Goal: Task Accomplishment & Management: Use online tool/utility

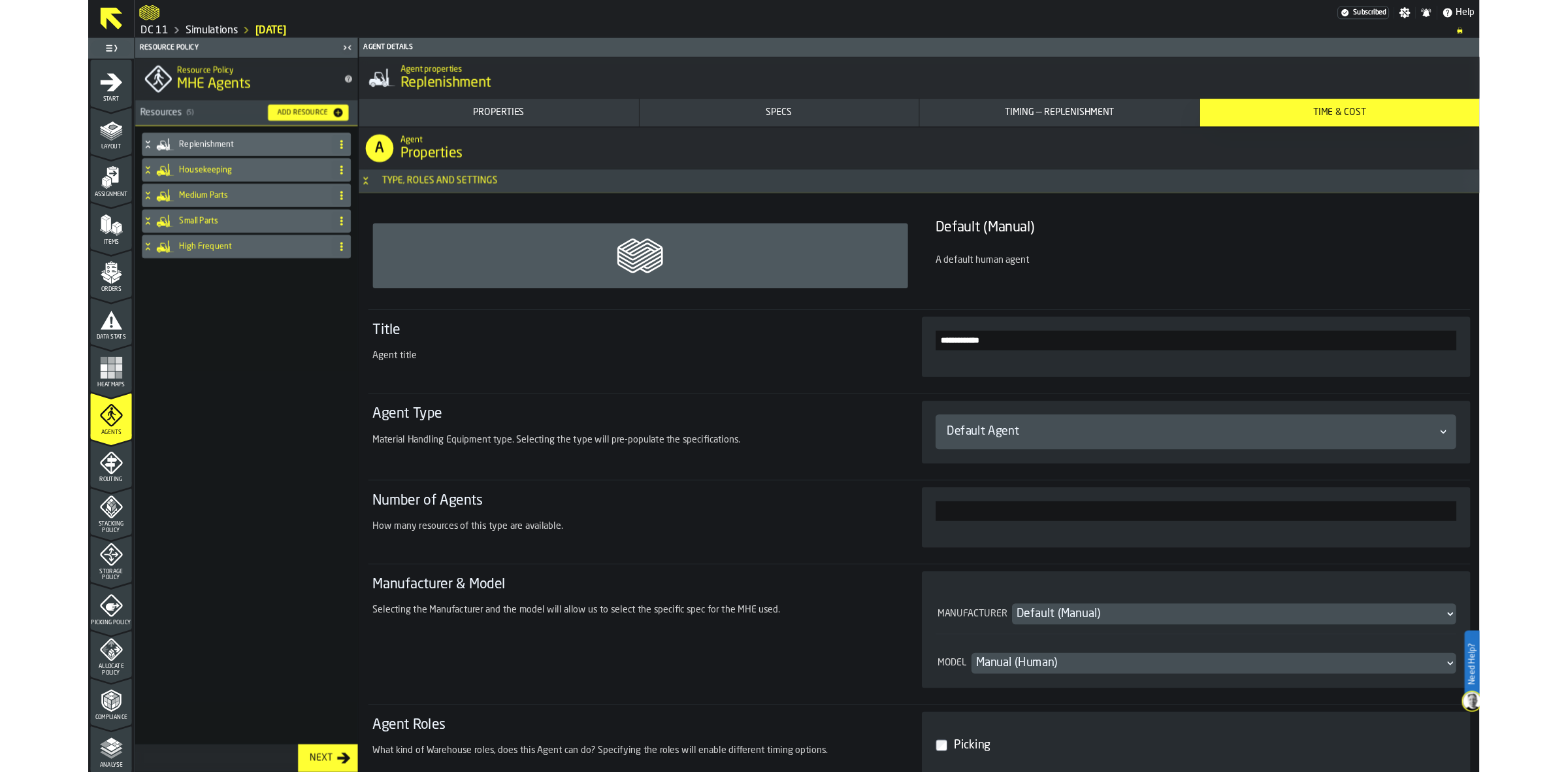
scroll to position [4758, 0]
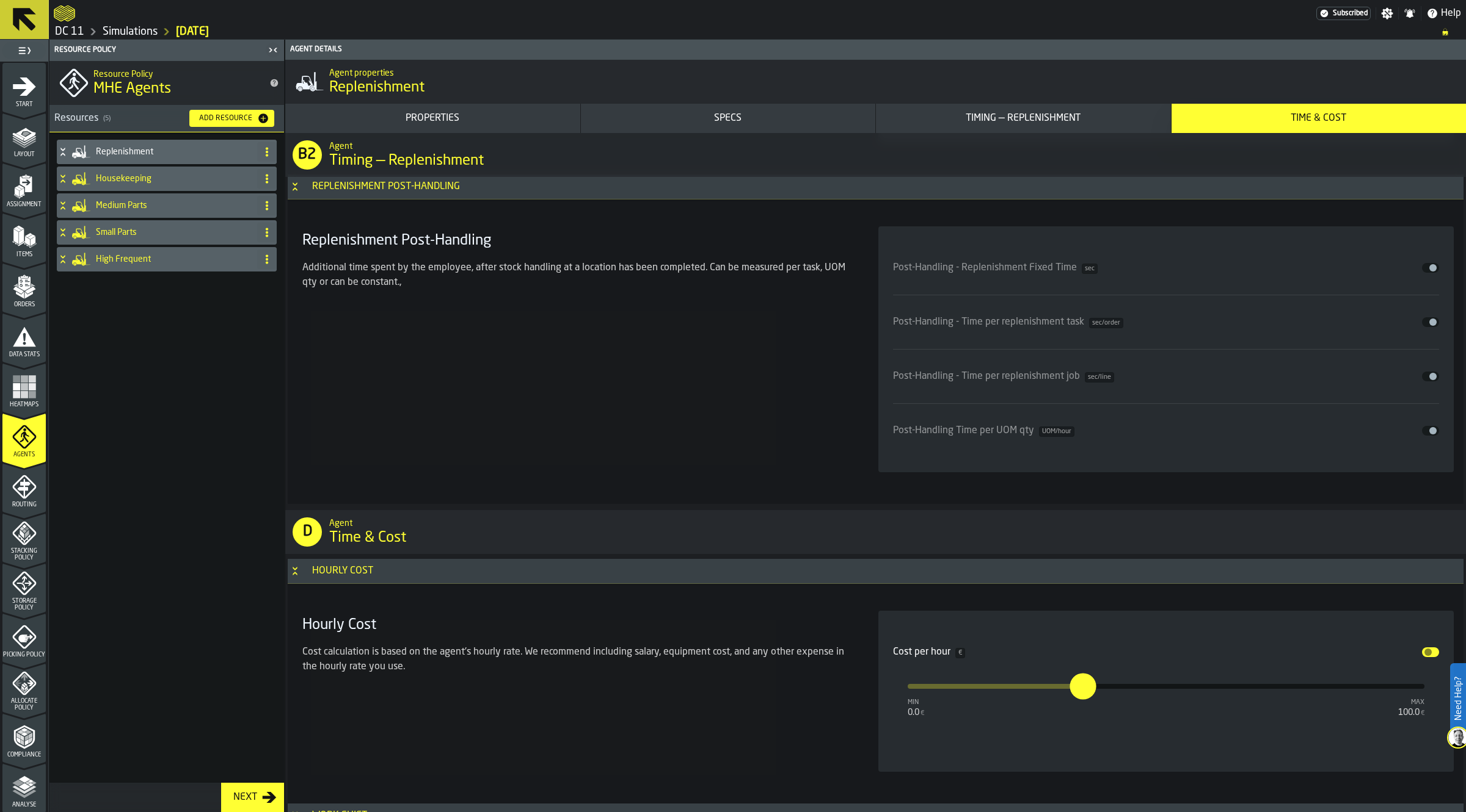
click at [142, 33] on link "Simulations" at bounding box center [129, 32] width 55 height 13
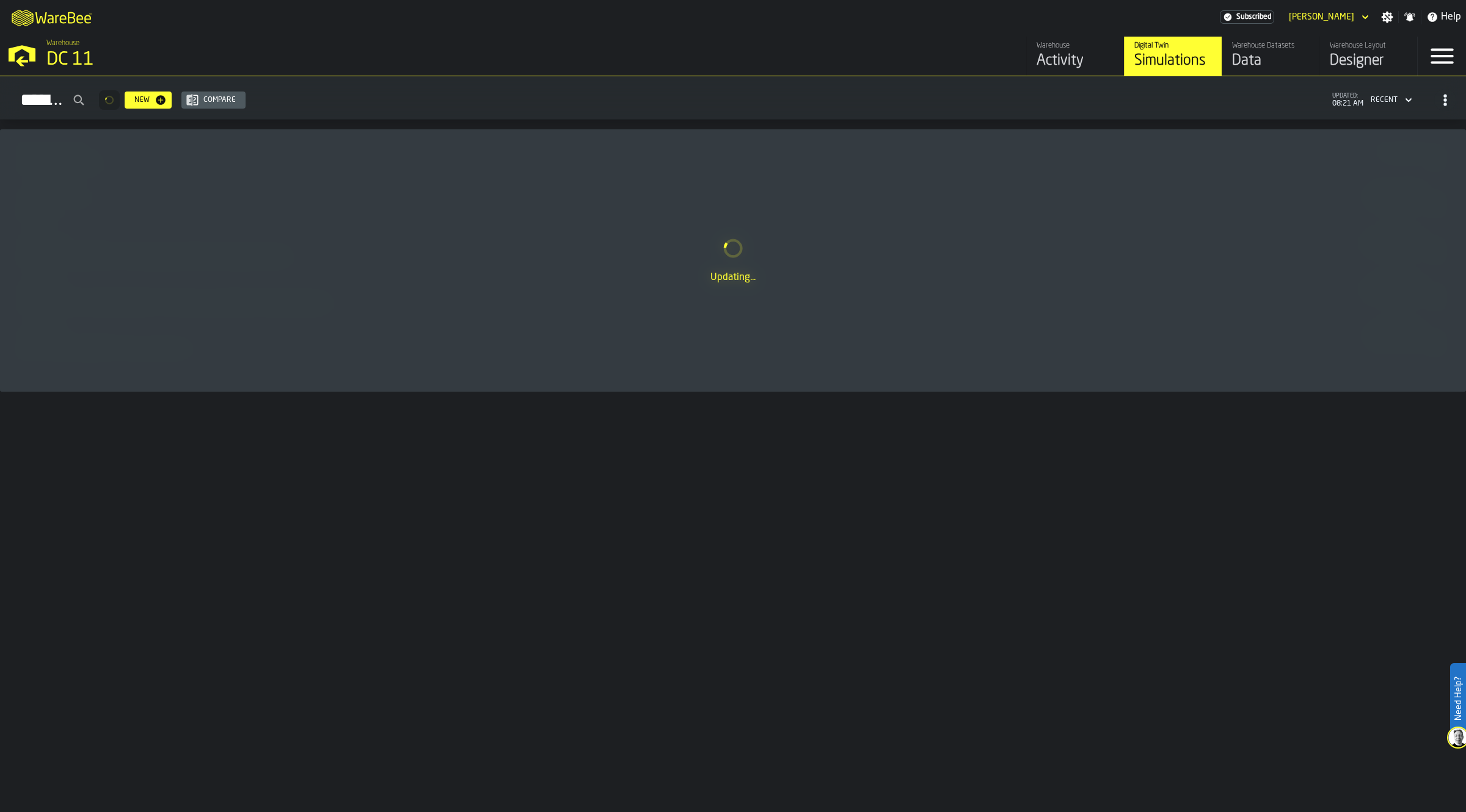
click at [1360, 51] on div "Designer" at bounding box center [1367, 60] width 77 height 20
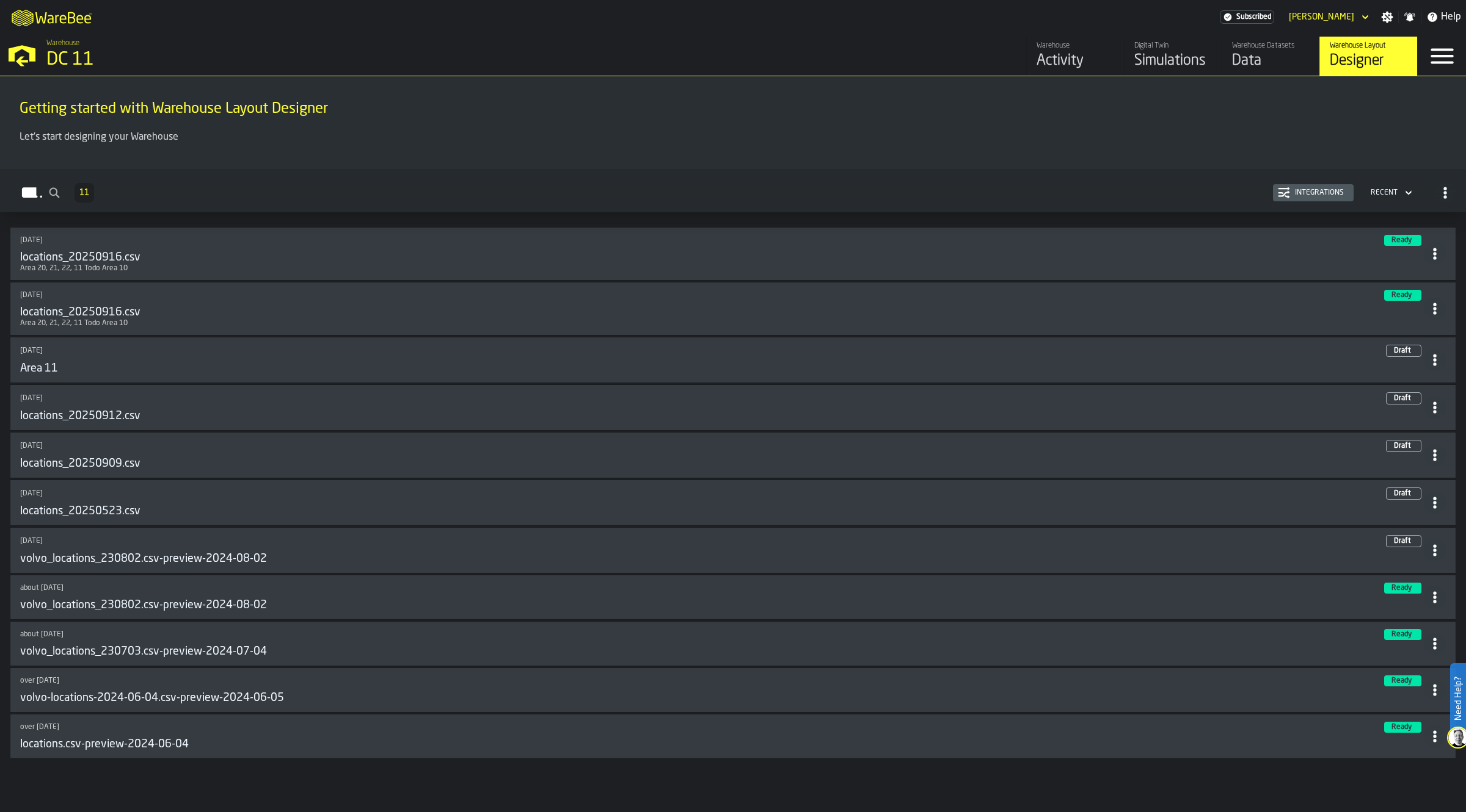
click at [875, 598] on div "volvo_locations_230802.csv-preview-2024-08-02" at bounding box center [722, 605] width 1404 height 13
click at [215, 214] on main "Getting started with Warehouse Layout Designer Let's start designing your Wareh…" at bounding box center [733, 444] width 1466 height 736
click at [161, 258] on div "locations_20250916.csv" at bounding box center [722, 257] width 1404 height 13
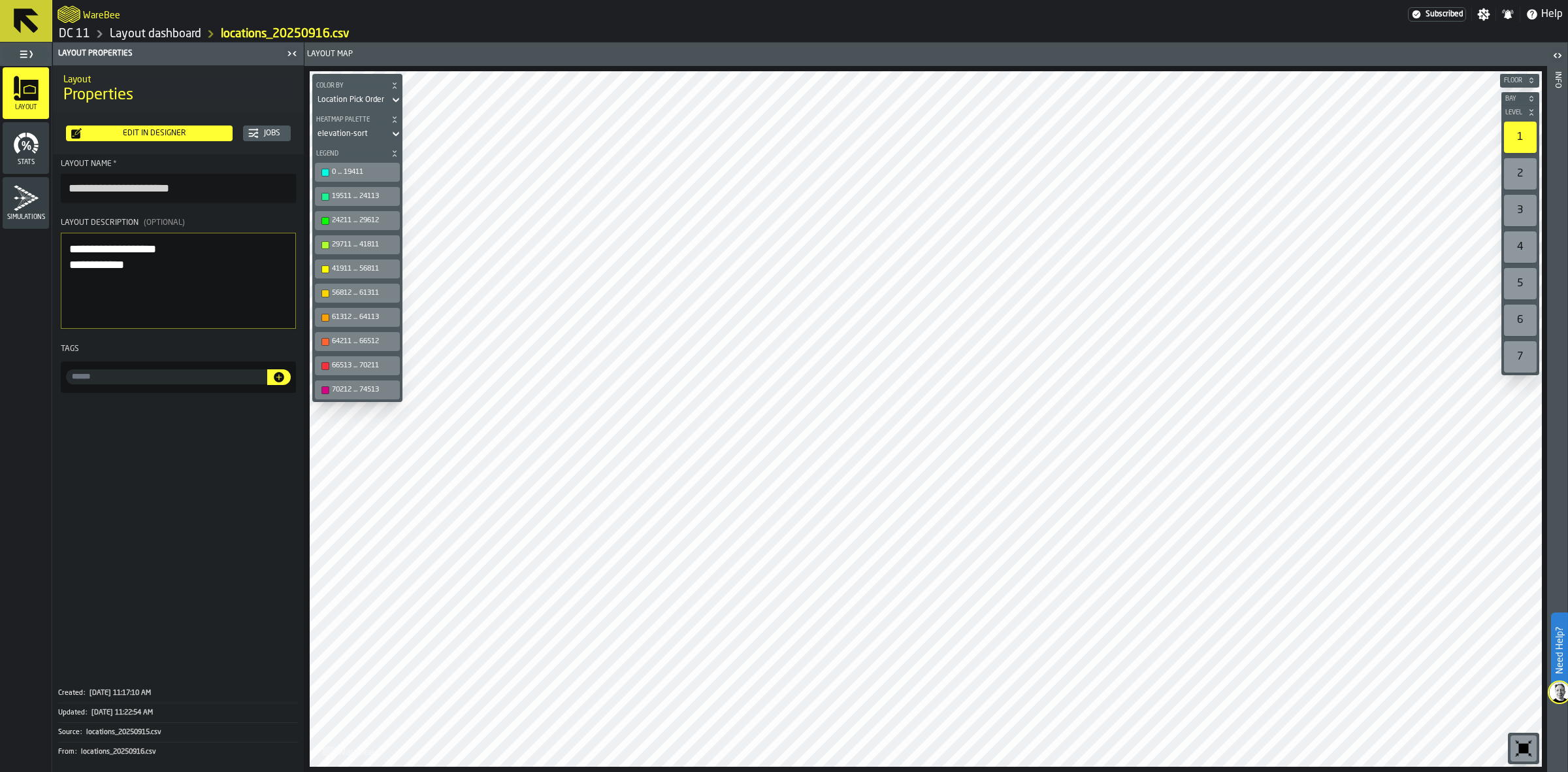
click at [1522, 749] on icon "button-toolbar-undefined" at bounding box center [1523, 749] width 10 height 10
click at [388, 83] on span "button-" at bounding box center [394, 86] width 13 height 8
click at [380, 134] on icon "button-" at bounding box center [379, 138] width 8 height 8
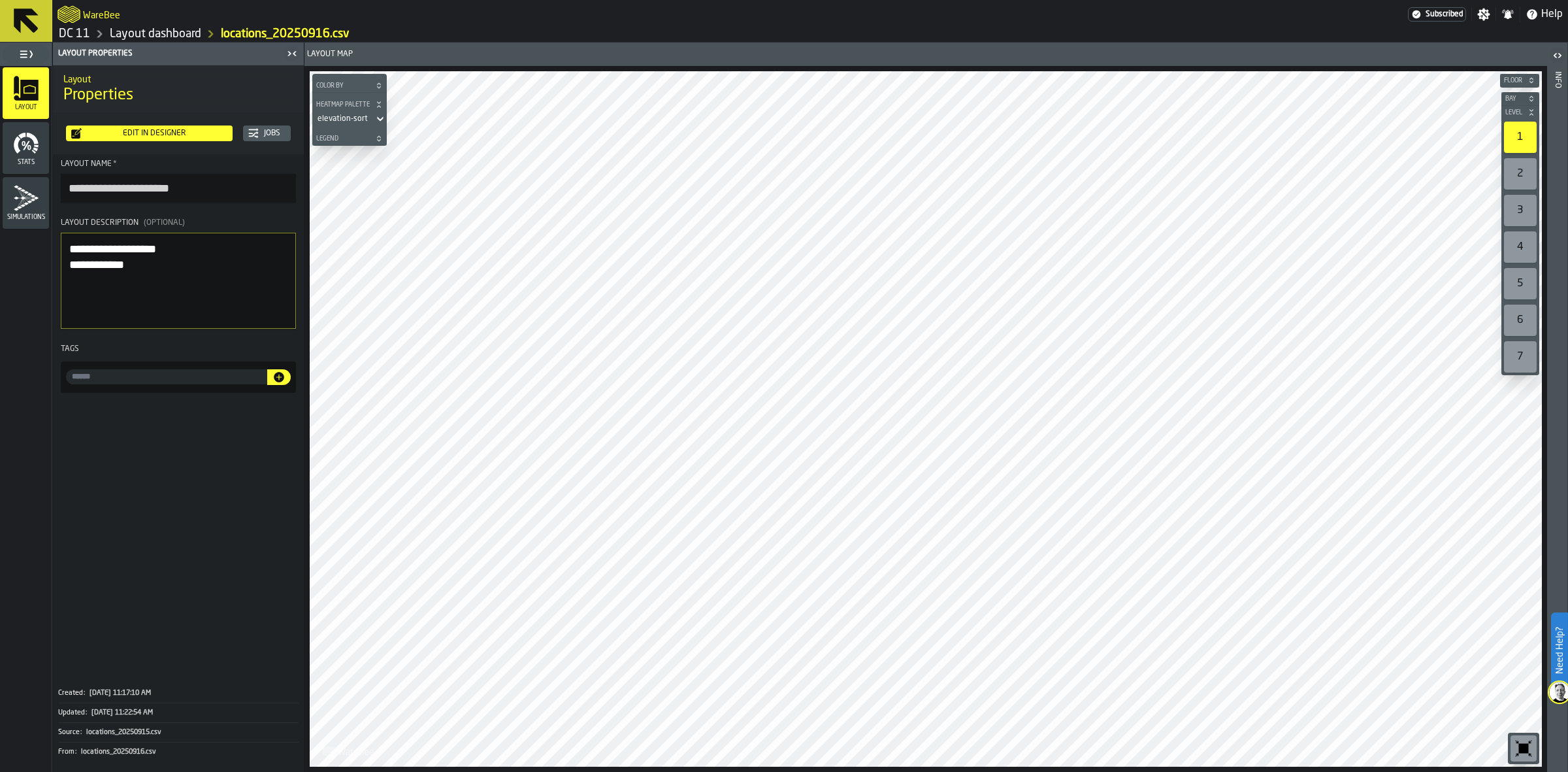
click at [376, 103] on icon "button-" at bounding box center [379, 104] width 8 height 8
click at [164, 33] on link "Layout dashboard" at bounding box center [155, 34] width 91 height 14
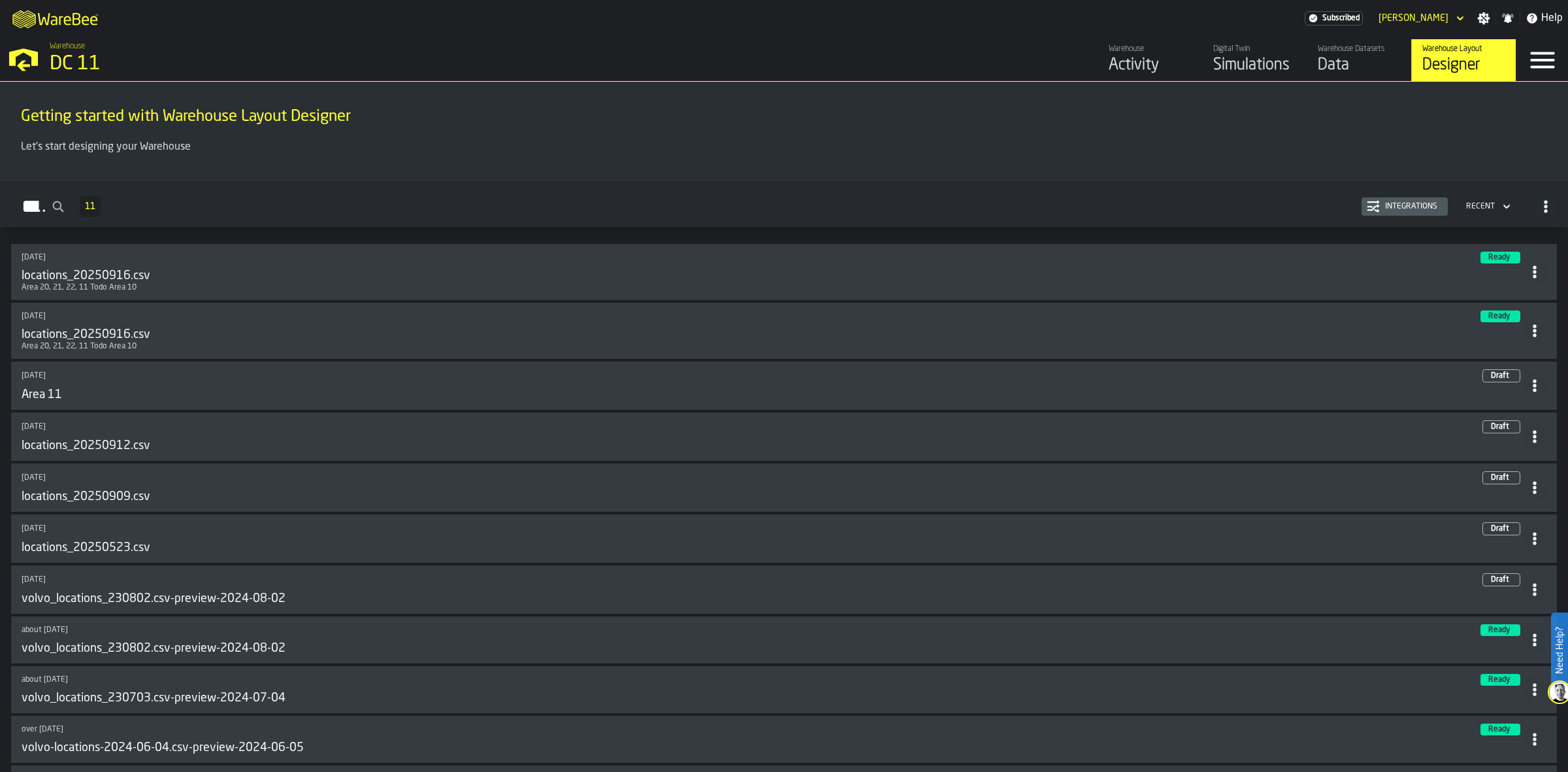
click at [1439, 315] on div "3 days ago Ready" at bounding box center [773, 316] width 1501 height 12
click at [1532, 275] on icon at bounding box center [1534, 272] width 13 height 13
click at [1503, 367] on div "Edit in Designer" at bounding box center [1498, 362] width 73 height 16
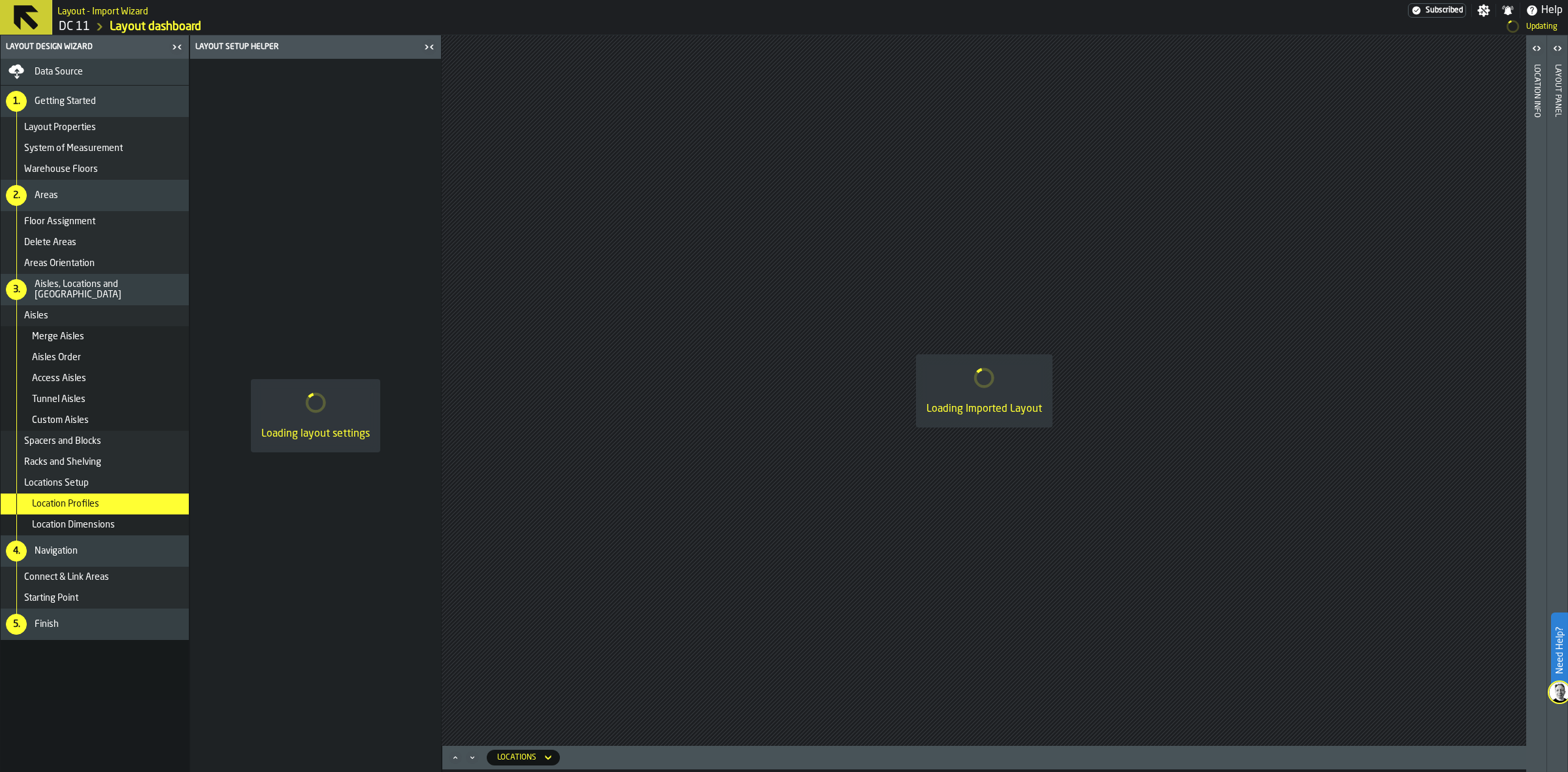
click at [74, 70] on span "Data Source" at bounding box center [59, 72] width 49 height 11
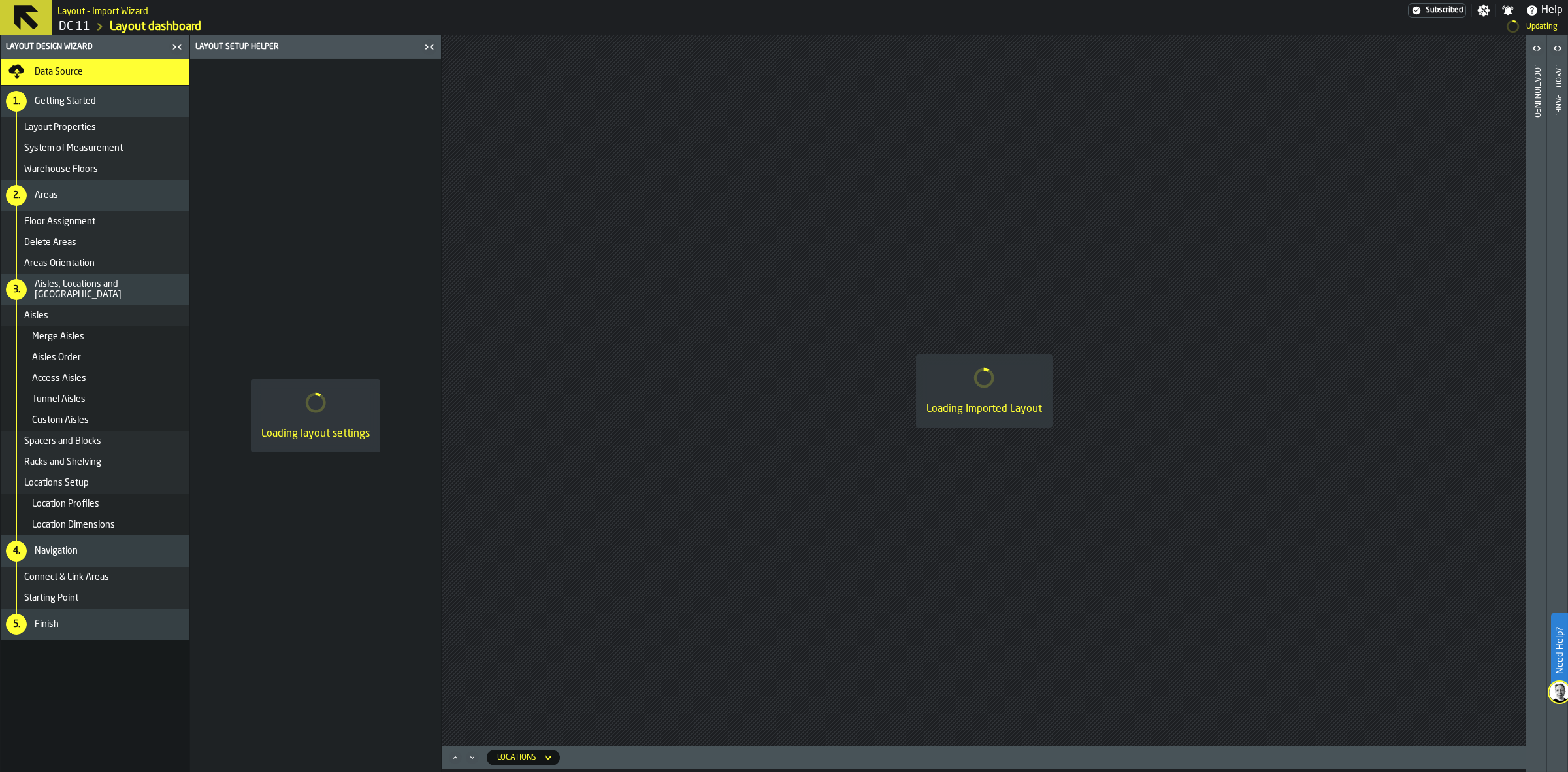
click at [96, 105] on div "Getting Started" at bounding box center [109, 101] width 149 height 11
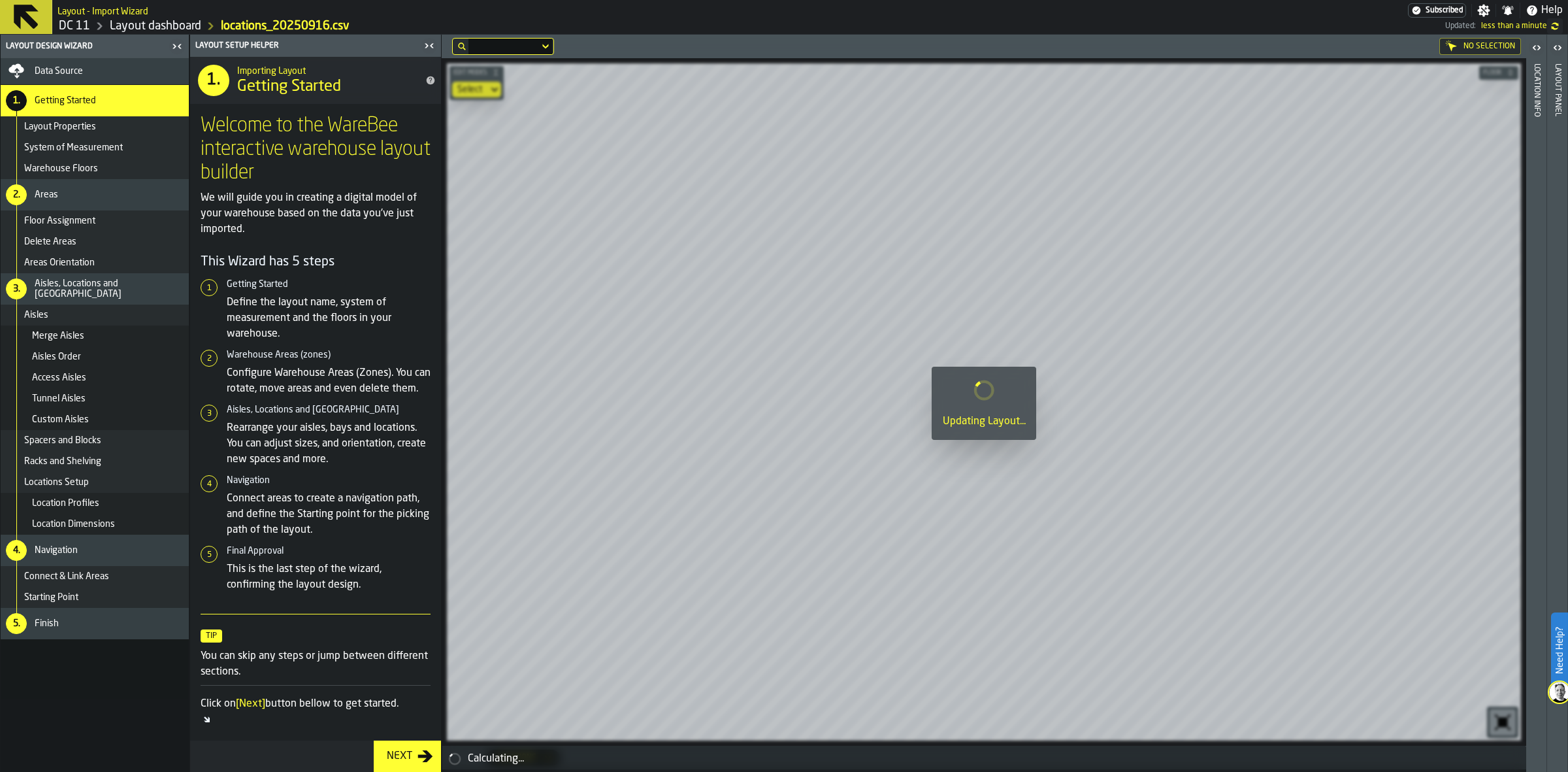
click at [98, 70] on div "Data Source" at bounding box center [109, 71] width 149 height 11
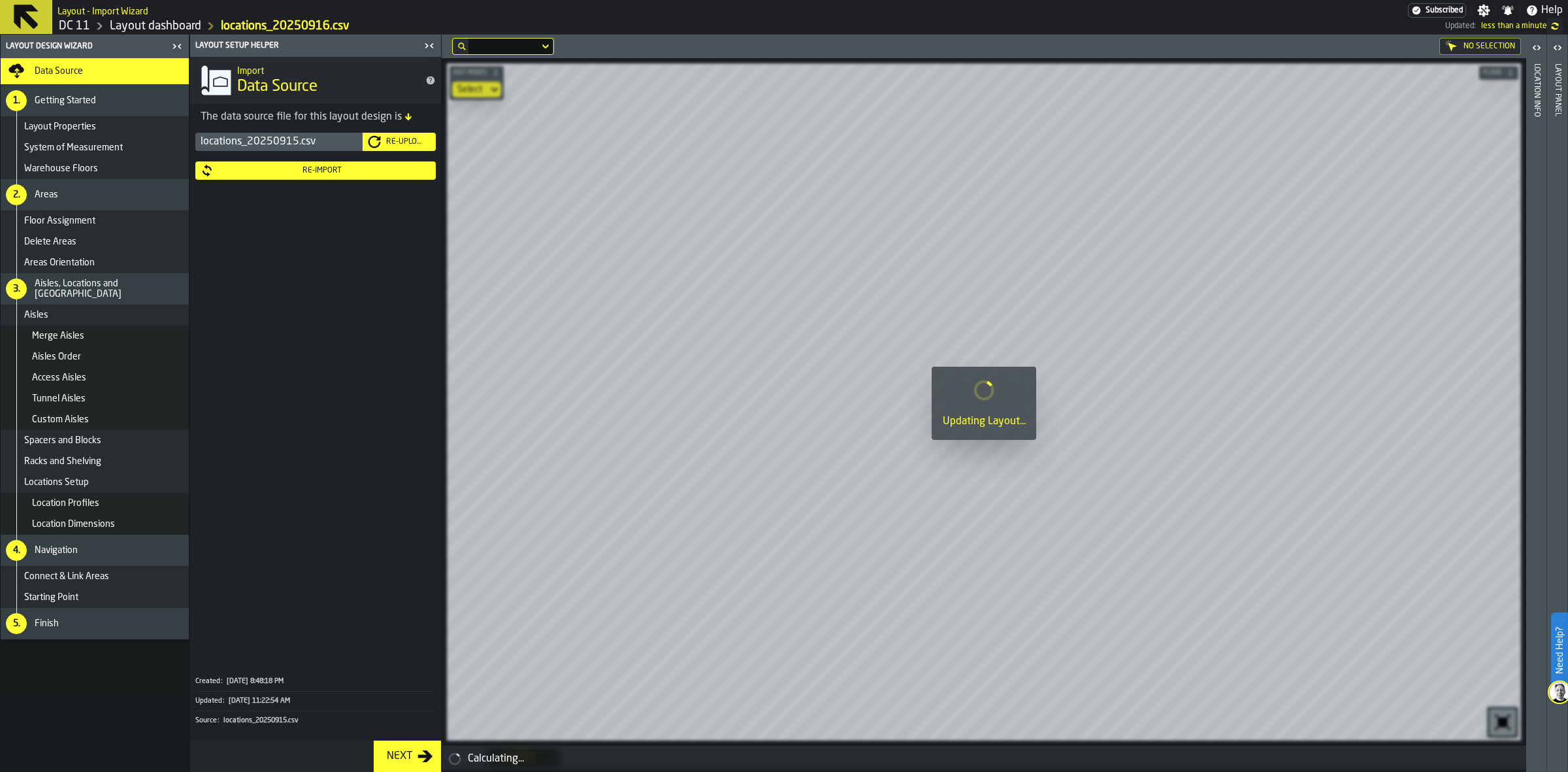
click at [317, 144] on div "locations_20250915.csv" at bounding box center [278, 141] width 167 height 18
click at [64, 121] on span "Layout Properties" at bounding box center [60, 126] width 72 height 11
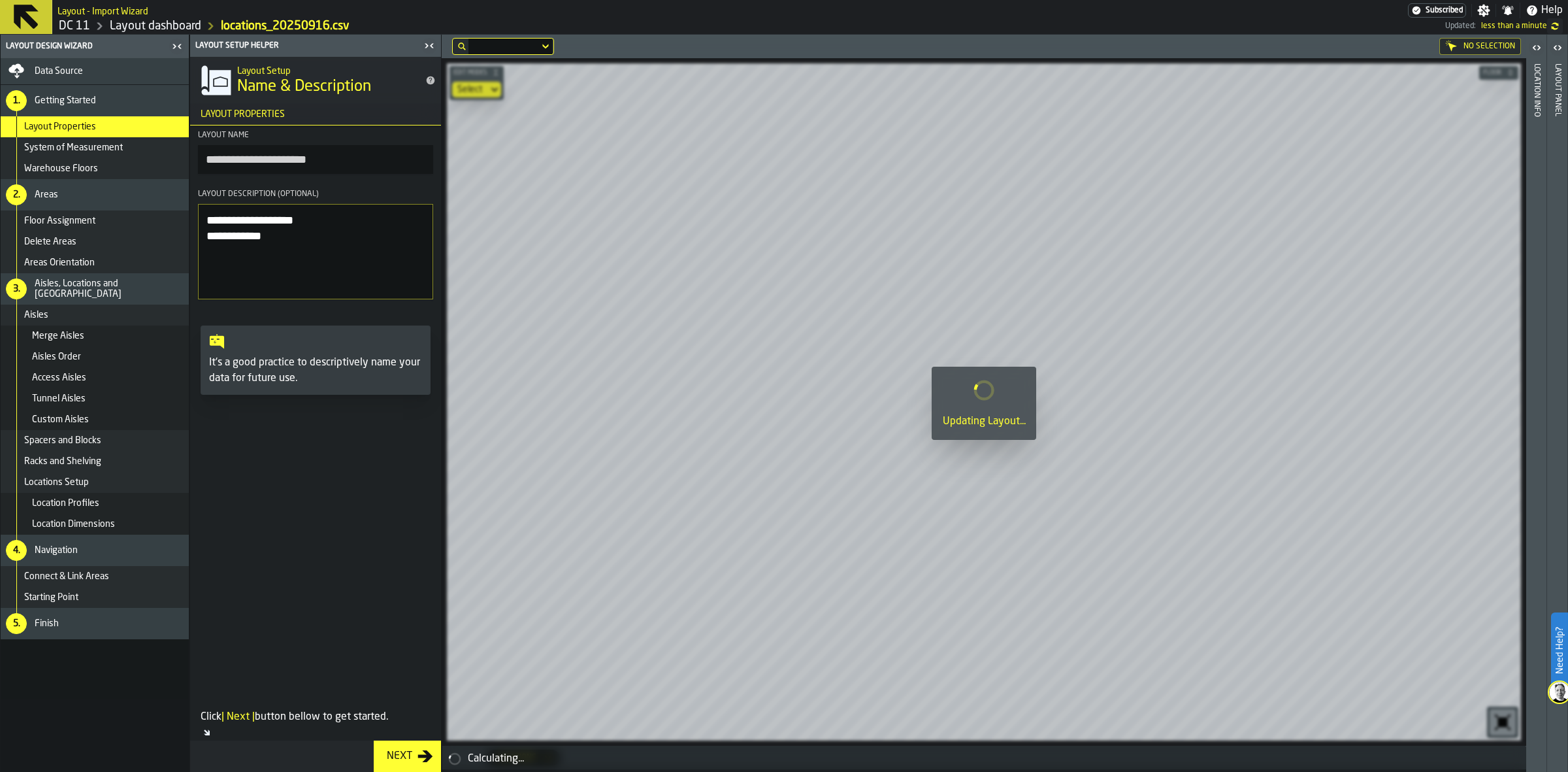
click at [386, 167] on input "**********" at bounding box center [315, 159] width 235 height 29
type input "**********"
click at [197, 181] on section "**********" at bounding box center [315, 215] width 251 height 179
click at [118, 458] on div "Racks and Shelving" at bounding box center [103, 462] width 159 height 11
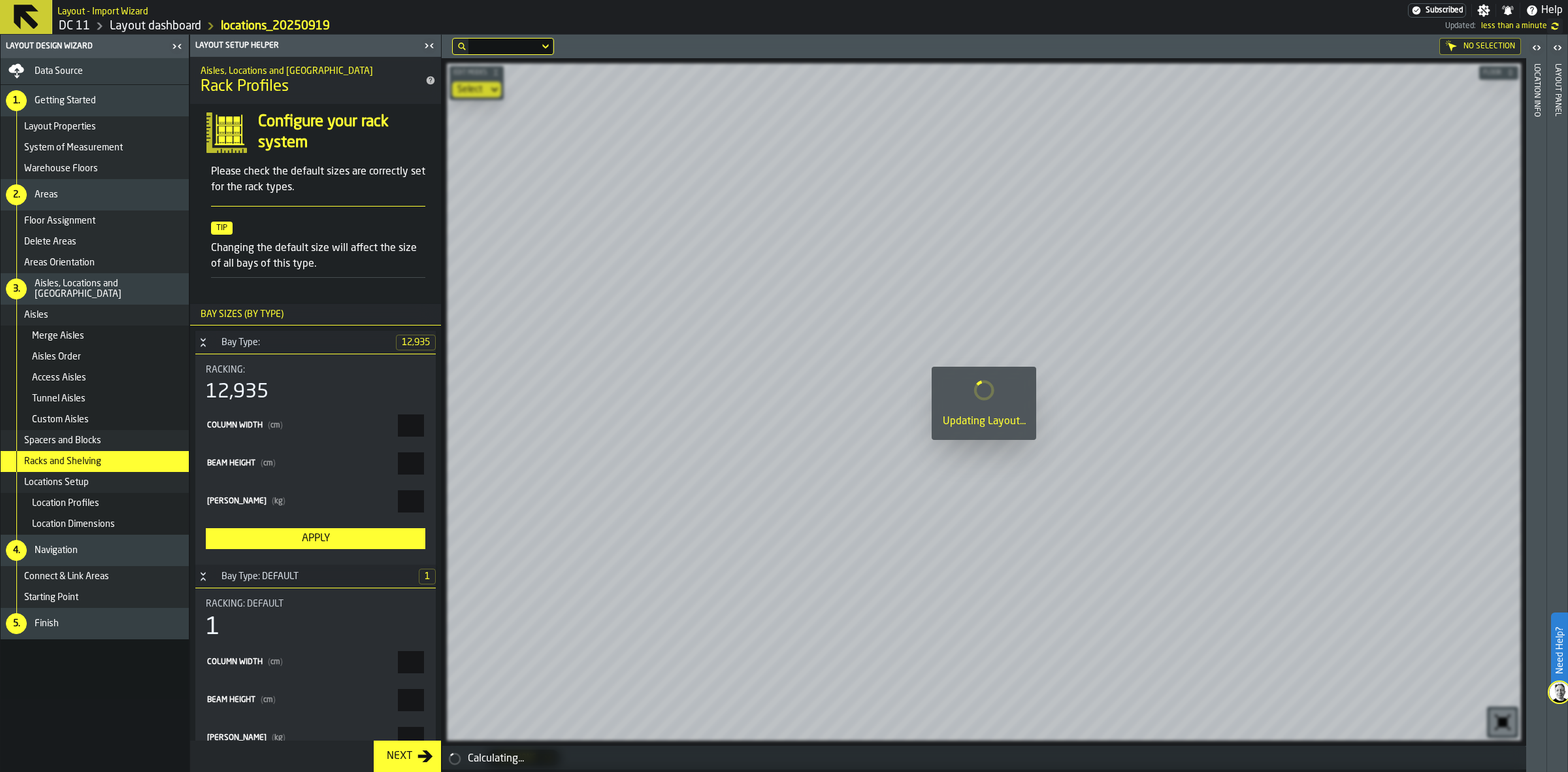
click at [161, 27] on link "Layout dashboard" at bounding box center [155, 26] width 91 height 14
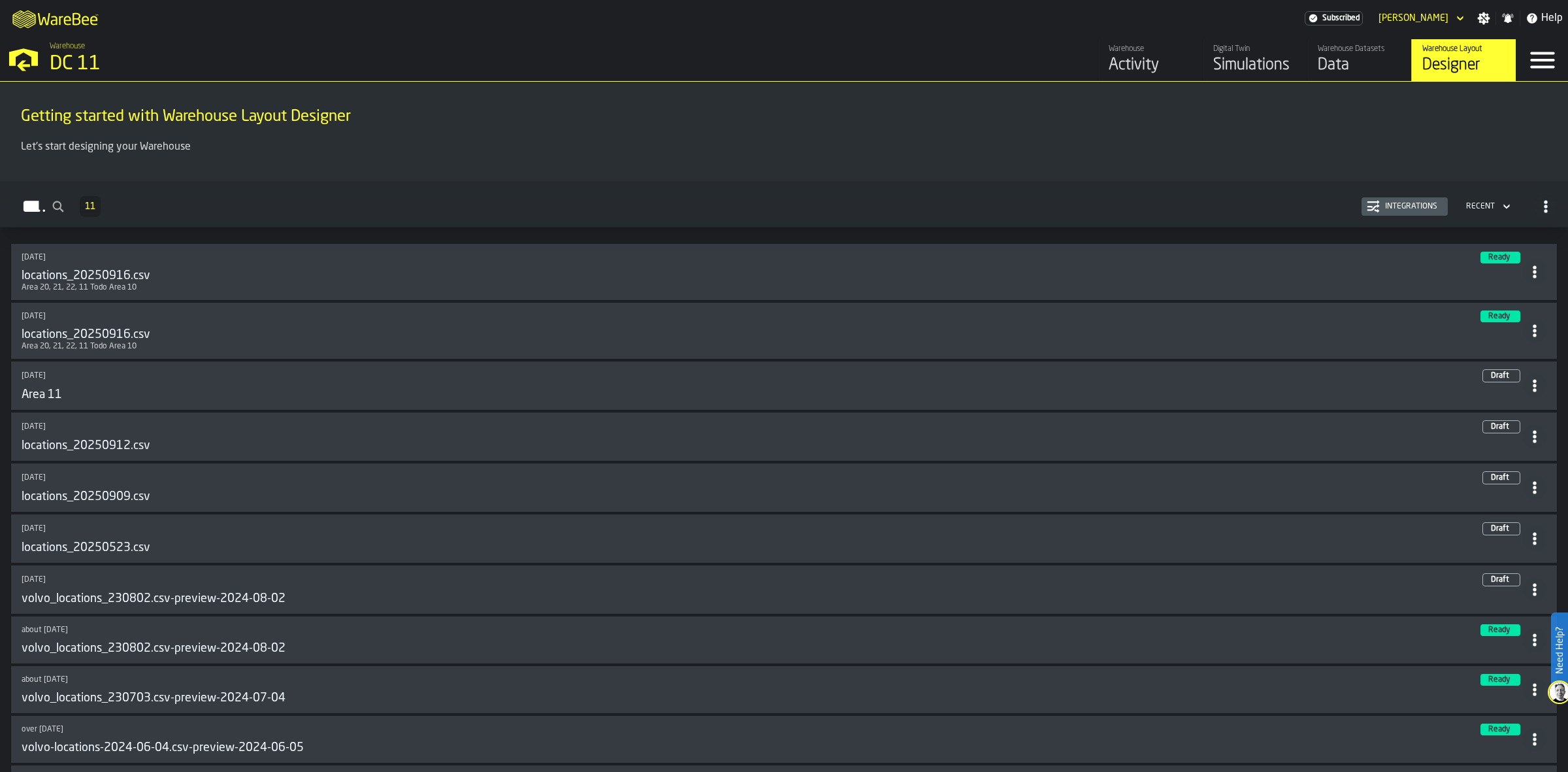
click at [586, 282] on div "locations_20250916.csv" at bounding box center [773, 276] width 1501 height 14
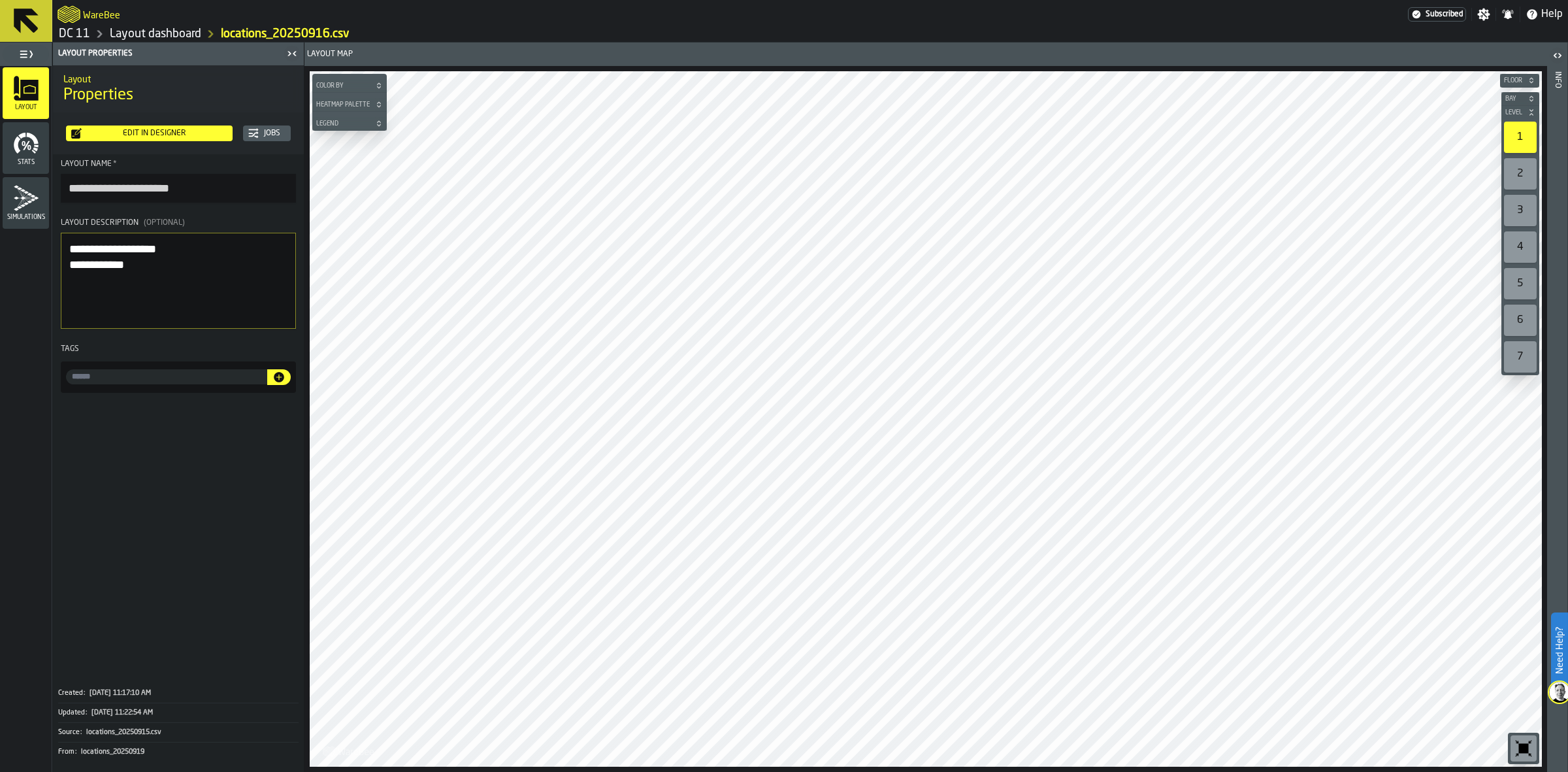
click at [1516, 78] on span "Floor" at bounding box center [1513, 81] width 24 height 7
click at [1520, 105] on section "0" at bounding box center [1518, 96] width 39 height 21
click at [1520, 92] on div "0" at bounding box center [1512, 97] width 21 height 16
click at [1500, 144] on div "Mezz" at bounding box center [1494, 152] width 68 height 16
click at [1500, 95] on div "Mezz" at bounding box center [1507, 97] width 22 height 11
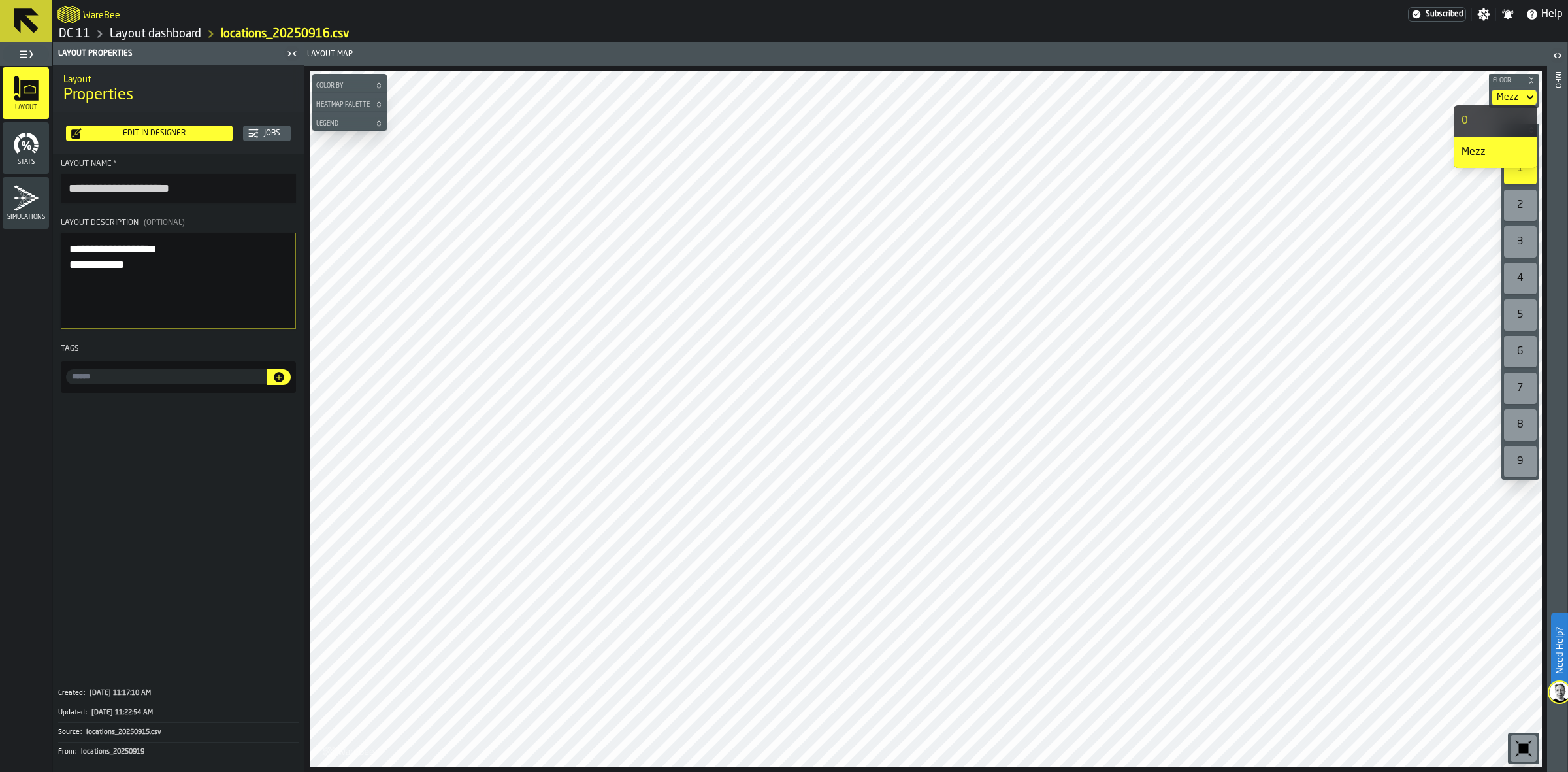
click at [1504, 127] on div "0" at bounding box center [1494, 121] width 68 height 16
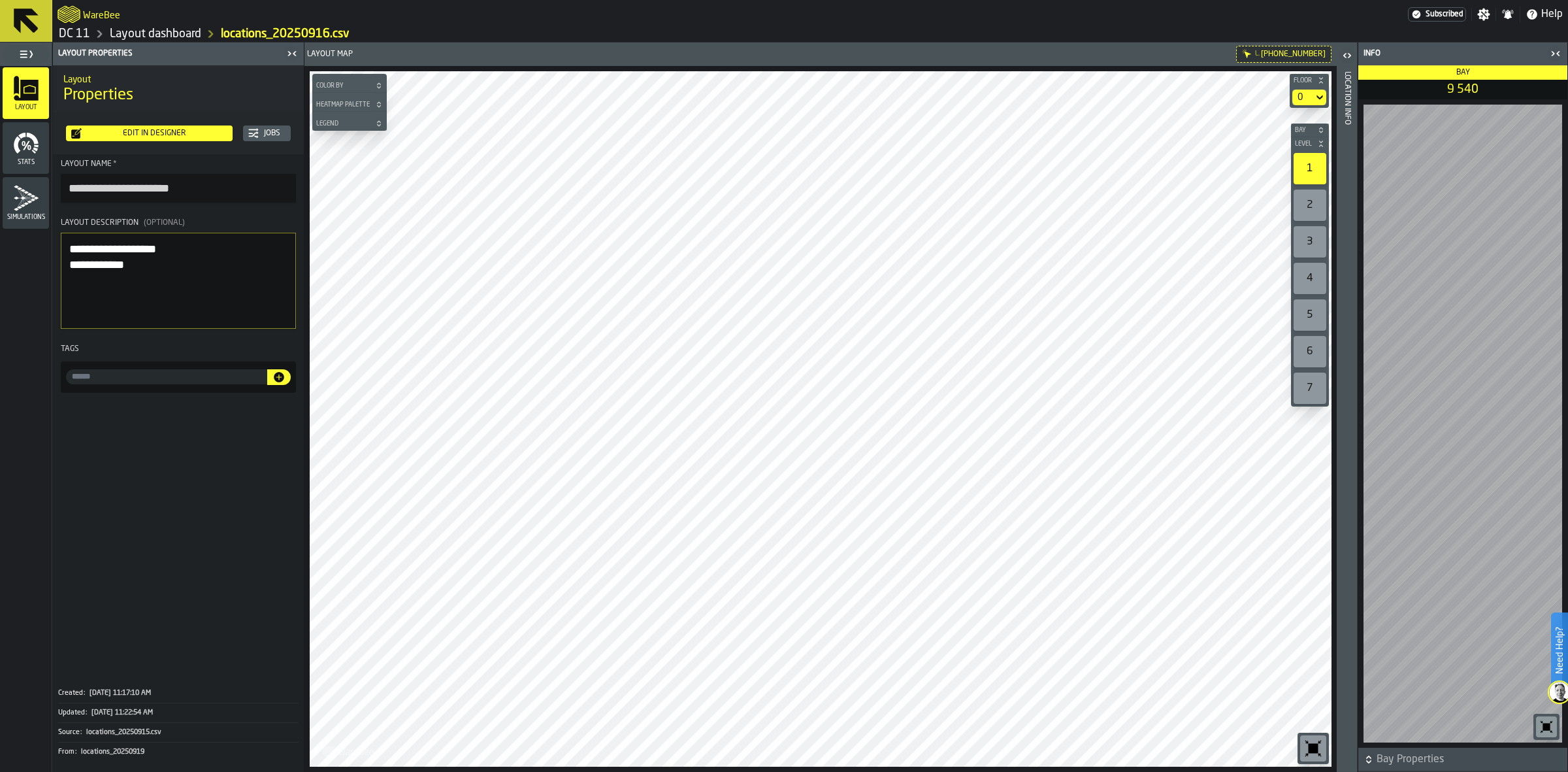
click at [1313, 755] on icon "button-toolbar-undefined" at bounding box center [1312, 748] width 21 height 21
click at [1556, 53] on icon "button-toggle-Close me" at bounding box center [1555, 54] width 16 height 16
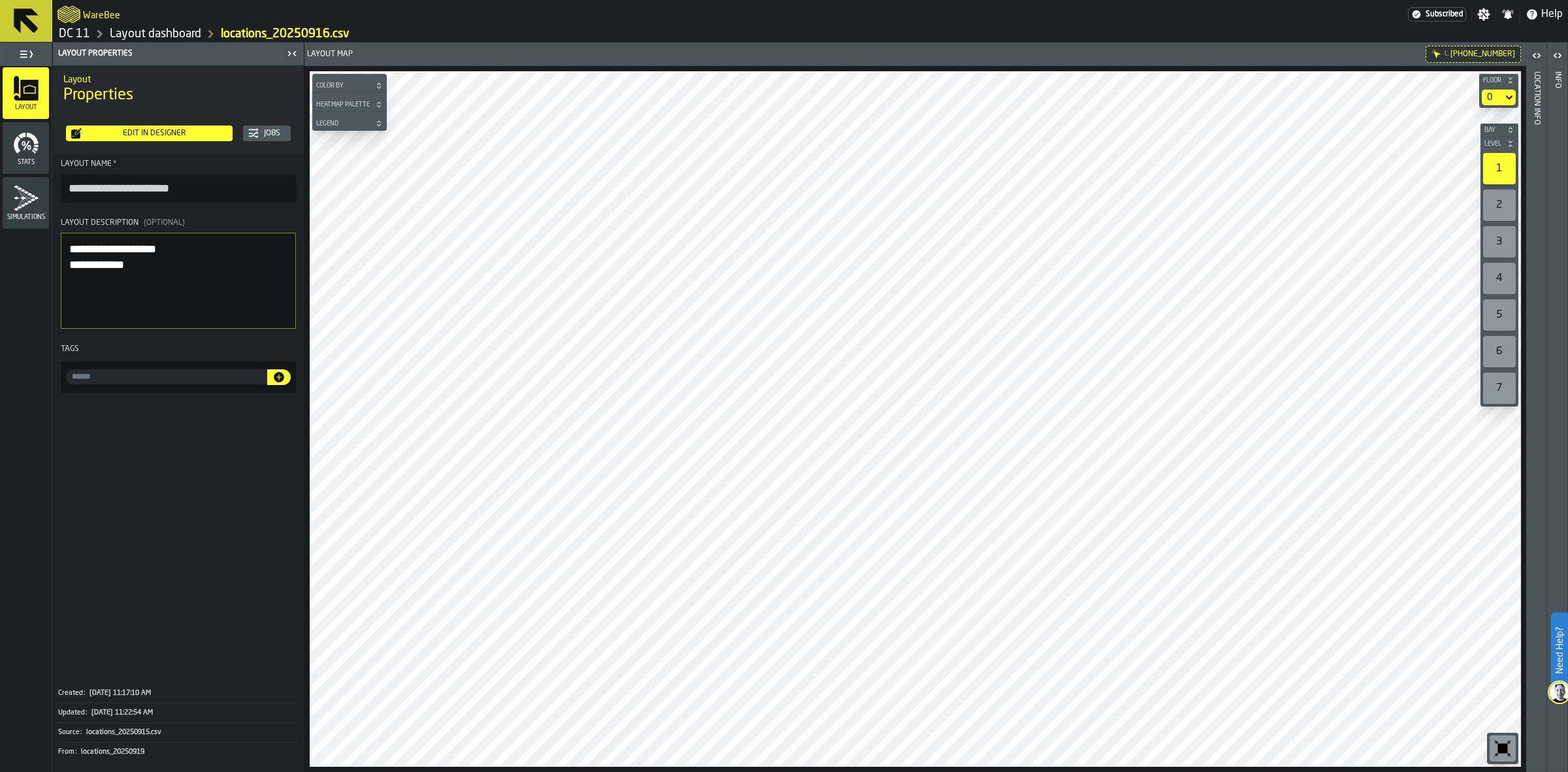
click at [1507, 753] on icon "button-toolbar-undefined" at bounding box center [1501, 748] width 21 height 21
click at [1505, 214] on div "2" at bounding box center [1498, 206] width 33 height 32
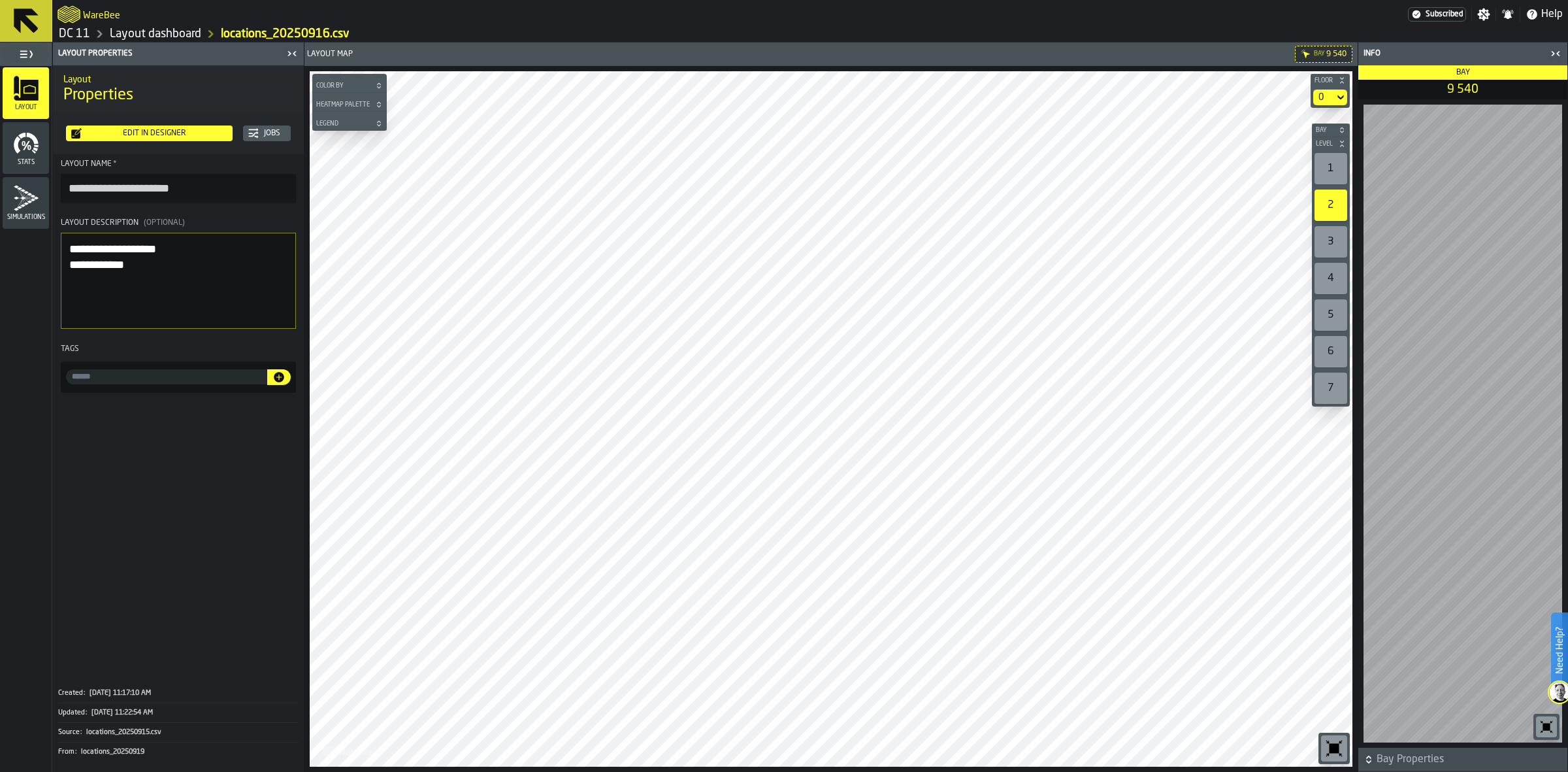
click at [173, 37] on link "Layout dashboard" at bounding box center [155, 34] width 91 height 14
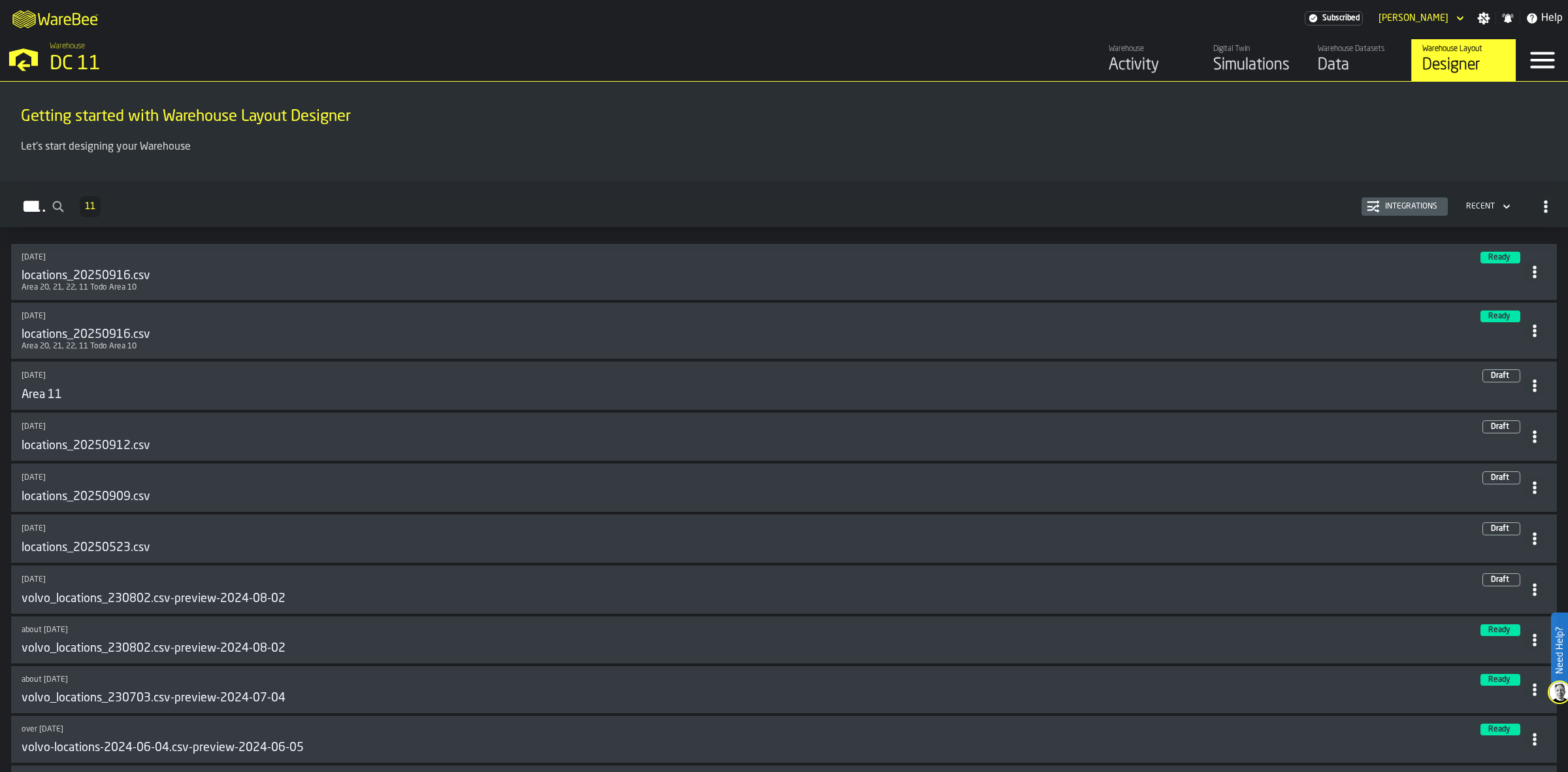
click at [1343, 64] on div "Data" at bounding box center [1358, 65] width 83 height 21
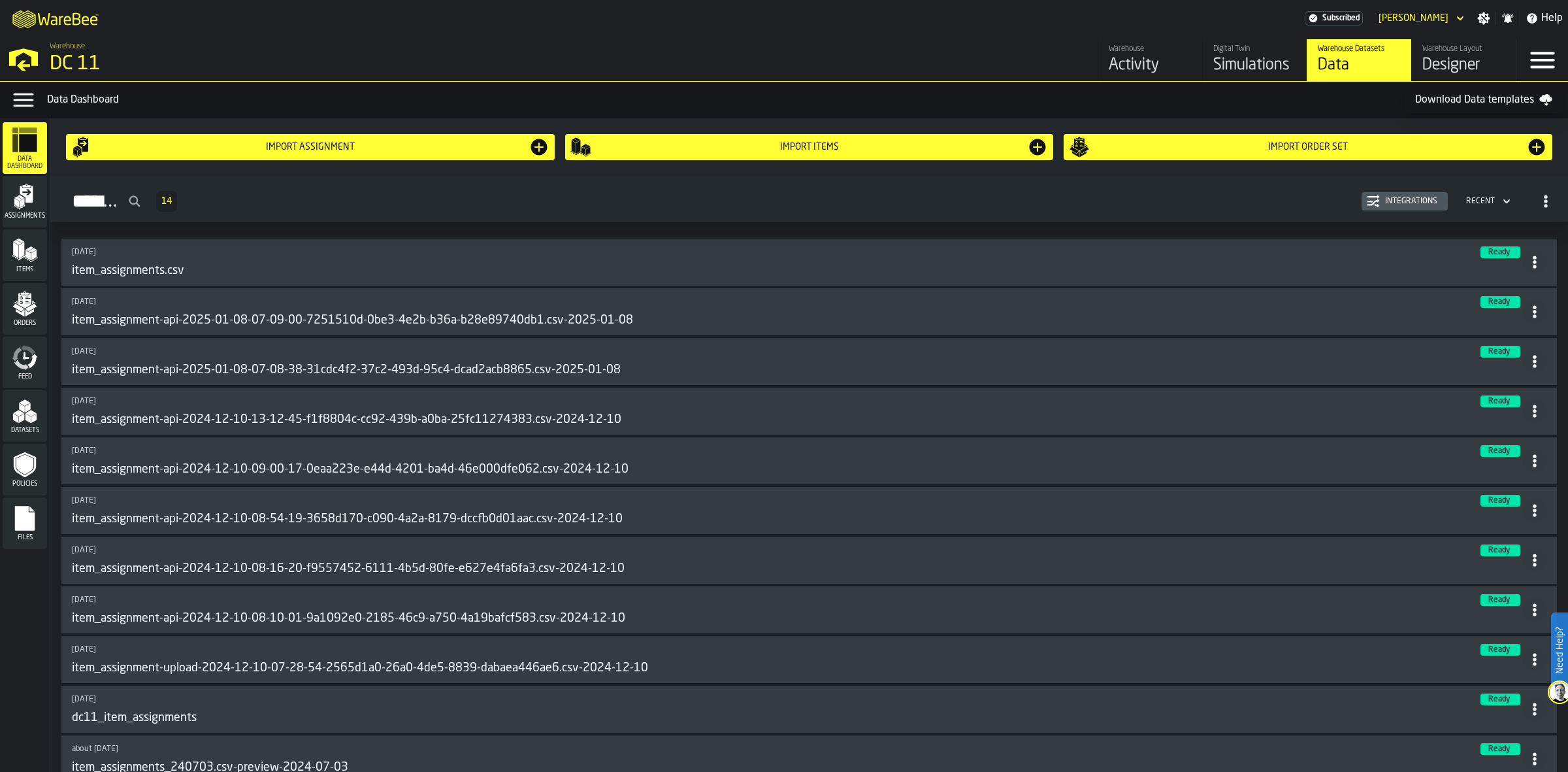
click at [1277, 37] on nav "Warehouse DC 11 Warehouse Activity Digital Twin Simulations Warehouse Datasets …" at bounding box center [784, 59] width 1568 height 45
click at [1240, 64] on div "Simulations" at bounding box center [1254, 65] width 83 height 21
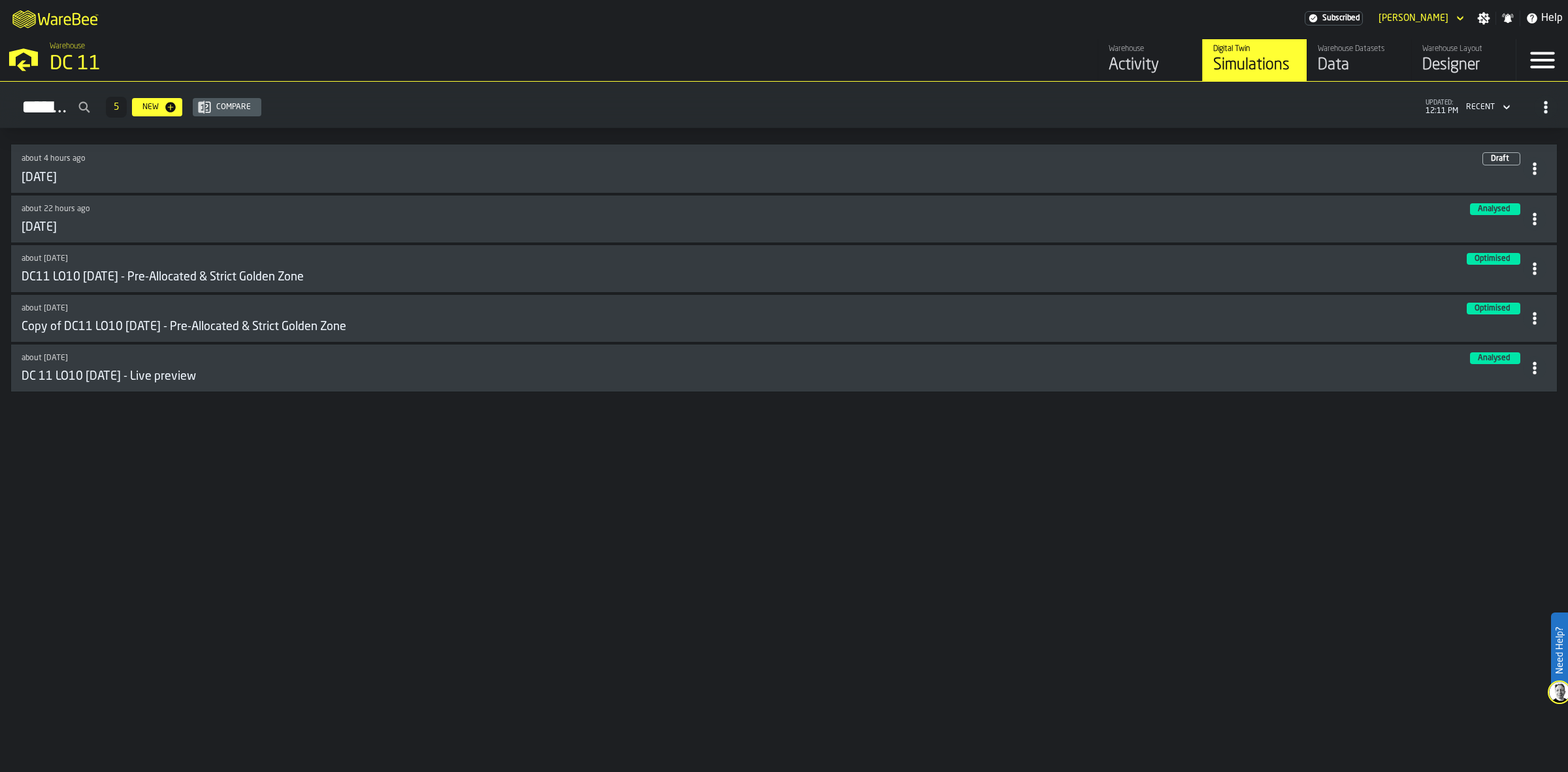
click at [102, 224] on div "[DATE]" at bounding box center [773, 227] width 1501 height 14
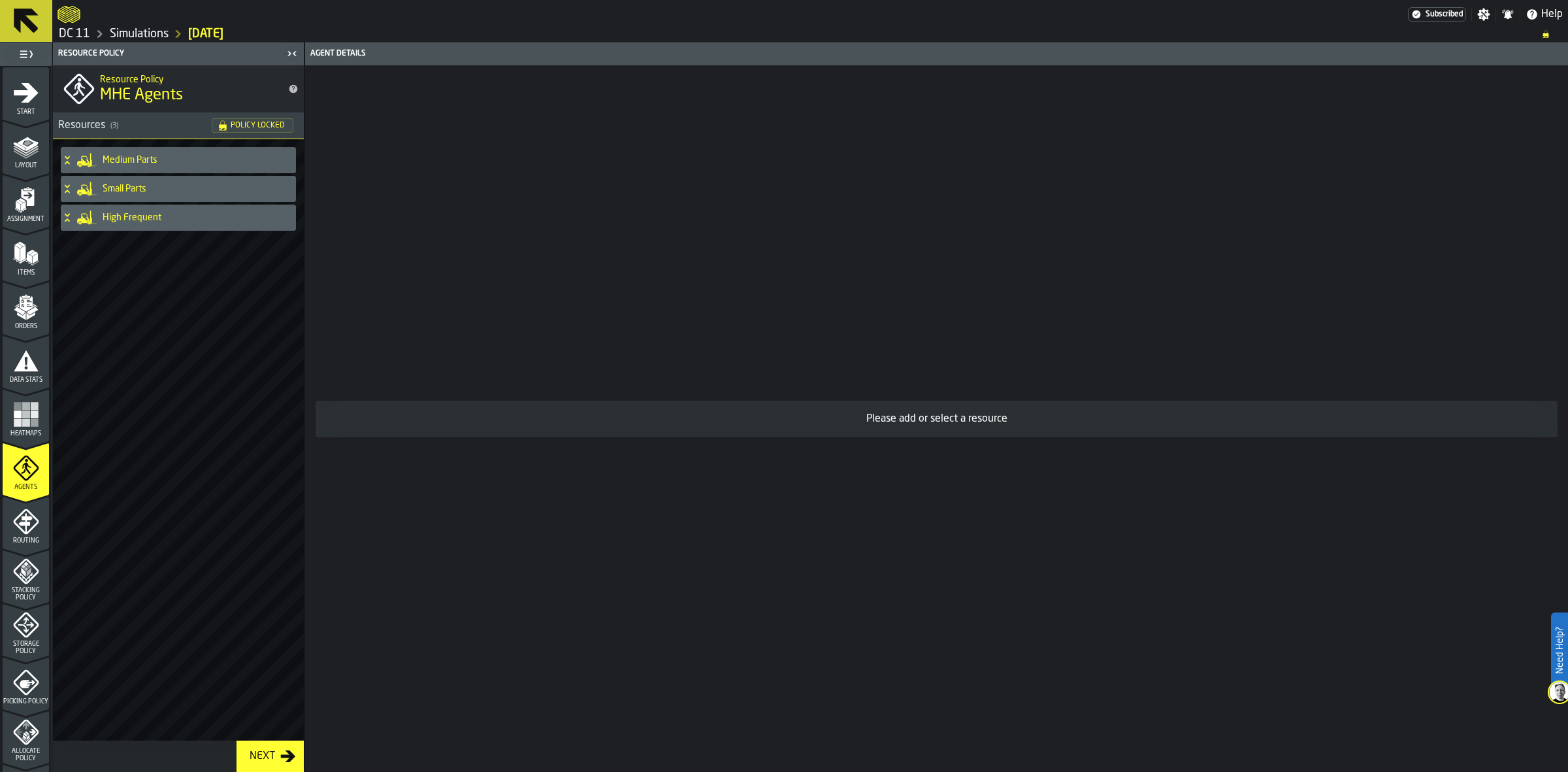
click at [22, 136] on icon "menu Layout" at bounding box center [26, 146] width 26 height 26
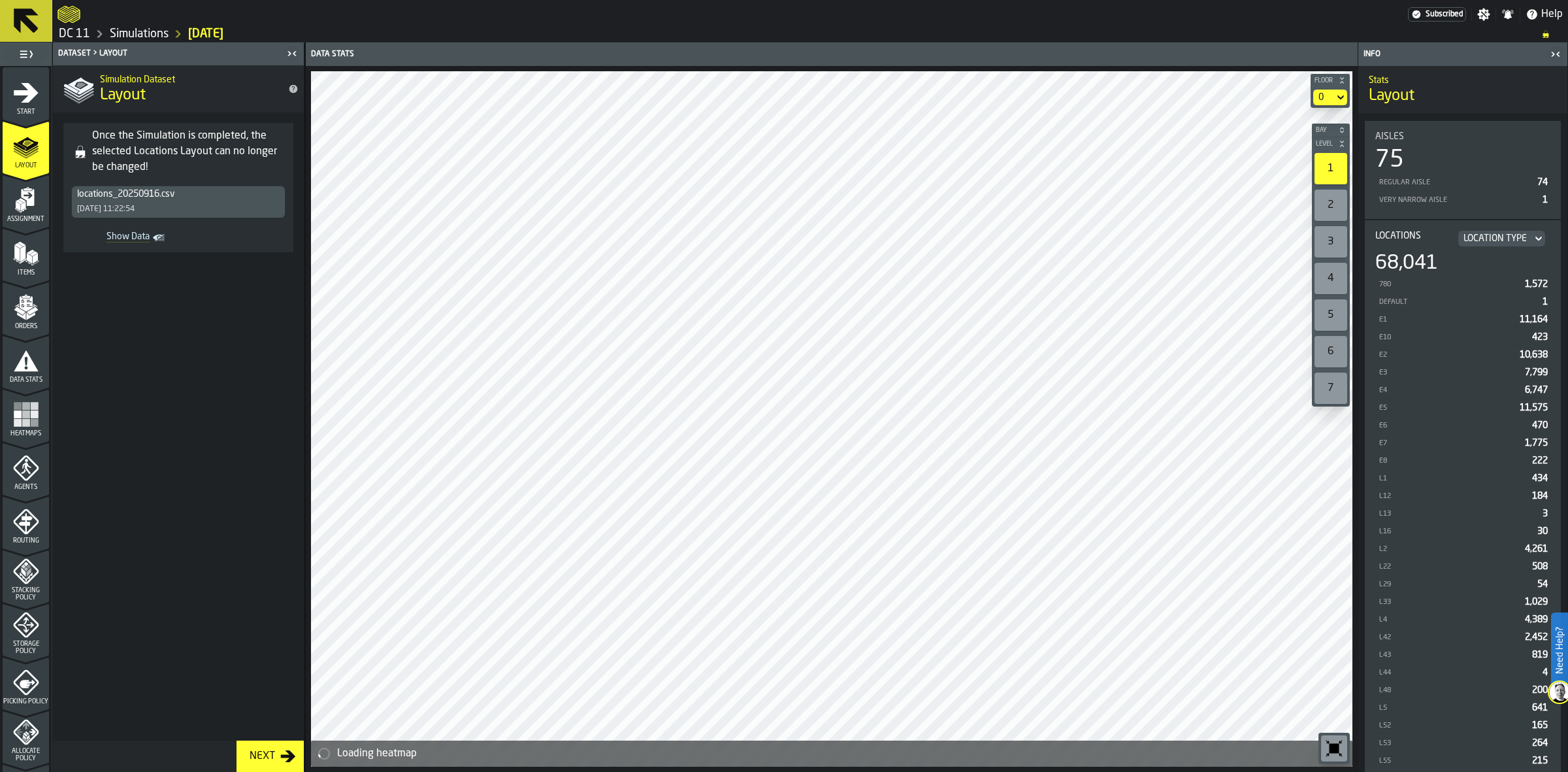
click at [1343, 739] on icon "button-toolbar-undefined" at bounding box center [1333, 748] width 21 height 21
click at [1558, 53] on icon "button-toggle-Close me" at bounding box center [1557, 54] width 3 height 5
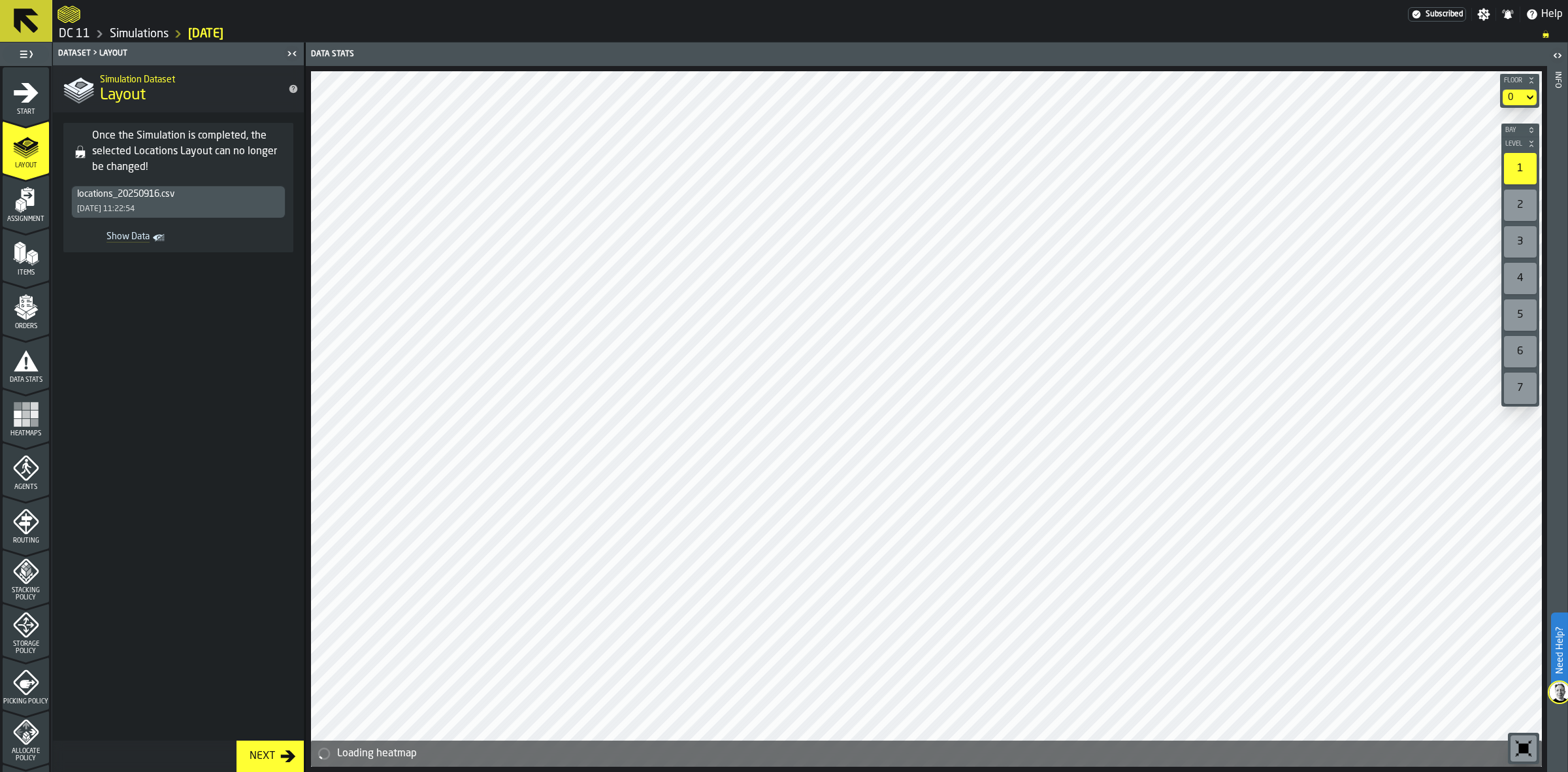
click at [23, 207] on polygon "menu Assignment" at bounding box center [23, 205] width 5 height 9
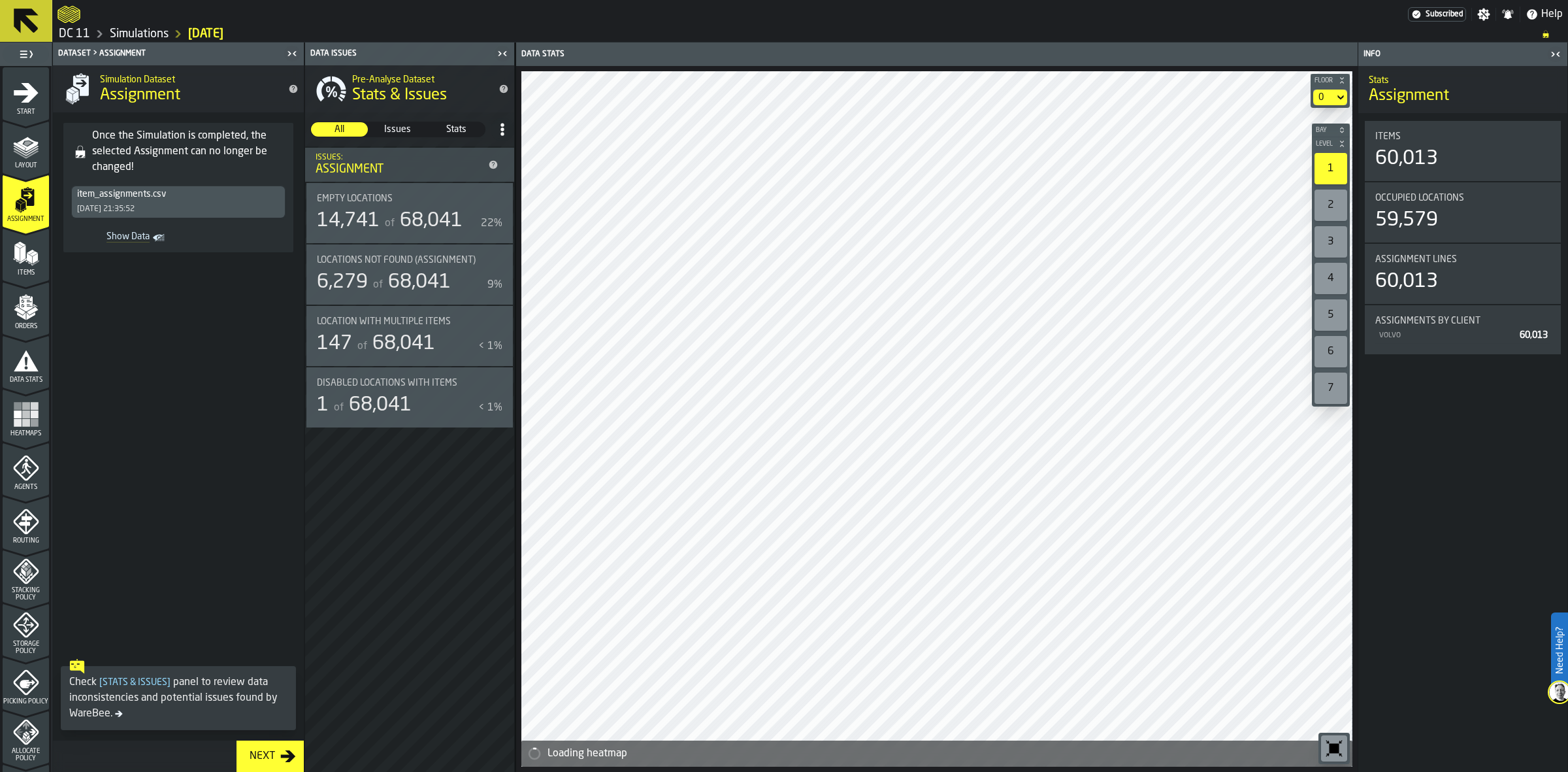
click at [24, 257] on icon "menu Items" at bounding box center [26, 254] width 26 height 26
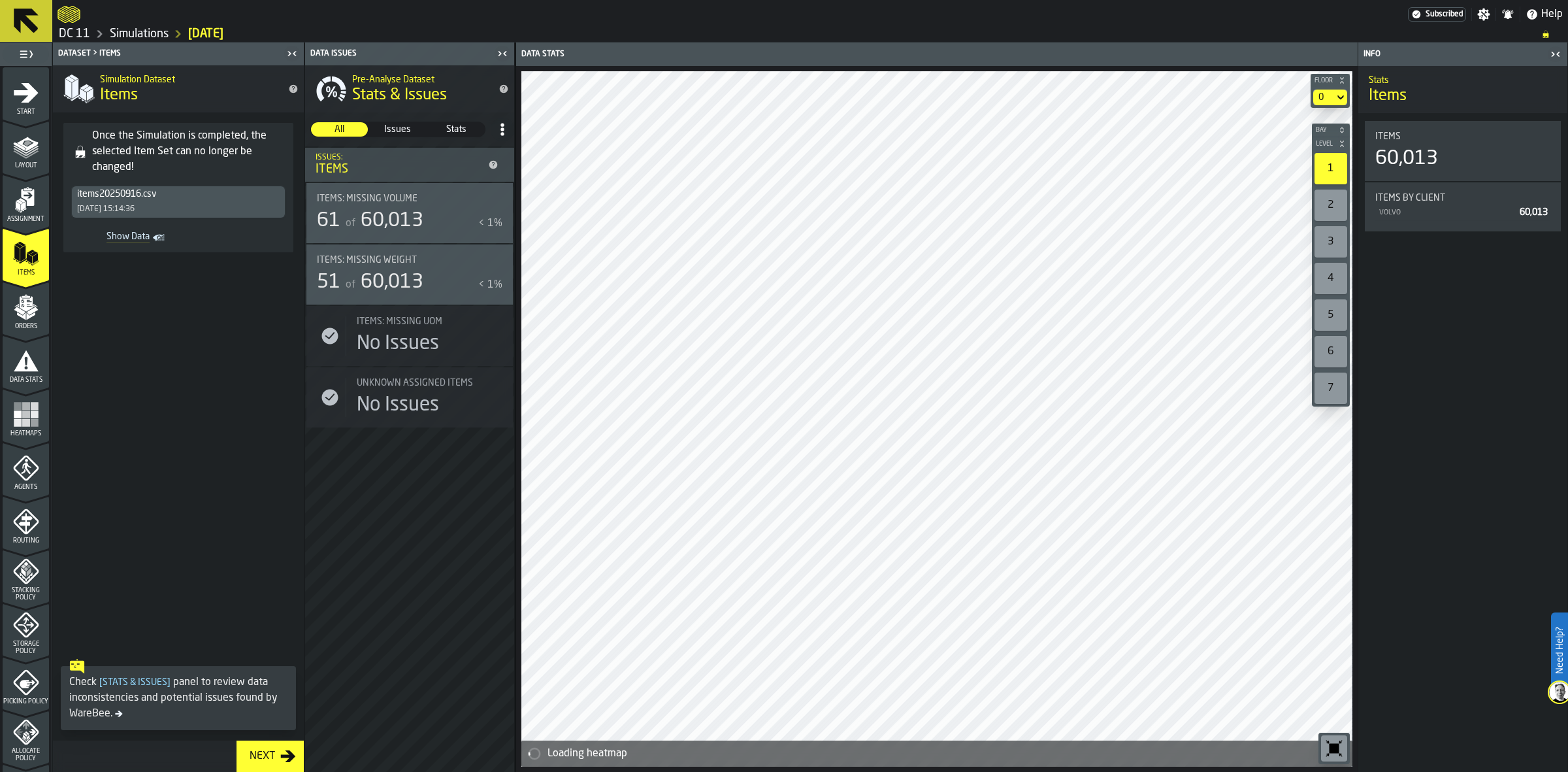
click at [13, 314] on icon "menu Orders" at bounding box center [26, 307] width 26 height 26
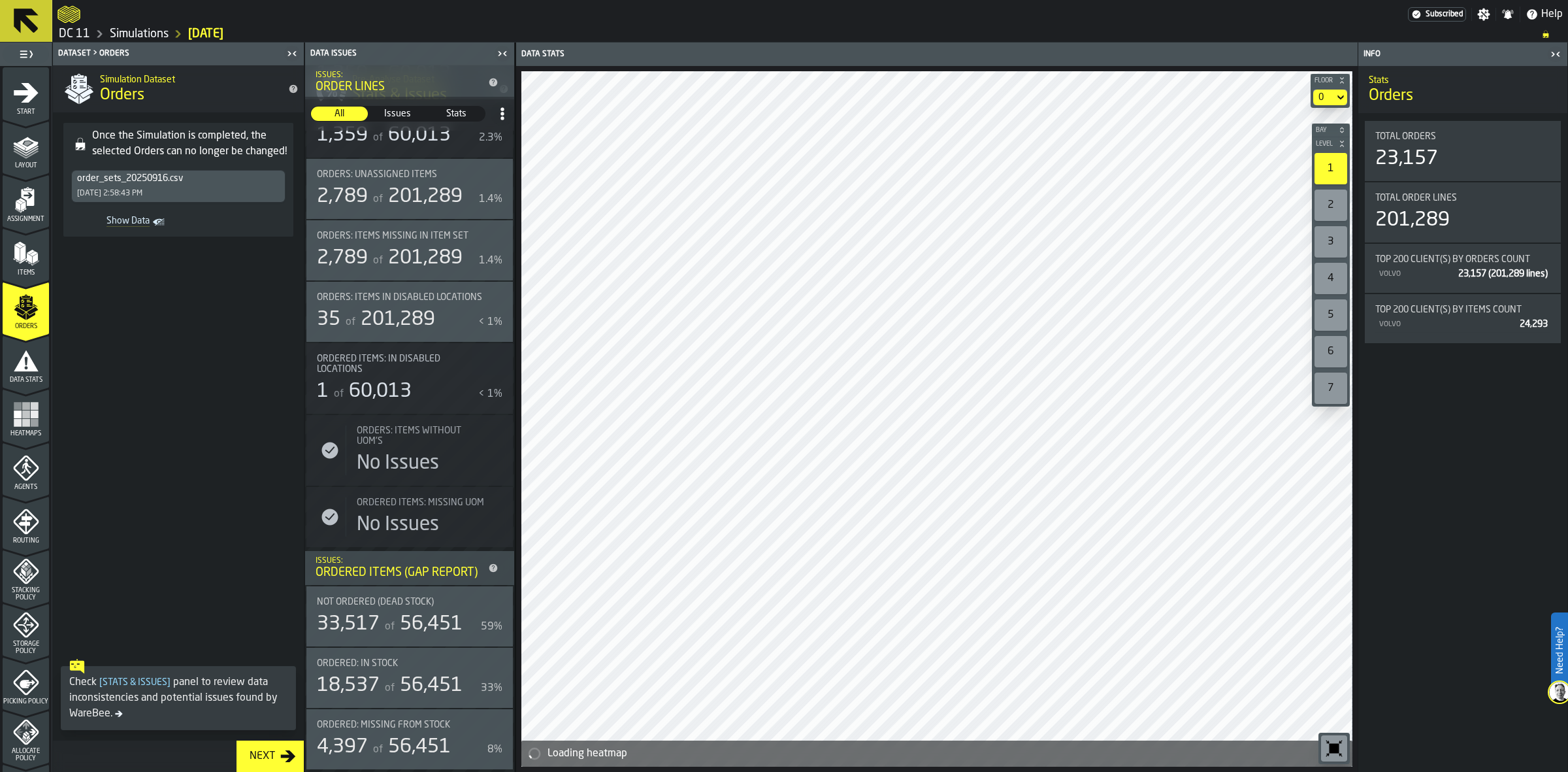
scroll to position [289, 0]
click at [32, 376] on span "Data Stats" at bounding box center [26, 379] width 47 height 7
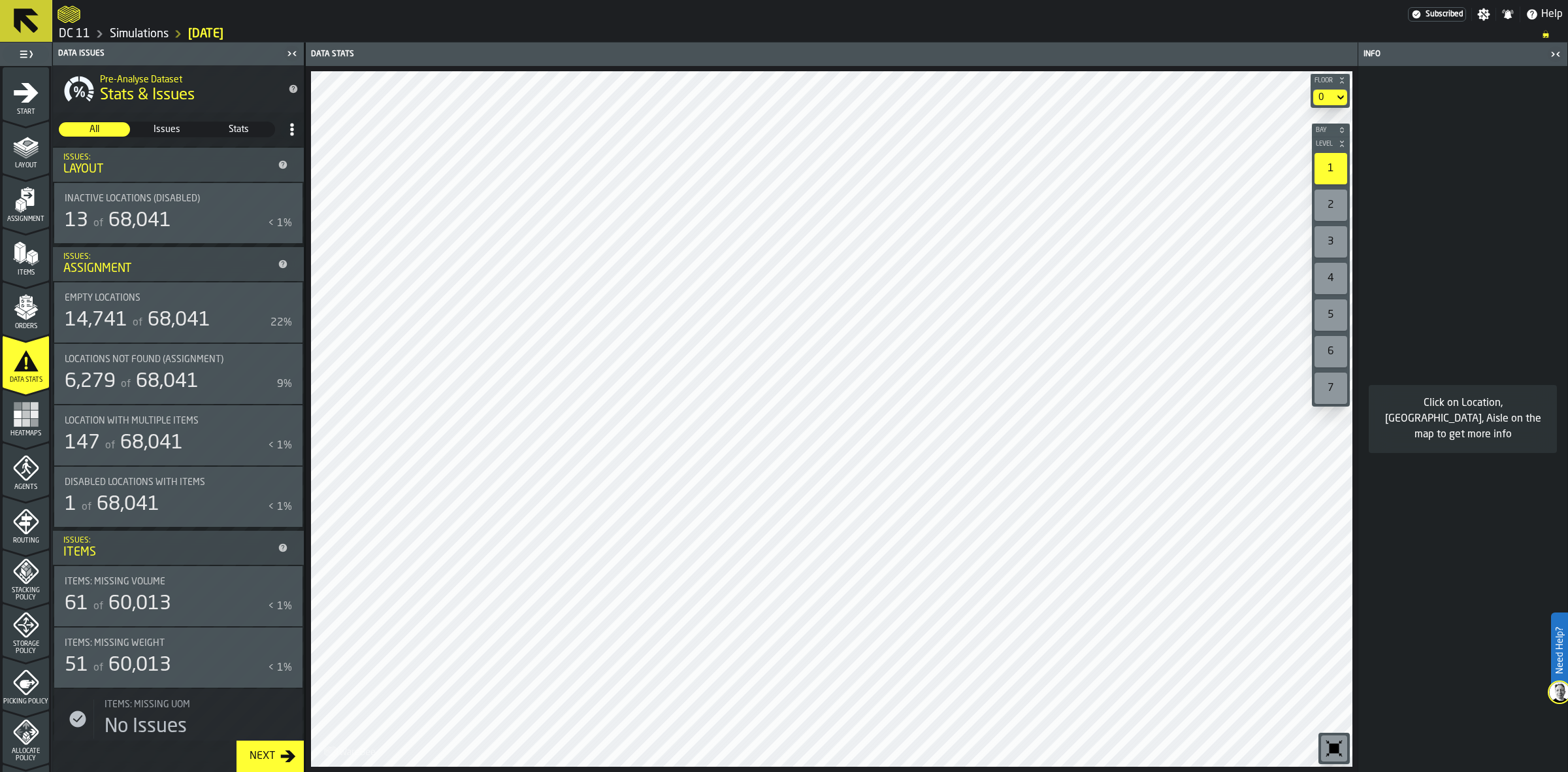
click at [82, 388] on div "6,279" at bounding box center [89, 382] width 51 height 24
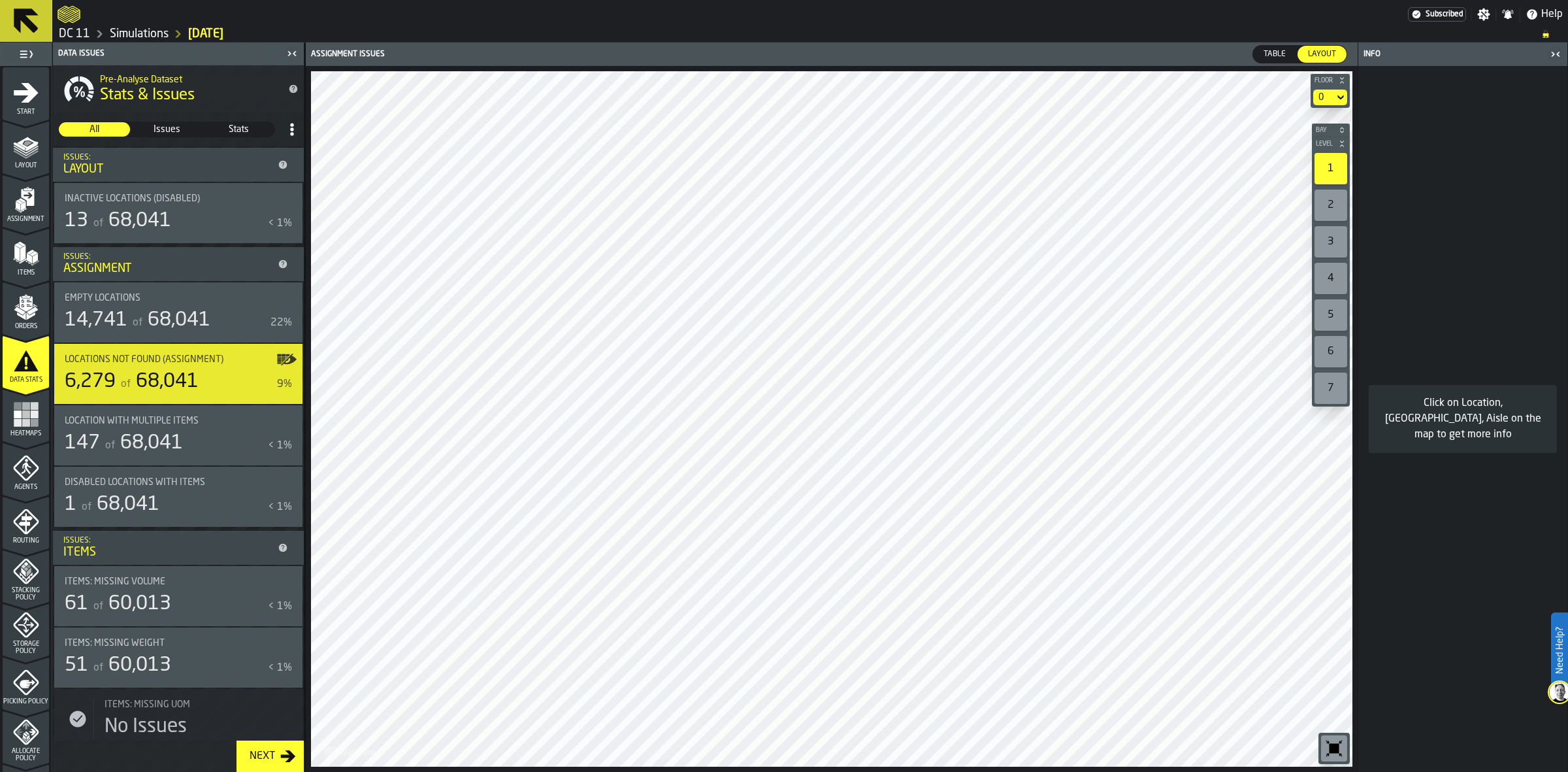
click at [93, 445] on div "147" at bounding box center [82, 444] width 35 height 24
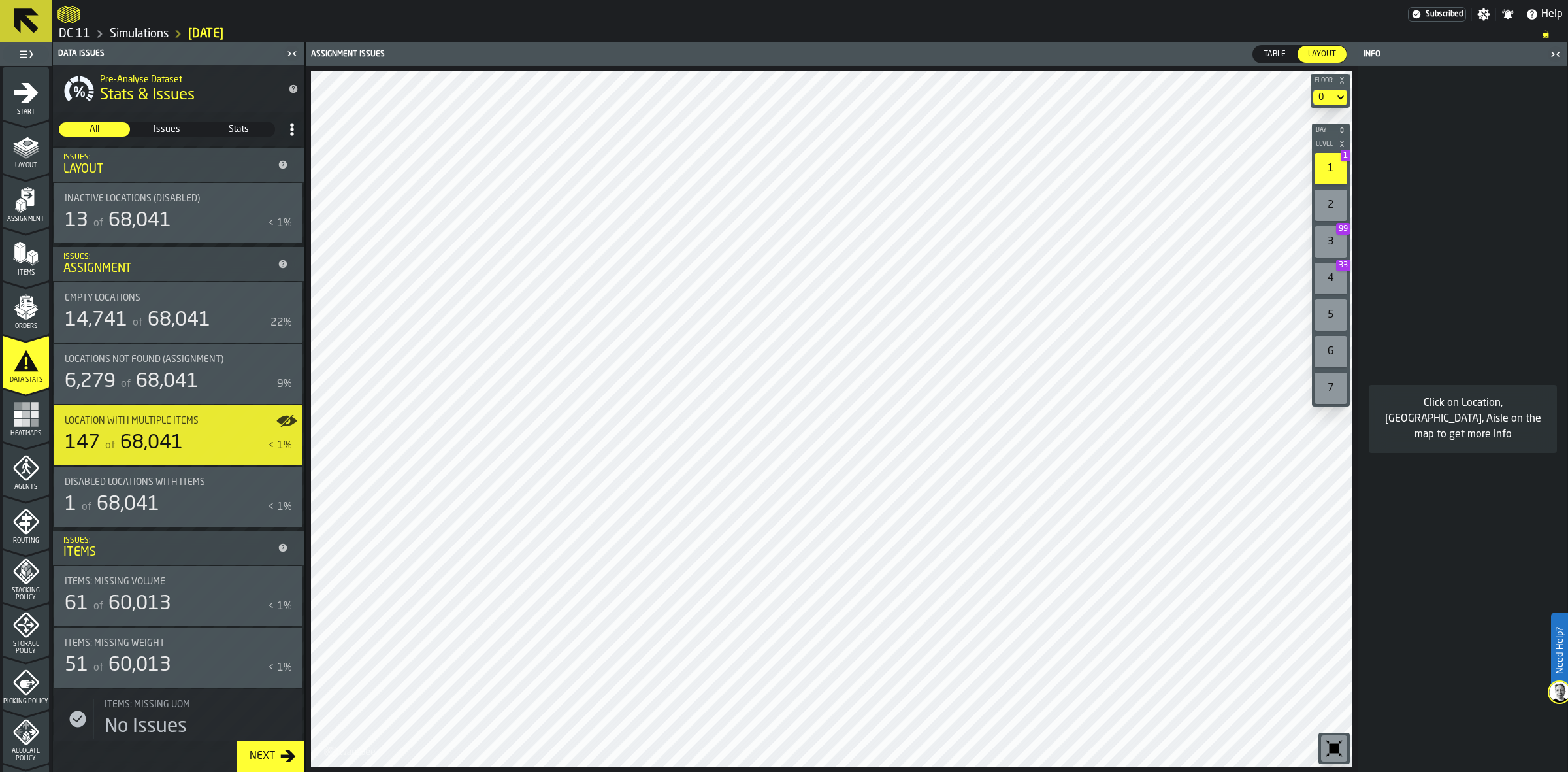
click at [183, 321] on span "68,041" at bounding box center [178, 320] width 63 height 20
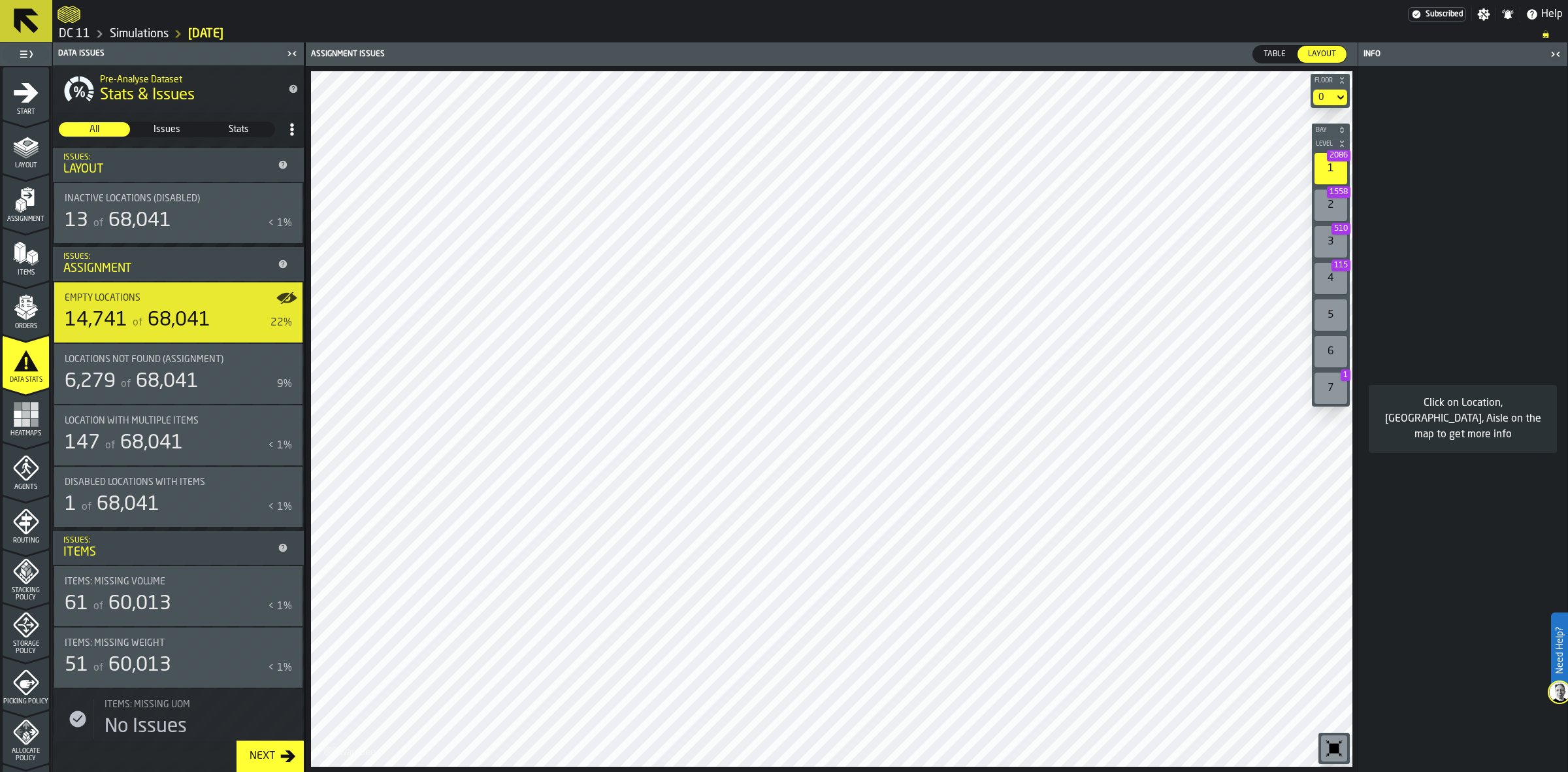
click at [1320, 756] on div "button-toolbar-undefined" at bounding box center [1333, 748] width 26 height 26
click at [224, 383] on div "6,279 of 68,041" at bounding box center [168, 382] width 207 height 24
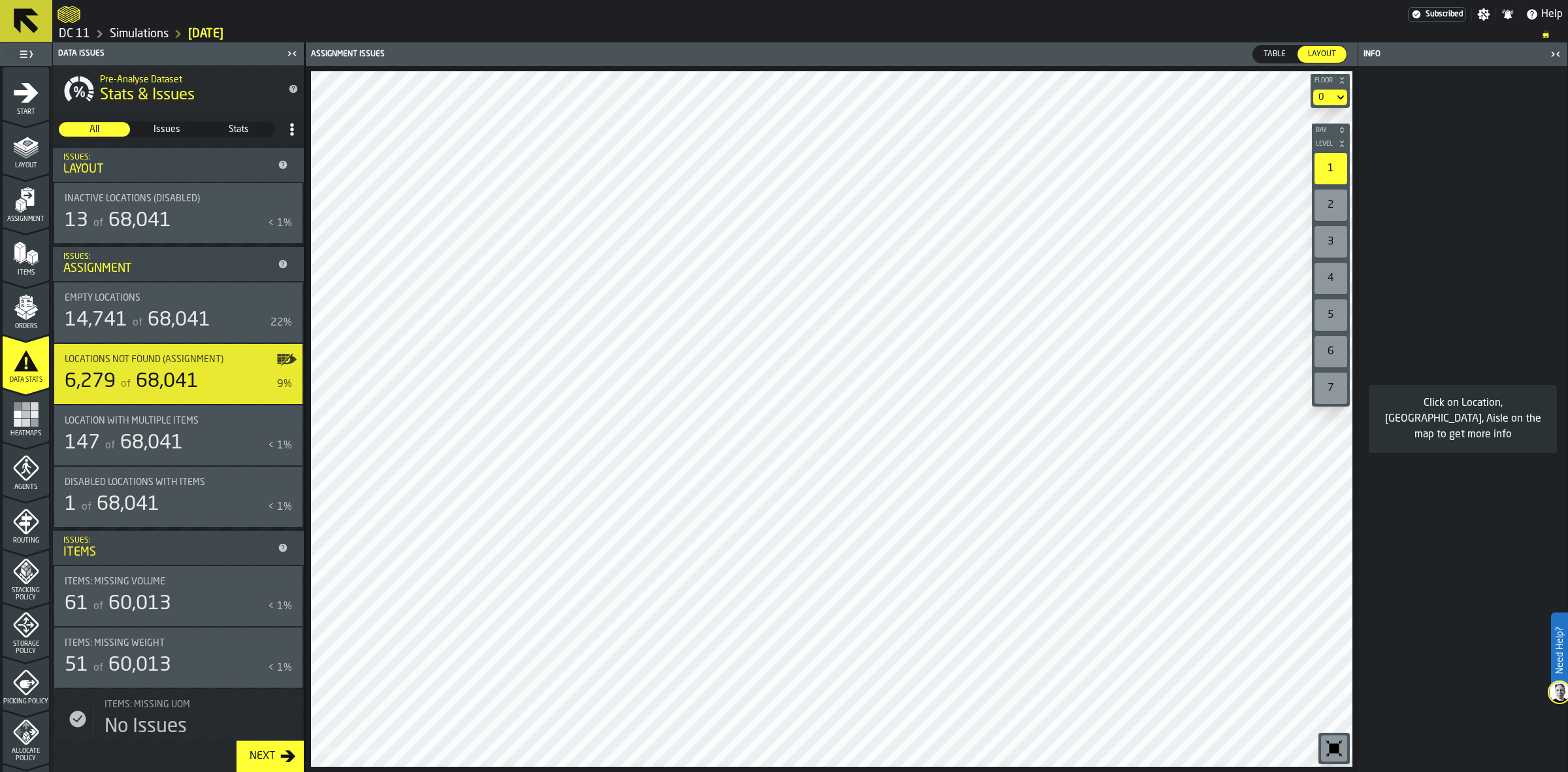
click at [77, 391] on div "6,279" at bounding box center [89, 382] width 51 height 24
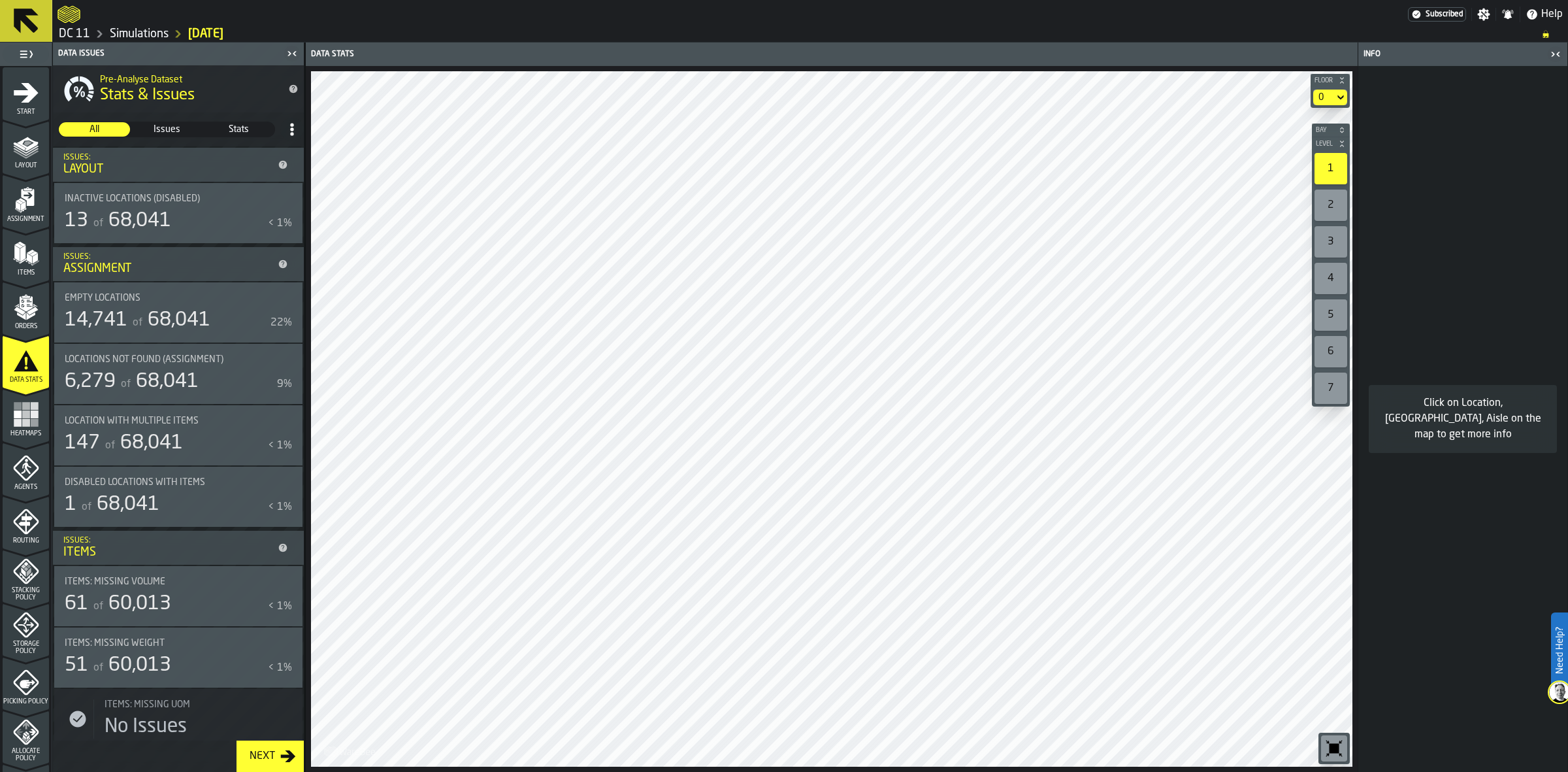
click at [279, 357] on icon "button-toggle-Show on Map" at bounding box center [284, 358] width 15 height 9
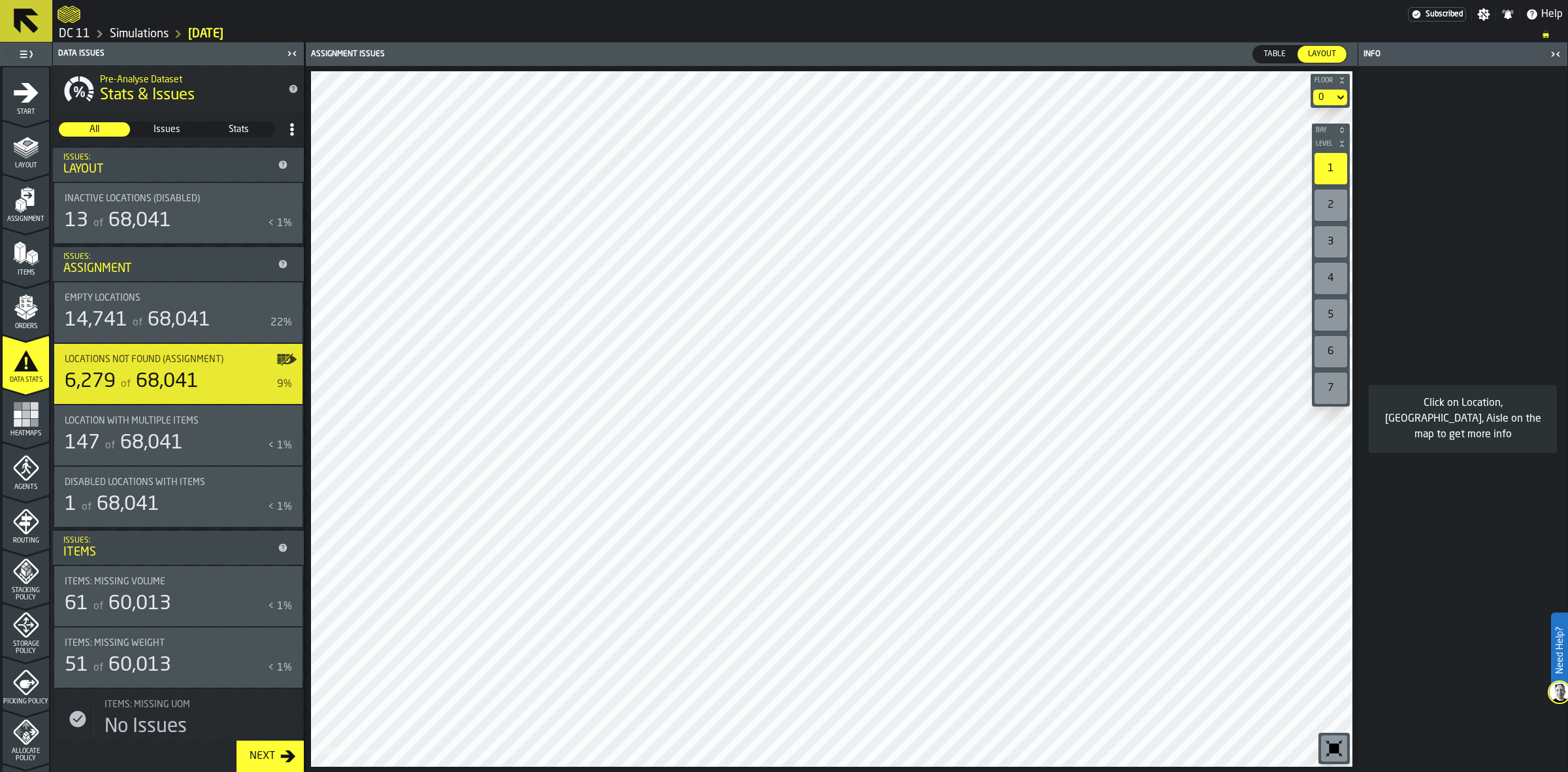
click at [281, 363] on icon "button-toggle-Show on Map" at bounding box center [288, 358] width 16 height 11
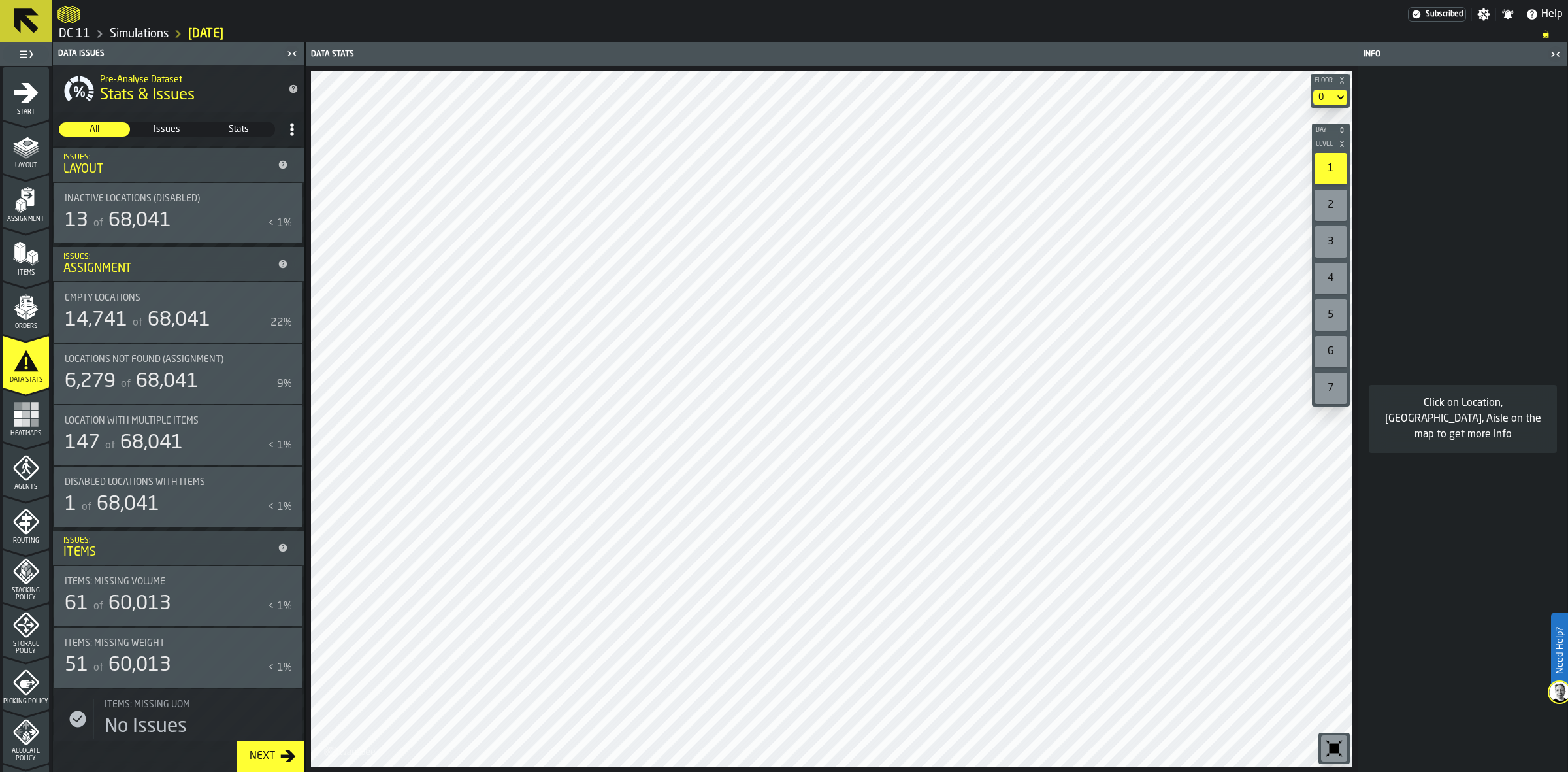
click at [161, 390] on span "68,041" at bounding box center [167, 382] width 63 height 20
click at [28, 198] on icon "menu Assignment" at bounding box center [27, 197] width 13 height 17
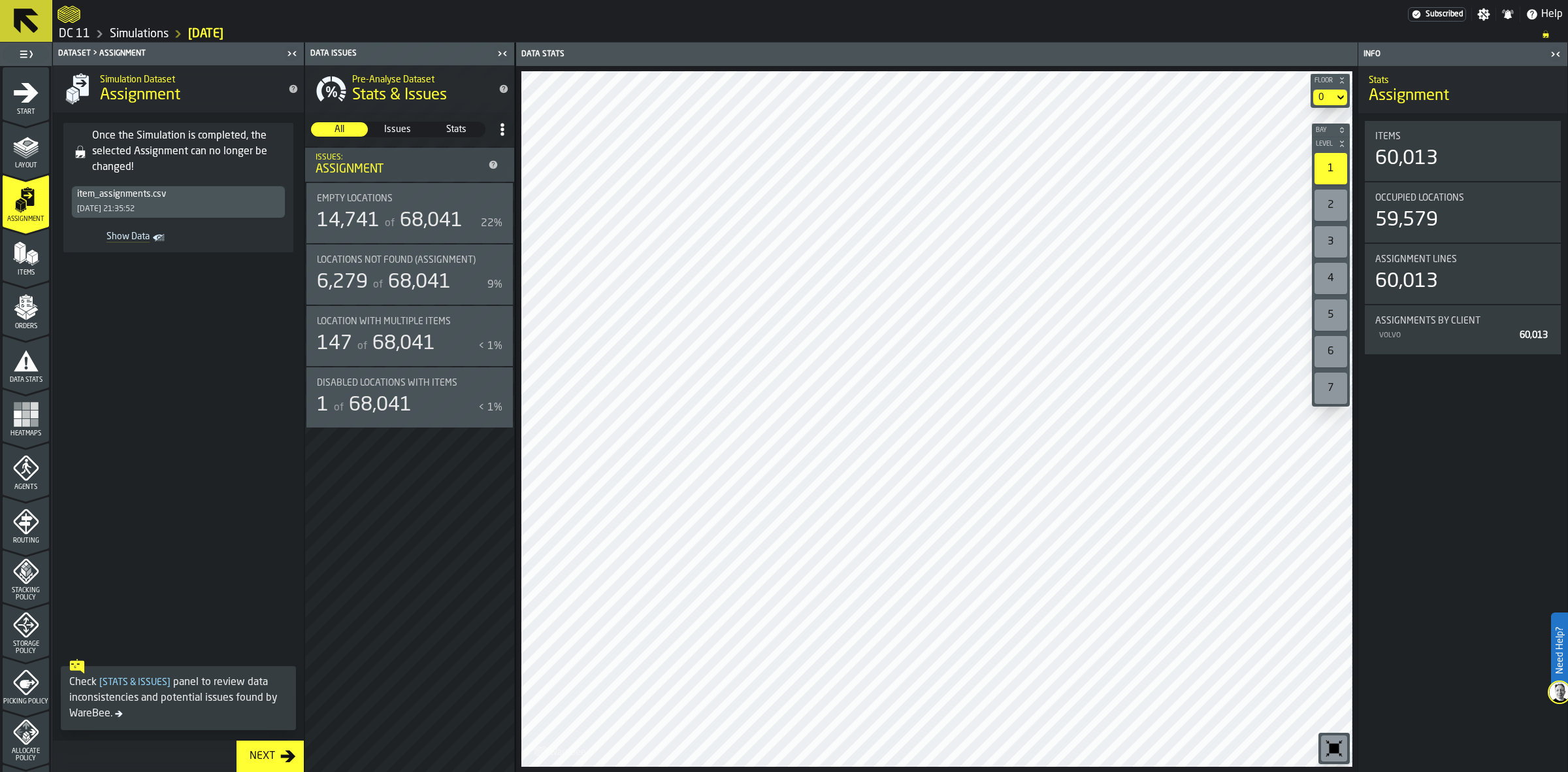
click at [427, 256] on span "Locations not found (Assignment)" at bounding box center [397, 260] width 159 height 11
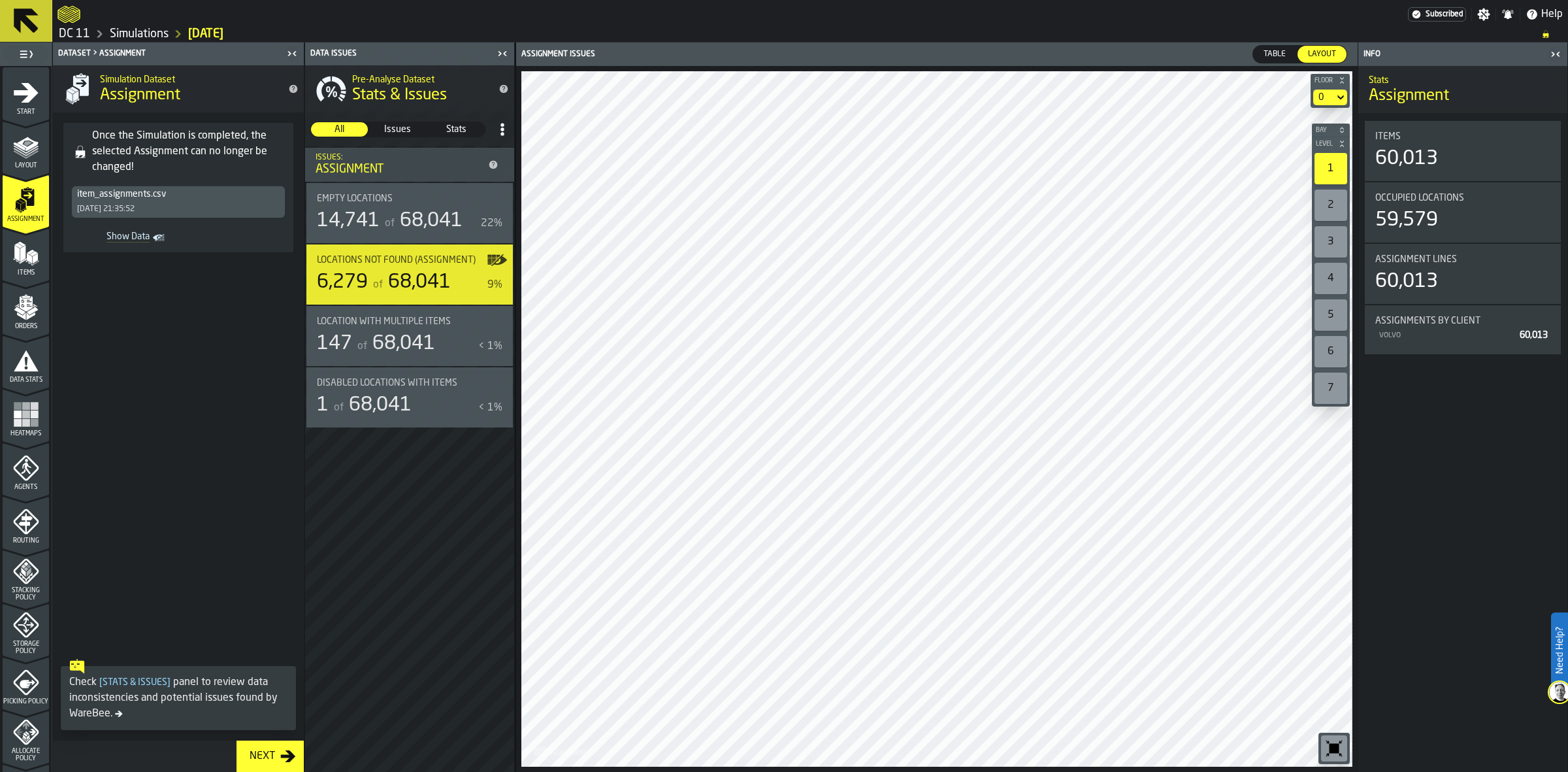
click at [500, 257] on icon "button-toggle-Show on Map" at bounding box center [499, 260] width 16 height 11
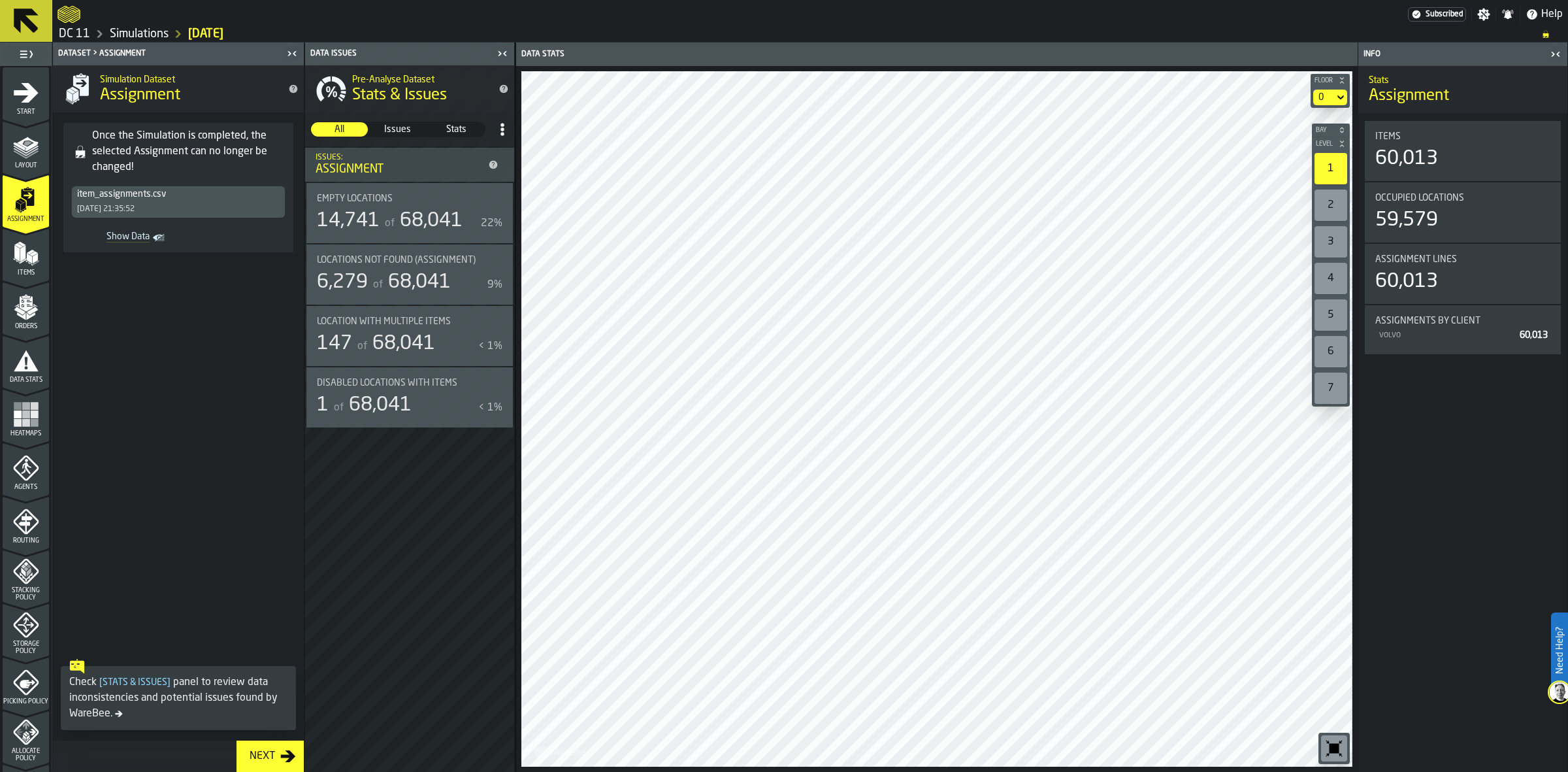
click at [500, 257] on icon "button-toggle-Show on Map" at bounding box center [496, 260] width 21 height 21
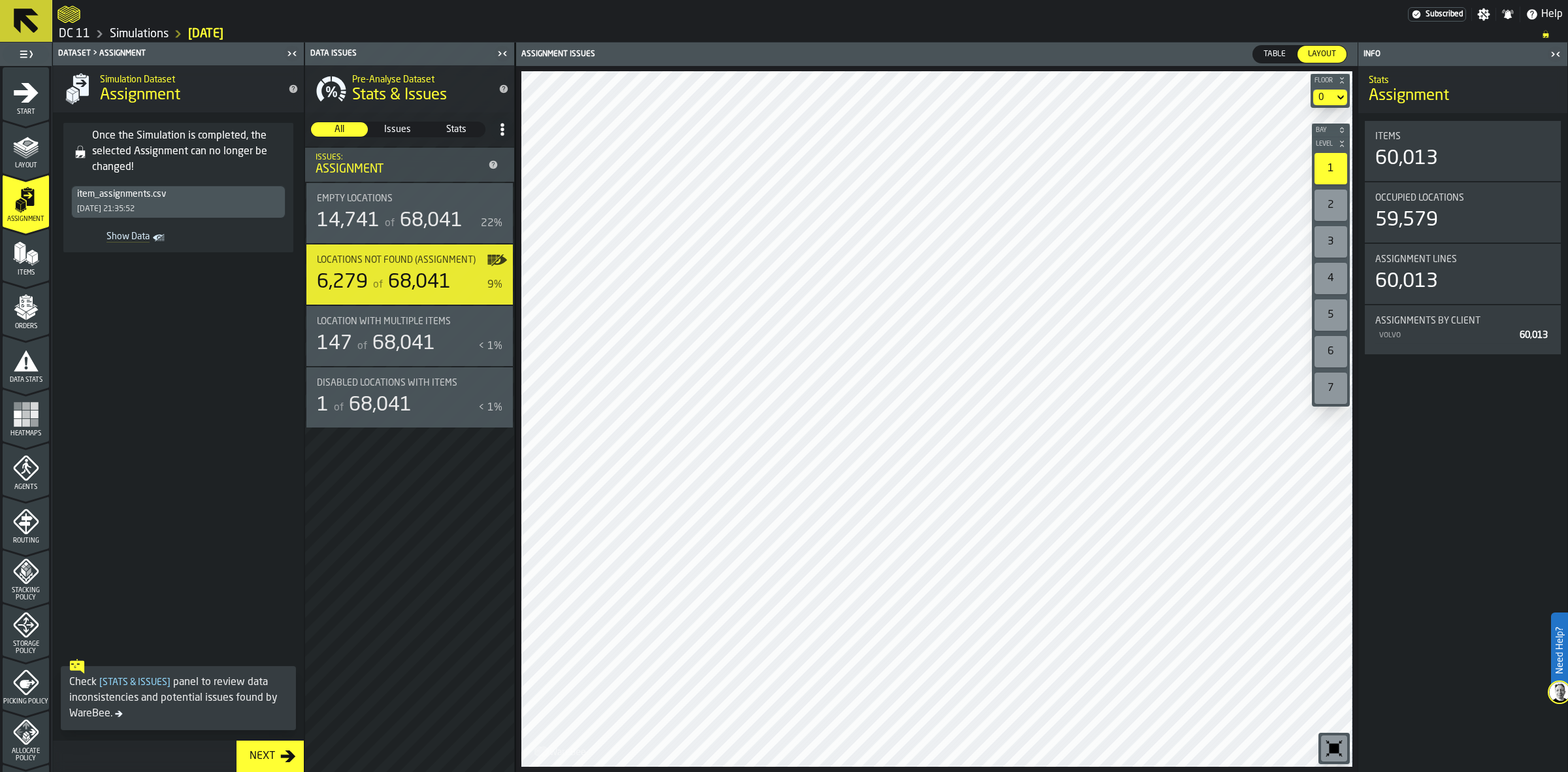
click at [134, 234] on span "Show Data" at bounding box center [113, 238] width 74 height 13
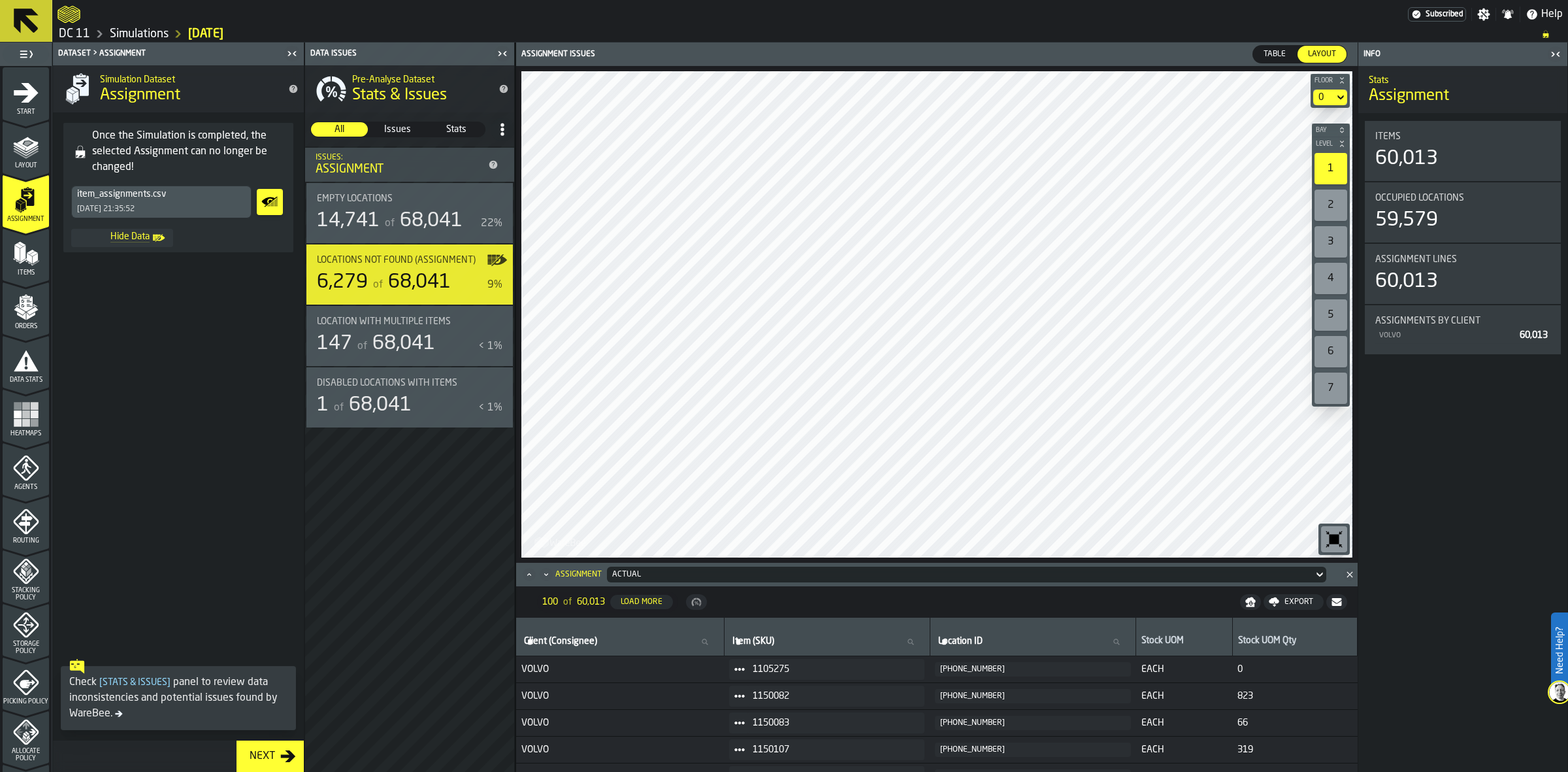
click at [528, 570] on icon "Maximize" at bounding box center [529, 574] width 13 height 13
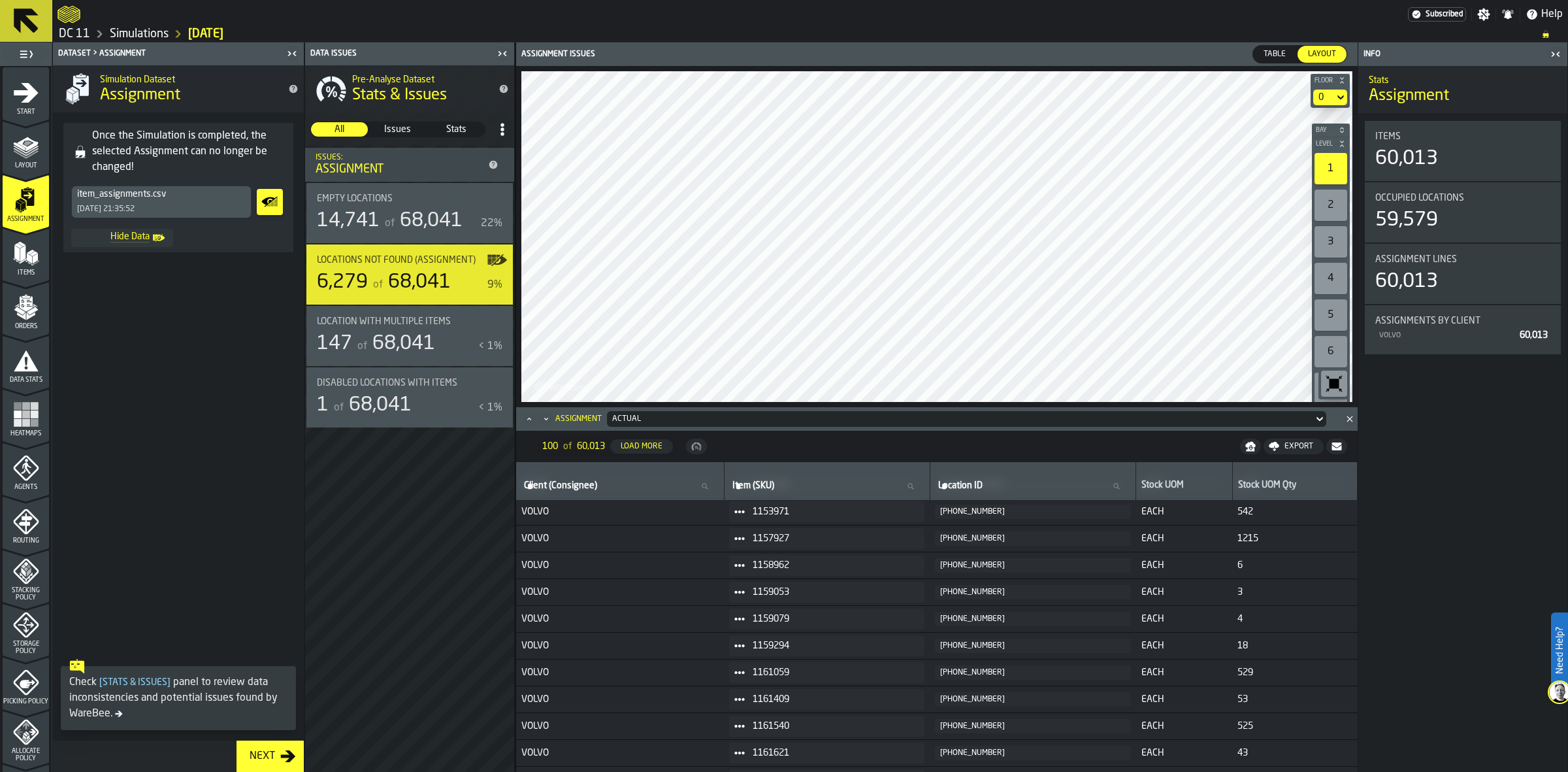
scroll to position [1689, 0]
click at [1327, 96] on div "0" at bounding box center [1323, 97] width 11 height 11
click at [1305, 142] on li "Mezz" at bounding box center [1305, 152] width 84 height 32
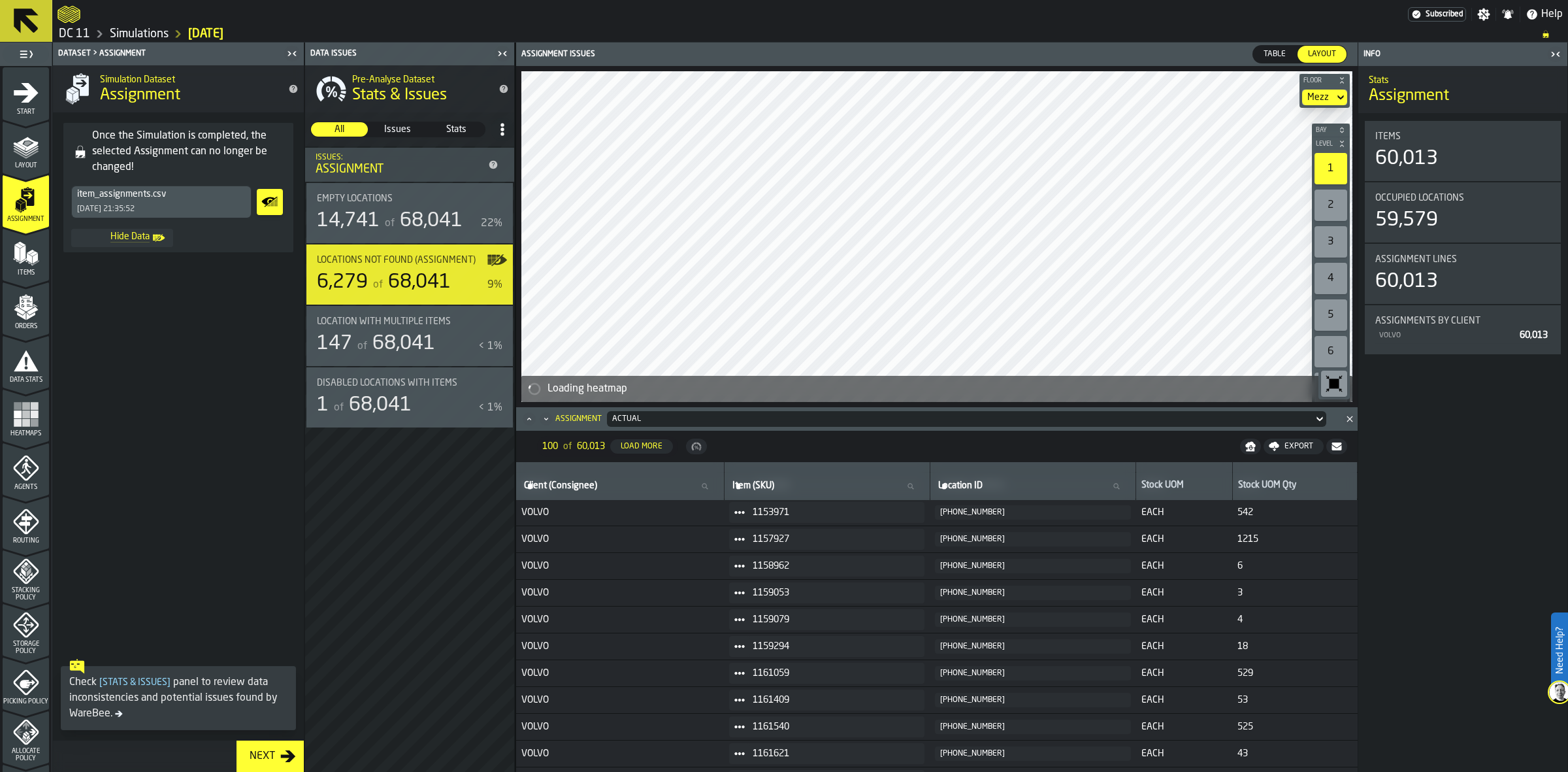
click at [547, 417] on icon "Minimize" at bounding box center [546, 419] width 13 height 13
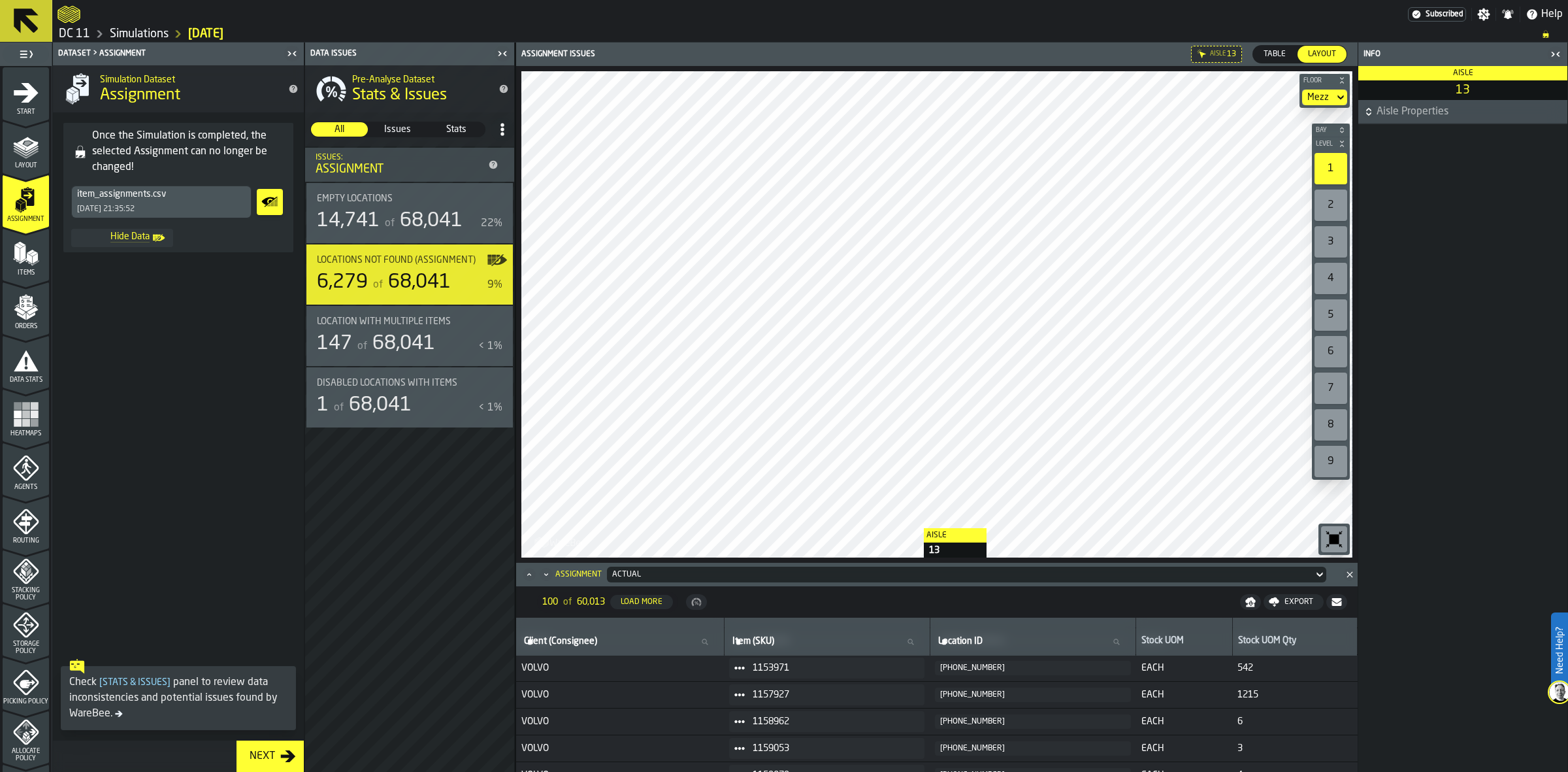
click at [911, 609] on div "Assignment issues Aisle 13 Table Table Layout Layout Floor Mezz Bay Level 1 2 3…" at bounding box center [936, 407] width 842 height 729
click at [874, 93] on div at bounding box center [936, 314] width 830 height 486
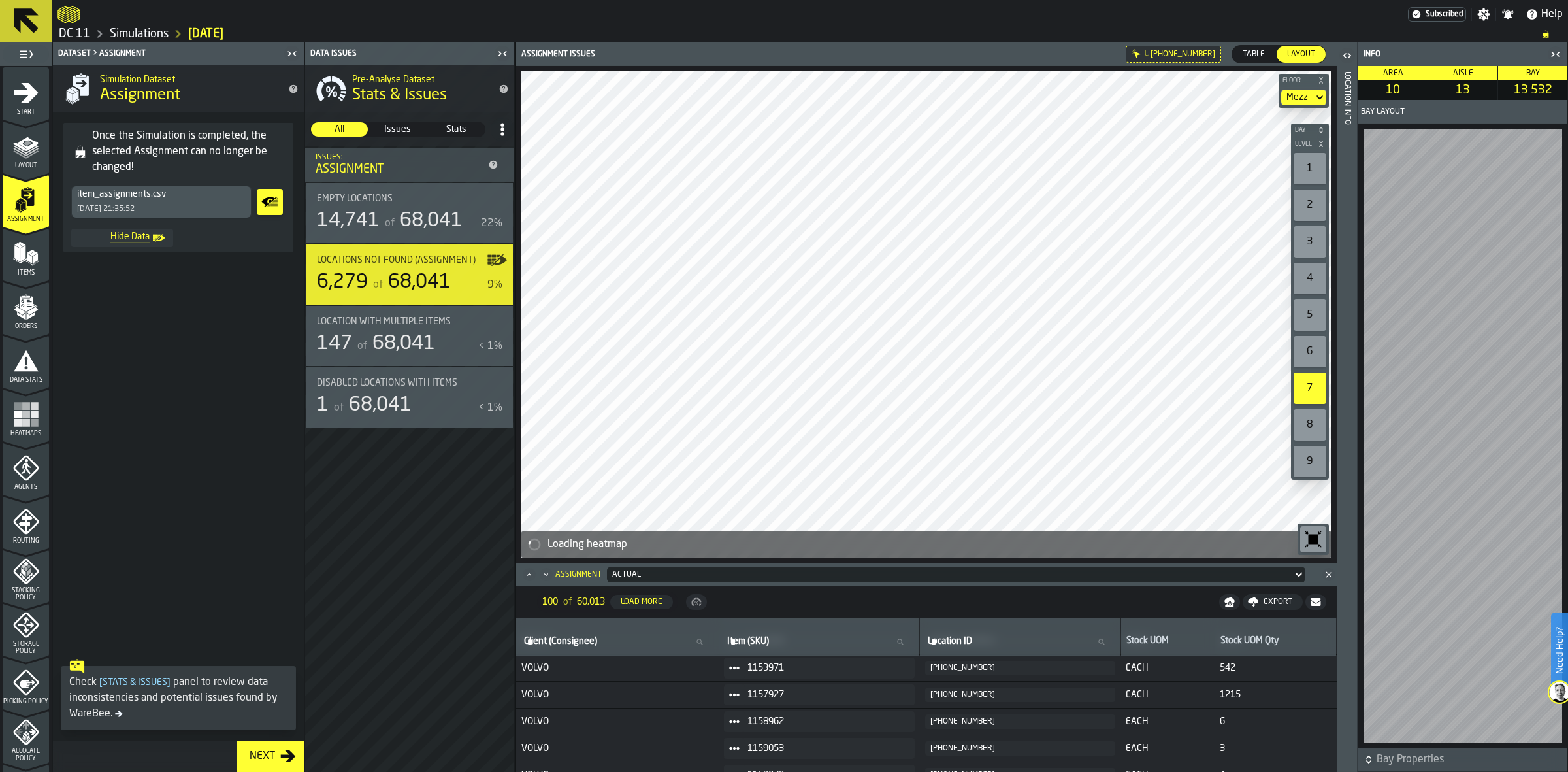
click at [1345, 51] on icon "button-toggle-Open" at bounding box center [1347, 56] width 16 height 16
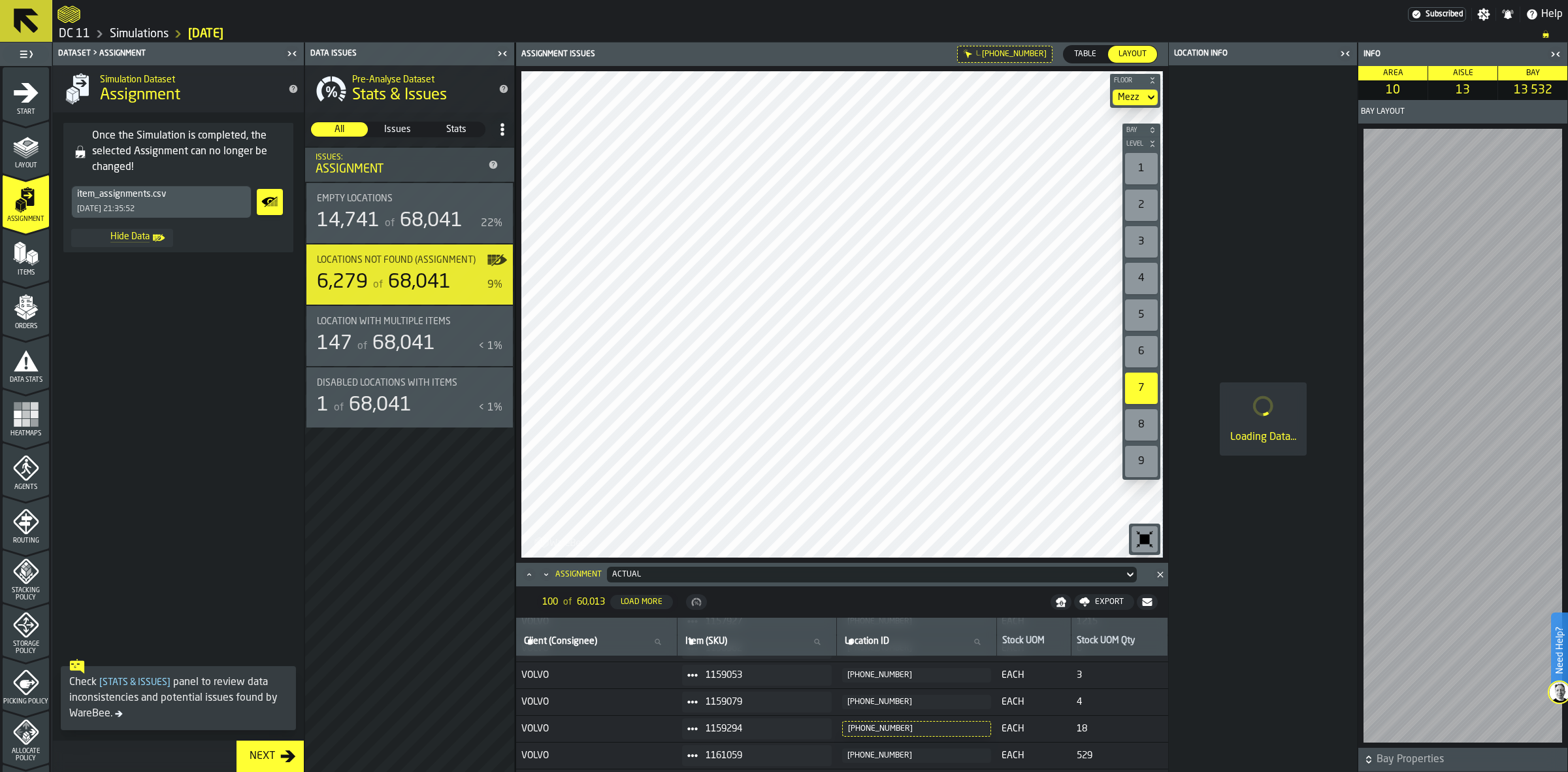
scroll to position [1768, 0]
drag, startPoint x: 908, startPoint y: 716, endPoint x: 873, endPoint y: 717, distance: 35.0
click at [873, 717] on button "10-13-53271" at bounding box center [917, 723] width 149 height 16
drag, startPoint x: 894, startPoint y: 722, endPoint x: 801, endPoint y: 707, distance: 94.2
click at [801, 707] on td "1159079" at bounding box center [757, 695] width 159 height 27
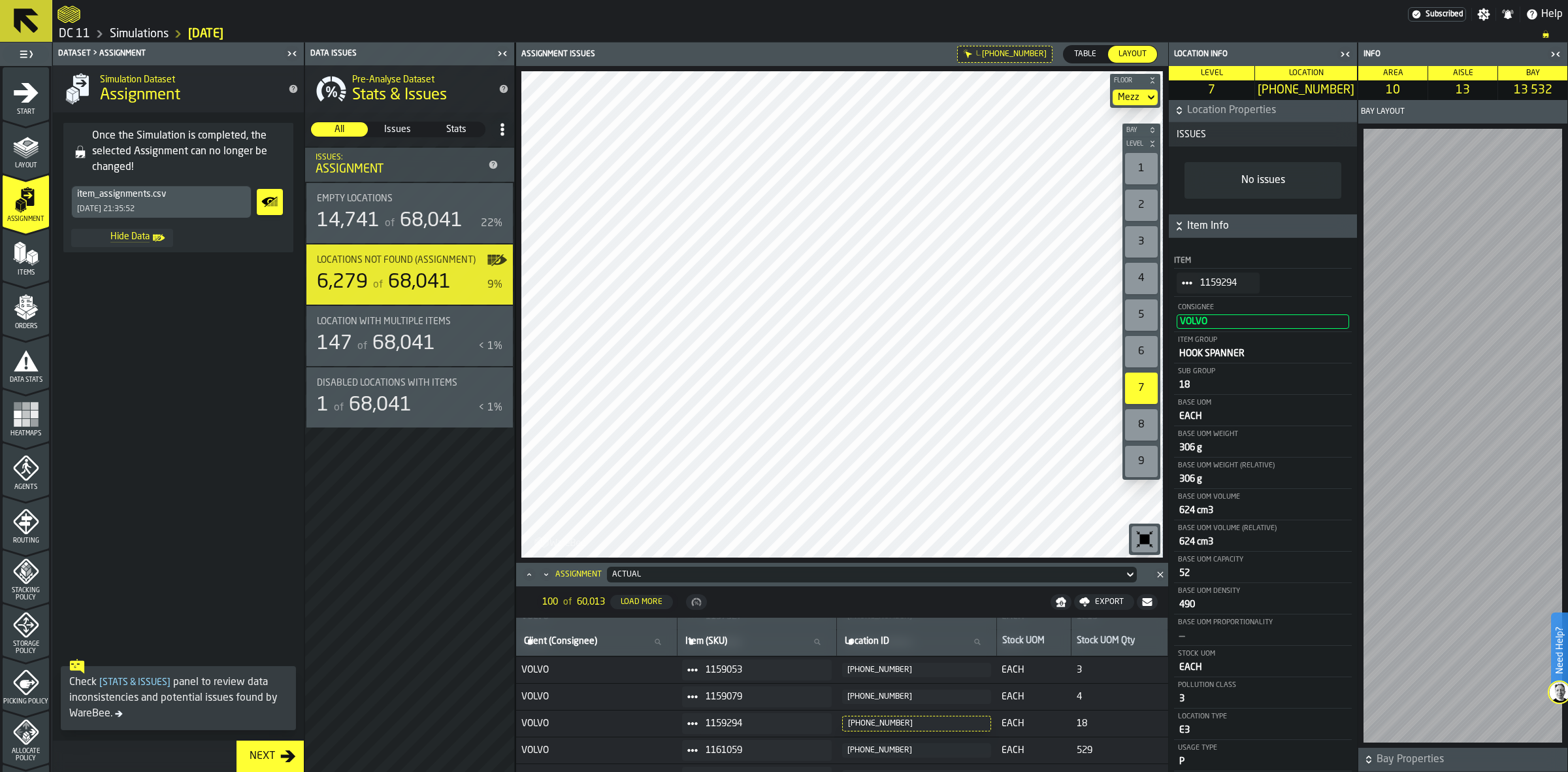
scroll to position [0, 0]
click at [30, 265] on polygon "menu Items" at bounding box center [29, 262] width 7 height 5
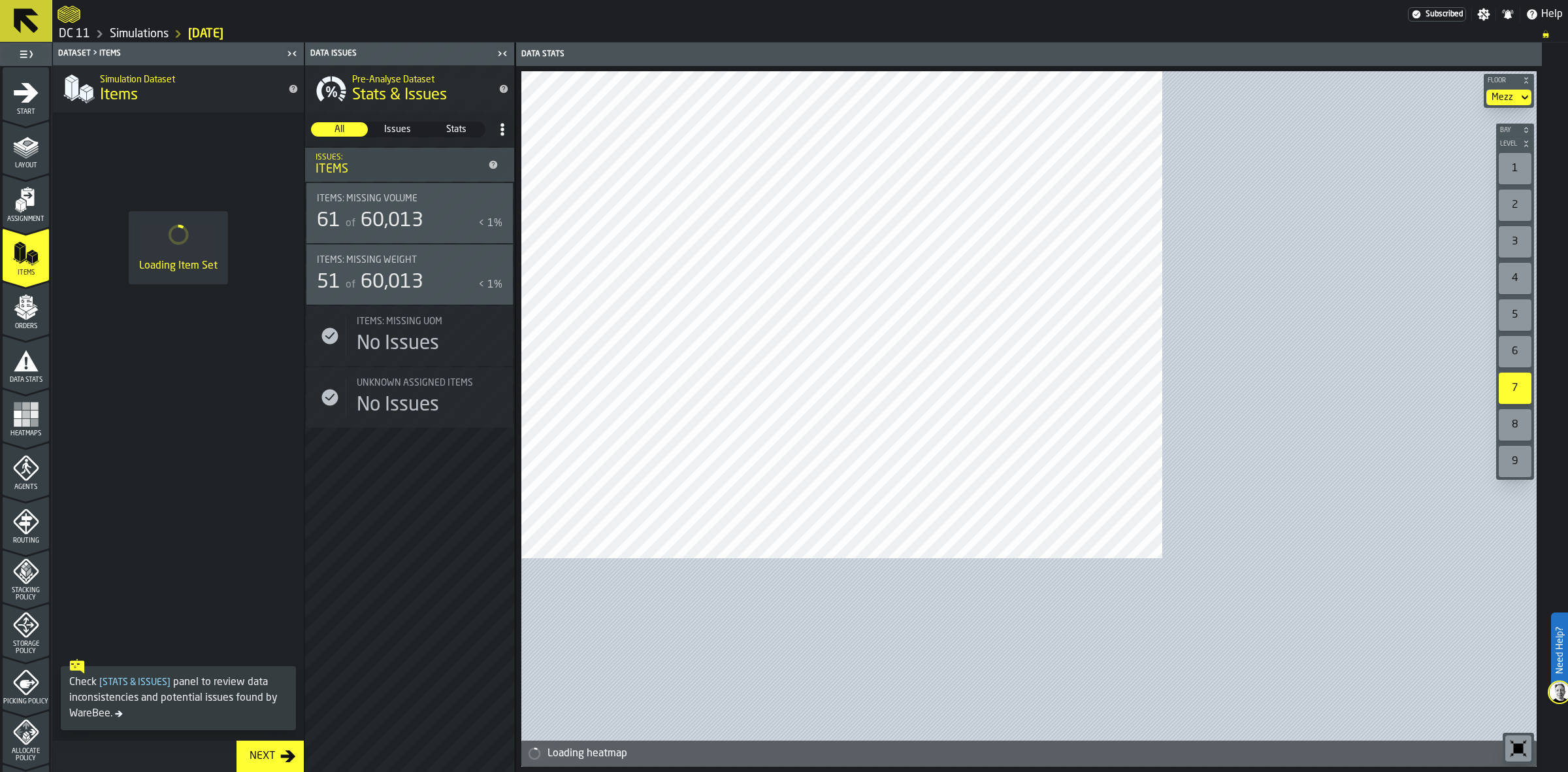
click at [32, 424] on rect "menu Heatmaps" at bounding box center [34, 422] width 8 height 8
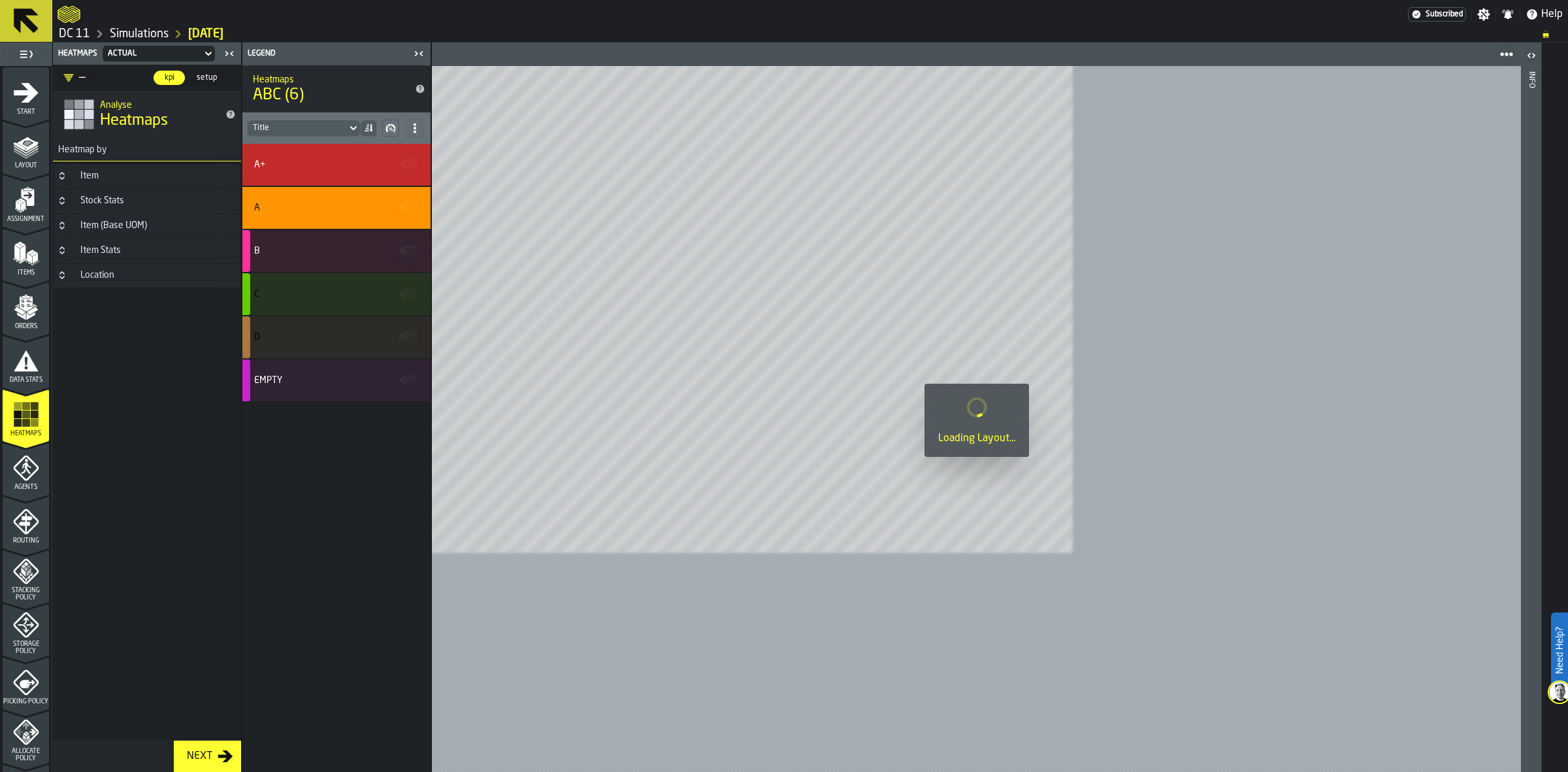
click at [25, 344] on div "Data Stats" at bounding box center [26, 362] width 47 height 44
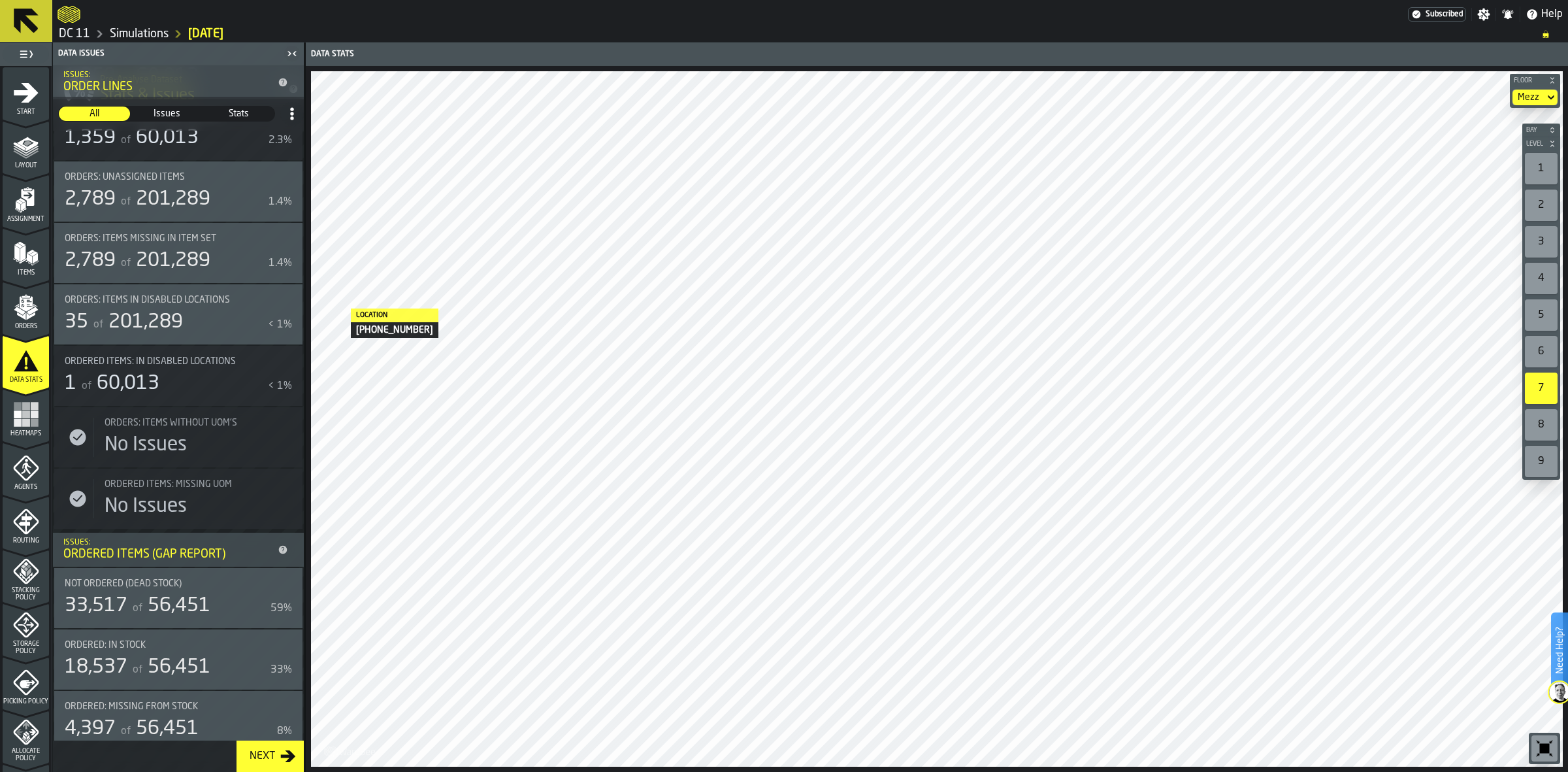
scroll to position [953, 0]
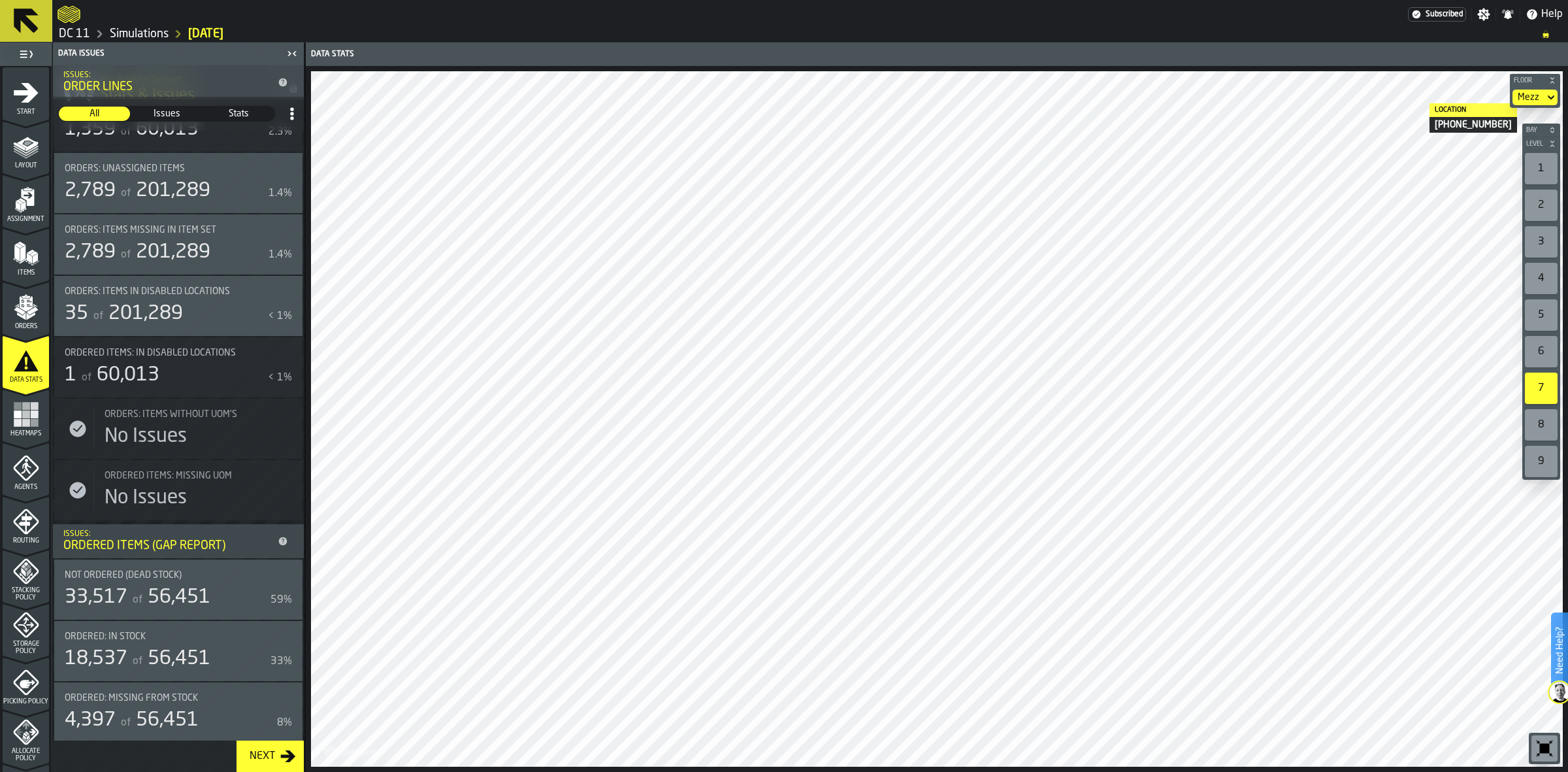
click at [1526, 99] on div "Mezz" at bounding box center [1528, 97] width 22 height 11
click at [1501, 119] on div "0" at bounding box center [1516, 121] width 68 height 16
click at [34, 422] on rect "menu Heatmaps" at bounding box center [34, 422] width 8 height 8
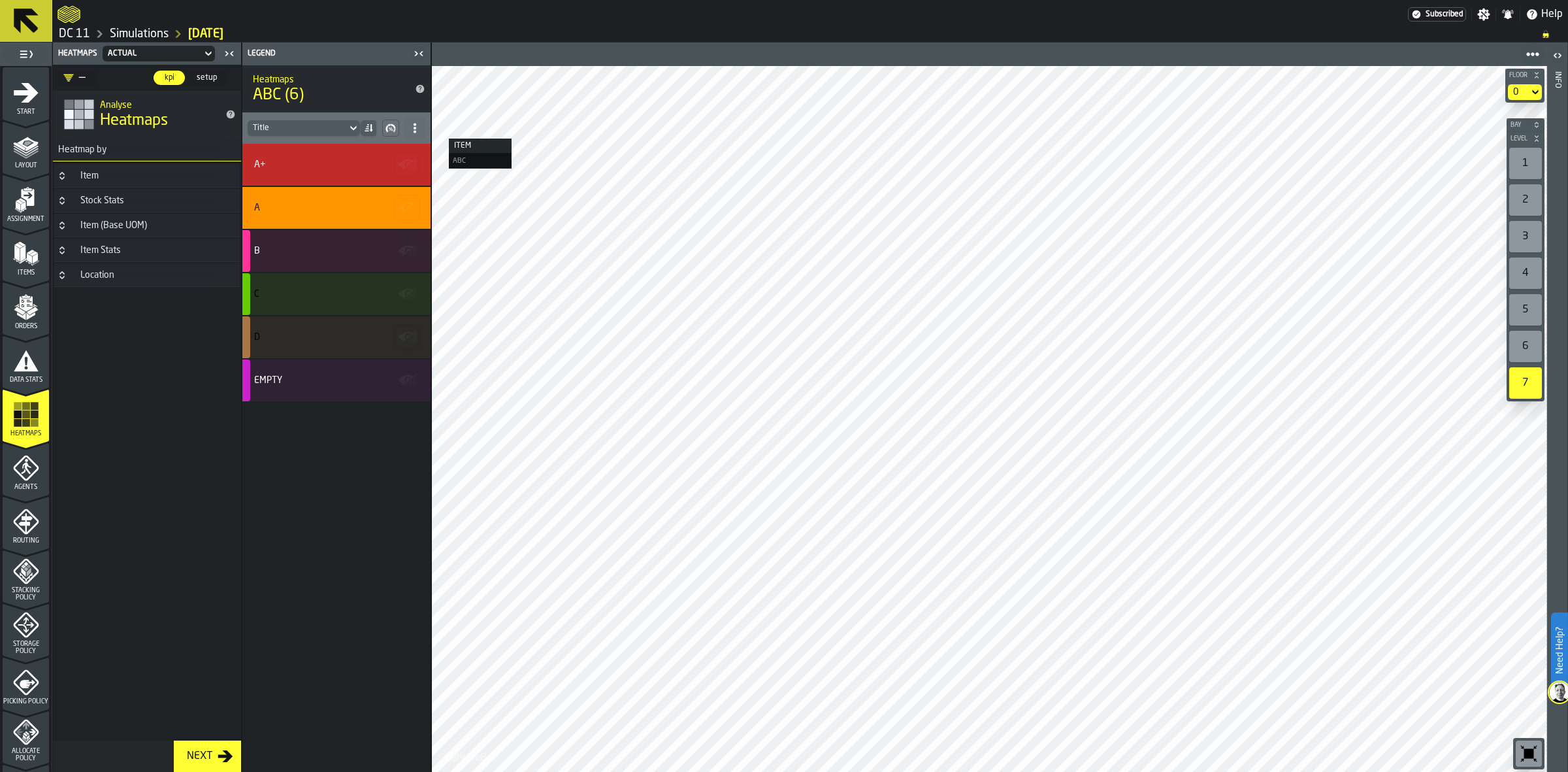
click at [104, 177] on div "Item" at bounding box center [89, 175] width 34 height 11
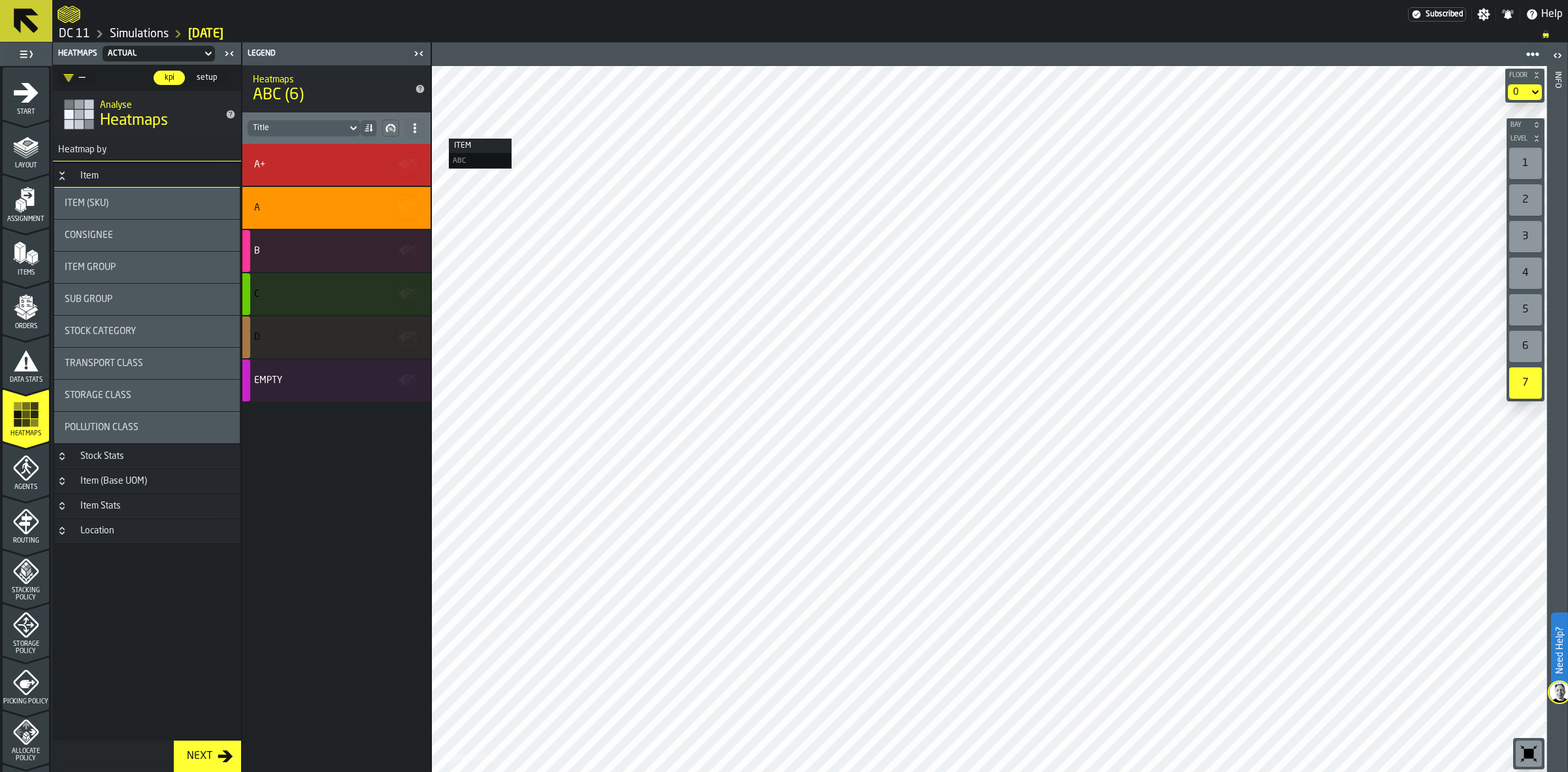
click at [121, 456] on div "Stock Stats" at bounding box center [102, 456] width 60 height 11
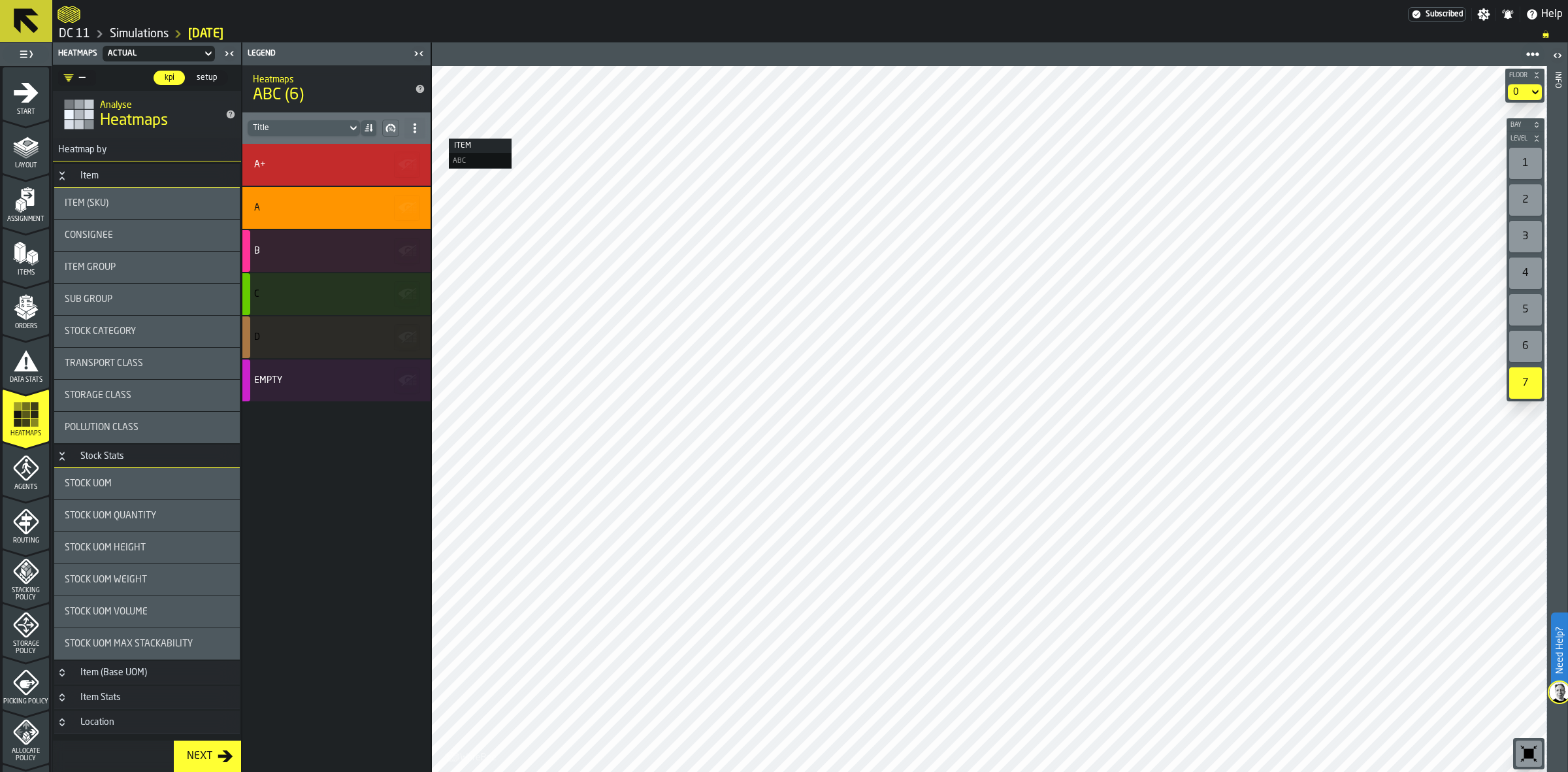
scroll to position [27, 0]
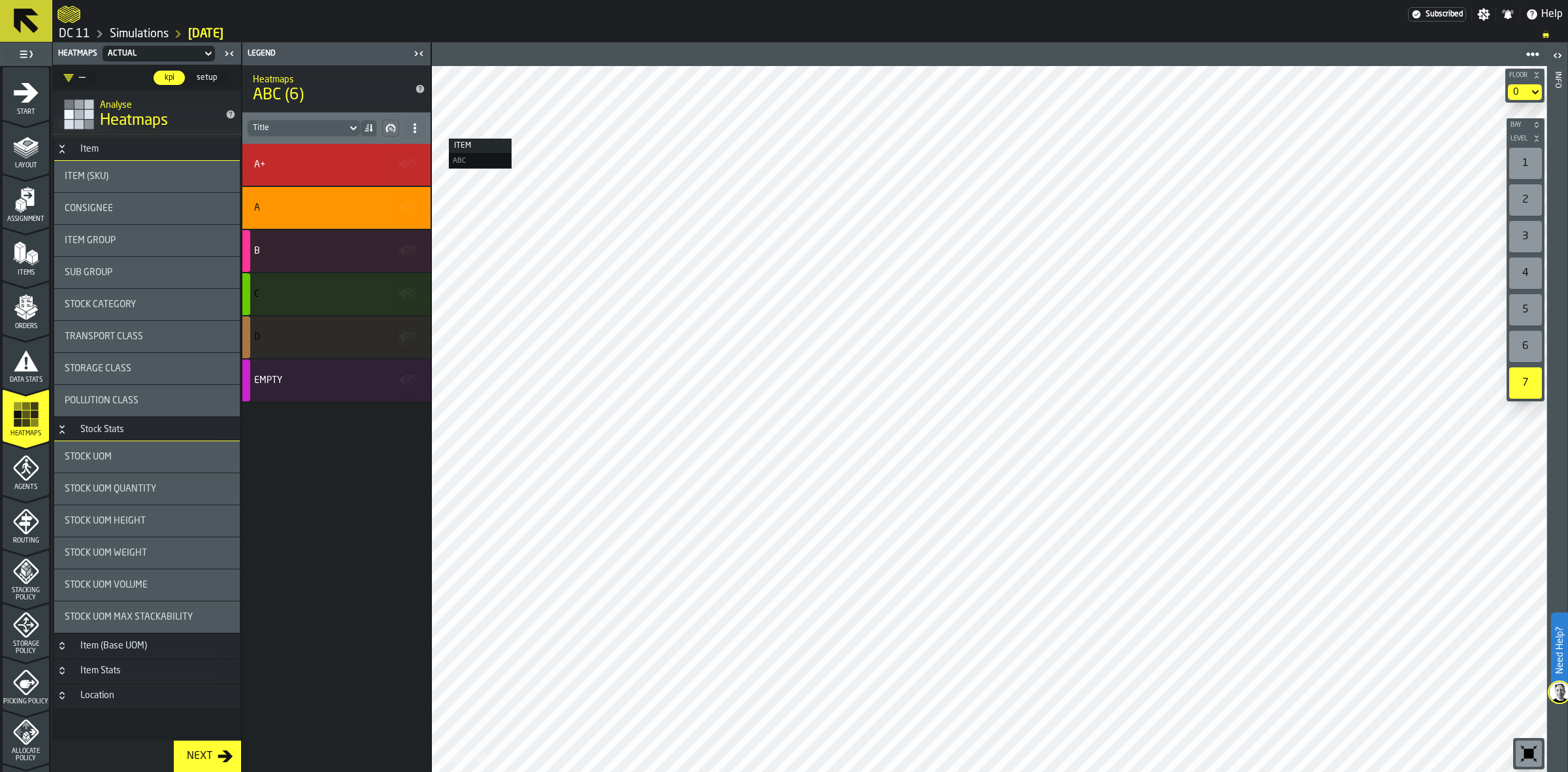
click at [128, 639] on h3 "Item (Base UOM)" at bounding box center [147, 646] width 186 height 24
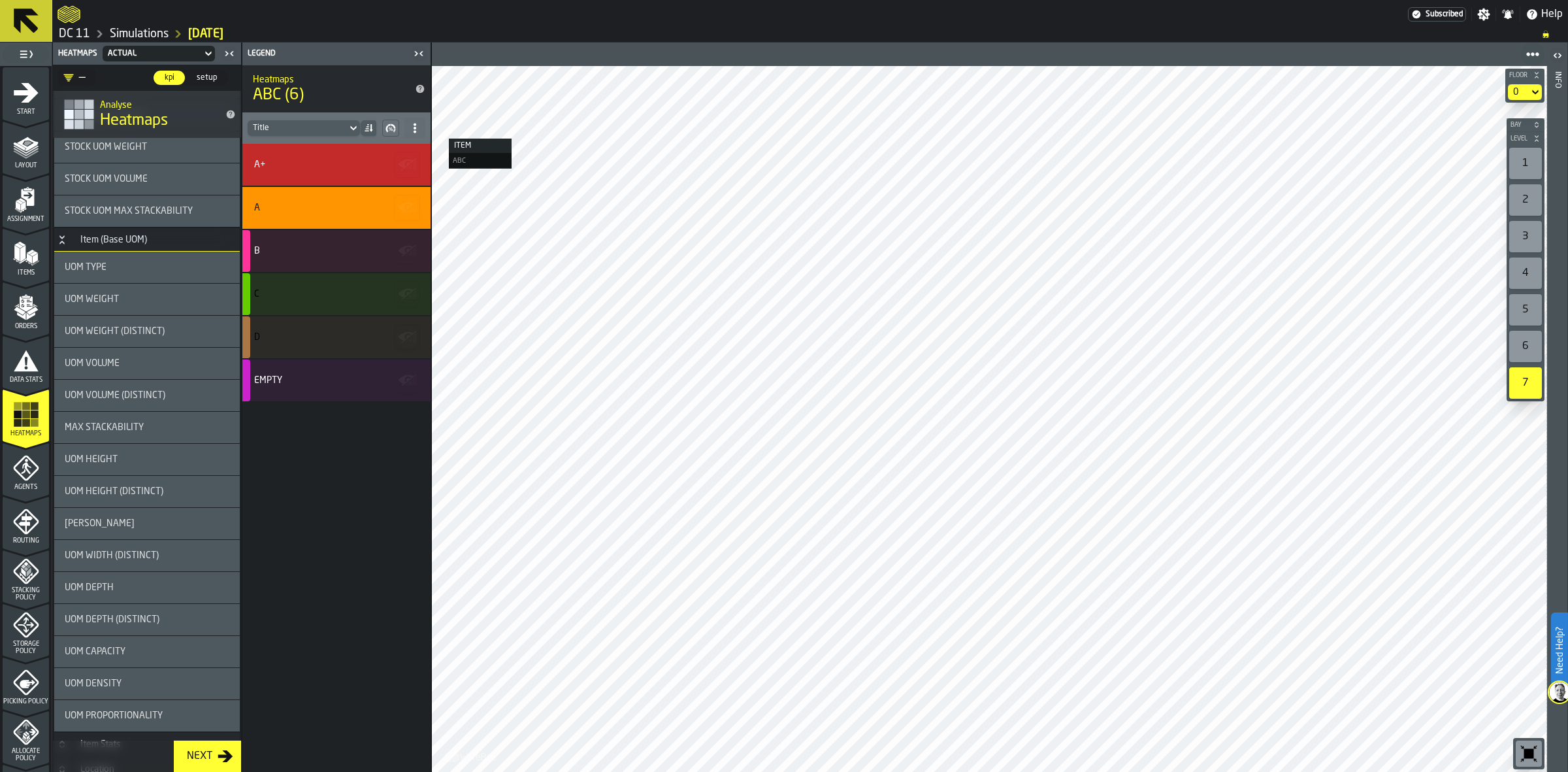
scroll to position [506, 0]
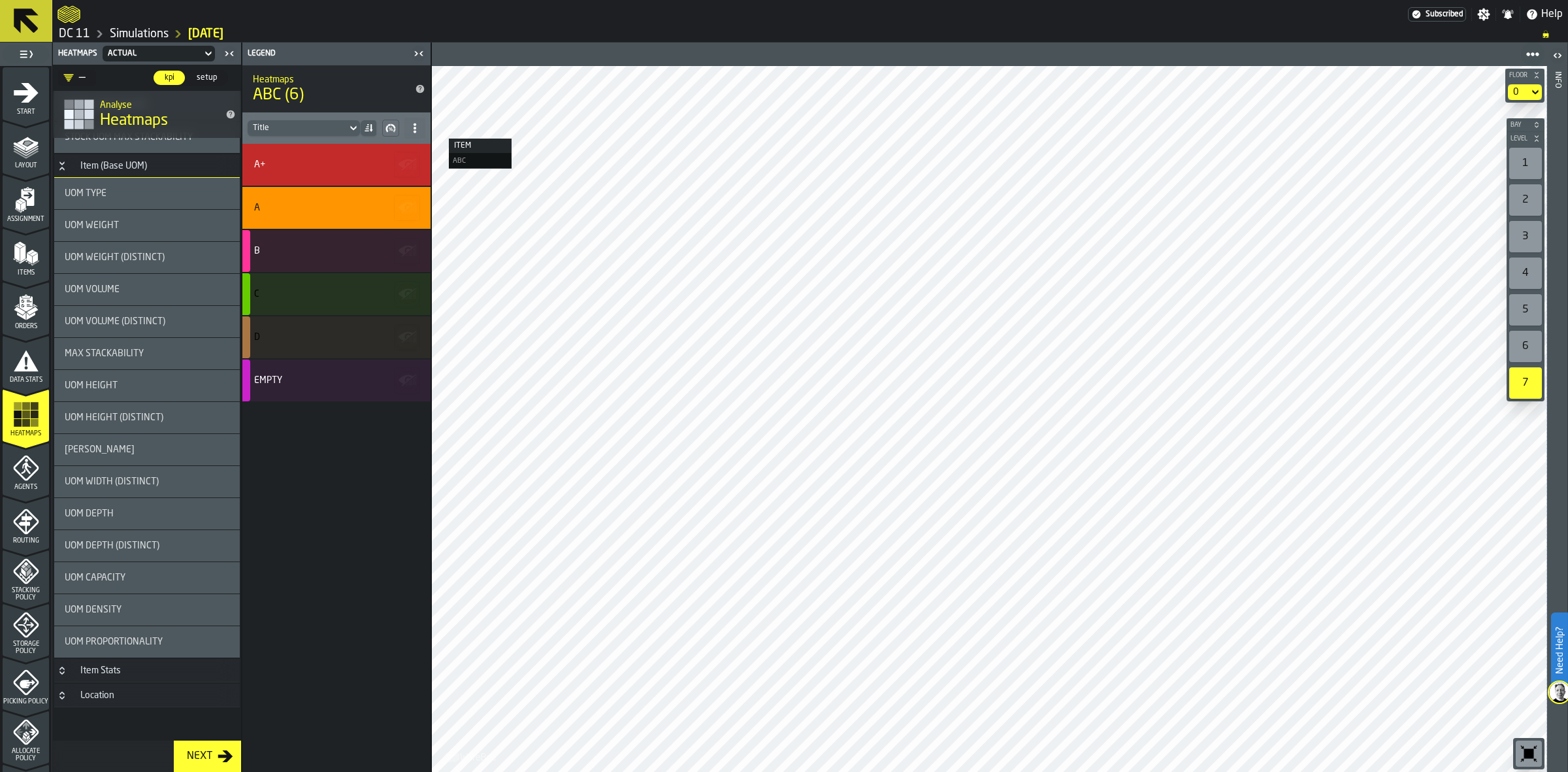
click at [119, 684] on h3 "Location" at bounding box center [147, 695] width 186 height 24
click at [121, 668] on div "Item Stats" at bounding box center [100, 671] width 56 height 11
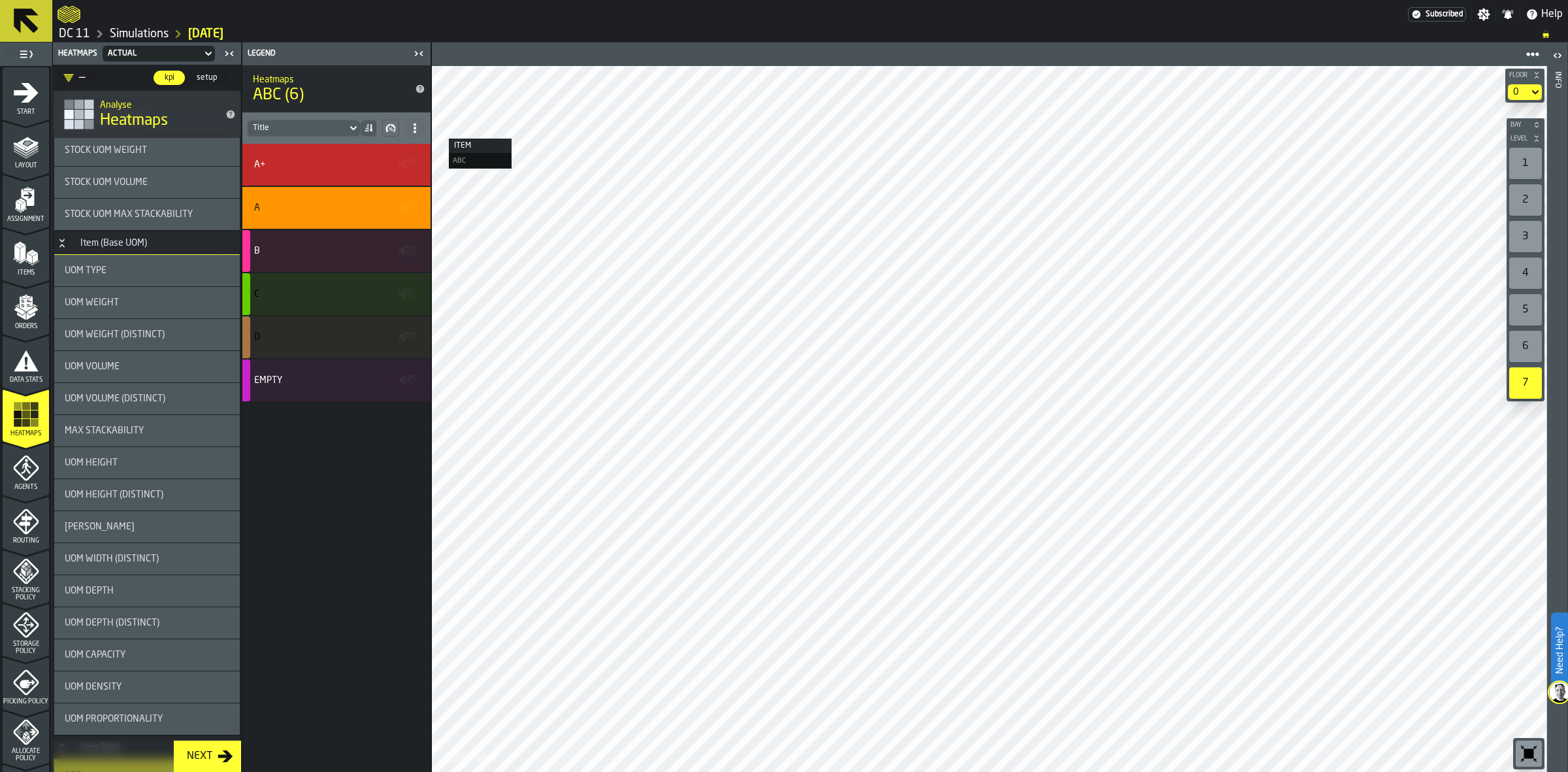
scroll to position [0, 0]
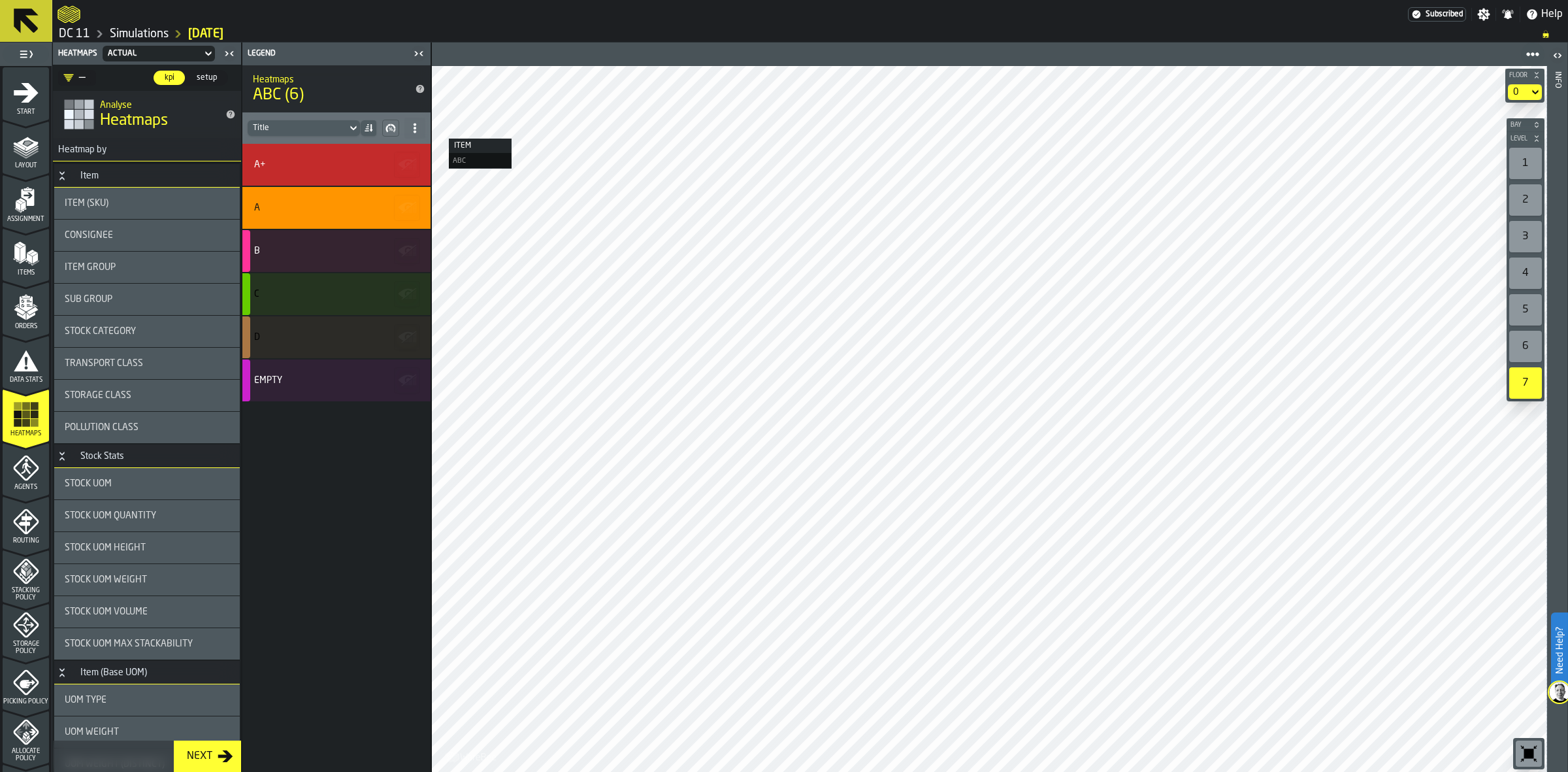
click at [145, 200] on div "Item (SKU)" at bounding box center [147, 203] width 165 height 11
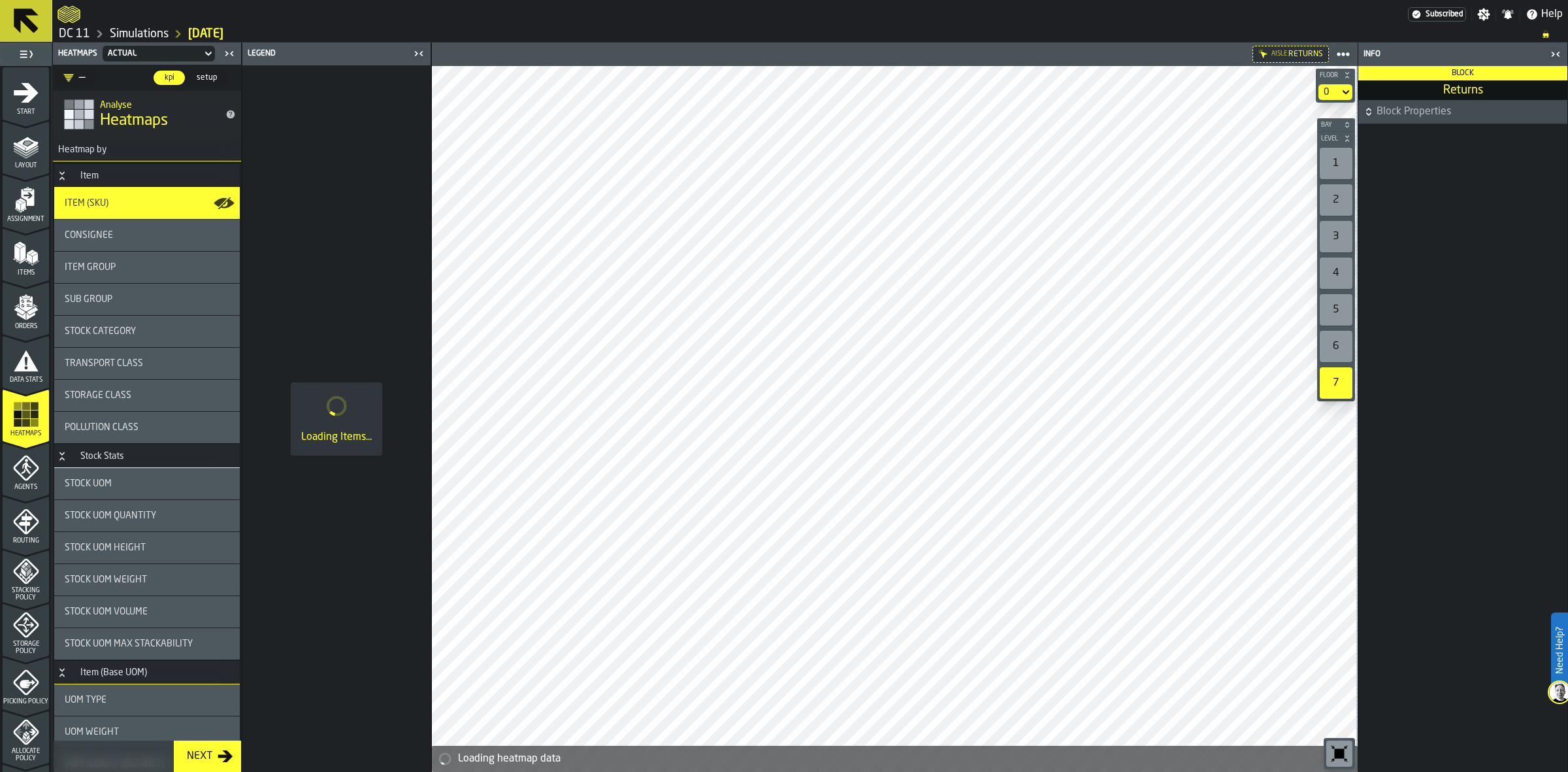
click at [1552, 57] on icon "button-toggle-Close me" at bounding box center [1555, 55] width 16 height 16
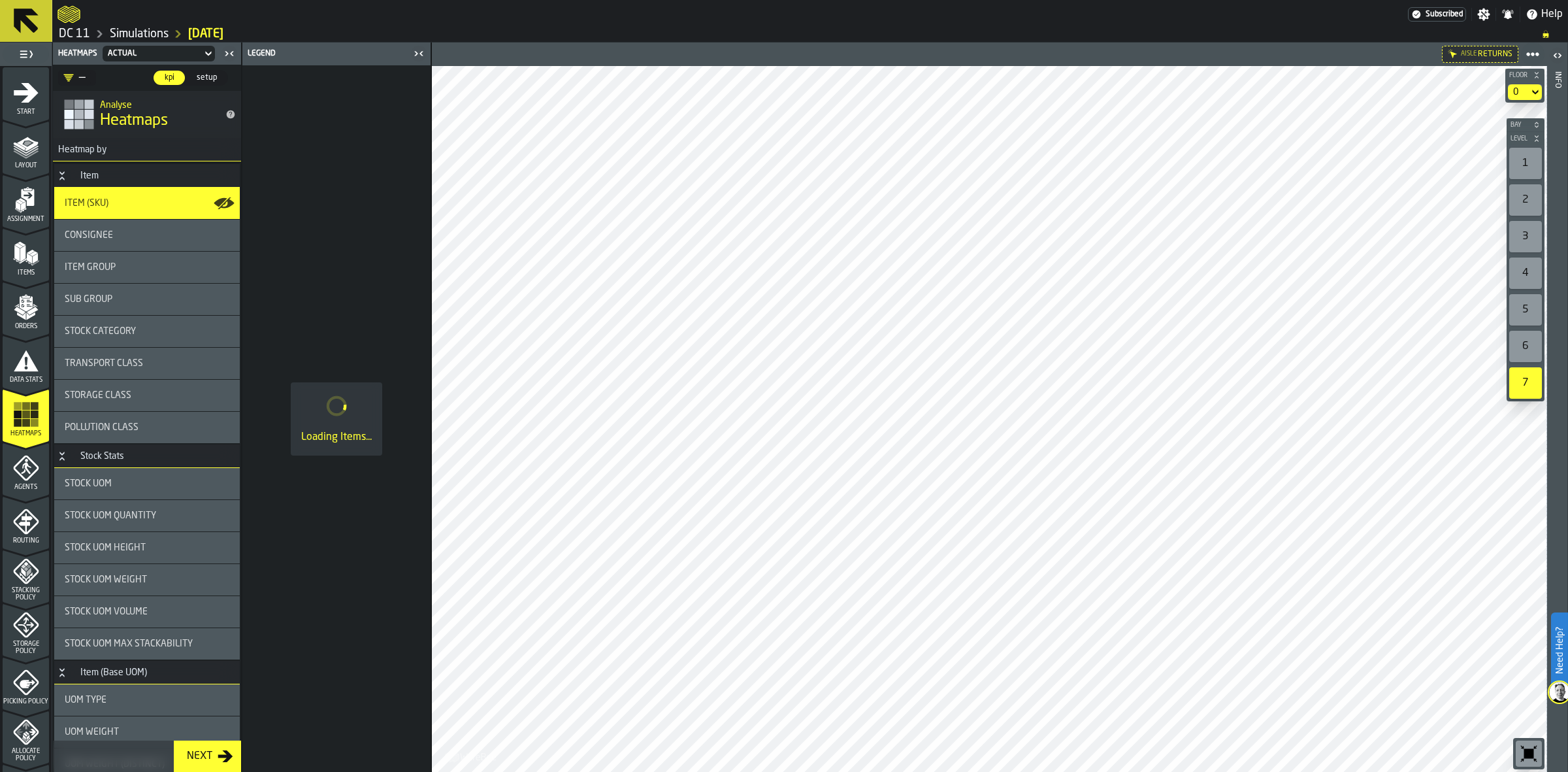
click at [1522, 167] on div "1" at bounding box center [1524, 163] width 33 height 32
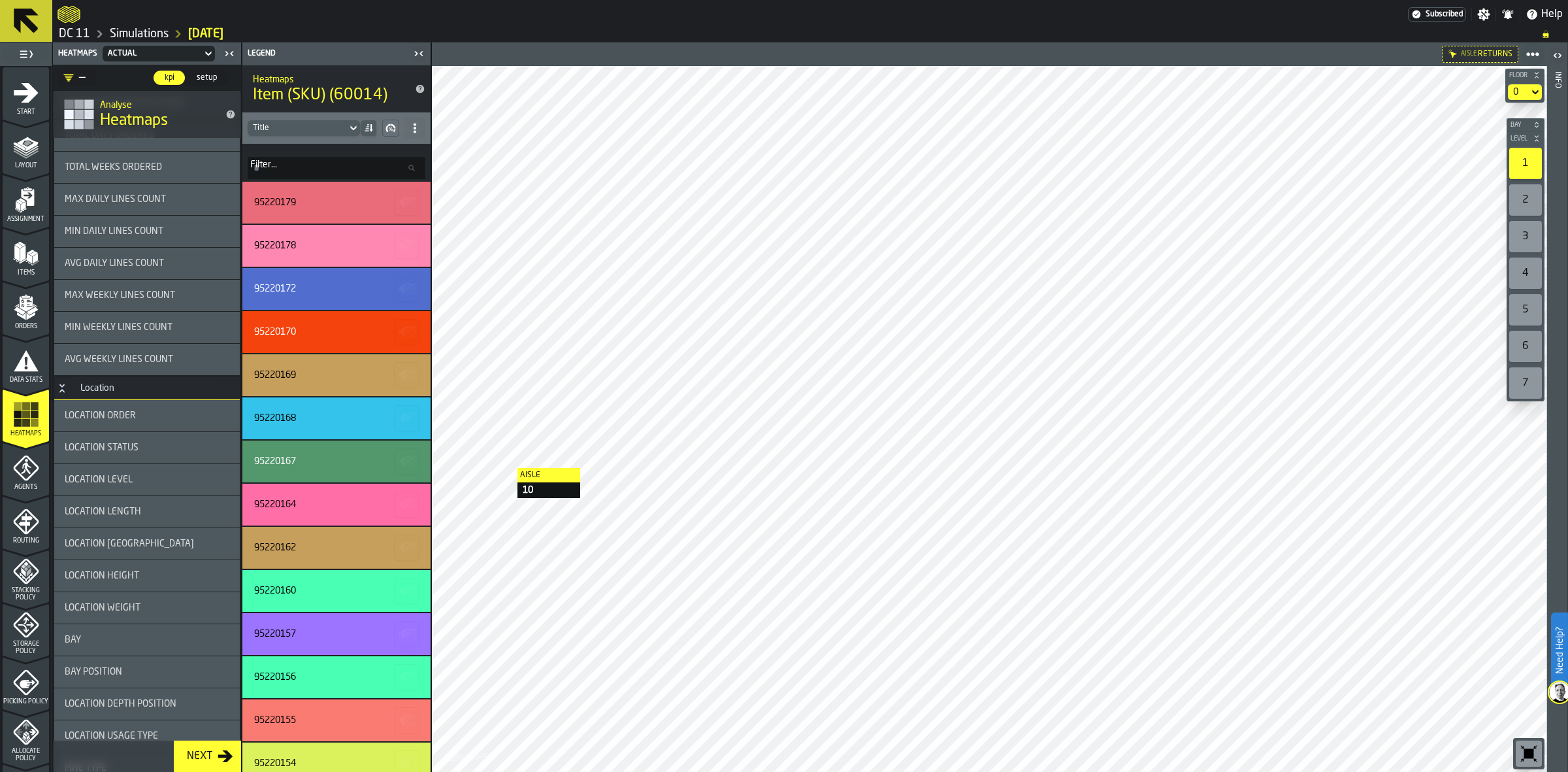
scroll to position [1347, 0]
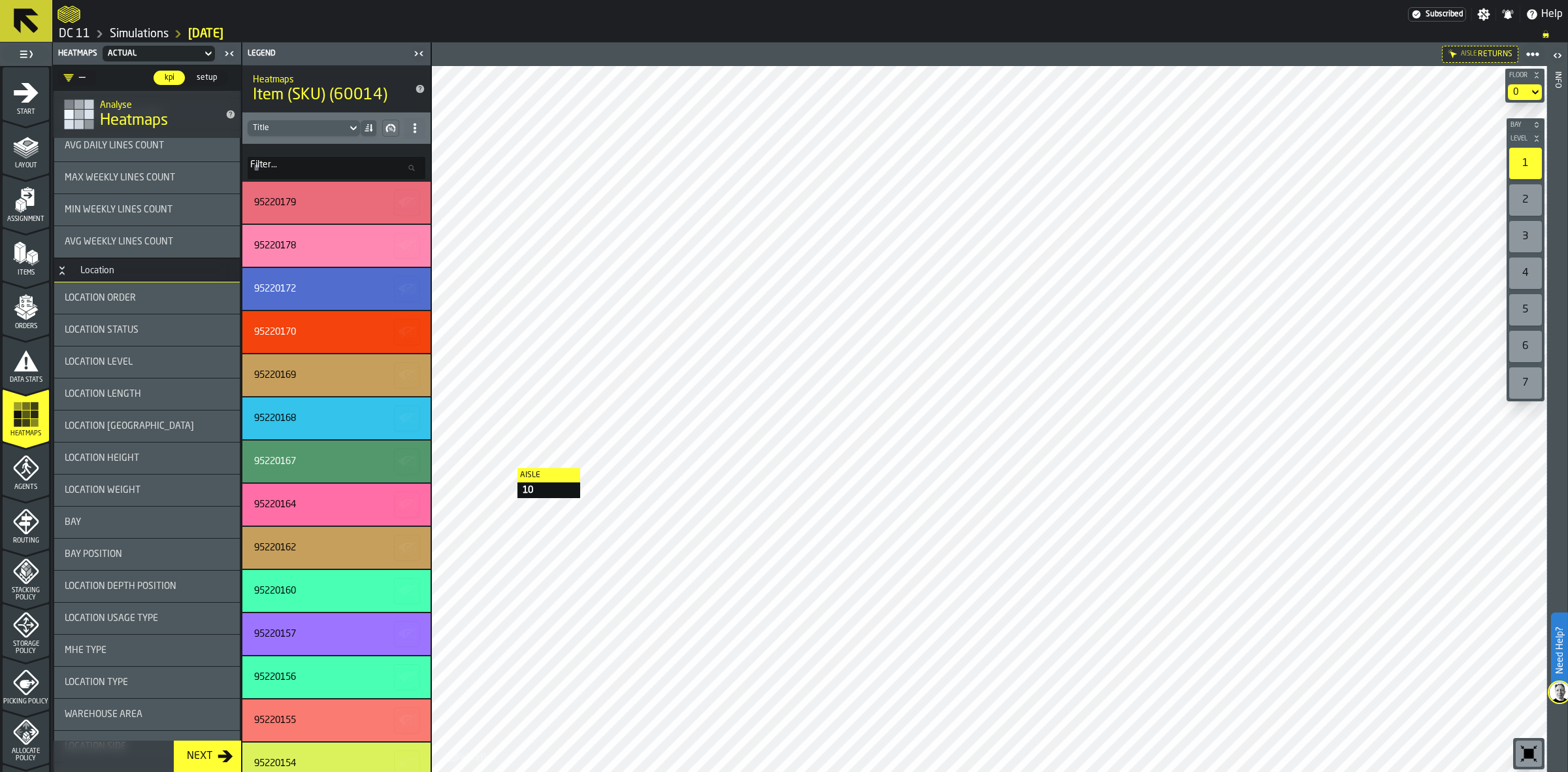
click at [162, 301] on div "Location Order" at bounding box center [147, 297] width 165 height 11
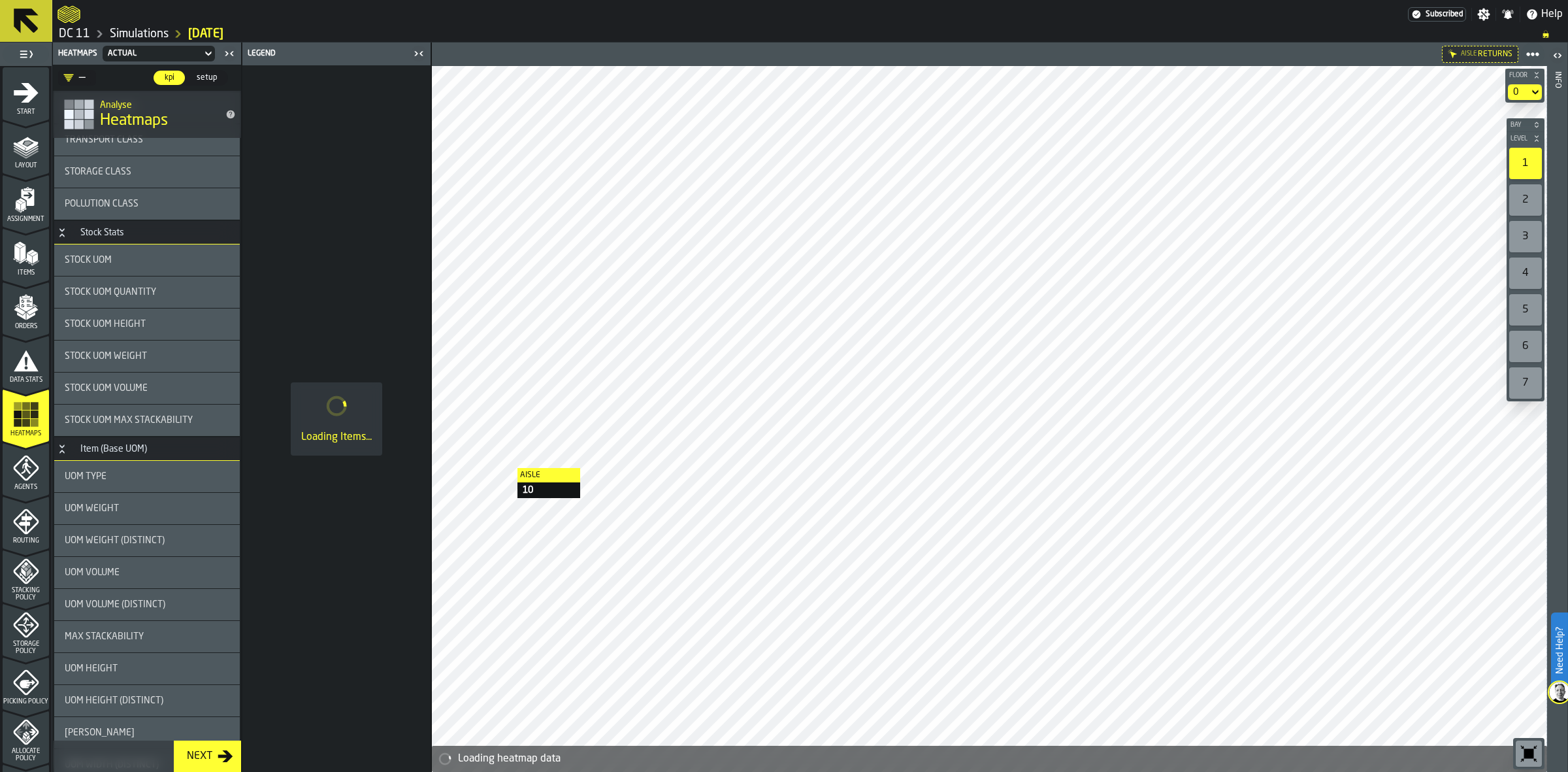
scroll to position [0, 0]
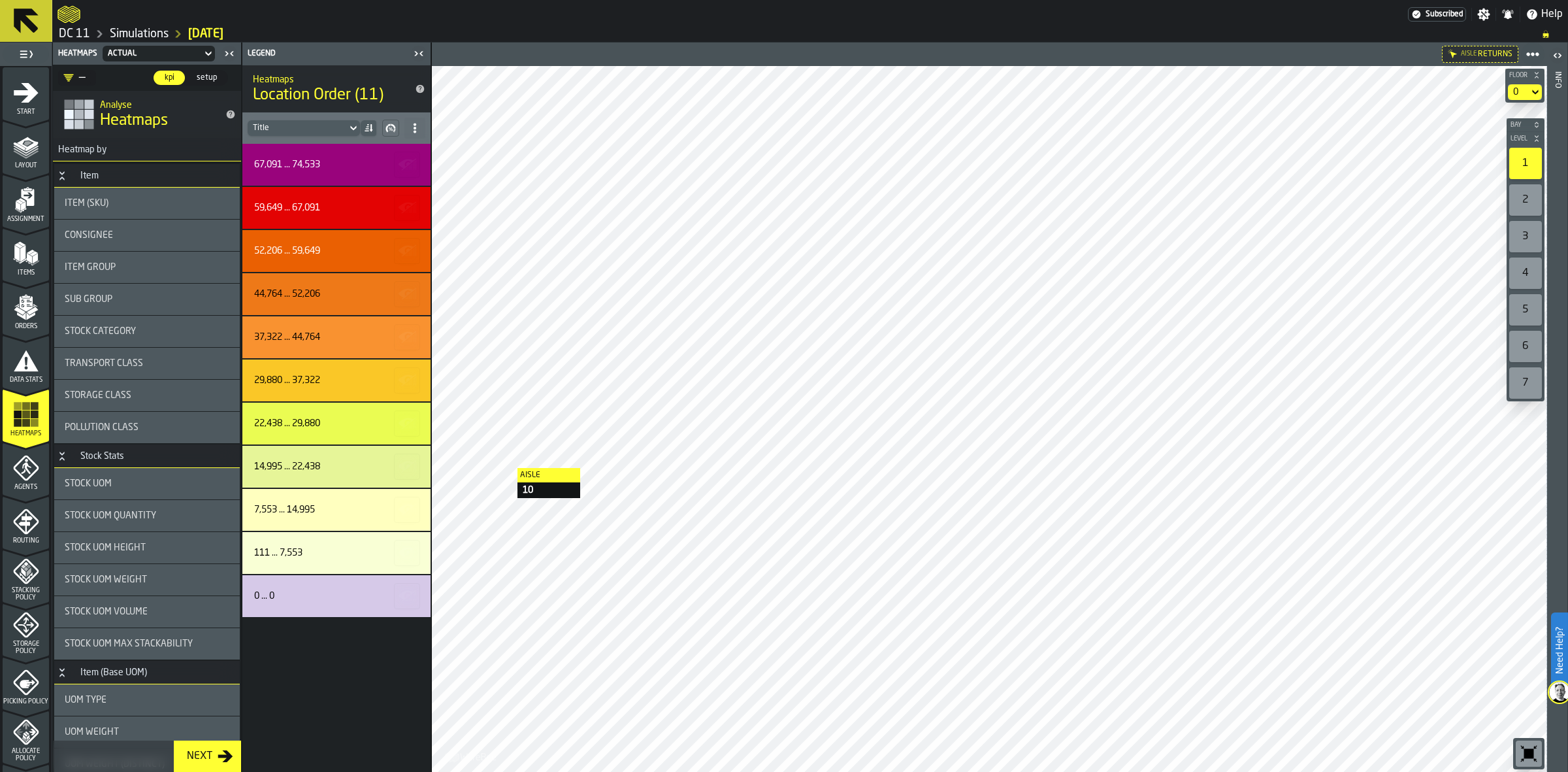
click at [144, 409] on div "Storage Class" at bounding box center [147, 396] width 186 height 32
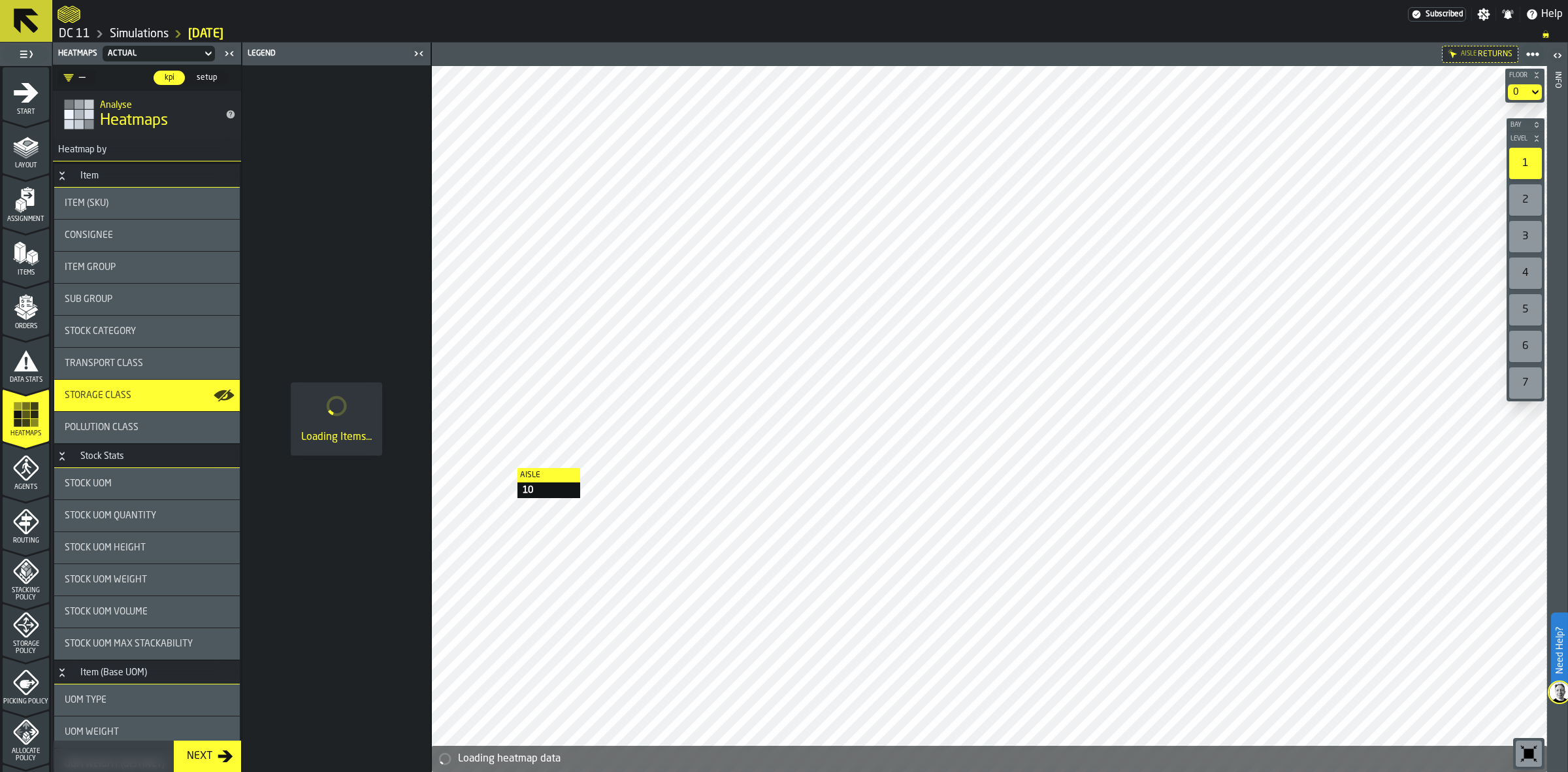
click at [168, 434] on div "Pollution Class" at bounding box center [147, 428] width 186 height 32
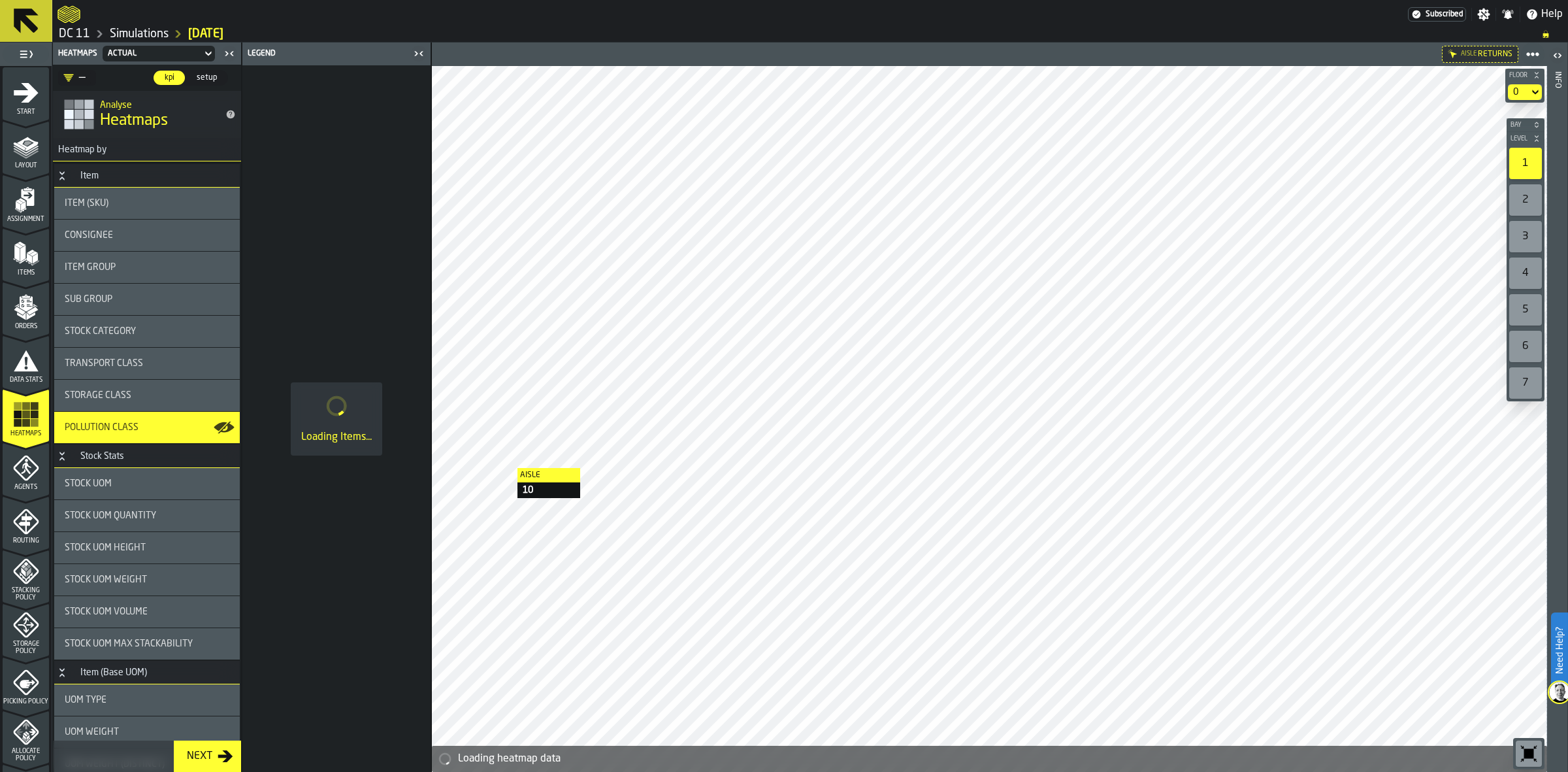
click at [170, 397] on div "Storage Class" at bounding box center [147, 395] width 165 height 11
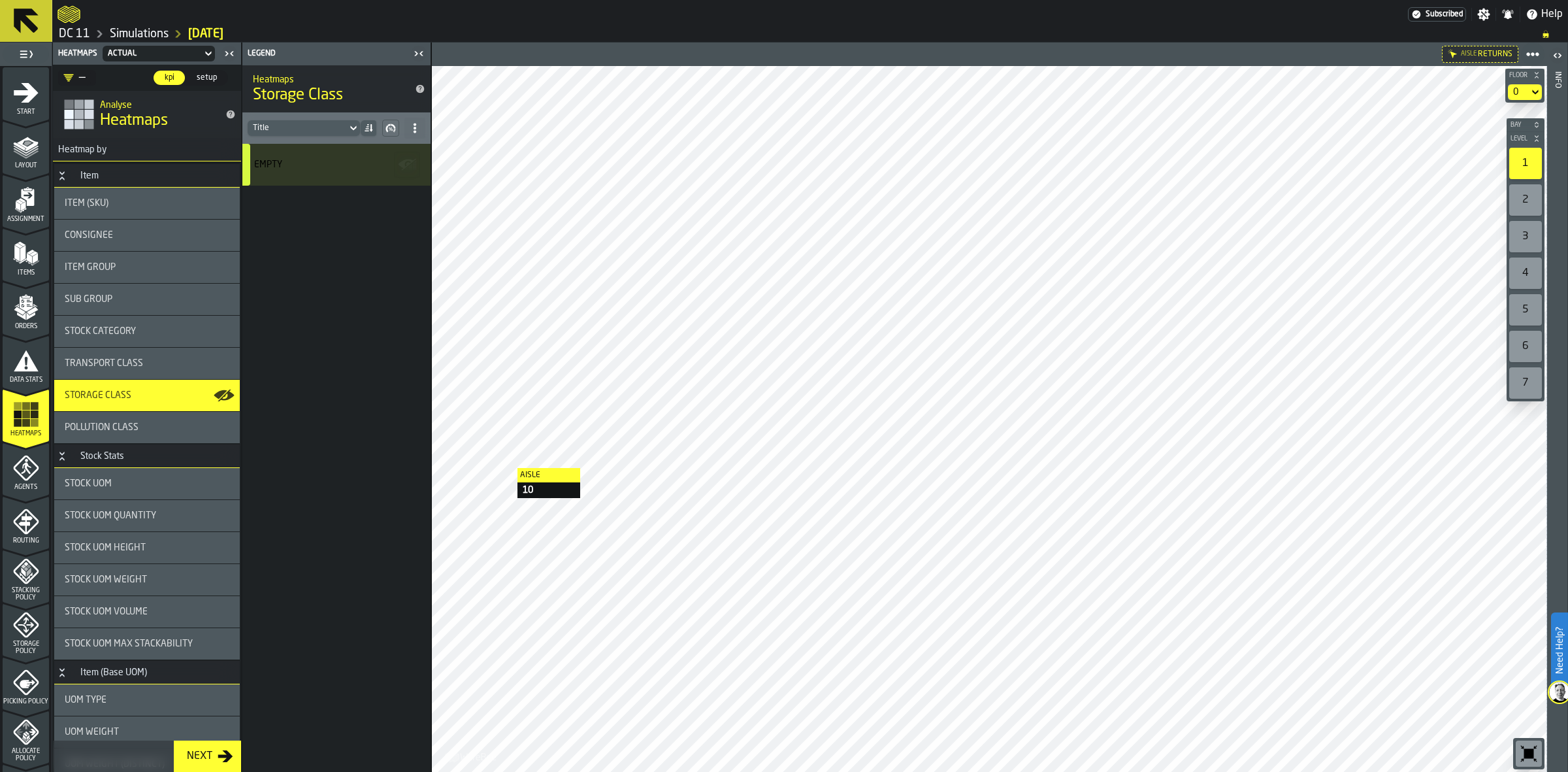
drag, startPoint x: 144, startPoint y: 435, endPoint x: 340, endPoint y: 500, distance: 206.5
click at [340, 500] on div "Empty" at bounding box center [336, 458] width 188 height 628
click at [159, 412] on div "Pollution Class" at bounding box center [147, 428] width 186 height 32
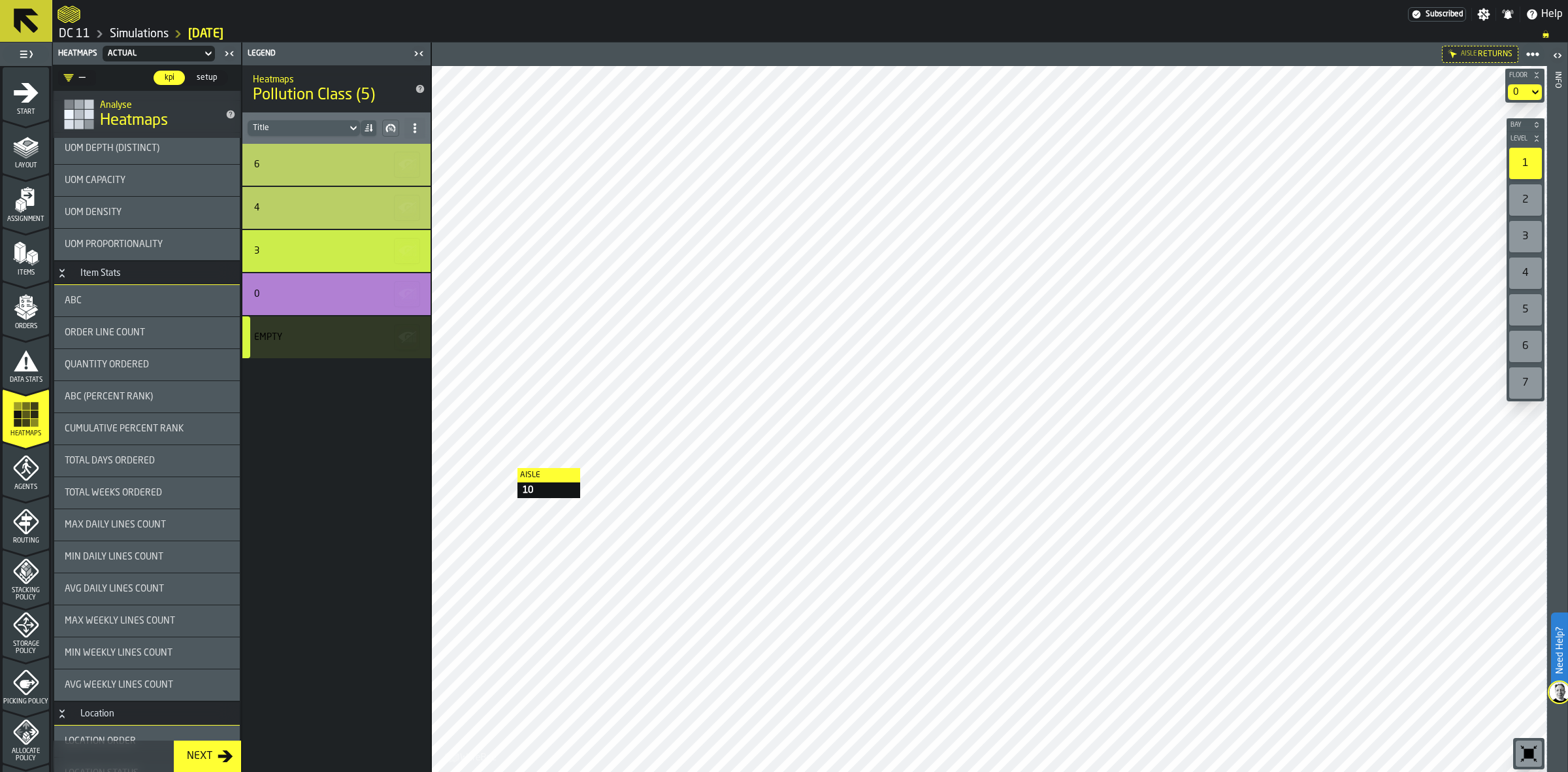
scroll to position [905, 0]
click at [216, 80] on span "setup" at bounding box center [206, 78] width 31 height 12
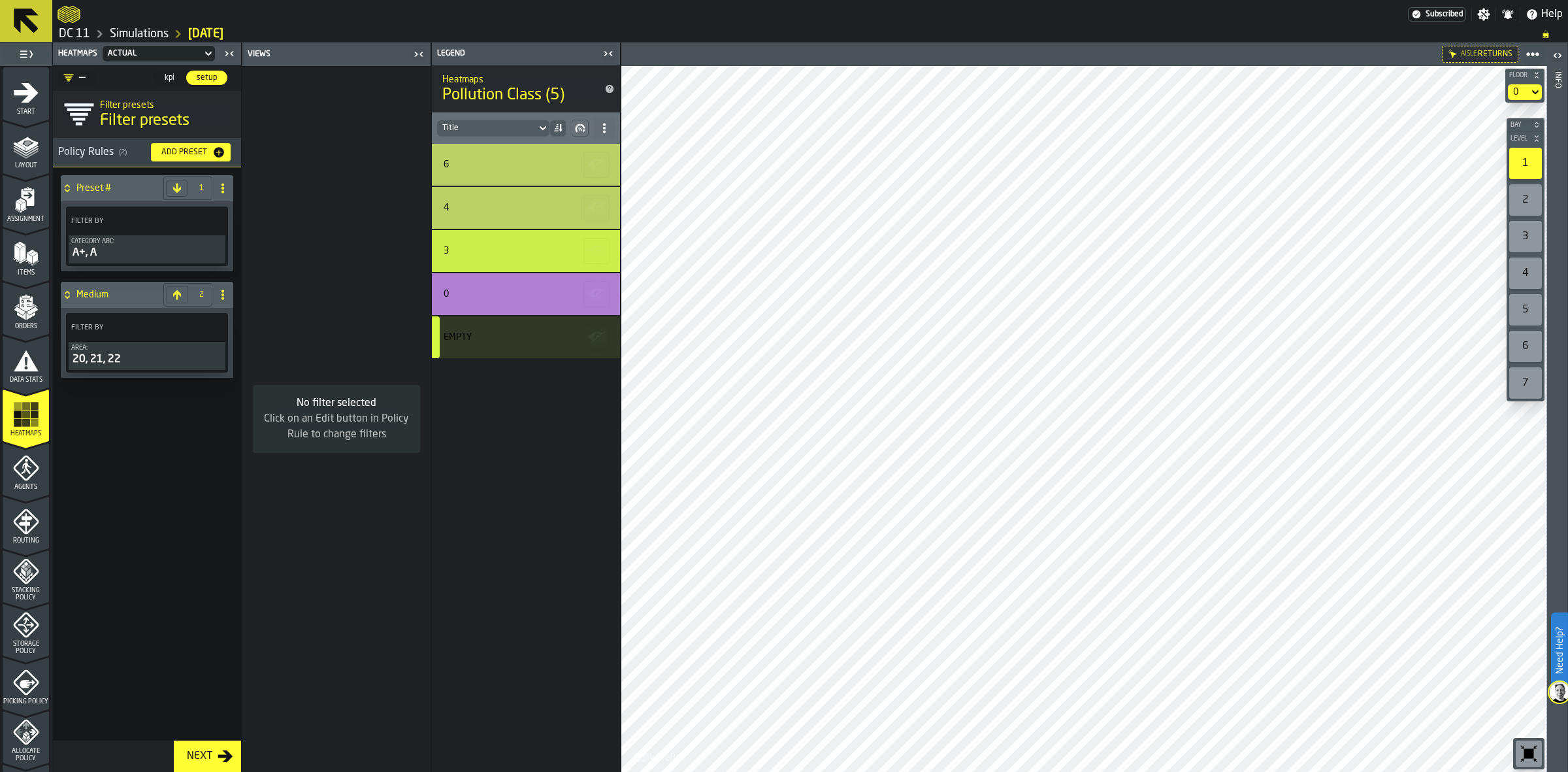
click at [1531, 743] on icon "button-toolbar-undefined" at bounding box center [1528, 753] width 21 height 21
click at [157, 357] on div "20, 21, 22" at bounding box center [147, 359] width 151 height 16
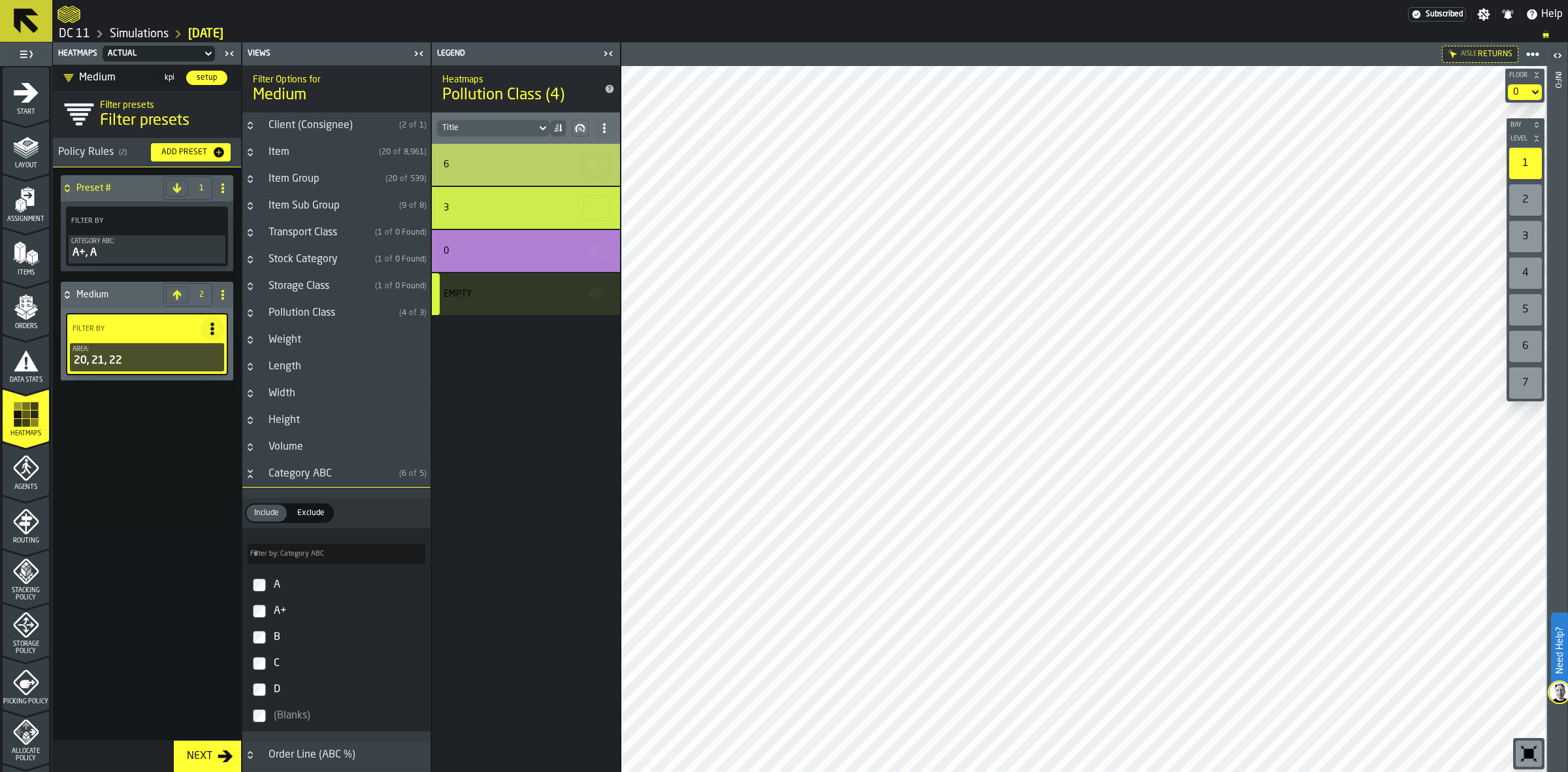
click at [330, 472] on div "Category ABC" at bounding box center [327, 474] width 133 height 16
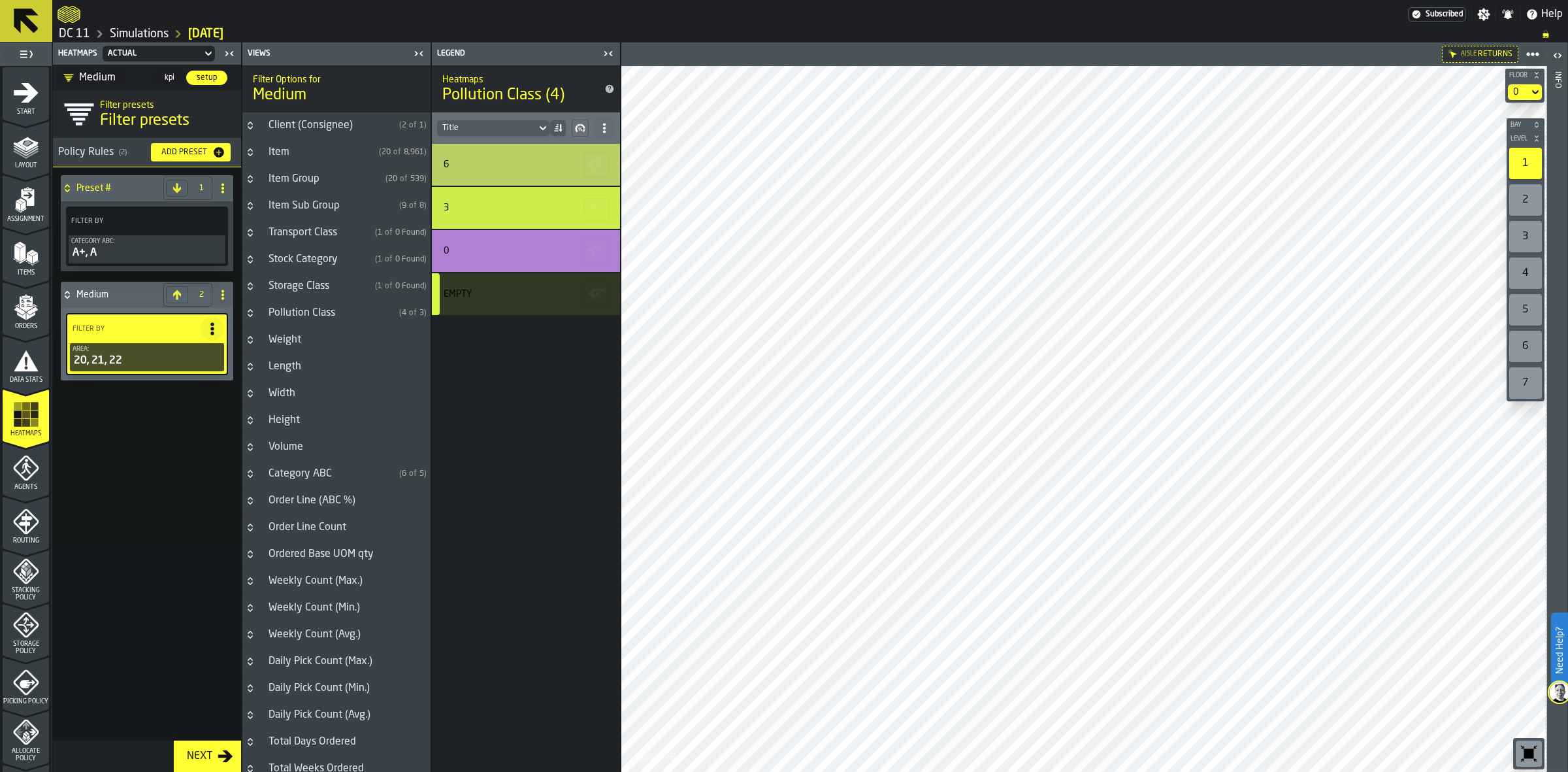
click at [607, 54] on icon "button-toggle-Close me" at bounding box center [605, 53] width 3 height 5
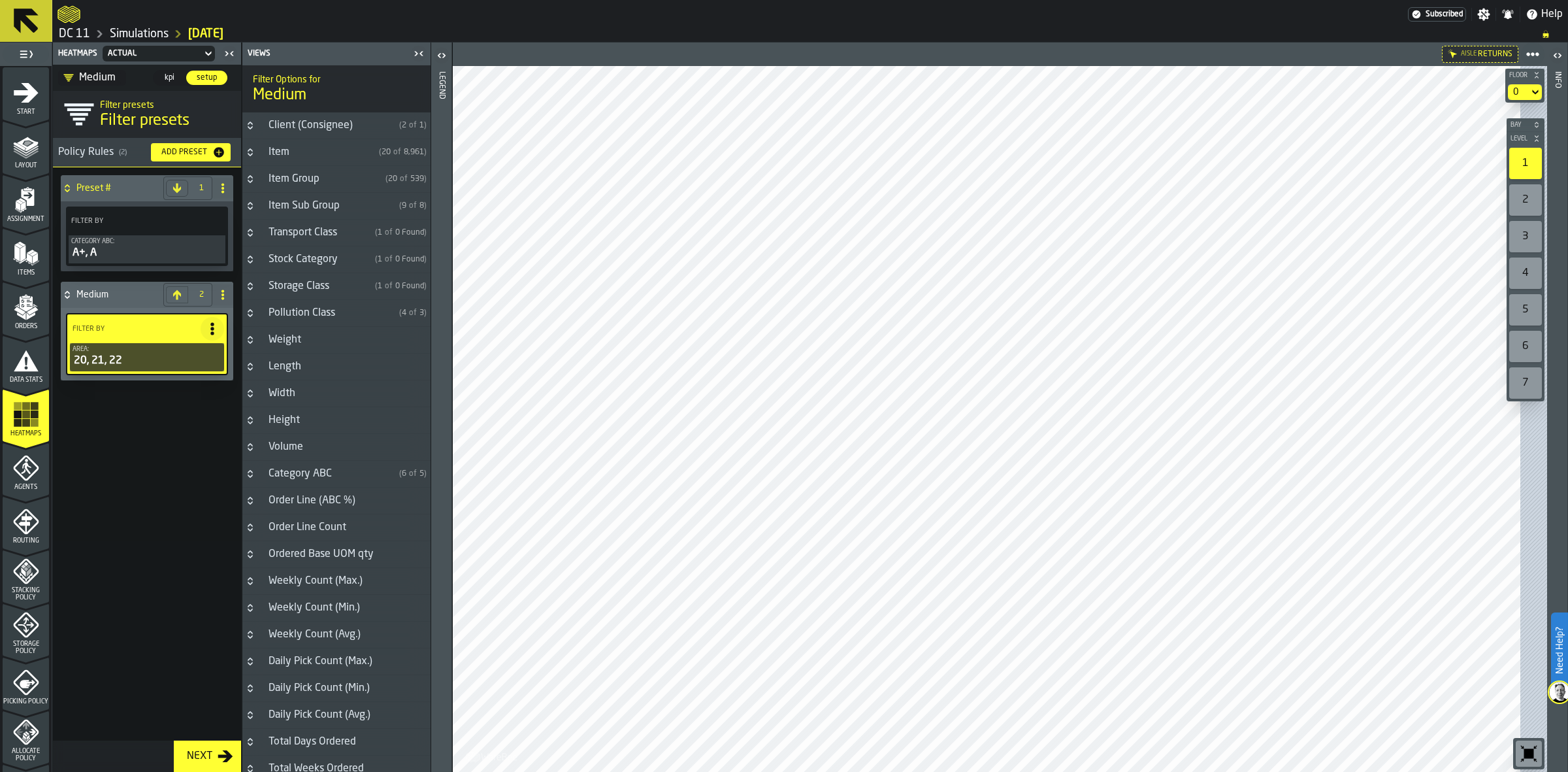
click at [296, 479] on div "Category ABC" at bounding box center [327, 474] width 133 height 16
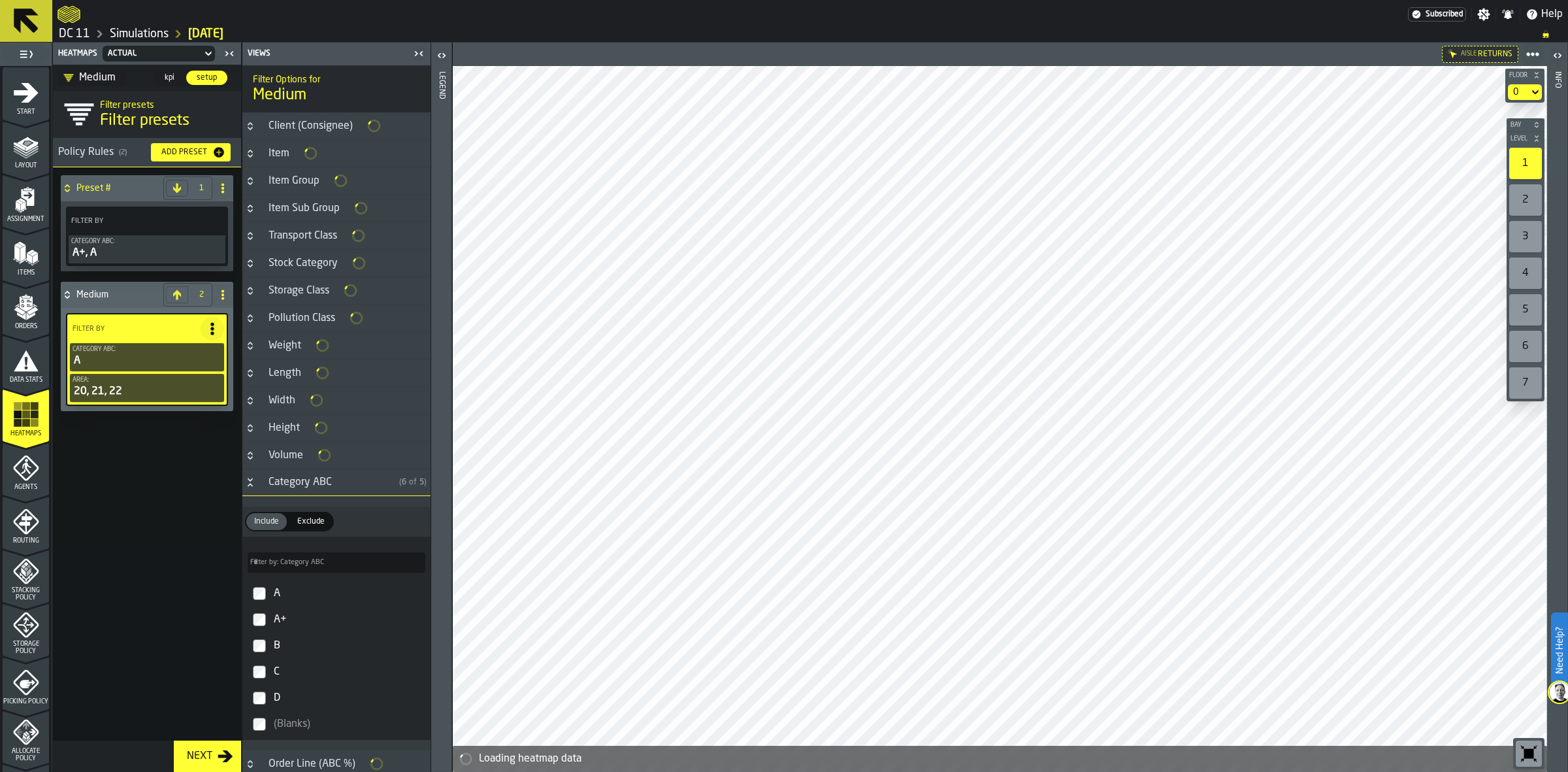
click at [258, 611] on label "A+" at bounding box center [336, 620] width 183 height 26
click at [259, 711] on label "D" at bounding box center [336, 697] width 183 height 26
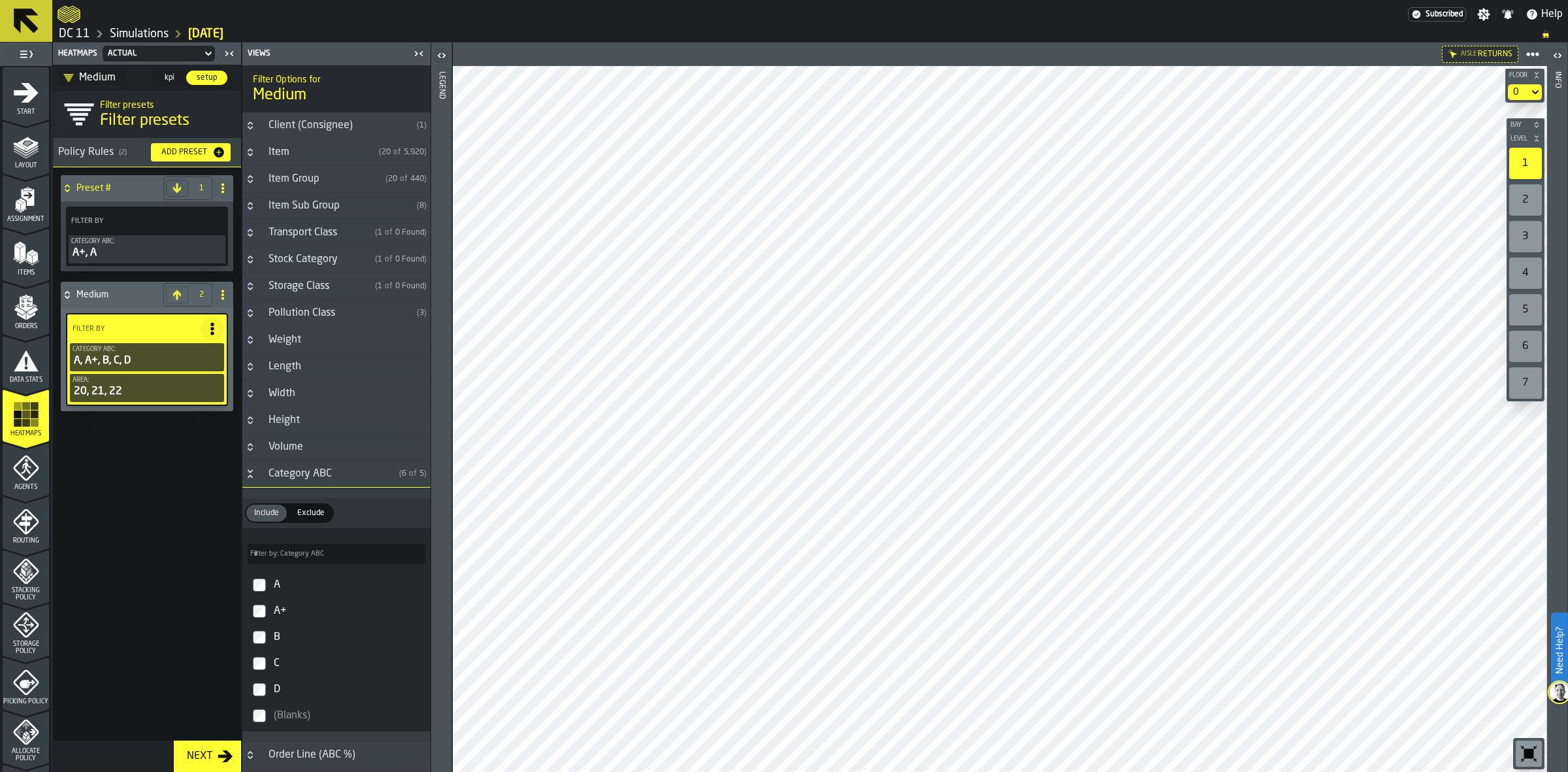
click at [168, 81] on span "kpi" at bounding box center [169, 78] width 21 height 12
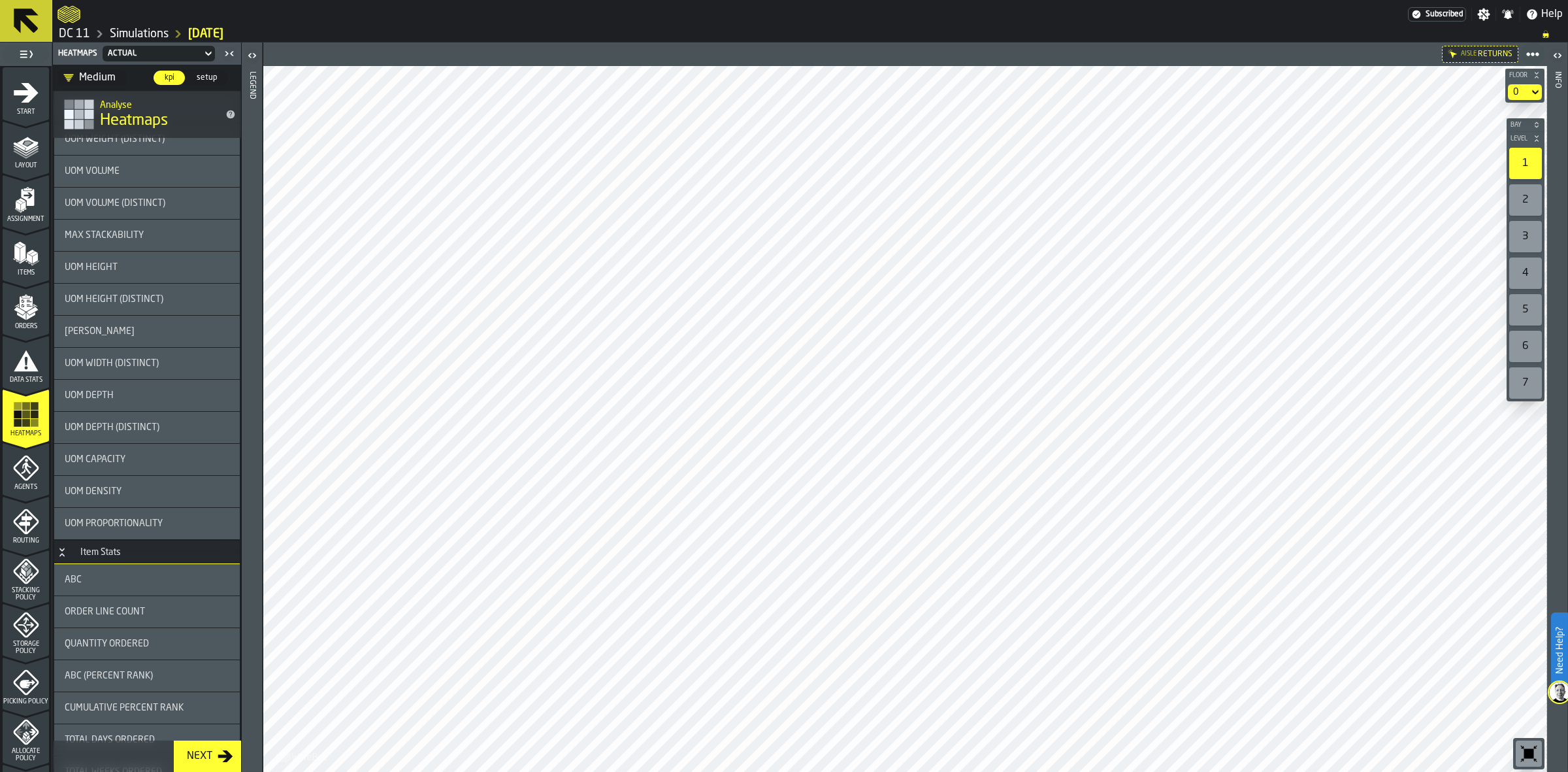
scroll to position [636, 0]
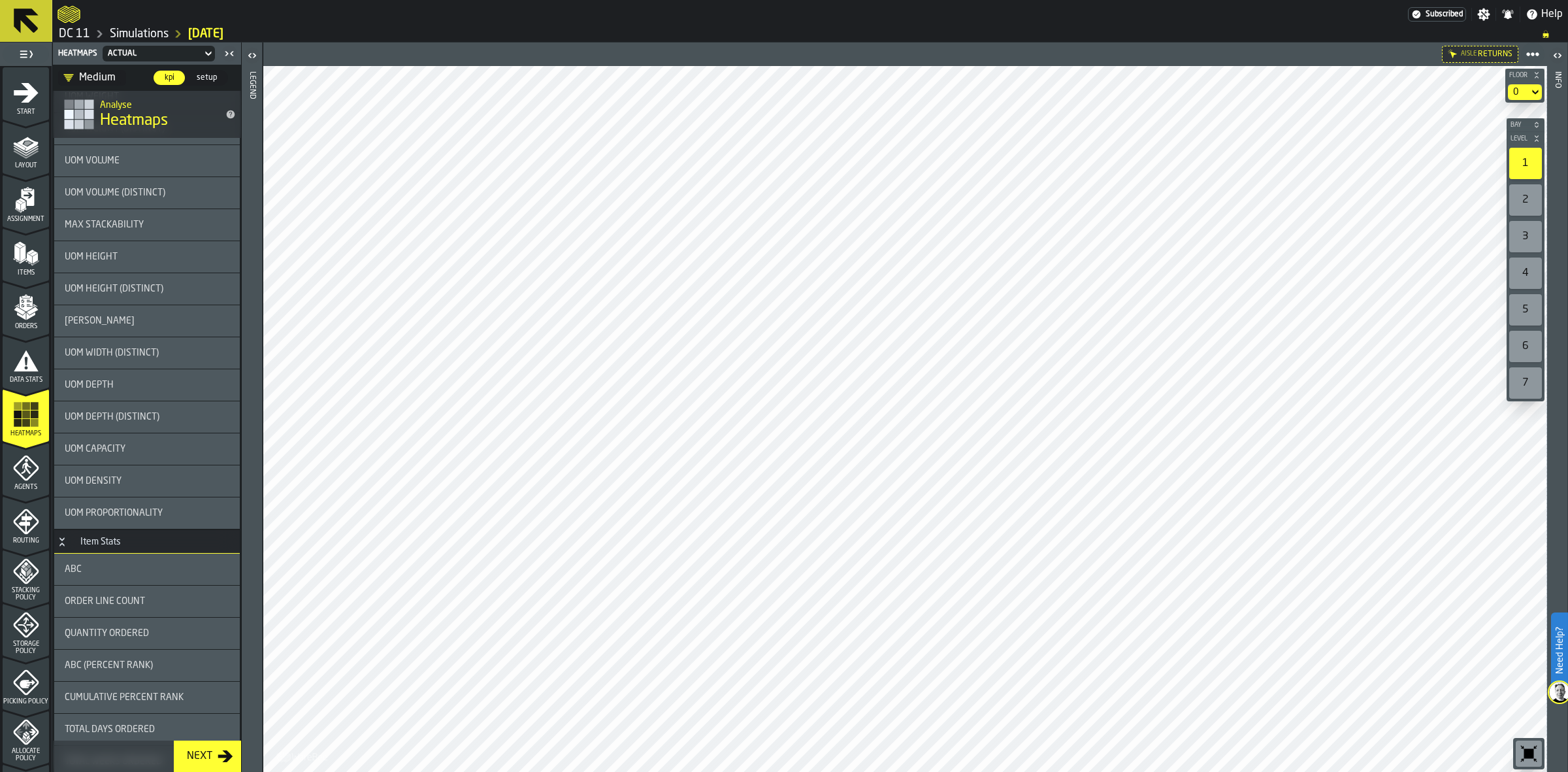
click at [117, 573] on div "ABC" at bounding box center [147, 569] width 165 height 11
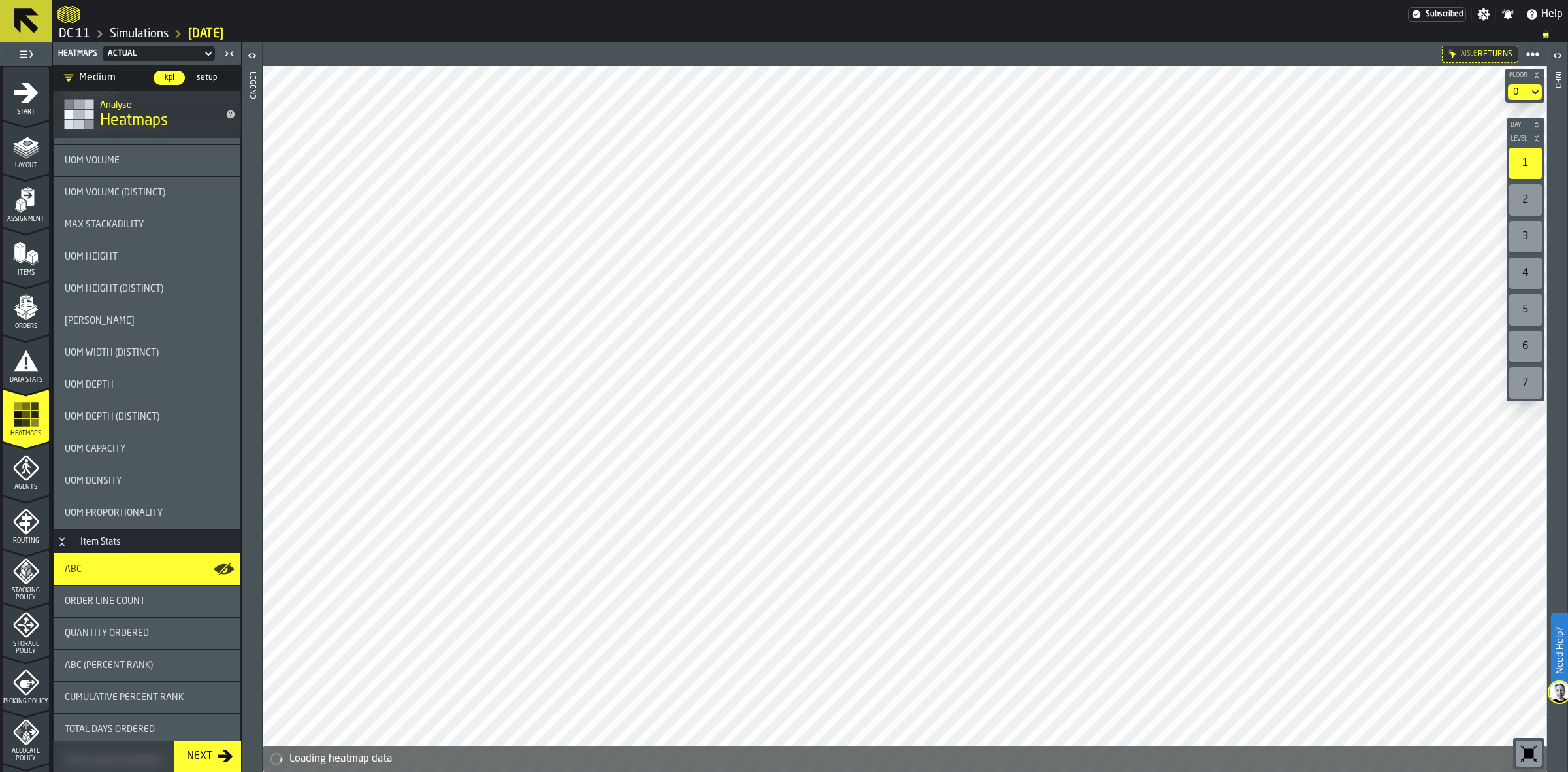
click at [208, 79] on span "setup" at bounding box center [206, 78] width 31 height 12
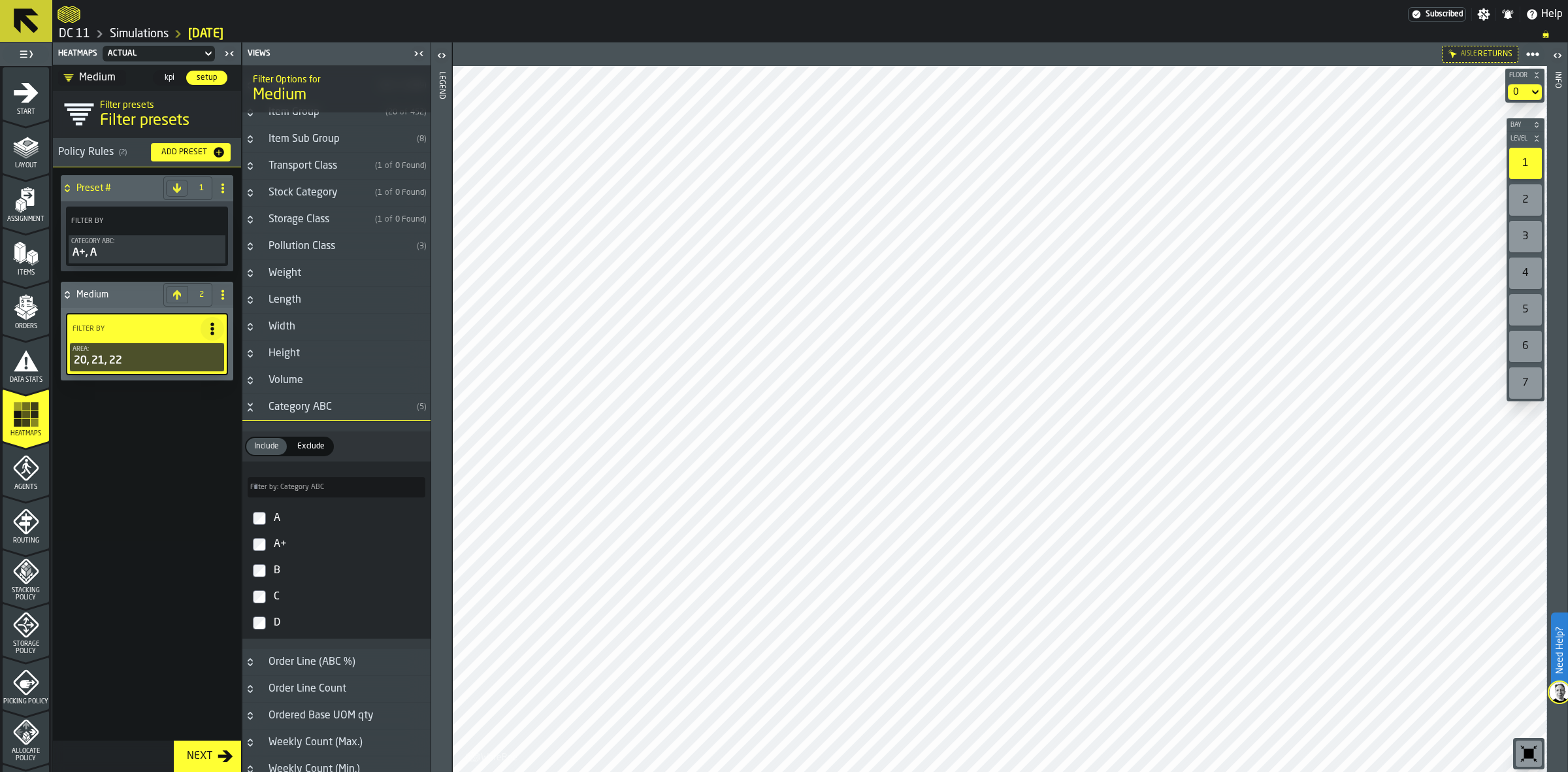
scroll to position [0, 0]
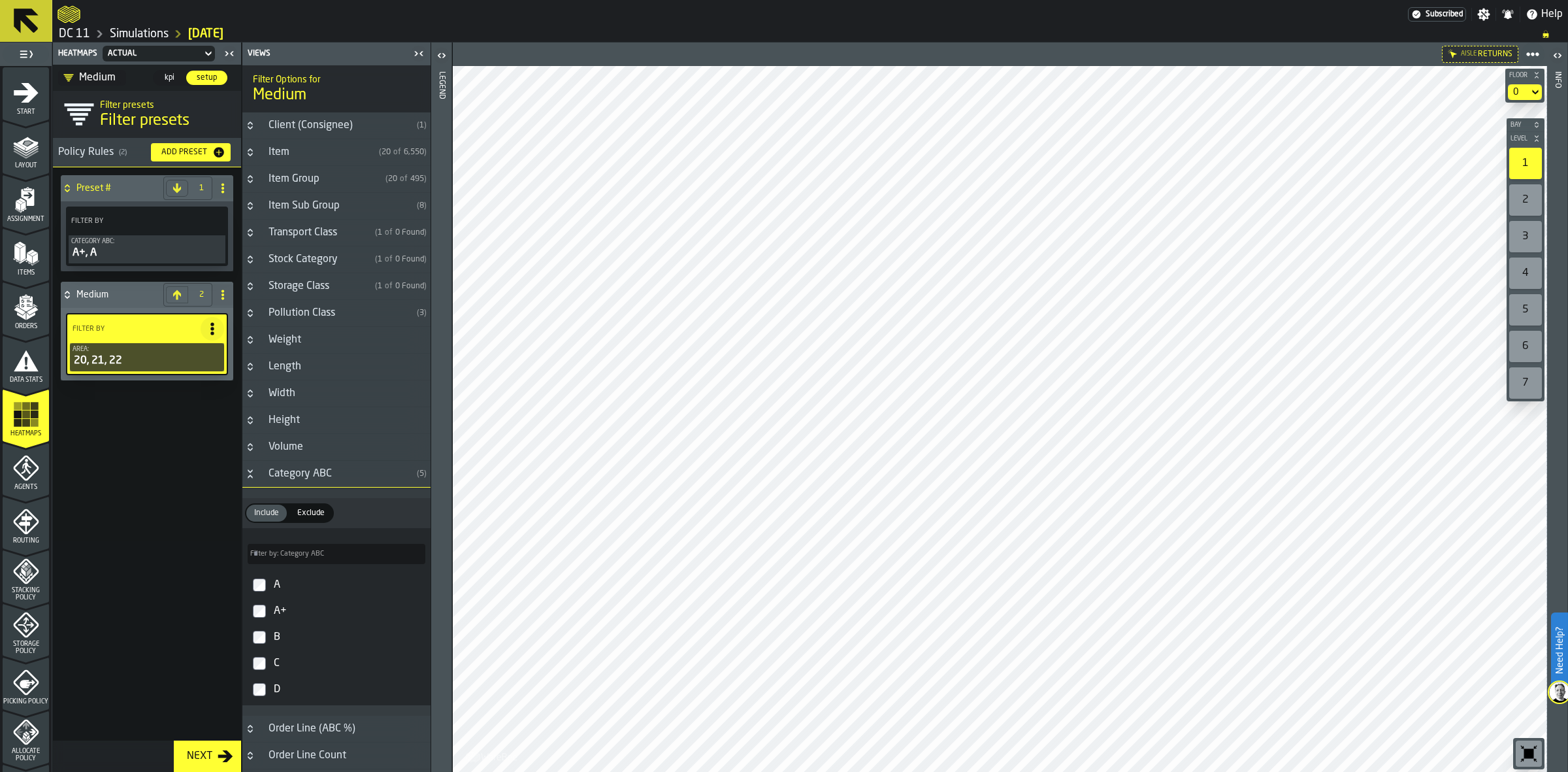
click at [257, 471] on button "Button-Category ABC-open" at bounding box center [251, 474] width 16 height 11
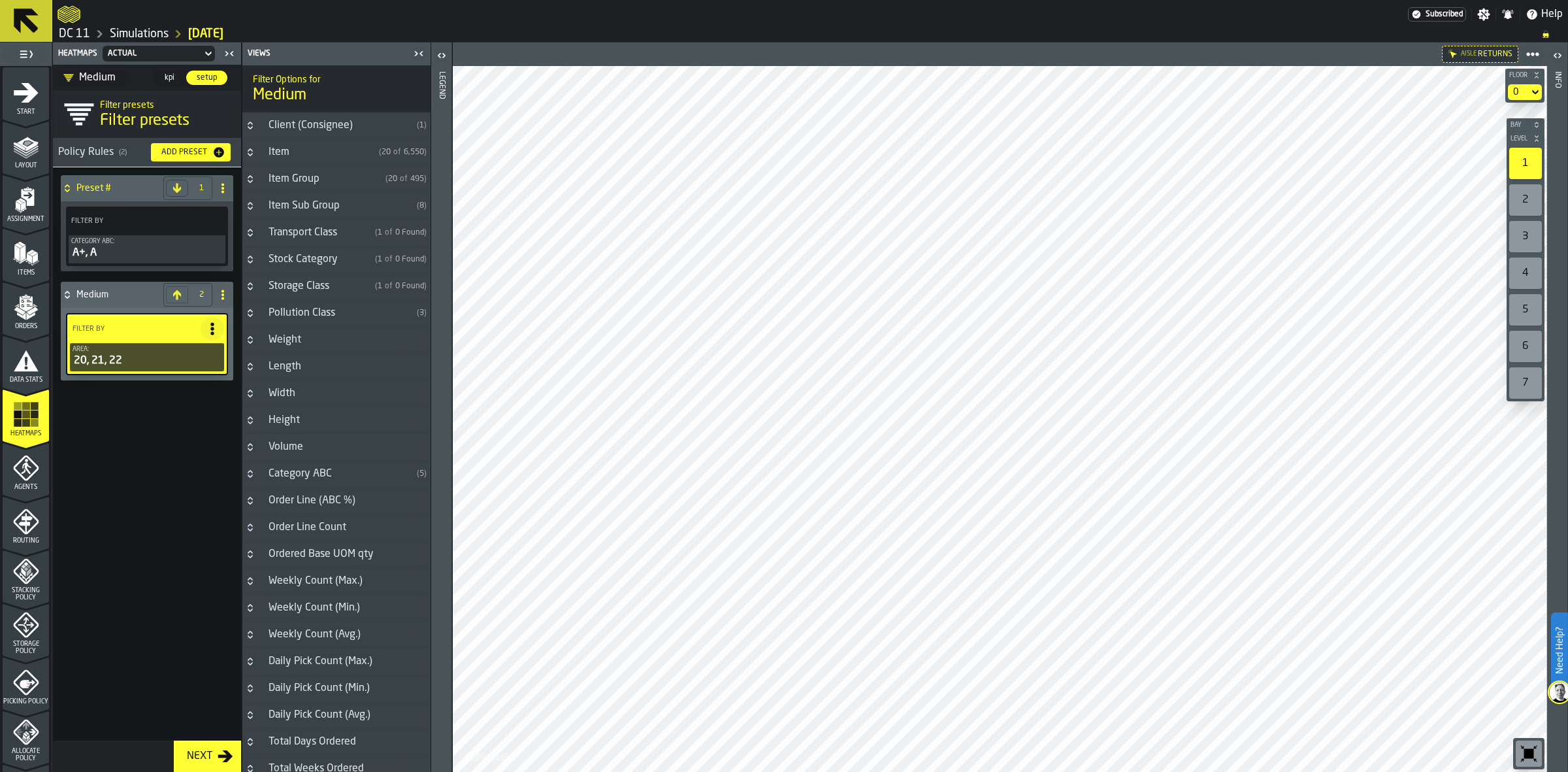
click at [446, 56] on icon "button-toggle-Open" at bounding box center [441, 56] width 16 height 16
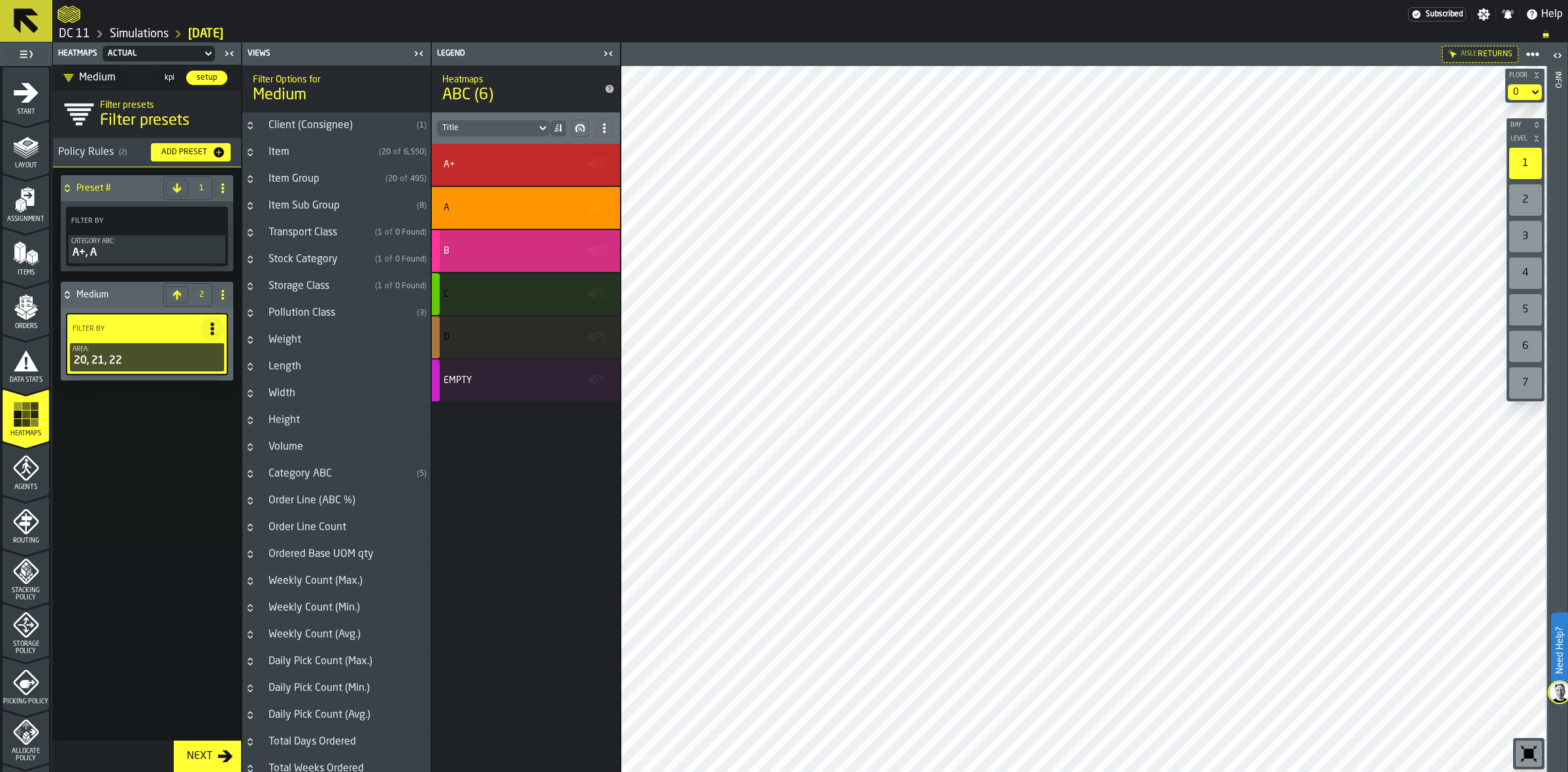
click at [484, 247] on div "B" at bounding box center [524, 251] width 161 height 11
click at [485, 300] on div "C" at bounding box center [525, 294] width 188 height 42
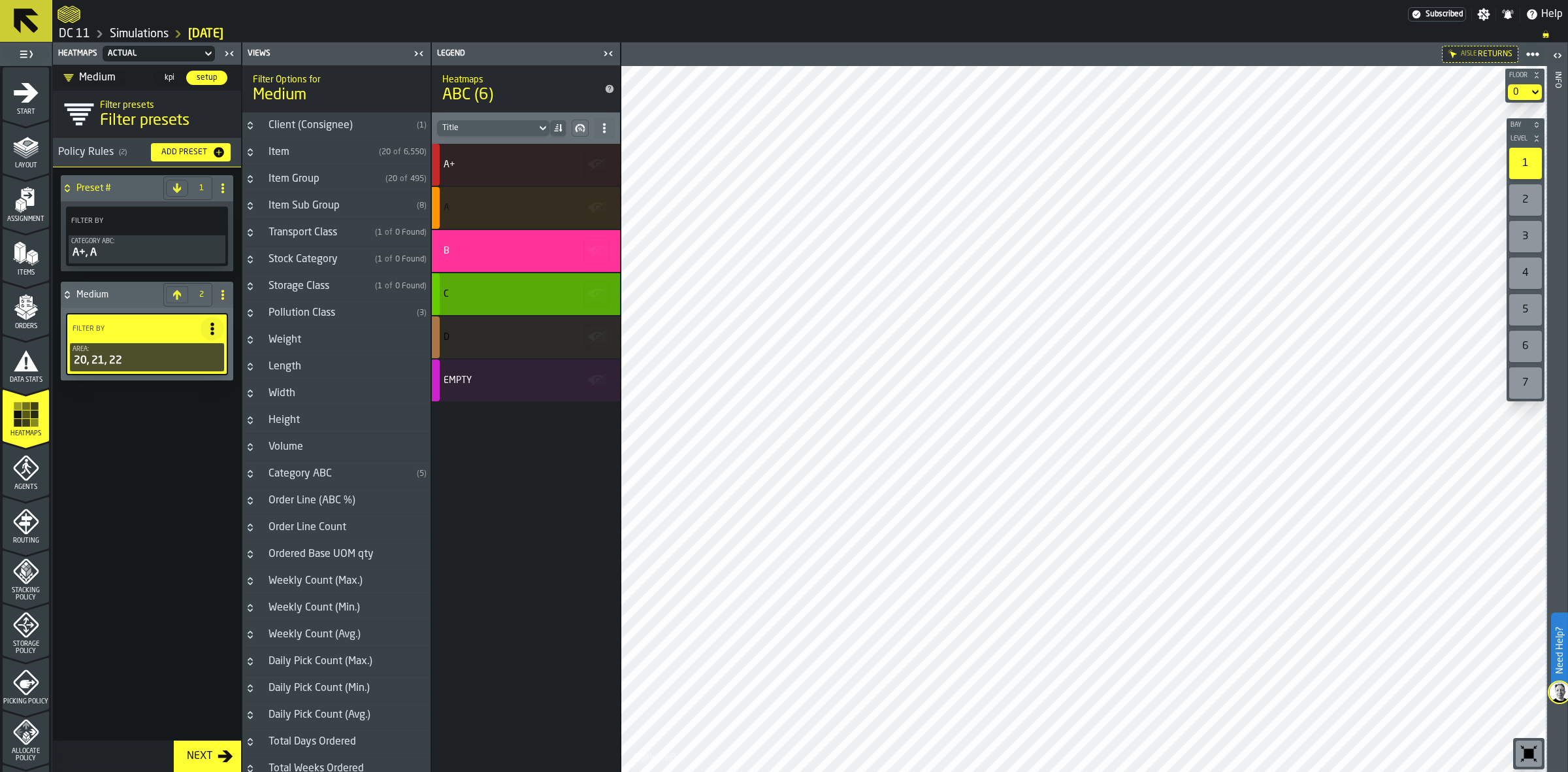
click at [485, 300] on div "C" at bounding box center [525, 294] width 188 height 42
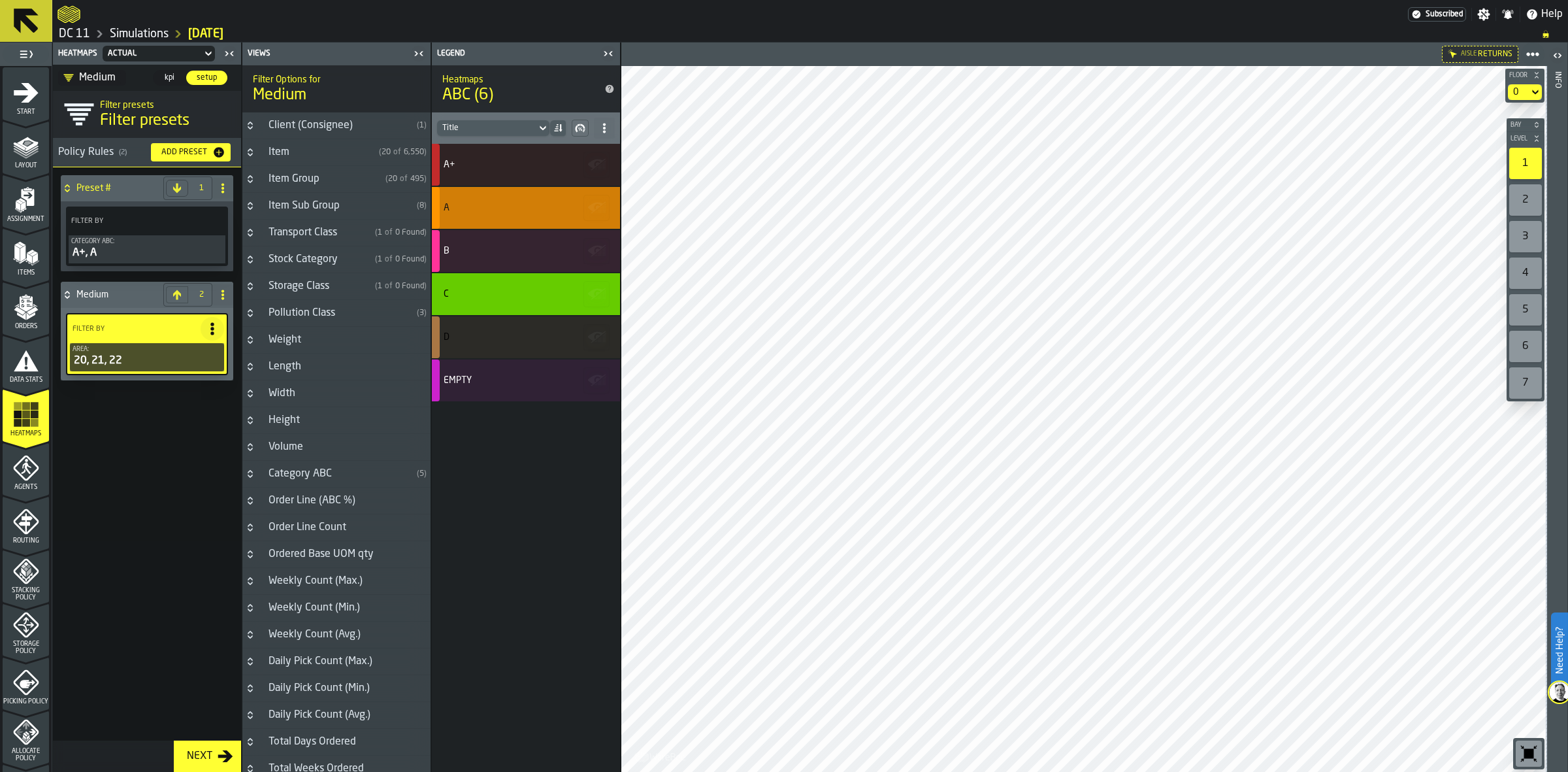
click at [507, 228] on div "A" at bounding box center [525, 208] width 188 height 42
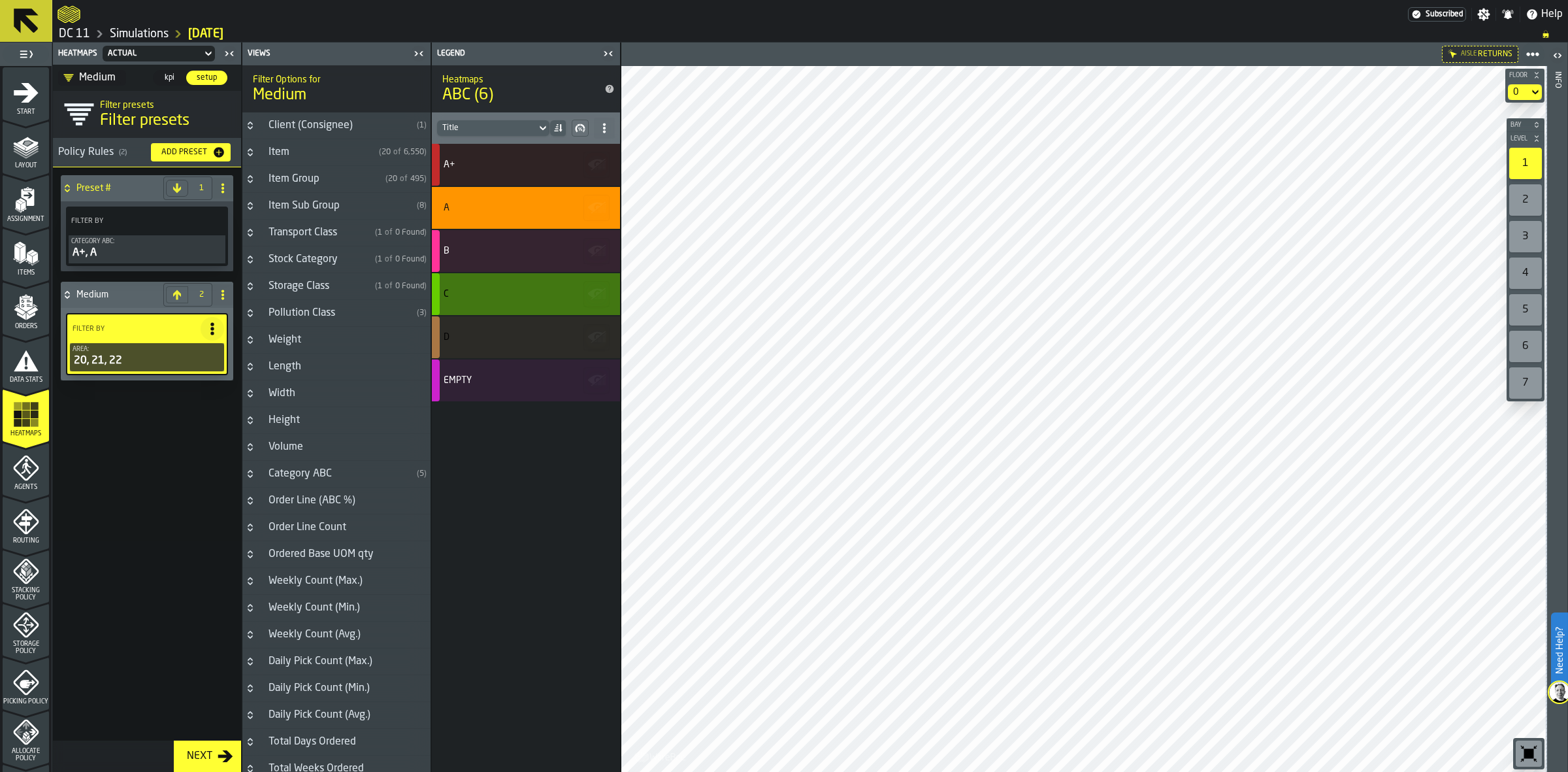
click at [459, 295] on div "C" at bounding box center [524, 293] width 161 height 11
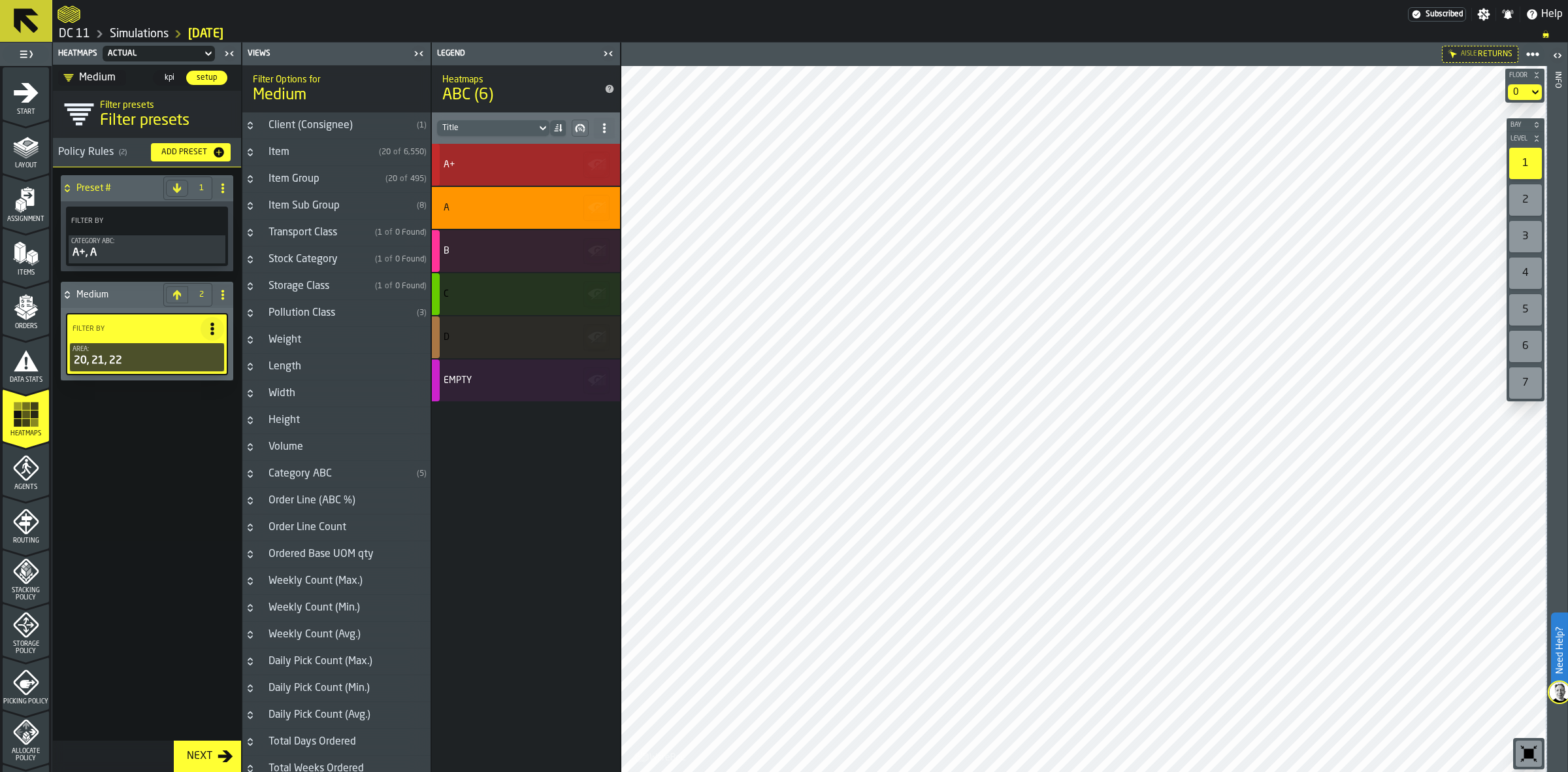
click at [500, 173] on div "A+" at bounding box center [525, 165] width 188 height 42
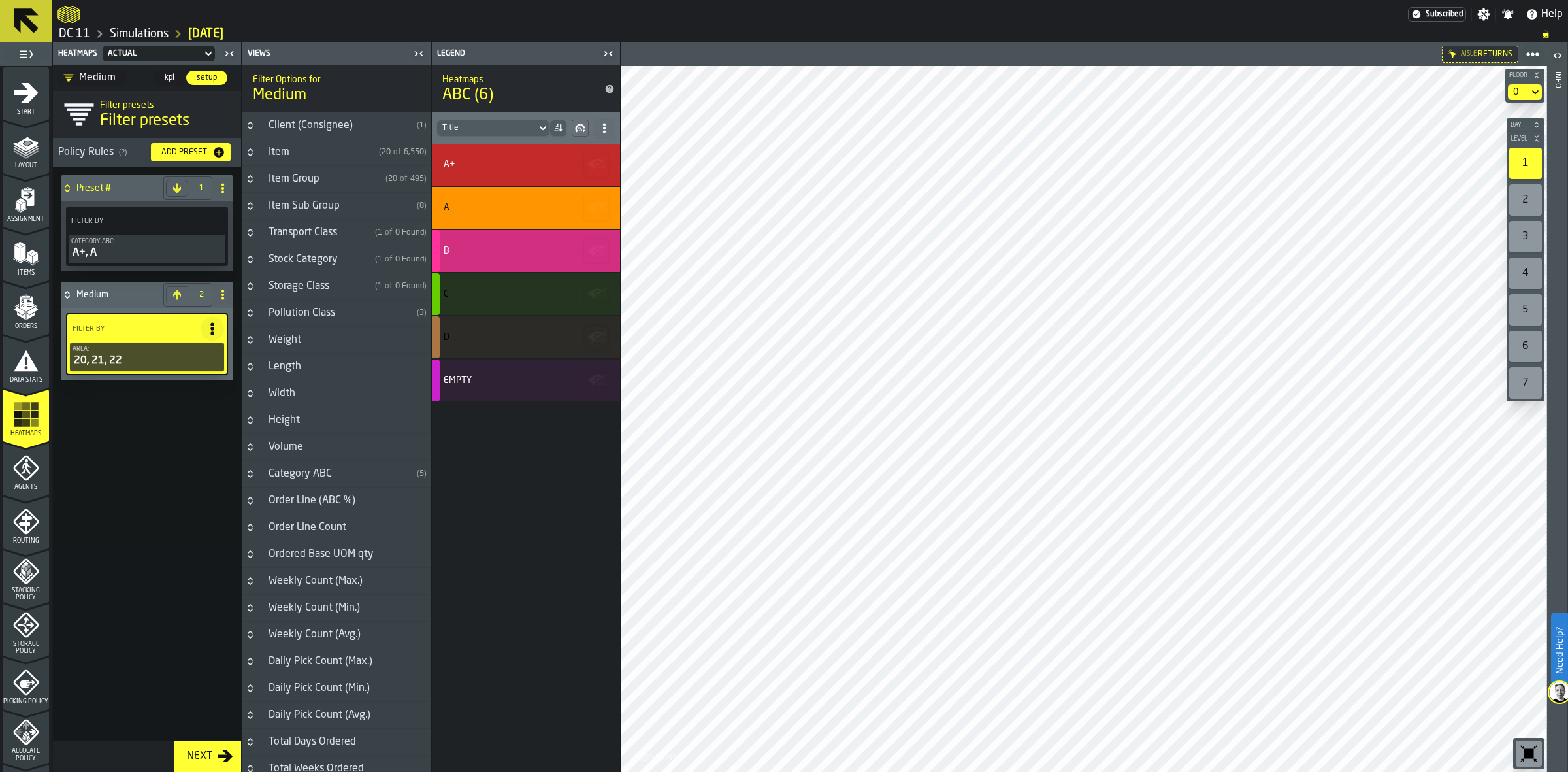
click at [513, 260] on div "B" at bounding box center [525, 251] width 188 height 42
click at [516, 303] on div "C" at bounding box center [525, 294] width 188 height 42
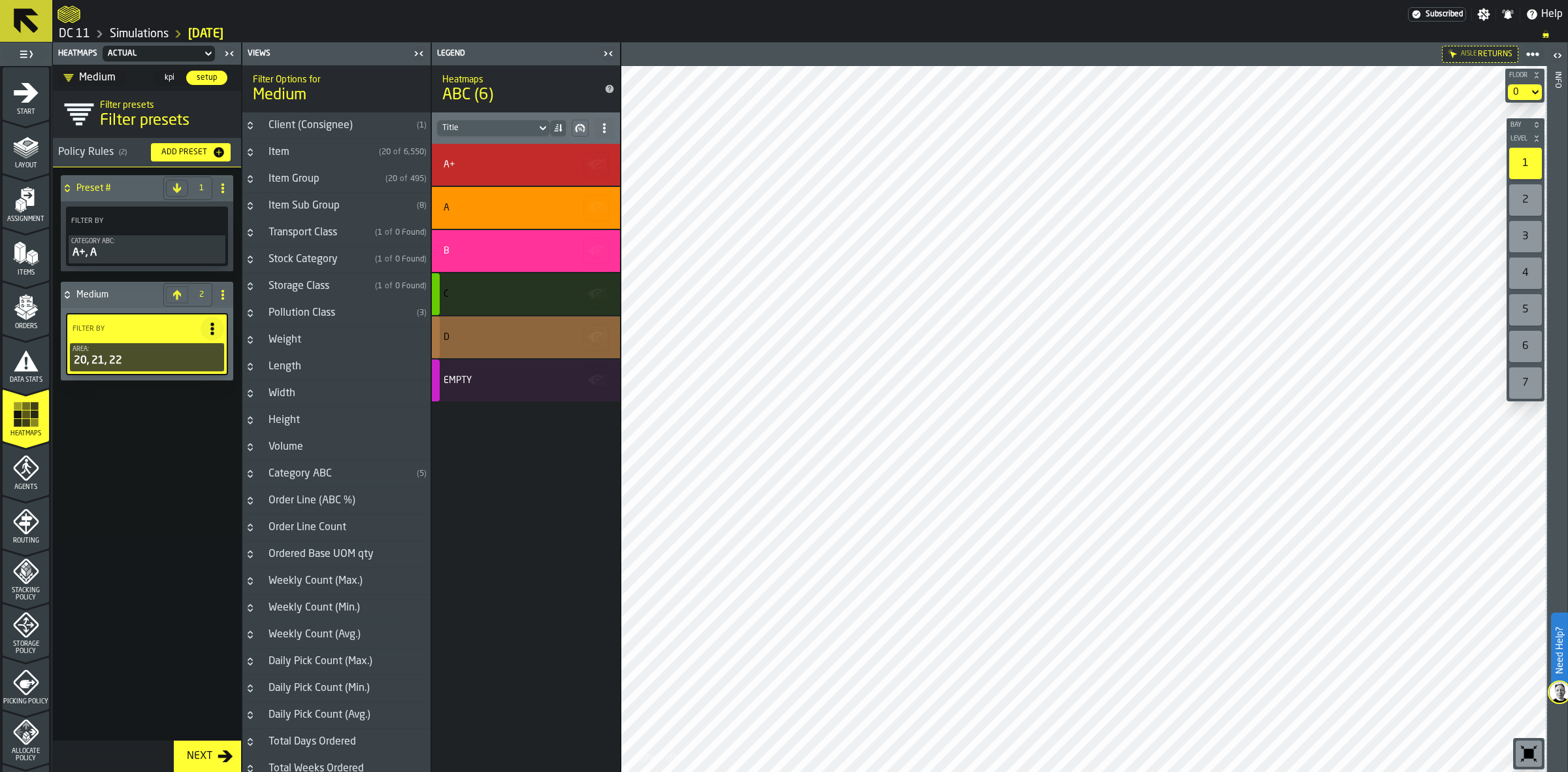
click at [518, 353] on div "D" at bounding box center [525, 337] width 188 height 42
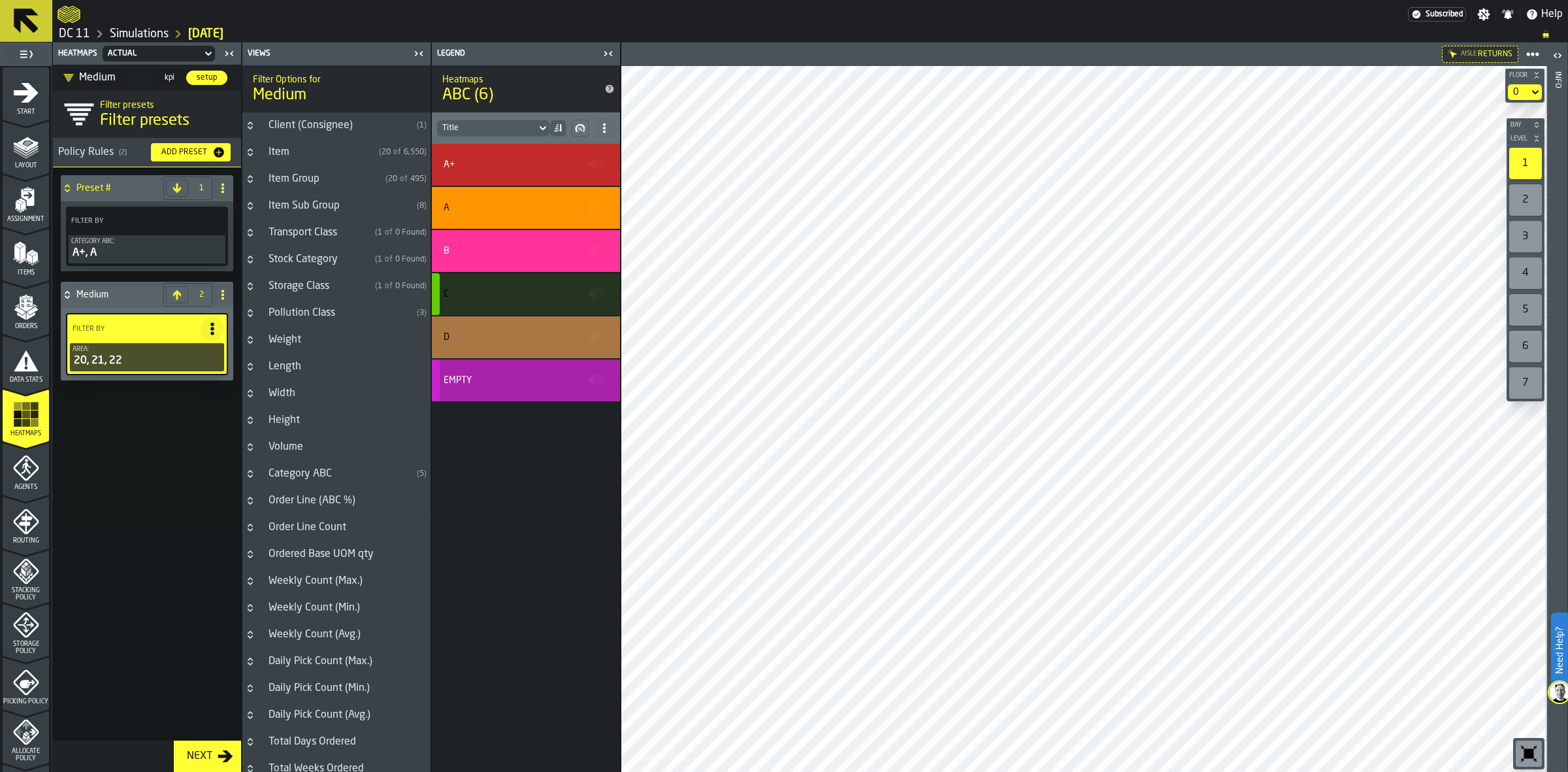
click at [519, 388] on div "Empty" at bounding box center [525, 380] width 188 height 42
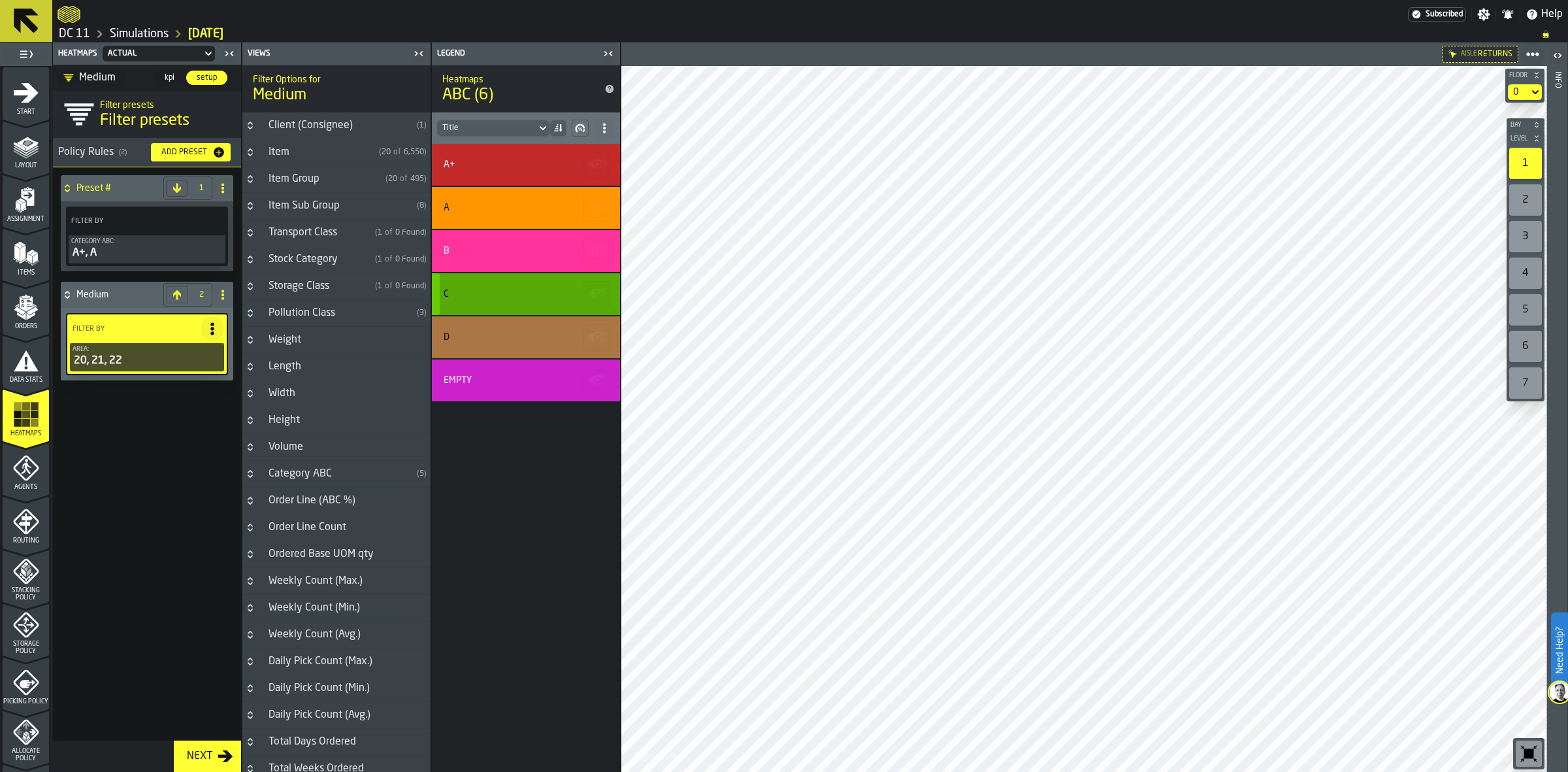
click at [517, 282] on div "C" at bounding box center [525, 294] width 188 height 42
click at [613, 51] on icon "button-toggle-Close me" at bounding box center [609, 54] width 16 height 16
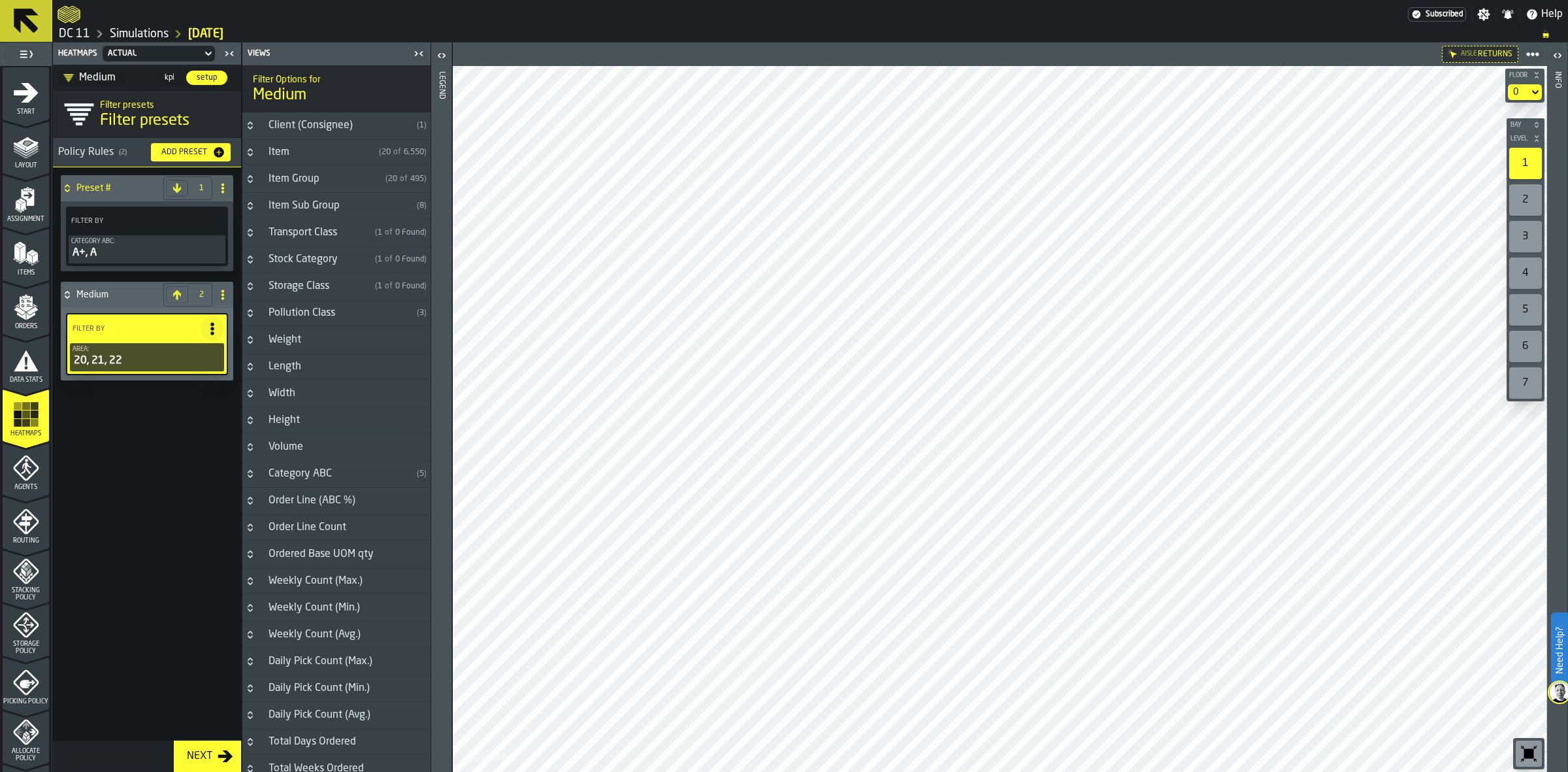
click at [1525, 756] on icon "button-toolbar-undefined" at bounding box center [1529, 754] width 10 height 10
click at [440, 66] on label "button-toggle-Open" at bounding box center [441, 57] width 18 height 24
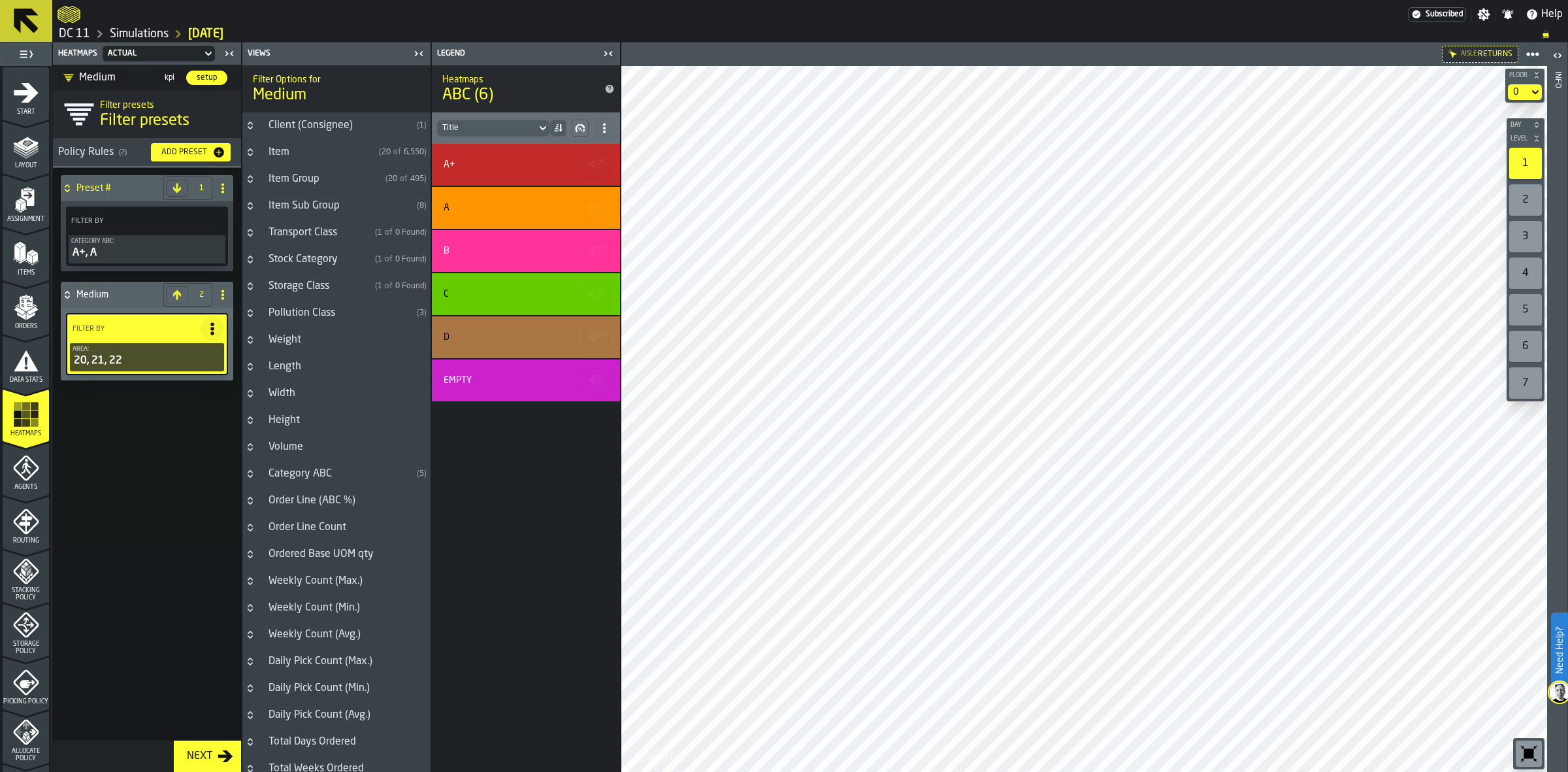
click at [413, 51] on icon "button-toggle-Close me" at bounding box center [419, 54] width 16 height 16
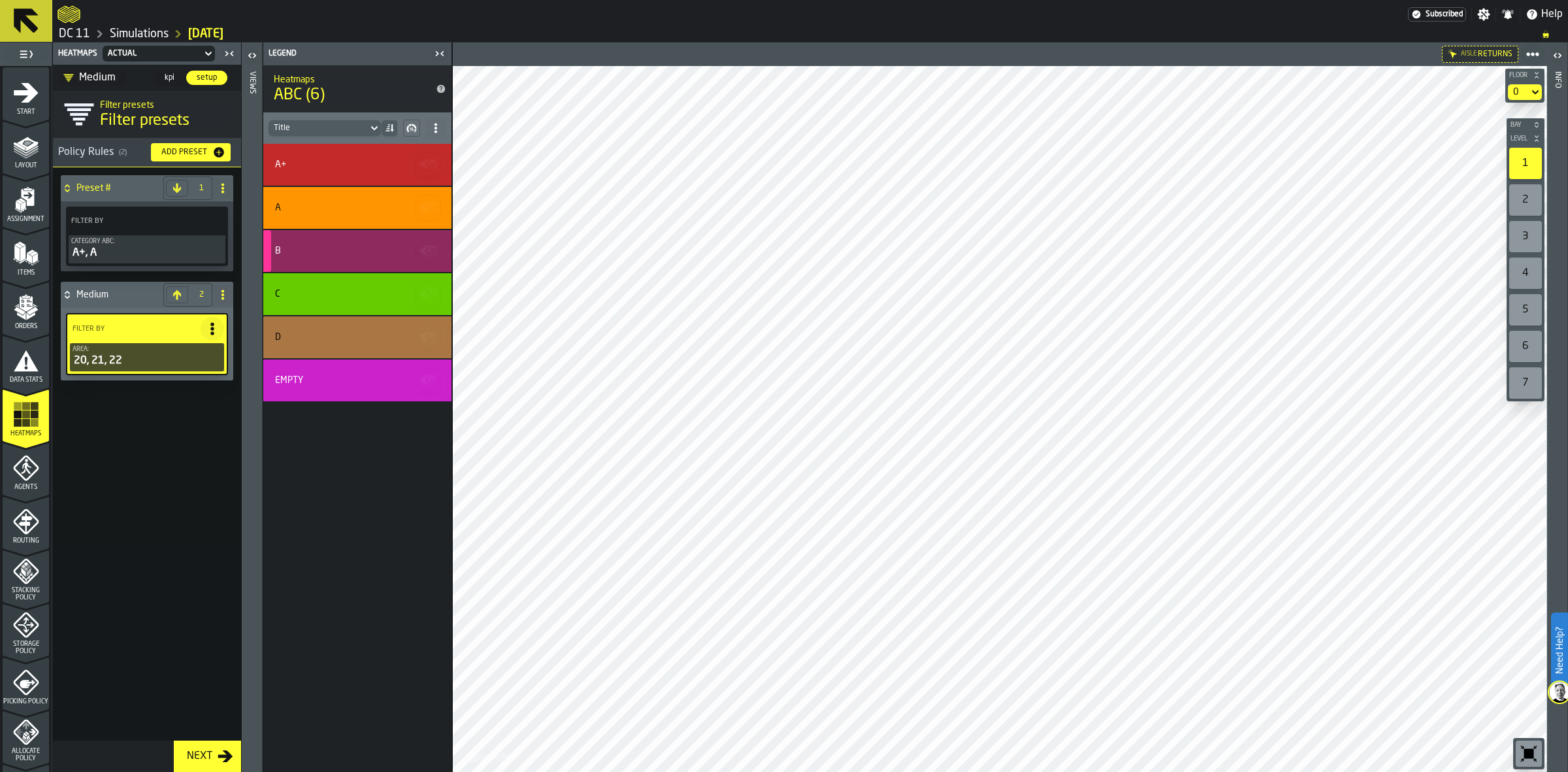
click at [304, 250] on div "B" at bounding box center [356, 251] width 161 height 11
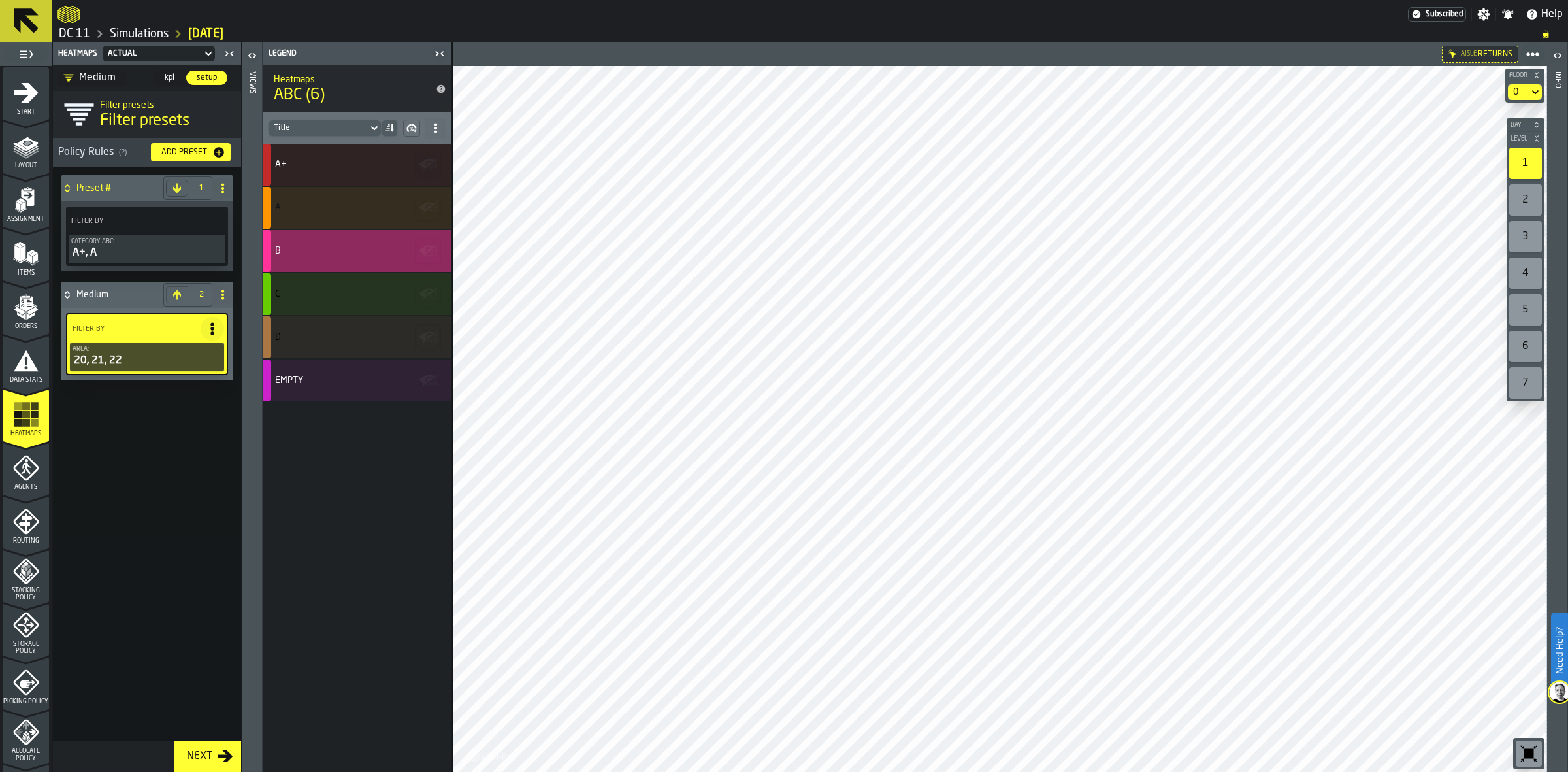
click at [271, 251] on div "button-" at bounding box center [267, 251] width 8 height 42
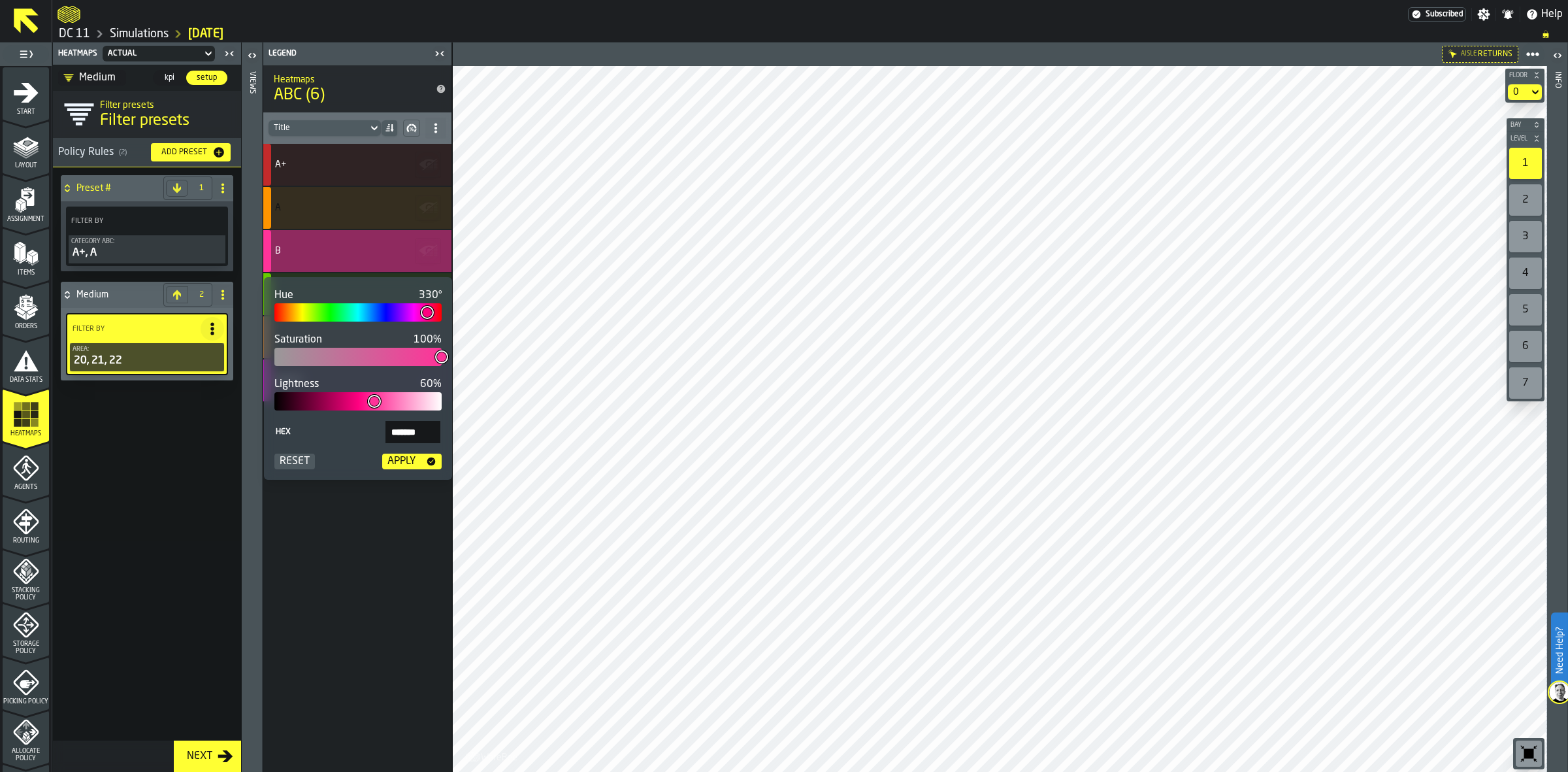
type input "***"
type input "*******"
type input "***"
type input "*******"
type input "***"
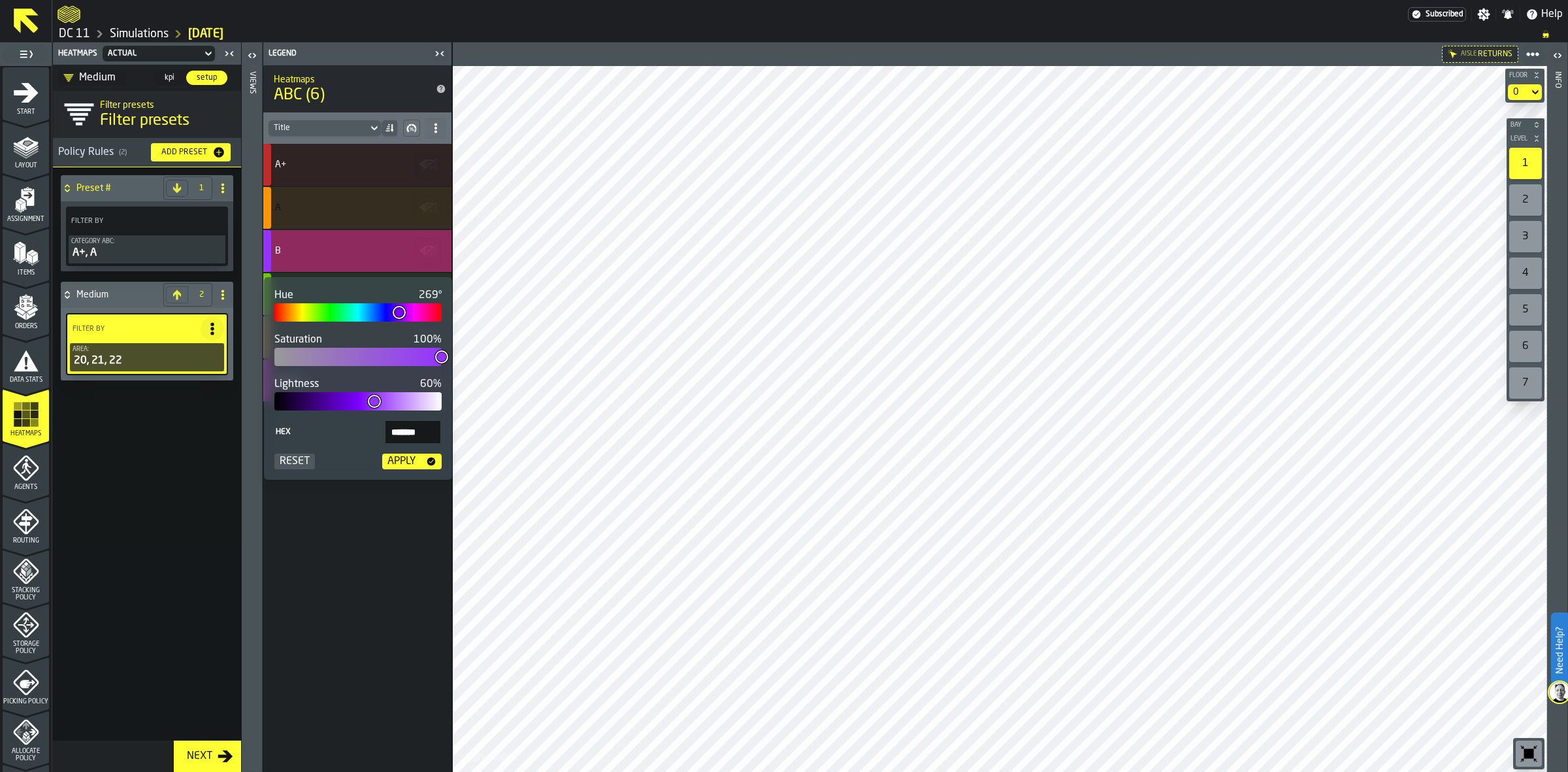
type input "*******"
type input "***"
type input "*******"
type input "***"
type input "*******"
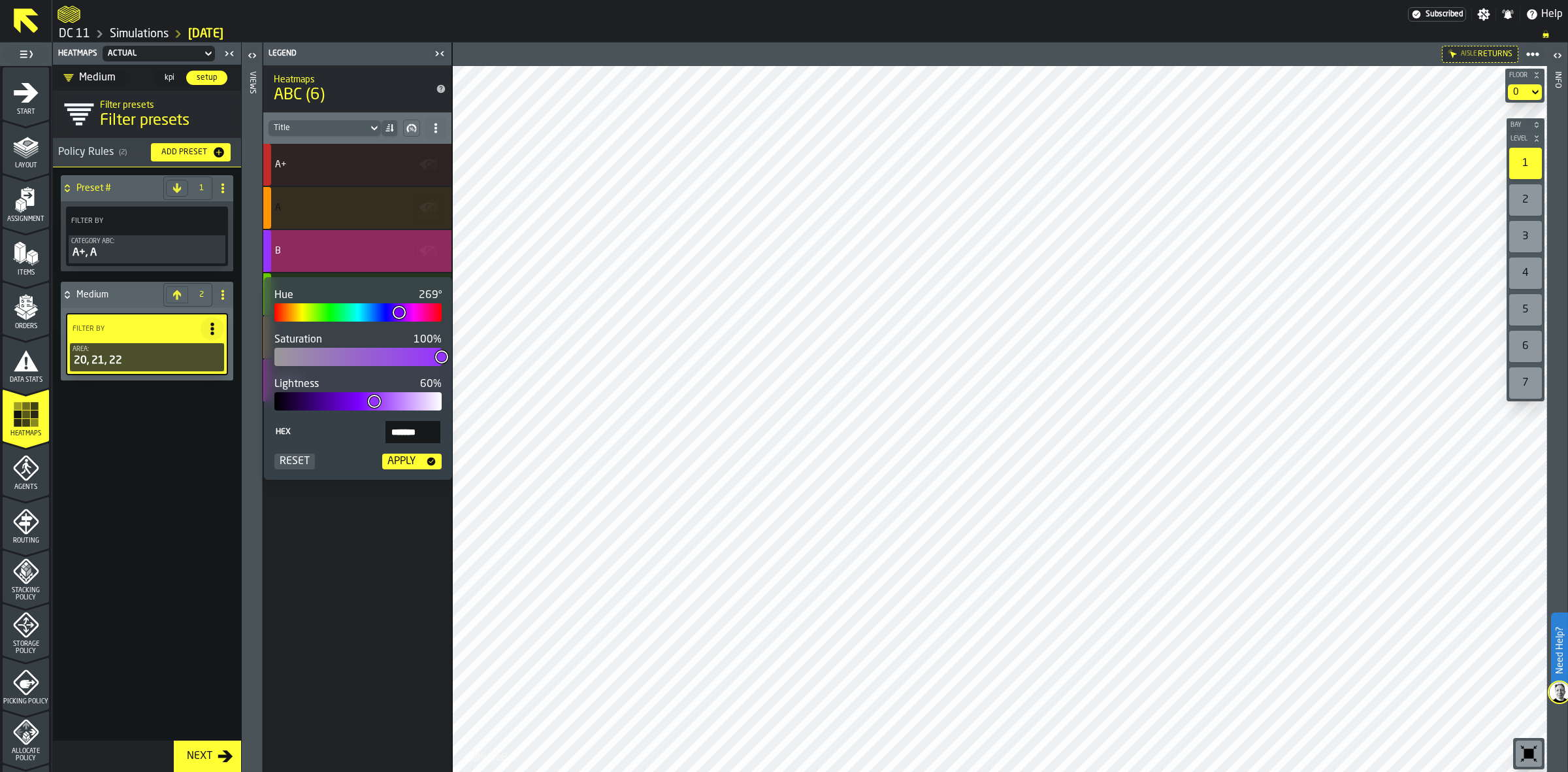
type input "***"
type input "*******"
type input "***"
type input "*******"
type input "***"
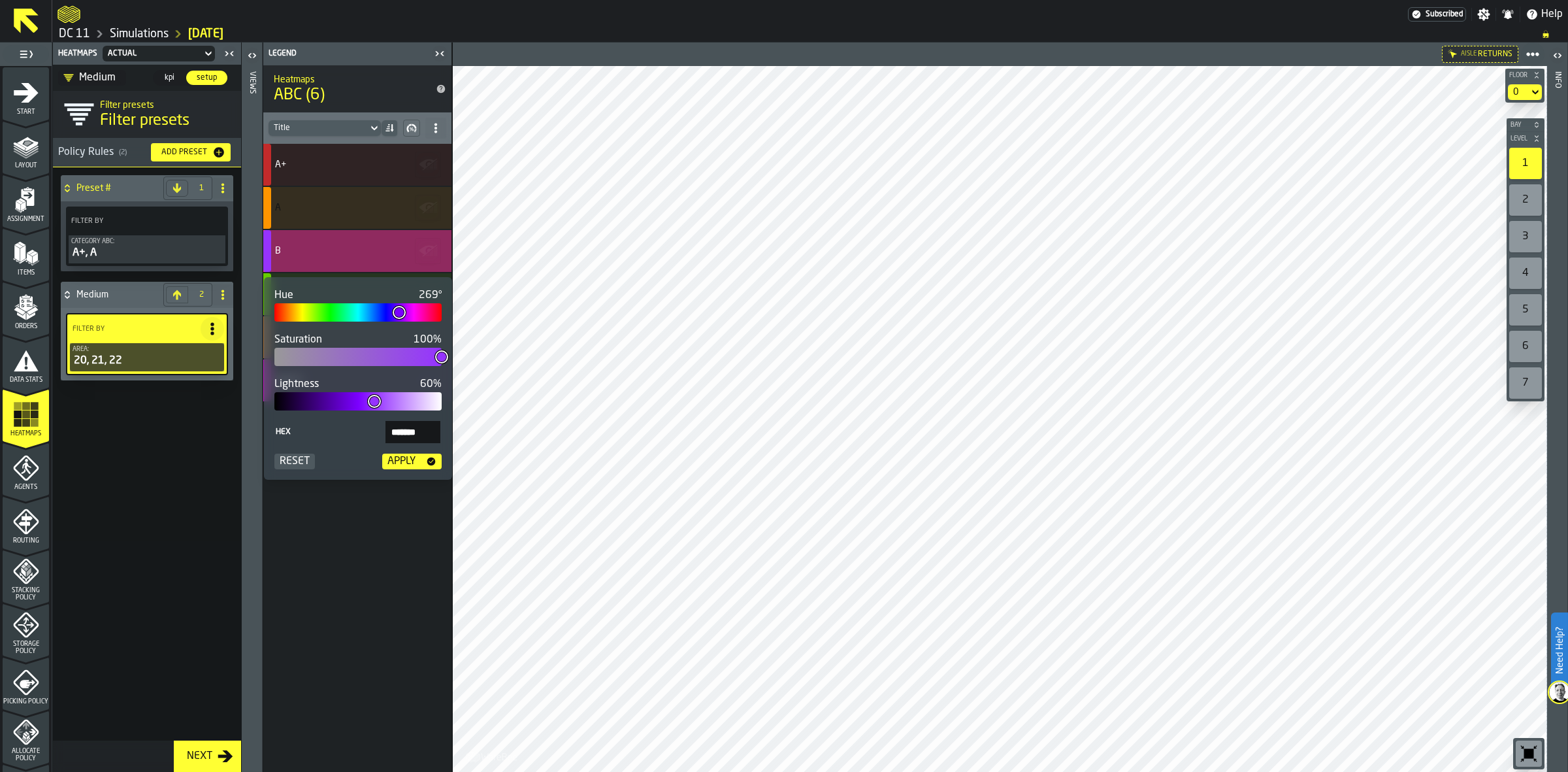
type input "*******"
type input "***"
type input "*******"
type input "***"
type input "*******"
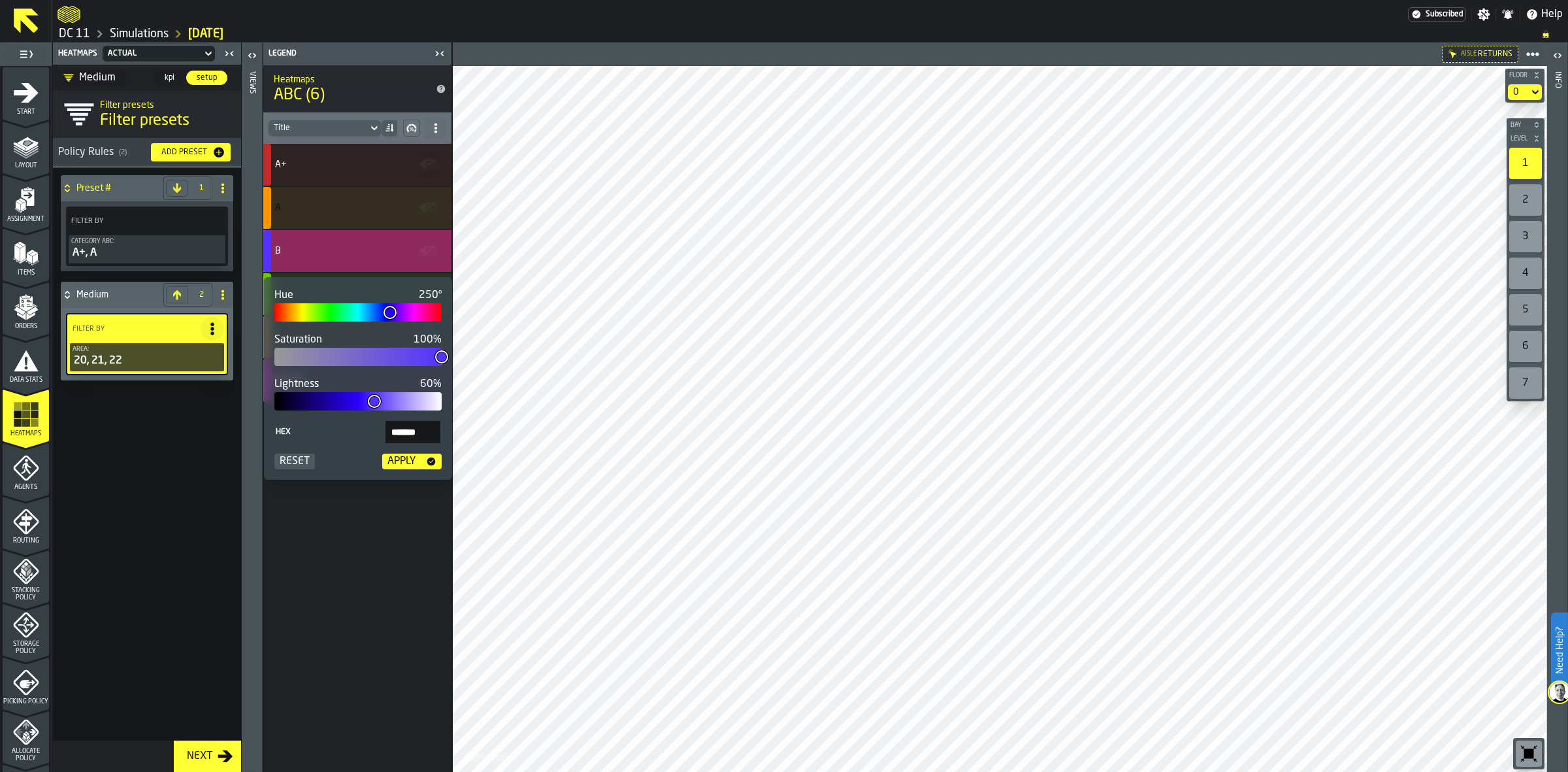
click at [390, 310] on div at bounding box center [358, 312] width 167 height 18
click at [404, 459] on div "Apply" at bounding box center [401, 462] width 39 height 16
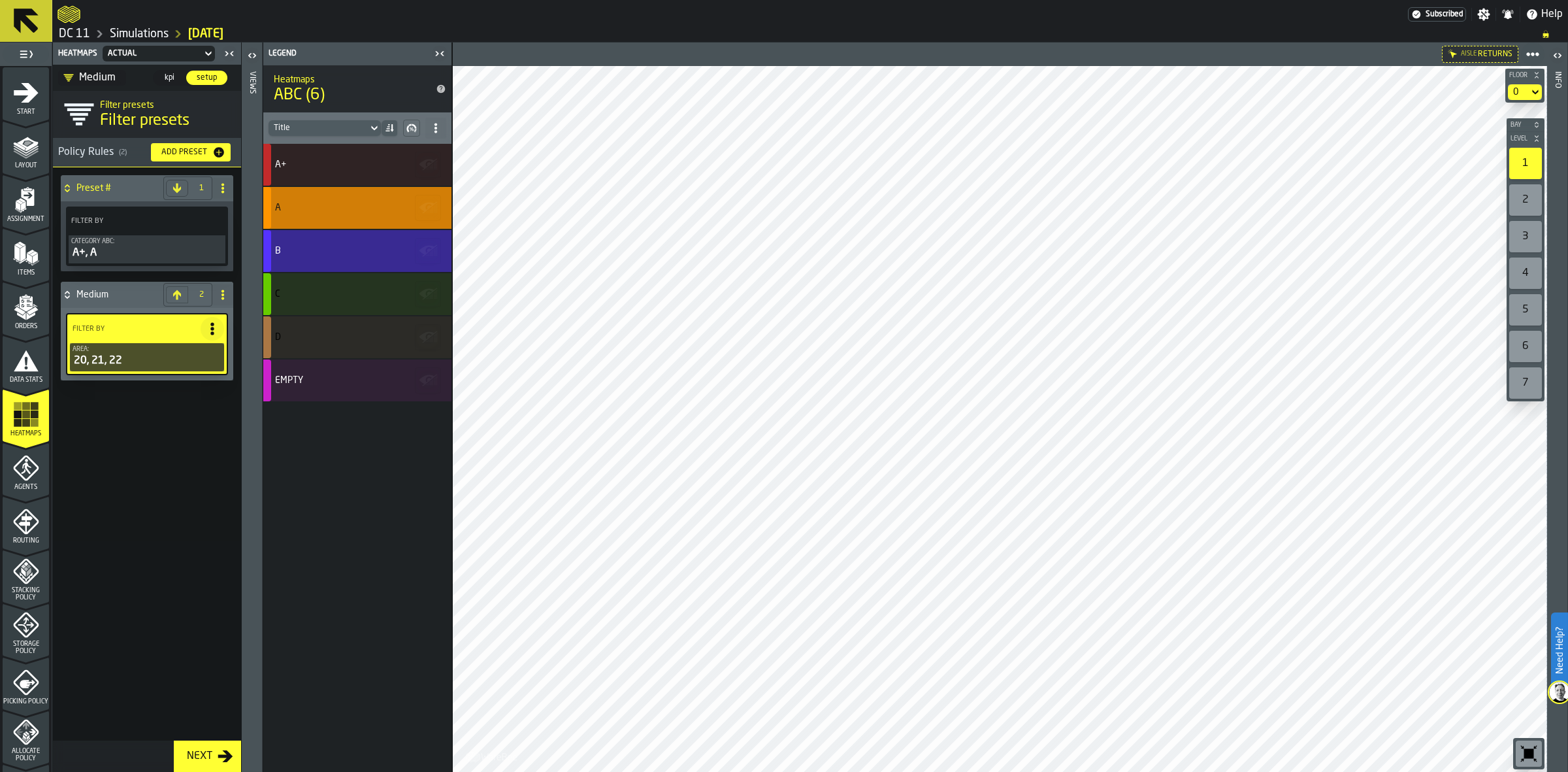
click at [310, 246] on div "B" at bounding box center [356, 251] width 161 height 11
click at [349, 253] on div "B" at bounding box center [356, 251] width 161 height 11
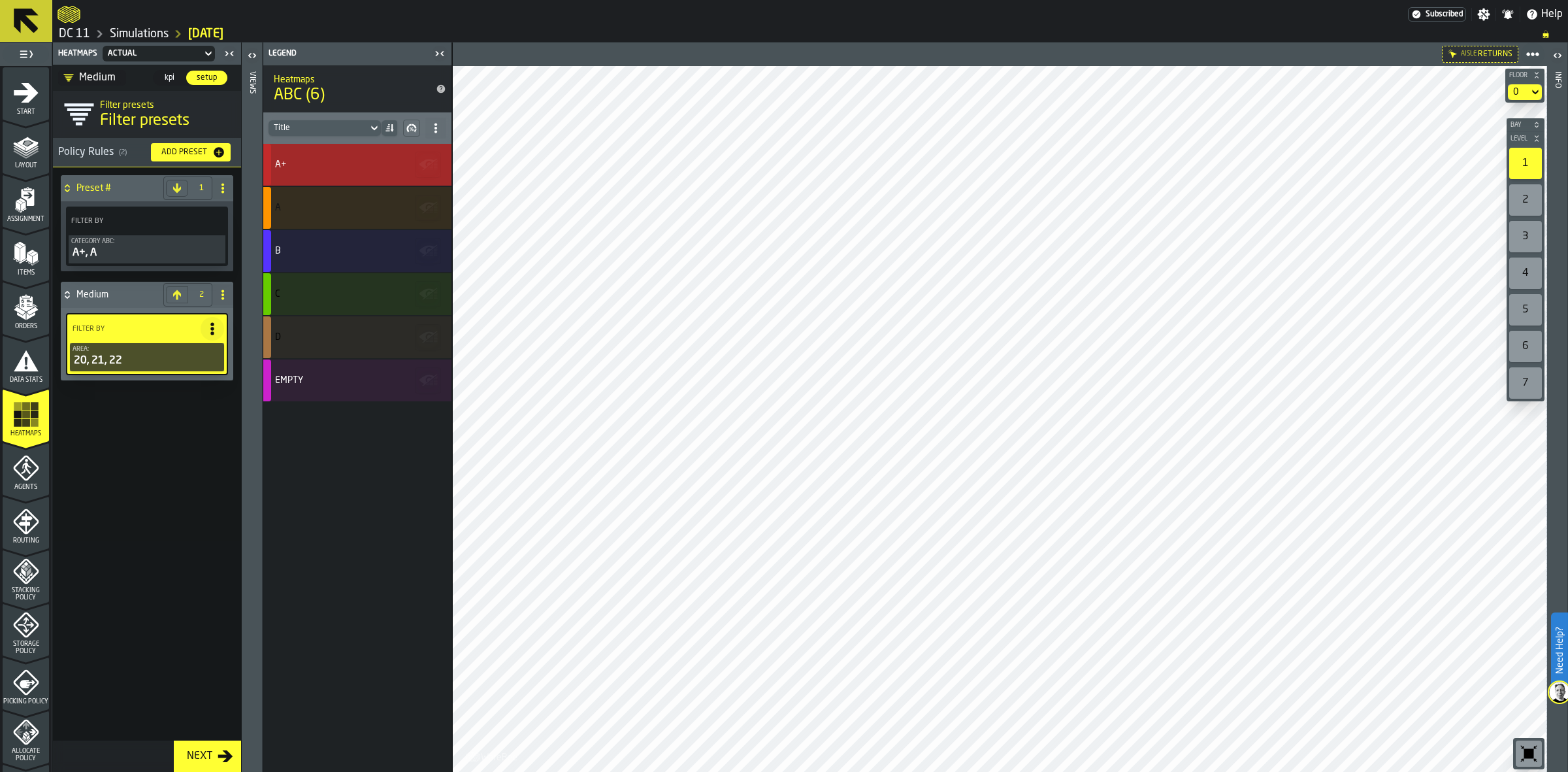
click at [344, 170] on div "A+" at bounding box center [357, 165] width 188 height 42
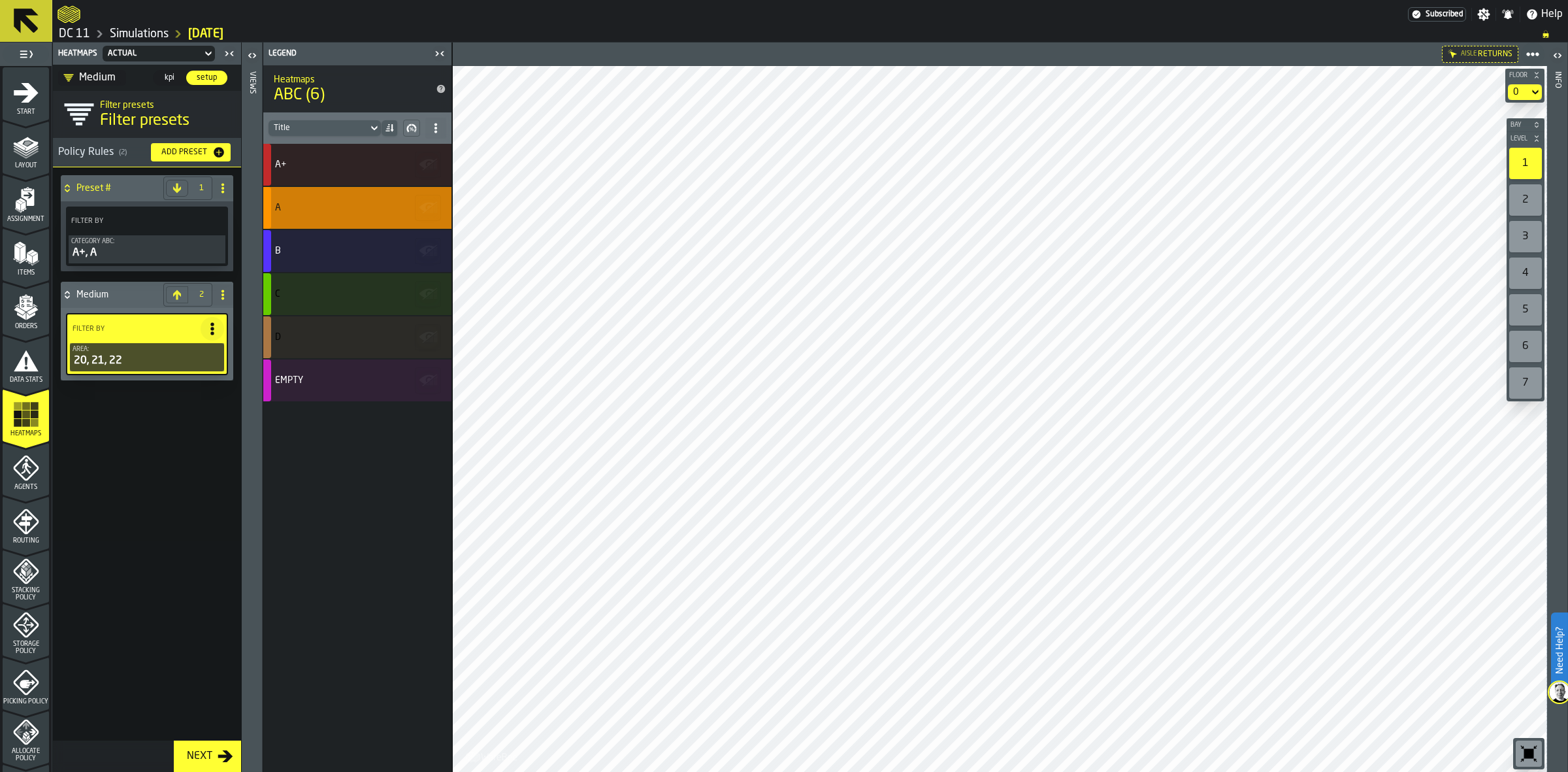
click at [342, 193] on div "A" at bounding box center [357, 208] width 188 height 42
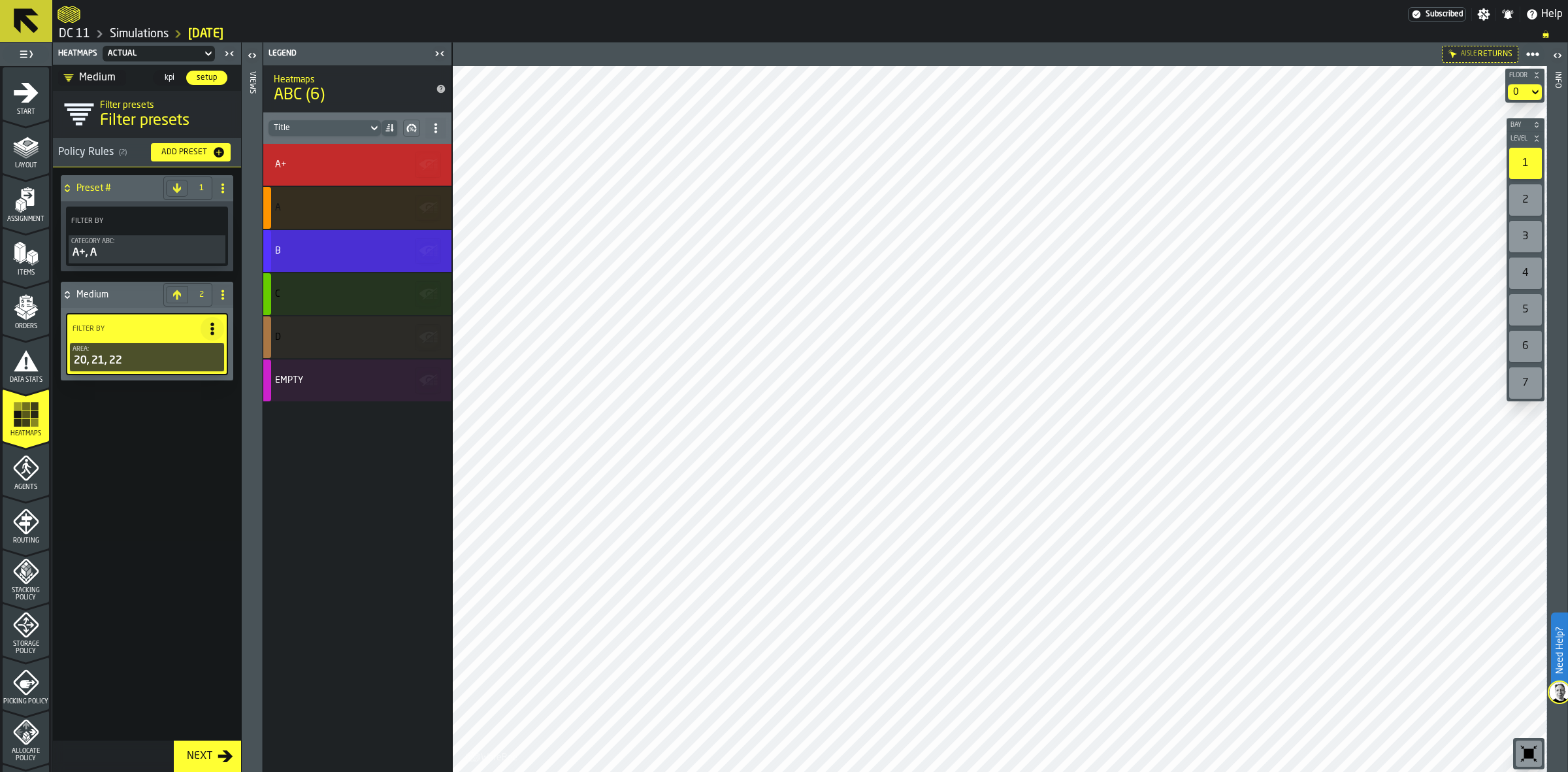
click at [338, 256] on div "B" at bounding box center [356, 251] width 161 height 11
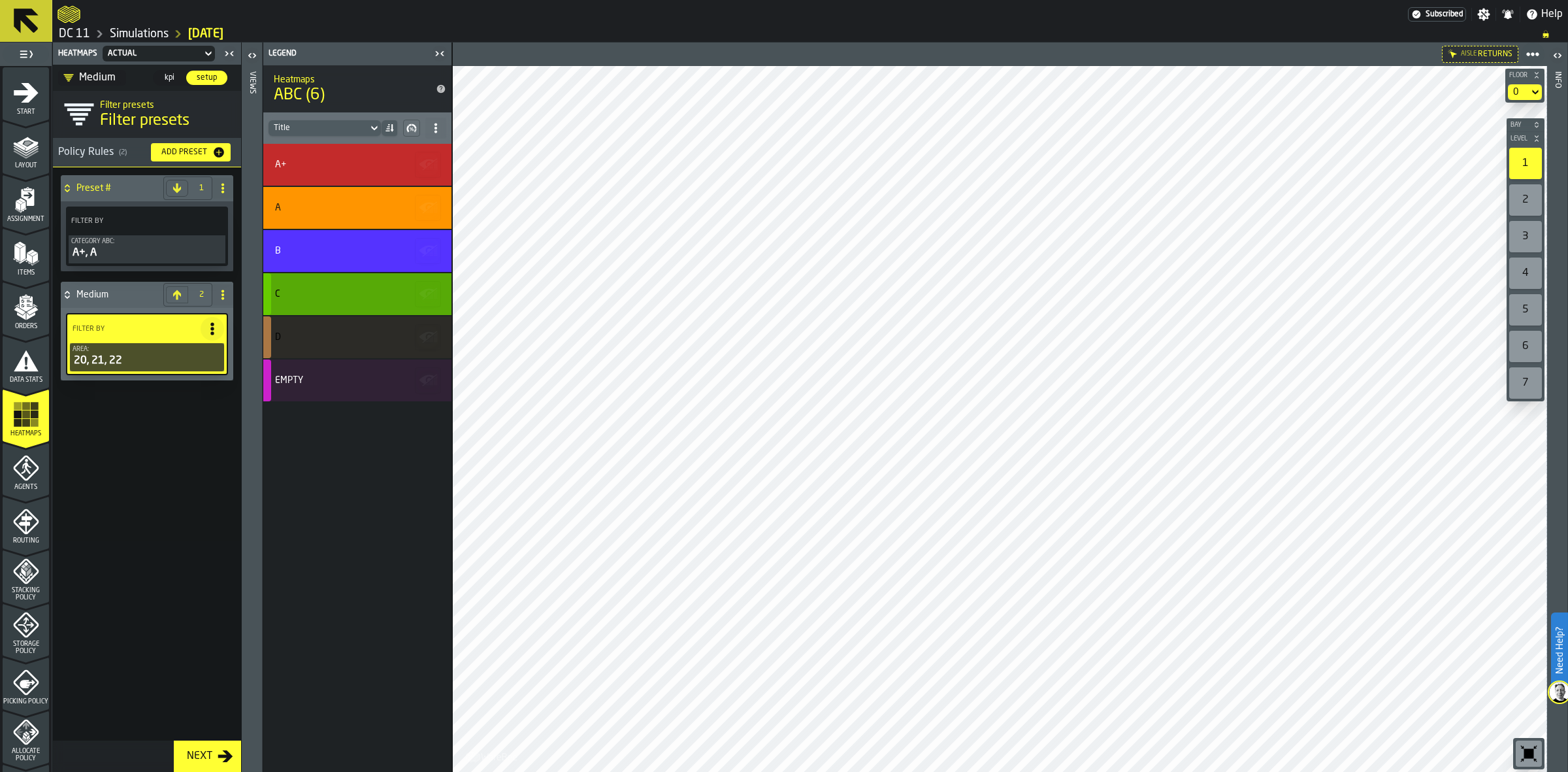
click at [338, 286] on div "C" at bounding box center [357, 294] width 188 height 42
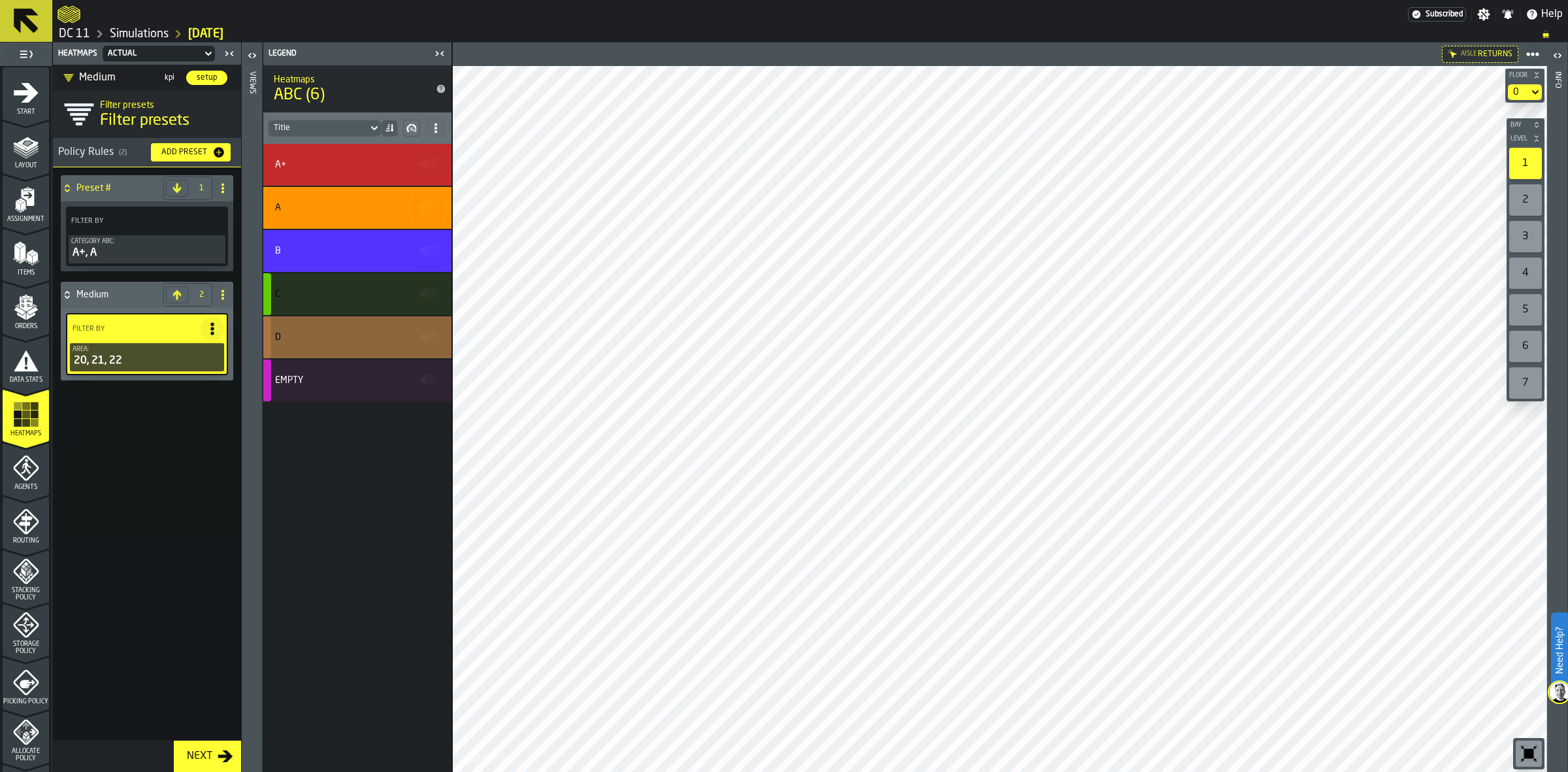
click at [337, 346] on div "D" at bounding box center [357, 337] width 188 height 42
click at [344, 389] on div "Empty" at bounding box center [357, 380] width 188 height 42
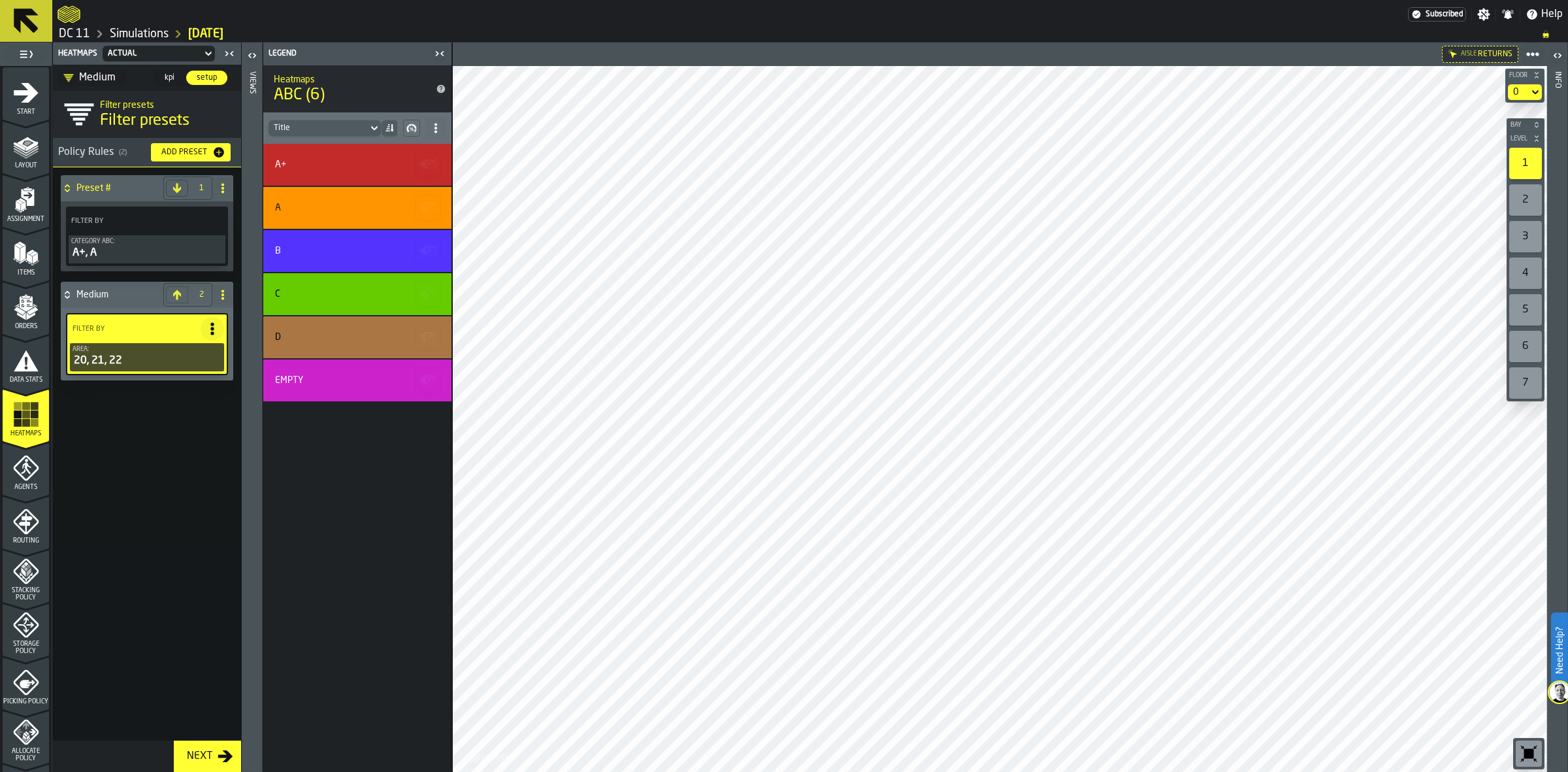
click at [130, 250] on div "A+, A" at bounding box center [147, 253] width 151 height 16
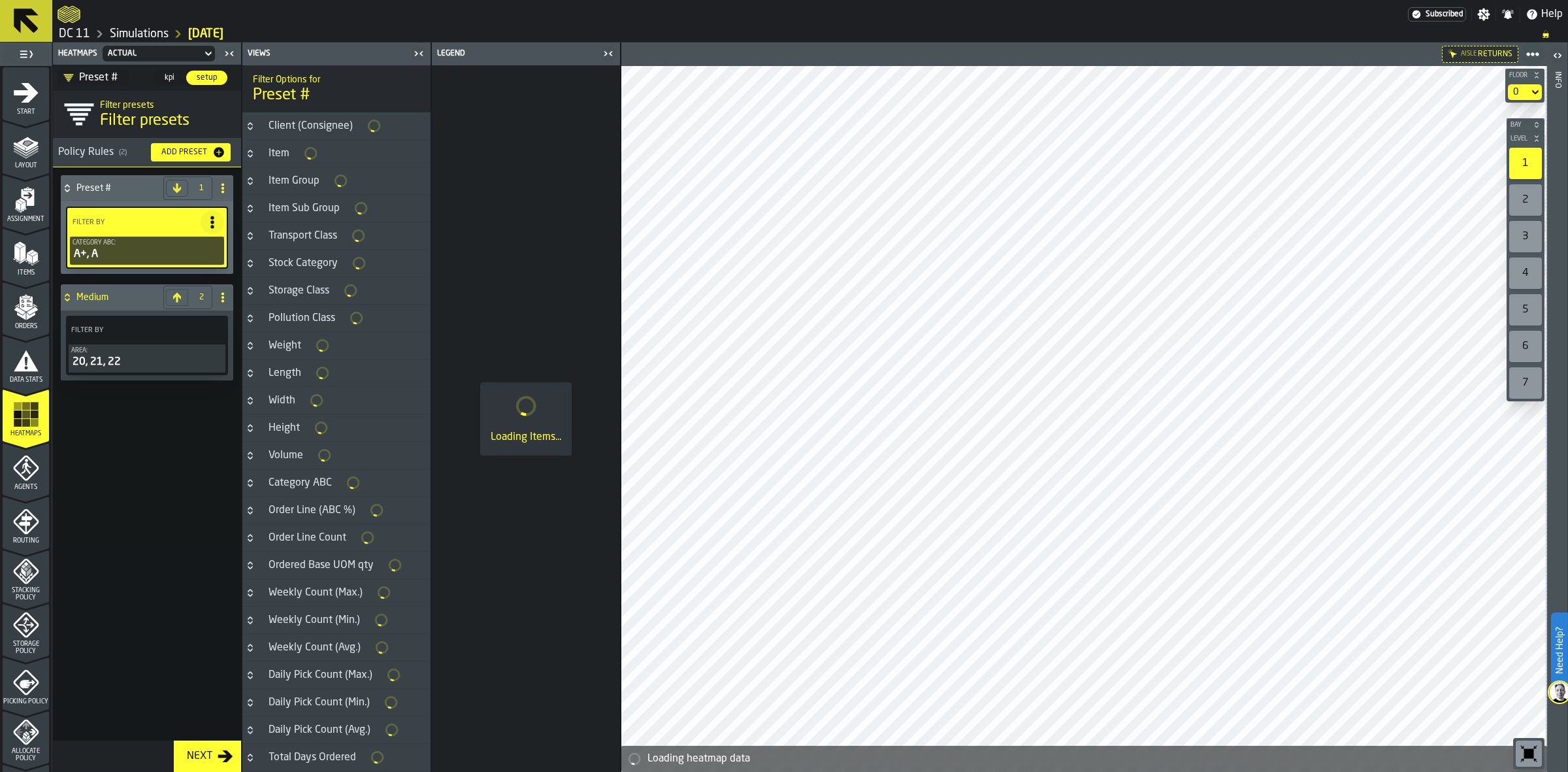
click at [416, 50] on icon "button-toggle-Close me" at bounding box center [419, 54] width 16 height 16
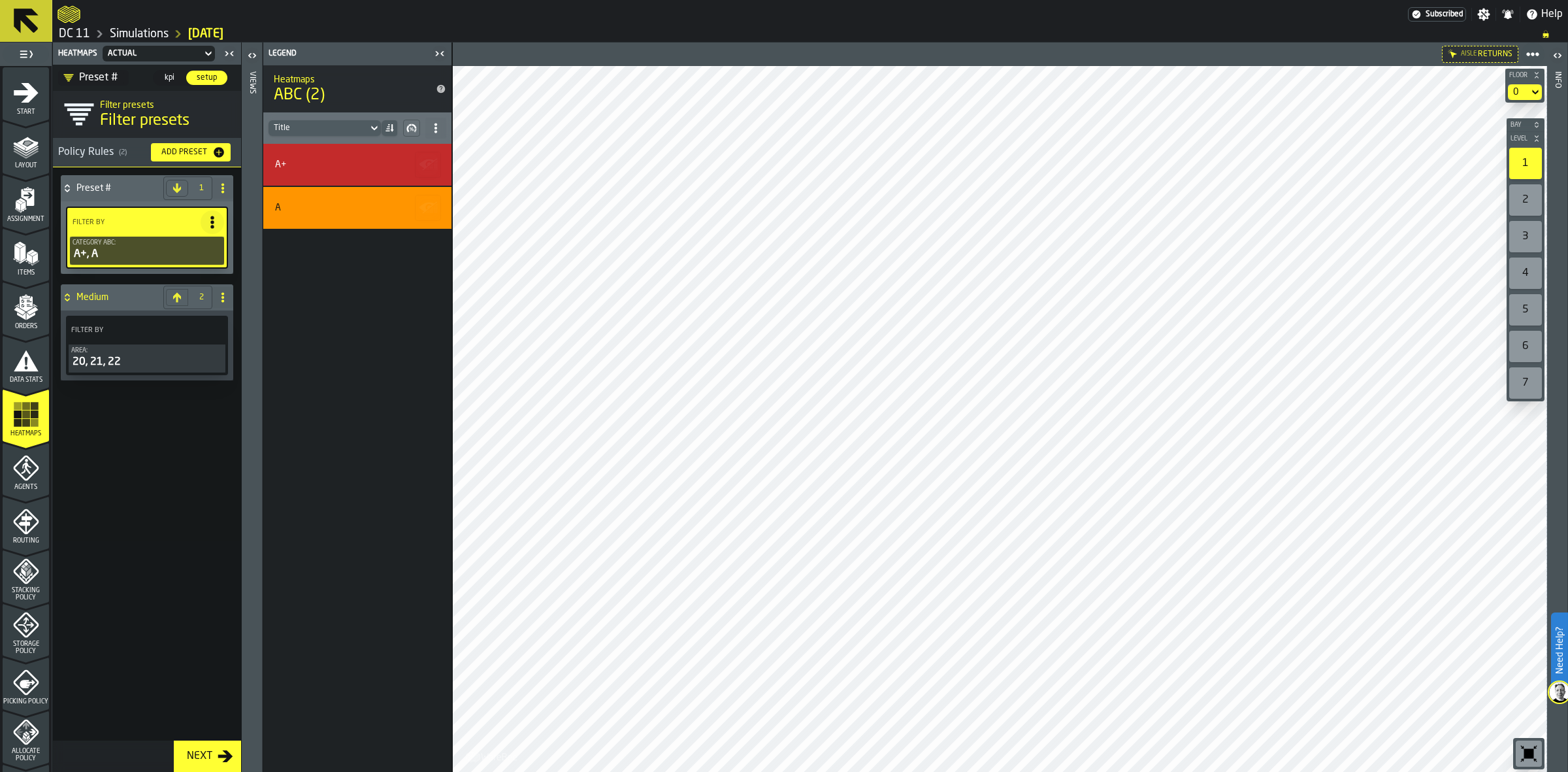
drag, startPoint x: 1515, startPoint y: 205, endPoint x: 1535, endPoint y: 206, distance: 20.0
click at [1541, 210] on div "2" at bounding box center [1524, 200] width 33 height 32
click at [1535, 206] on div "2" at bounding box center [1524, 200] width 33 height 32
drag, startPoint x: 135, startPoint y: 359, endPoint x: 129, endPoint y: 353, distance: 8.5
click at [129, 353] on div "Area:" at bounding box center [147, 350] width 151 height 7
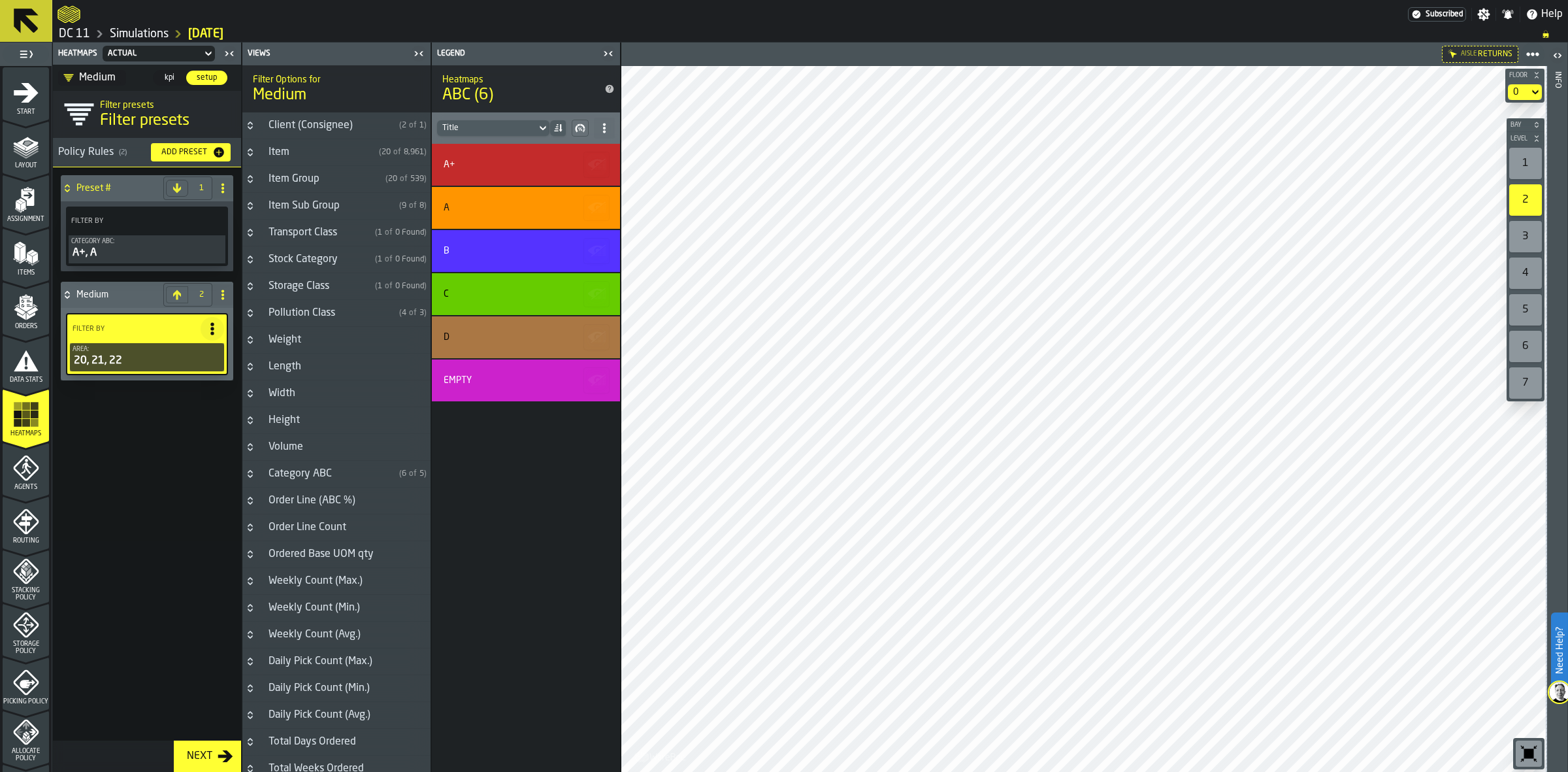
click at [102, 472] on div "Preset # 1 Filter By Category ABC: A+, A Medium 2 Filter By Area: 20, 21, 22" at bounding box center [146, 470] width 188 height 605
click at [28, 456] on icon "menu Agents" at bounding box center [26, 468] width 26 height 26
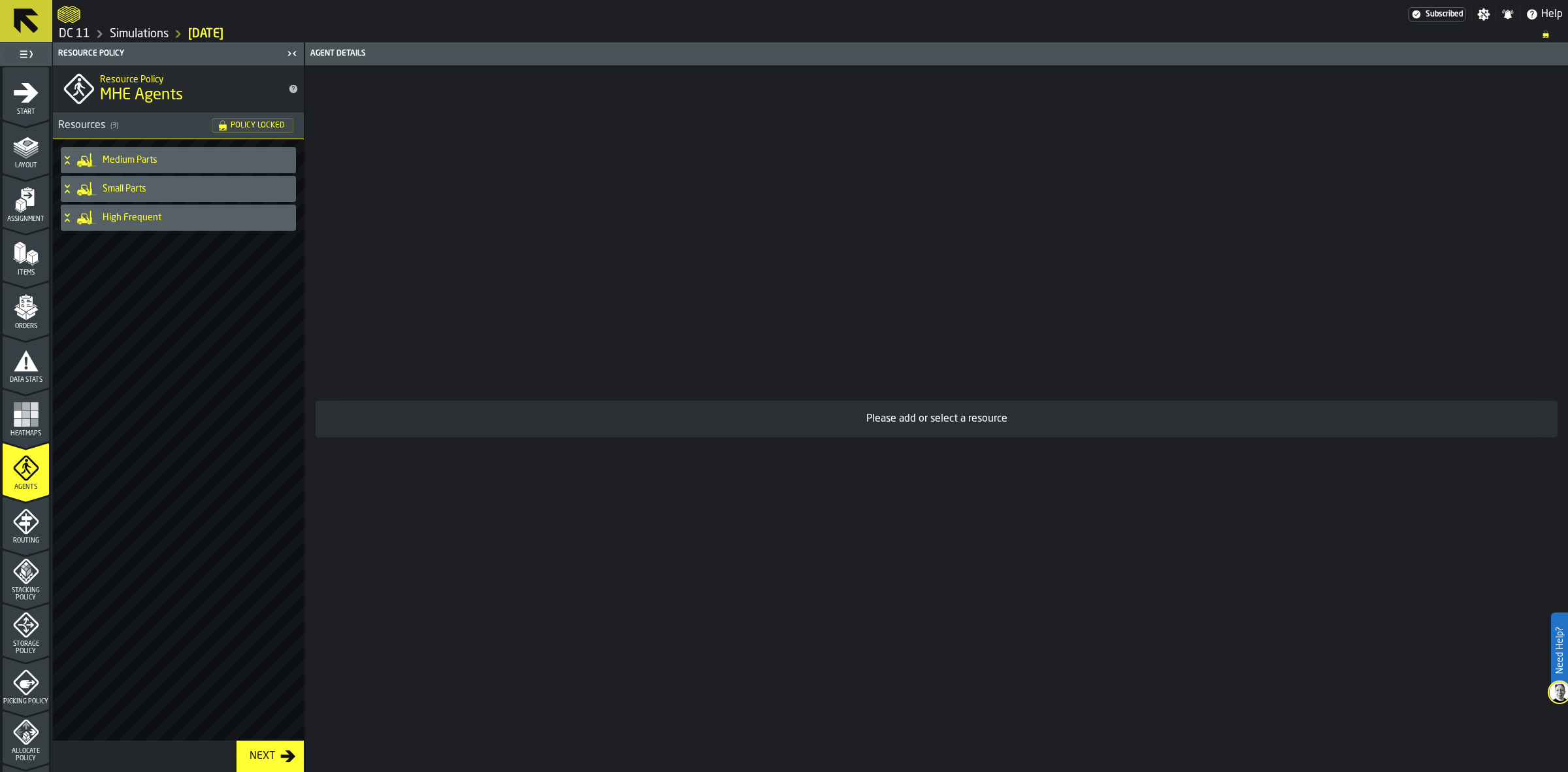
click at [147, 208] on div "High Frequent" at bounding box center [175, 218] width 230 height 26
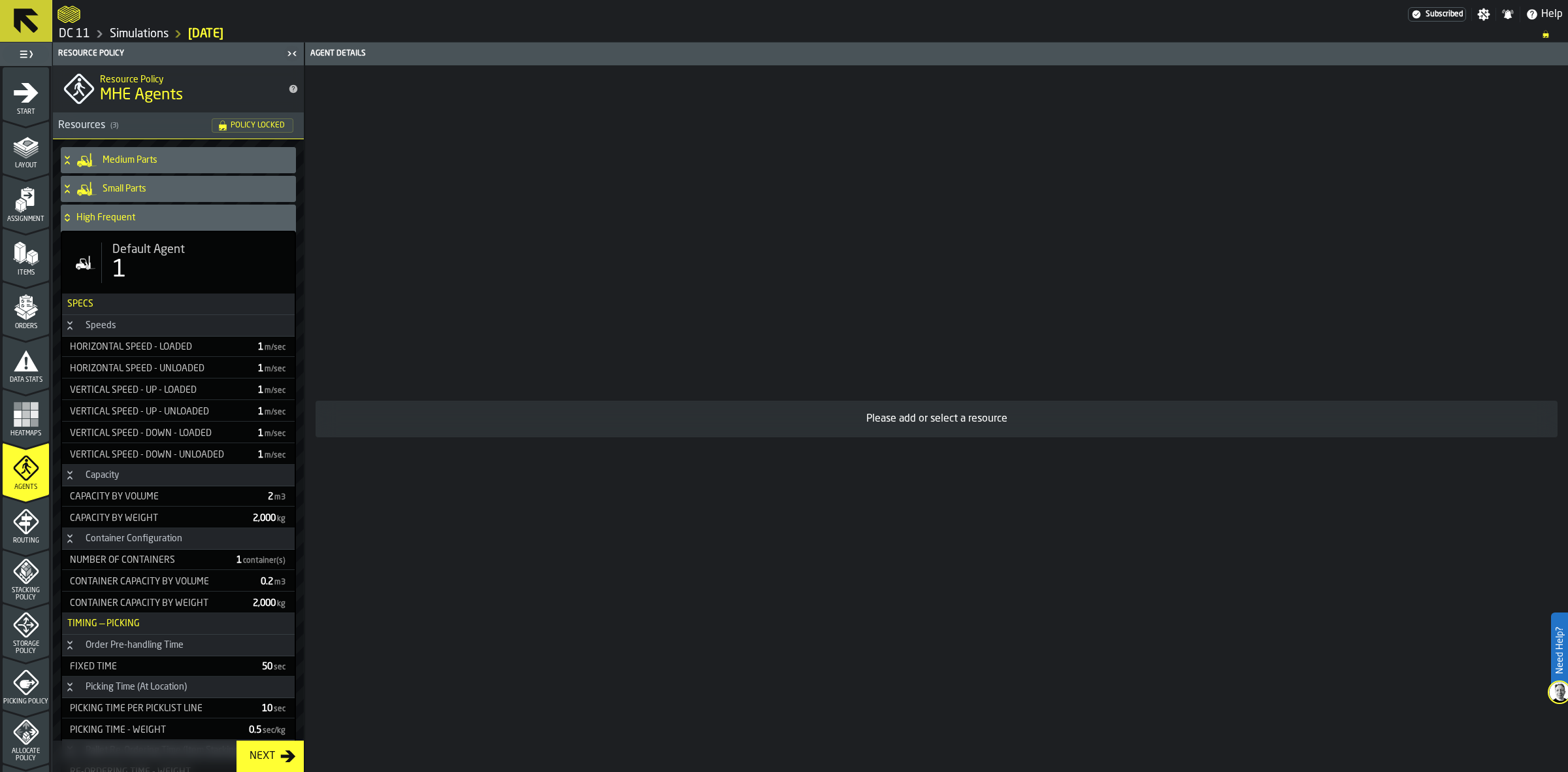
click at [136, 176] on div "Small Parts" at bounding box center [175, 189] width 230 height 26
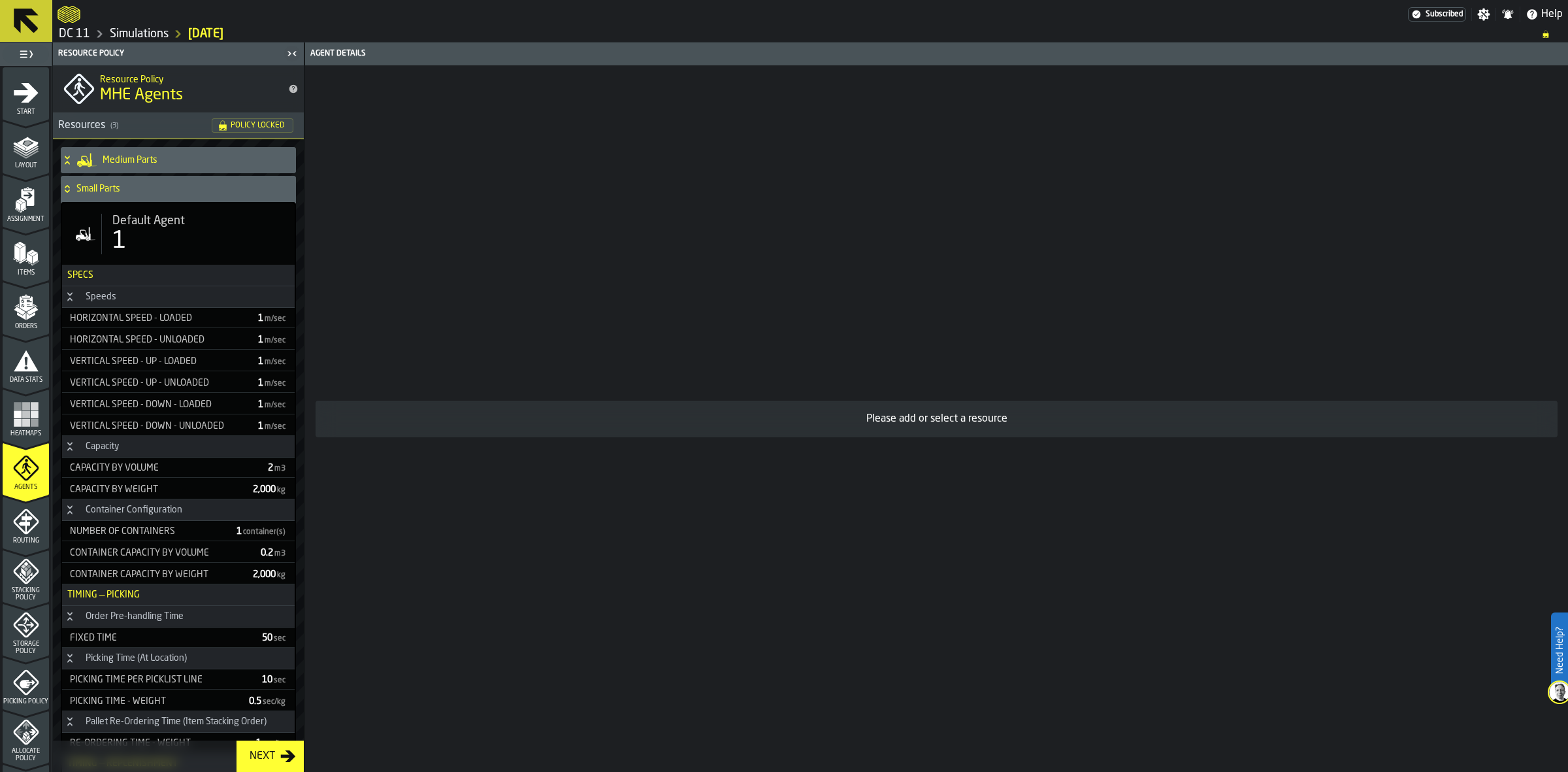
click at [159, 151] on div "Medium Parts" at bounding box center [175, 160] width 230 height 26
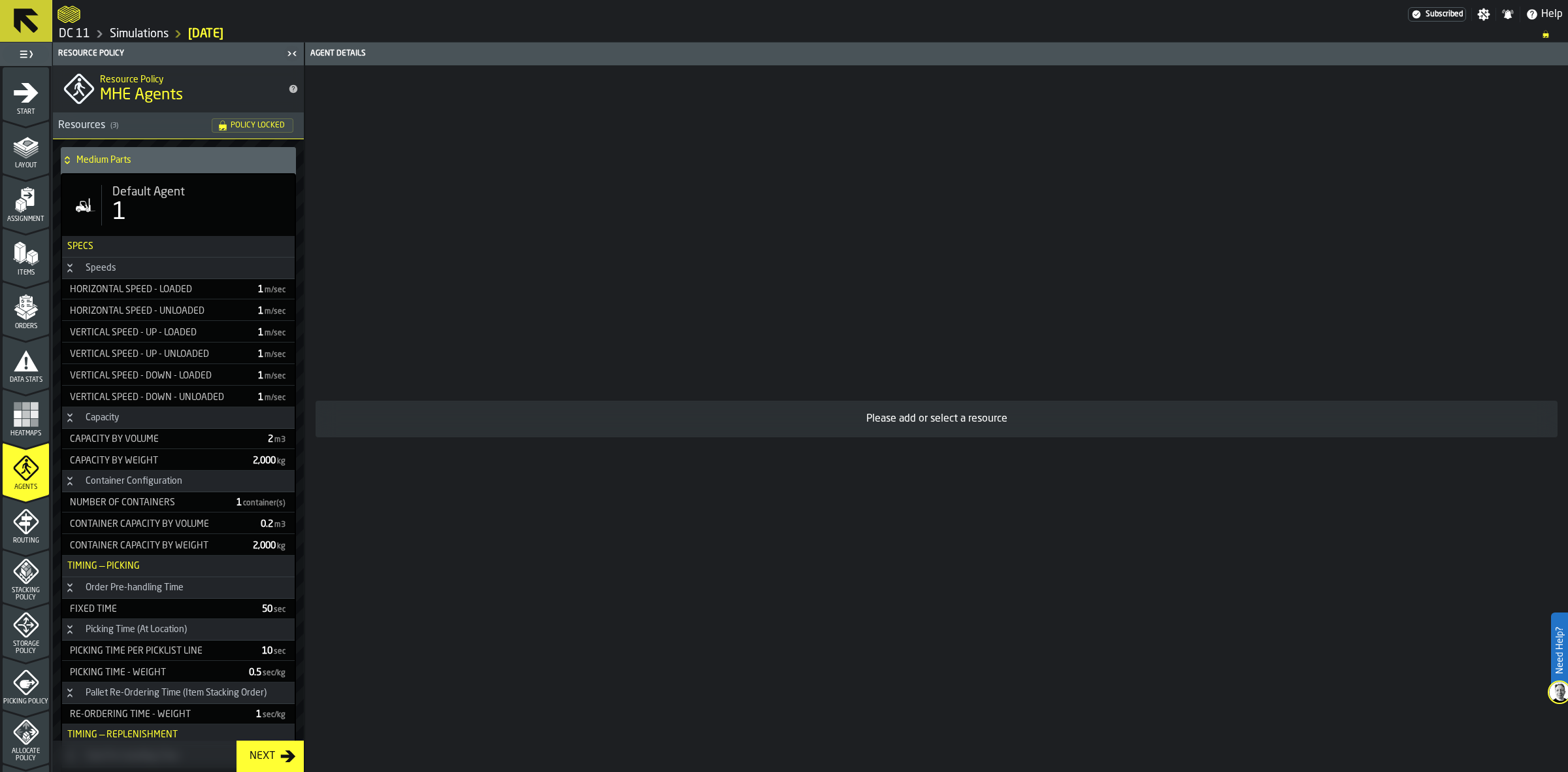
click at [188, 205] on div "1" at bounding box center [198, 212] width 172 height 26
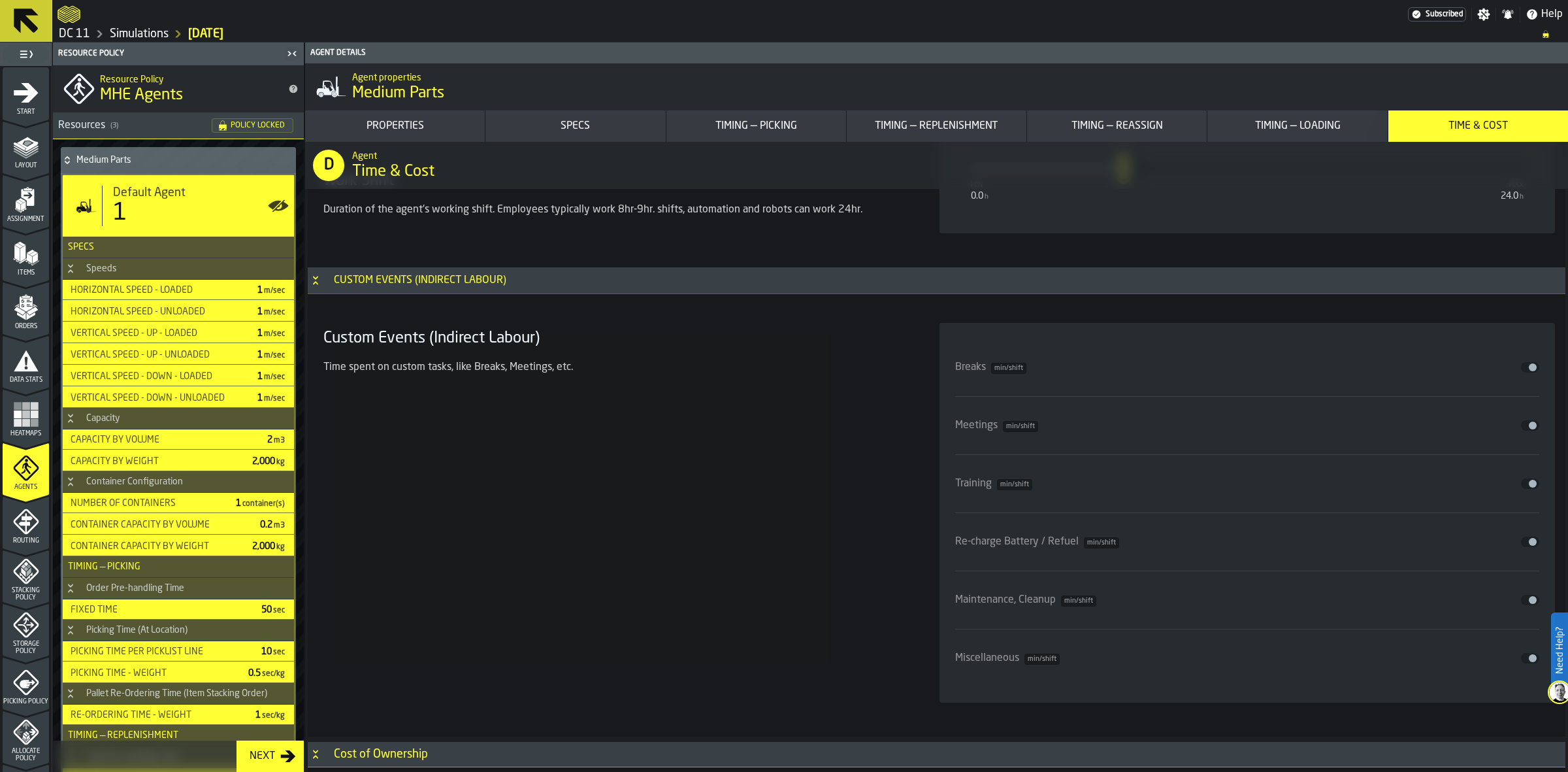
click at [96, 157] on h4 "Medium Parts" at bounding box center [183, 160] width 214 height 11
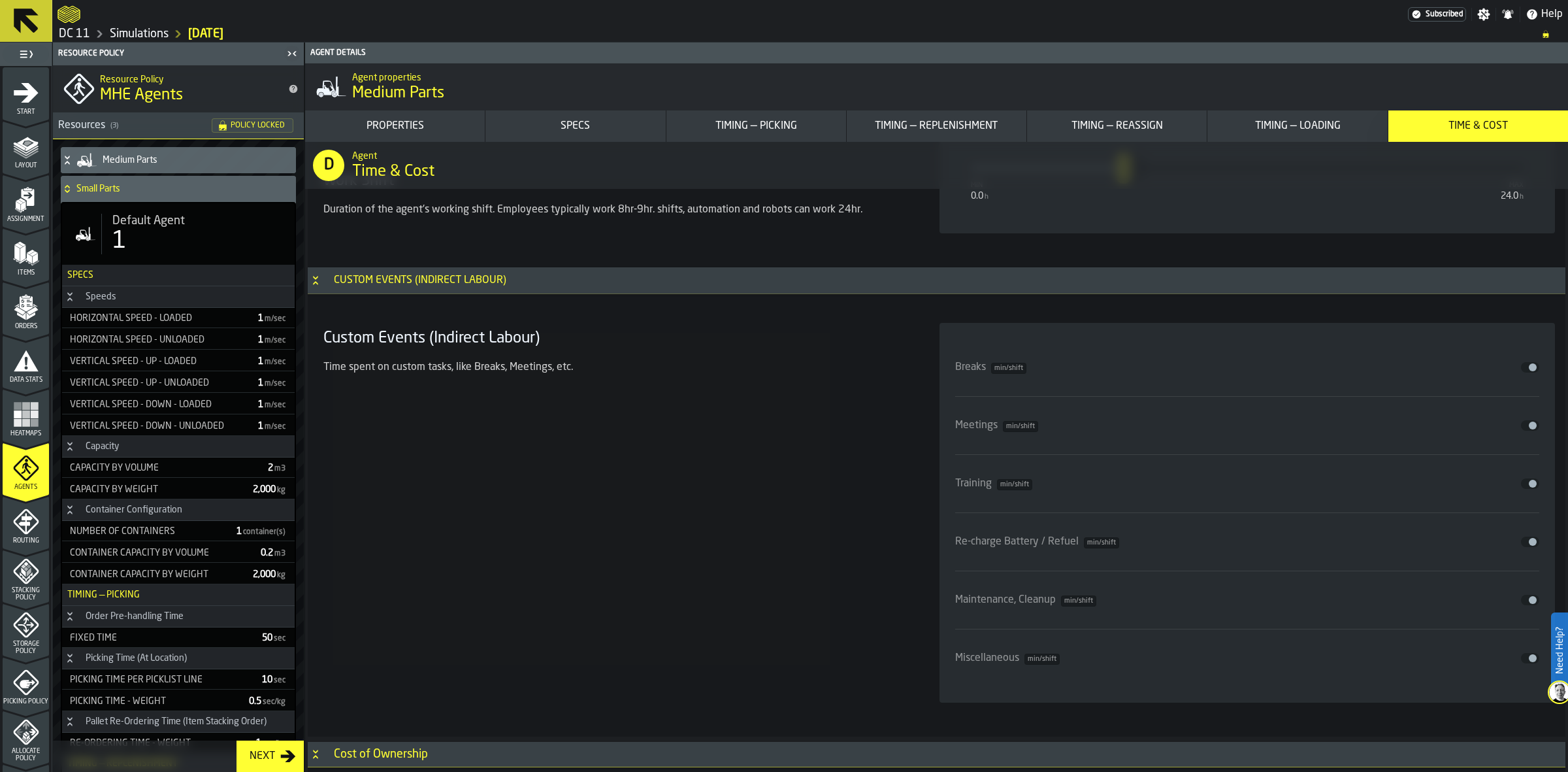
click at [96, 180] on div "Small Parts" at bounding box center [175, 189] width 230 height 26
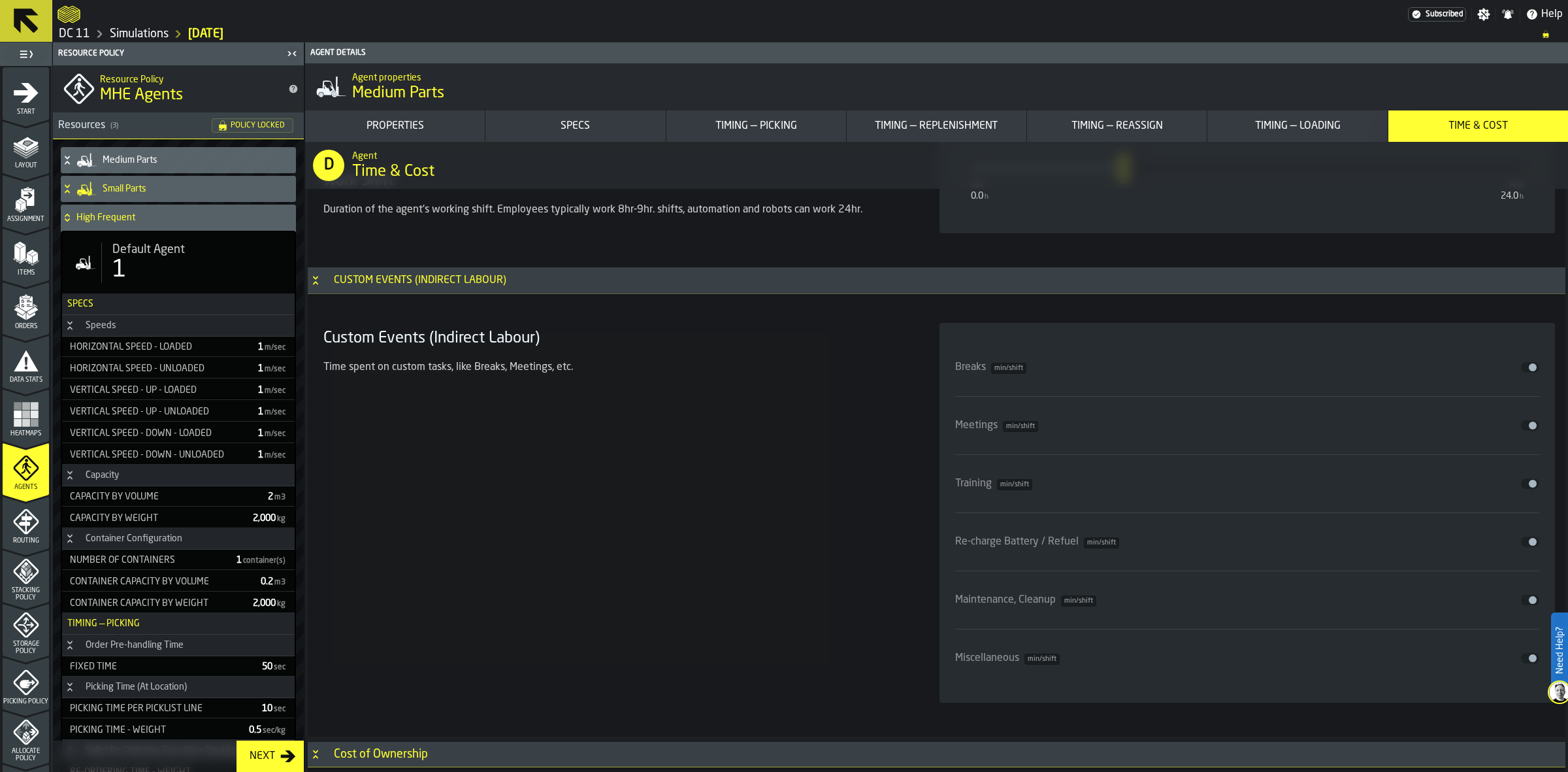
click at [98, 212] on h4 "High Frequent" at bounding box center [183, 217] width 214 height 11
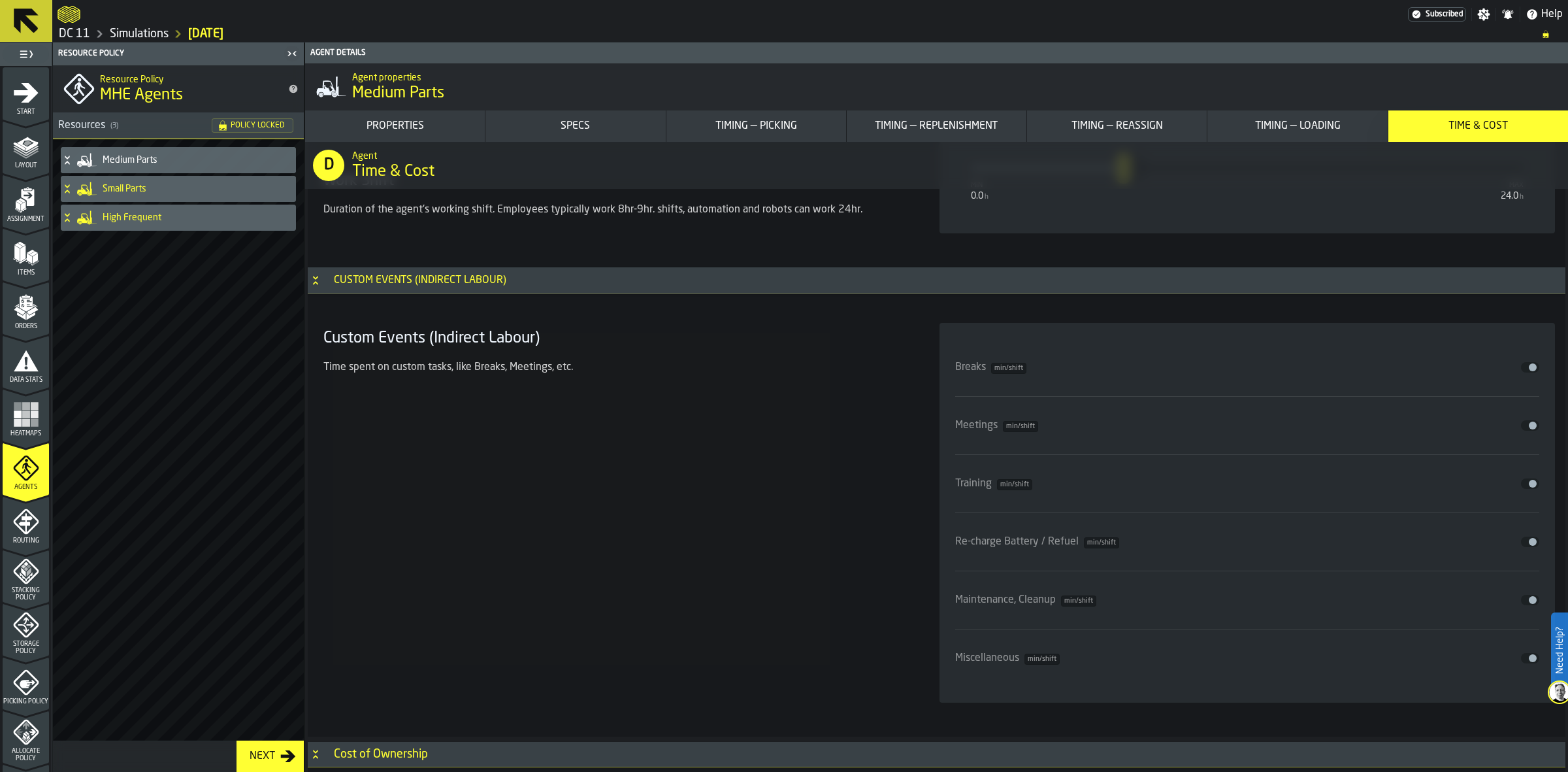
click at [18, 514] on icon "menu Routing" at bounding box center [26, 521] width 26 height 26
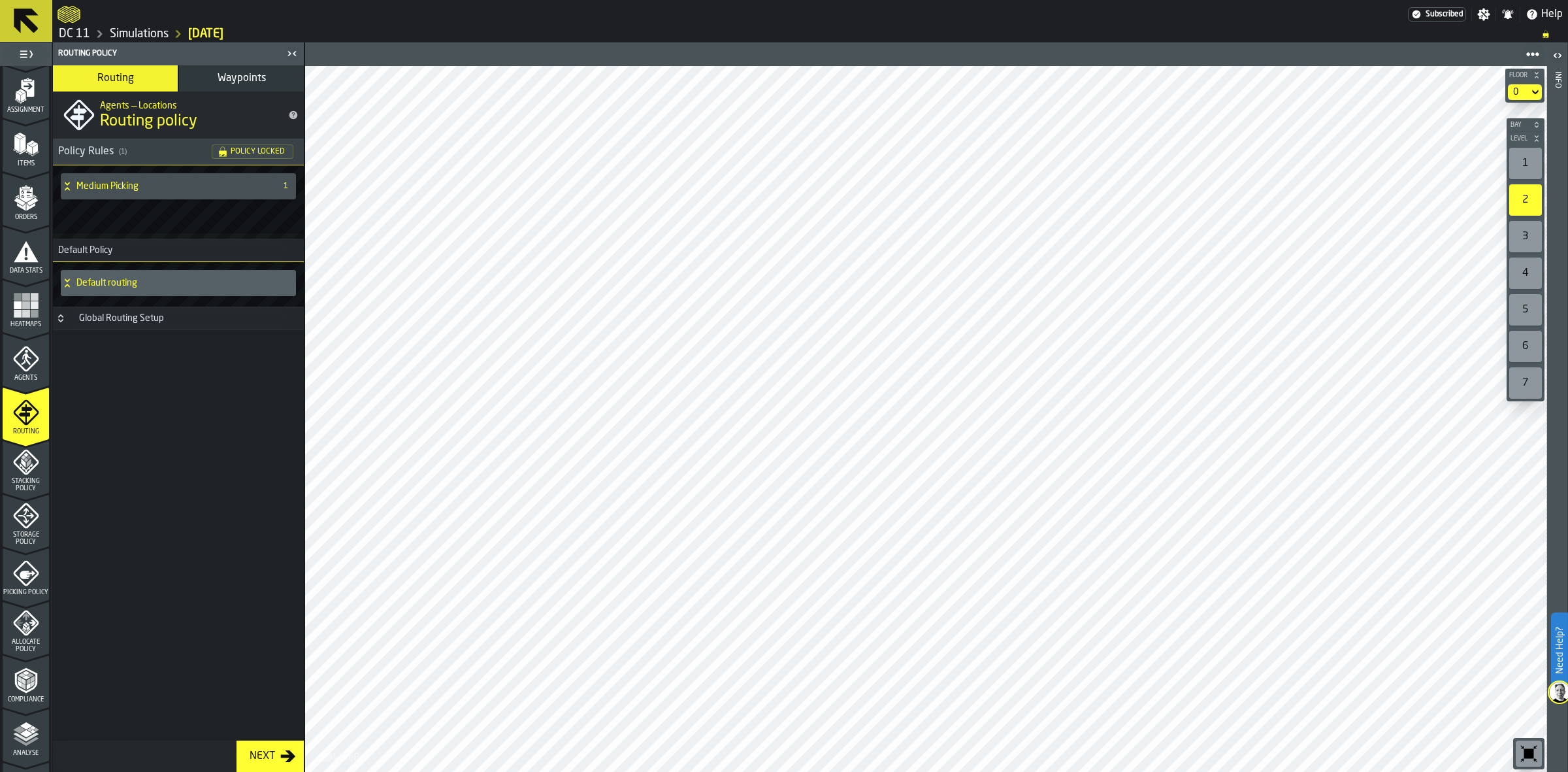
scroll to position [109, 0]
click at [22, 480] on span "Stacking Policy" at bounding box center [26, 484] width 47 height 14
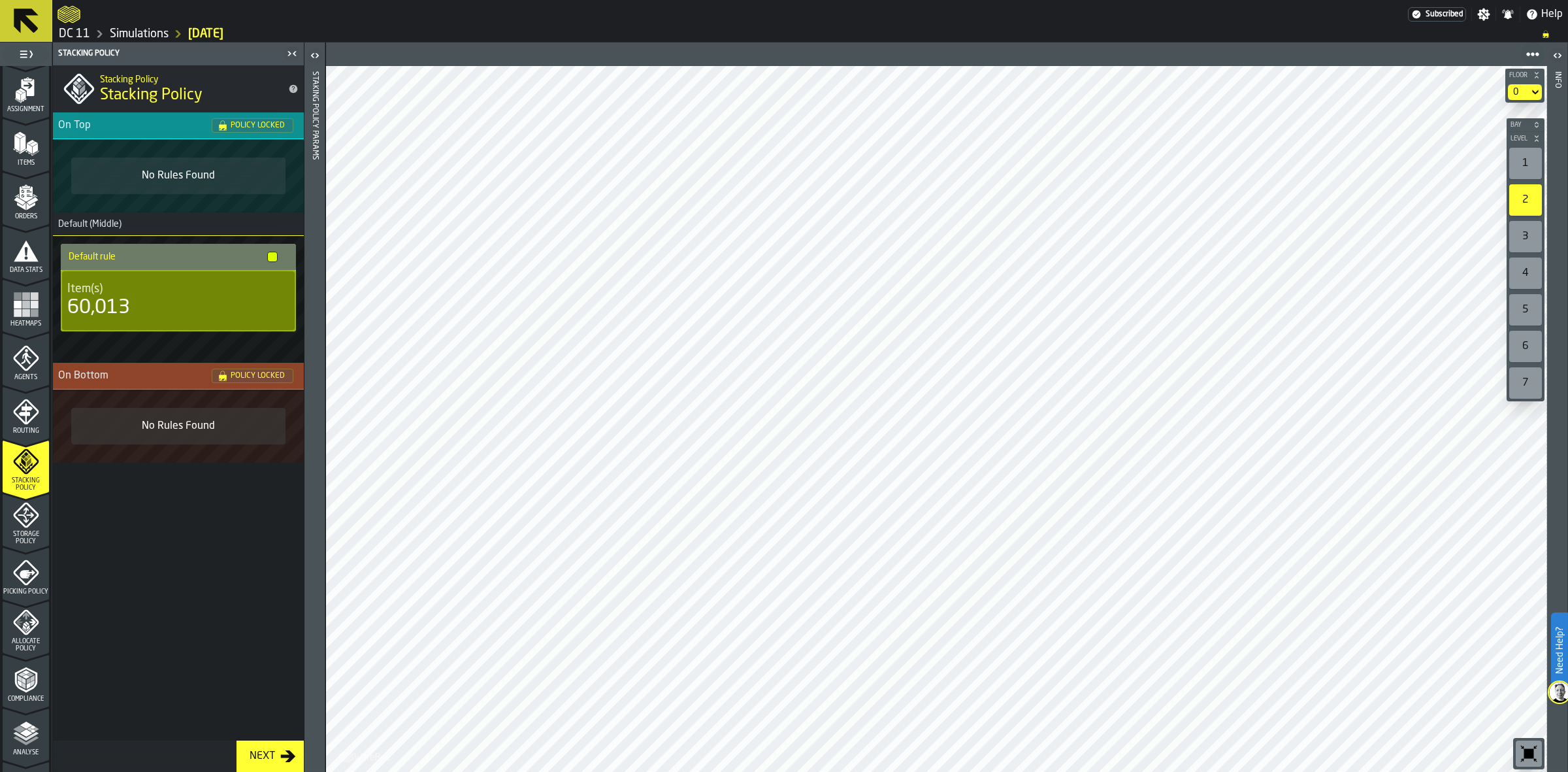
click at [25, 503] on icon "menu Storage Policy" at bounding box center [26, 515] width 26 height 26
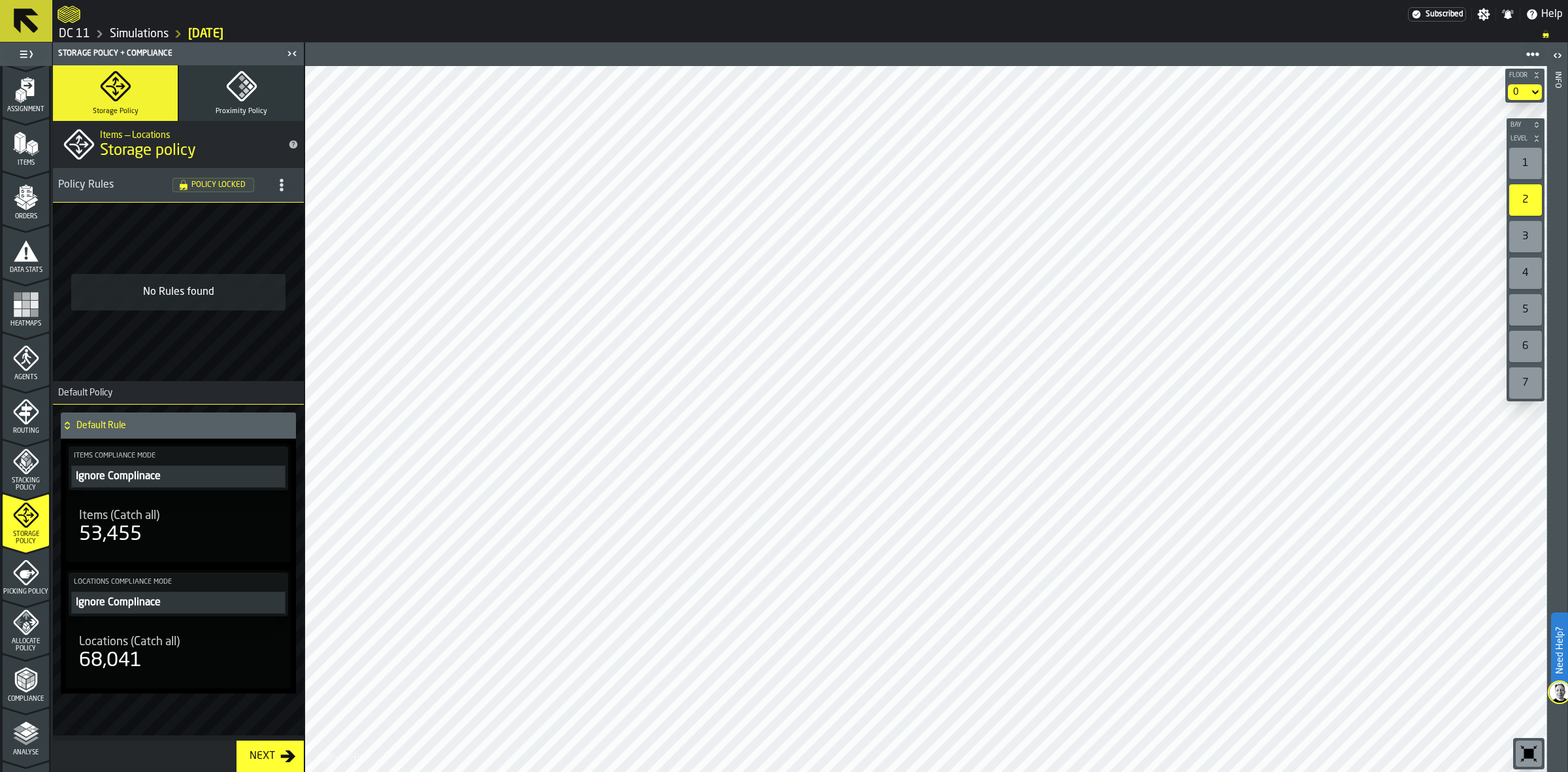
click at [18, 565] on icon "menu Picking Policy" at bounding box center [26, 572] width 26 height 26
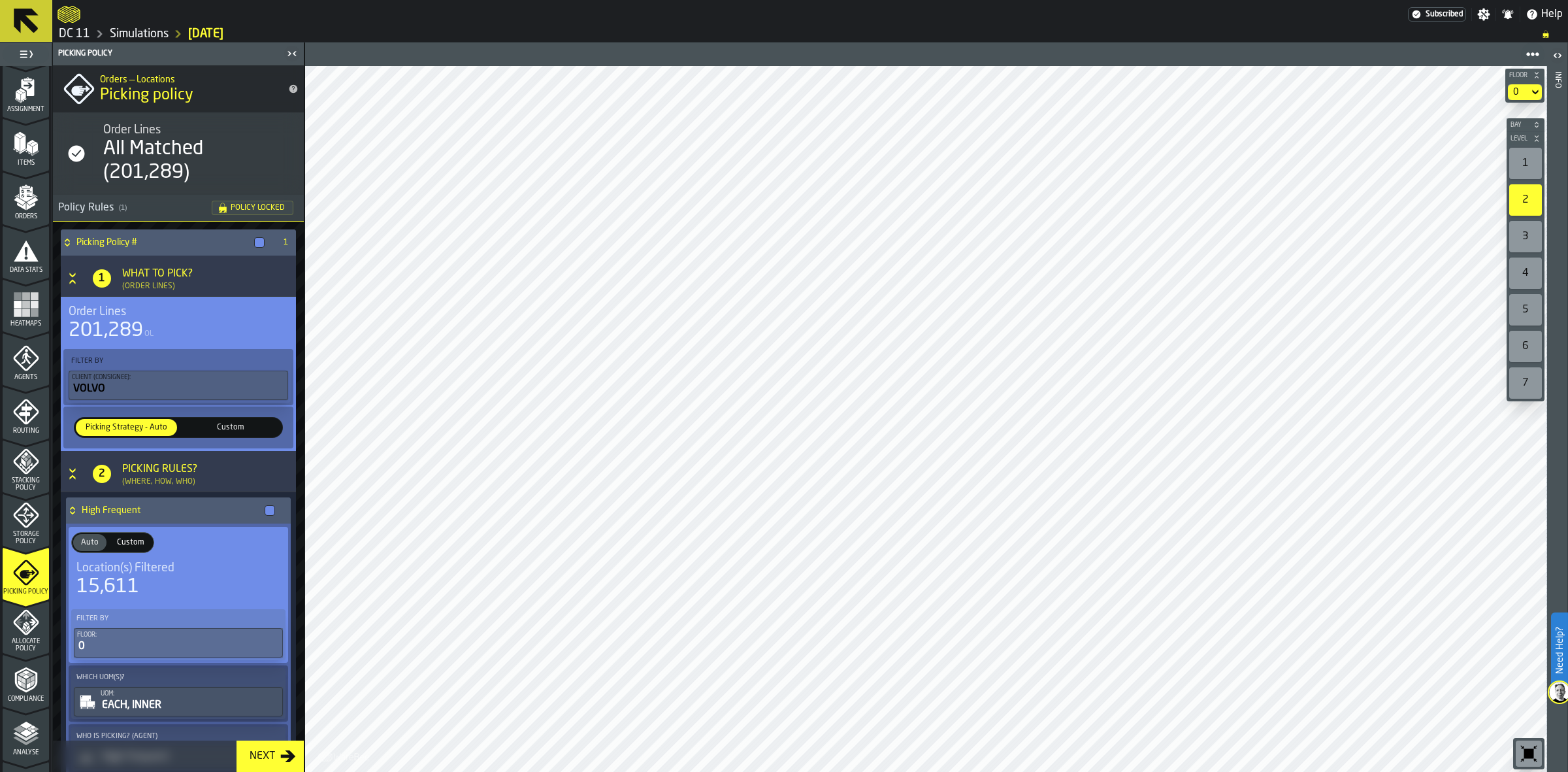
click at [39, 628] on div "Allocate Policy" at bounding box center [26, 630] width 47 height 43
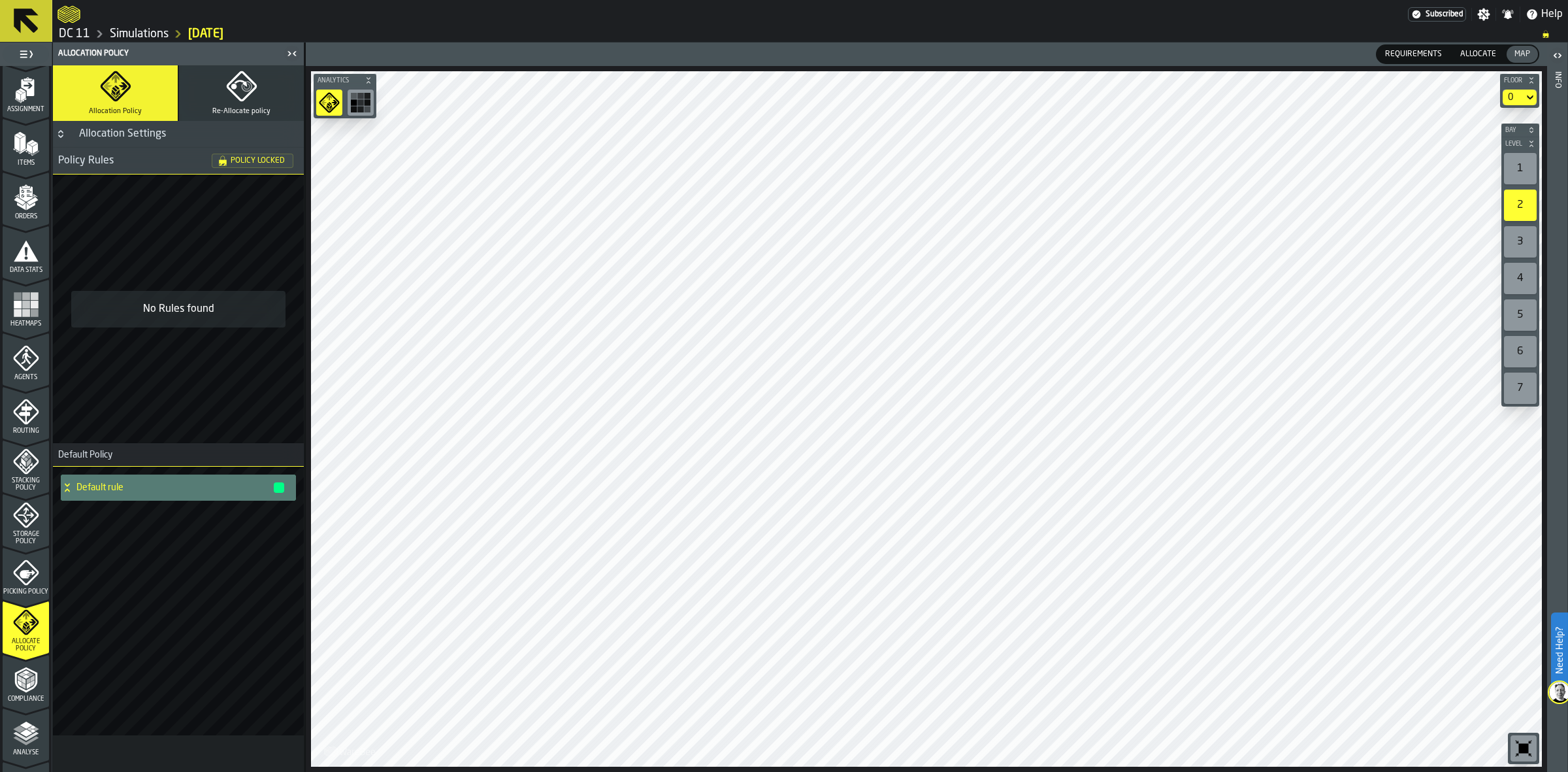
click at [138, 127] on div "Allocation Settings" at bounding box center [122, 134] width 102 height 16
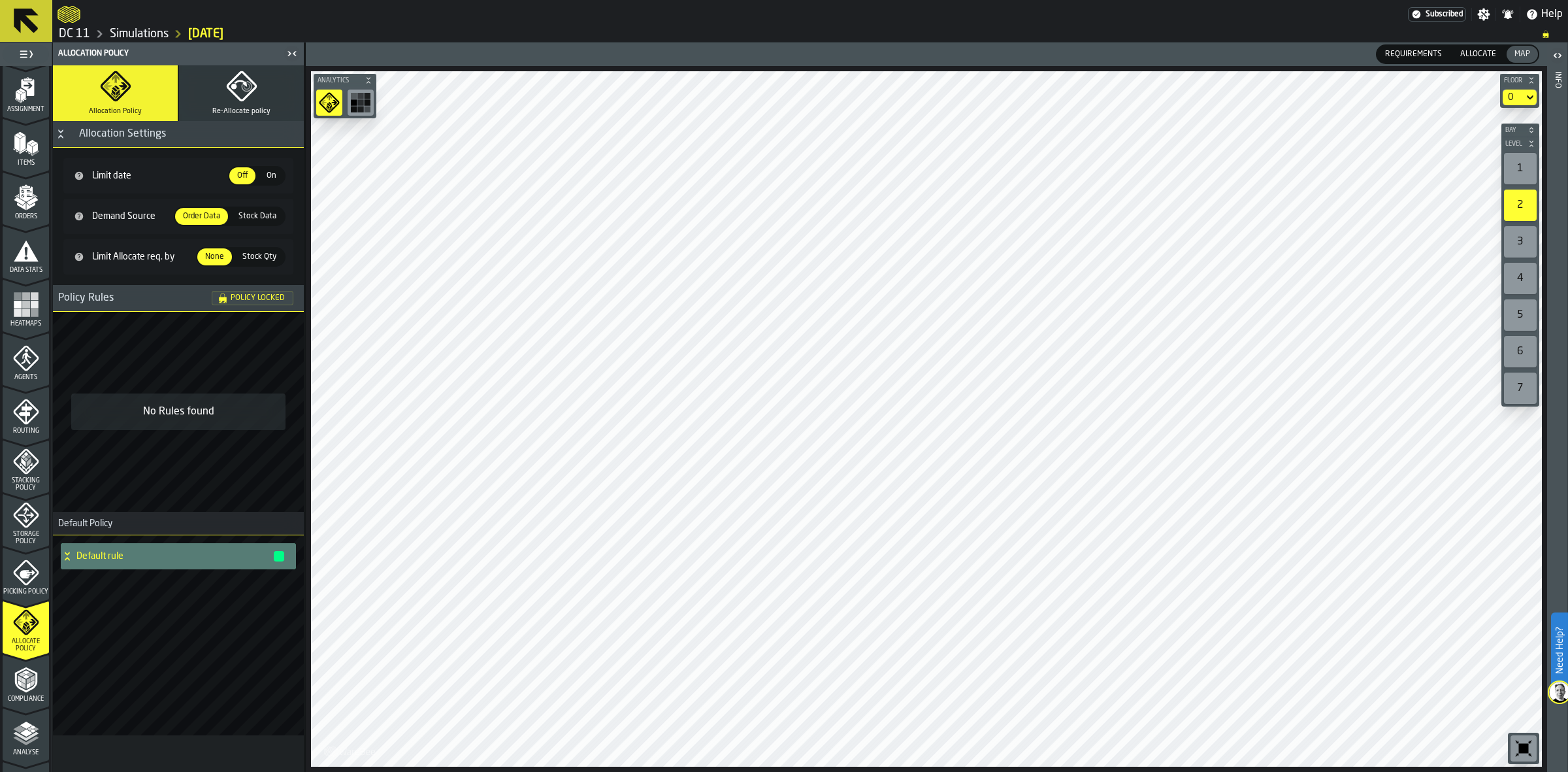
click at [138, 127] on div "Allocation Settings" at bounding box center [122, 134] width 102 height 16
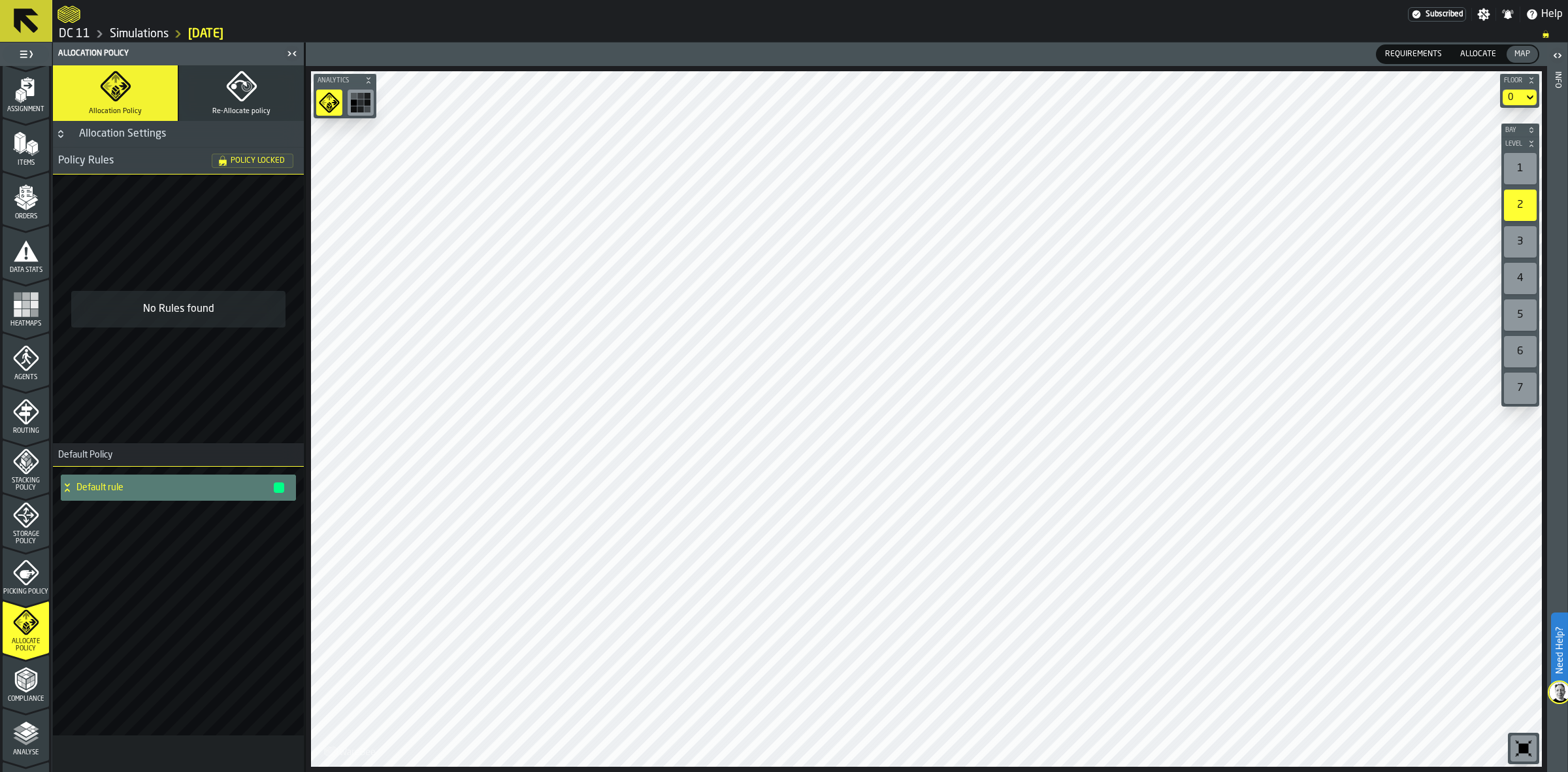
scroll to position [259, 0]
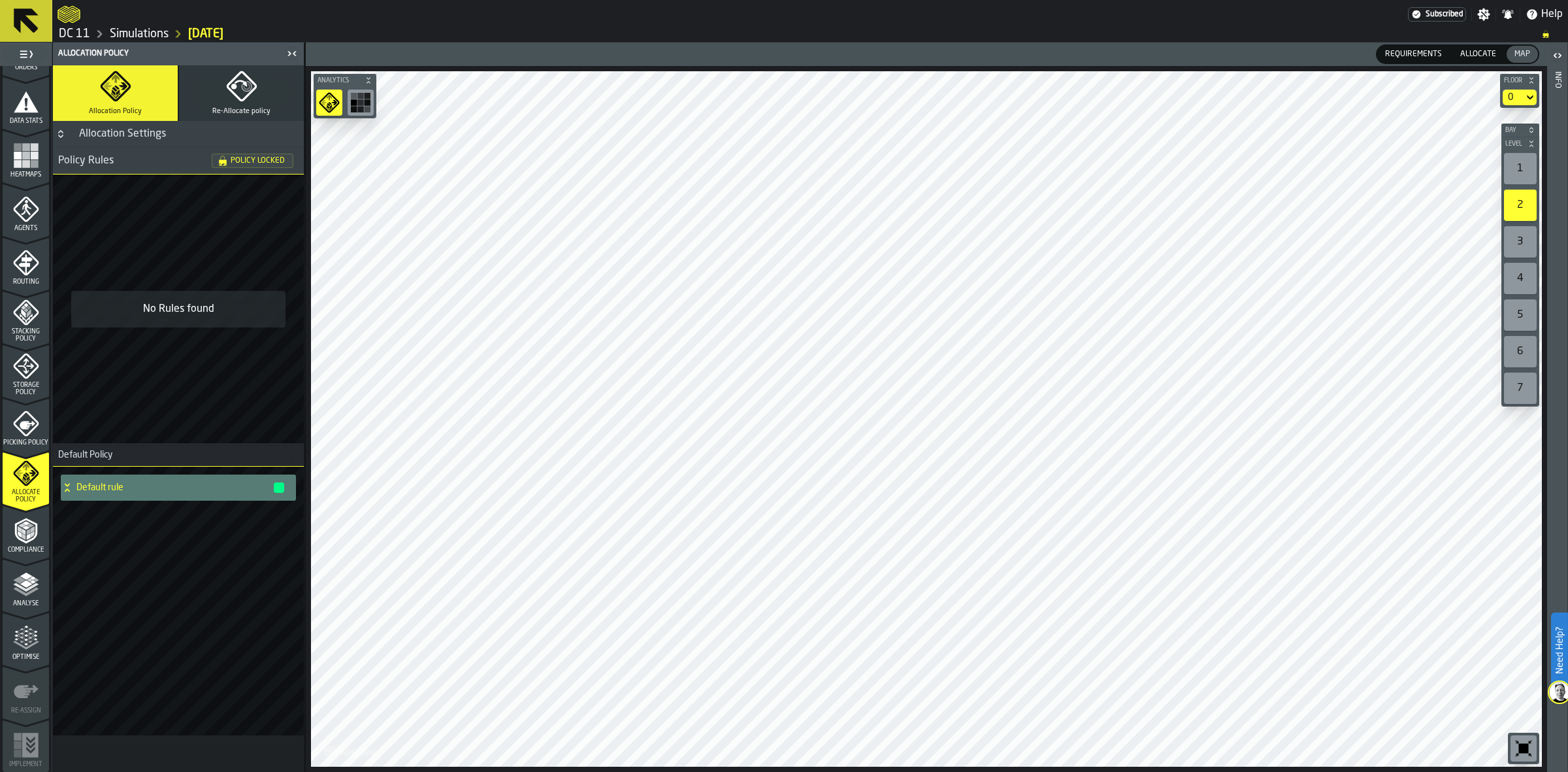
click at [27, 541] on icon "menu Compliance" at bounding box center [26, 530] width 26 height 26
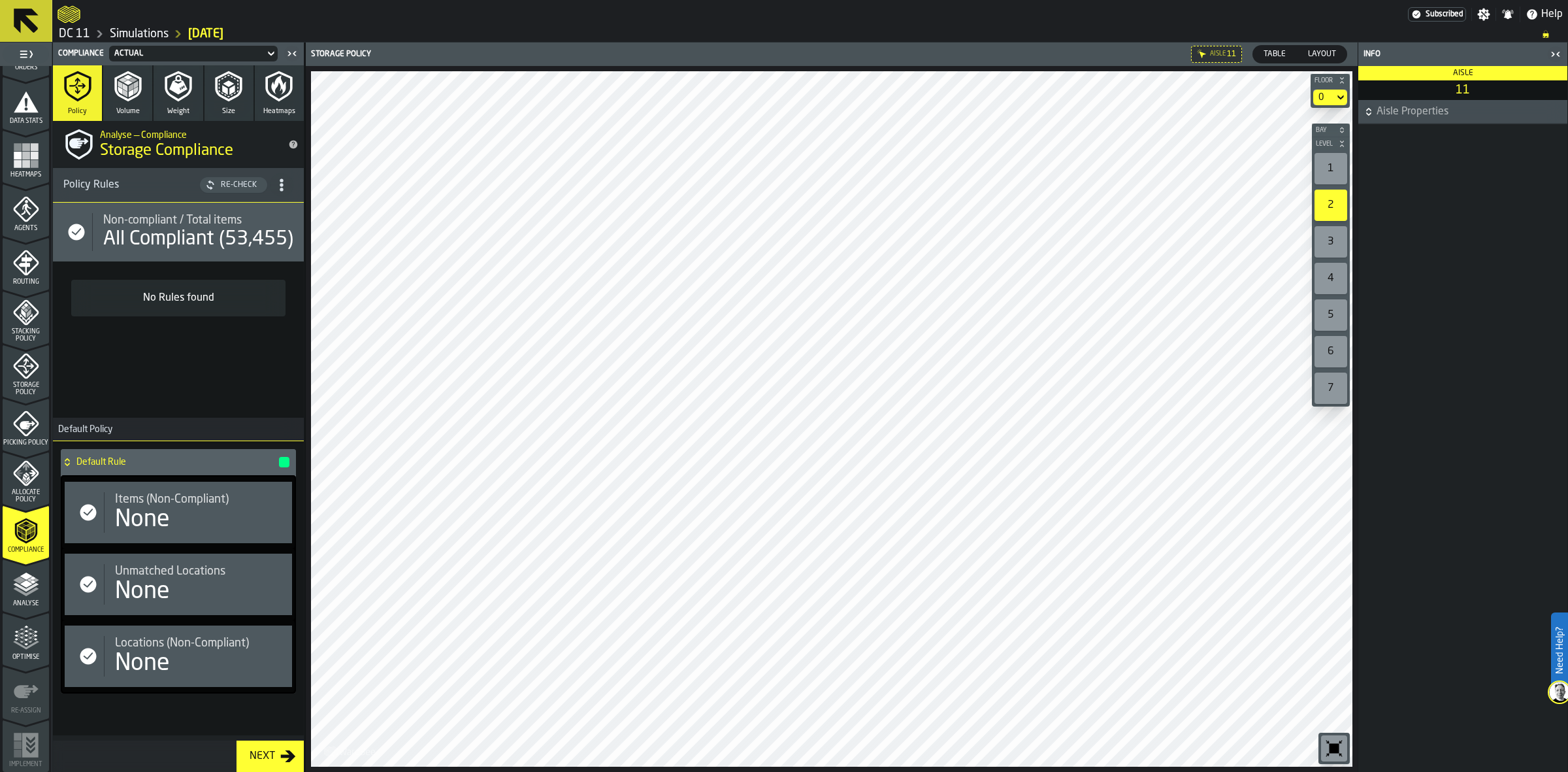
click at [136, 74] on icon "button" at bounding box center [128, 87] width 32 height 32
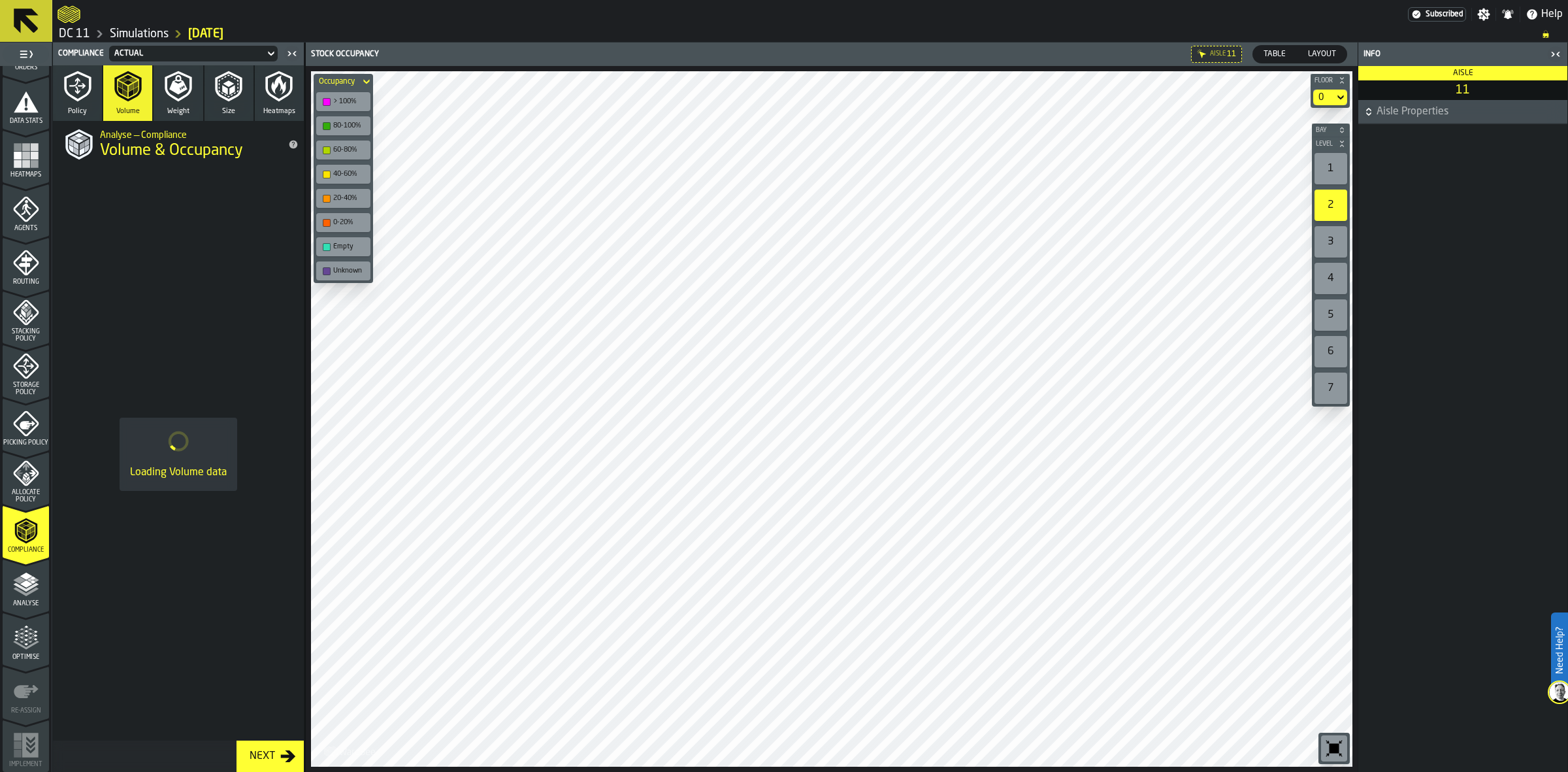
click at [1335, 165] on div "1" at bounding box center [1330, 169] width 33 height 32
click at [347, 98] on div "> 100%" at bounding box center [350, 101] width 34 height 9
click at [332, 93] on div "> 100%" at bounding box center [343, 101] width 55 height 19
click at [349, 134] on label "80-100%" at bounding box center [343, 125] width 60 height 24
click at [343, 122] on div "80-100%" at bounding box center [350, 125] width 34 height 9
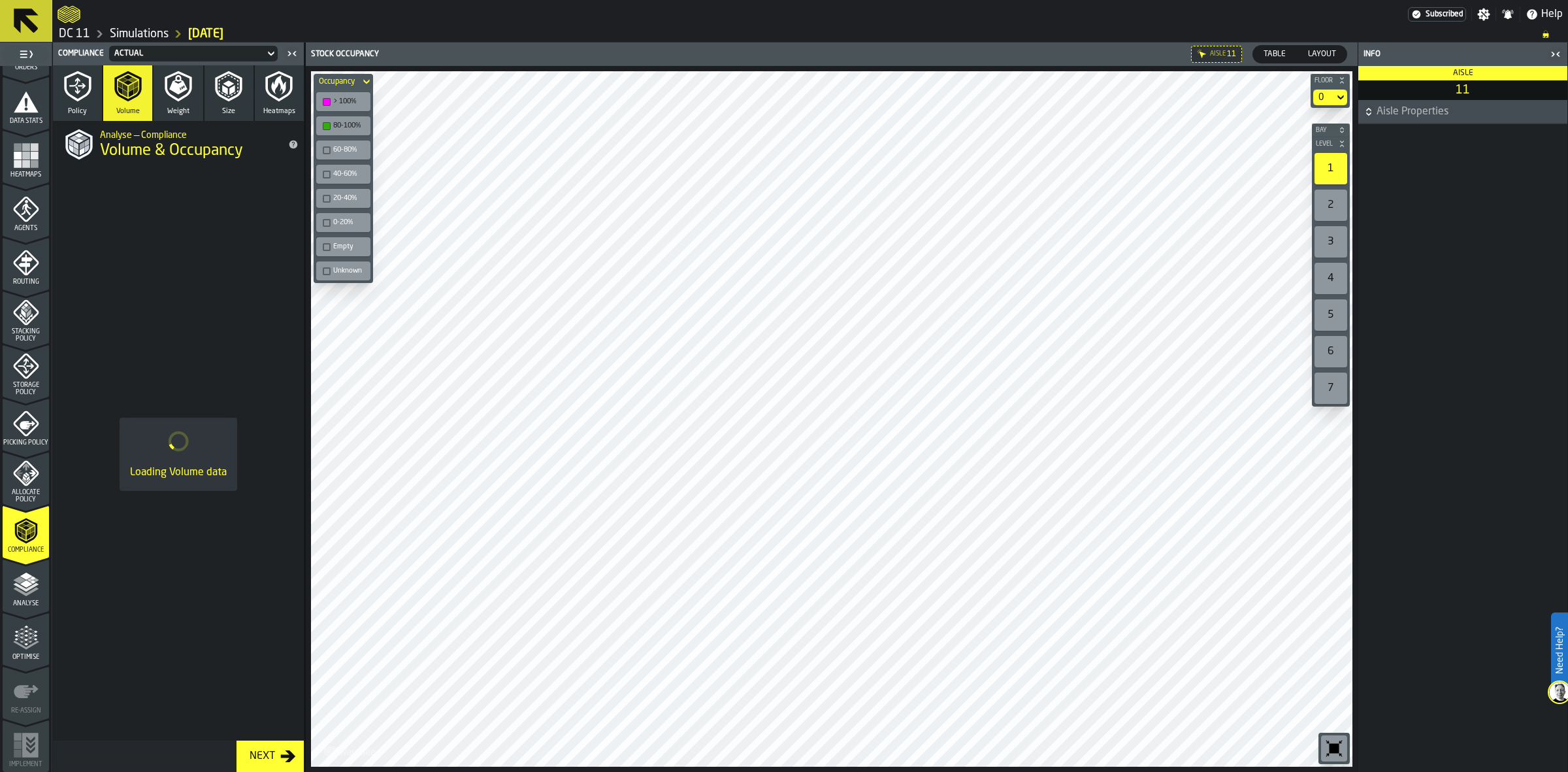
click at [340, 150] on div "60-80%" at bounding box center [350, 149] width 34 height 9
click at [340, 167] on div "40-60%" at bounding box center [343, 174] width 49 height 14
click at [343, 194] on div "20-40%" at bounding box center [350, 198] width 34 height 9
click at [340, 221] on div "0-20%" at bounding box center [350, 222] width 34 height 9
click at [340, 249] on div "Empty" at bounding box center [343, 247] width 49 height 14
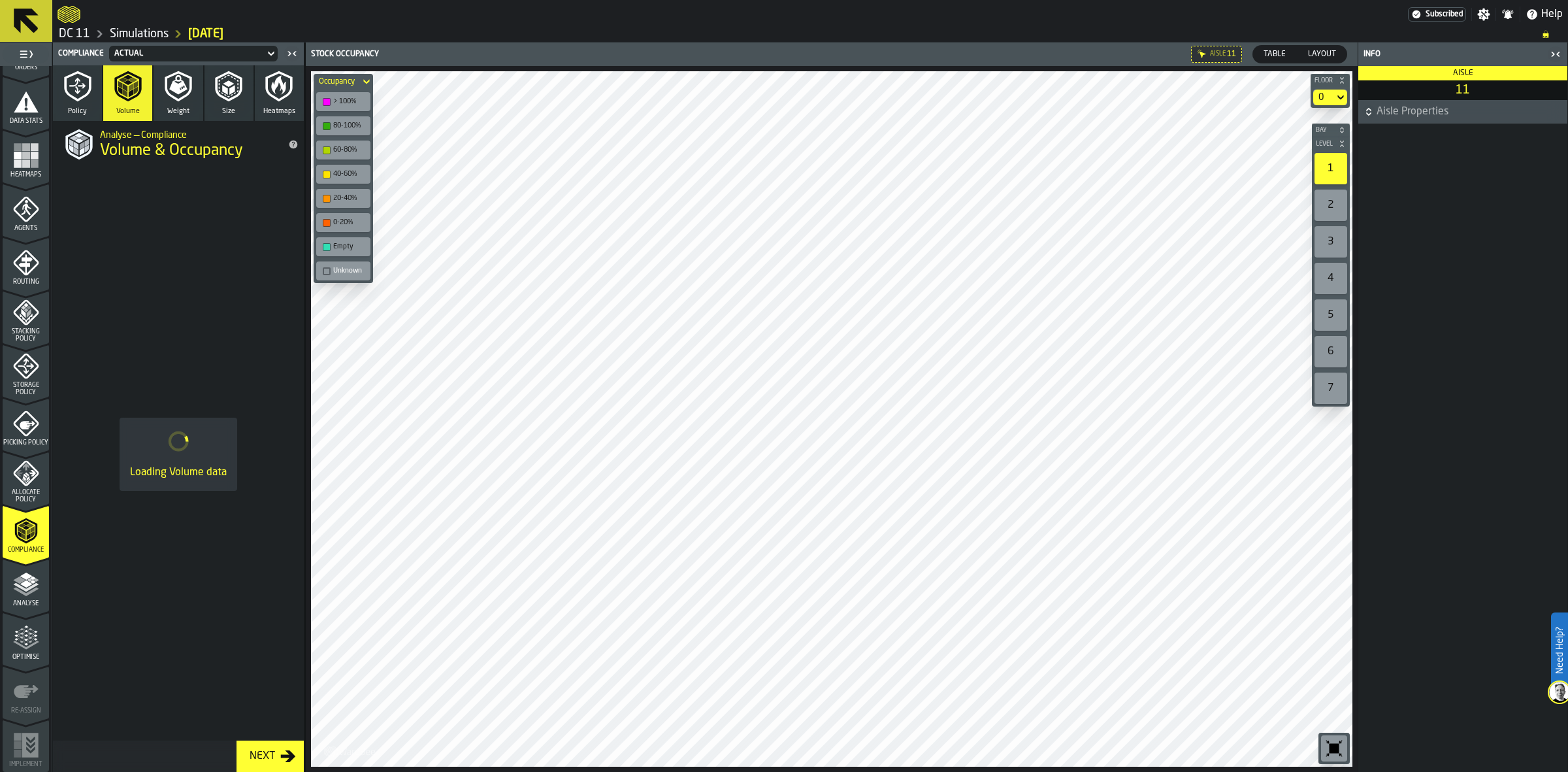
click at [340, 267] on div "Unknown" at bounding box center [350, 271] width 34 height 9
click at [1332, 216] on div "2" at bounding box center [1330, 206] width 33 height 32
click at [1327, 167] on div "1" at bounding box center [1330, 169] width 33 height 32
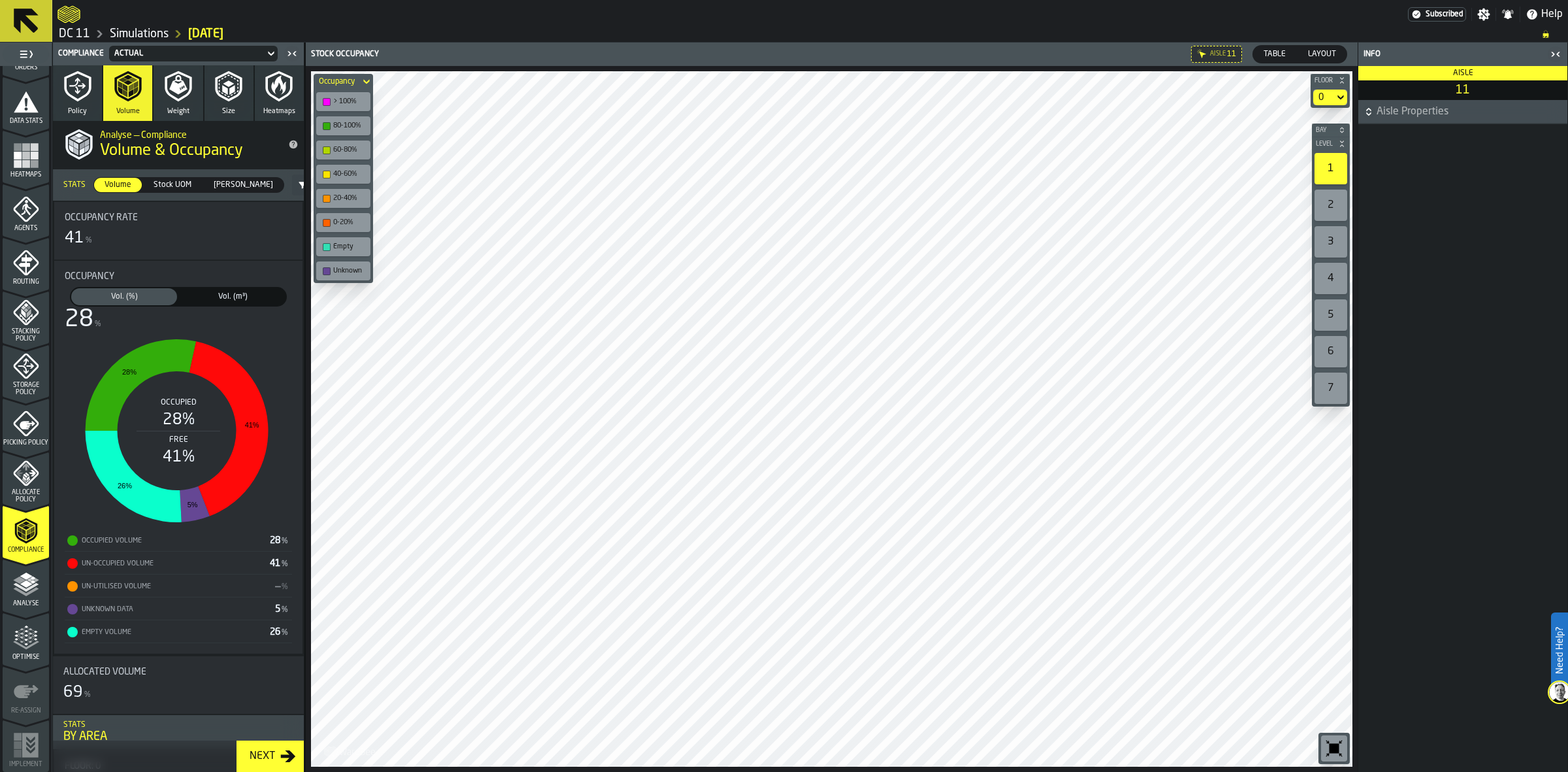
click at [344, 98] on div "> 100%" at bounding box center [350, 101] width 34 height 9
click at [1318, 249] on div "3" at bounding box center [1330, 242] width 33 height 32
click at [1333, 170] on div "1" at bounding box center [1330, 169] width 33 height 32
click at [361, 97] on div "> 100%" at bounding box center [350, 101] width 34 height 9
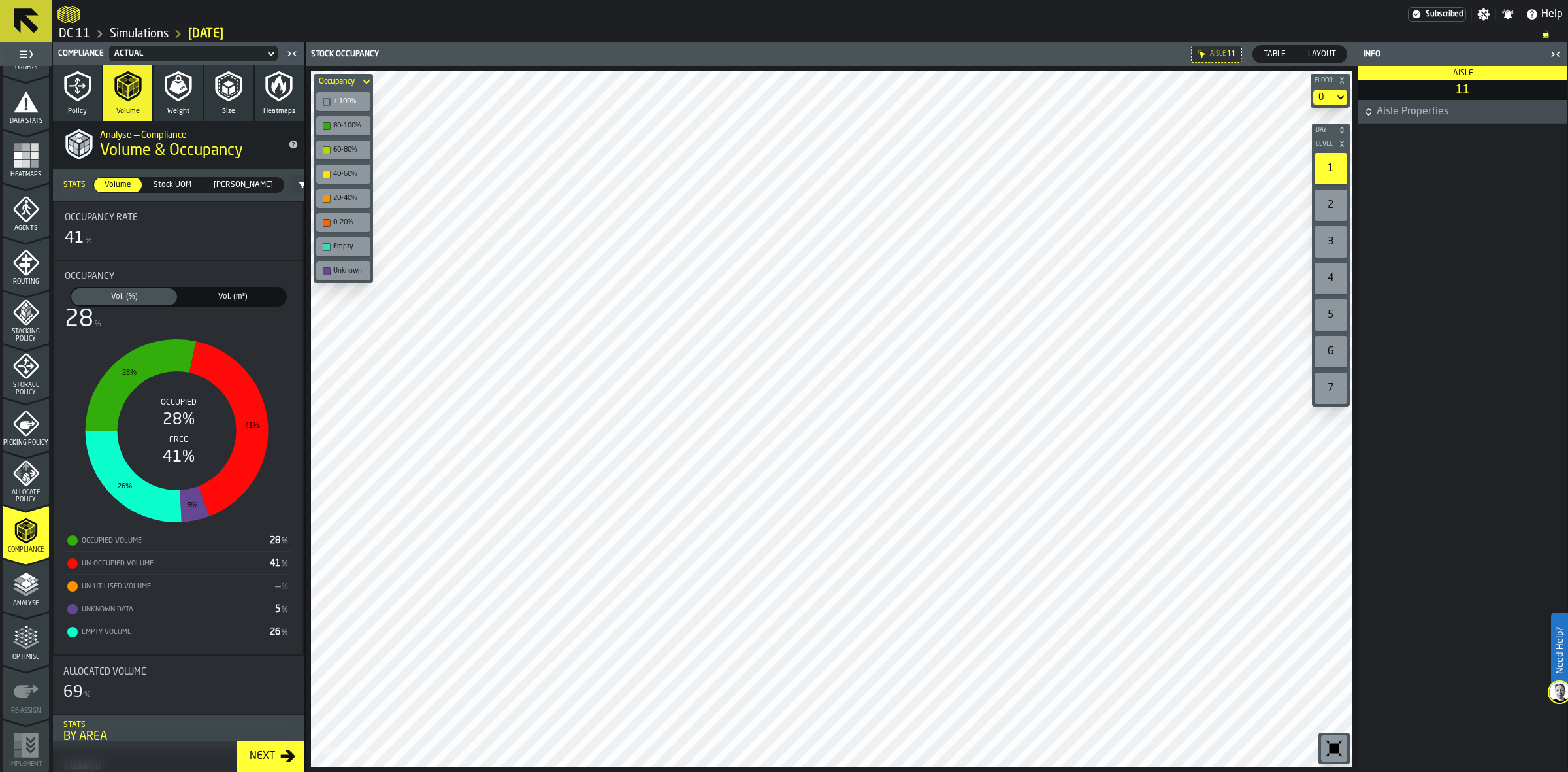
click at [334, 103] on div "> 100%" at bounding box center [350, 101] width 34 height 9
click at [331, 122] on div "80-100%" at bounding box center [343, 126] width 49 height 14
click at [334, 155] on div "60-80%" at bounding box center [343, 149] width 55 height 19
click at [332, 178] on div "40-60%" at bounding box center [343, 174] width 49 height 14
click at [333, 148] on div "60-80%" at bounding box center [350, 149] width 34 height 9
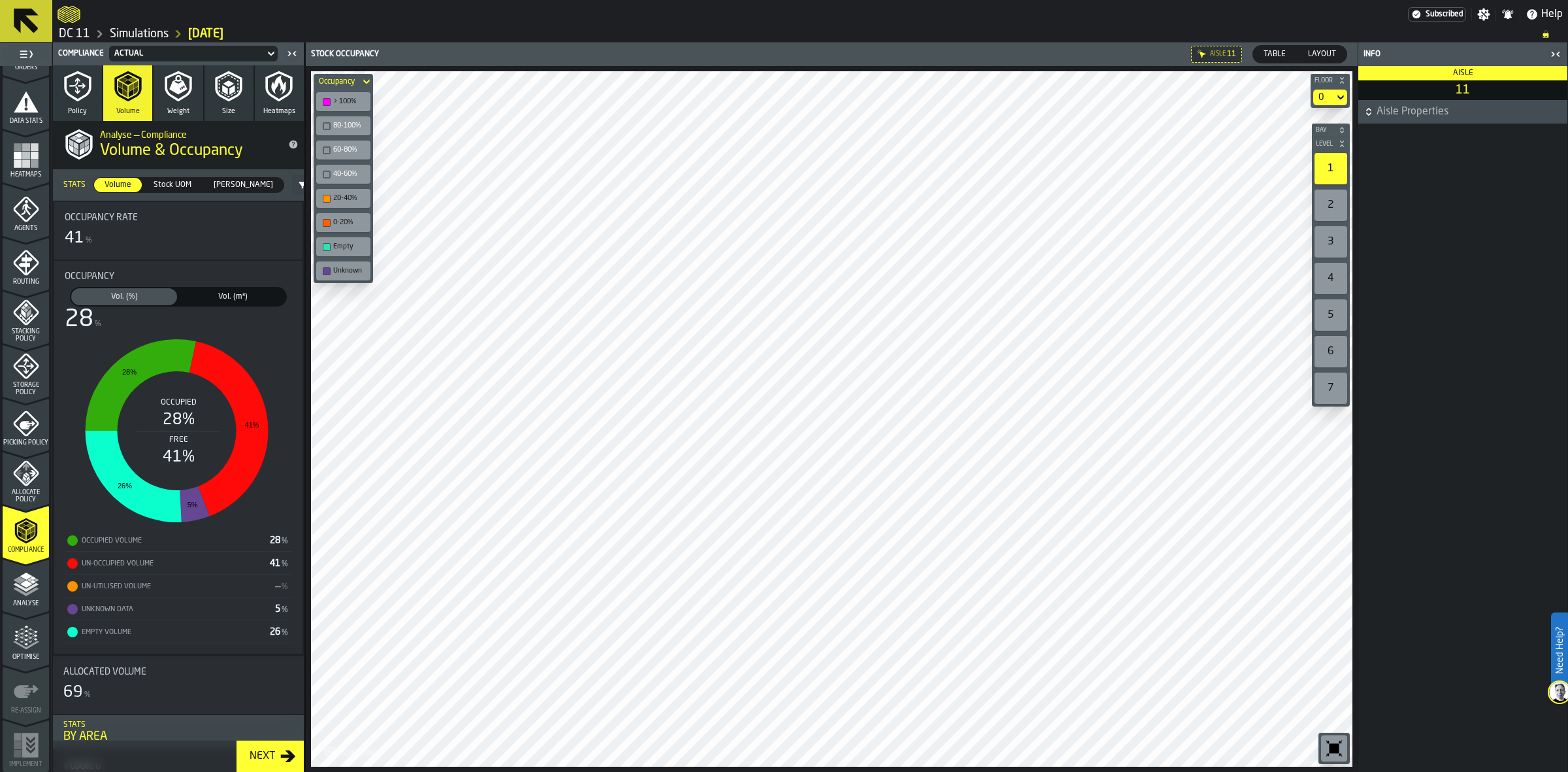
click at [330, 199] on div "button-toolbar-undefined" at bounding box center [327, 199] width 8 height 8
click at [337, 223] on div "0-20%" at bounding box center [350, 222] width 34 height 9
click at [1331, 207] on div "2" at bounding box center [1330, 206] width 33 height 32
click at [324, 119] on div "80-100%" at bounding box center [343, 126] width 49 height 14
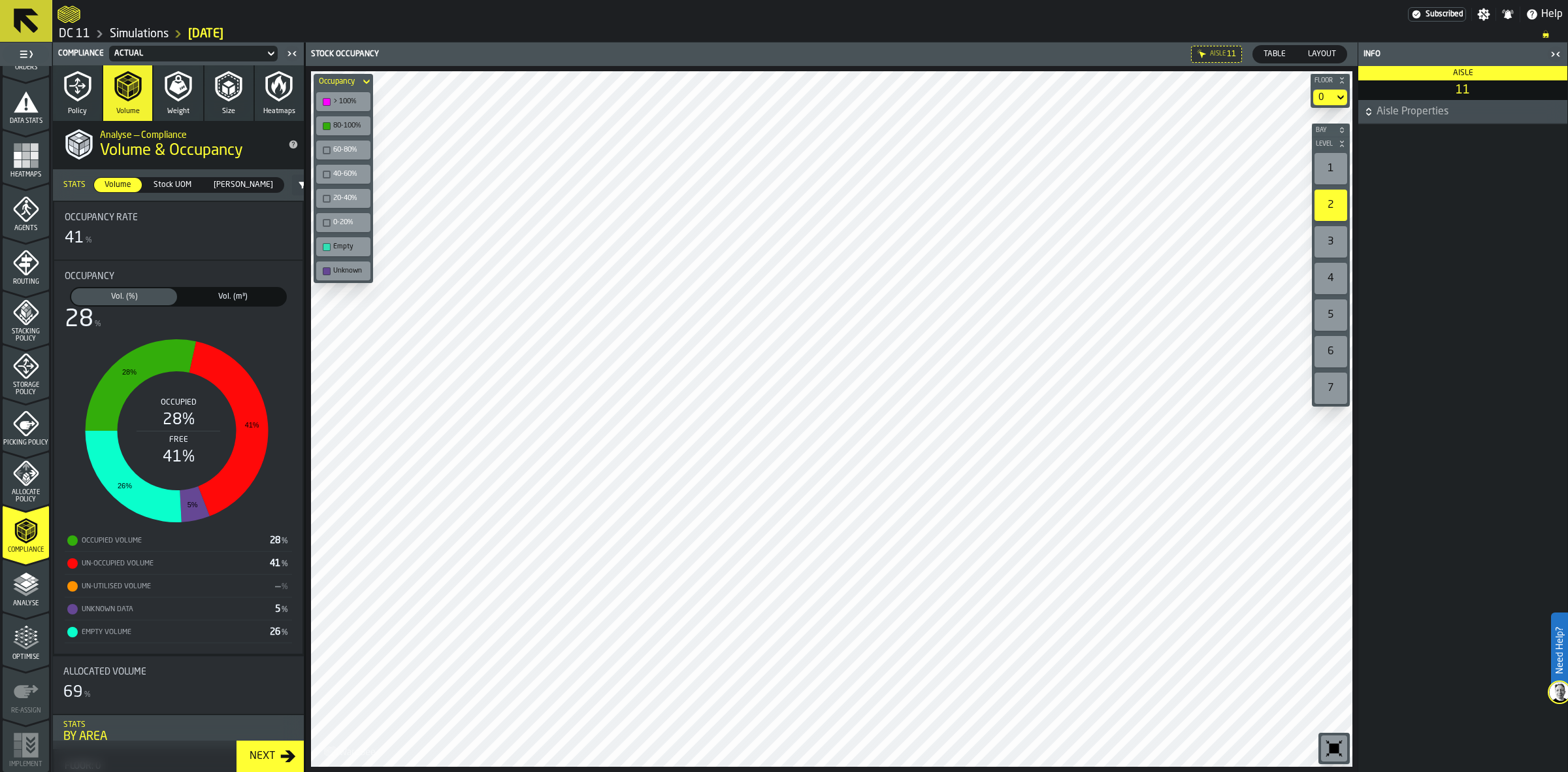
click at [324, 157] on div "60-80%" at bounding box center [343, 149] width 55 height 19
click at [324, 170] on div "button-toolbar-undefined" at bounding box center [327, 174] width 8 height 8
click at [344, 145] on div "60-80%" at bounding box center [350, 149] width 34 height 9
click at [332, 191] on div "20-40%" at bounding box center [343, 198] width 49 height 14
click at [330, 216] on div "0-20%" at bounding box center [343, 223] width 49 height 14
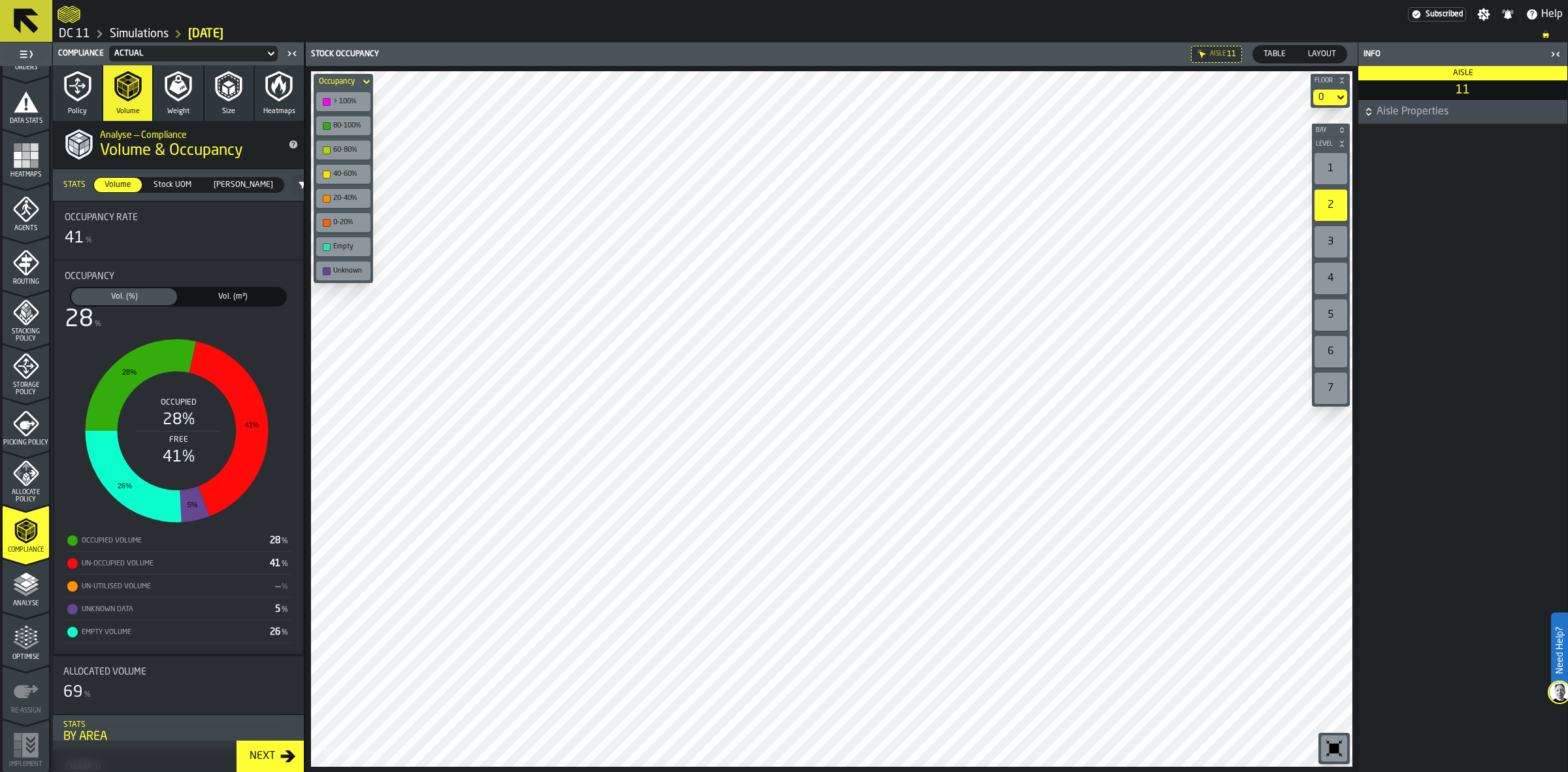
click at [30, 565] on div "Analyse" at bounding box center [26, 585] width 47 height 44
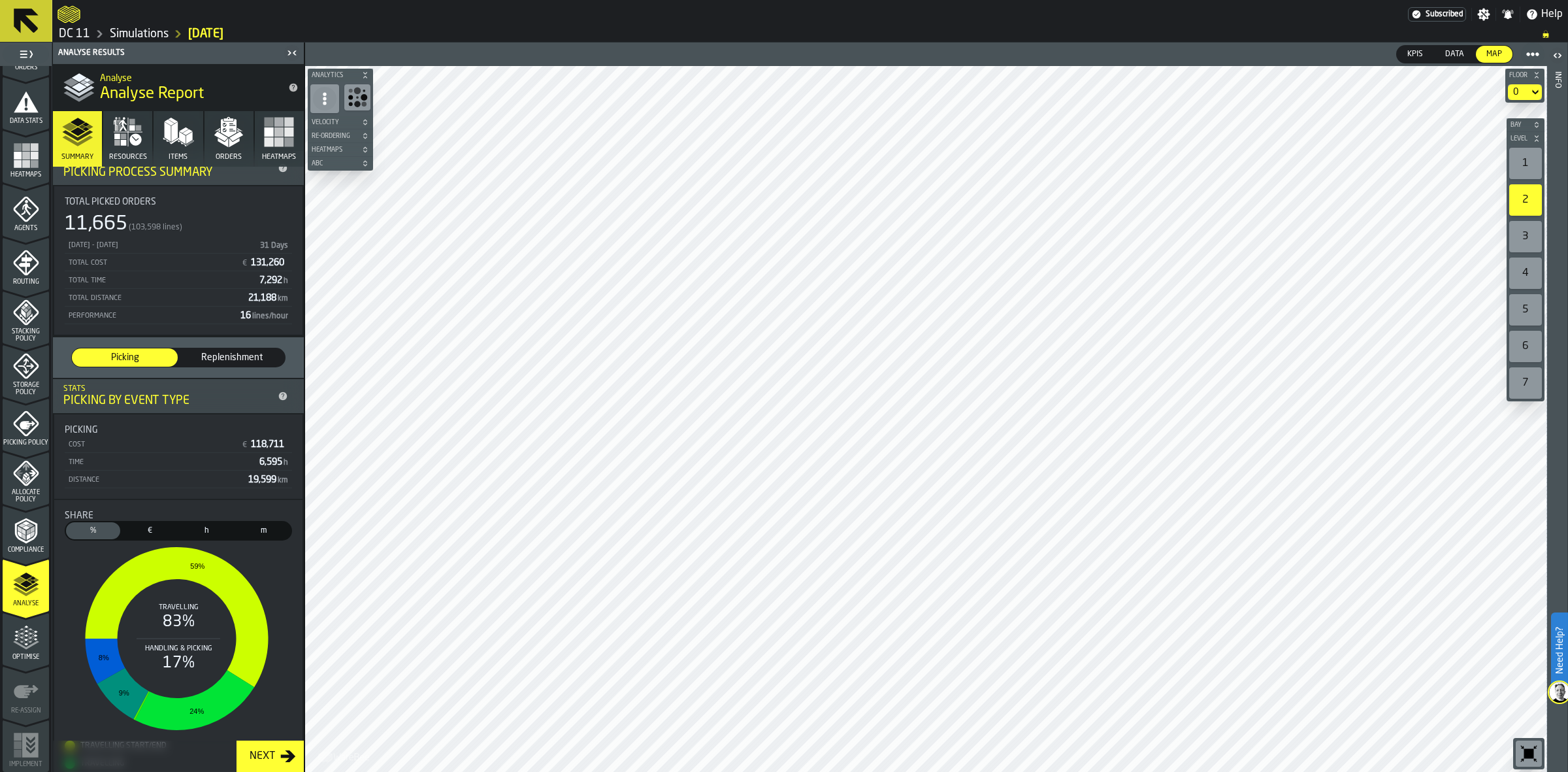
scroll to position [0, 0]
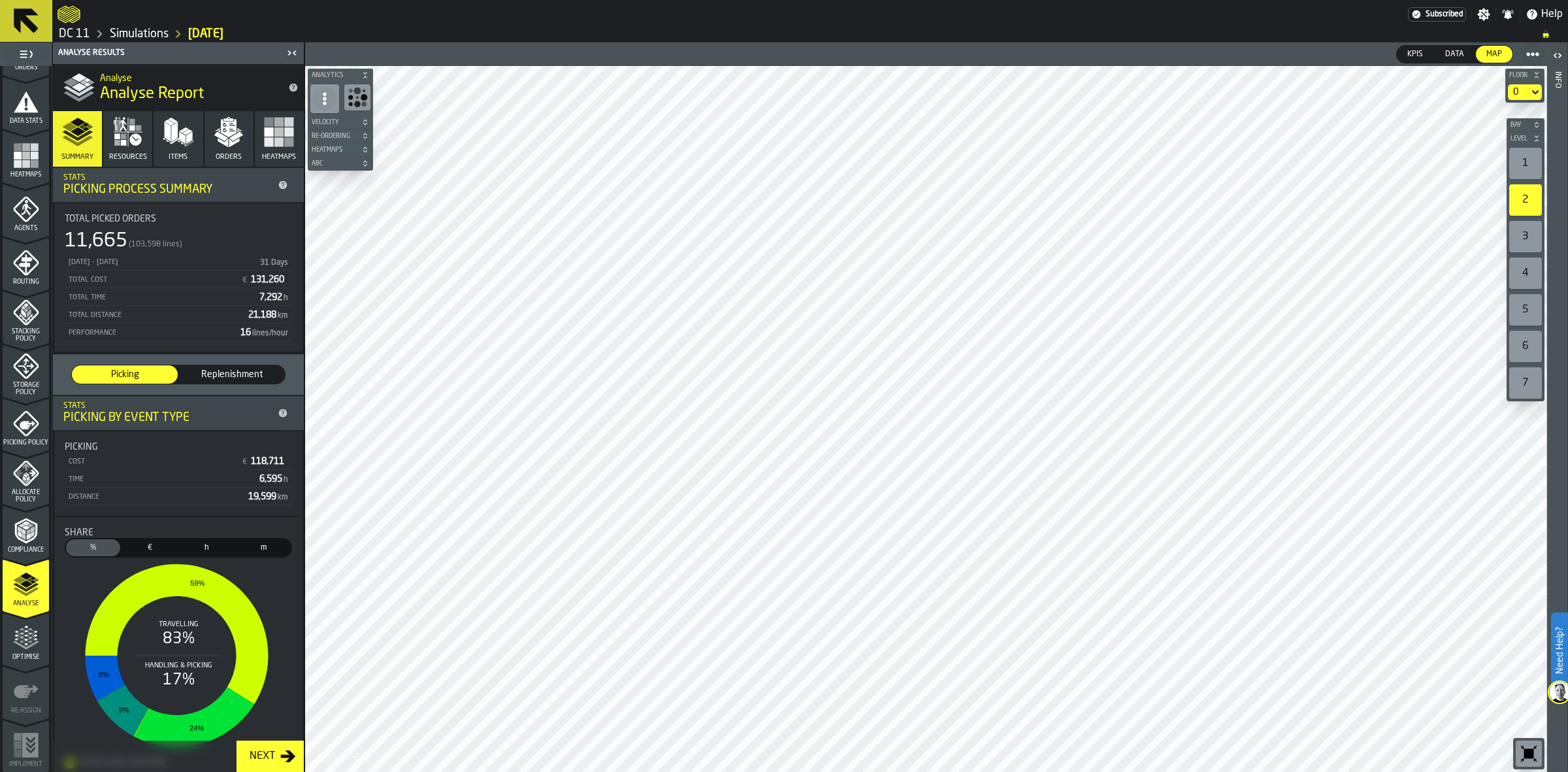
click at [245, 340] on div "Performance 16 lines/hour" at bounding box center [178, 332] width 228 height 16
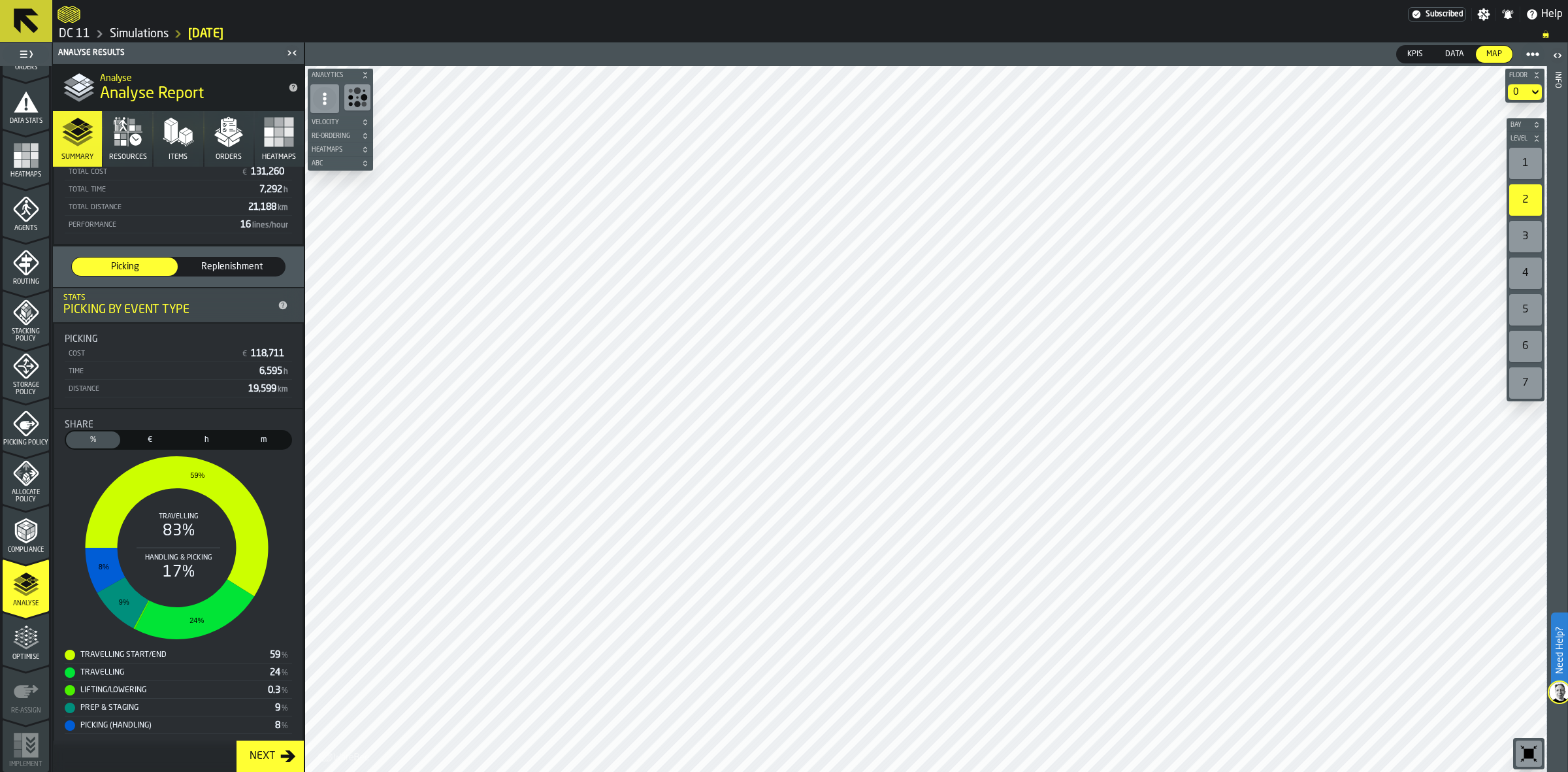
scroll to position [113, 0]
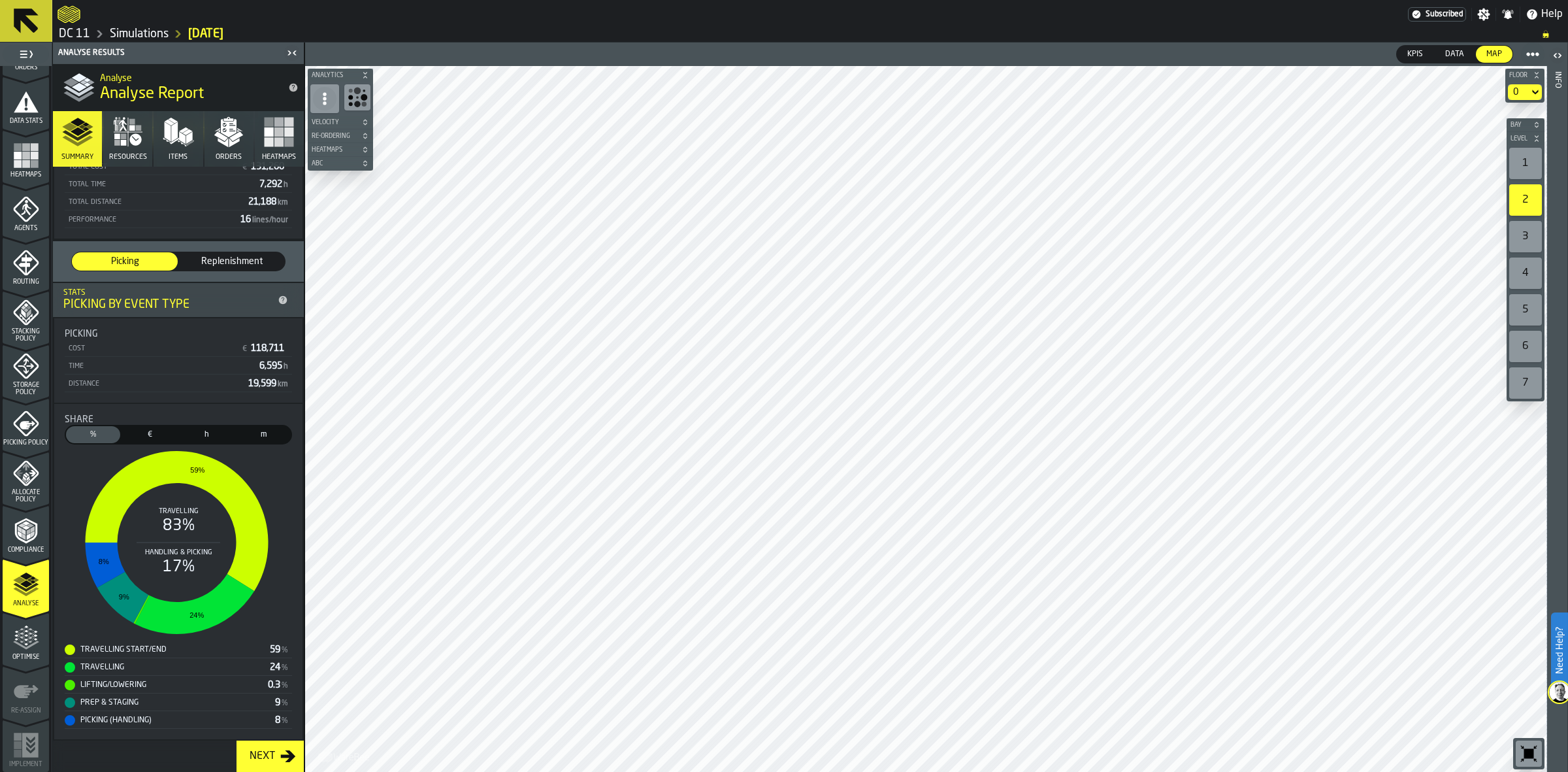
click at [155, 433] on span "€" at bounding box center [149, 435] width 49 height 12
click at [195, 435] on span "h" at bounding box center [206, 435] width 49 height 12
click at [252, 435] on span "m" at bounding box center [262, 435] width 49 height 12
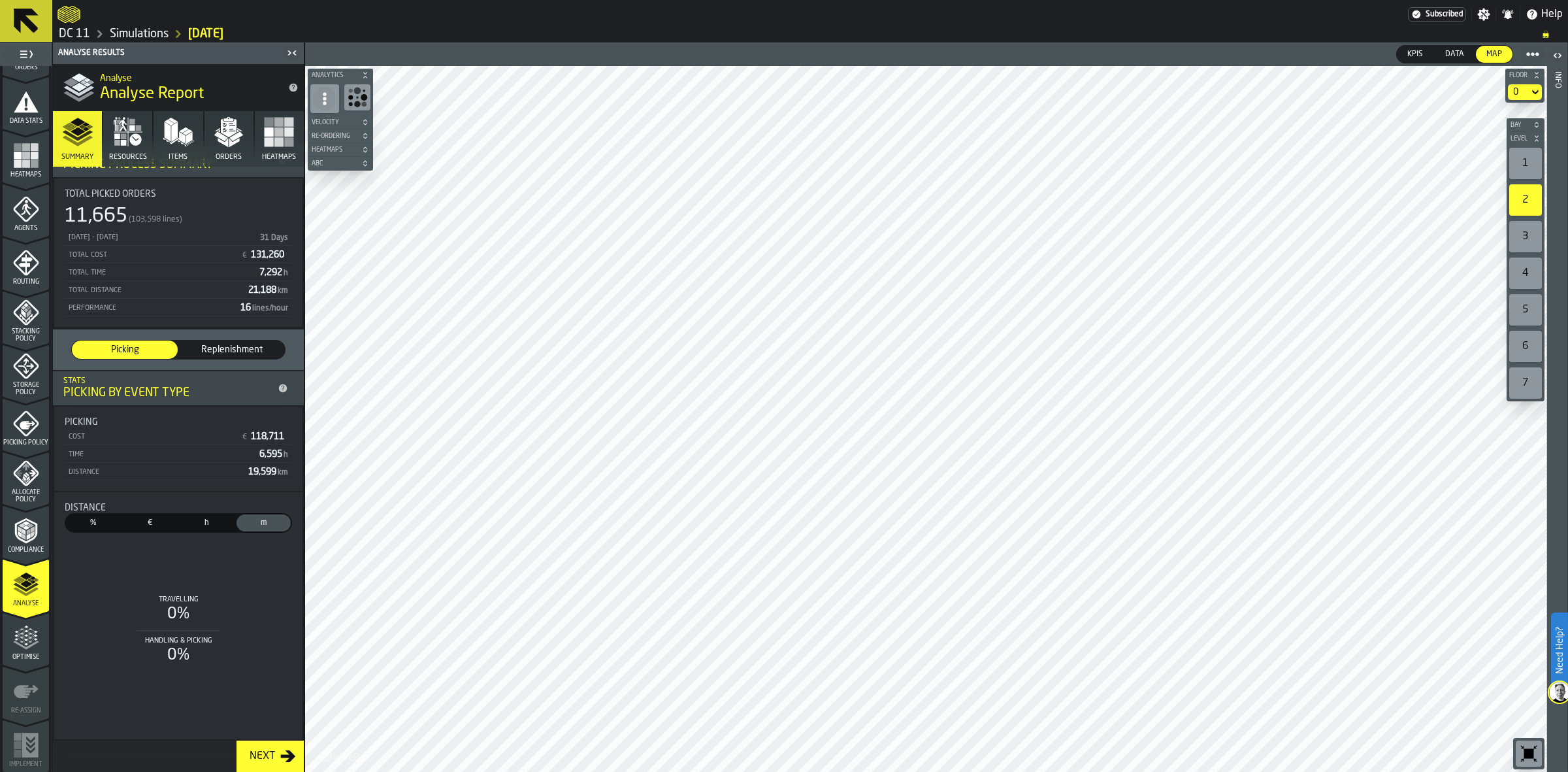
click at [92, 521] on span "%" at bounding box center [92, 523] width 49 height 12
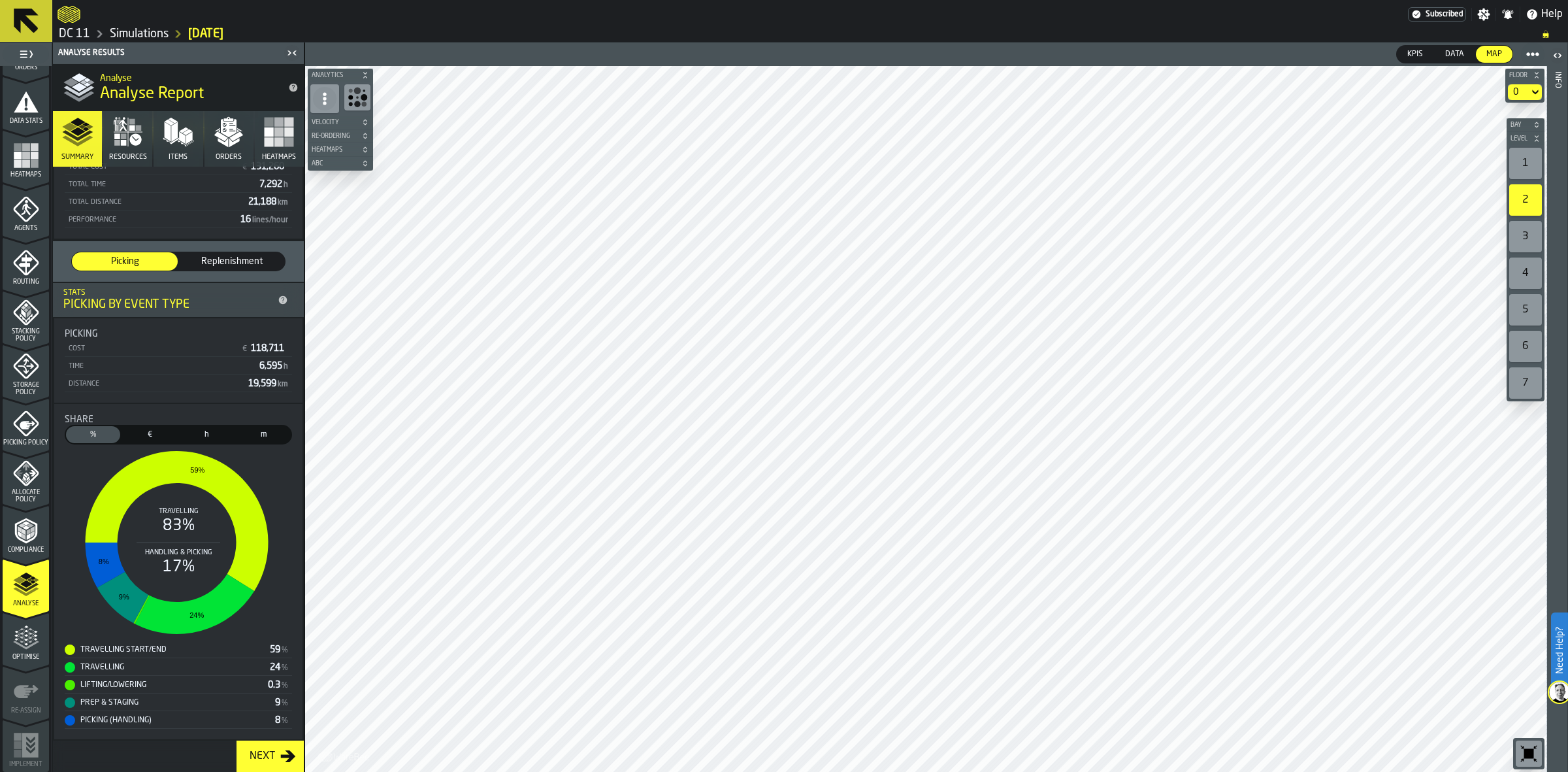
click at [157, 435] on span "€" at bounding box center [149, 435] width 49 height 12
click at [111, 432] on span "%" at bounding box center [92, 435] width 49 height 12
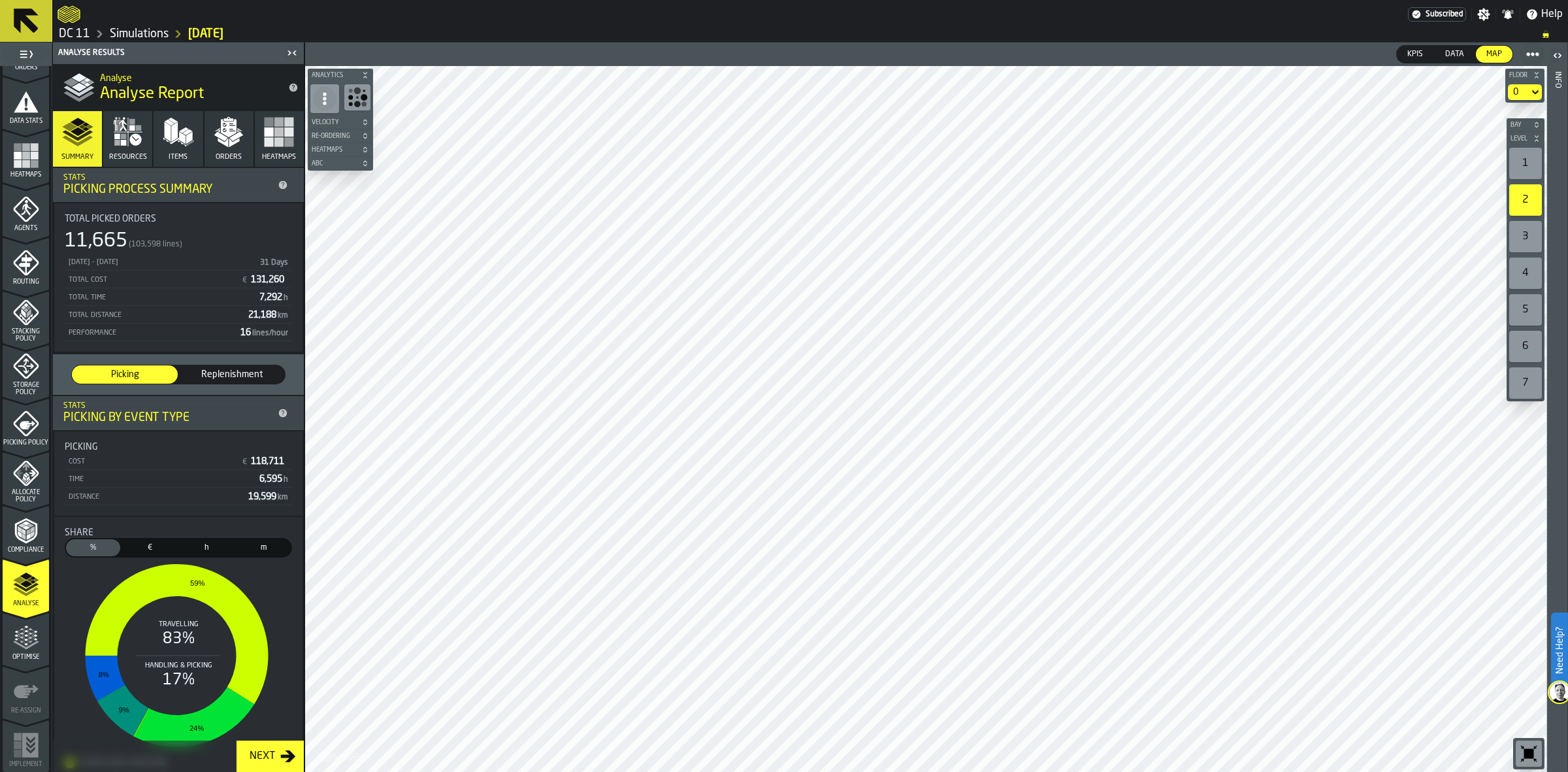
click at [141, 139] on icon "button" at bounding box center [128, 132] width 32 height 32
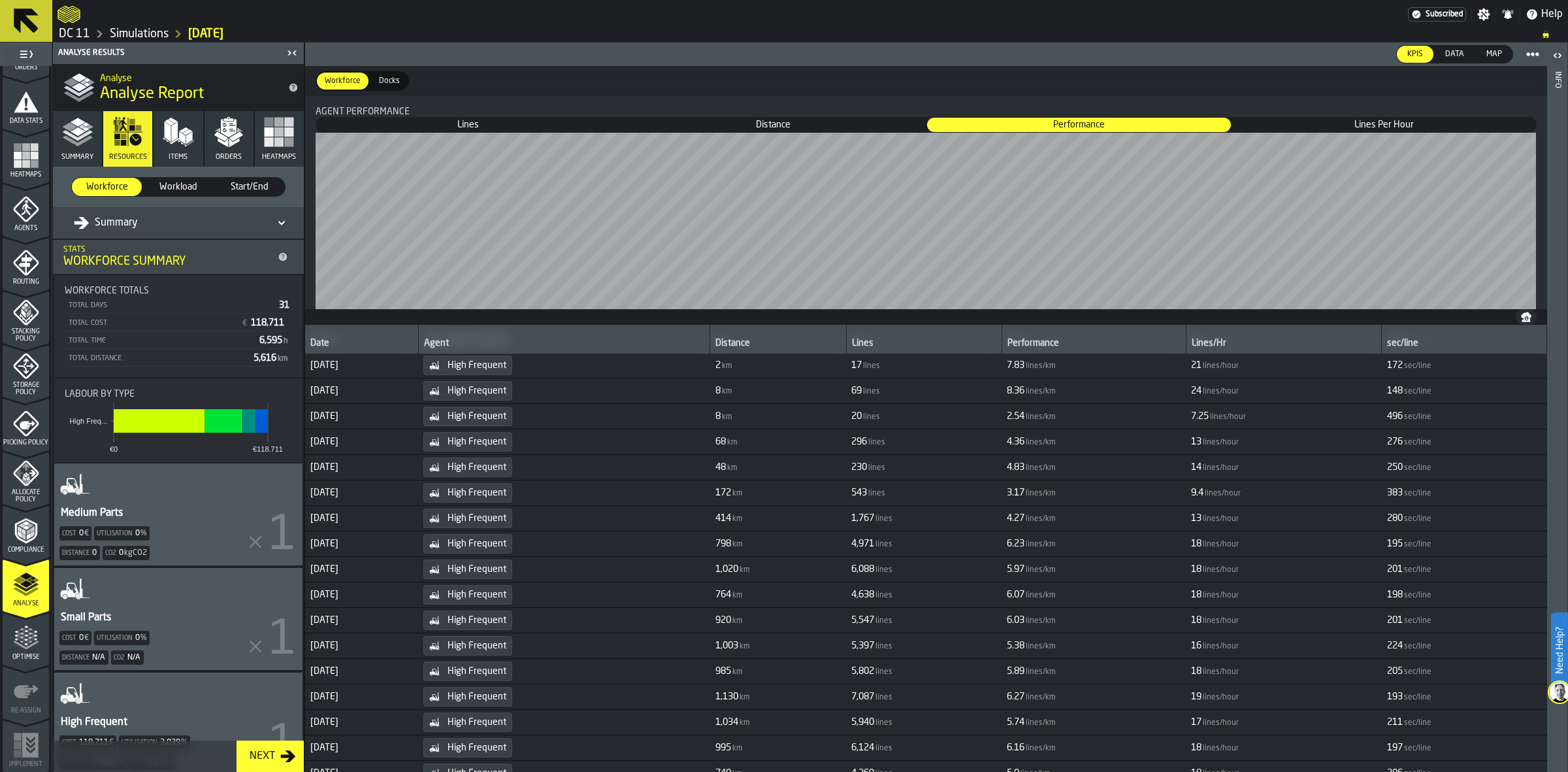
scroll to position [53, 0]
click at [1368, 126] on span "Lines Per Hour" at bounding box center [1384, 124] width 302 height 13
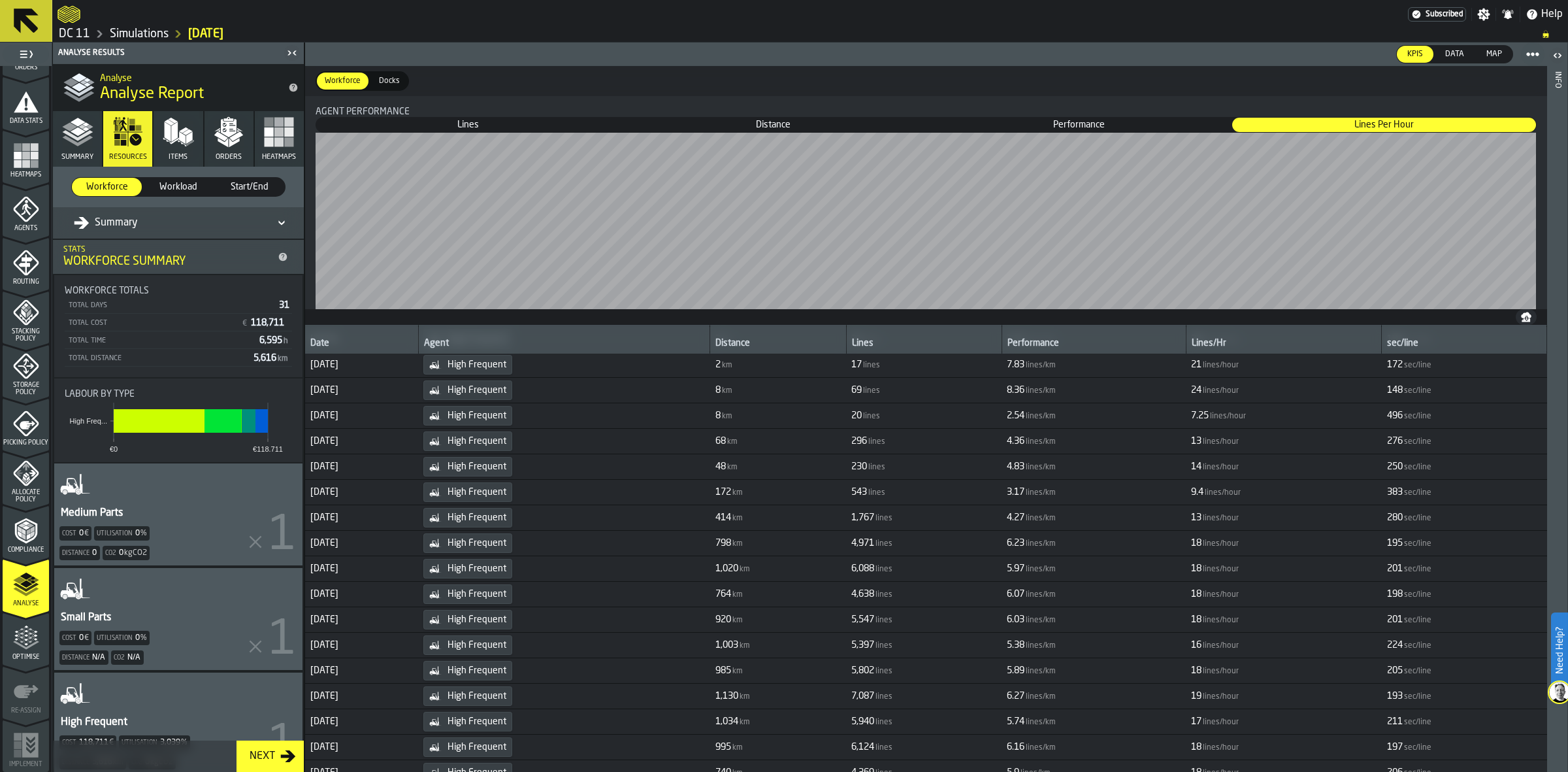
click at [1139, 115] on div "Agent performance" at bounding box center [926, 111] width 1221 height 11
click at [1099, 127] on span "Performance" at bounding box center [1079, 124] width 302 height 13
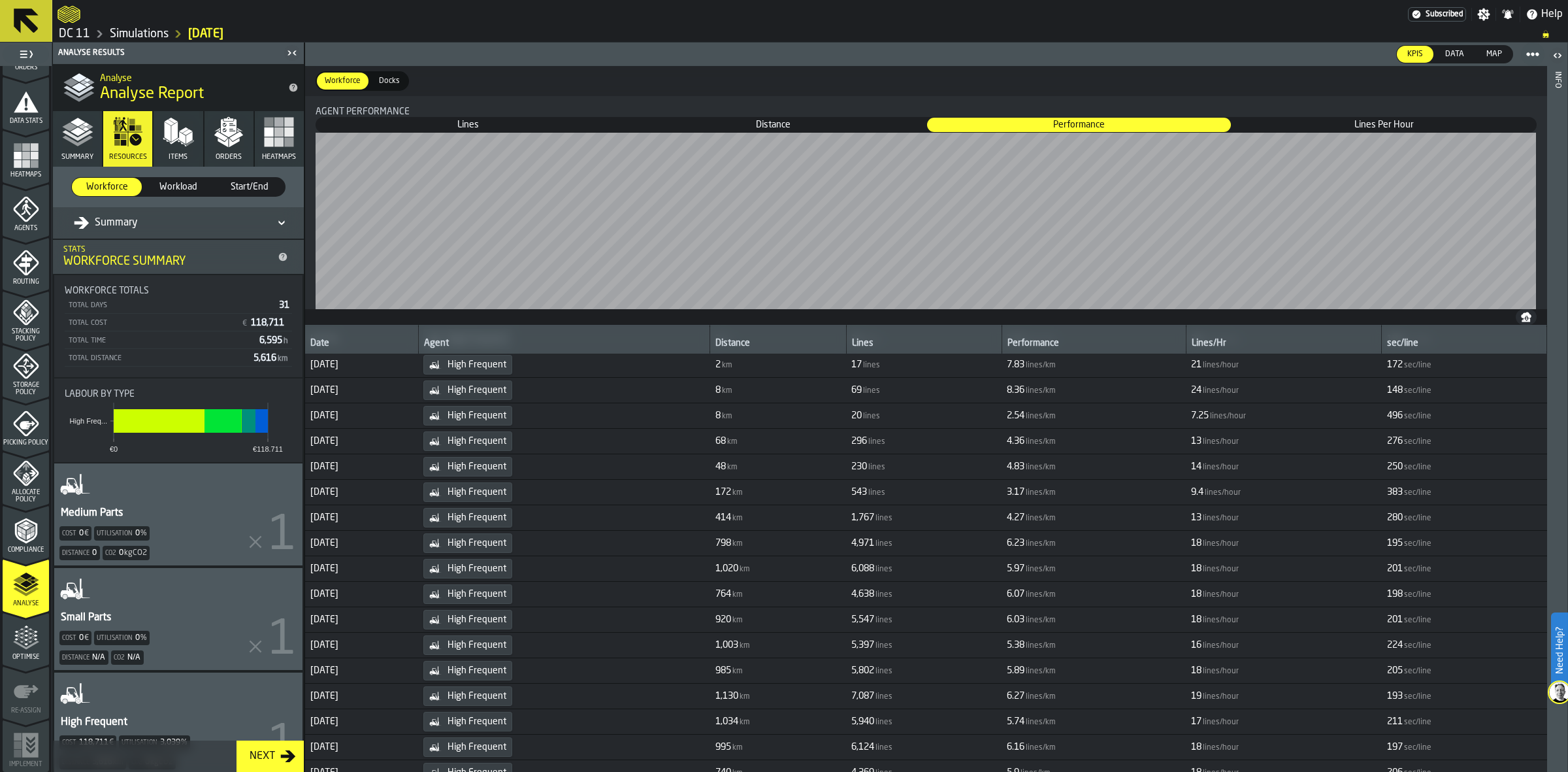
click at [183, 142] on polygon "button" at bounding box center [182, 138] width 7 height 12
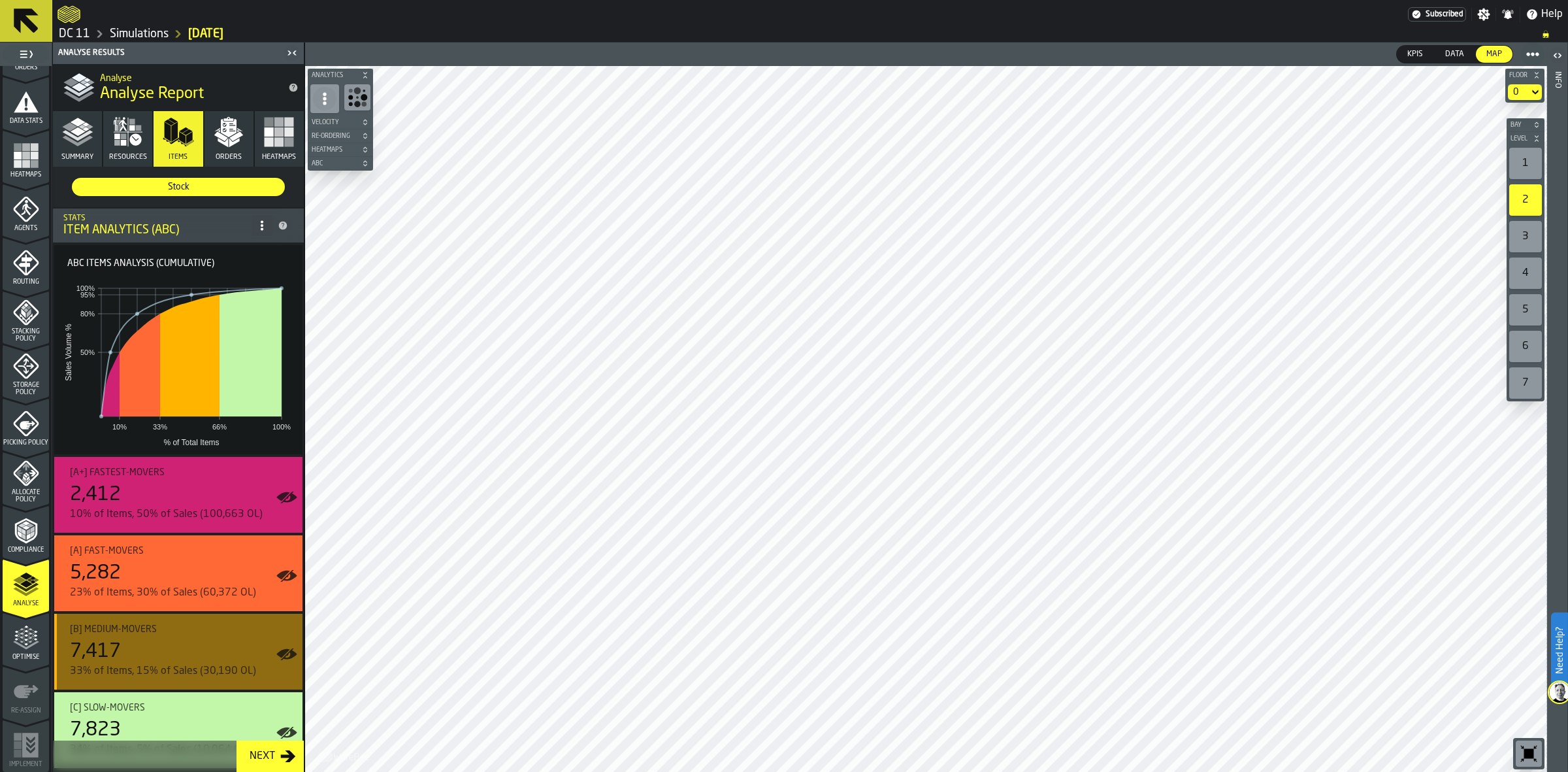
scroll to position [28, 0]
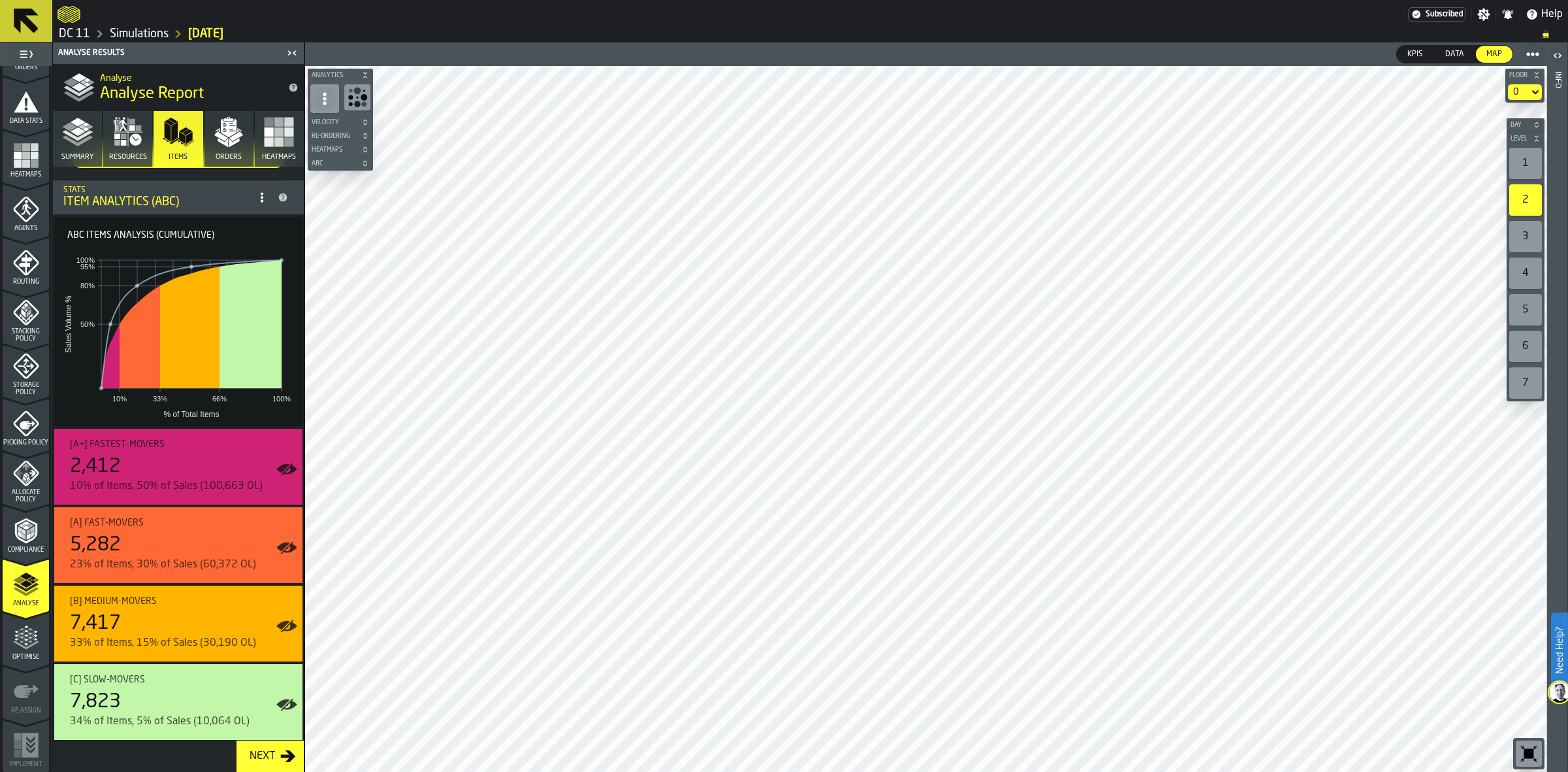
click at [216, 128] on icon "button" at bounding box center [229, 132] width 32 height 32
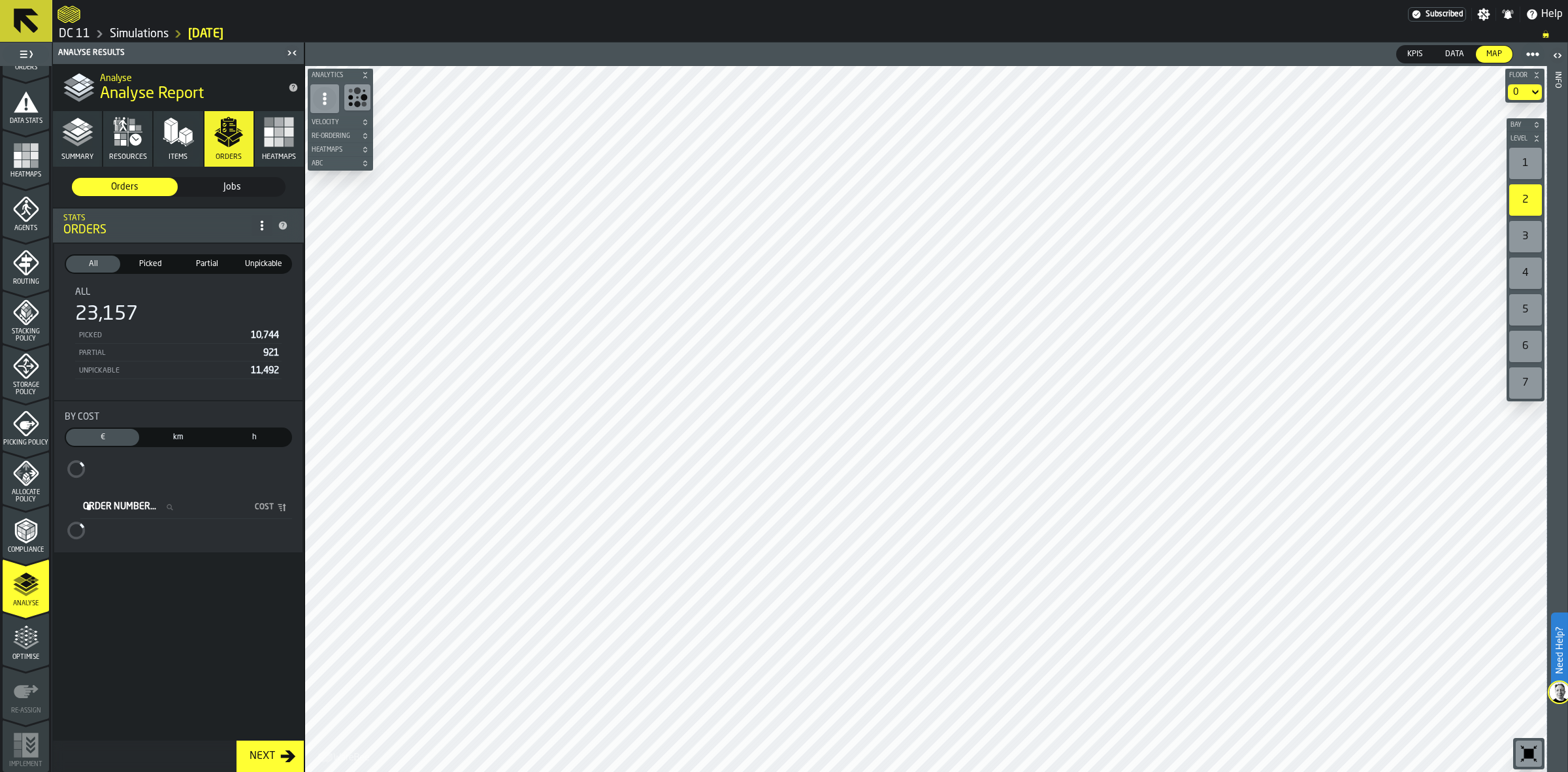
scroll to position [0, 0]
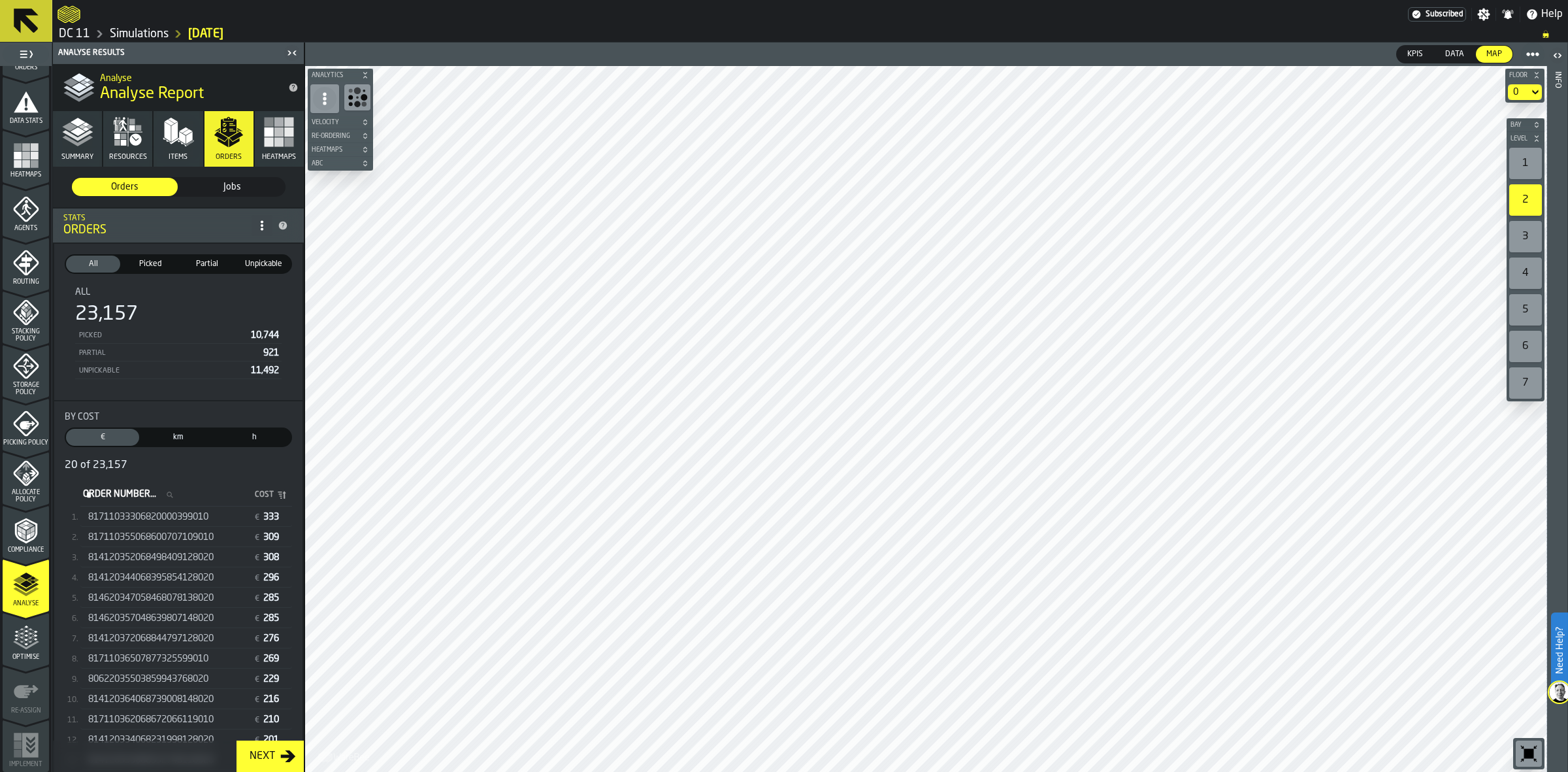
click at [181, 523] on div "81711033306820000399010 € 333" at bounding box center [186, 516] width 212 height 19
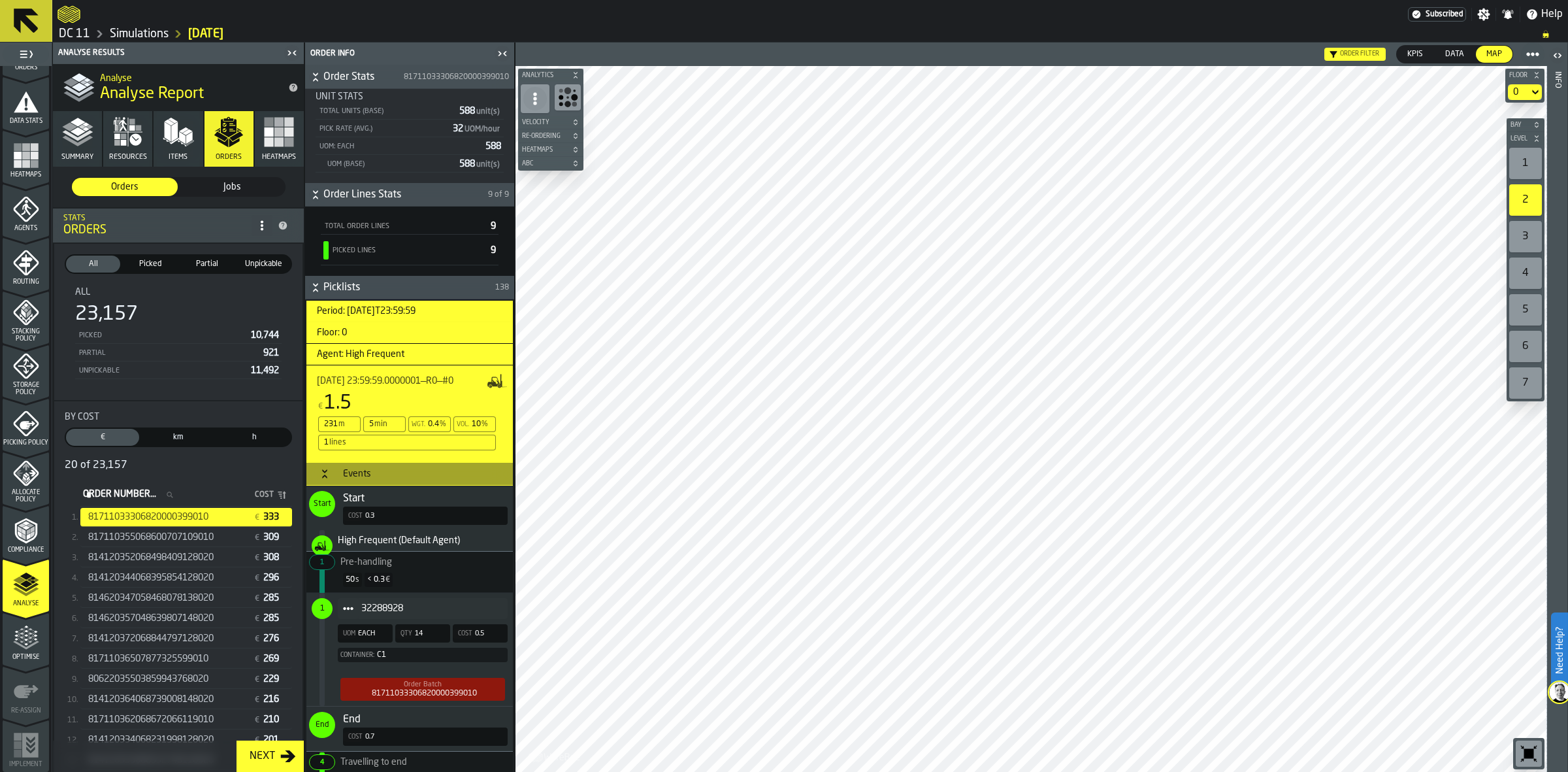
scroll to position [260, 0]
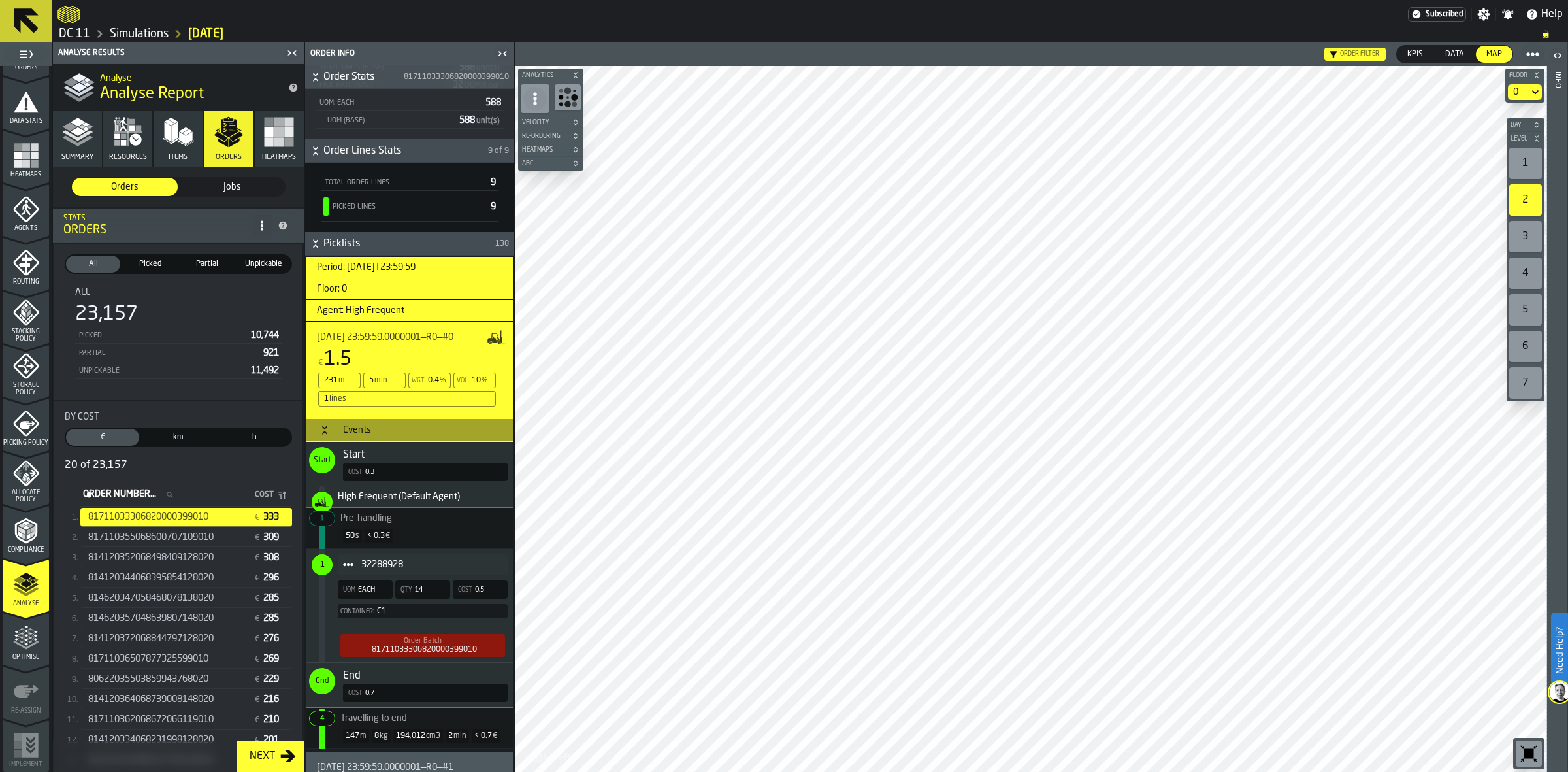
click at [420, 516] on span "Pre-handling" at bounding box center [407, 515] width 196 height 16
click at [426, 532] on div "50 s < 0.3 €" at bounding box center [409, 535] width 196 height 25
click at [412, 575] on div "32288928" at bounding box center [423, 564] width 170 height 21
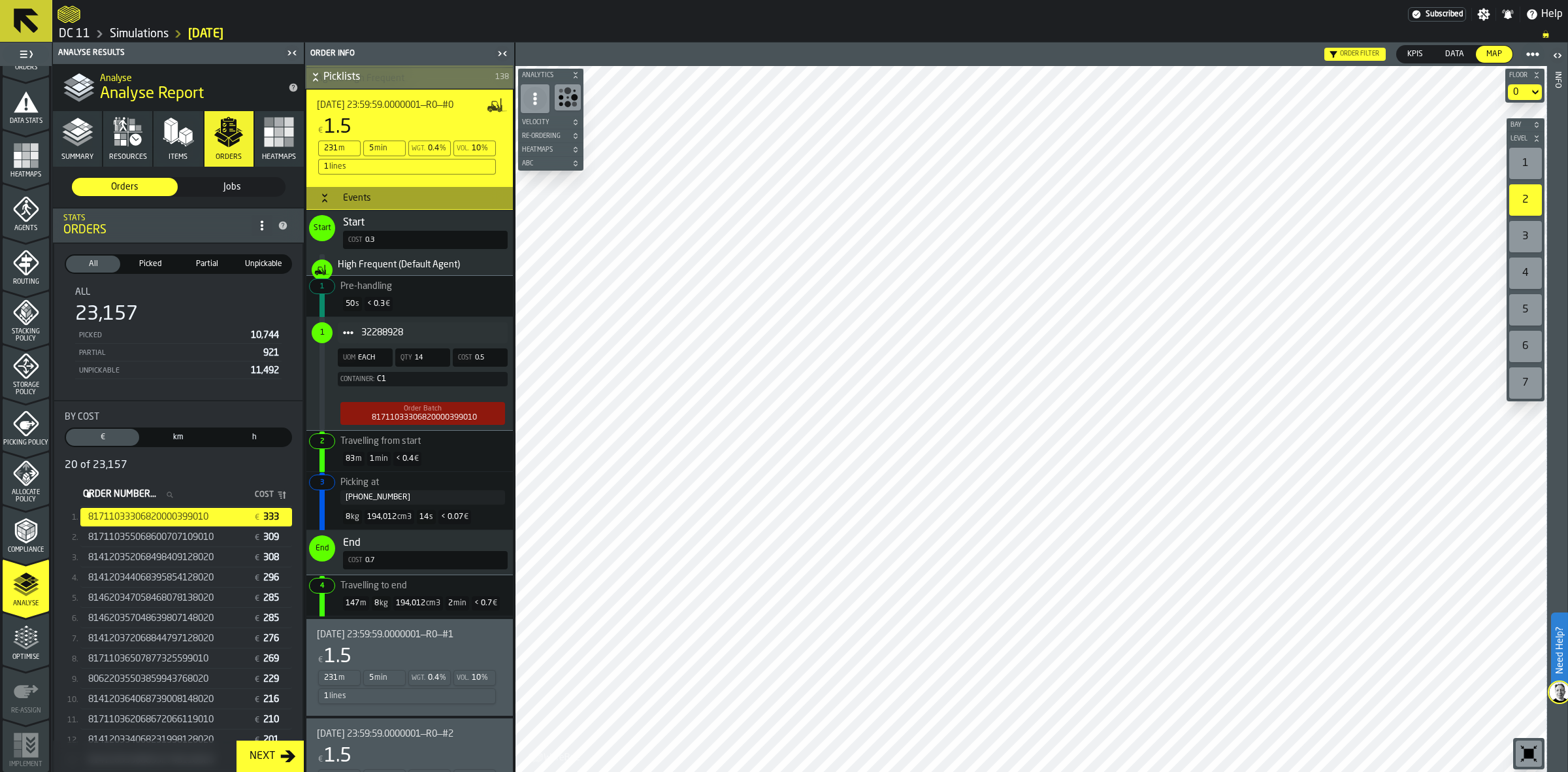
scroll to position [493, 0]
click at [387, 632] on span "2025-08-15 23:59:59.0000001—R0—#1" at bounding box center [385, 633] width 136 height 11
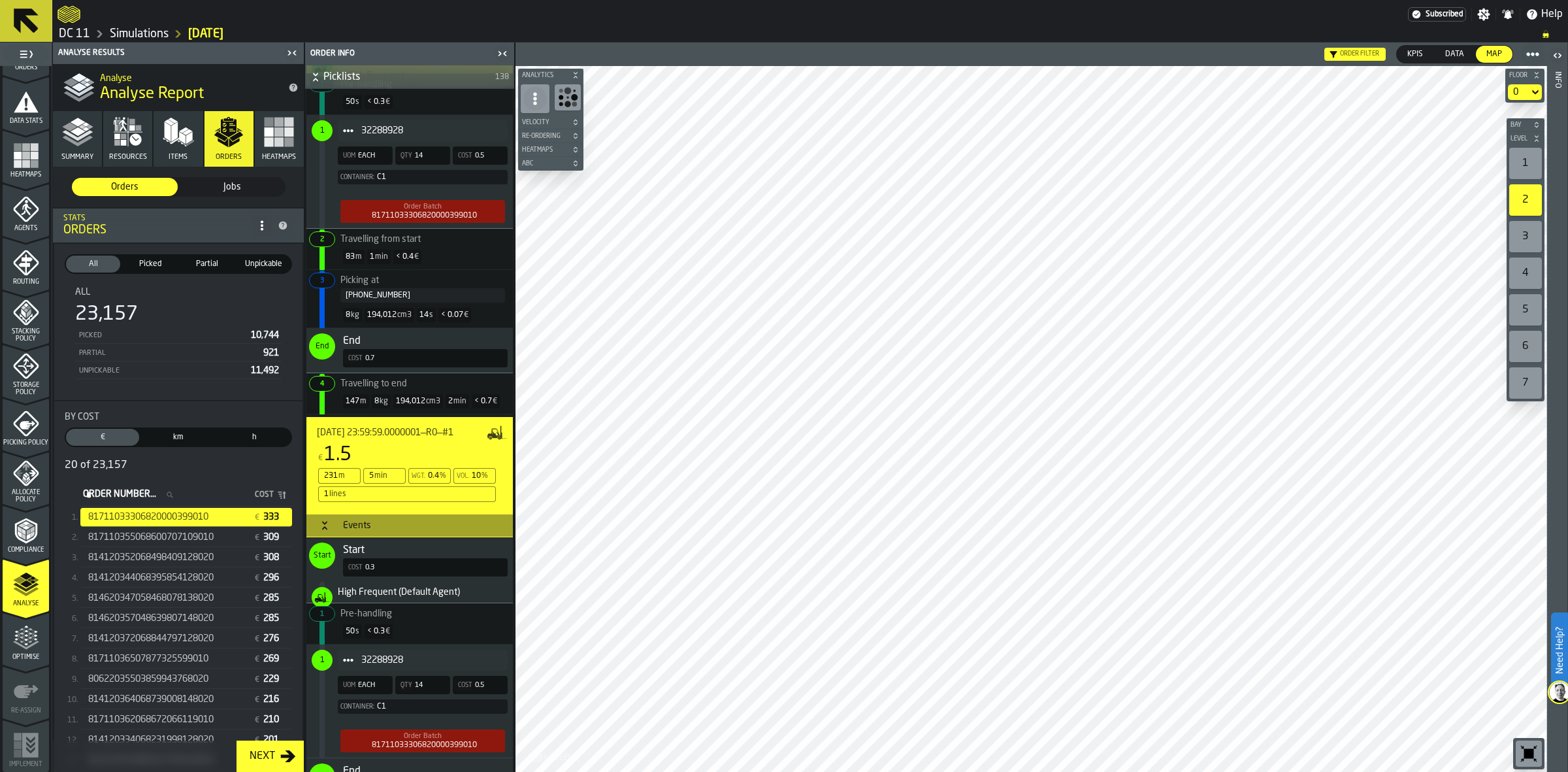
scroll to position [749, 0]
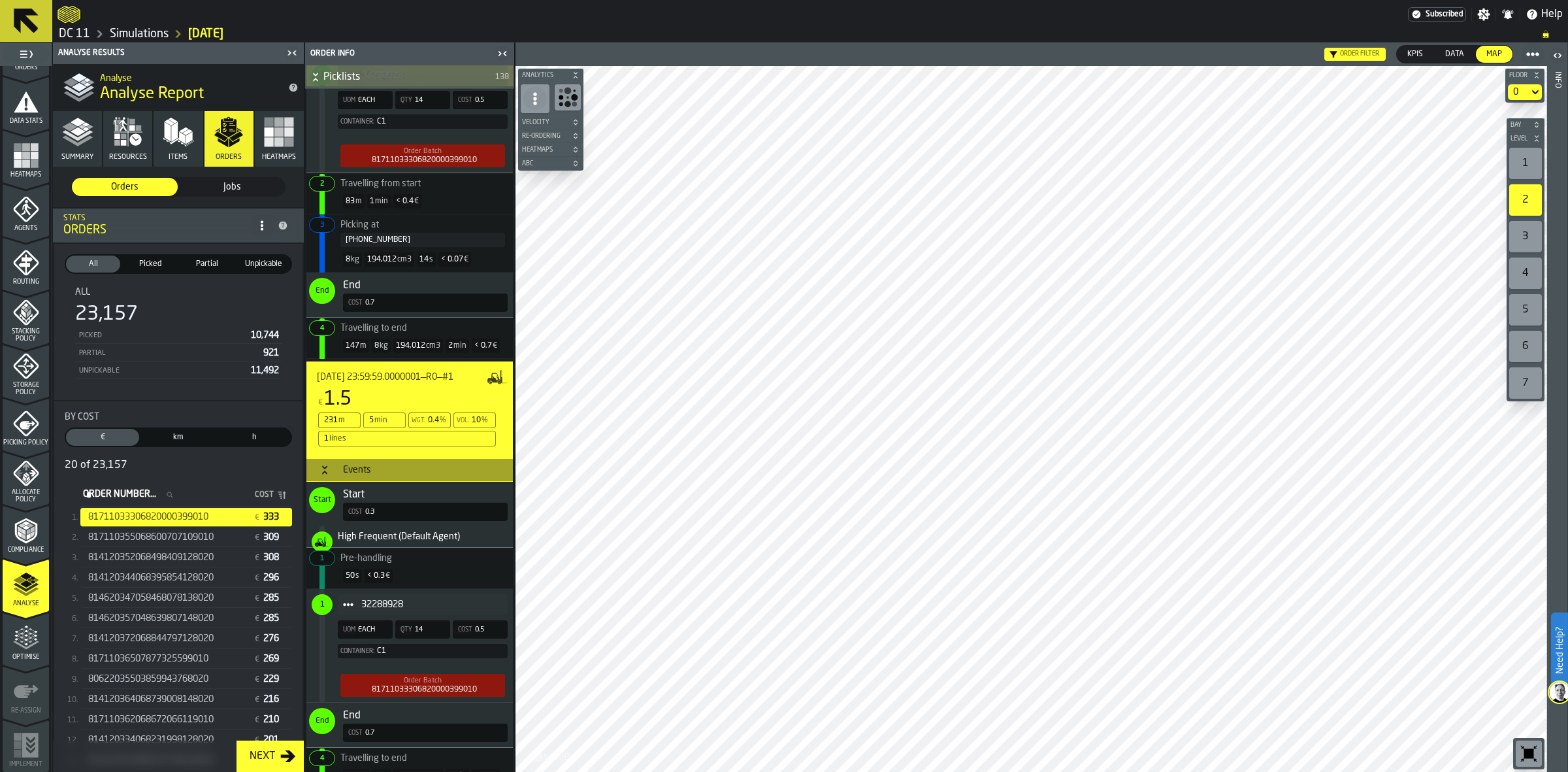
click at [18, 649] on icon "menu Optimise" at bounding box center [26, 638] width 26 height 26
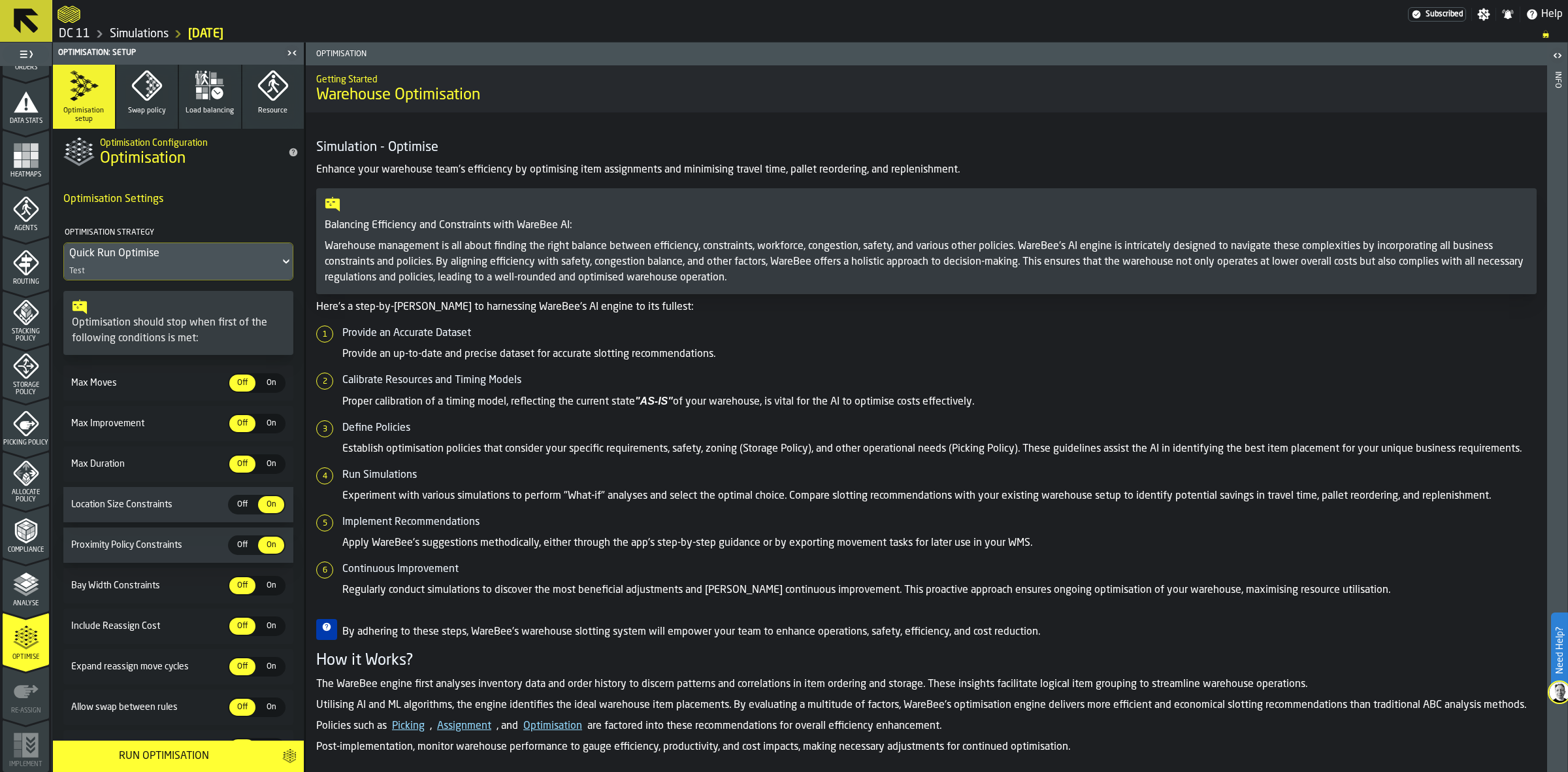
click at [167, 33] on link "Simulations" at bounding box center [138, 34] width 59 height 14
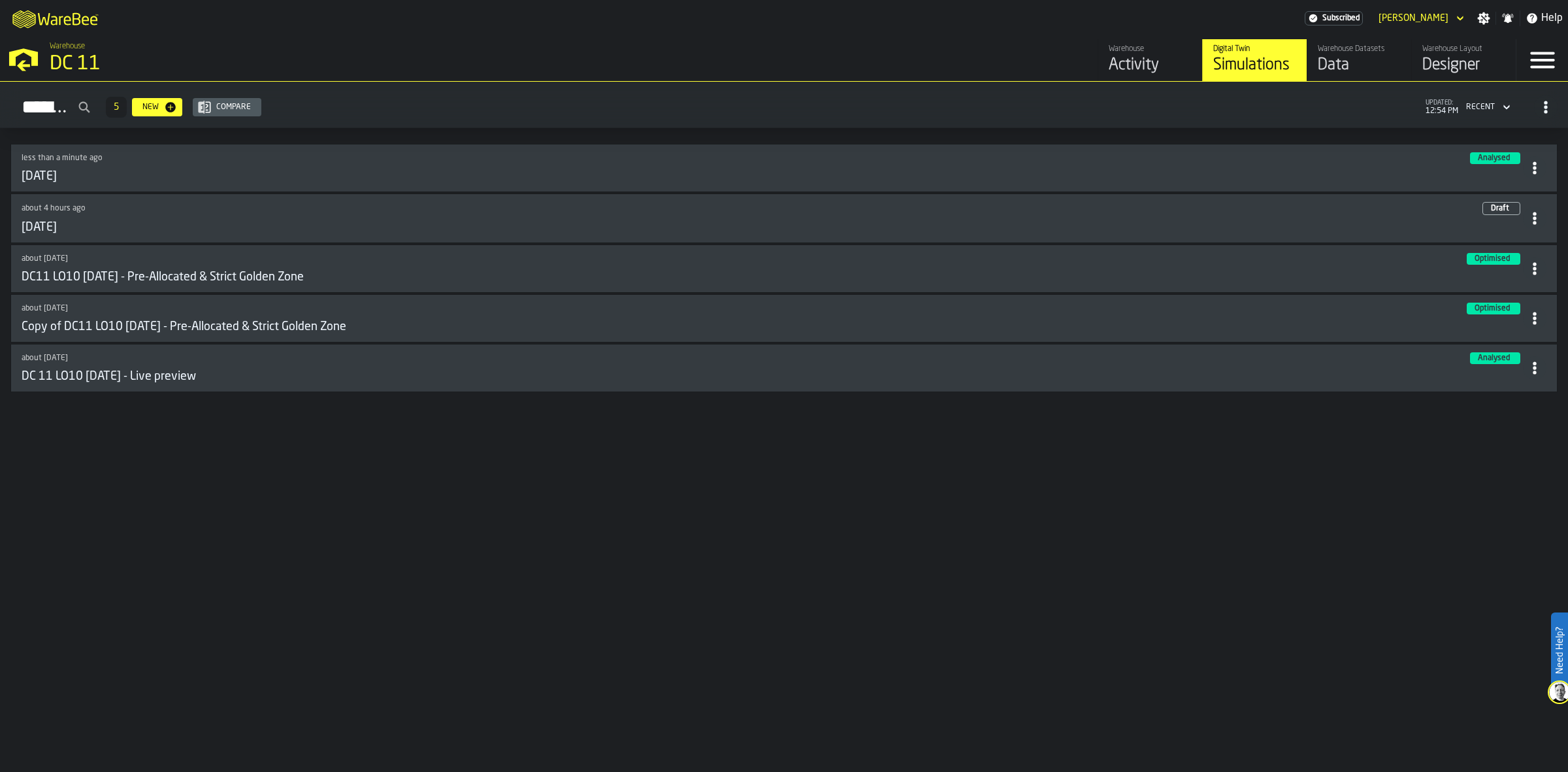
click at [1553, 102] on span "button-Simulations" at bounding box center [1545, 107] width 24 height 24
click at [1522, 141] on div "View as cards" at bounding box center [1494, 134] width 109 height 16
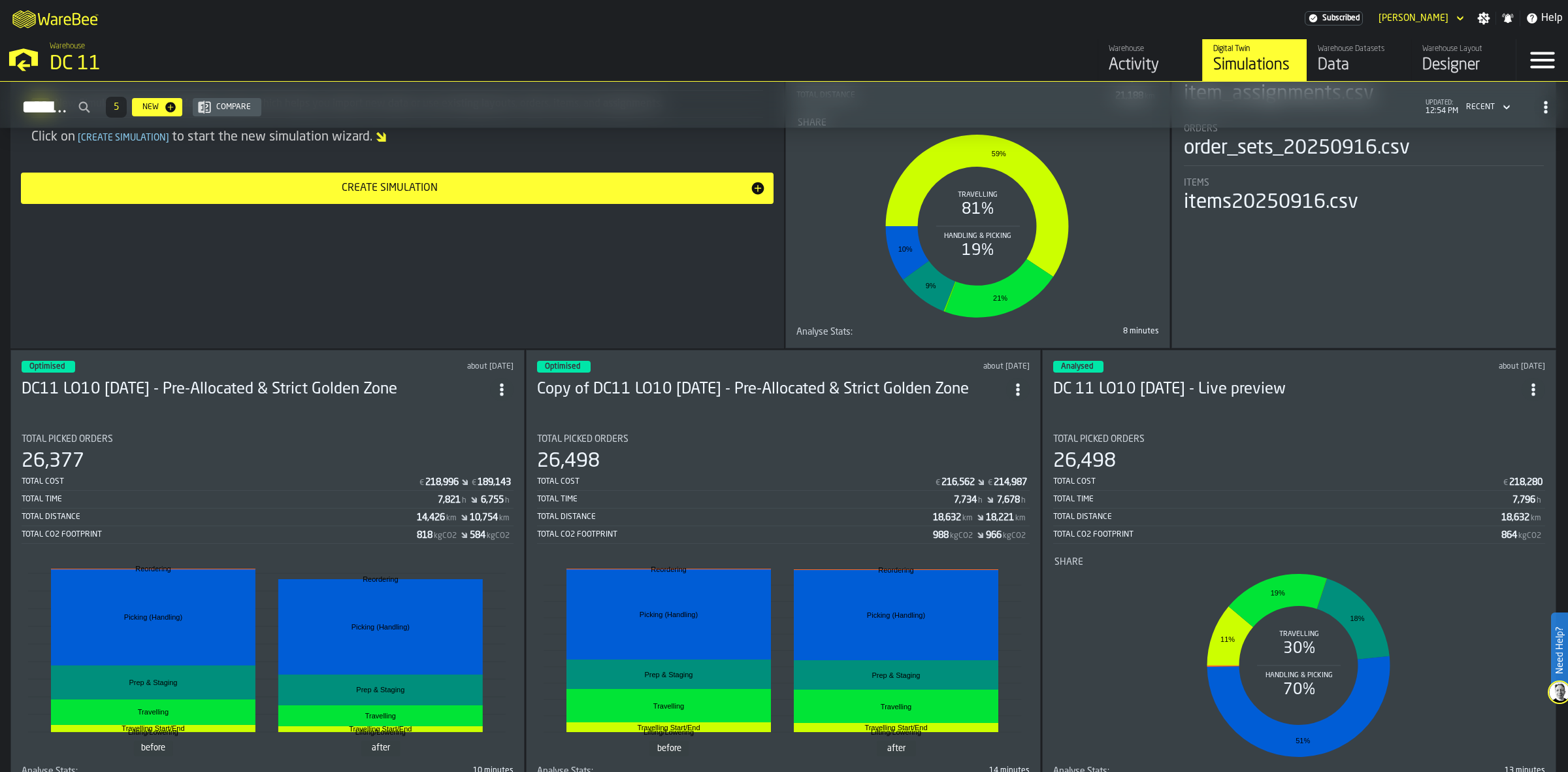
scroll to position [276, 0]
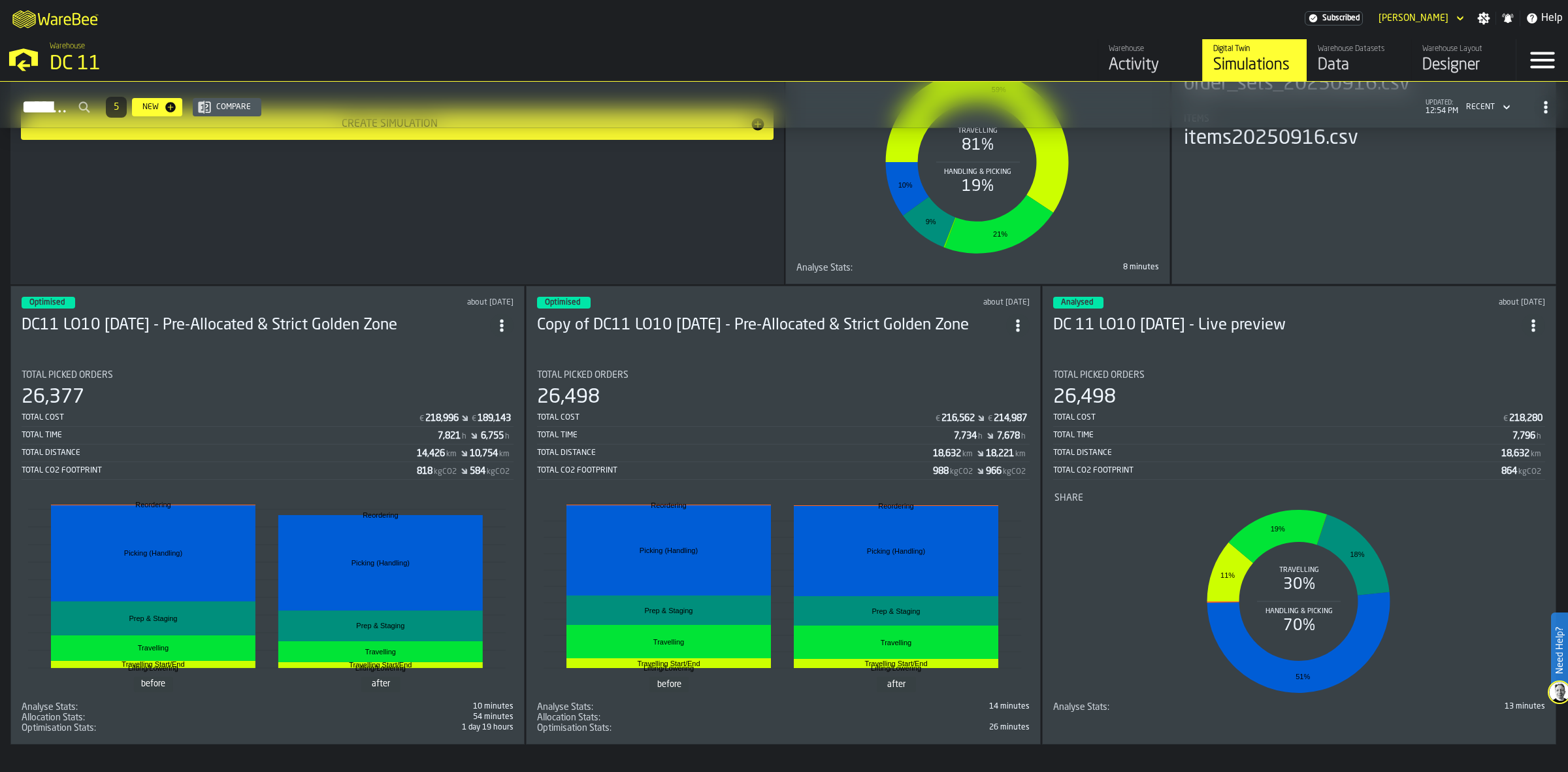
click at [292, 318] on h3 "DC11 LO10 [DATE] - Pre-Allocated & Strict Golden Zone" at bounding box center [256, 325] width 468 height 21
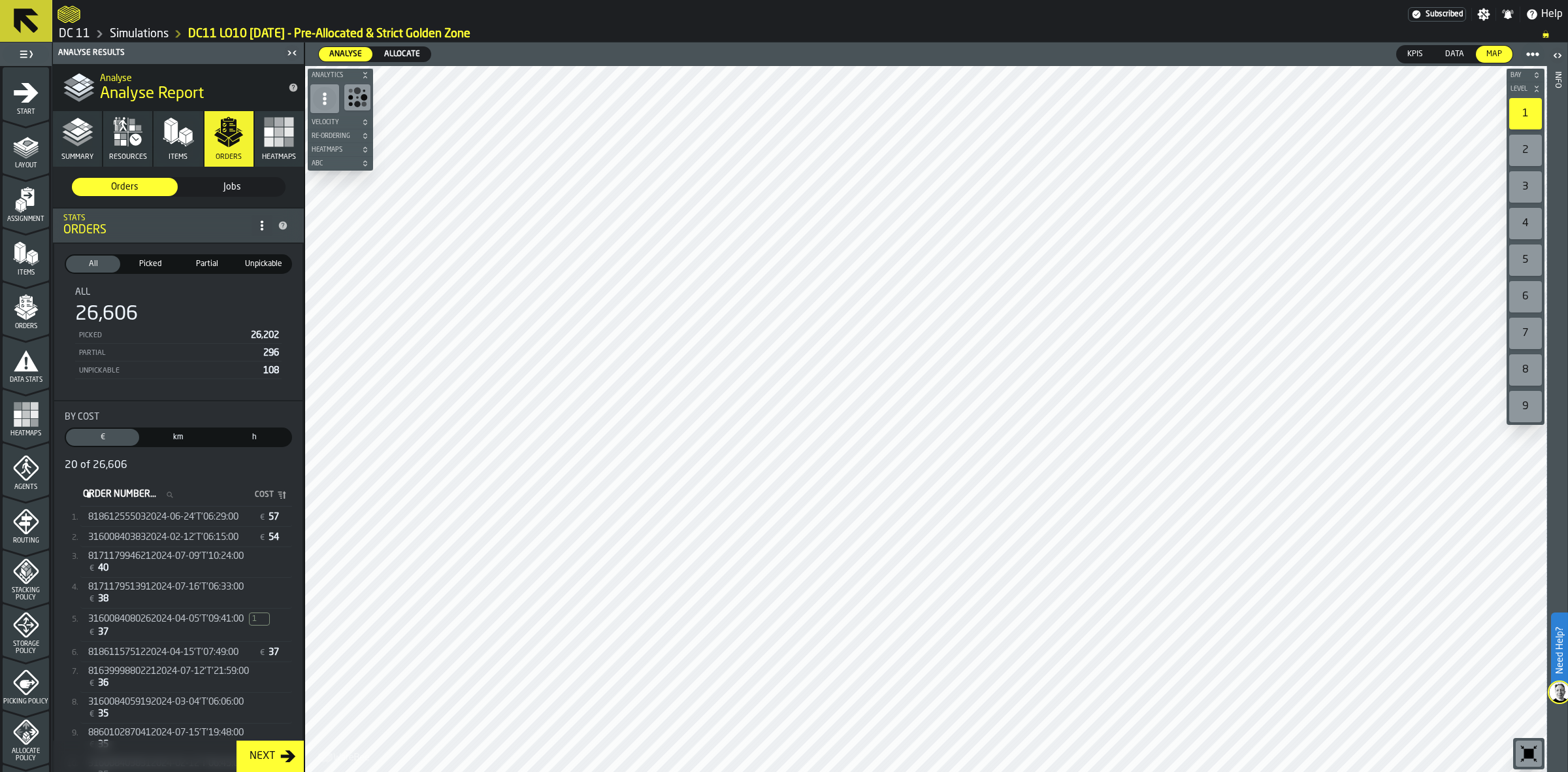
click at [1527, 184] on div "3" at bounding box center [1524, 187] width 33 height 32
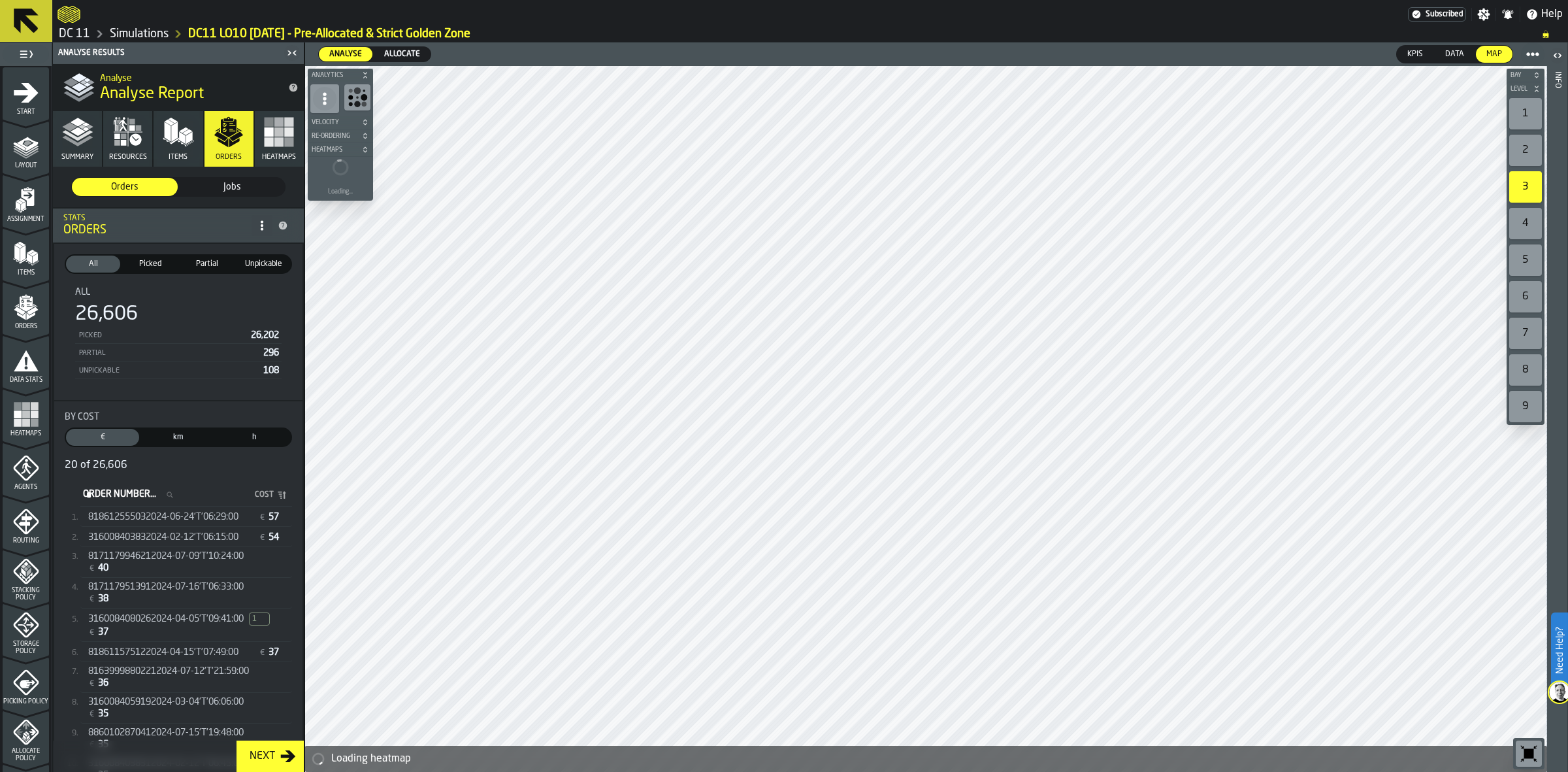
click at [363, 79] on icon "button-" at bounding box center [365, 76] width 8 height 8
click at [361, 115] on icon "button-" at bounding box center [359, 116] width 8 height 8
click at [364, 119] on icon "button-" at bounding box center [363, 116] width 8 height 8
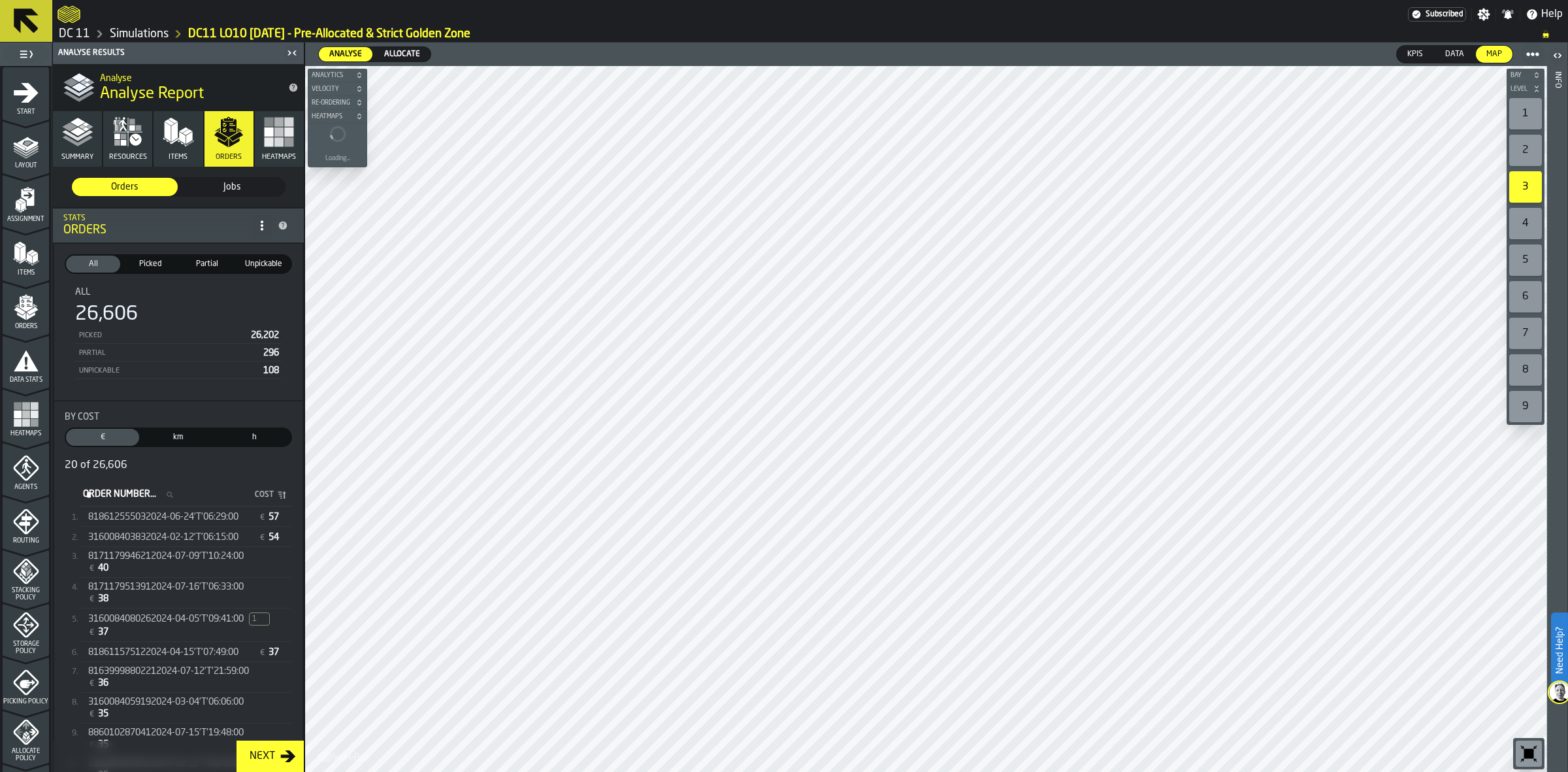
click at [357, 119] on icon "button-" at bounding box center [359, 116] width 8 height 8
click at [357, 119] on span "button-" at bounding box center [362, 116] width 13 height 8
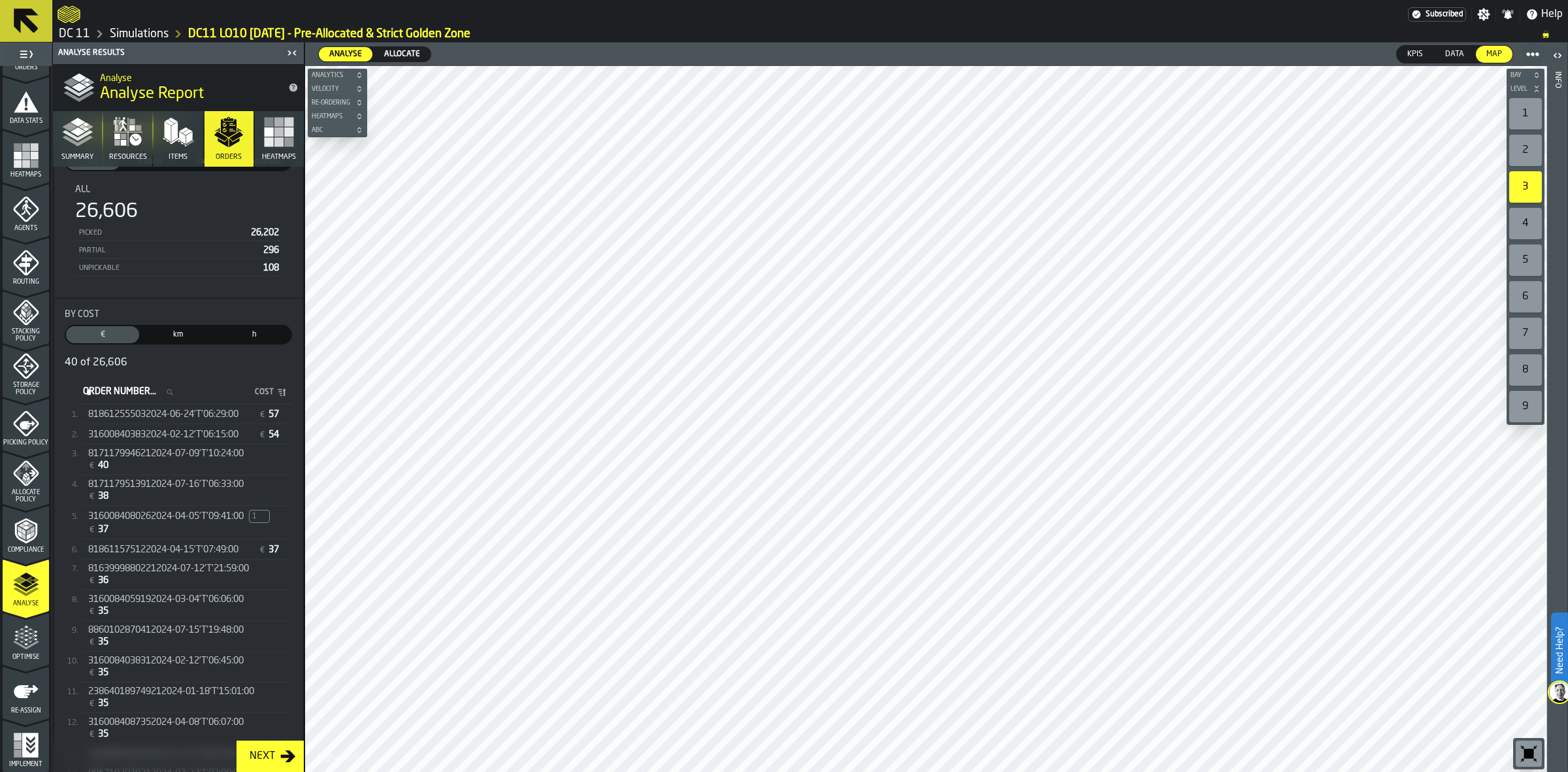
scroll to position [101, 0]
click at [194, 425] on div "818612555032024-06-24'T'06:29:00 € 57" at bounding box center [186, 415] width 212 height 19
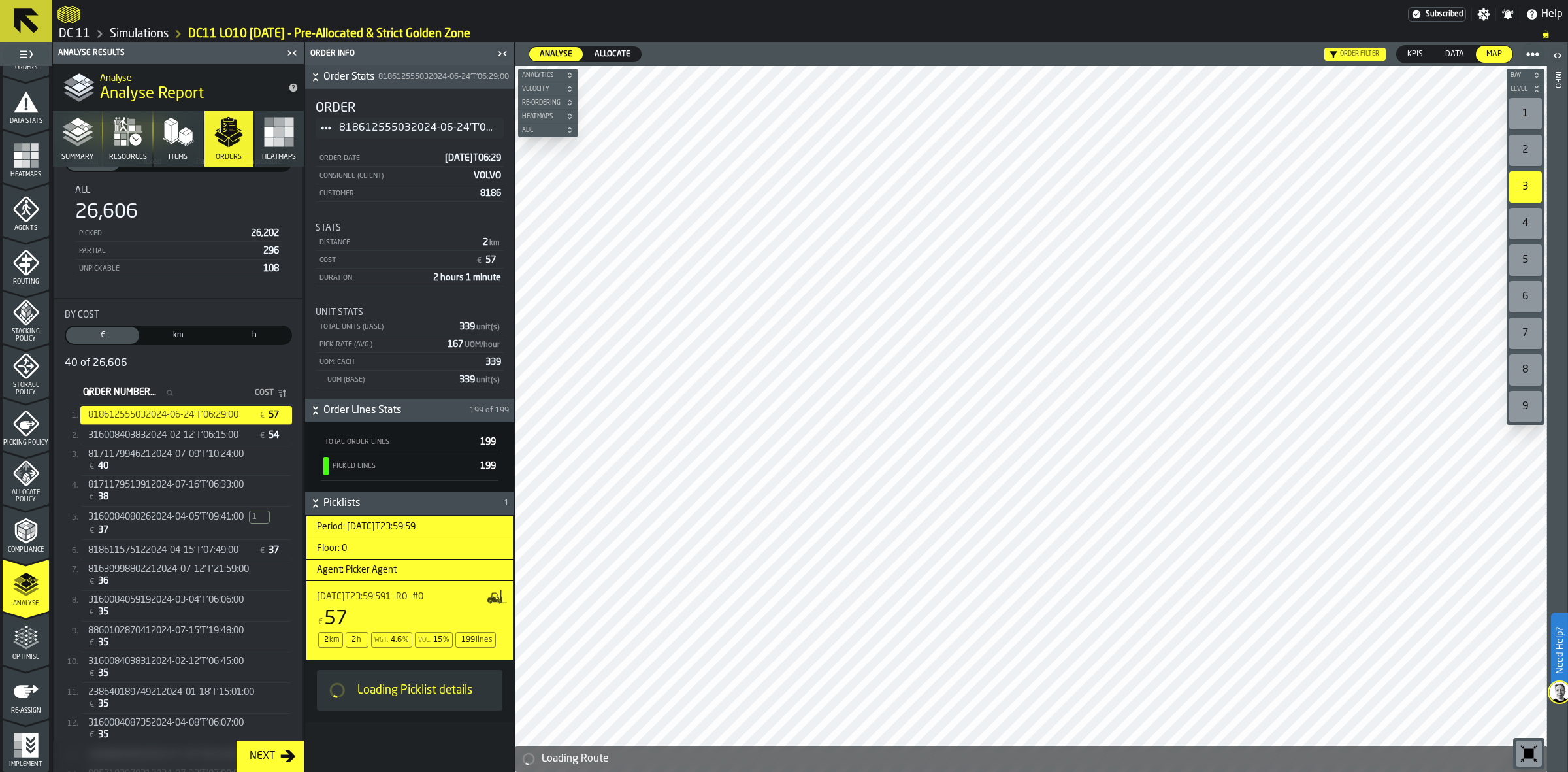
click at [503, 50] on icon "button-toggle-Close me" at bounding box center [502, 54] width 16 height 16
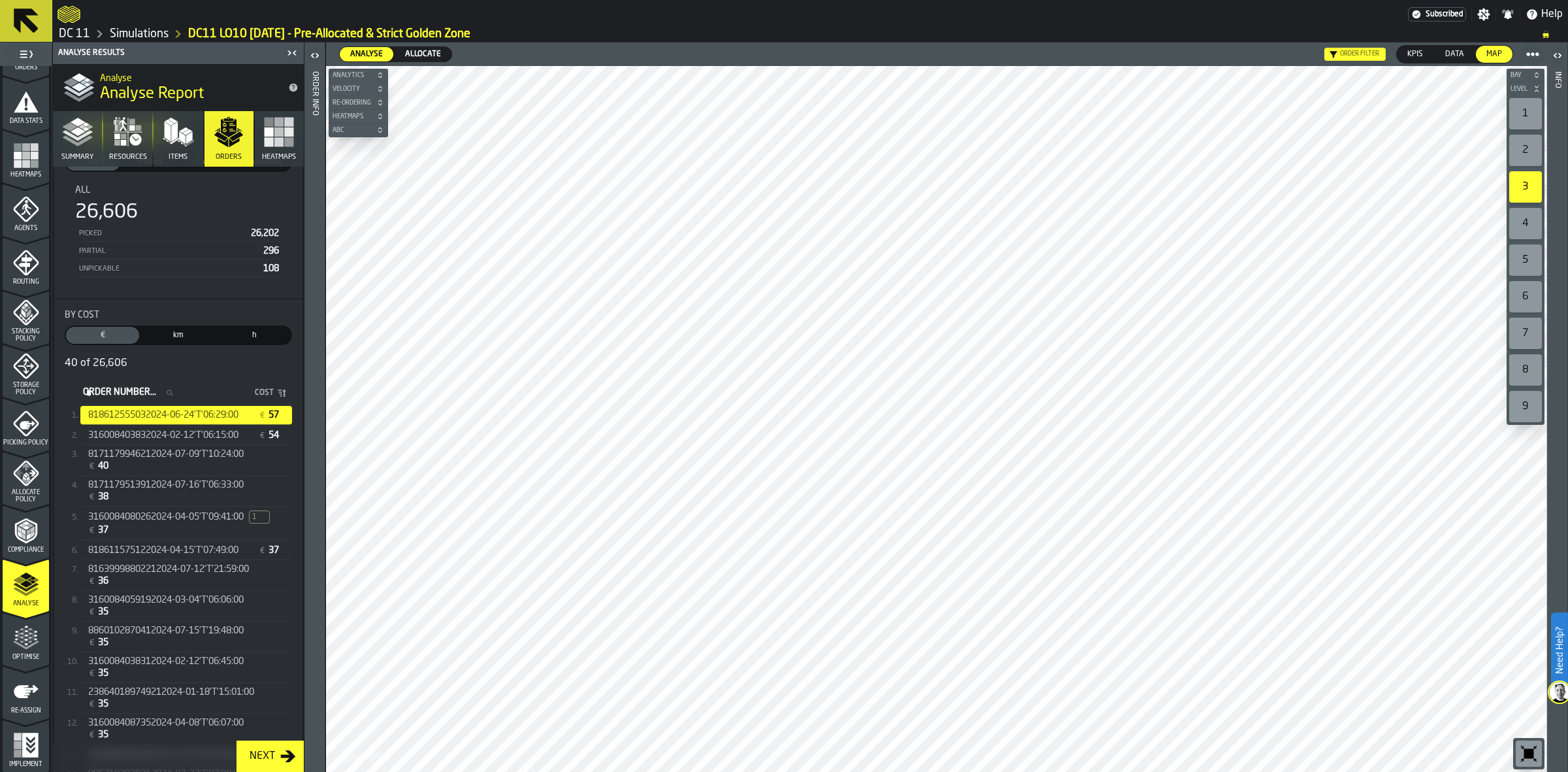
click at [314, 55] on icon "button-toggle-Open" at bounding box center [315, 56] width 16 height 16
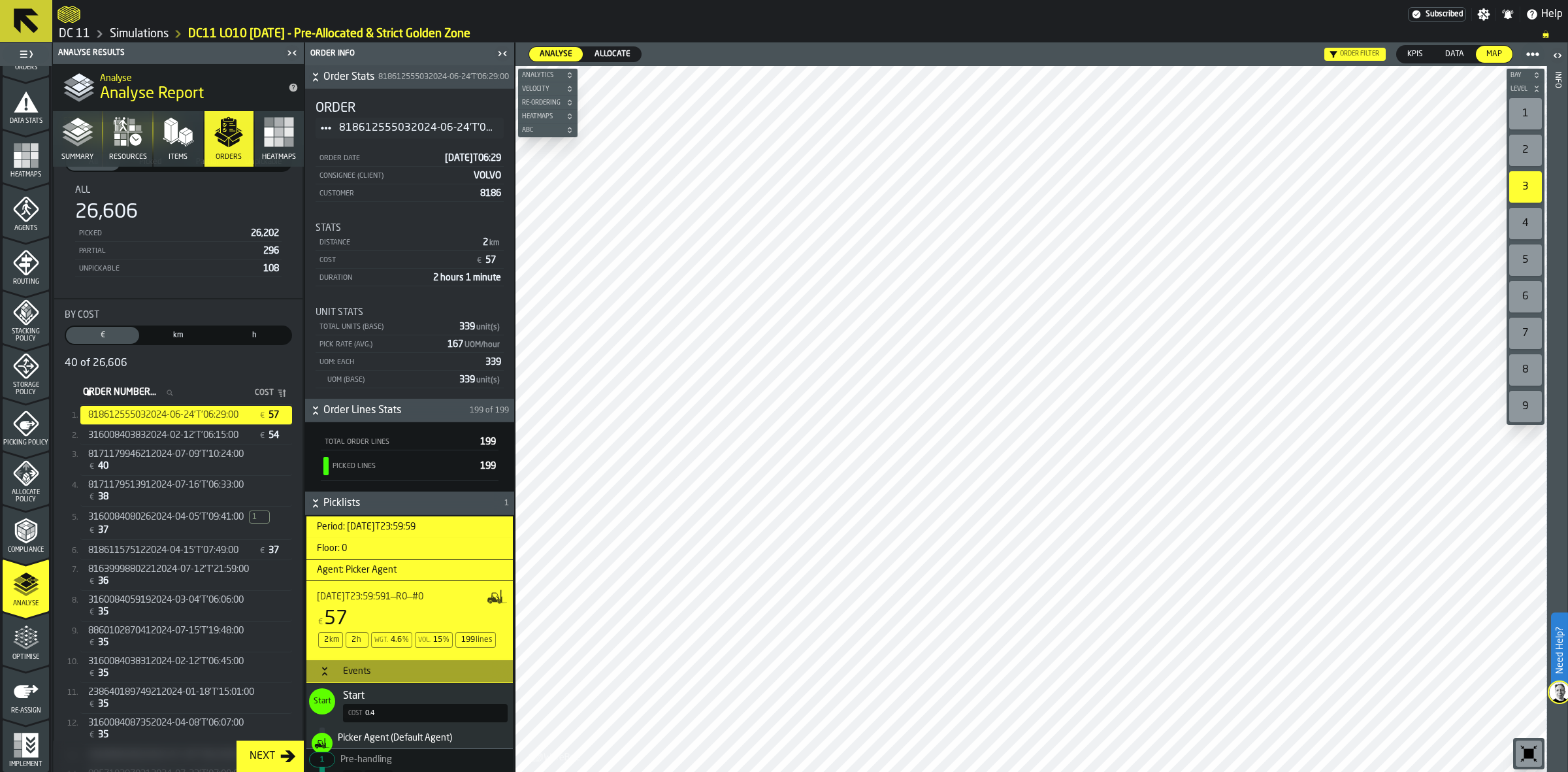
click at [501, 53] on icon "button-toggle-Close me" at bounding box center [499, 53] width 3 height 5
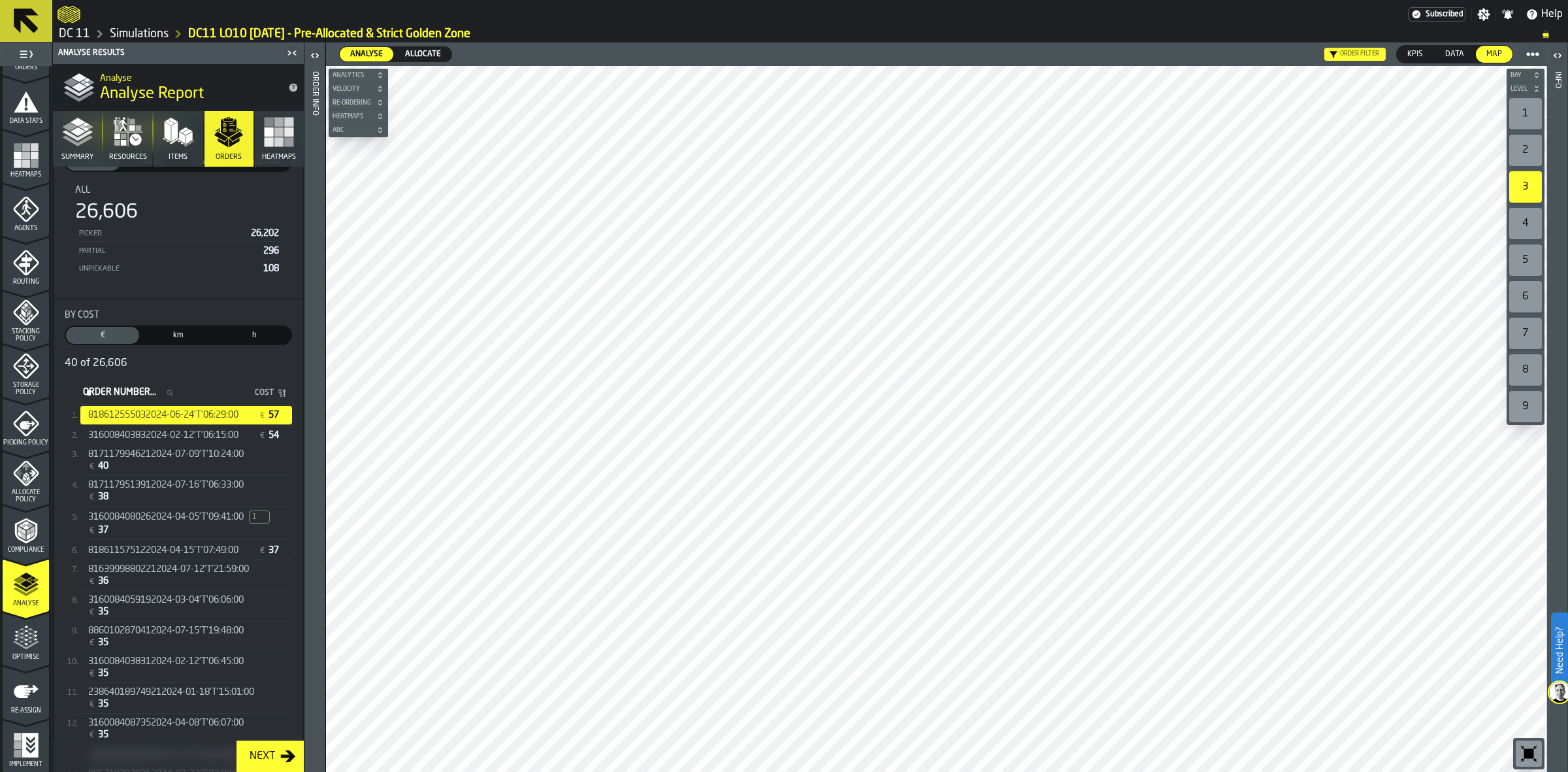
click at [24, 645] on icon "menu Optimise" at bounding box center [26, 638] width 26 height 26
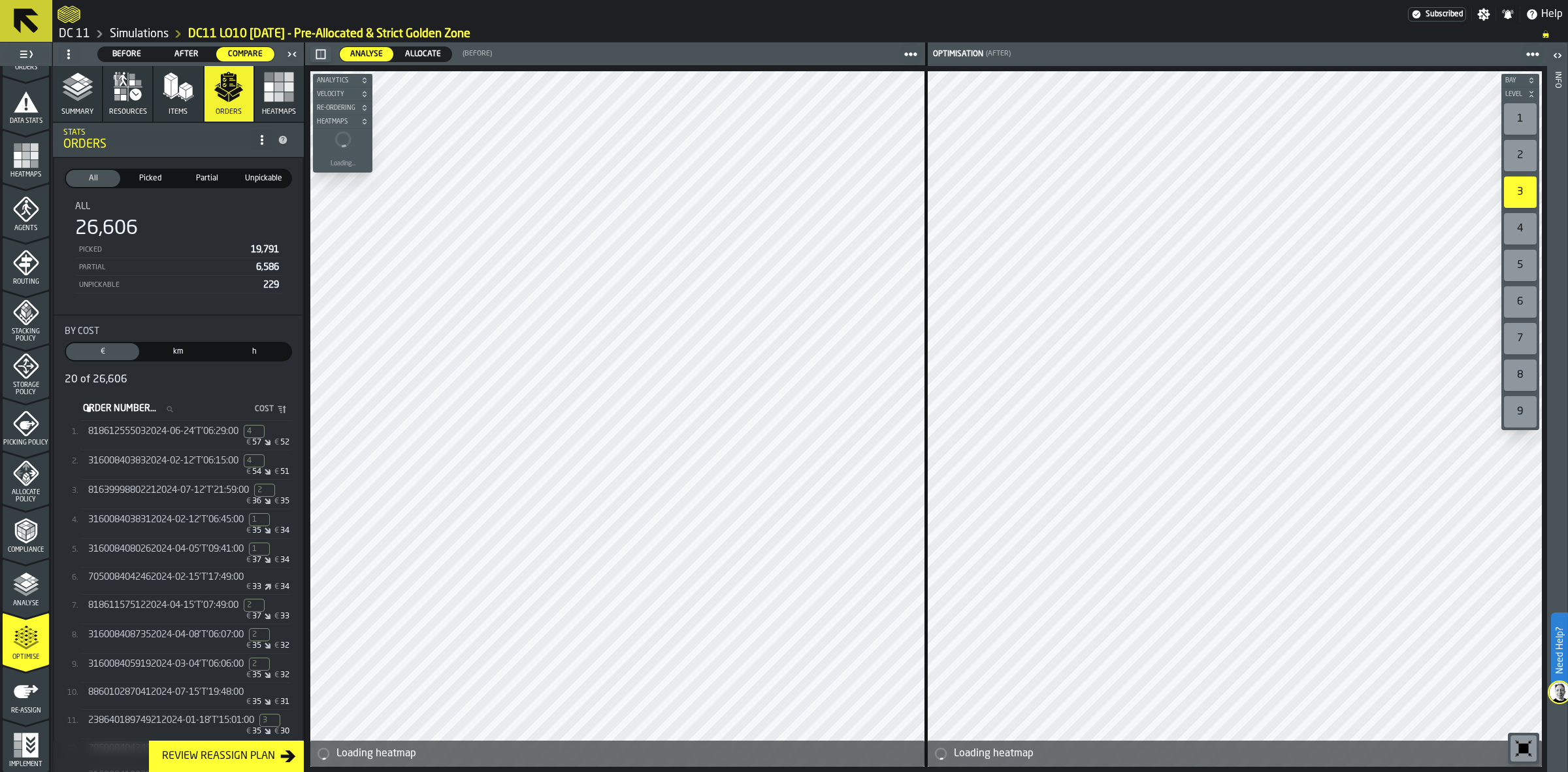
click at [1531, 94] on icon "button-" at bounding box center [1531, 95] width 8 height 8
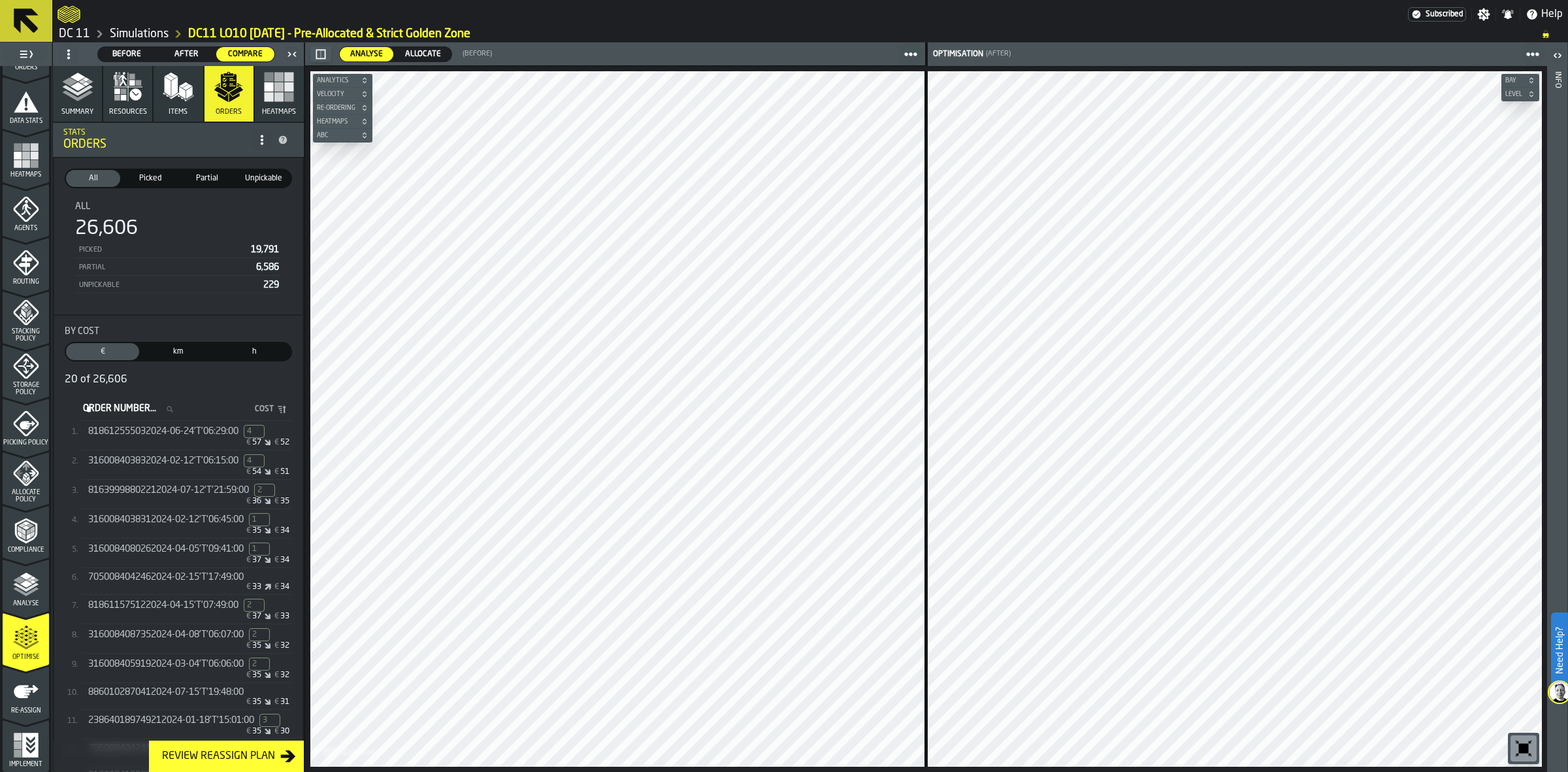
click at [1562, 63] on div "button-toggle-Open" at bounding box center [1557, 56] width 18 height 16
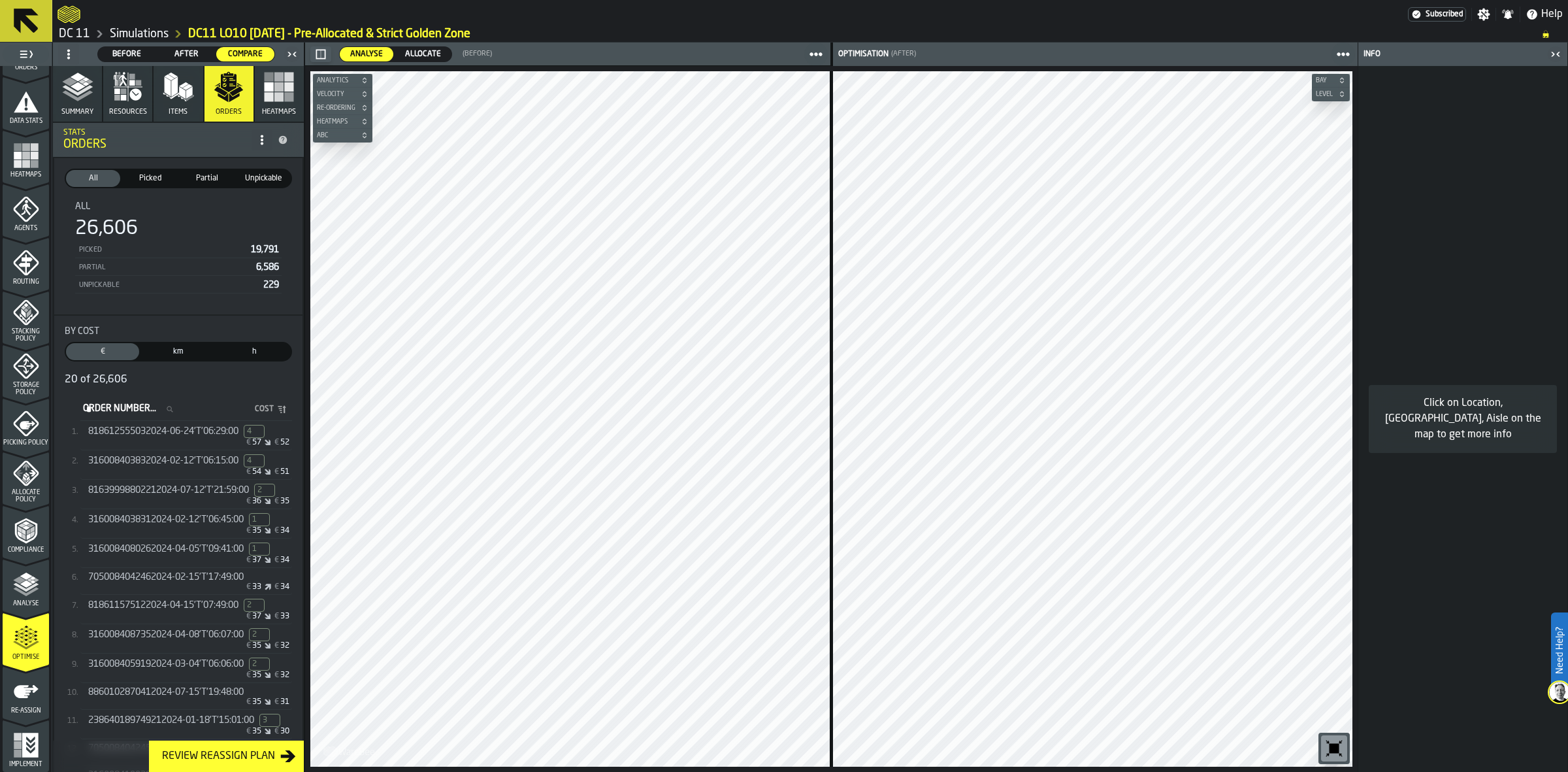
click at [1556, 57] on icon "button-toggle-Close me" at bounding box center [1555, 55] width 16 height 16
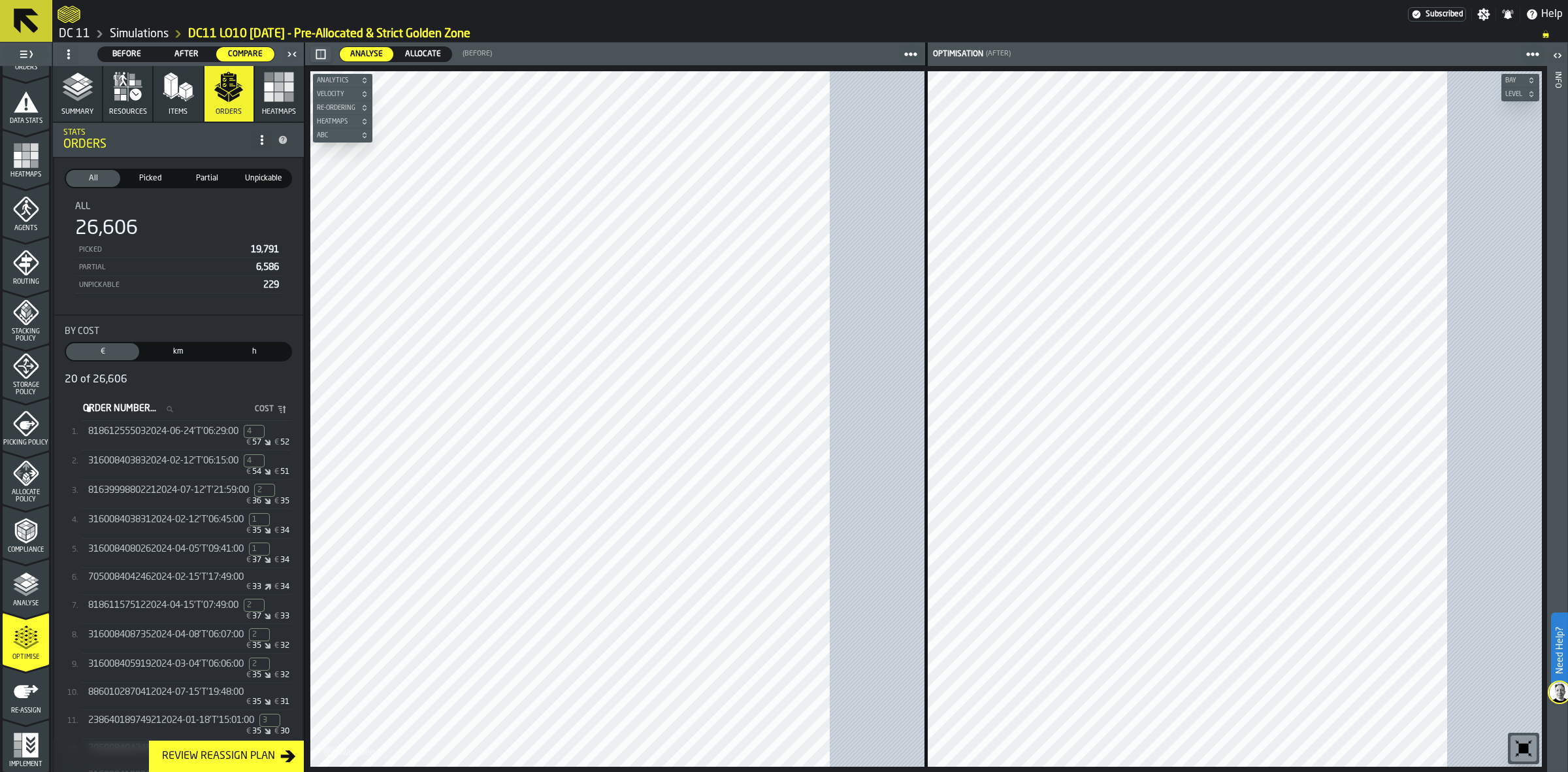
click at [1515, 96] on span "Level" at bounding box center [1513, 94] width 22 height 7
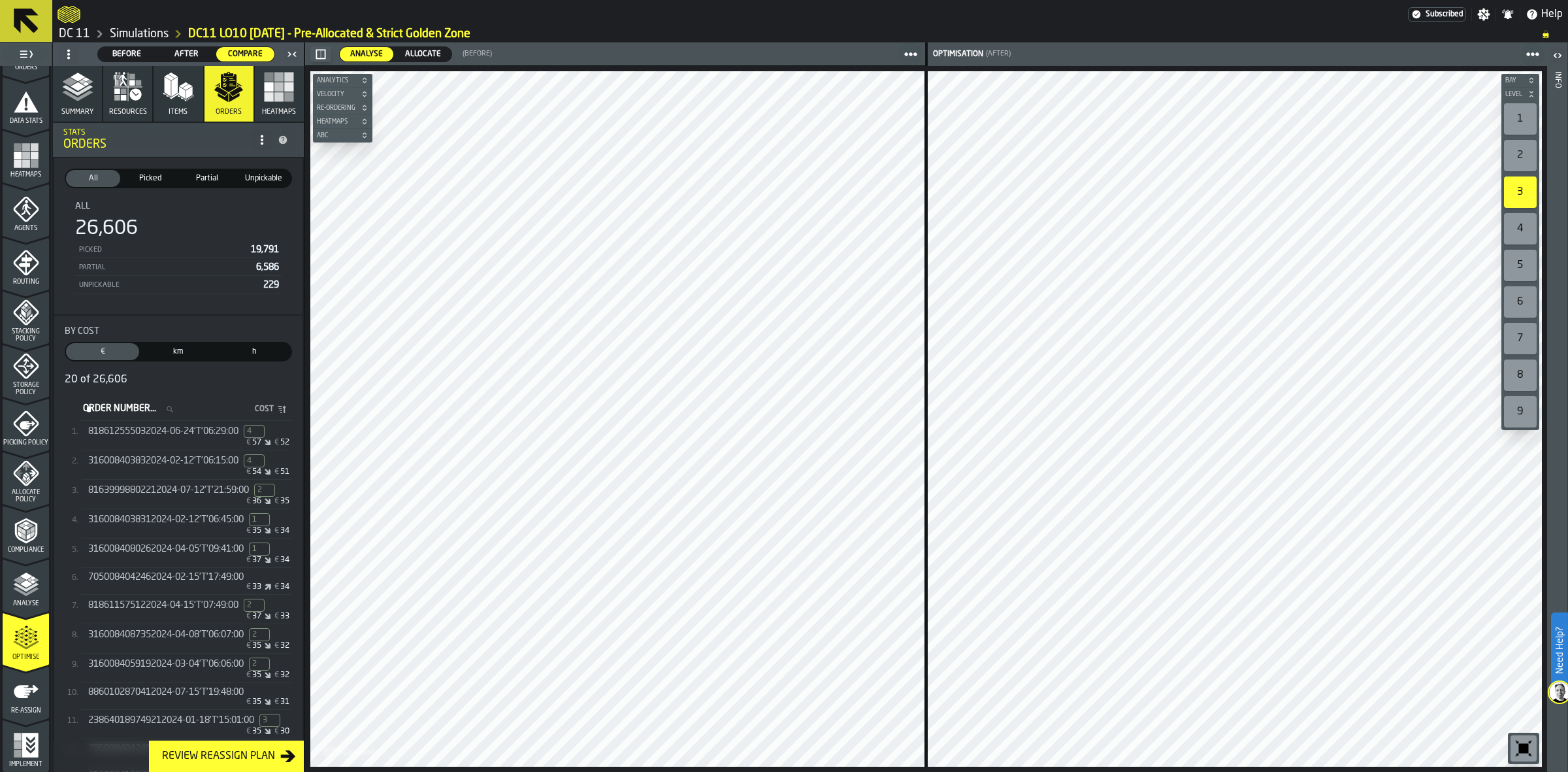
click at [1523, 230] on div "4" at bounding box center [1519, 229] width 33 height 32
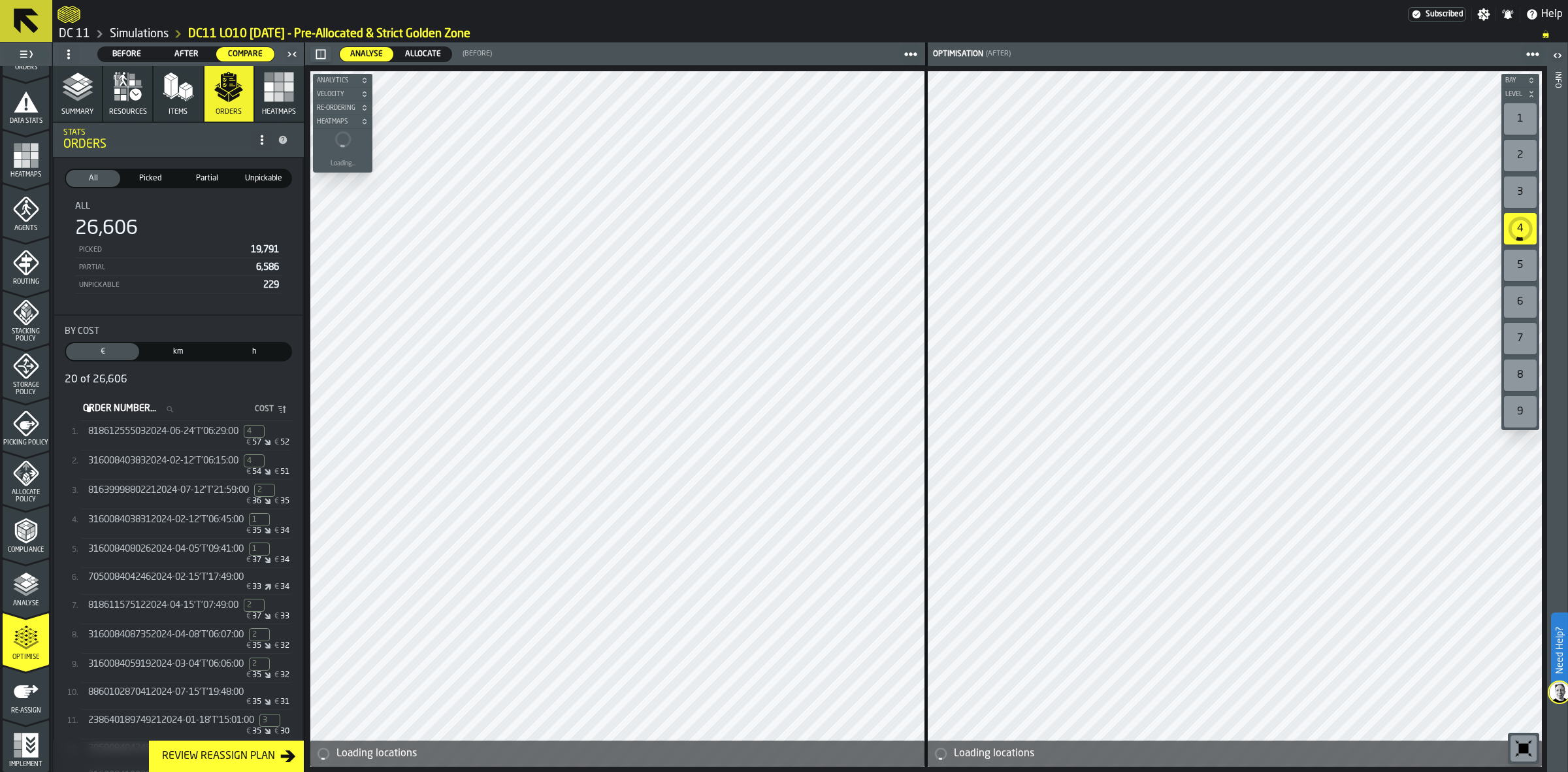
click at [1528, 93] on icon "button-" at bounding box center [1531, 95] width 8 height 8
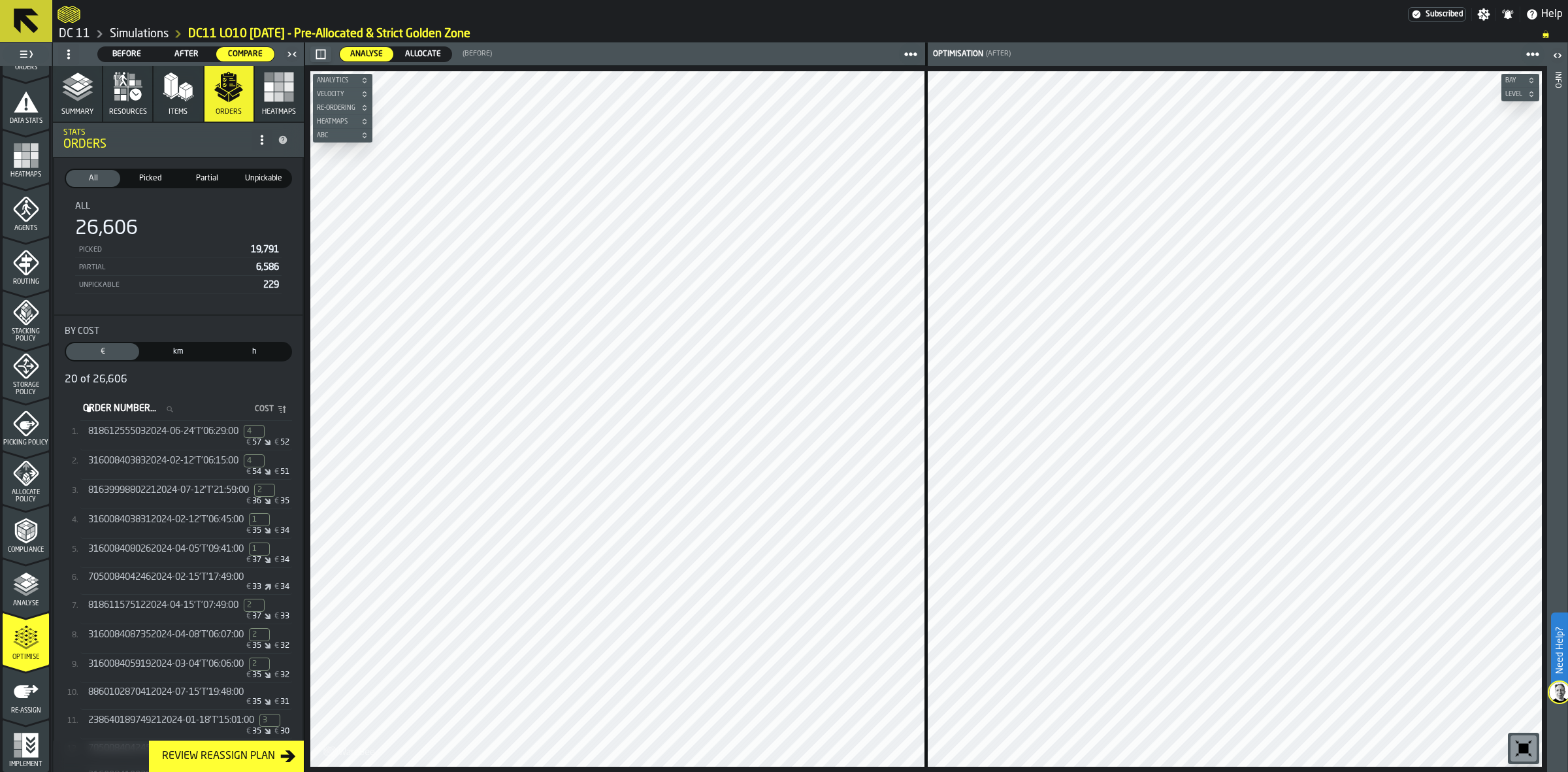
click at [194, 429] on span "818612555032024-06-24'T'06:29:00" at bounding box center [163, 431] width 150 height 11
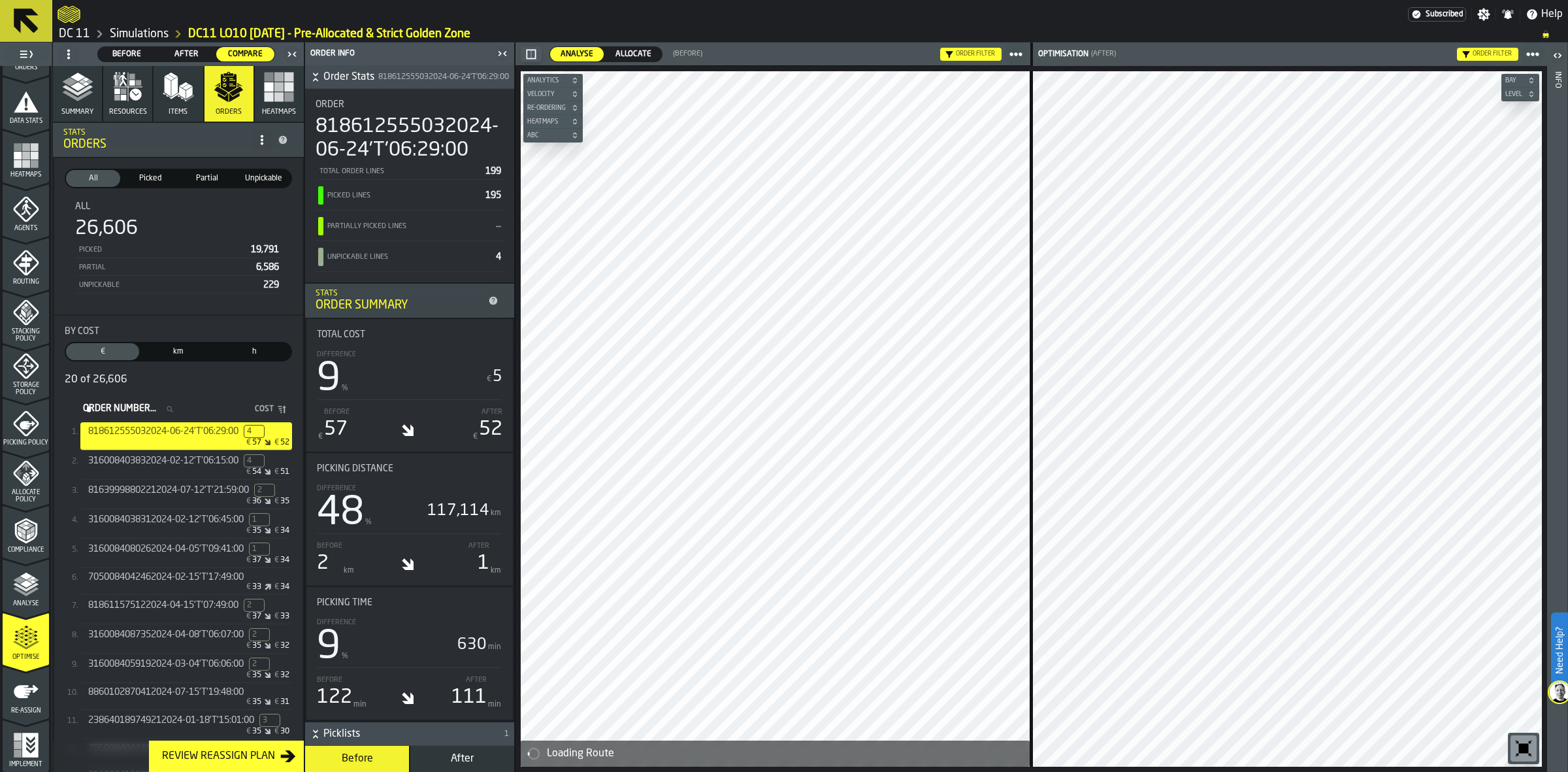
click at [1532, 749] on icon "button-toolbar-undefined" at bounding box center [1522, 748] width 21 height 21
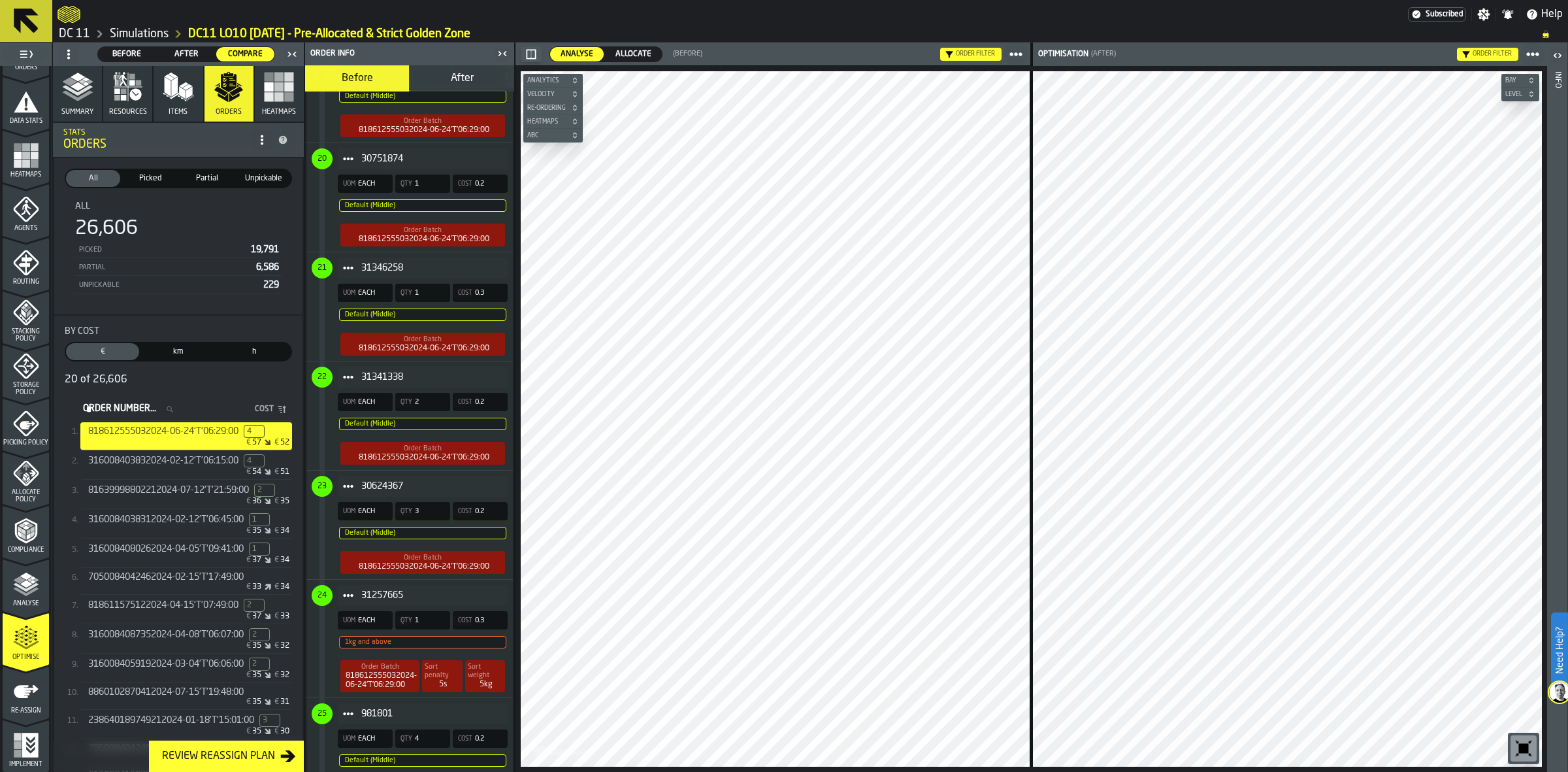
scroll to position [2989, 0]
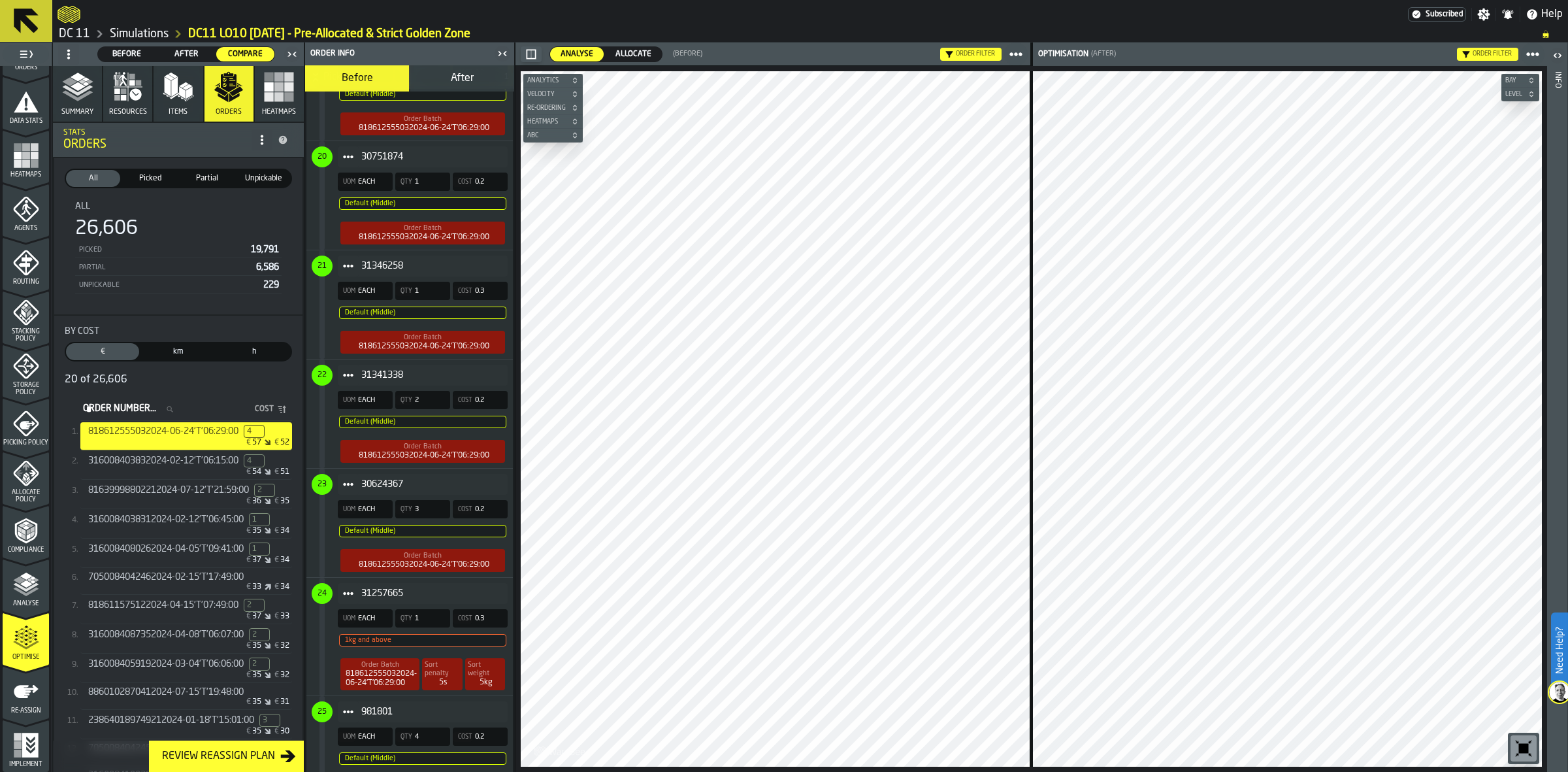
click at [386, 659] on div "31257665 UOM EACH Qty 1 Cost 0.3 1kg and above Order Batch 818612555032024-06-2…" at bounding box center [407, 637] width 201 height 117
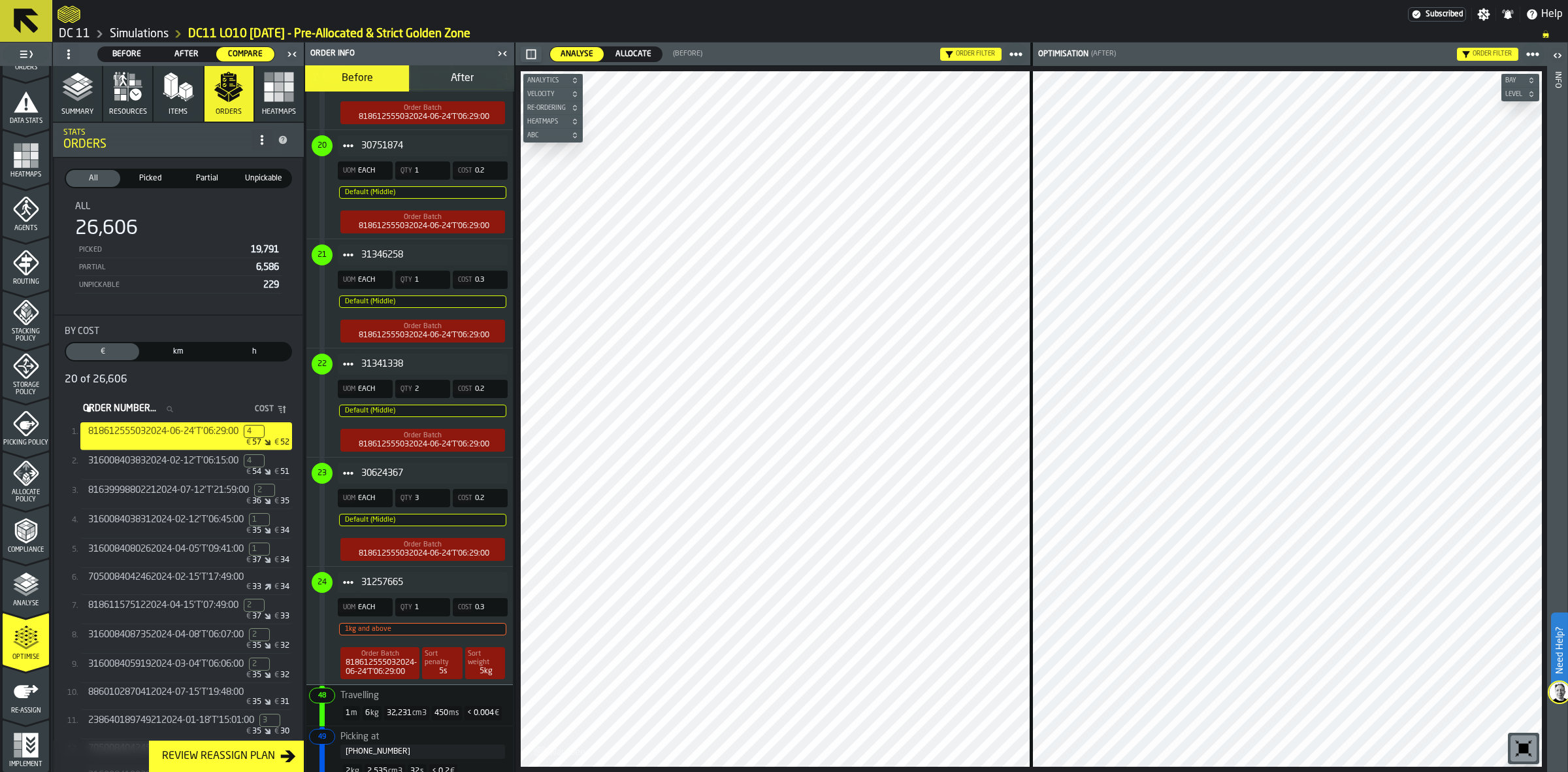
scroll to position [3054, 0]
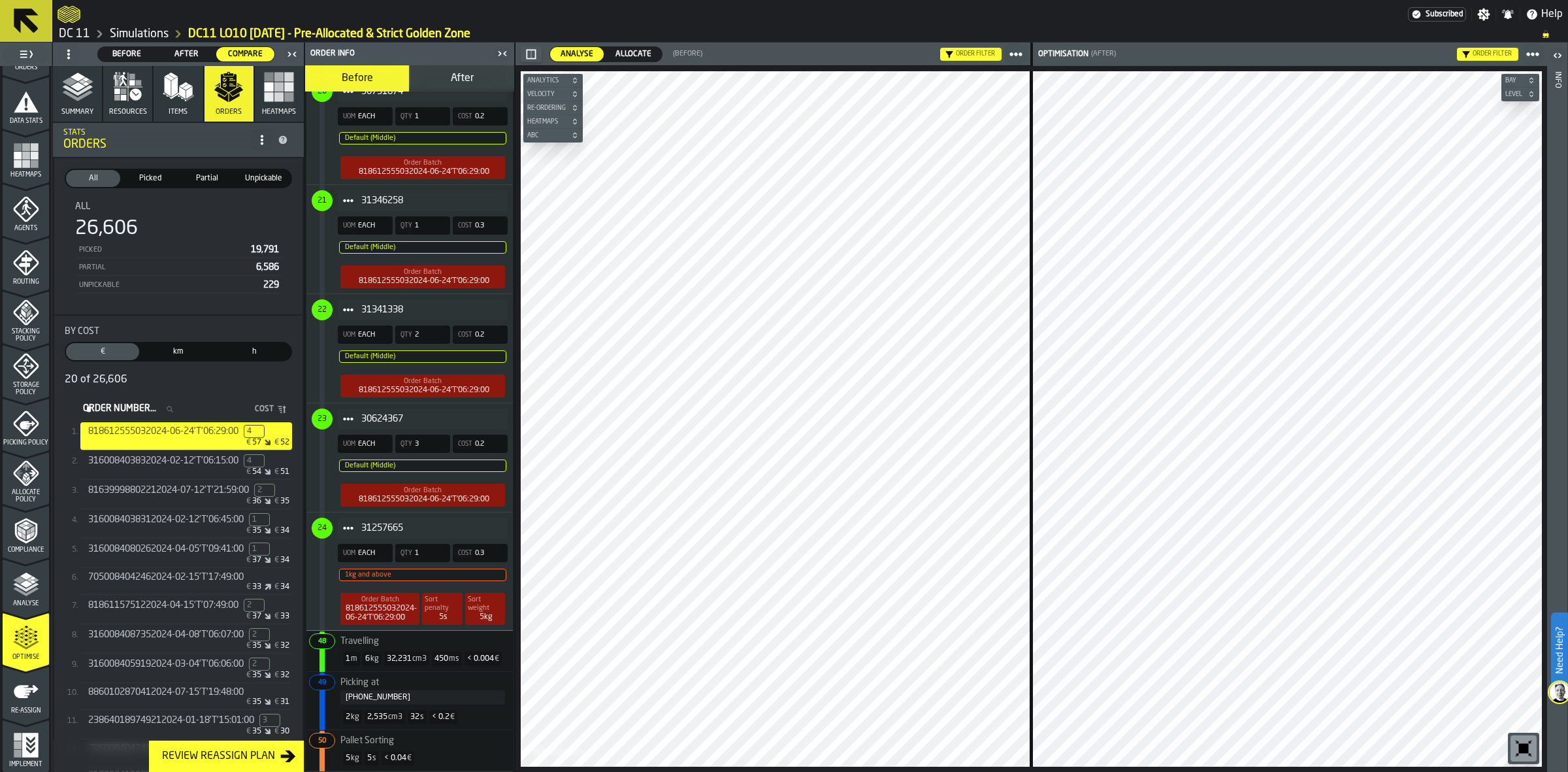
click at [32, 684] on icon "menu Re-assign" at bounding box center [26, 690] width 25 height 13
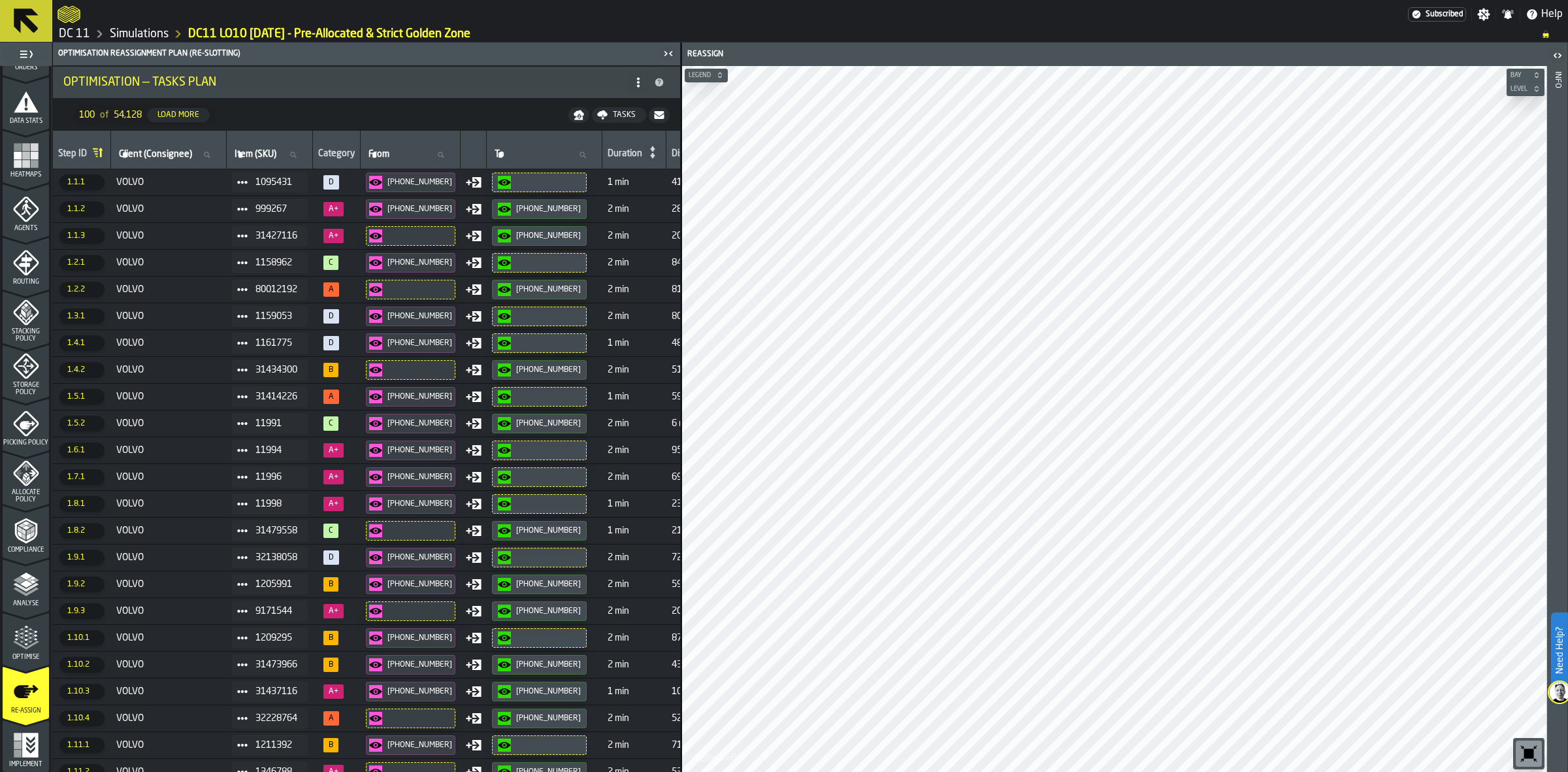
click at [157, 282] on td "VOLVO" at bounding box center [169, 290] width 115 height 27
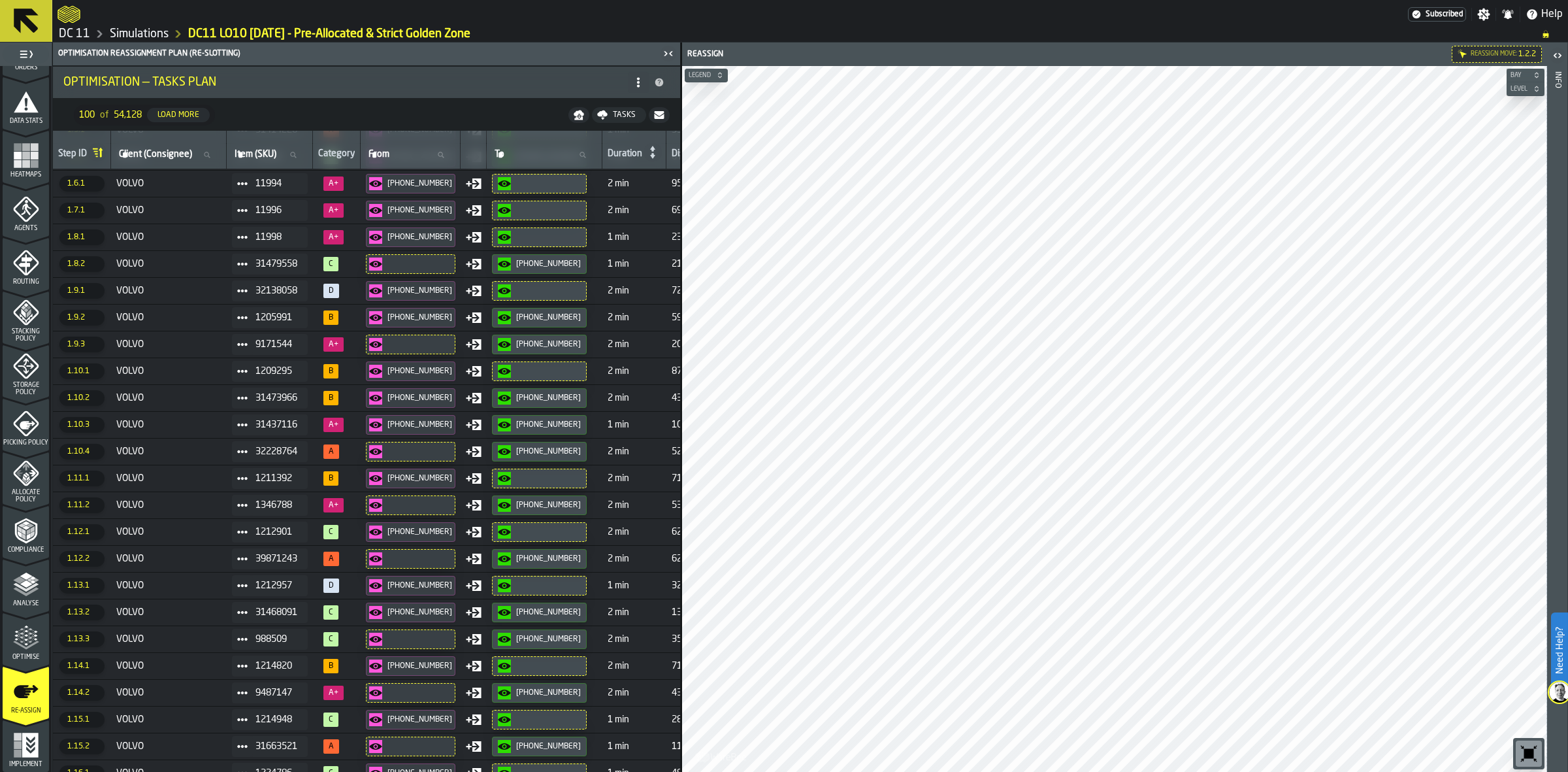
scroll to position [268, 0]
click at [173, 468] on td "VOLVO" at bounding box center [169, 477] width 115 height 27
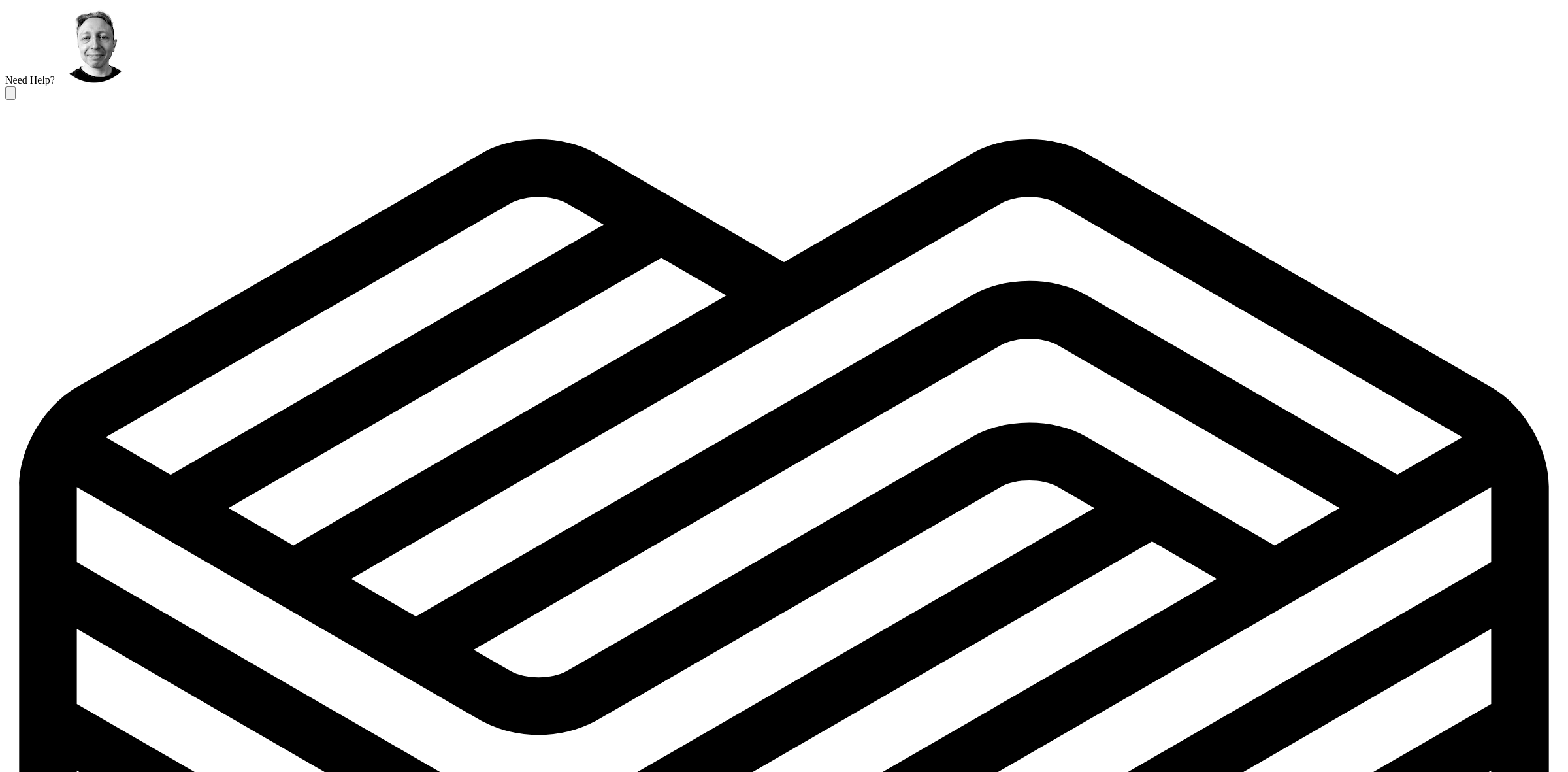
scroll to position [268, 0]
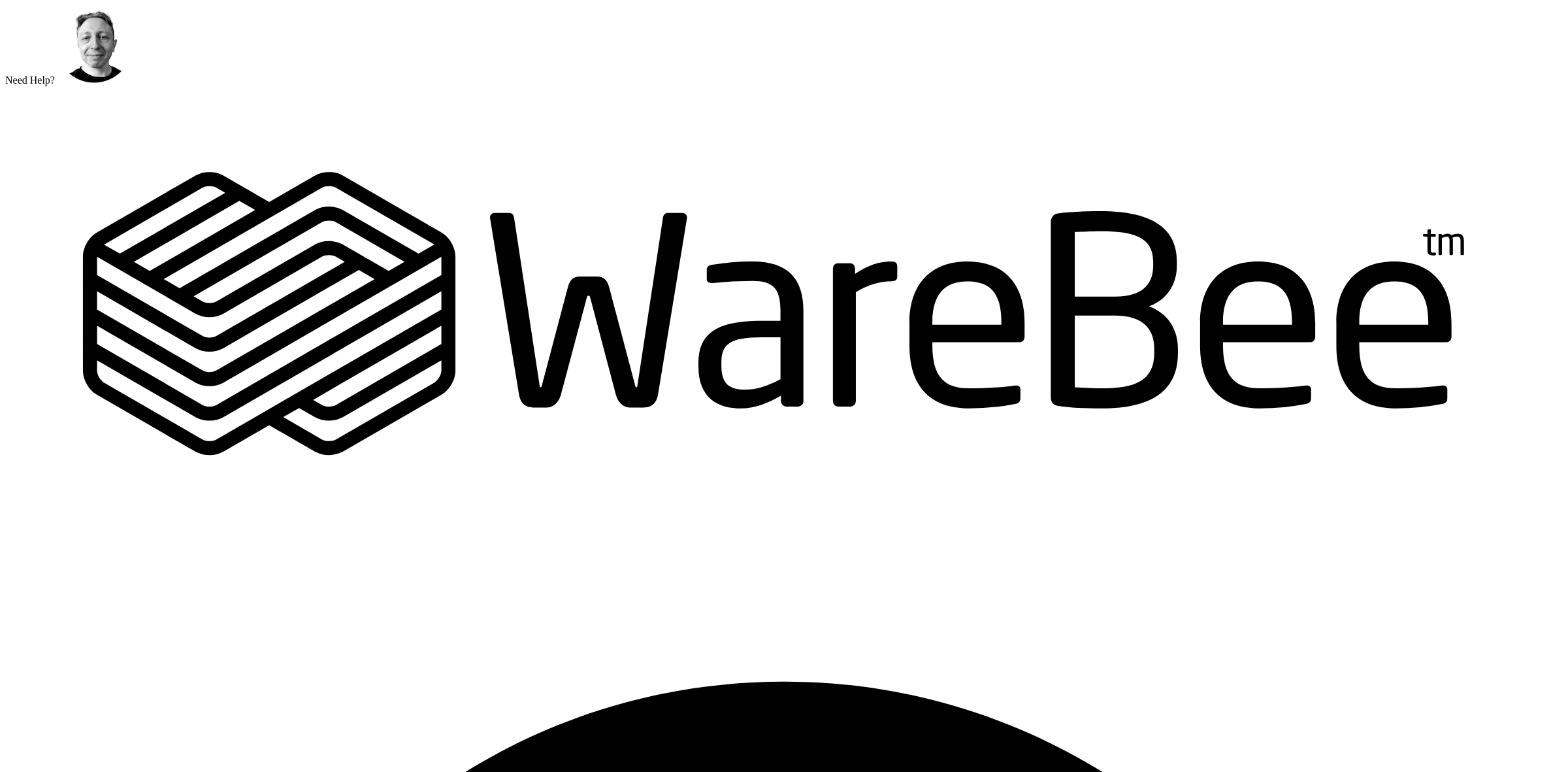
drag, startPoint x: 1366, startPoint y: 62, endPoint x: 1319, endPoint y: 55, distance: 47.5
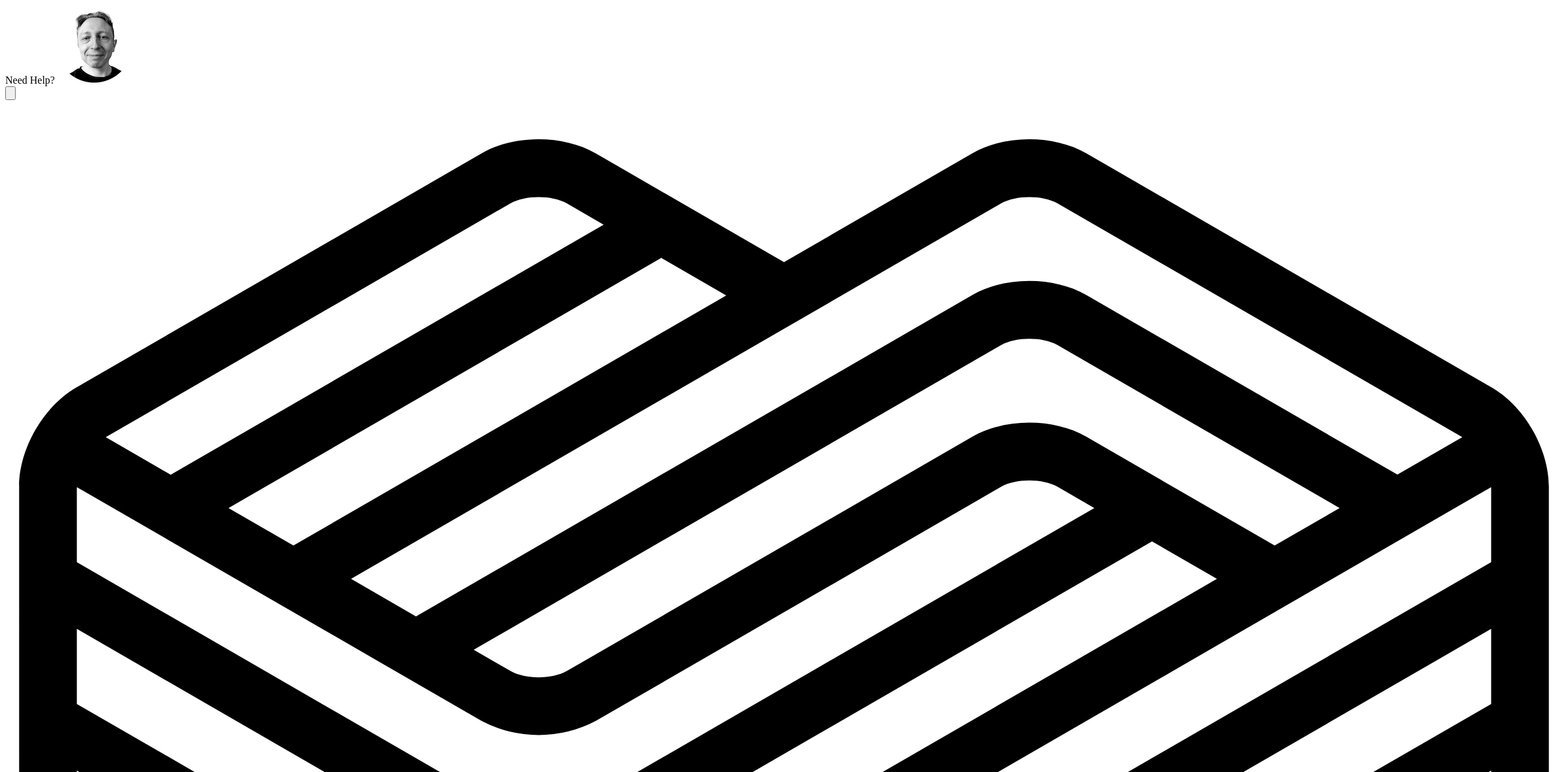
scroll to position [259, 0]
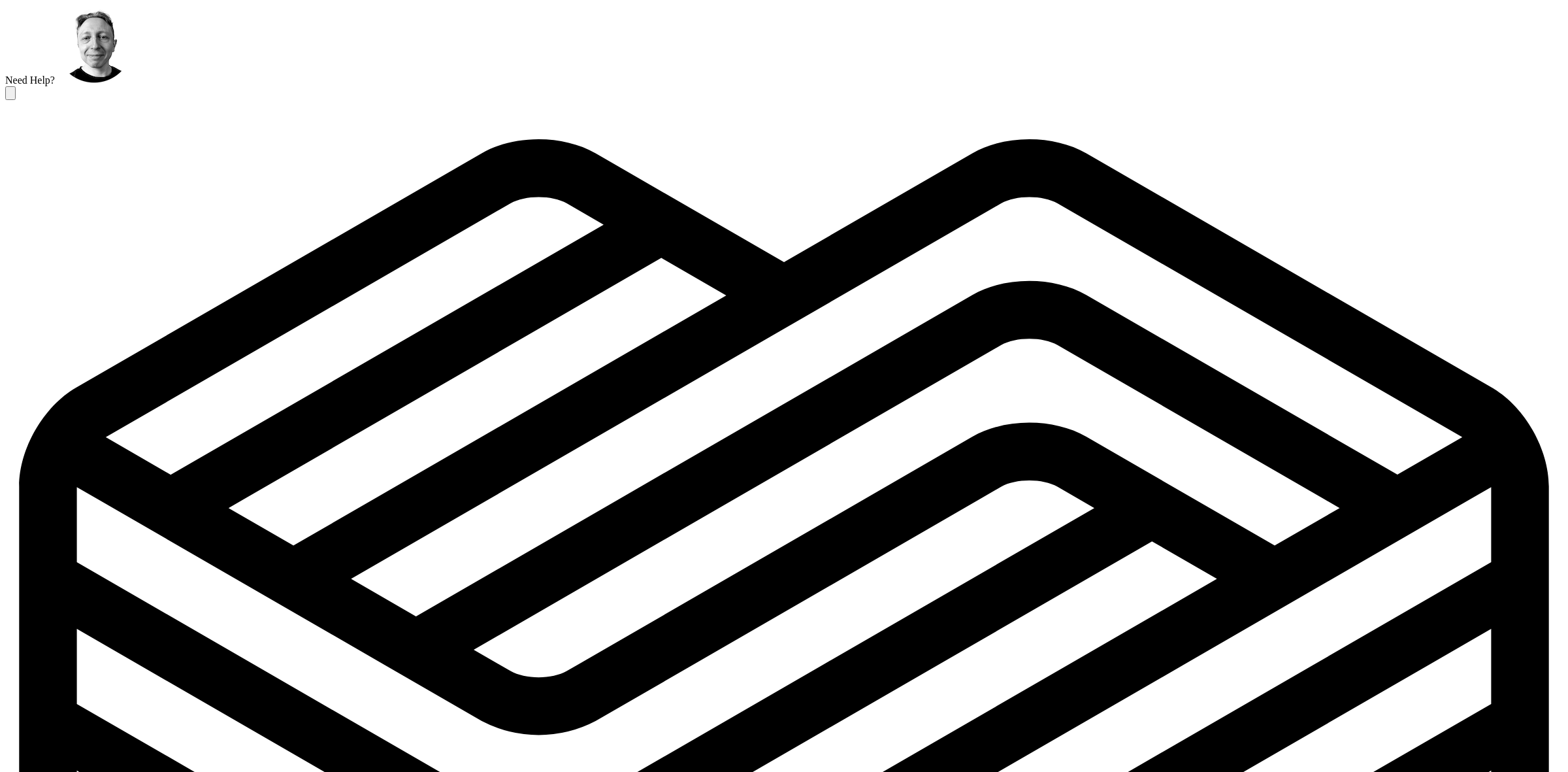
scroll to position [115, 0]
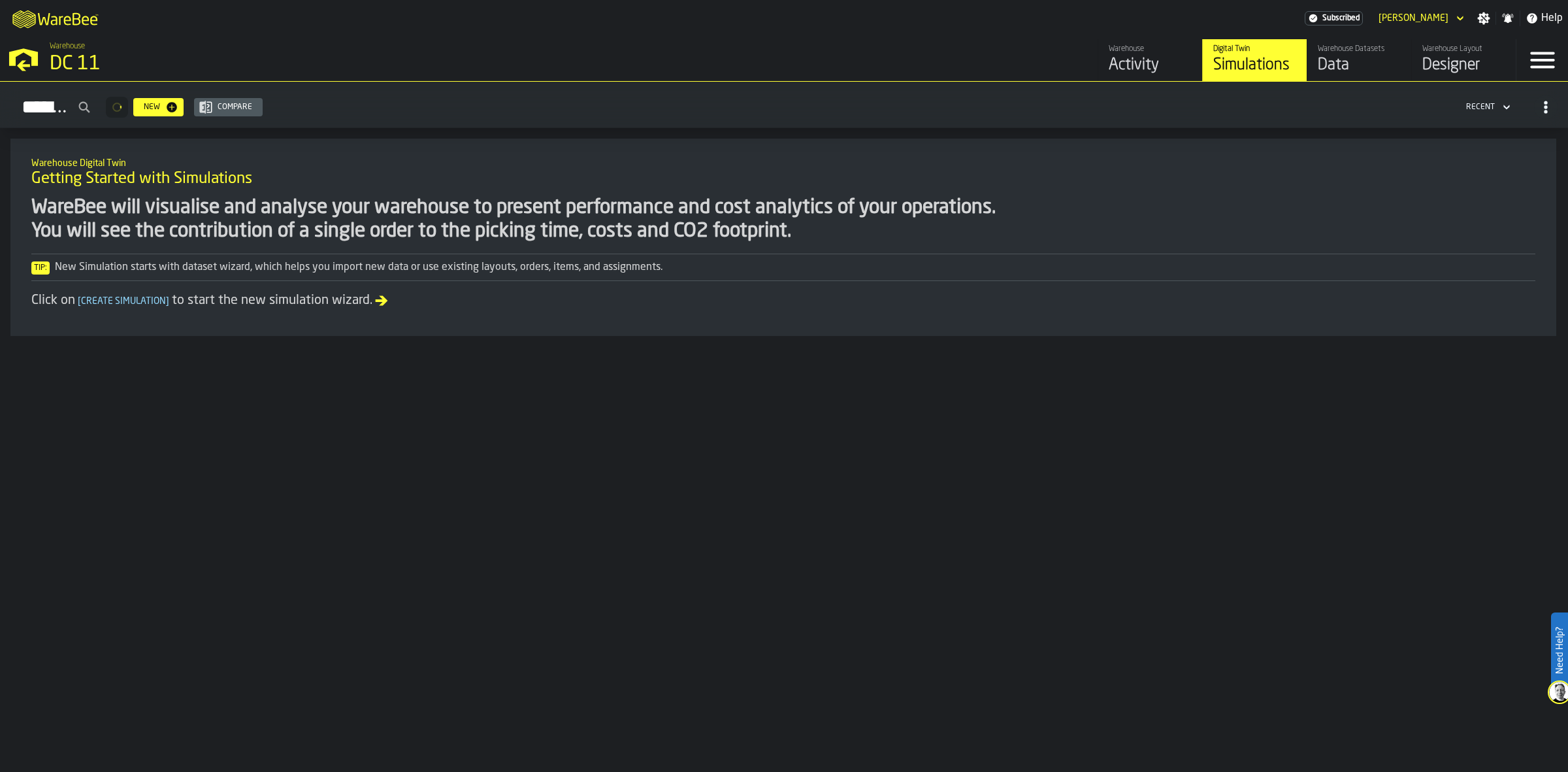
click at [1256, 62] on div "Simulations" at bounding box center [1254, 65] width 83 height 21
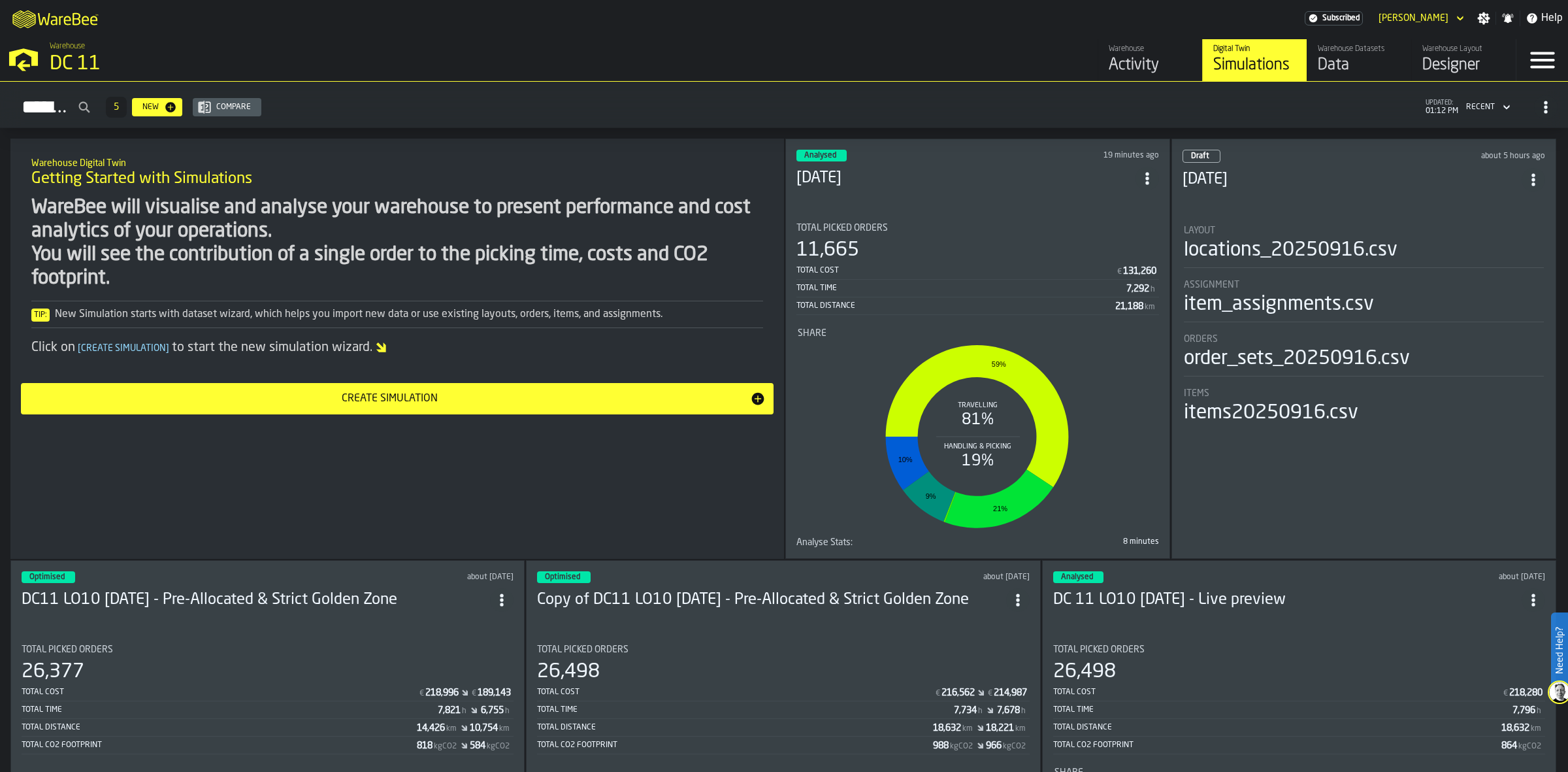
click at [877, 182] on h3 "[DATE]" at bounding box center [965, 178] width 339 height 21
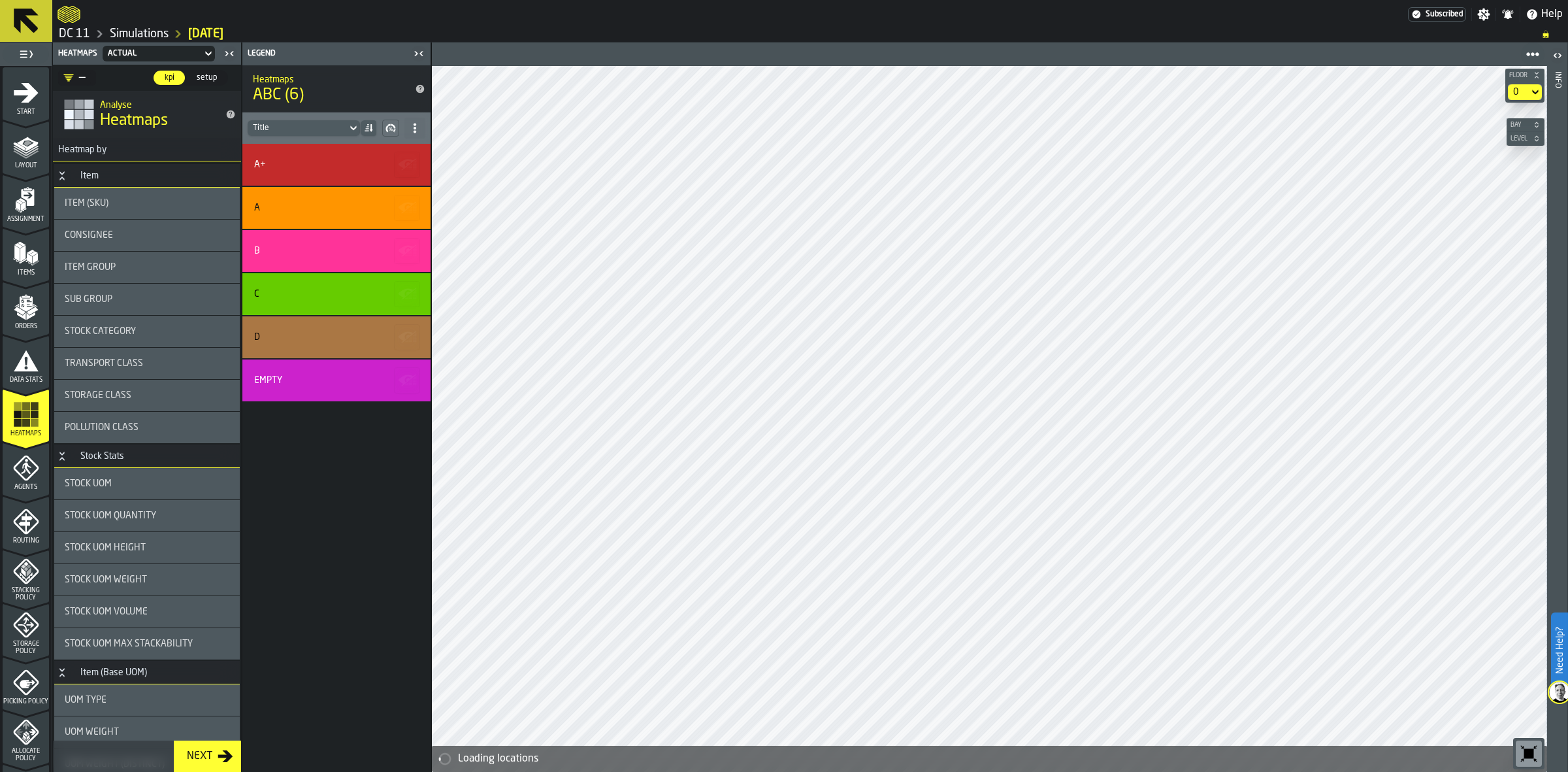
click at [412, 122] on icon at bounding box center [415, 127] width 11 height 11
click at [357, 469] on div "A+ A B C D Empty" at bounding box center [336, 458] width 188 height 628
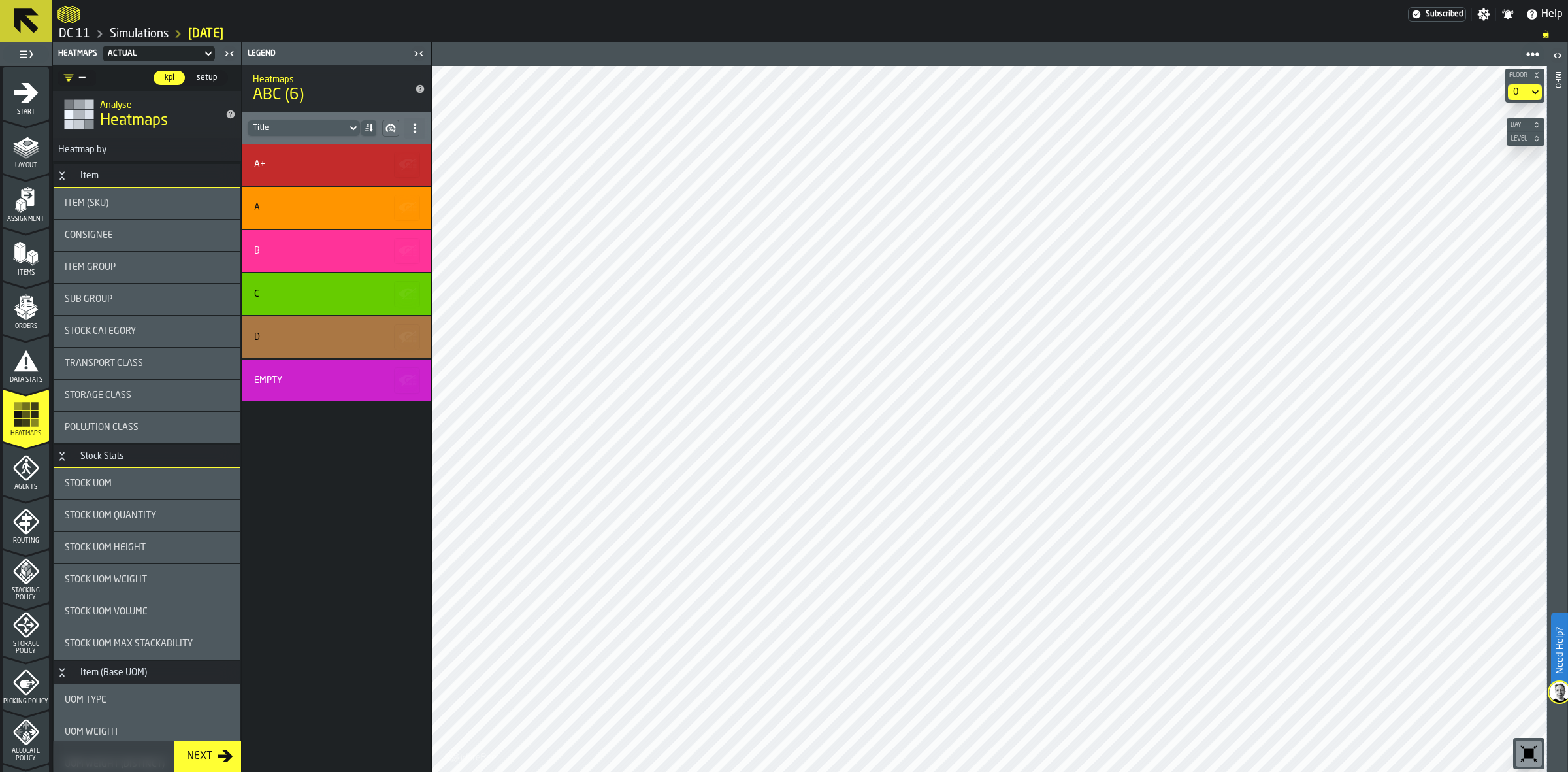
click at [28, 463] on icon "menu Agents" at bounding box center [26, 468] width 26 height 26
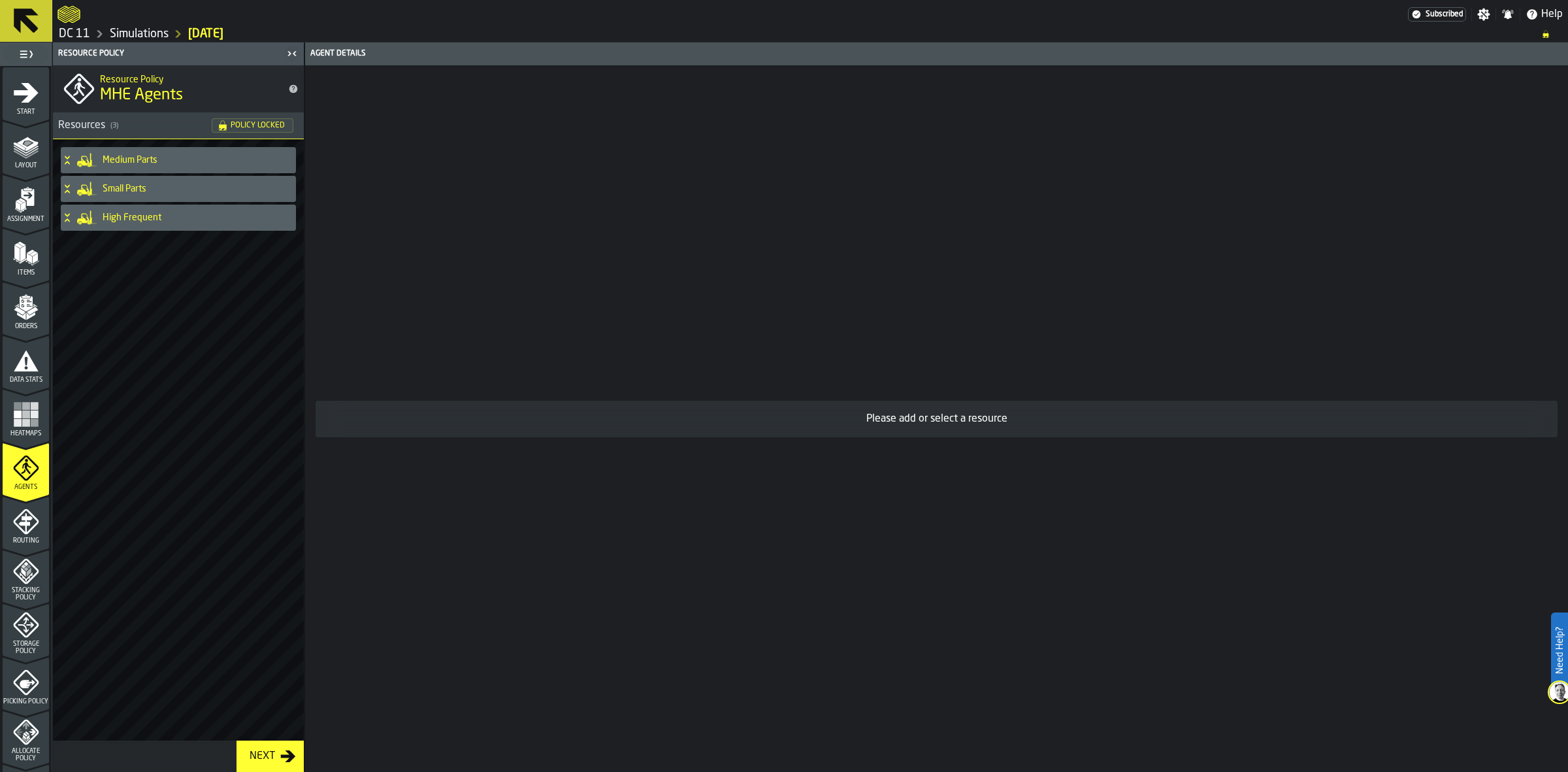
click at [151, 34] on link "Simulations" at bounding box center [138, 34] width 59 height 14
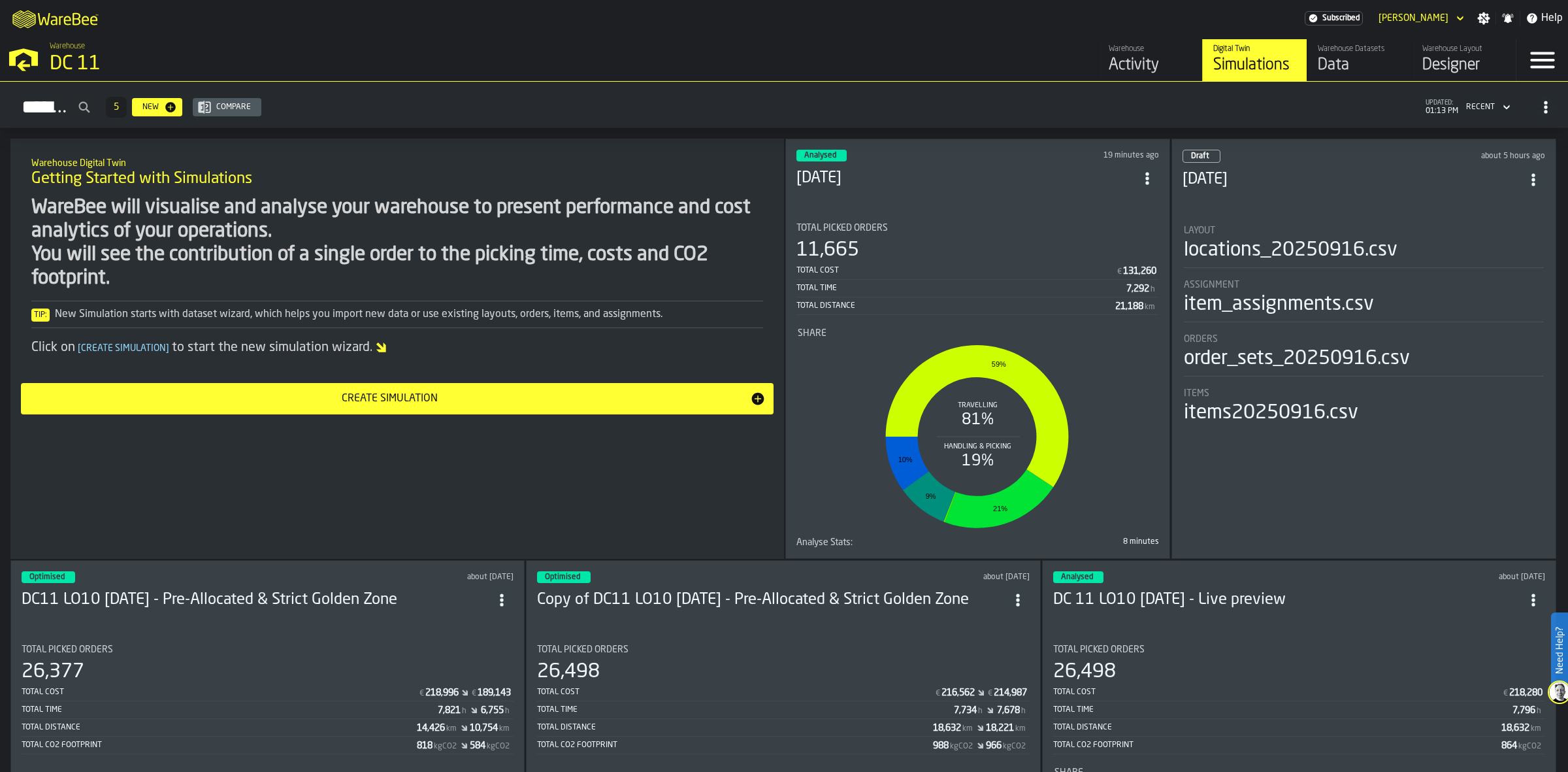
click at [1259, 158] on header "Draft about 5 hours ago 2025-09-19" at bounding box center [1363, 175] width 363 height 53
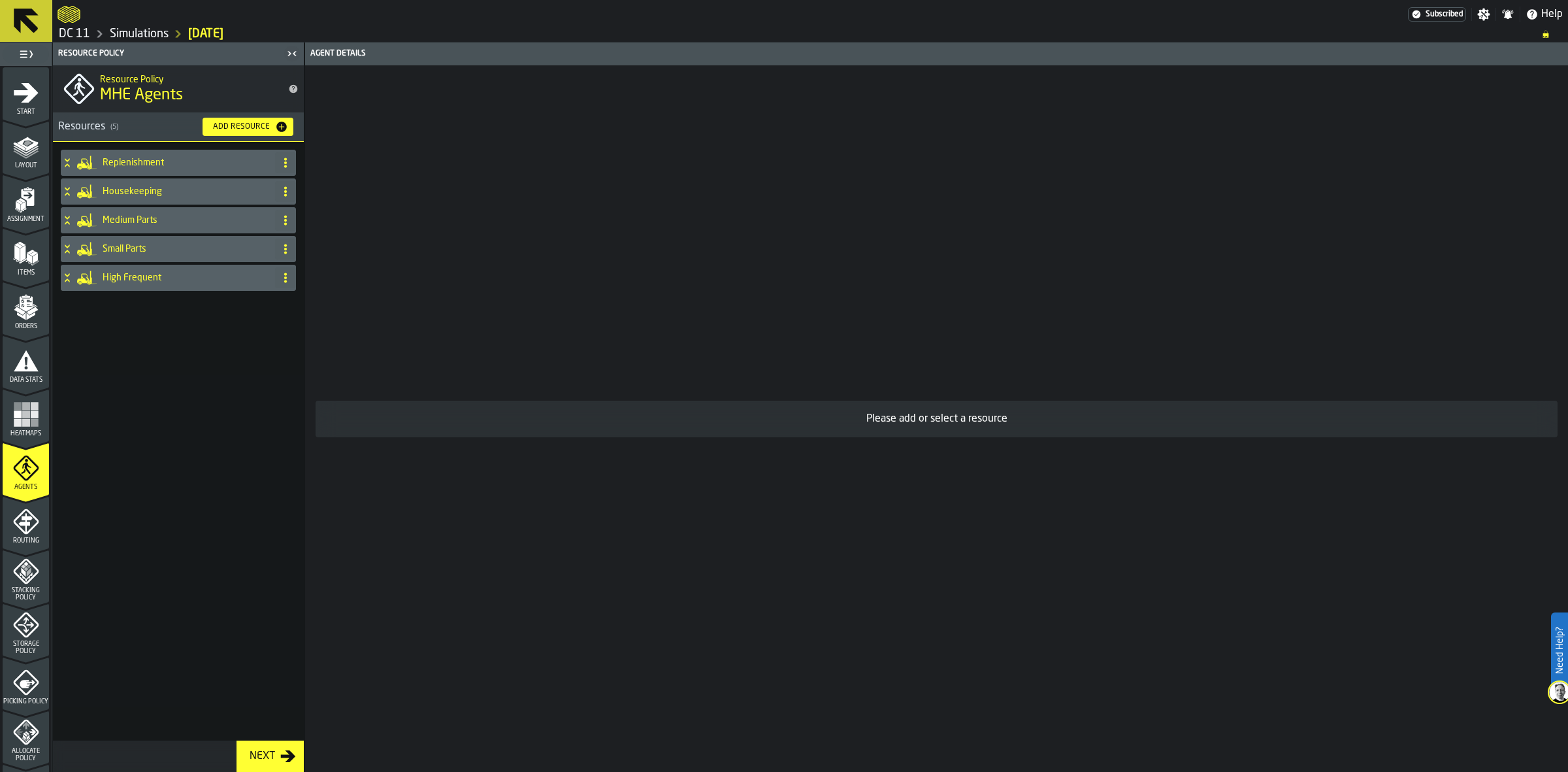
click at [190, 286] on div "High Frequent" at bounding box center [165, 278] width 209 height 26
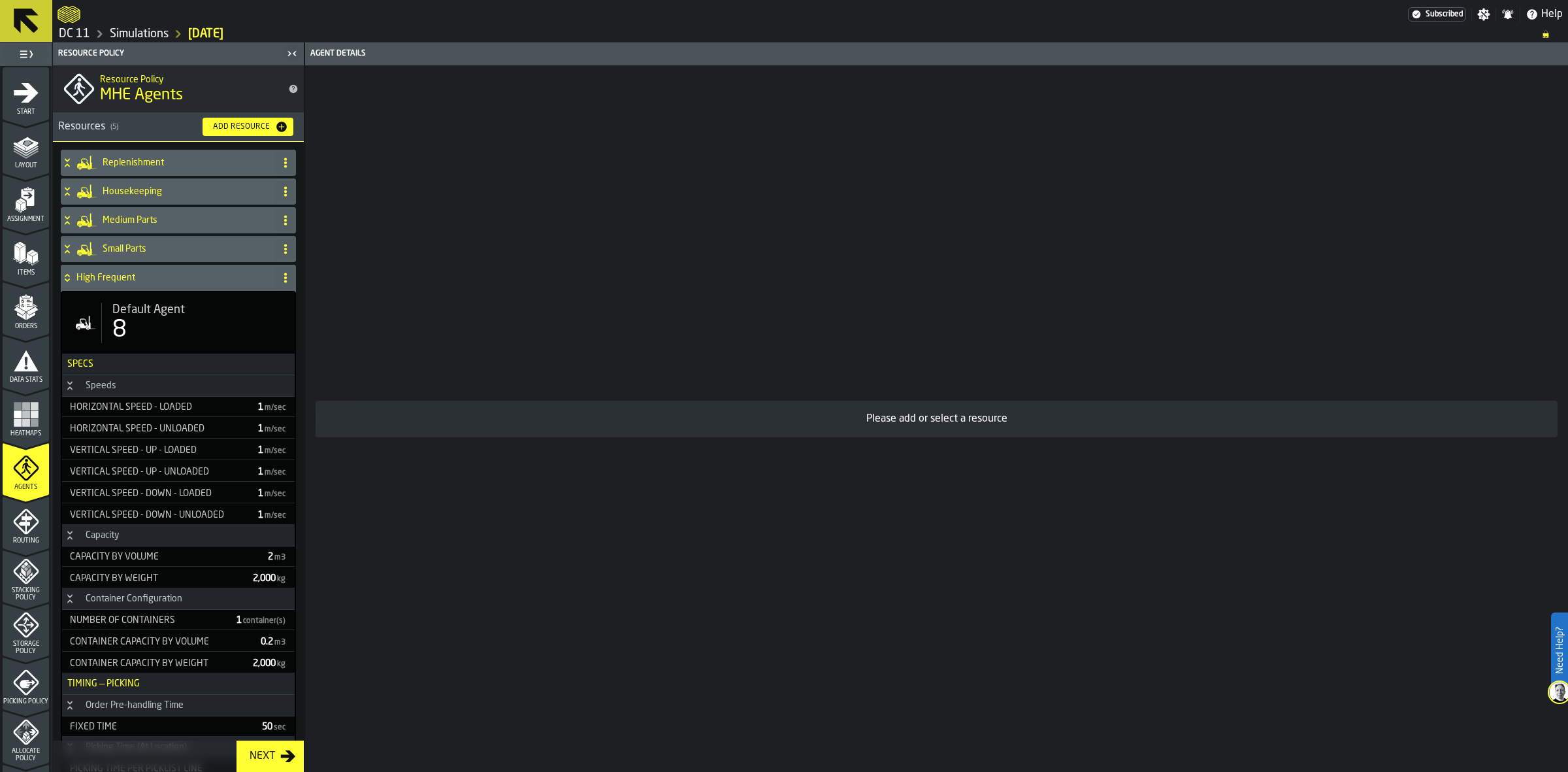
click at [163, 249] on h4 "Small Parts" at bounding box center [186, 249] width 167 height 11
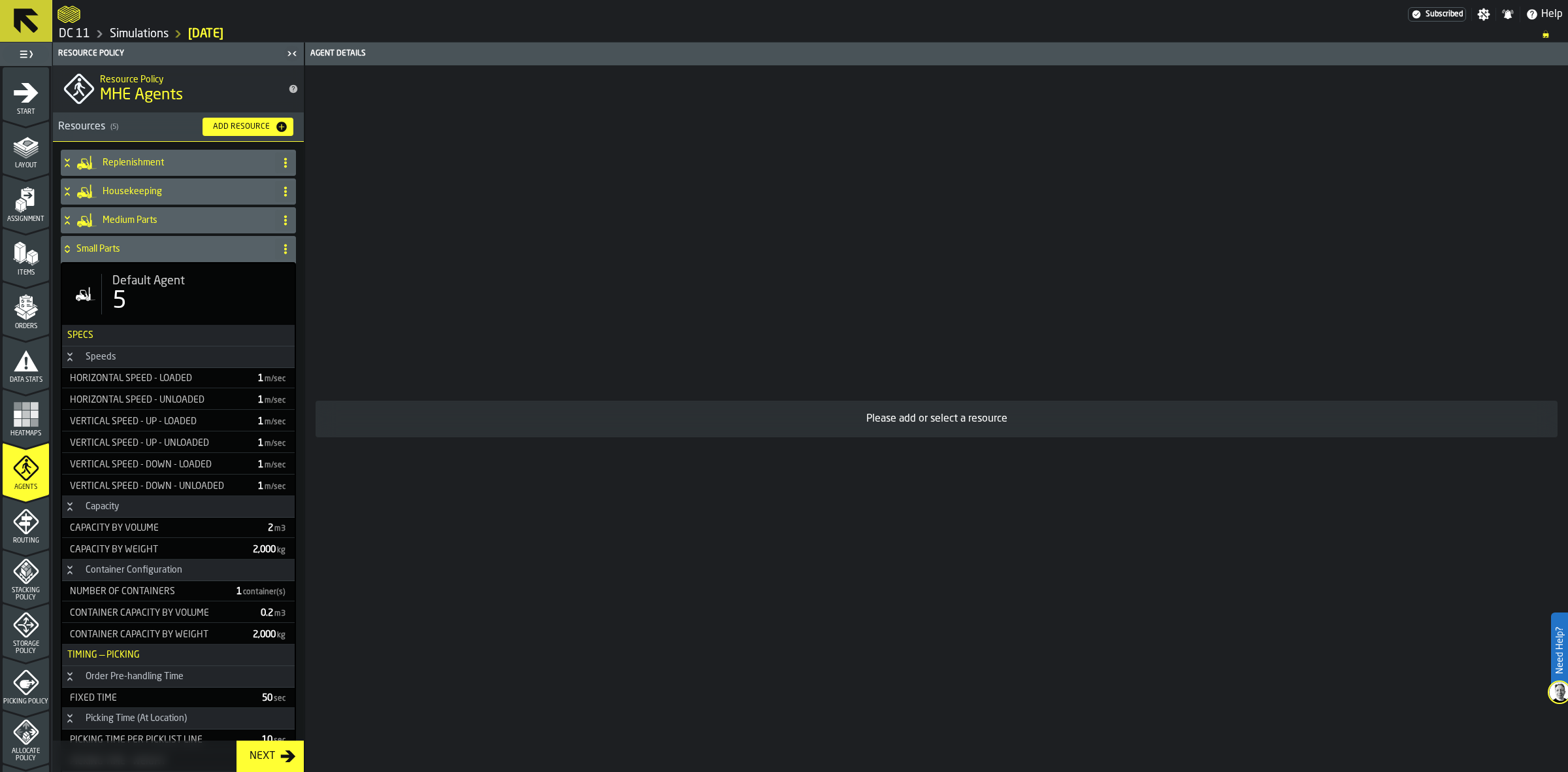
click at [138, 246] on h4 "Small Parts" at bounding box center [173, 249] width 193 height 11
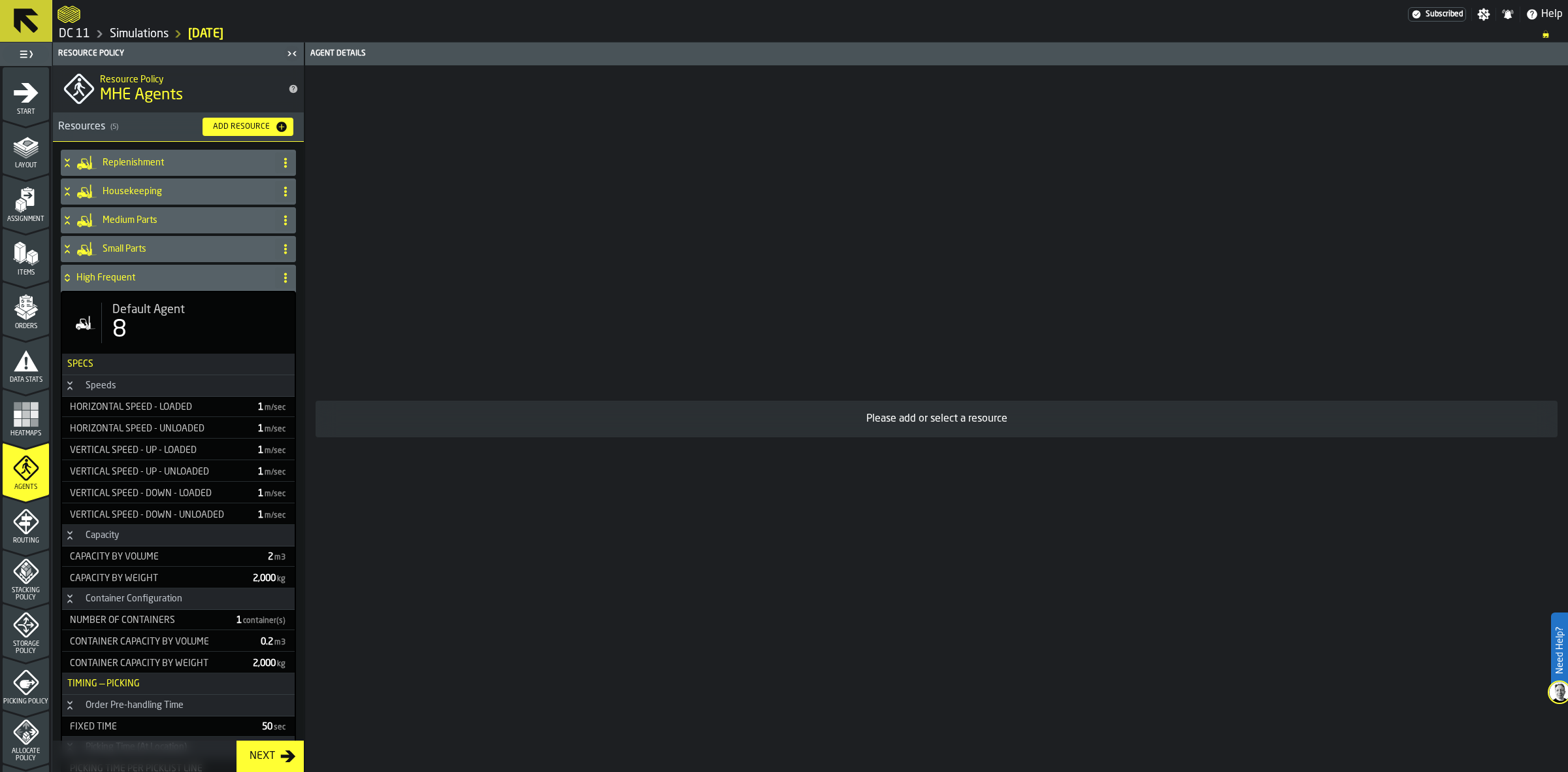
click at [147, 276] on h4 "High Frequent" at bounding box center [173, 278] width 193 height 11
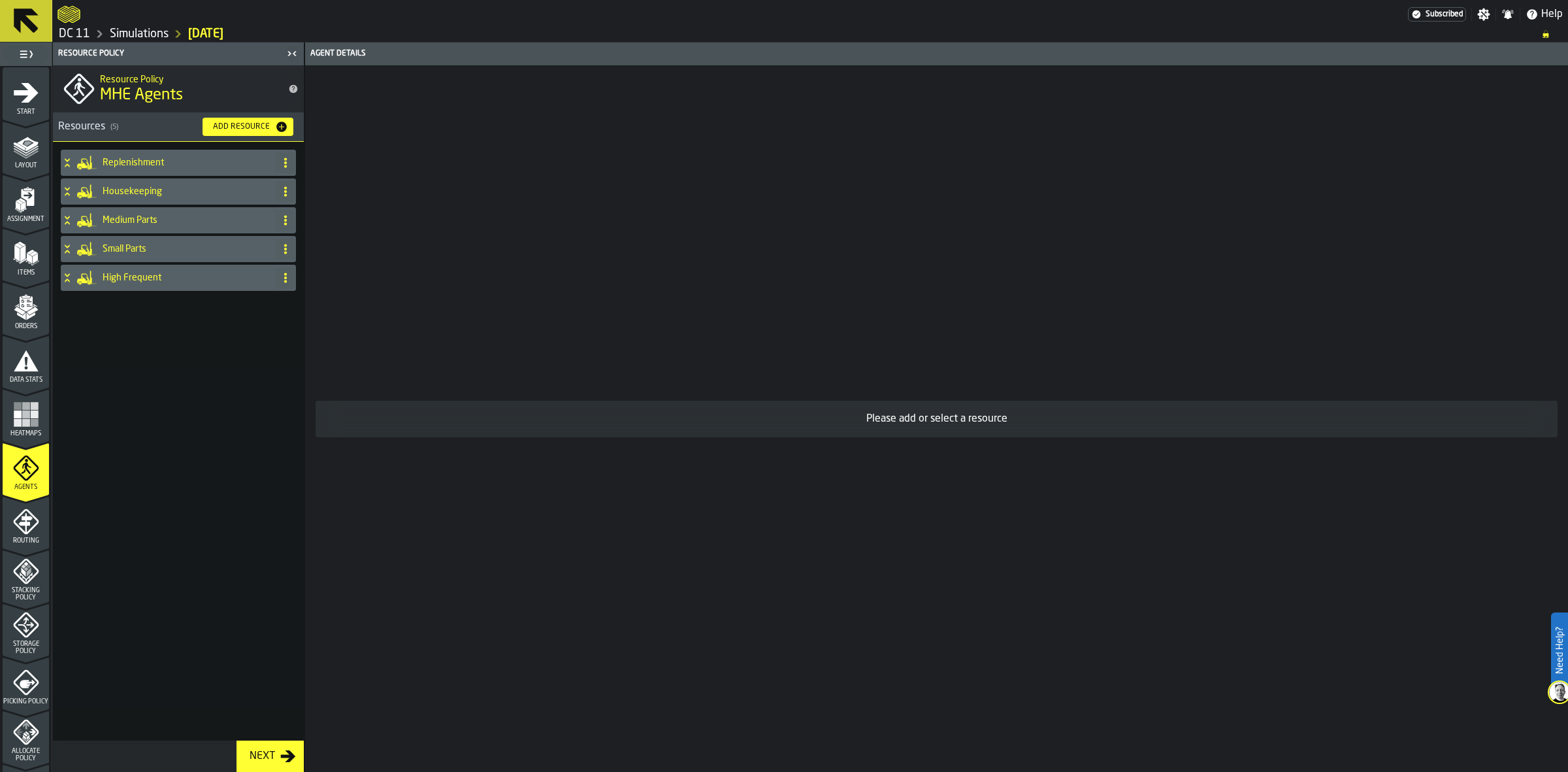
click at [259, 744] on button "Next" at bounding box center [270, 756] width 68 height 32
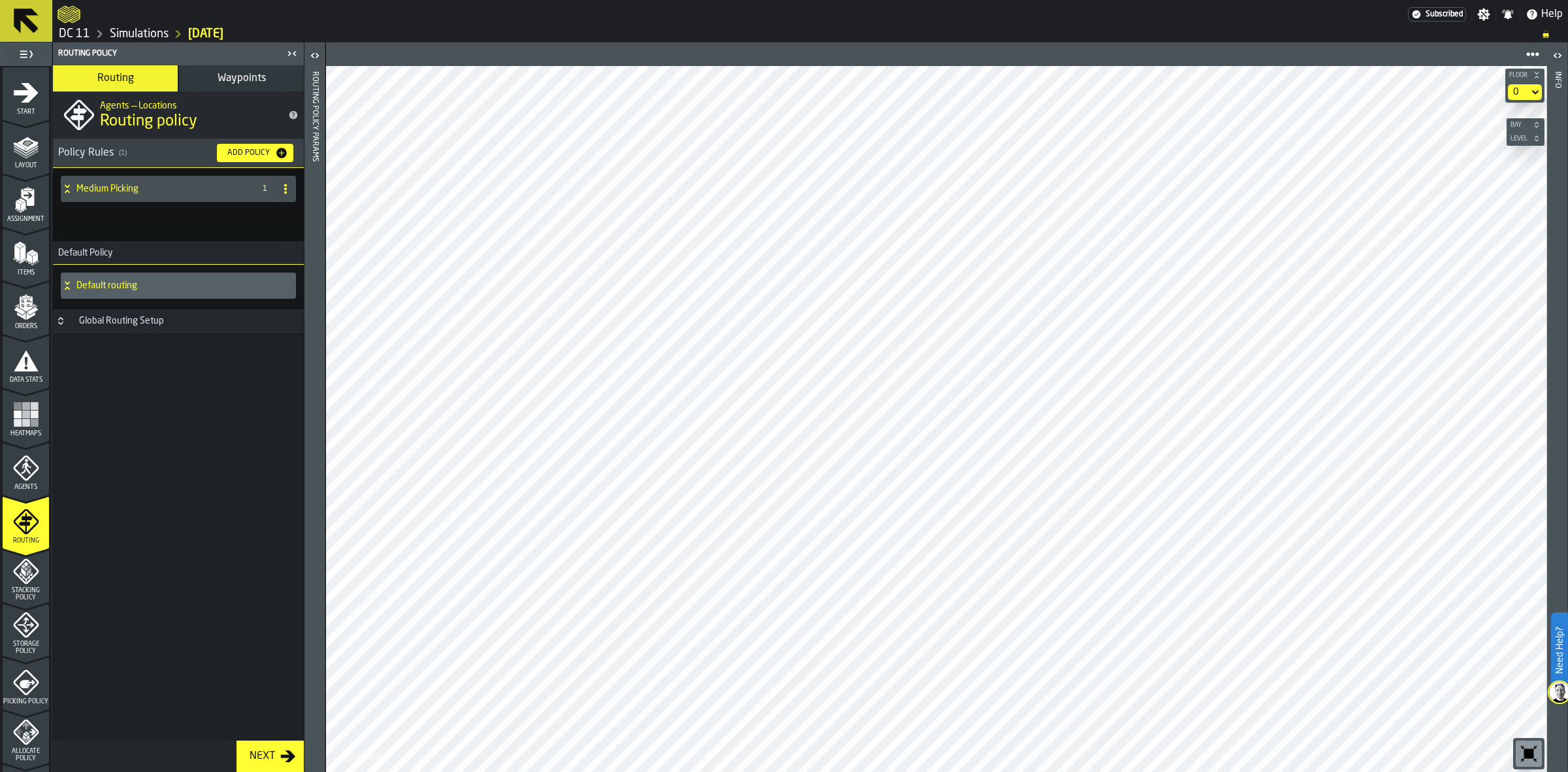
click at [134, 190] on h4 "Medium Picking" at bounding box center [162, 189] width 172 height 11
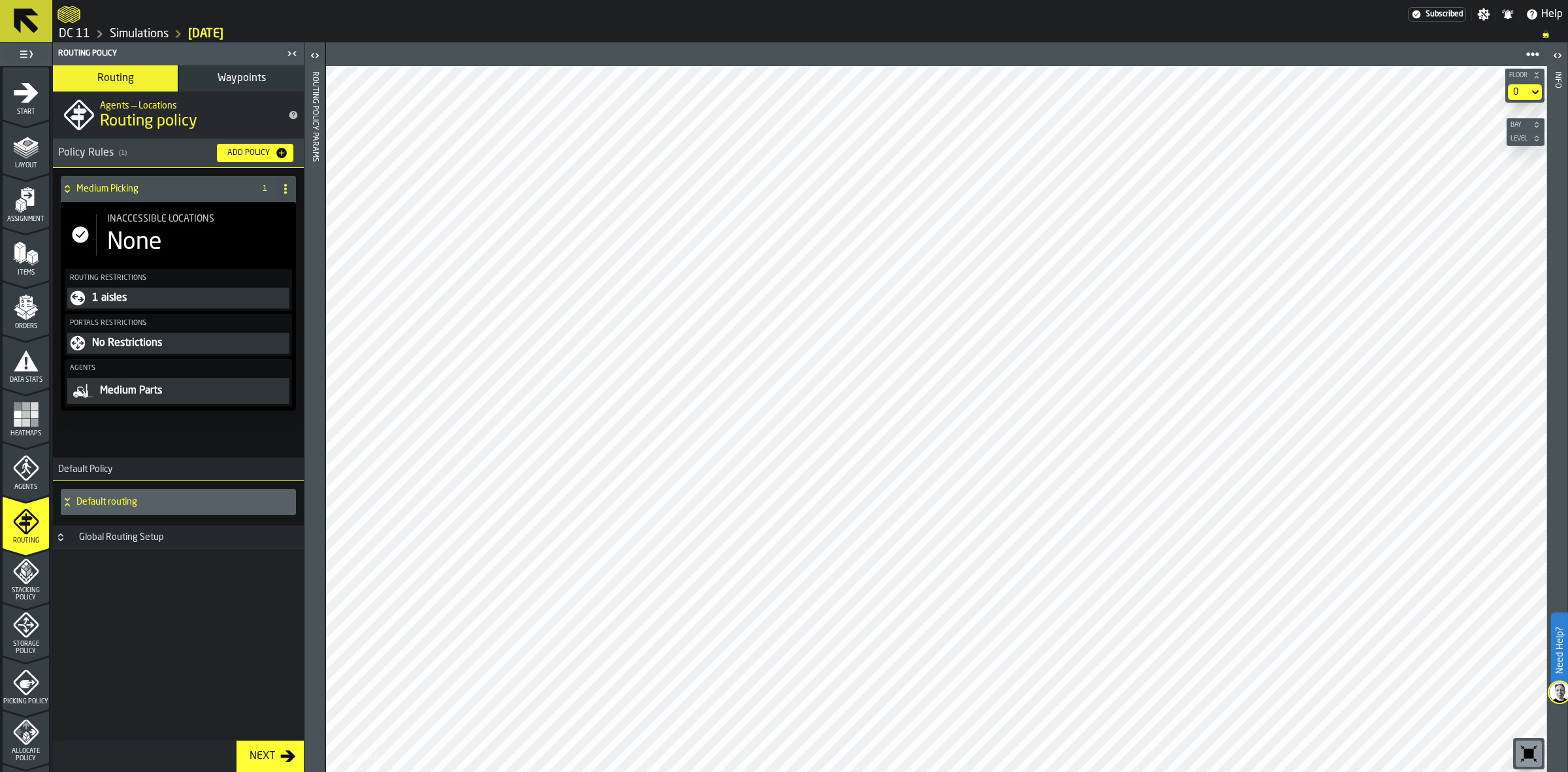
click at [138, 509] on div "Default routing" at bounding box center [175, 501] width 230 height 26
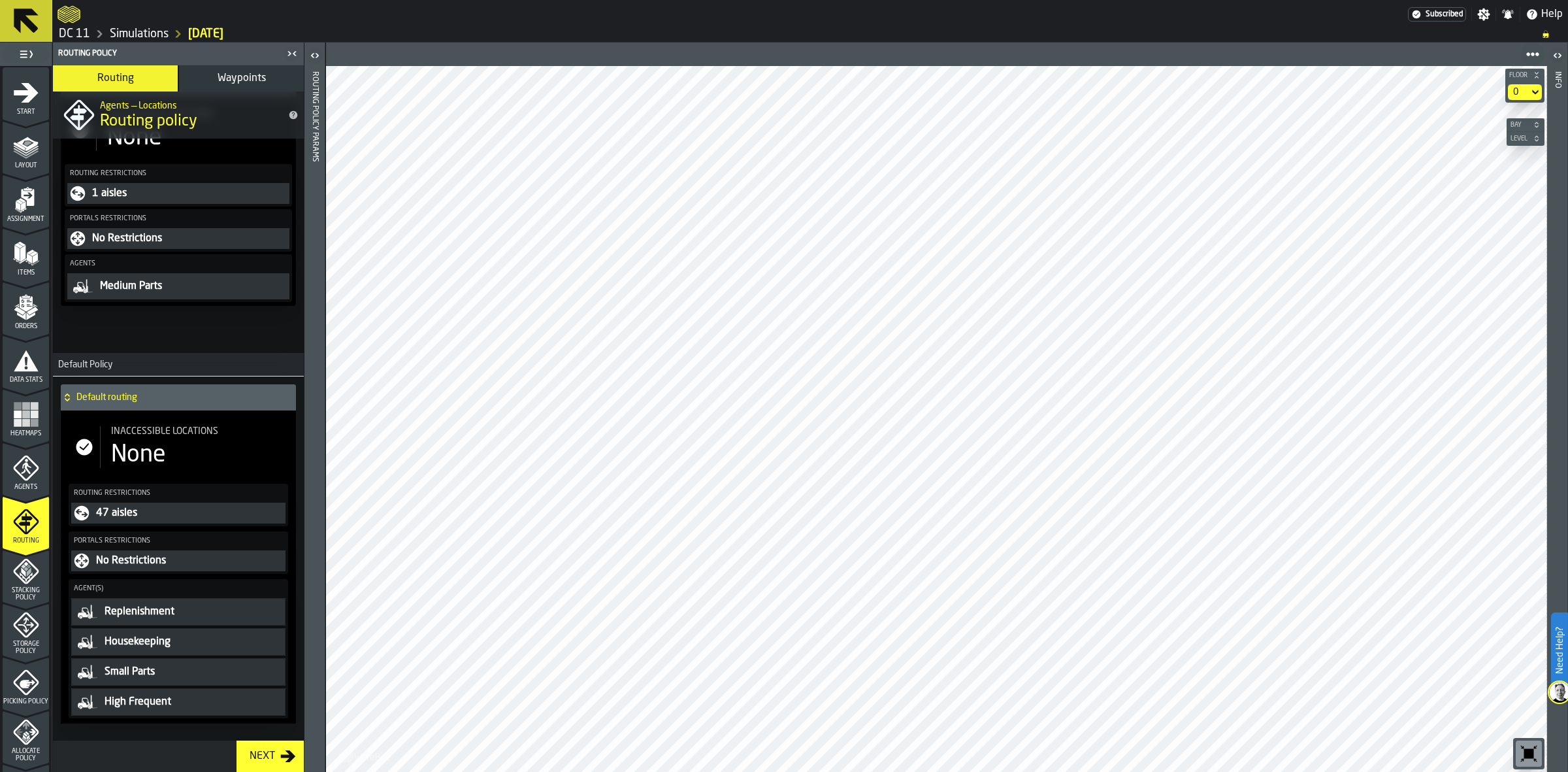
scroll to position [105, 0]
click at [187, 439] on div "Inaccessible locations None" at bounding box center [193, 447] width 186 height 42
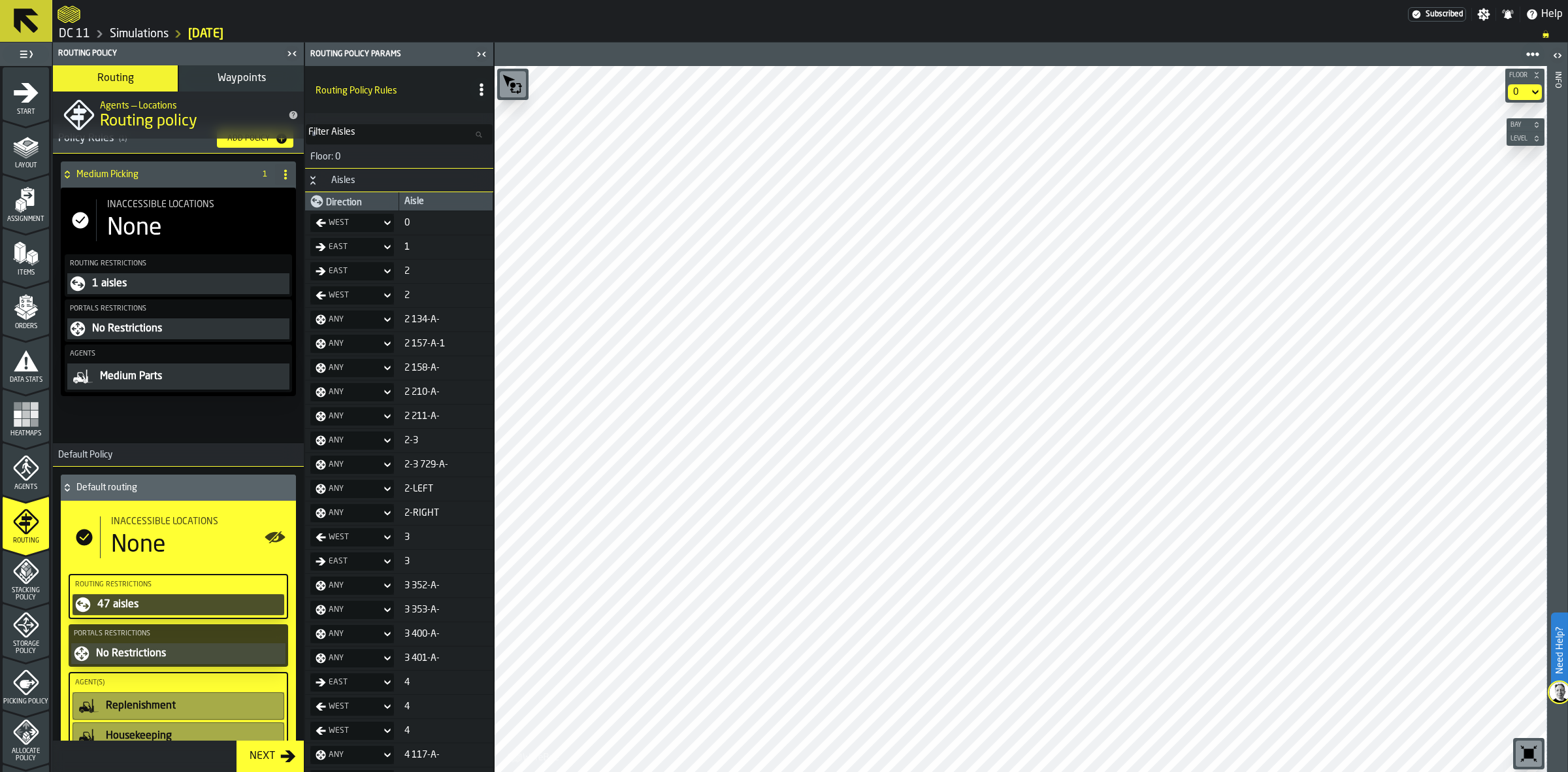
scroll to position [0, 0]
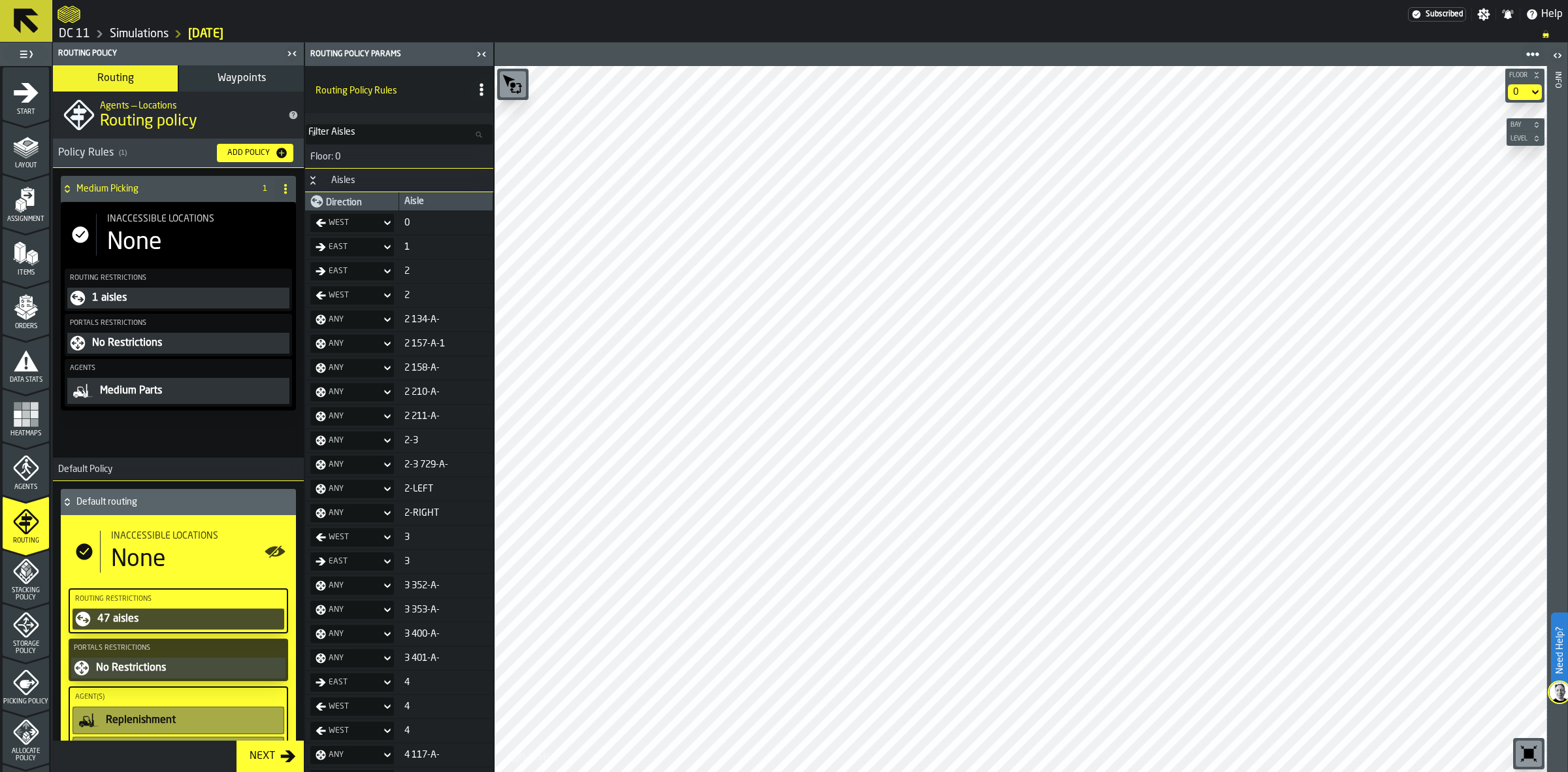
click at [280, 186] on icon at bounding box center [285, 189] width 11 height 11
click at [243, 249] on div "Delete" at bounding box center [230, 247] width 109 height 16
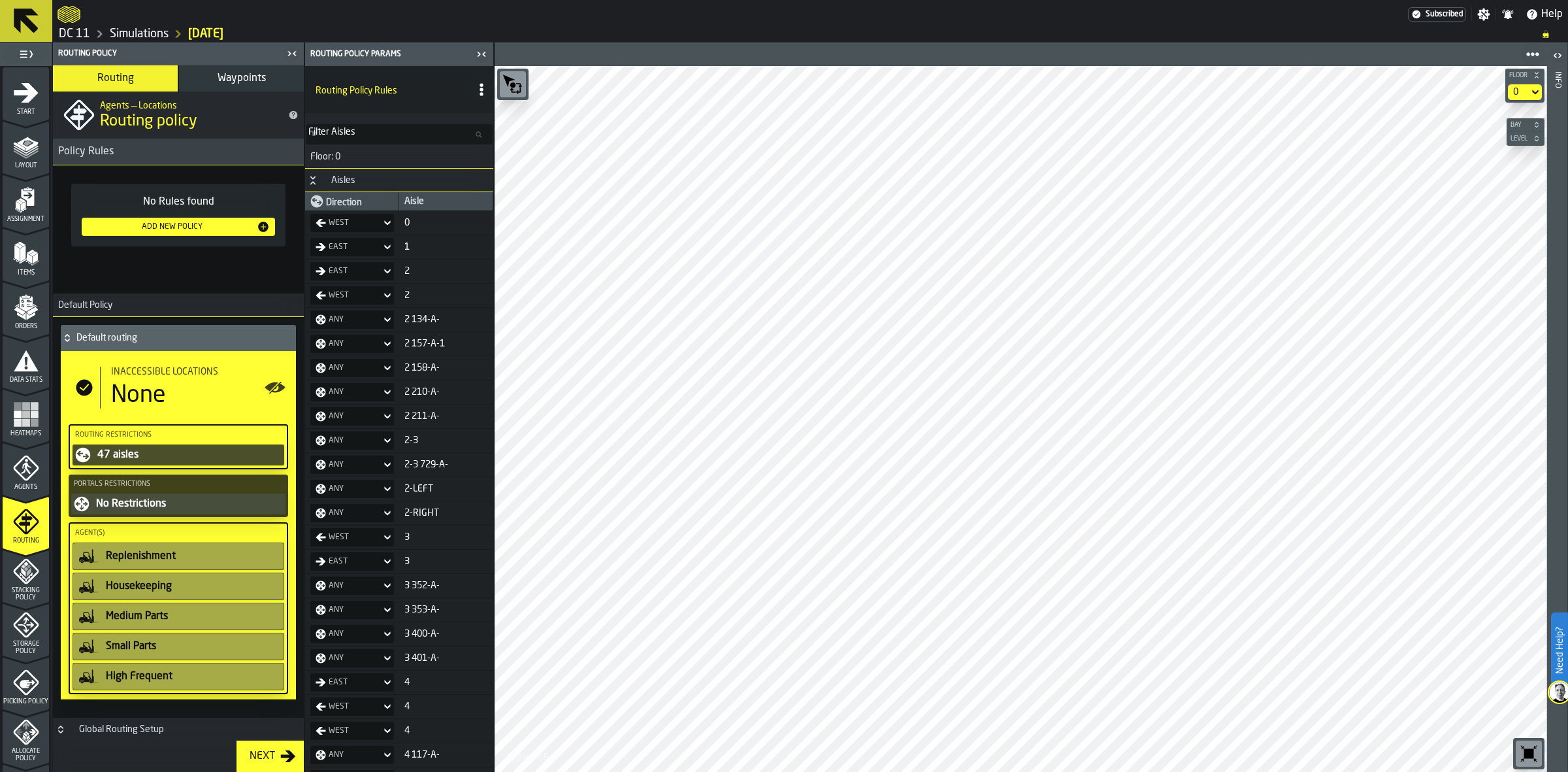
click at [481, 47] on icon "button-toggle-Close me" at bounding box center [481, 55] width 16 height 16
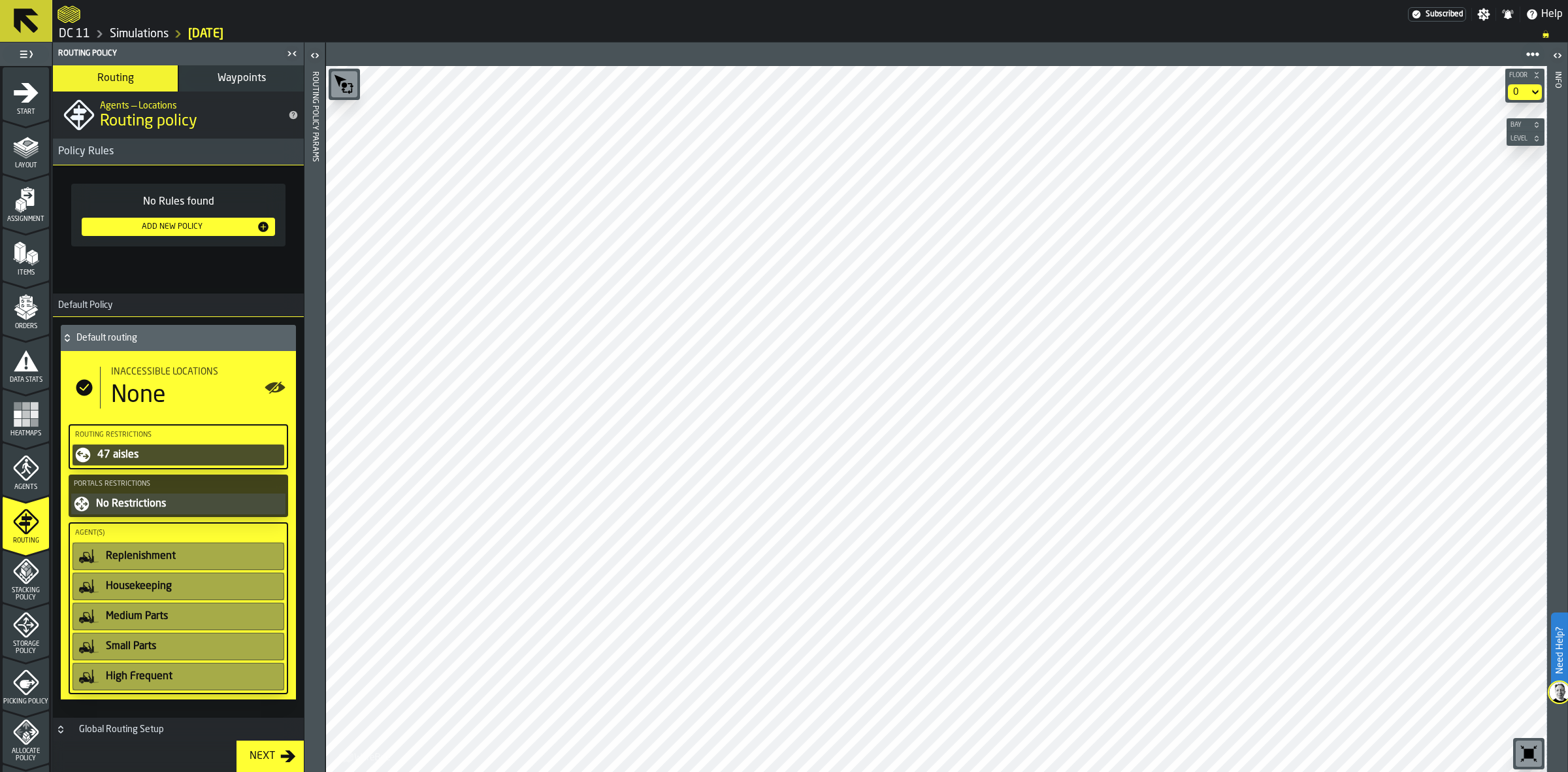
click at [272, 752] on div "Next" at bounding box center [262, 756] width 36 height 16
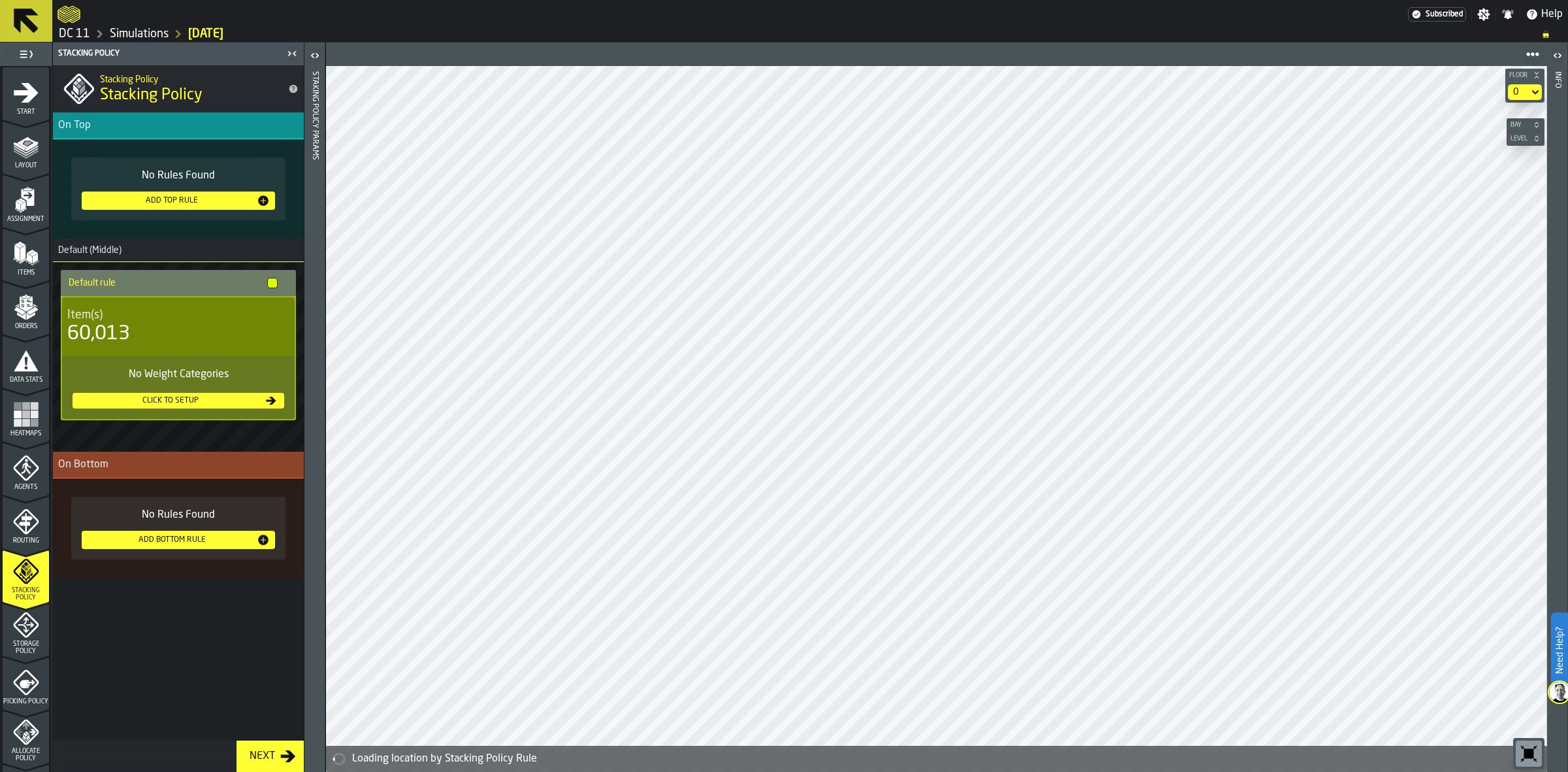
click at [17, 528] on icon "menu Routing" at bounding box center [26, 521] width 26 height 26
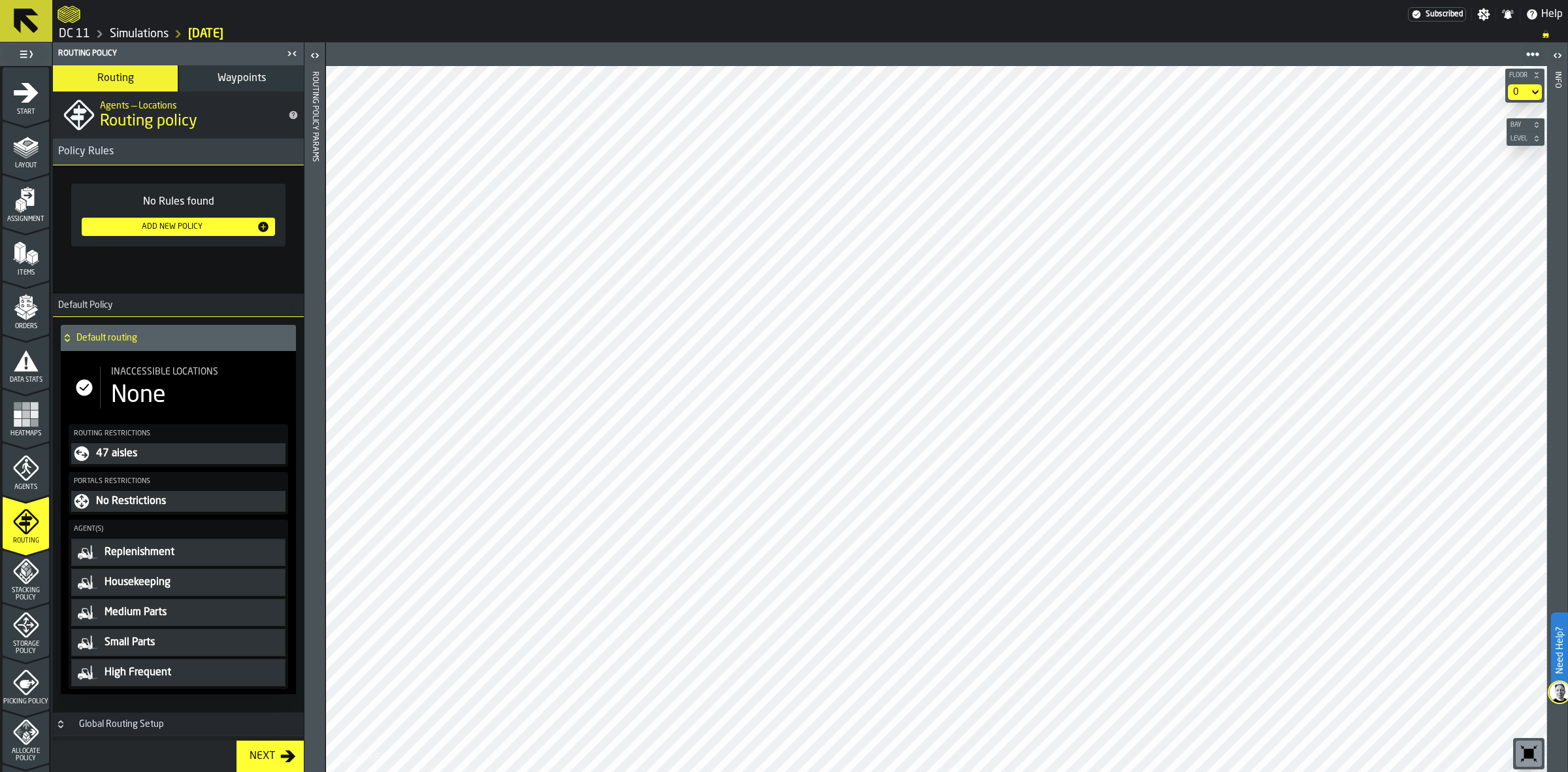
click at [232, 79] on span "Waypoints" at bounding box center [242, 79] width 49 height 11
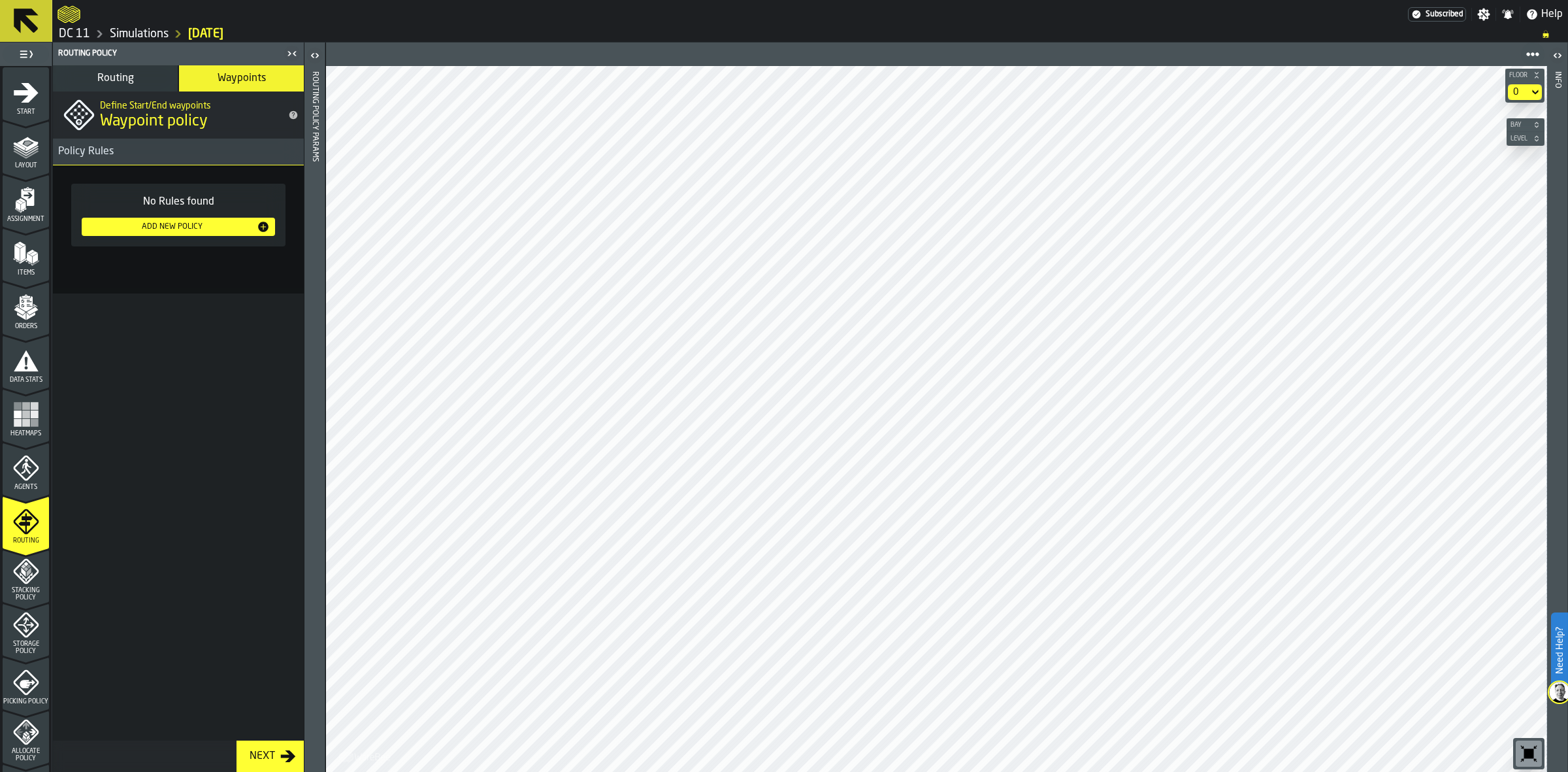
click at [188, 222] on div "Add New Policy" at bounding box center [171, 226] width 170 height 9
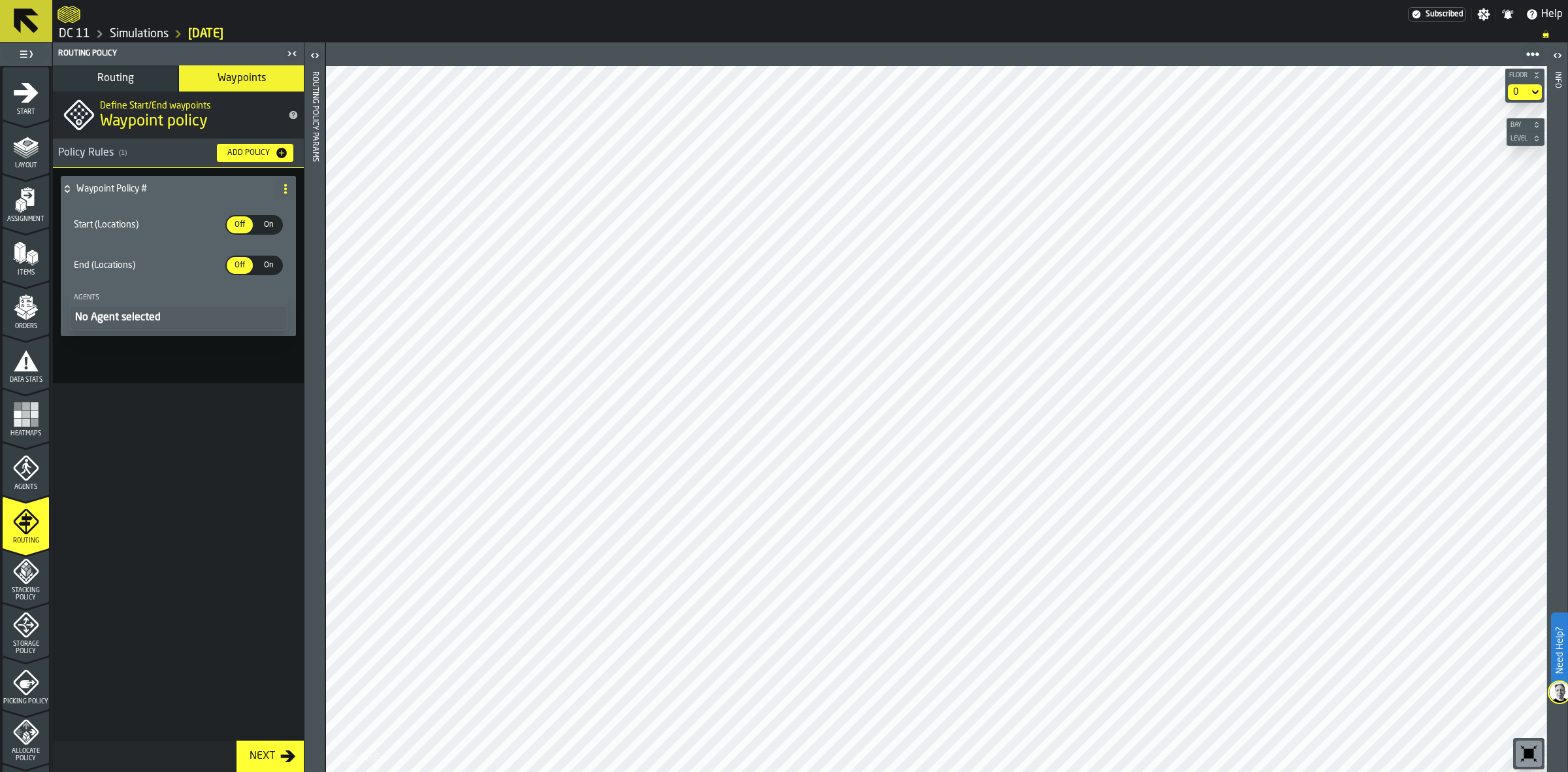
click at [275, 216] on label "On On" at bounding box center [268, 225] width 29 height 20
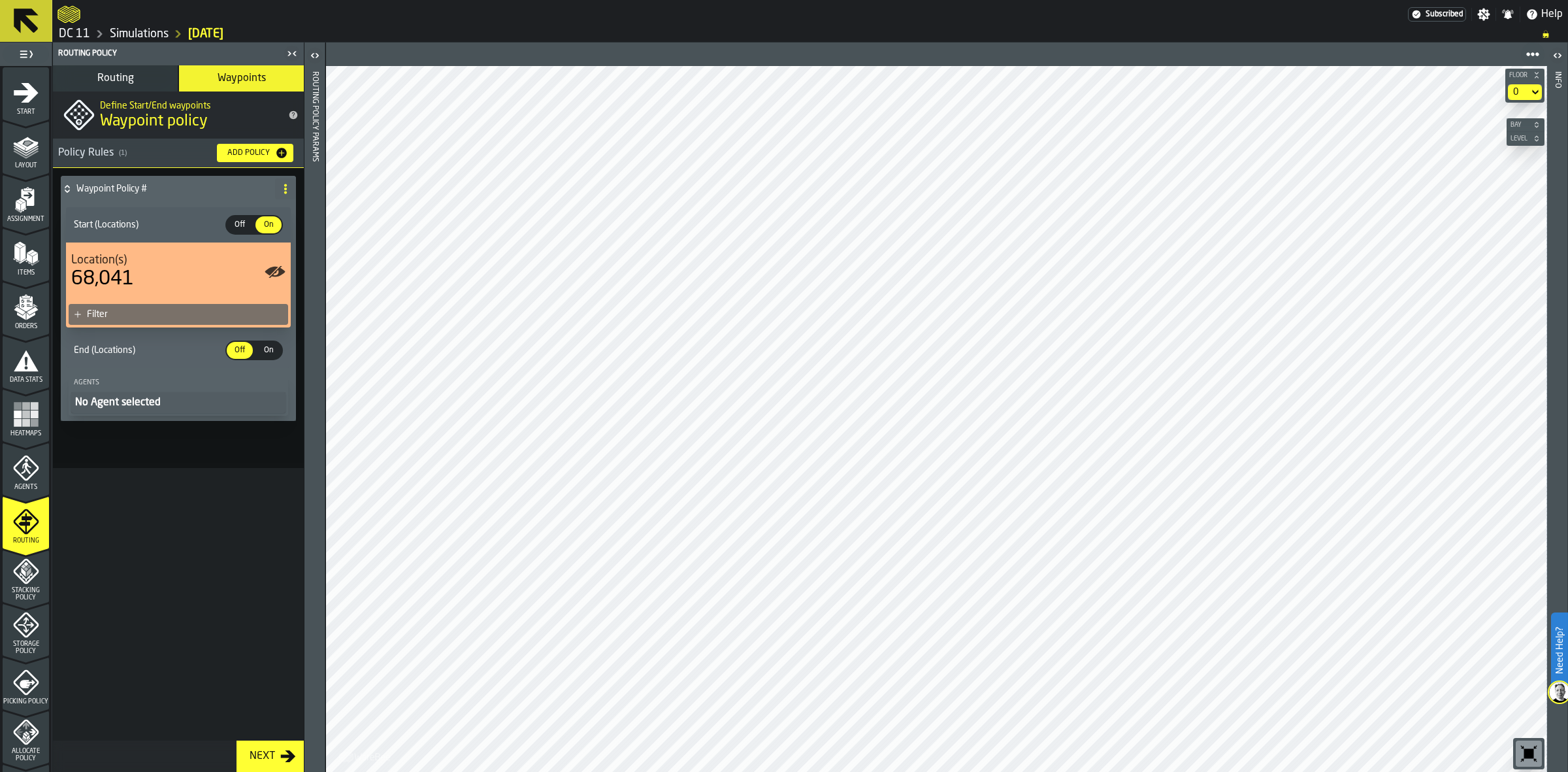
click at [266, 354] on span "On" at bounding box center [267, 350] width 21 height 12
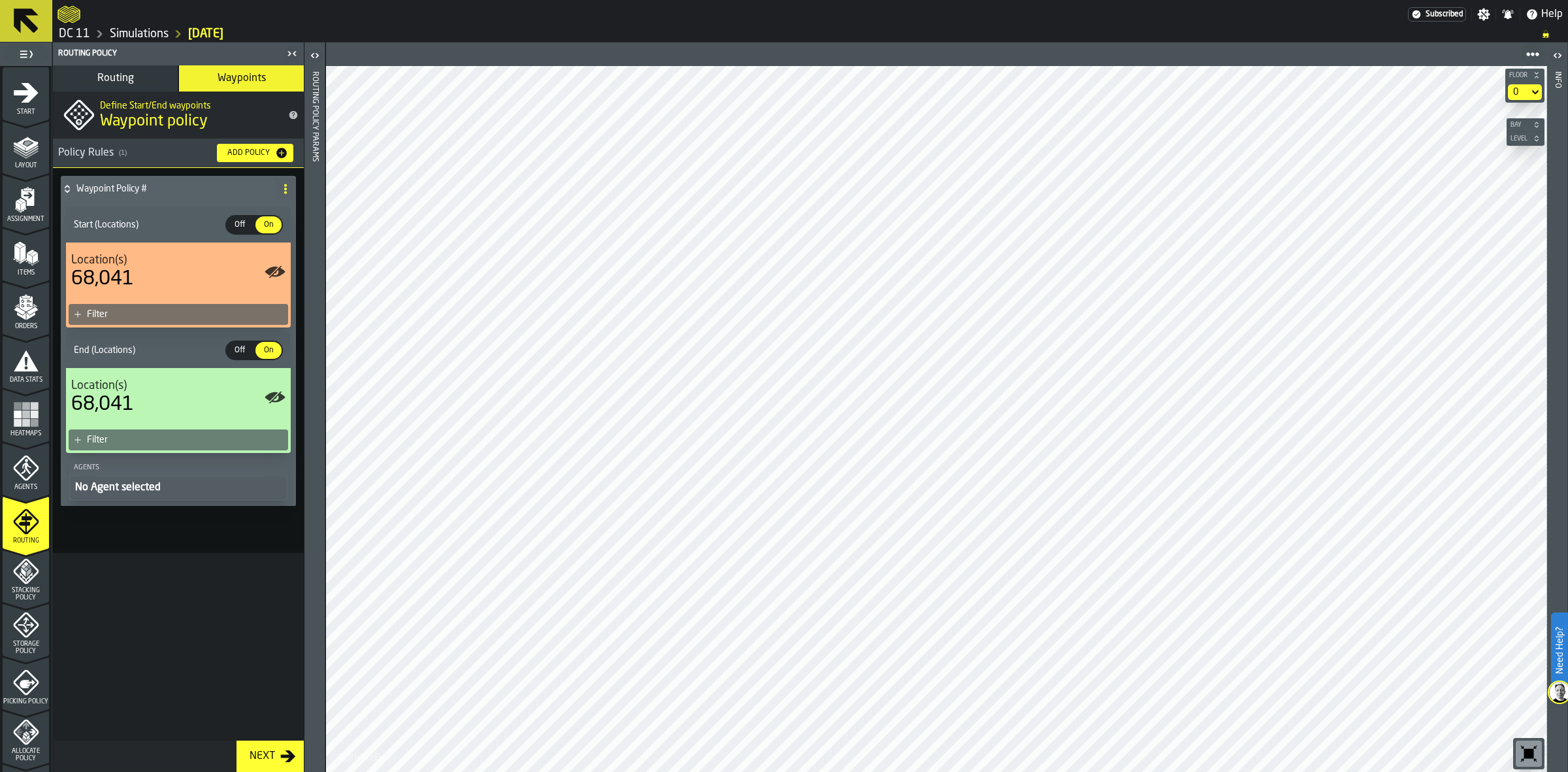
click at [178, 279] on div "68,041" at bounding box center [178, 280] width 214 height 24
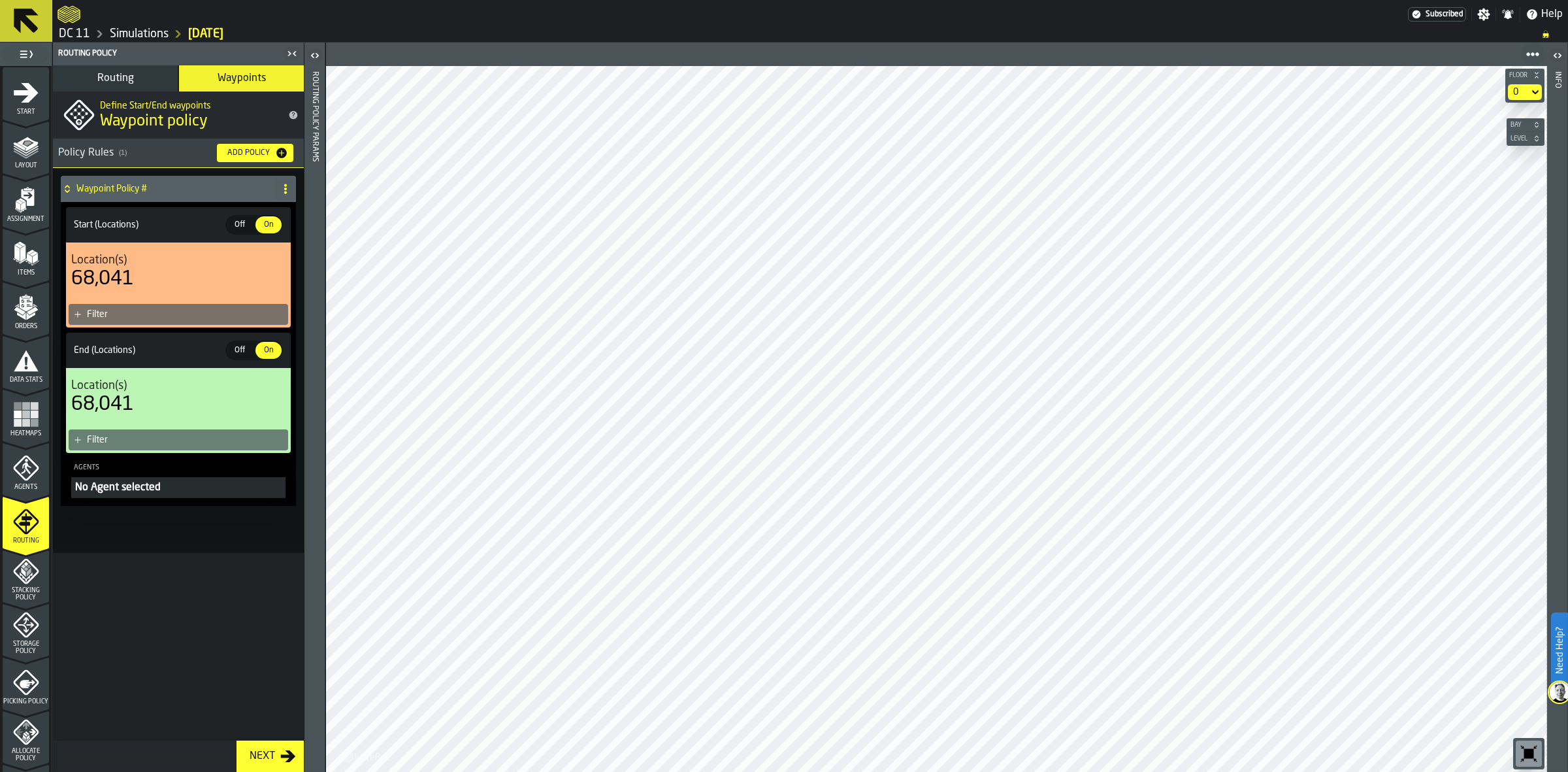
click at [121, 315] on div "Filter" at bounding box center [184, 314] width 196 height 11
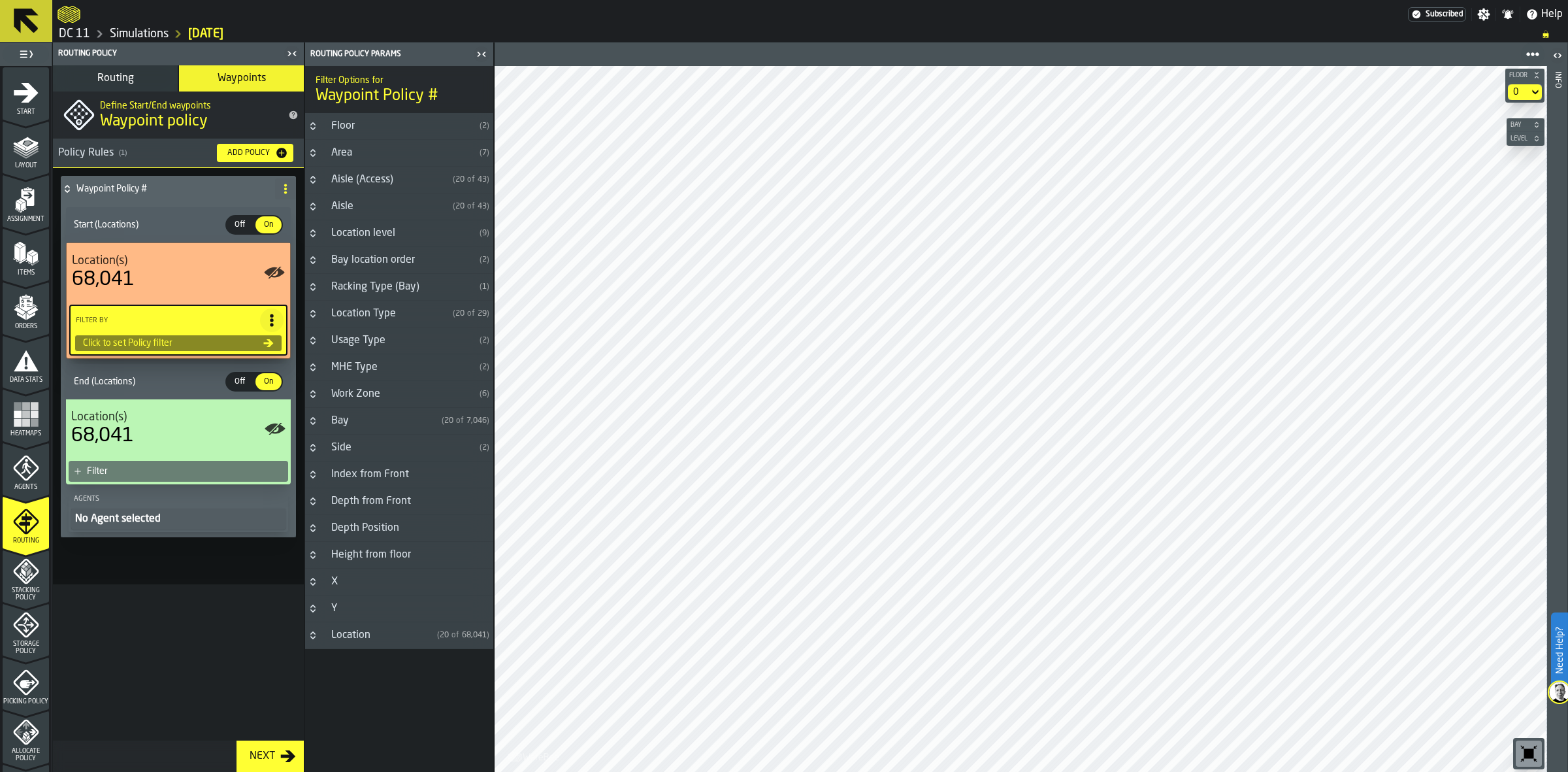
click at [348, 153] on div "Area" at bounding box center [399, 153] width 151 height 16
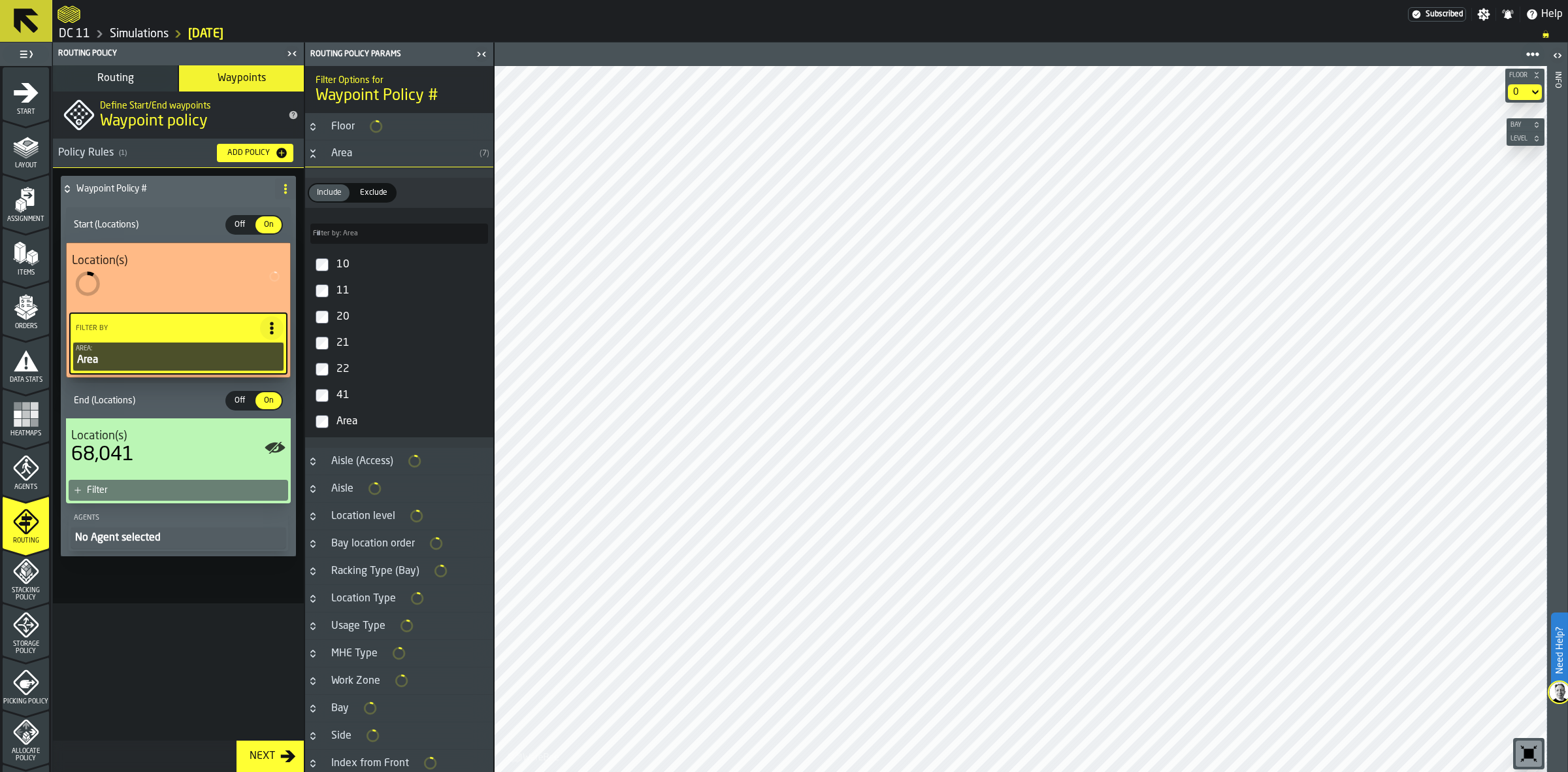
click at [356, 158] on div "Area" at bounding box center [399, 153] width 151 height 16
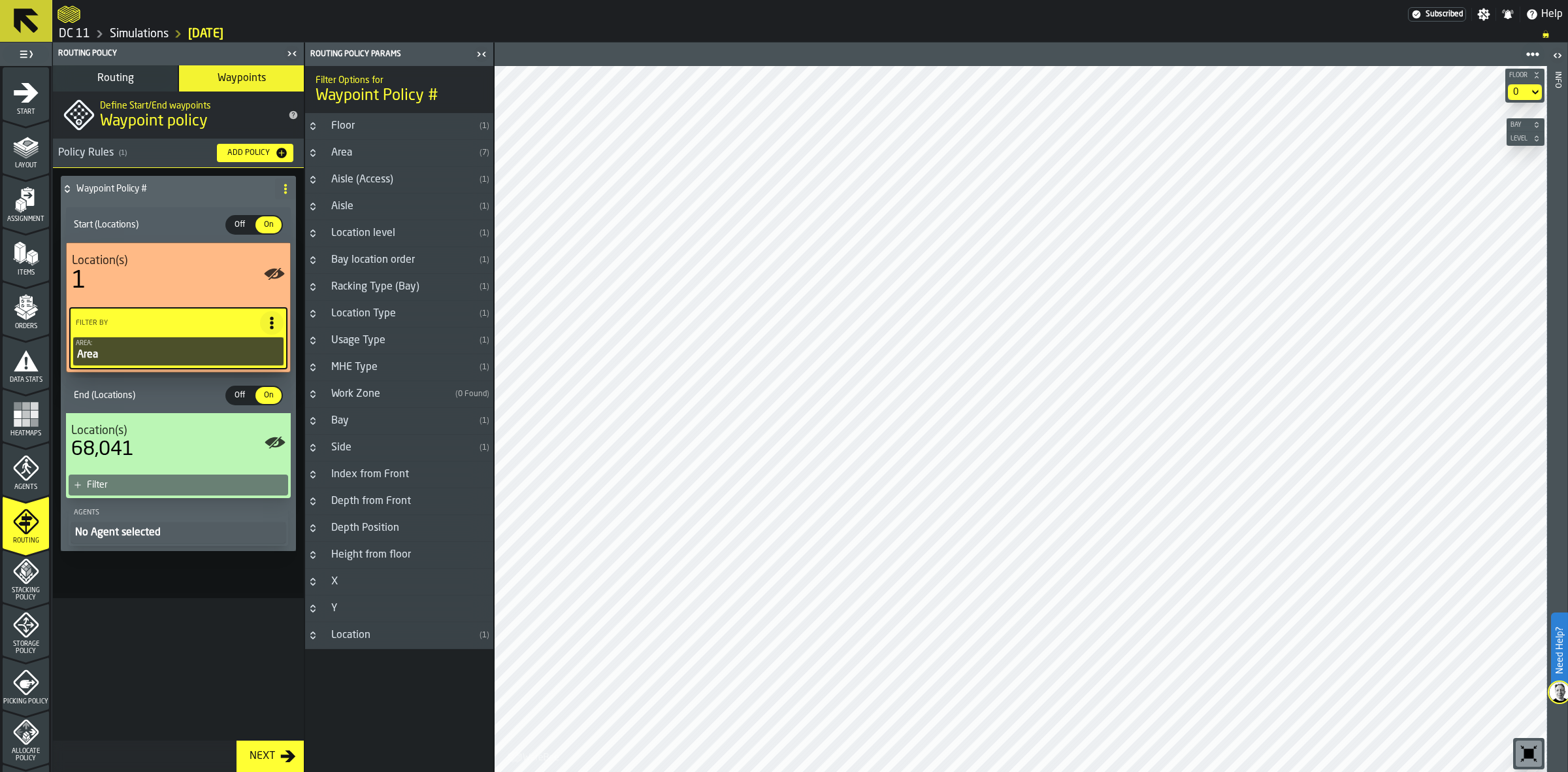
click at [380, 230] on div "Location level" at bounding box center [399, 234] width 151 height 16
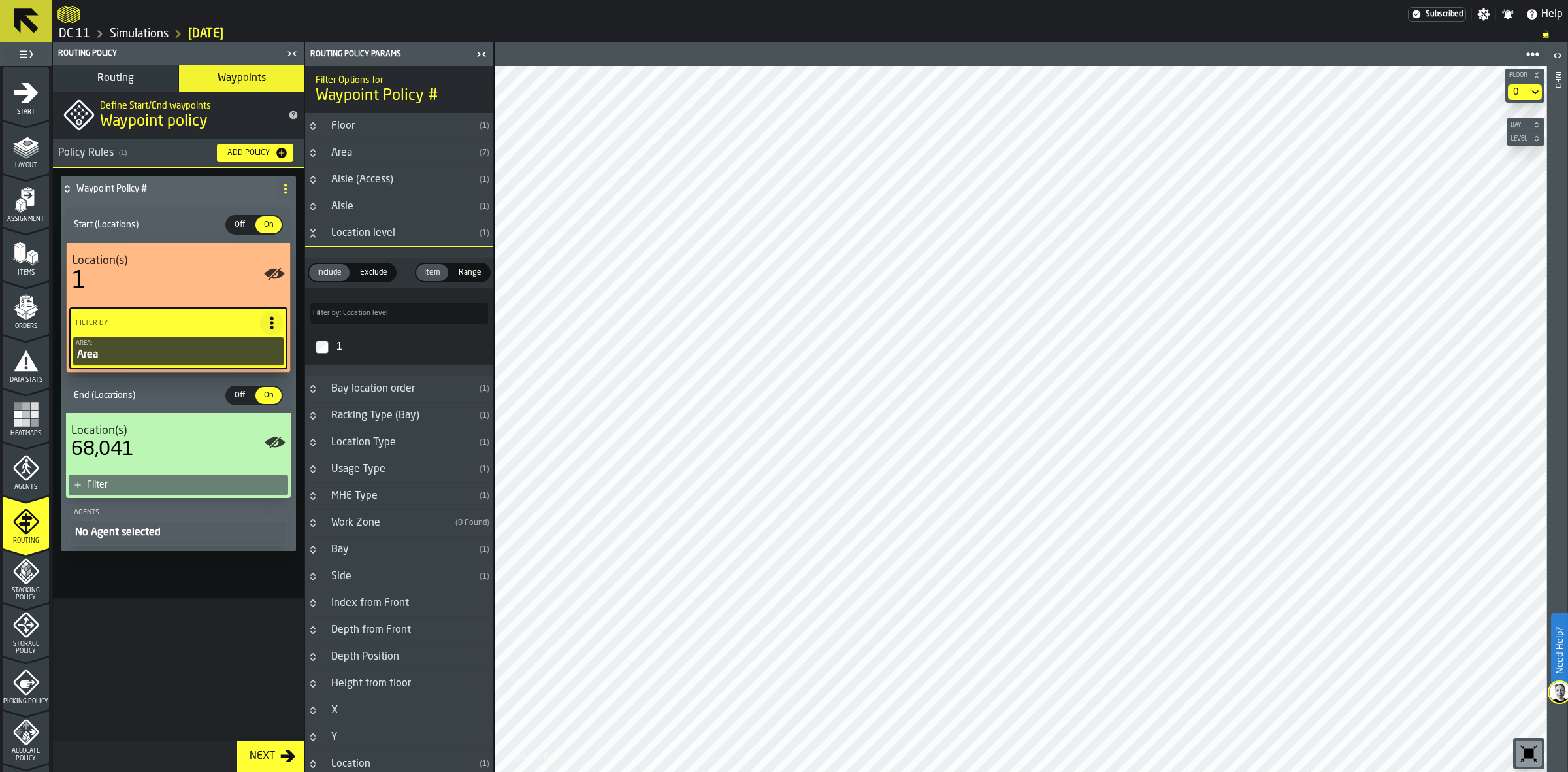
click at [380, 230] on div "Location level" at bounding box center [399, 234] width 151 height 16
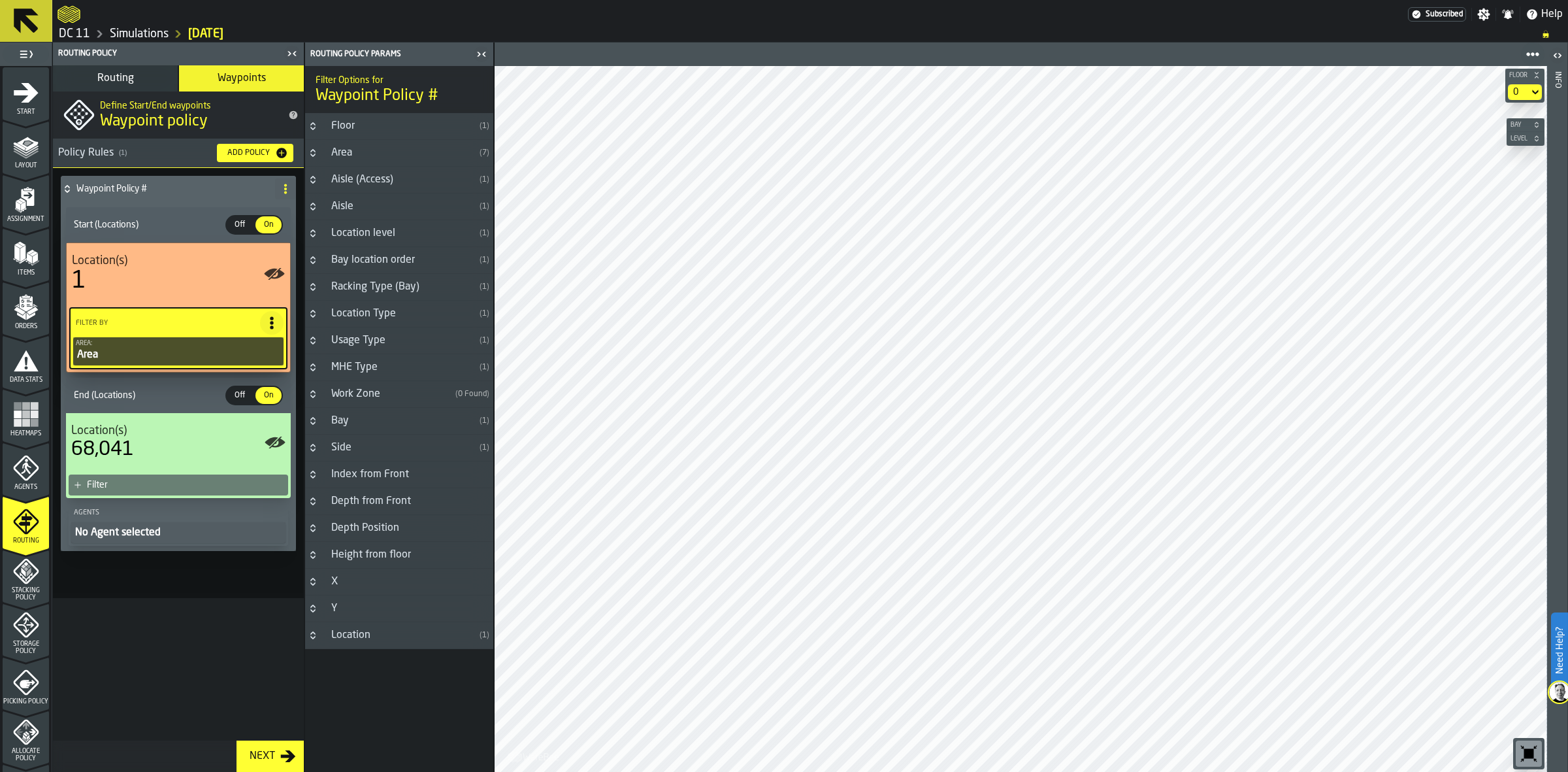
click at [144, 432] on div "Location(s)" at bounding box center [178, 431] width 214 height 14
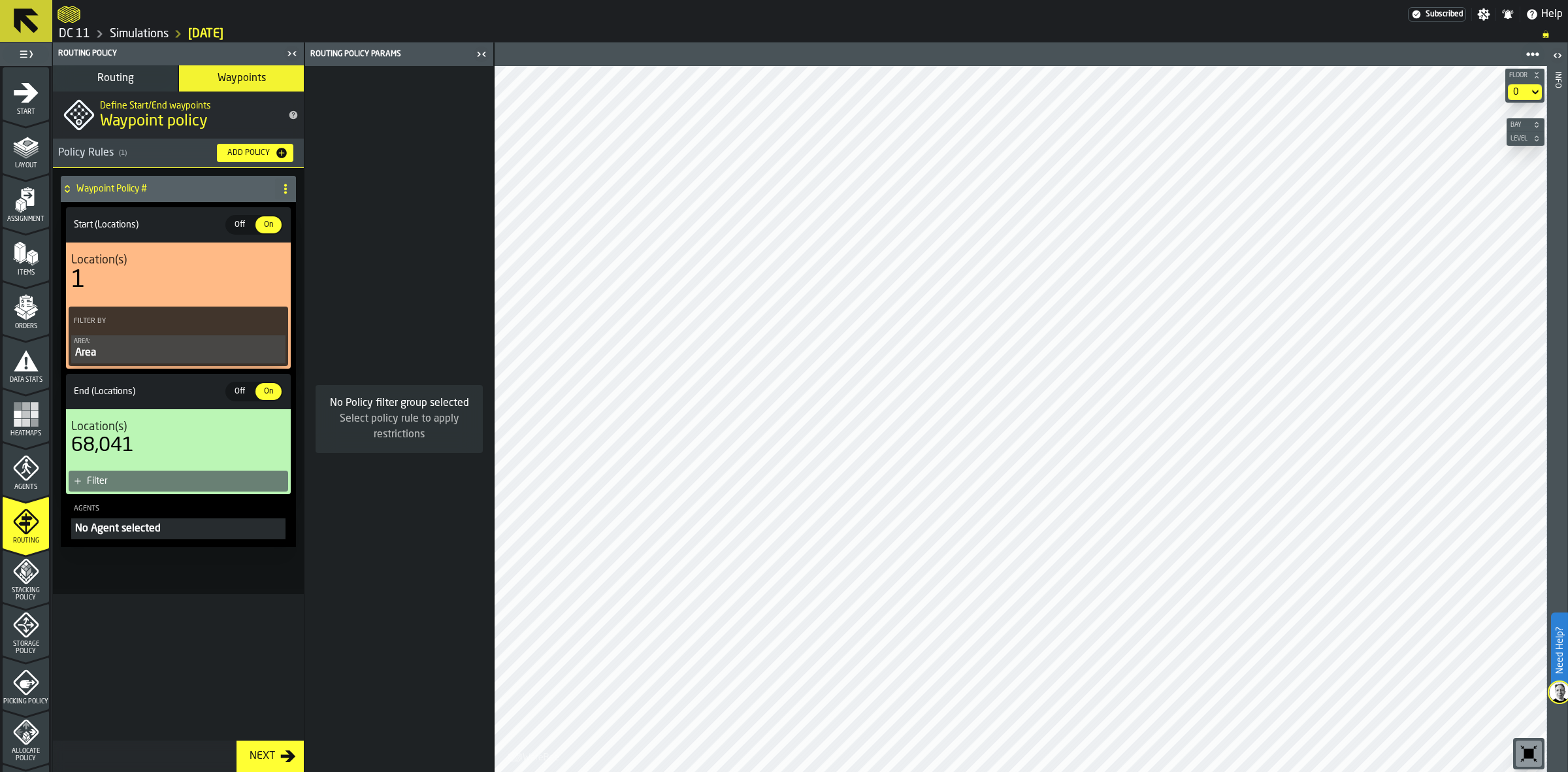
click at [113, 476] on div "Filter" at bounding box center [184, 481] width 196 height 11
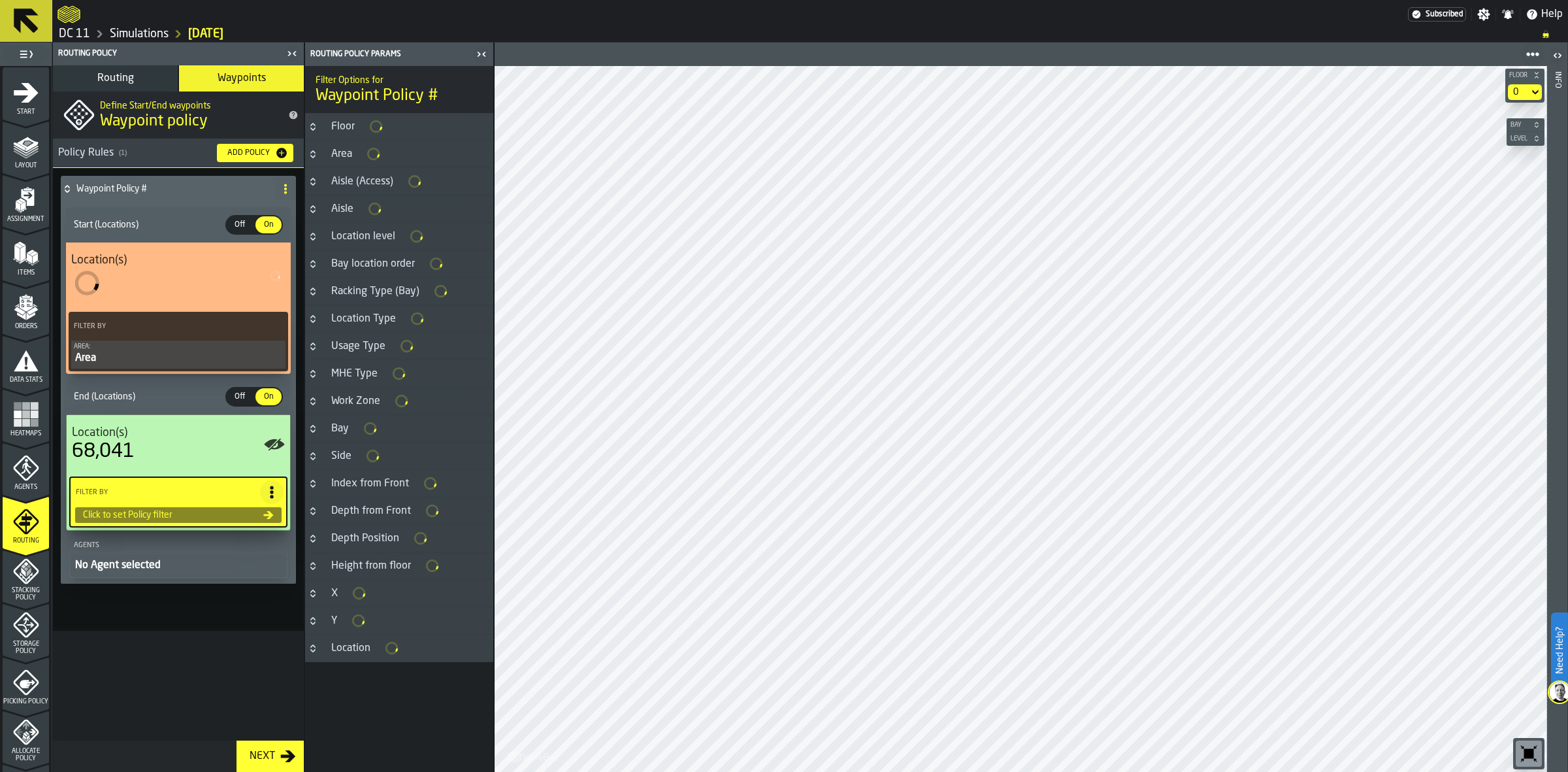
click at [370, 149] on icon "title-section-Area" at bounding box center [373, 153] width 12 height 12
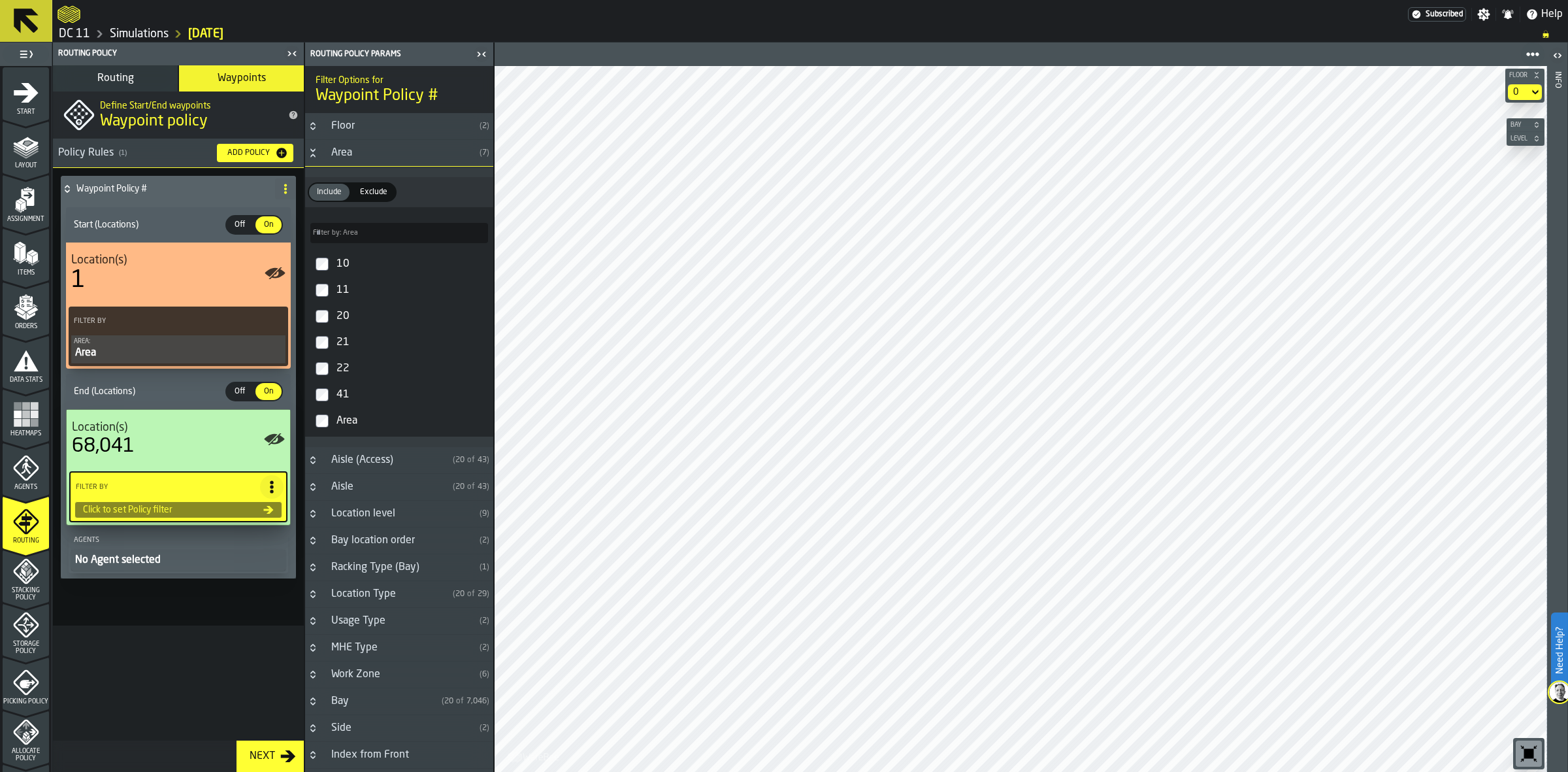
click at [335, 153] on div "Area" at bounding box center [399, 153] width 151 height 16
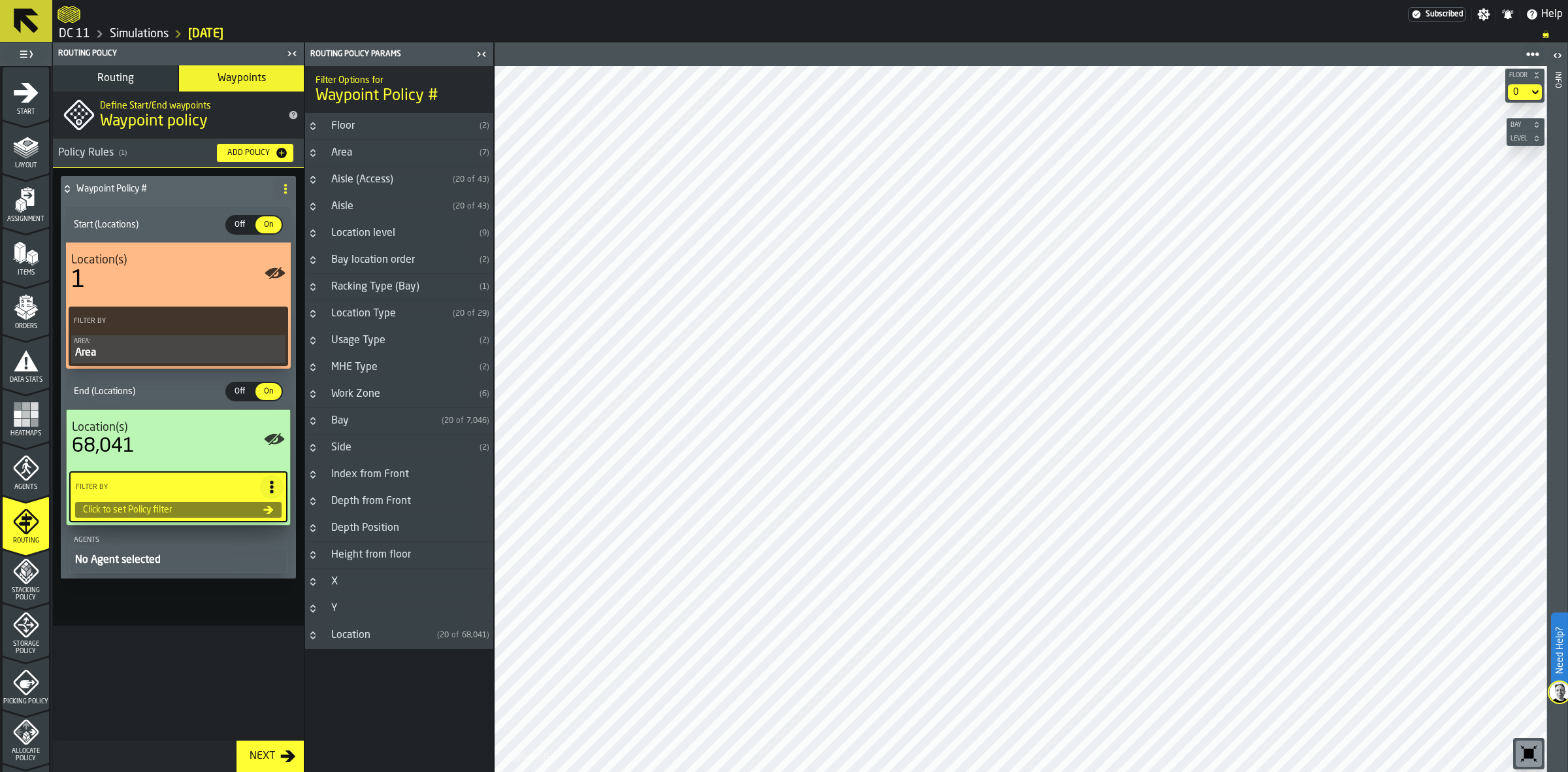
click at [364, 178] on div "Aisle (Access)" at bounding box center [385, 180] width 124 height 16
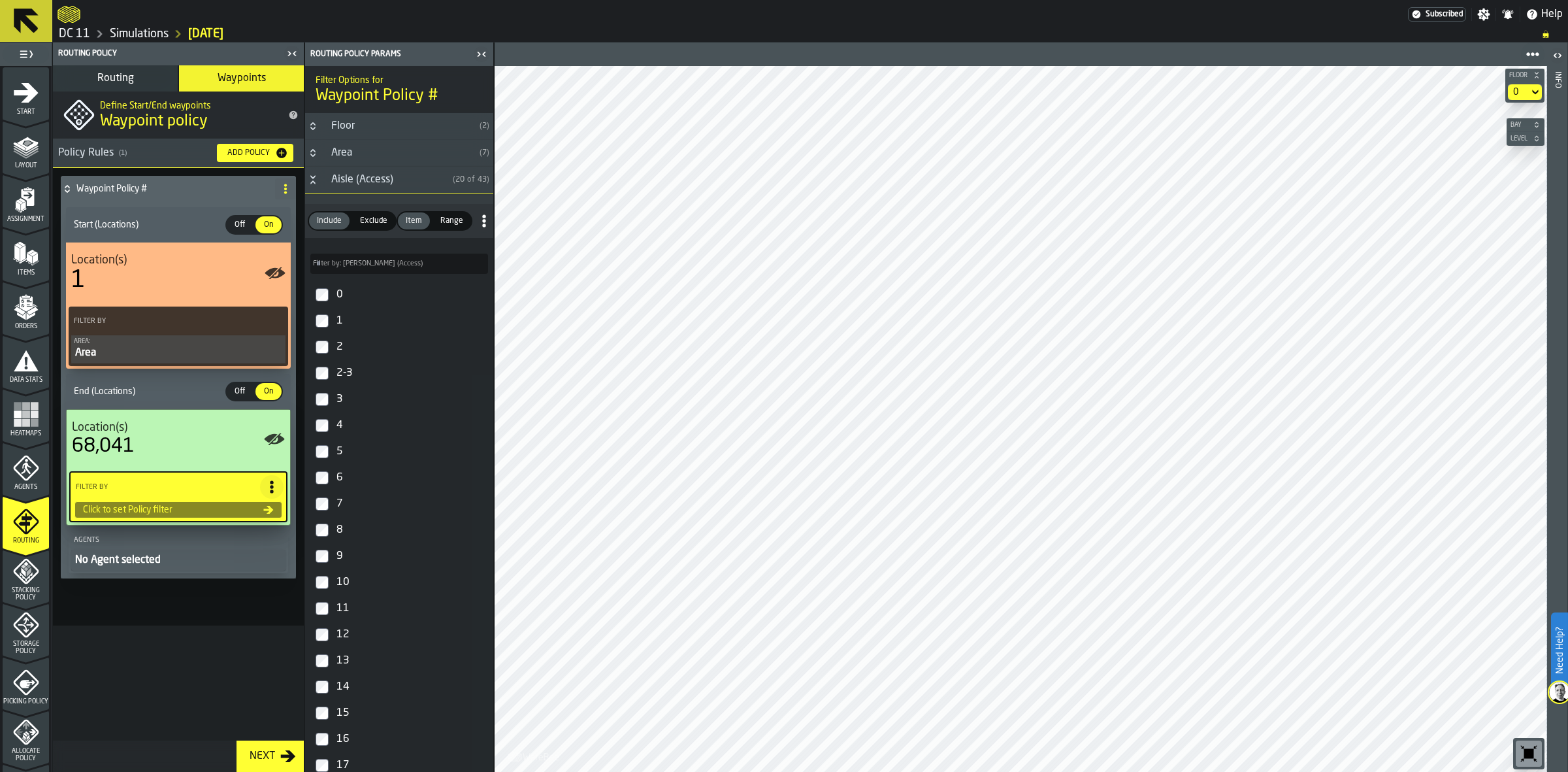
click at [361, 173] on div "Aisle (Access)" at bounding box center [385, 180] width 124 height 16
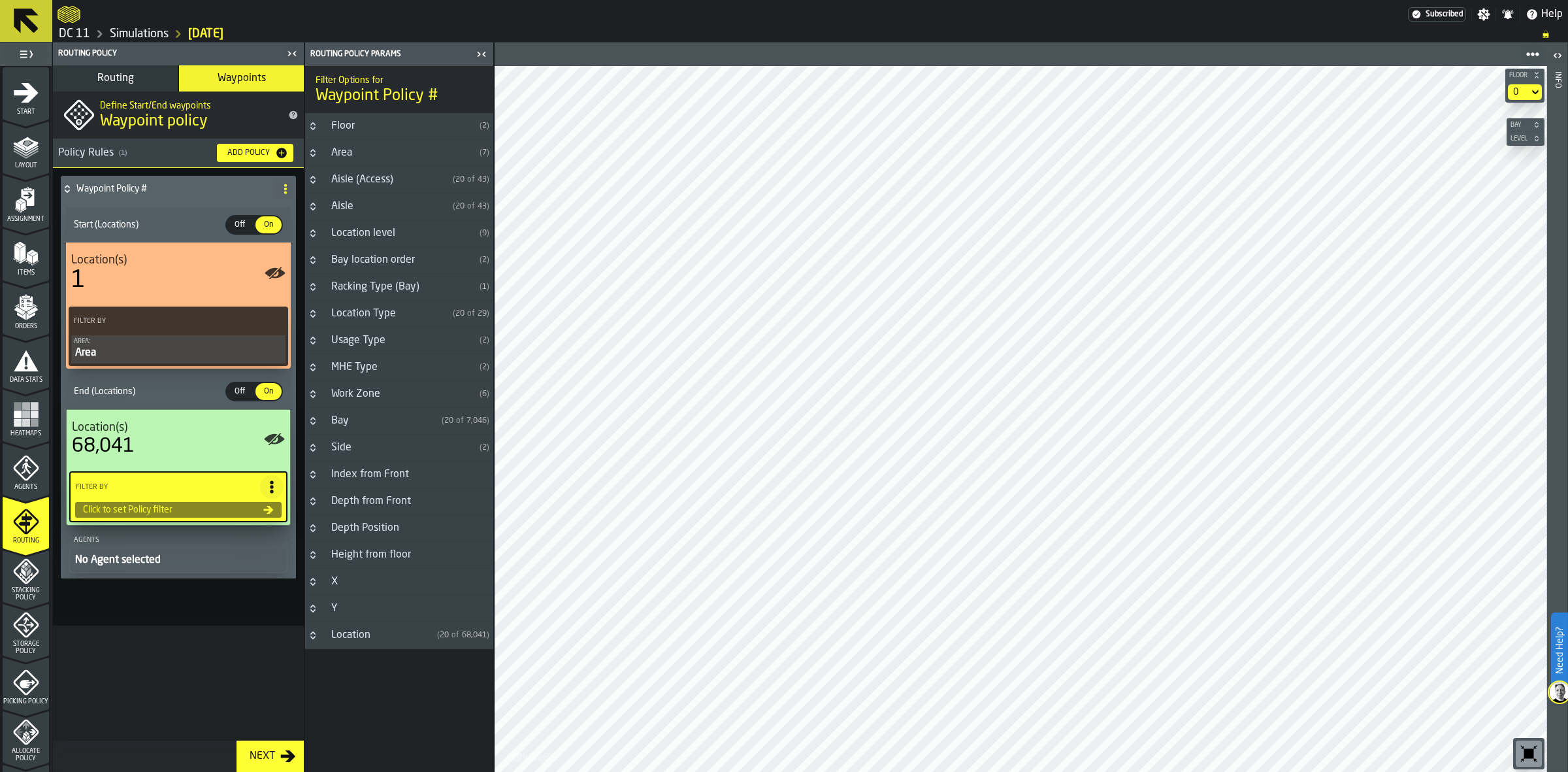
click at [376, 145] on div "Area" at bounding box center [399, 153] width 151 height 16
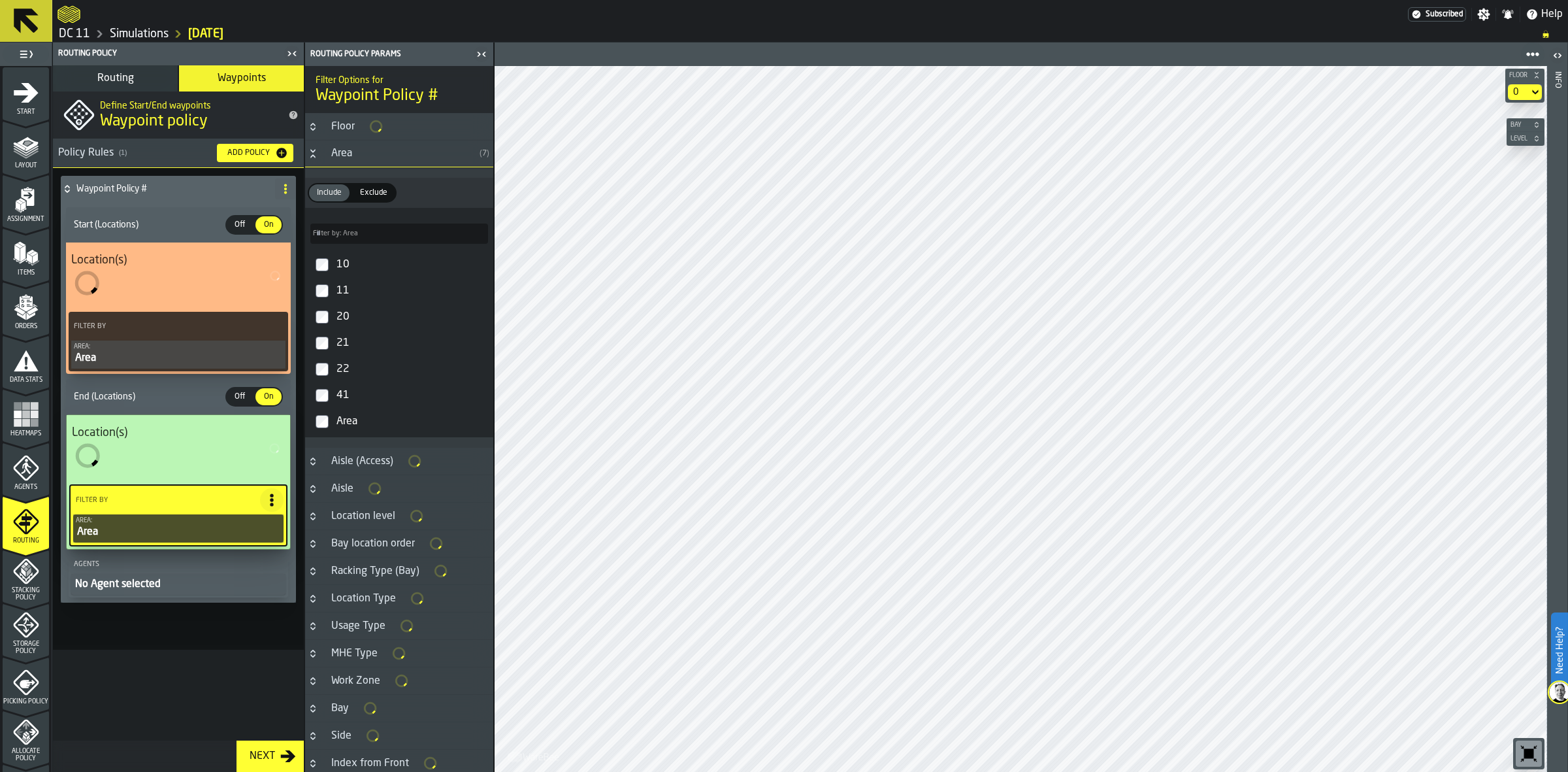
click at [355, 157] on div "Area" at bounding box center [399, 153] width 151 height 16
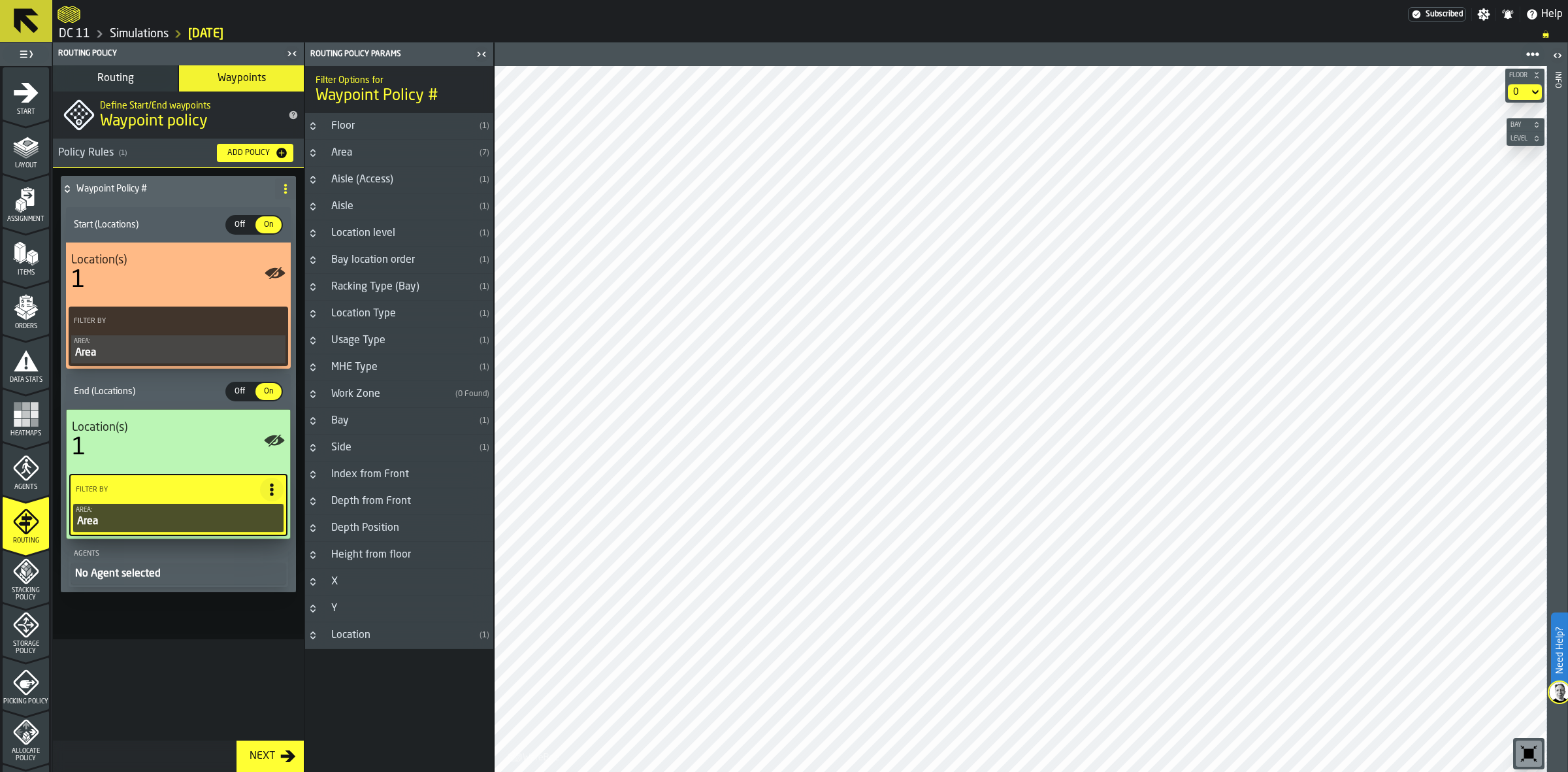
click at [905, 592] on div at bounding box center [1020, 418] width 1052 height 705
click at [948, 484] on div at bounding box center [1020, 418] width 1052 height 705
click at [127, 76] on span "Routing" at bounding box center [115, 79] width 37 height 11
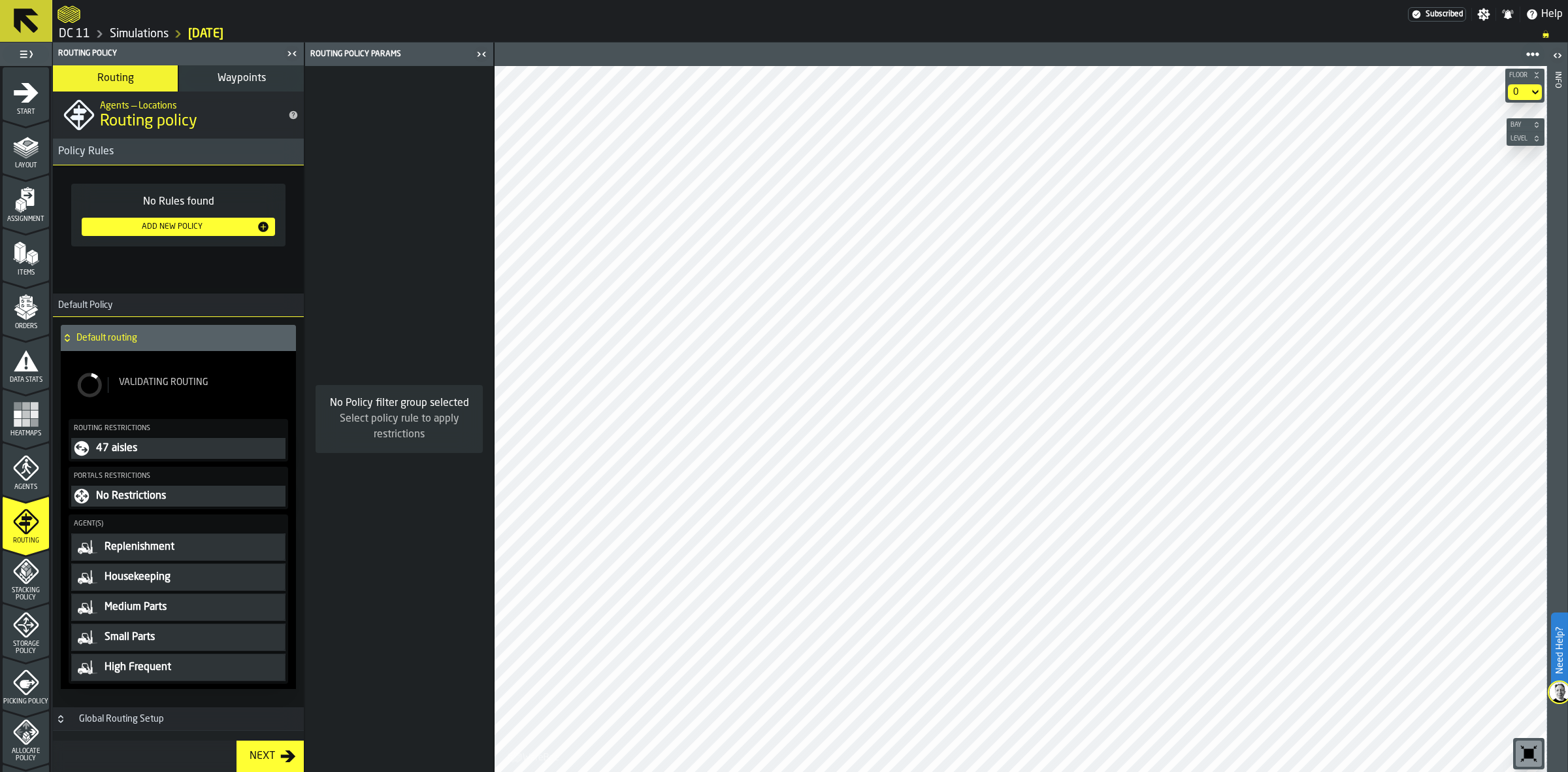
click at [201, 74] on button "Waypoints" at bounding box center [241, 79] width 124 height 26
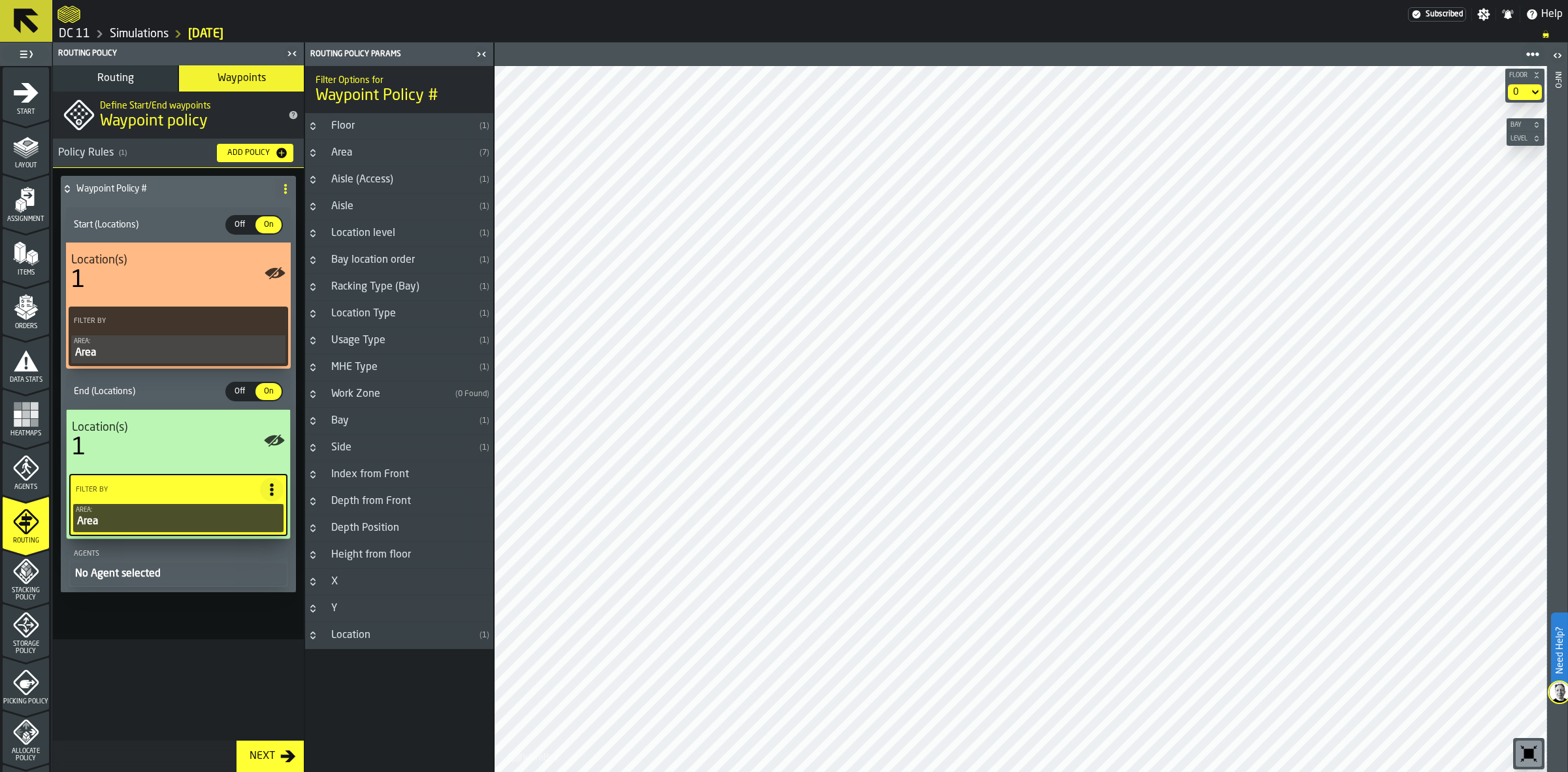
click at [130, 190] on h4 "Waypoint Policy #" at bounding box center [173, 189] width 193 height 11
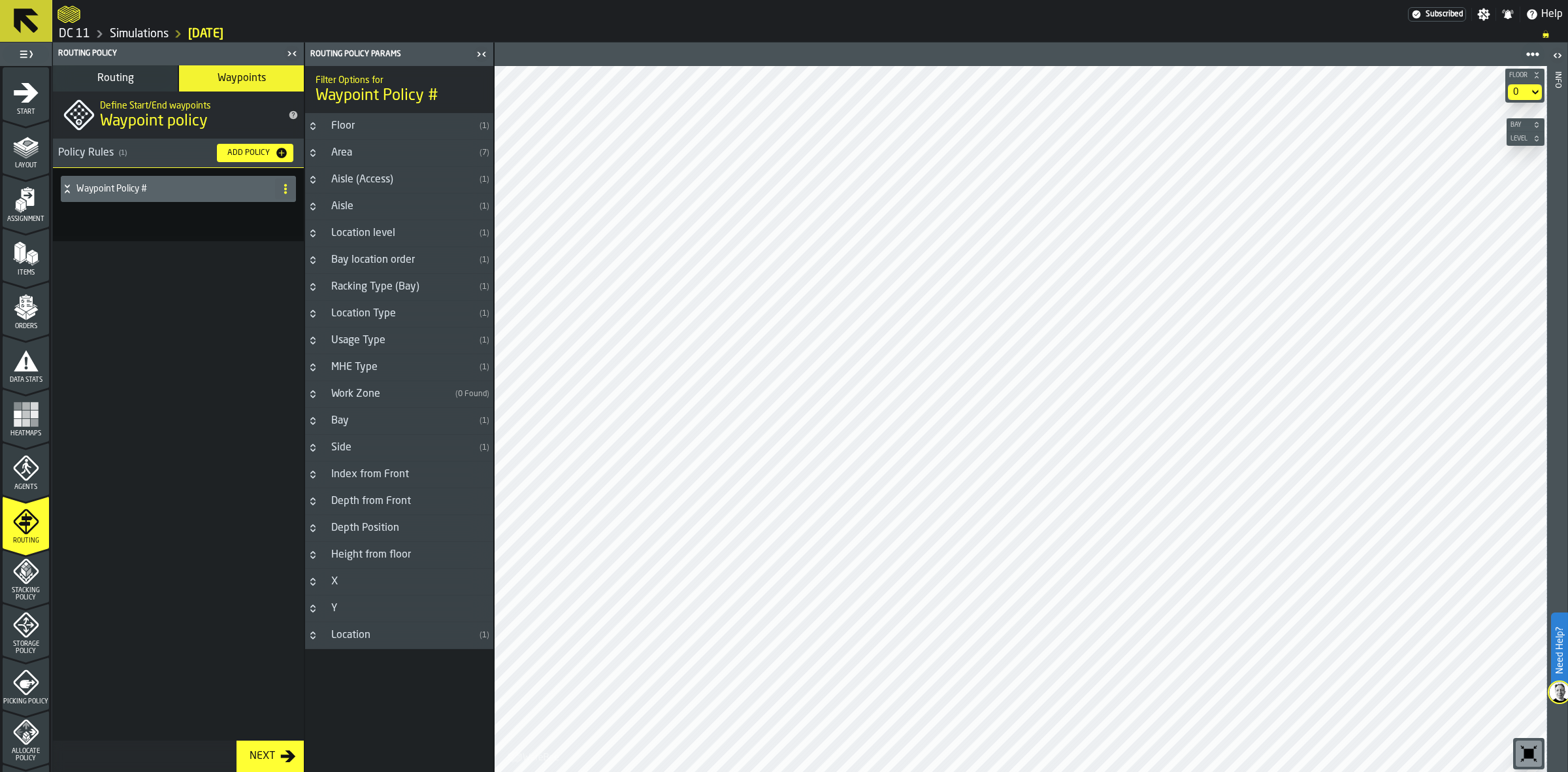
click at [287, 191] on icon at bounding box center [285, 189] width 11 height 11
click at [246, 220] on div "Rename" at bounding box center [233, 215] width 109 height 16
drag, startPoint x: 167, startPoint y: 188, endPoint x: 69, endPoint y: 188, distance: 98.0
click at [69, 188] on div "**********" at bounding box center [165, 189] width 209 height 26
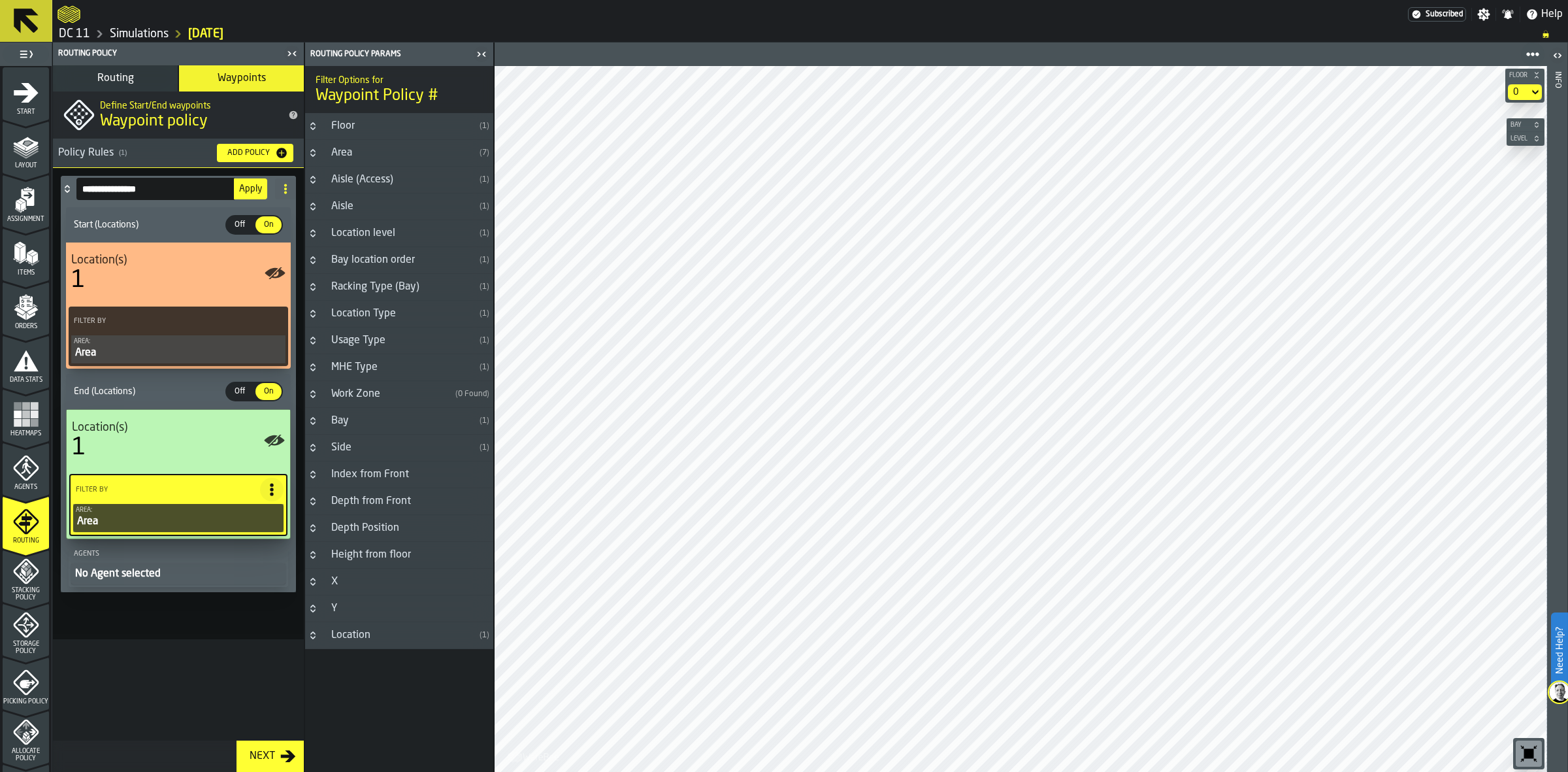
type input "**********"
click at [253, 185] on span "Apply" at bounding box center [250, 188] width 23 height 9
click at [278, 749] on div "Next" at bounding box center [262, 756] width 36 height 16
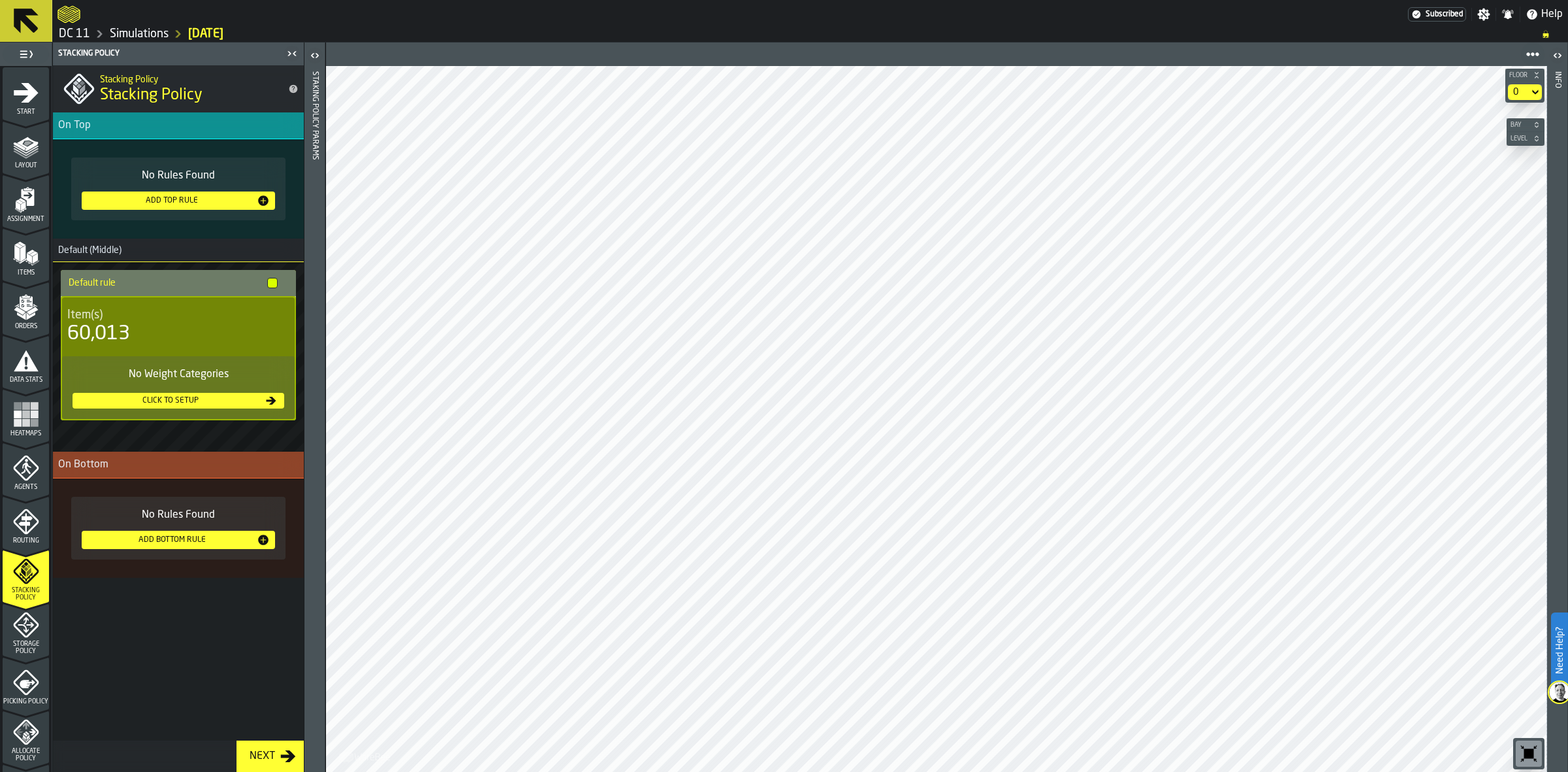
click at [259, 755] on div "Next" at bounding box center [262, 756] width 36 height 16
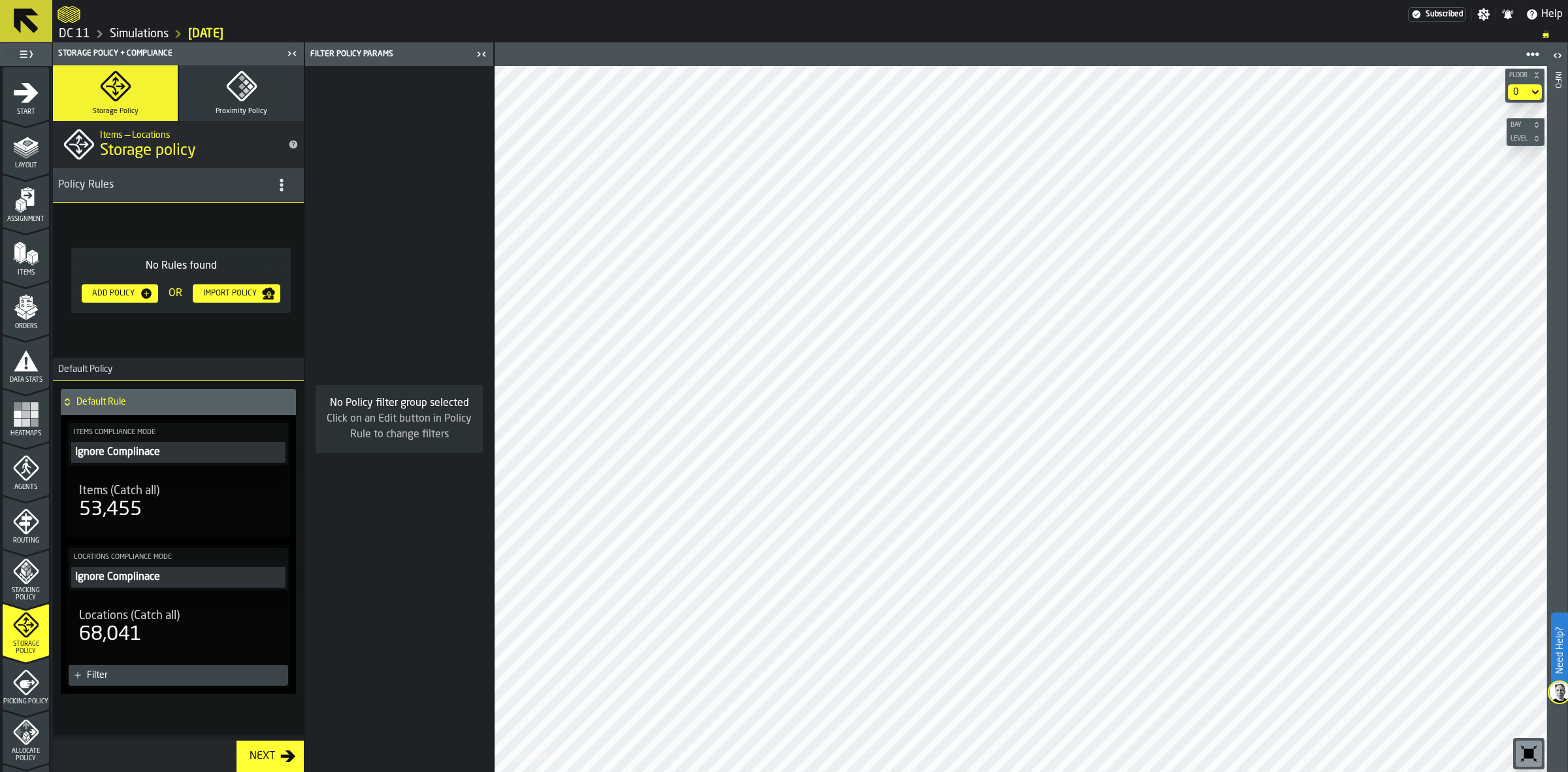
click at [165, 518] on div "53,455" at bounding box center [178, 510] width 199 height 24
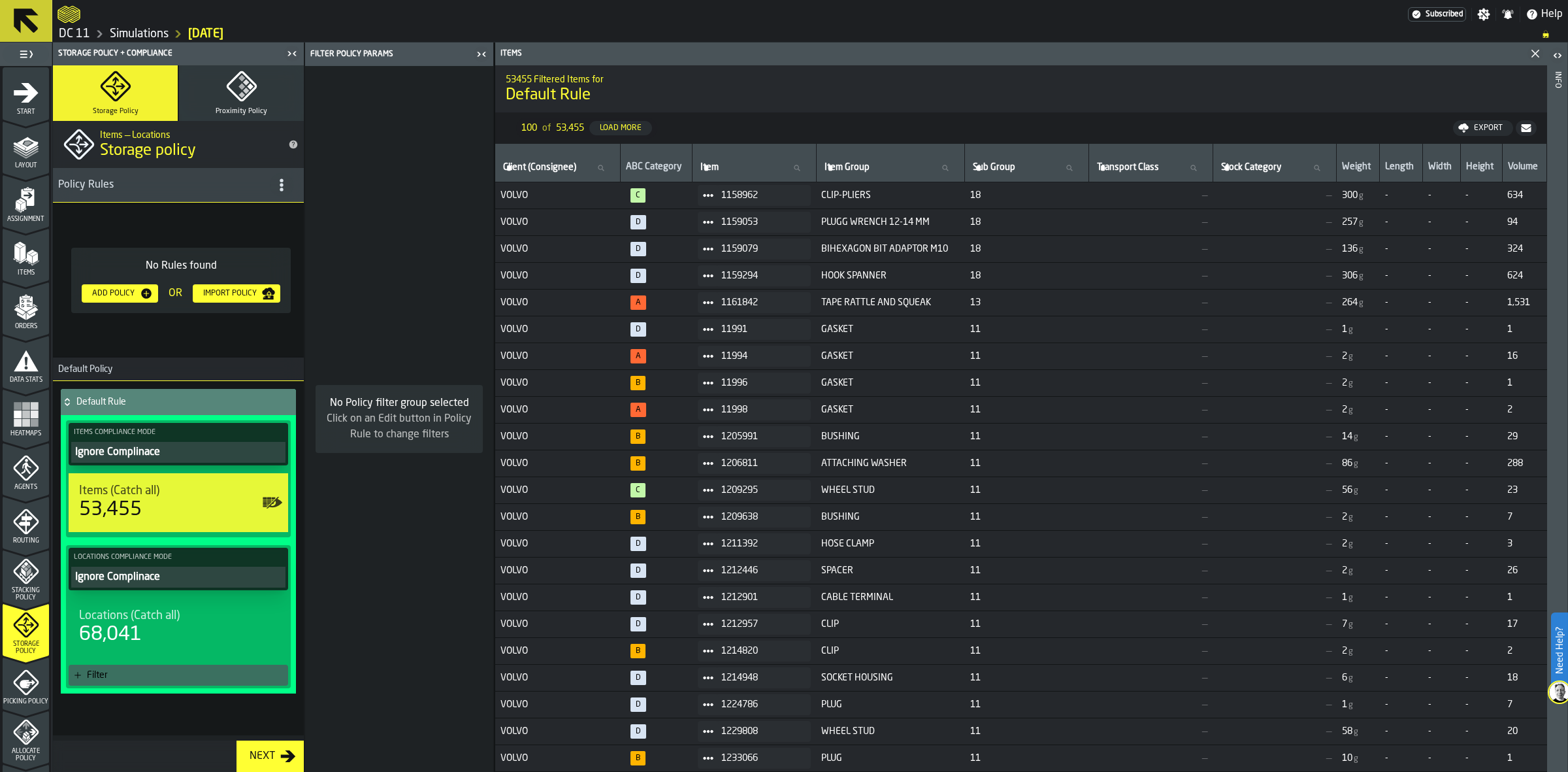
click at [105, 298] on div "Add Policy" at bounding box center [119, 292] width 66 height 13
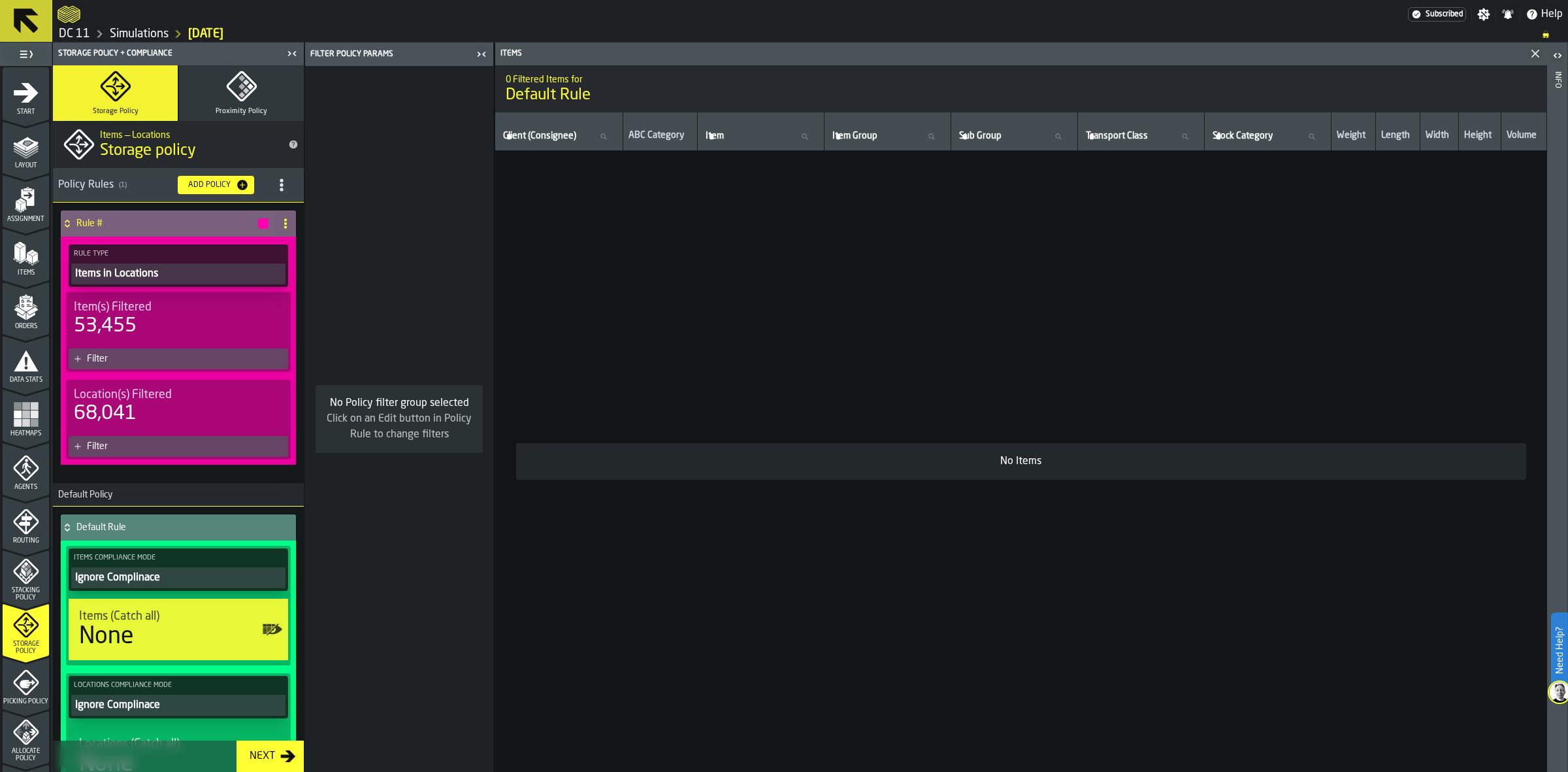
click at [195, 317] on div "53,455" at bounding box center [178, 326] width 209 height 24
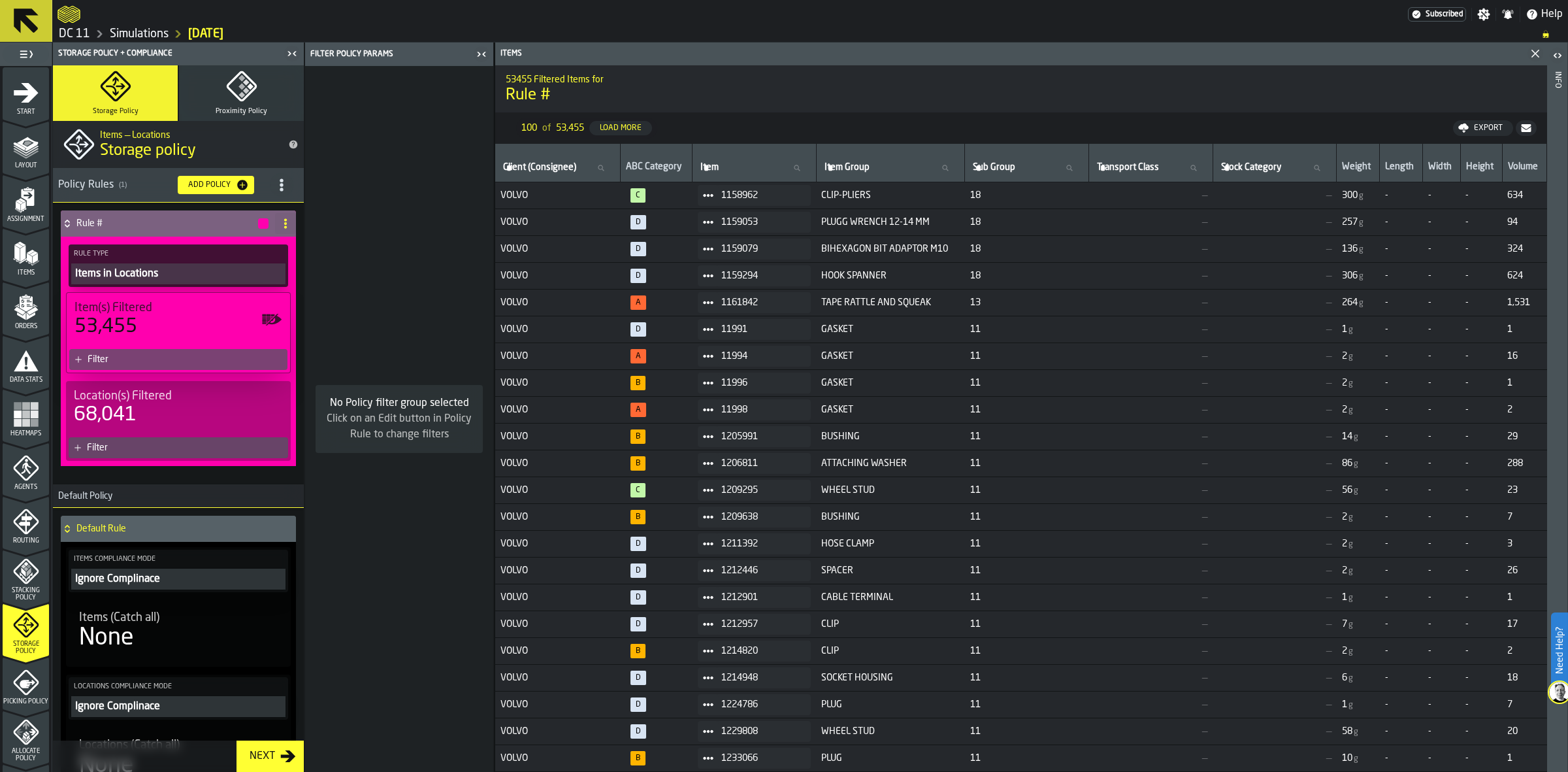
click at [161, 355] on div "Filter" at bounding box center [185, 359] width 195 height 11
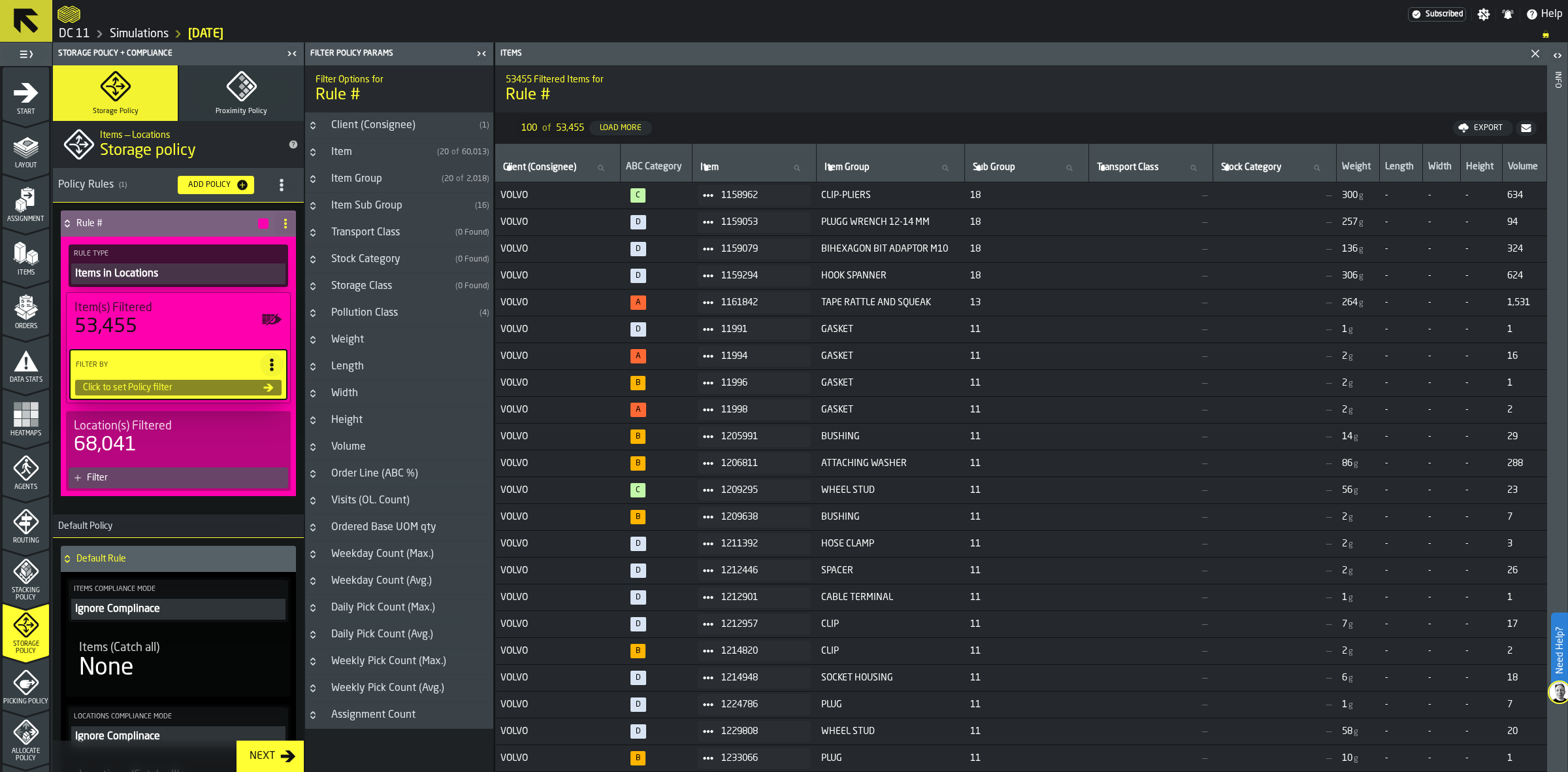
click at [399, 181] on div "Item Group" at bounding box center [380, 179] width 113 height 16
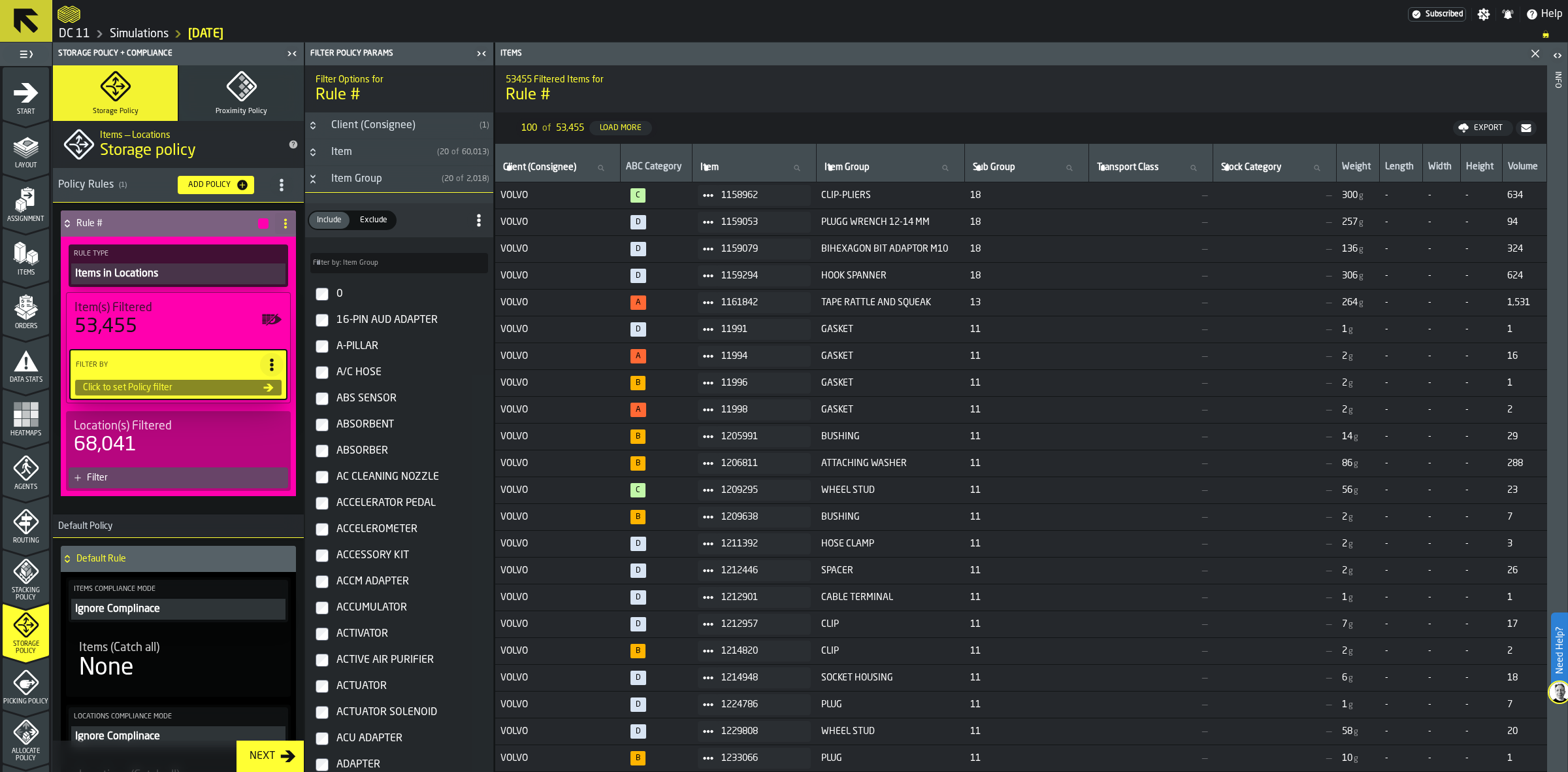
click at [393, 269] on input "Filter by: Item Group Filter by: Item Group" at bounding box center [399, 263] width 178 height 20
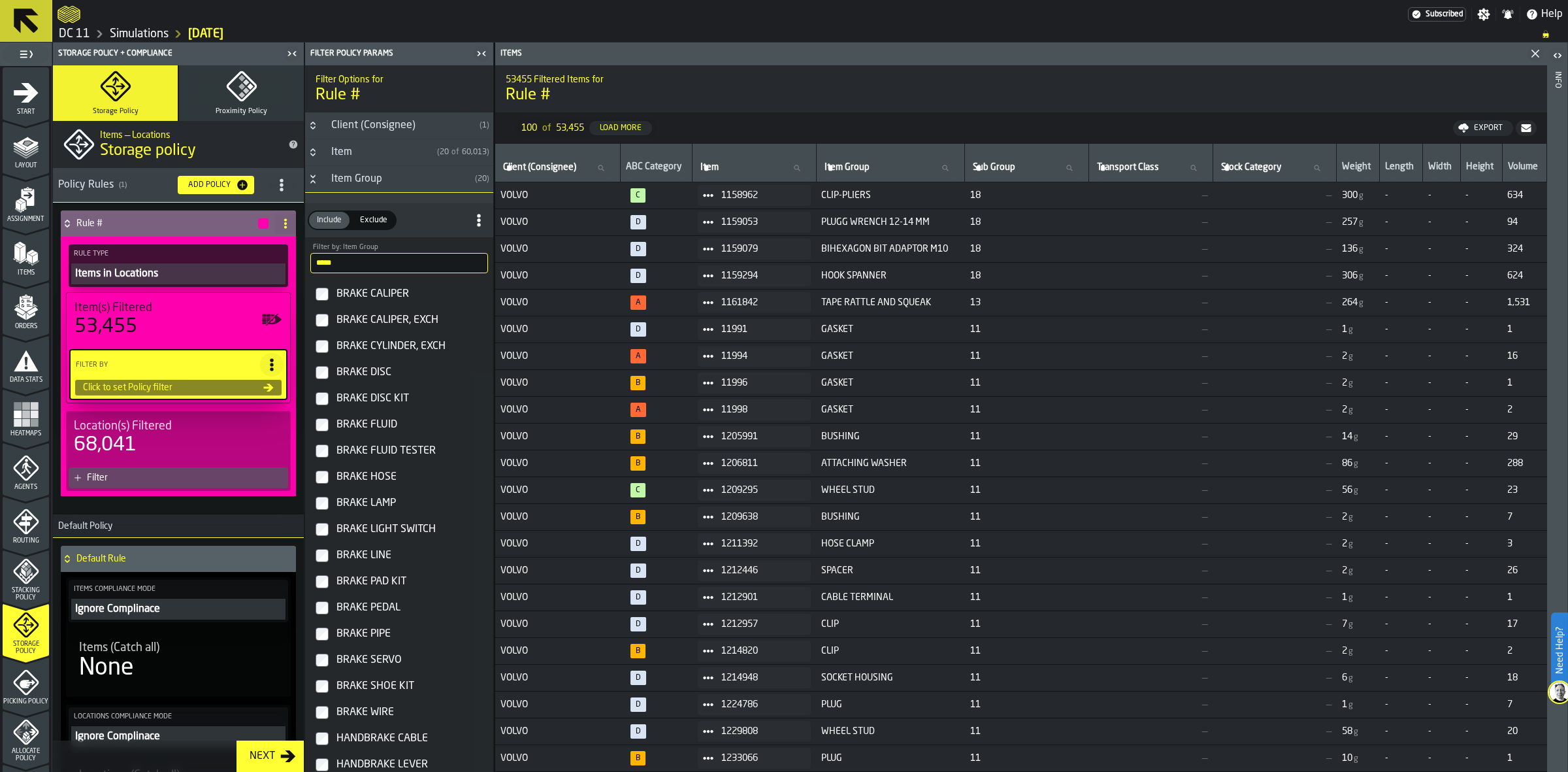
type input "*****"
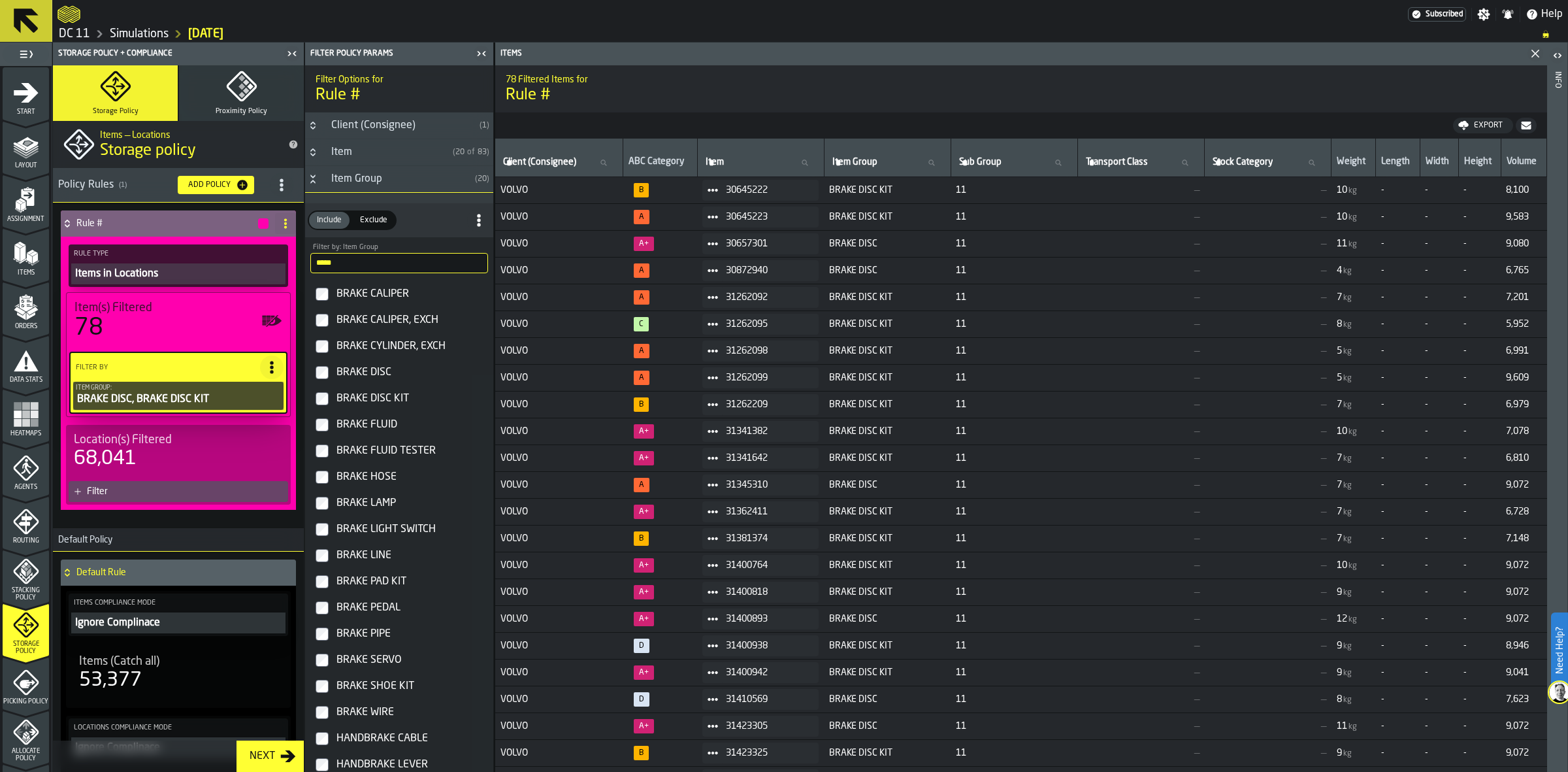
click at [370, 184] on div "Item Group" at bounding box center [396, 179] width 146 height 16
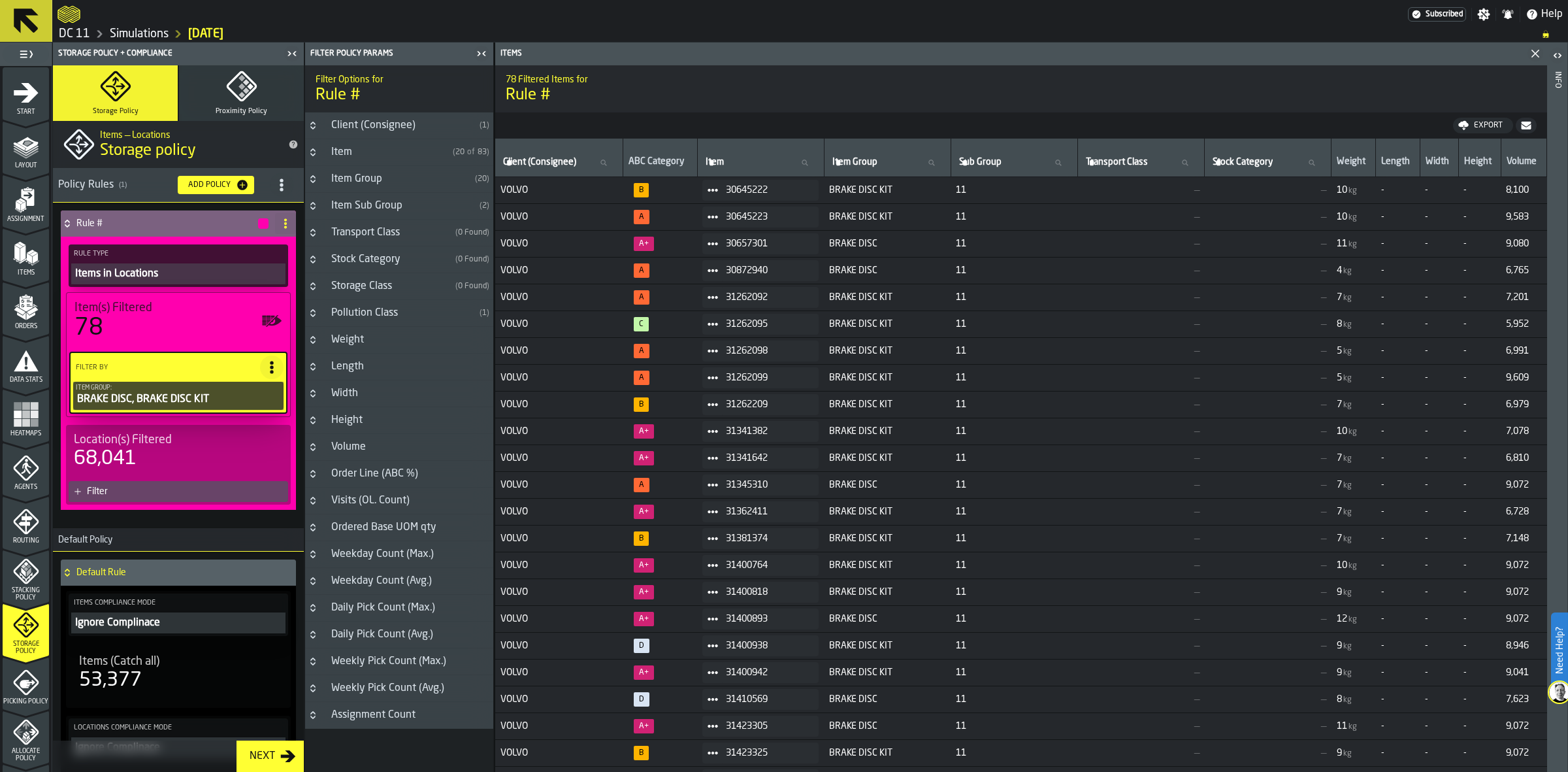
click at [157, 482] on div "Filter" at bounding box center [178, 490] width 220 height 21
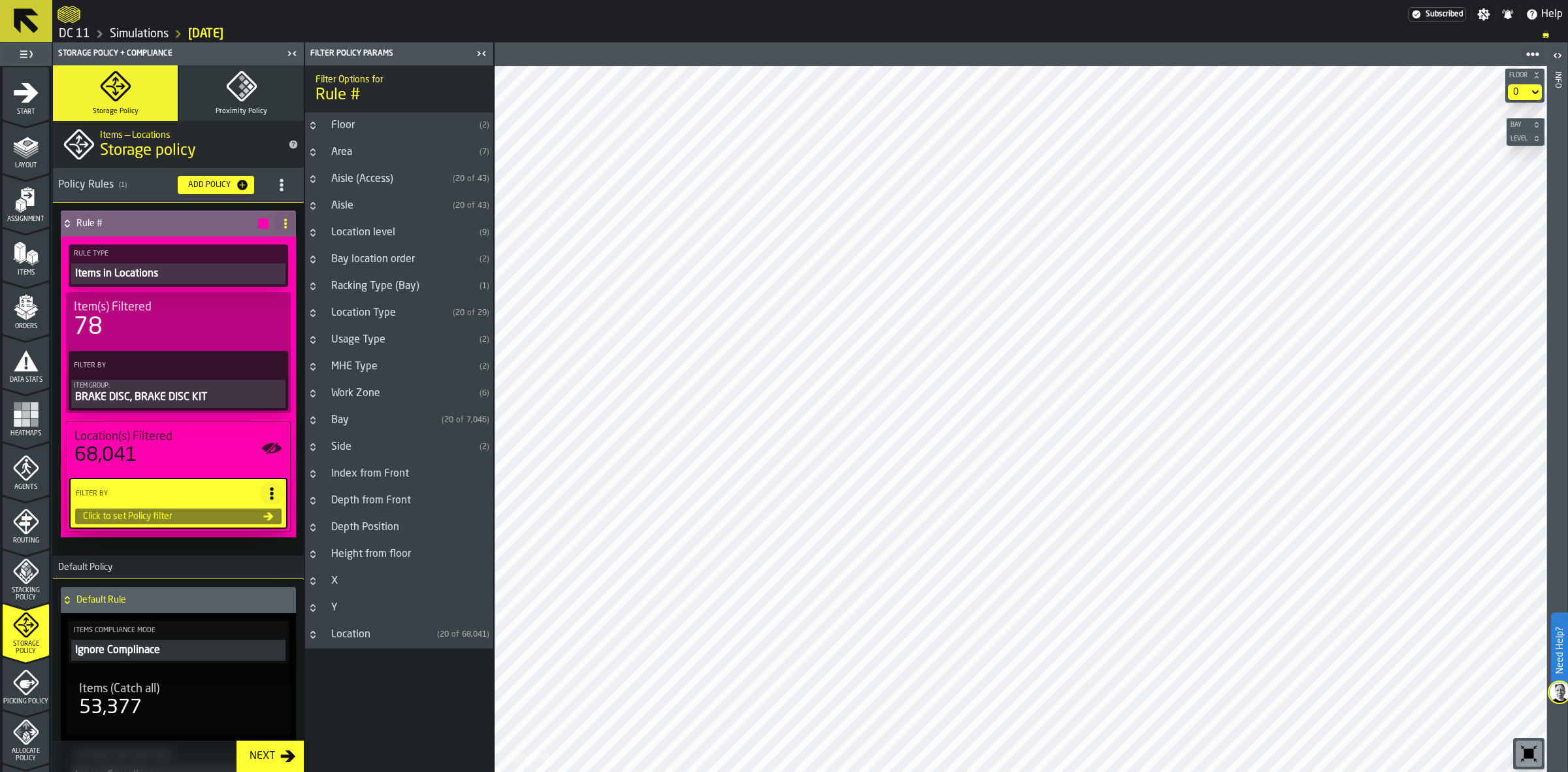
click at [361, 147] on div "Area" at bounding box center [399, 152] width 151 height 16
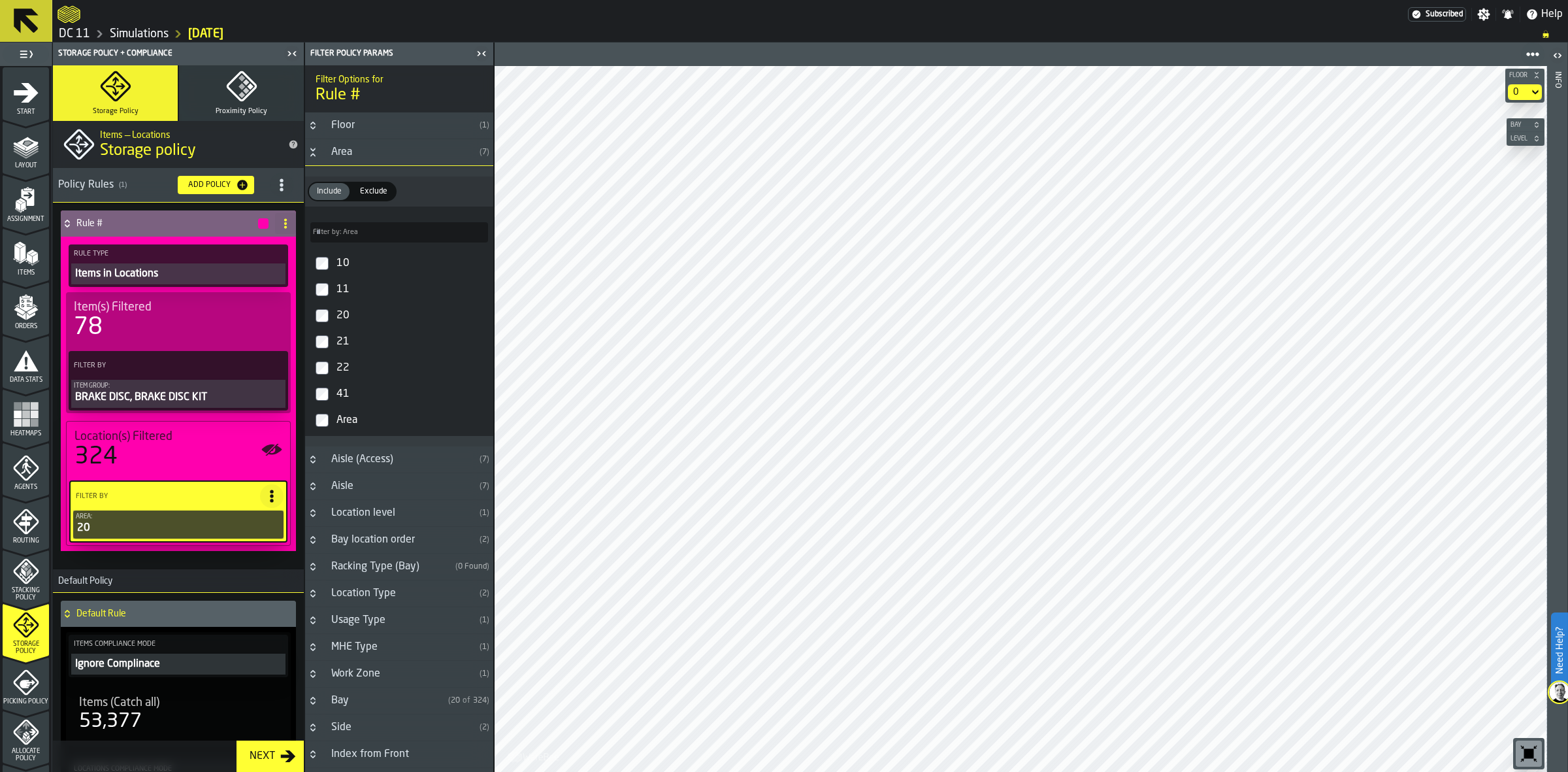
click at [172, 268] on div "Items in Locations" at bounding box center [178, 274] width 209 height 16
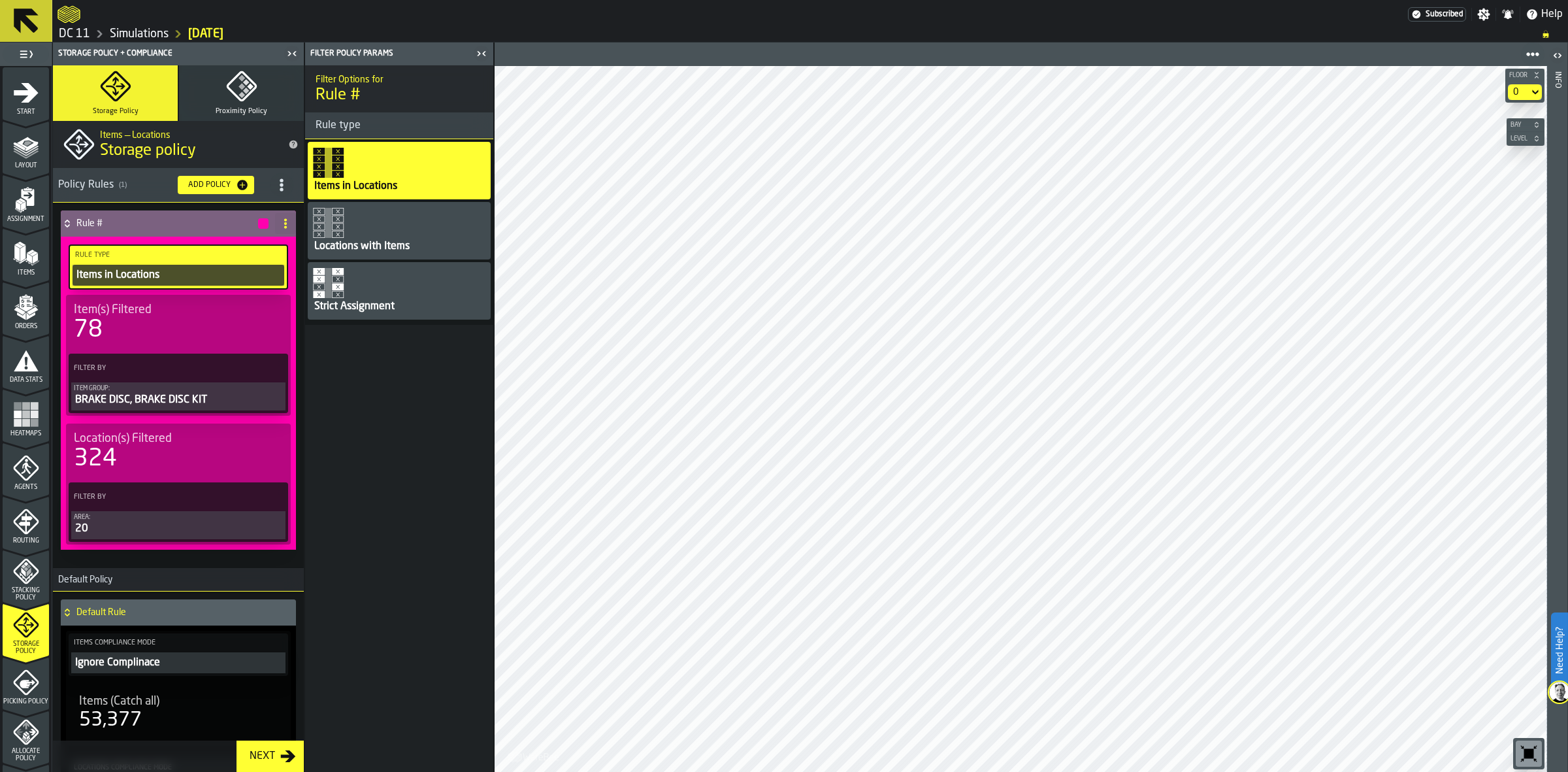
click at [276, 216] on span at bounding box center [285, 223] width 21 height 21
click at [252, 288] on div "Delete" at bounding box center [230, 282] width 109 height 16
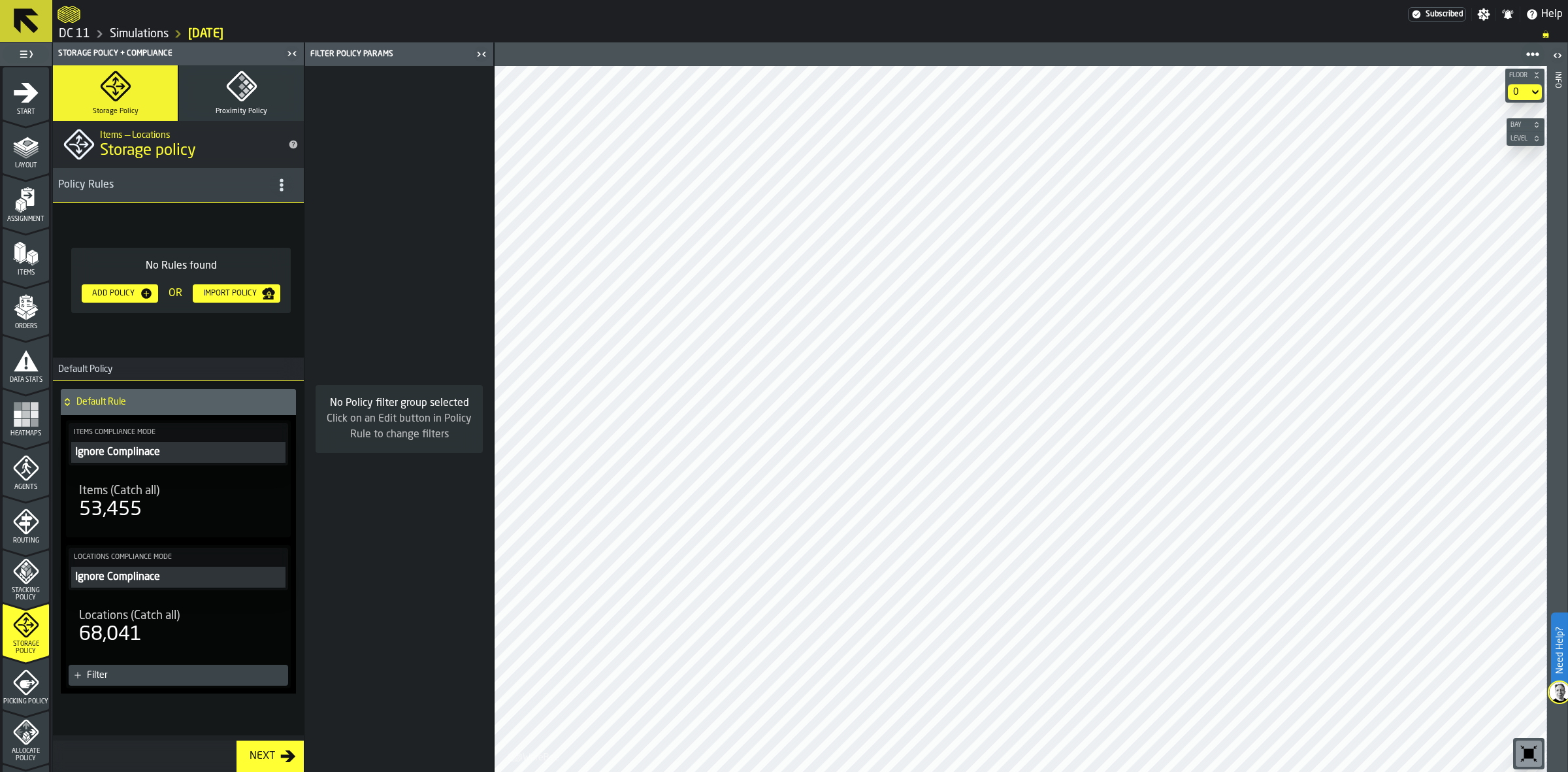
click at [276, 100] on button "Proximity Policy" at bounding box center [241, 94] width 124 height 56
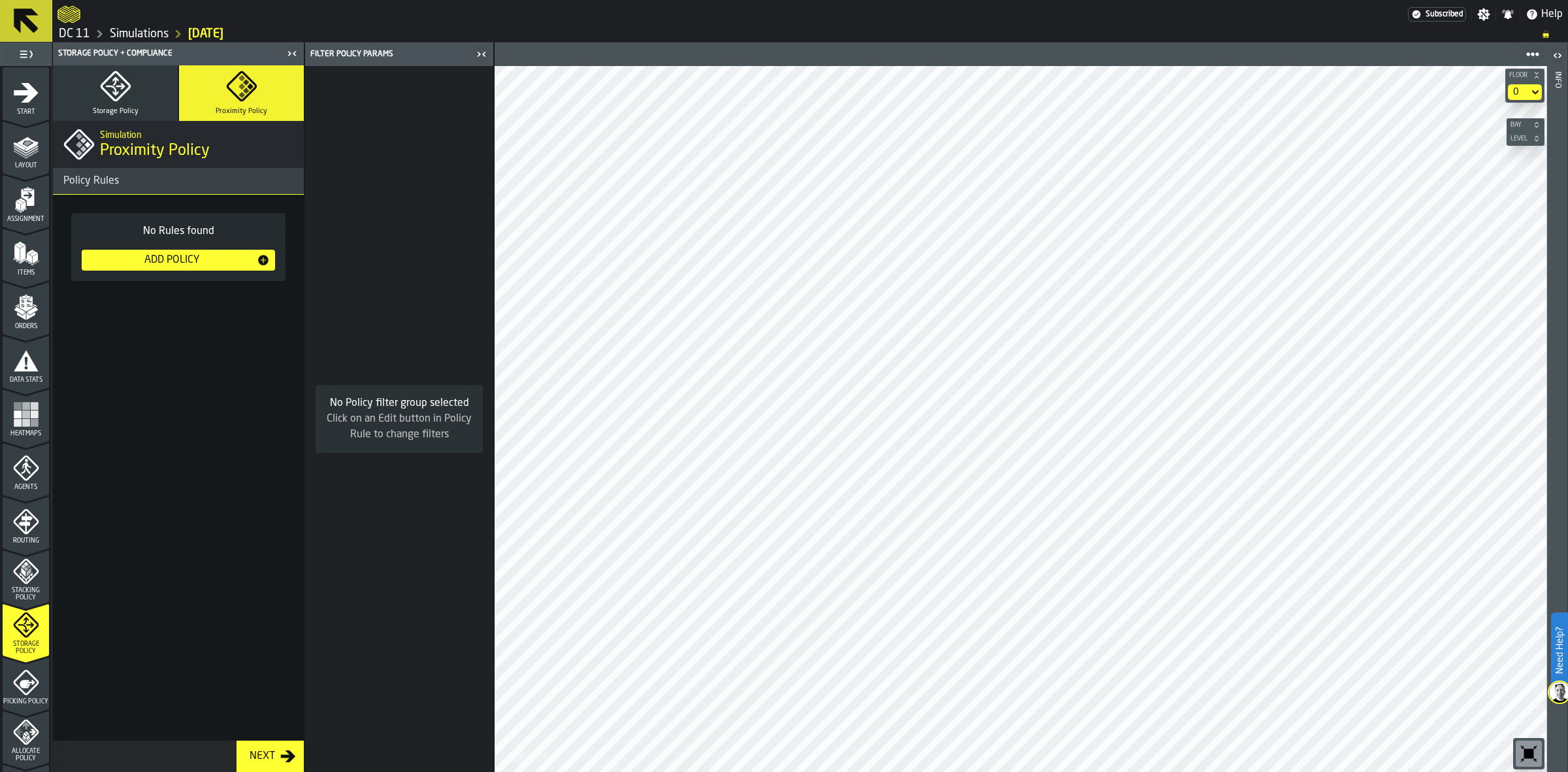
click at [241, 260] on div "Add Policy" at bounding box center [171, 261] width 170 height 16
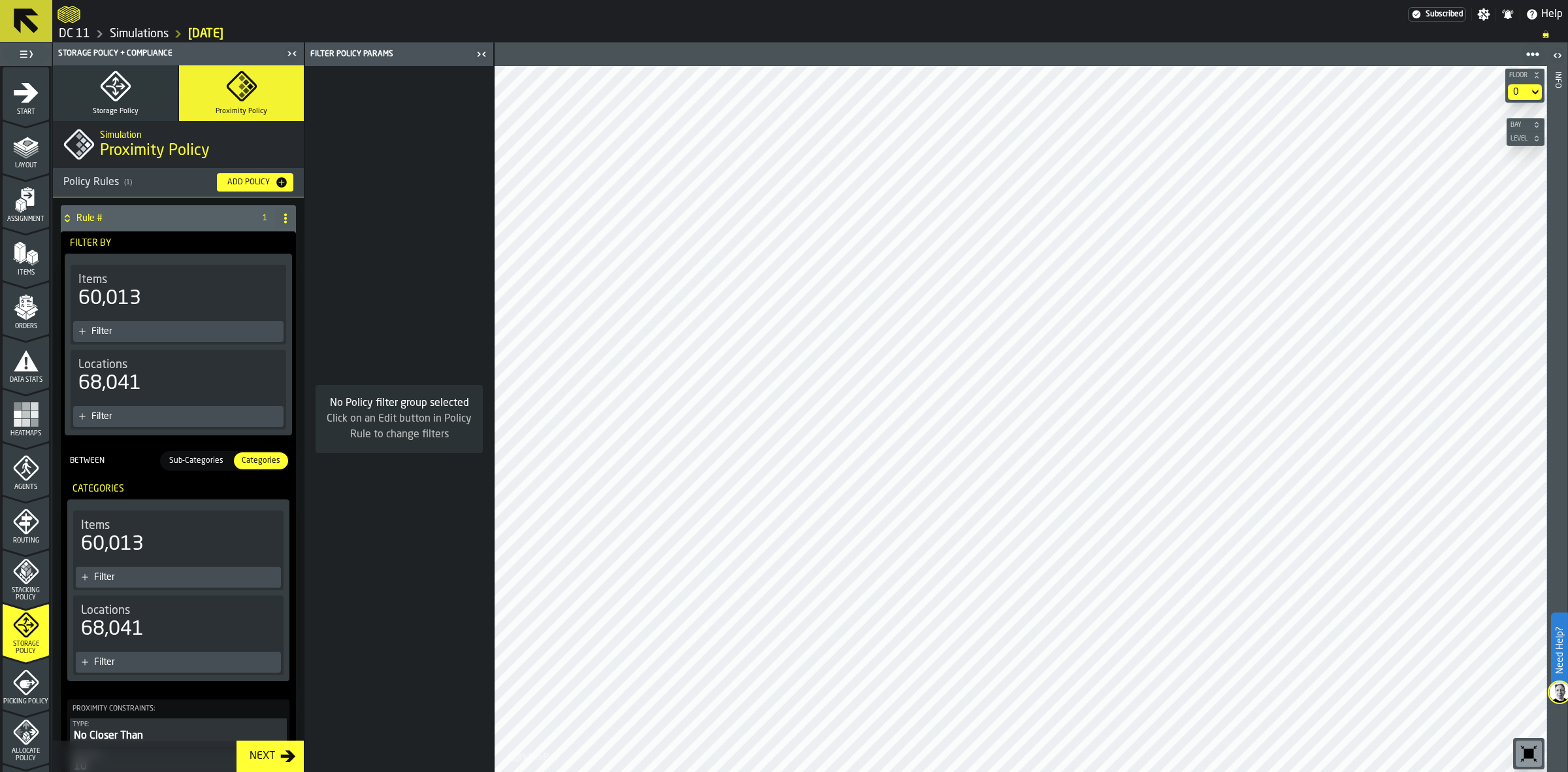
click at [222, 303] on div "60,013" at bounding box center [178, 298] width 200 height 24
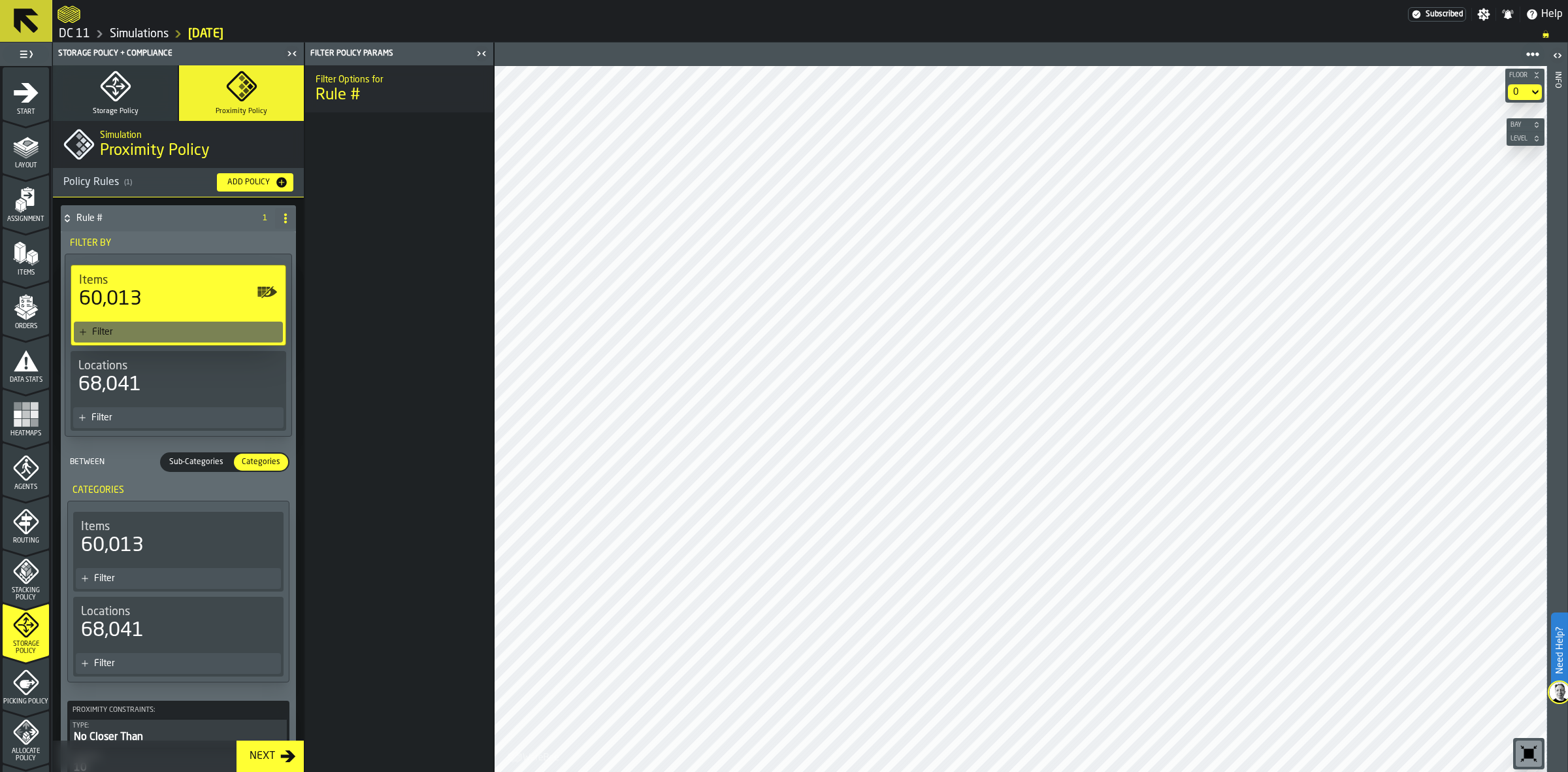
click at [204, 328] on div "Filter" at bounding box center [185, 331] width 186 height 11
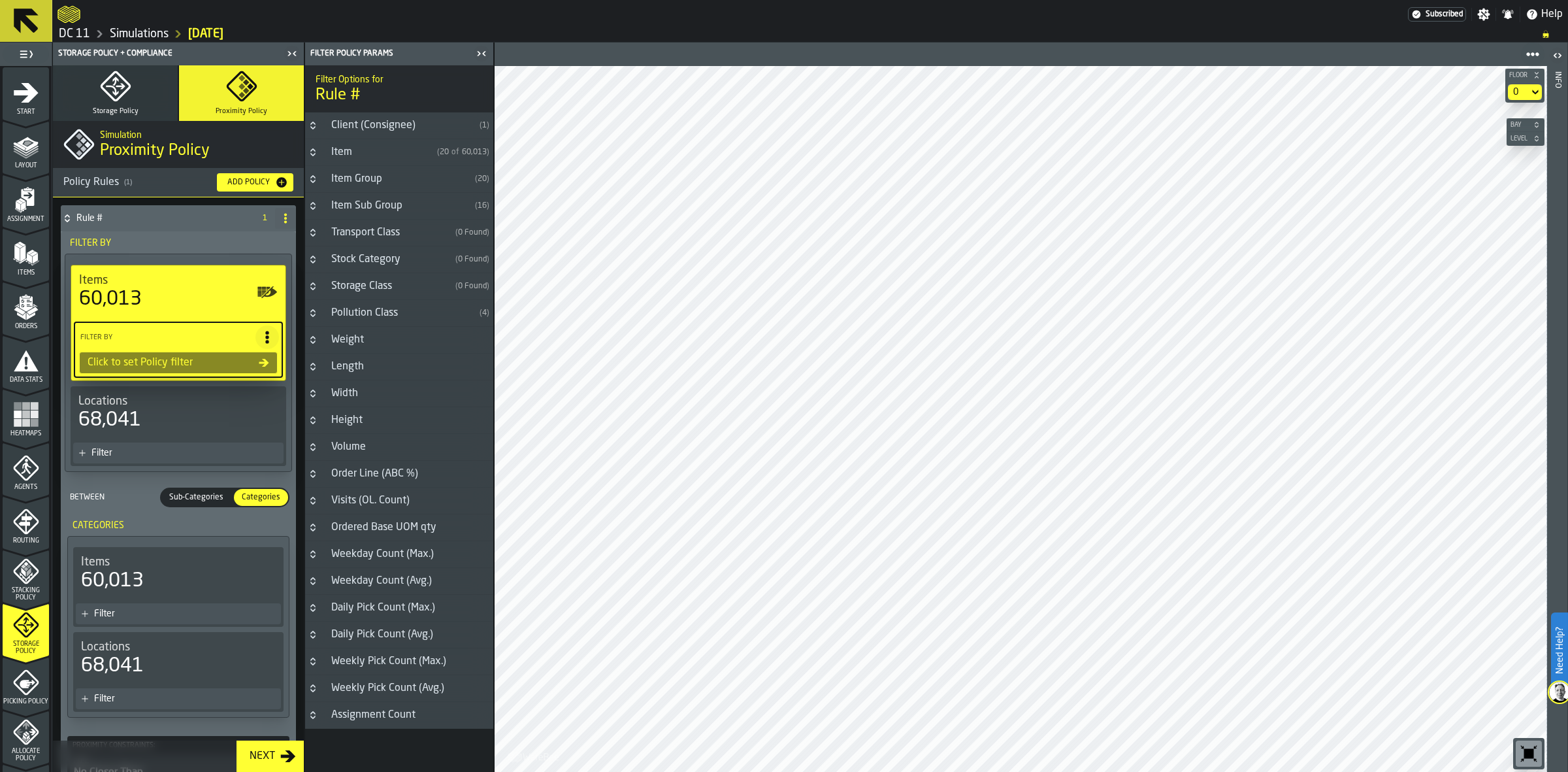
click at [382, 209] on div "Item Sub Group" at bounding box center [396, 206] width 146 height 16
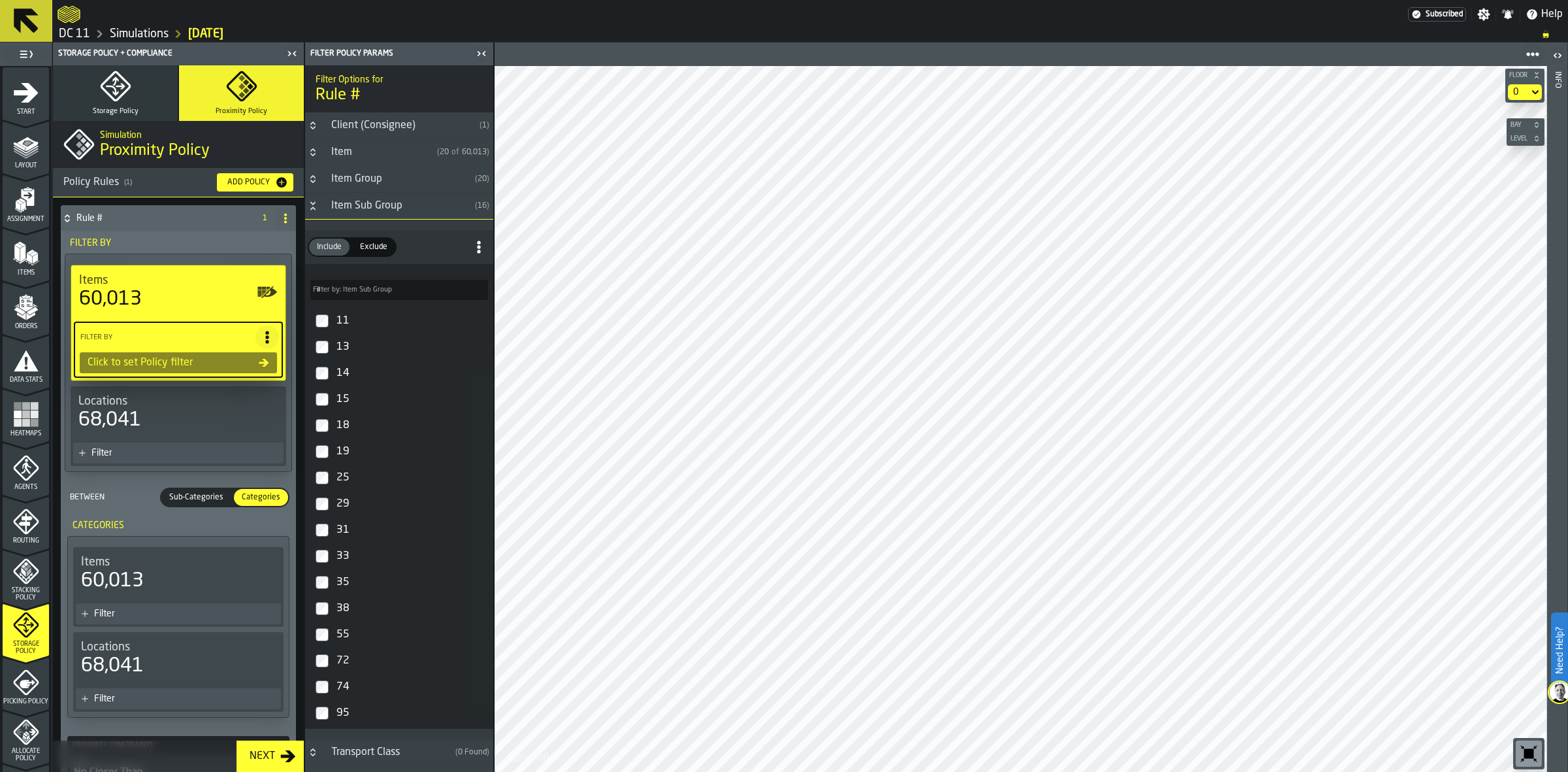
click at [342, 211] on div "Item Sub Group" at bounding box center [396, 206] width 146 height 16
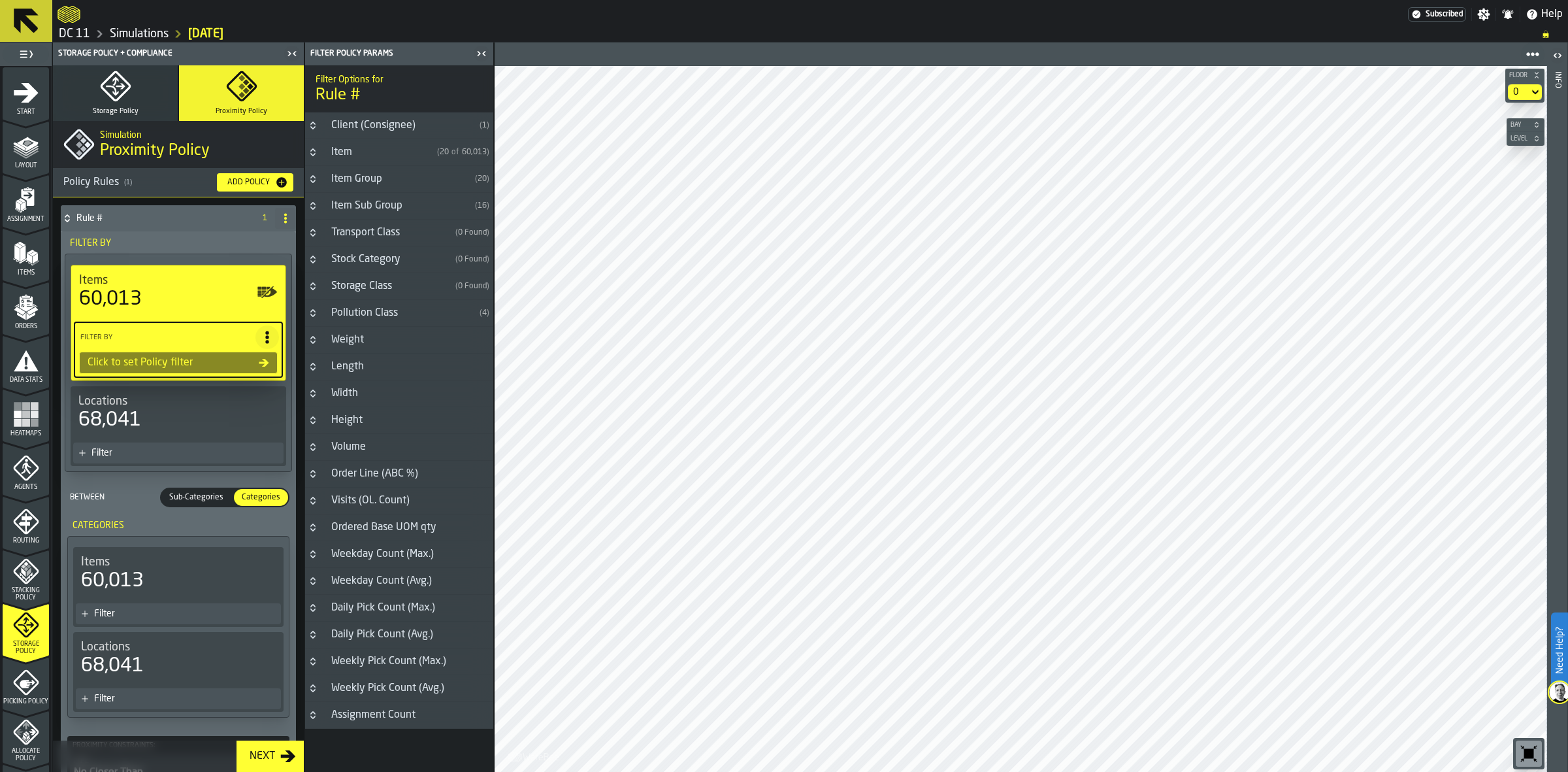
click at [372, 205] on div "Item Sub Group" at bounding box center [396, 206] width 146 height 16
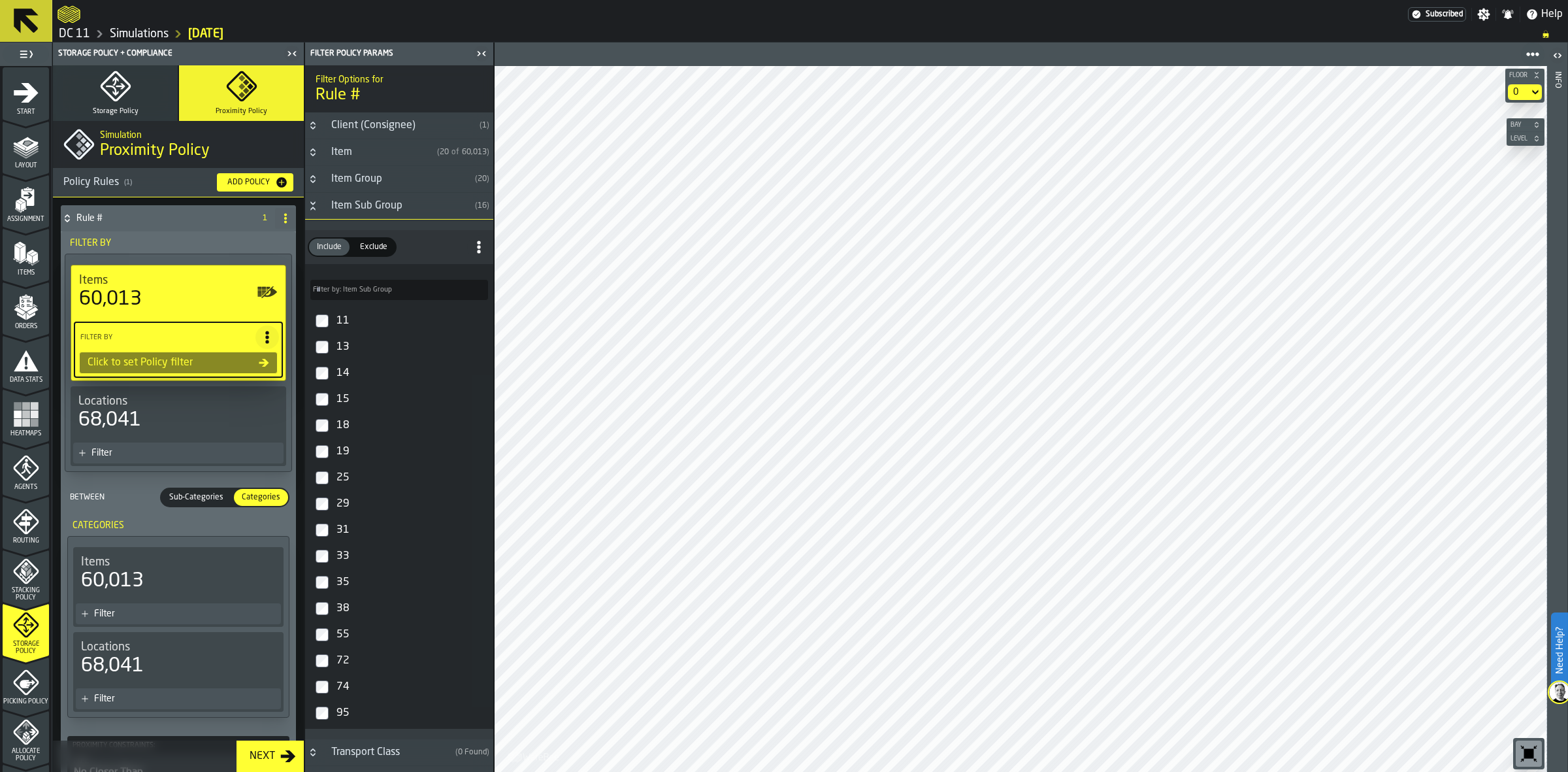
click at [393, 207] on div "Item Sub Group" at bounding box center [396, 206] width 146 height 16
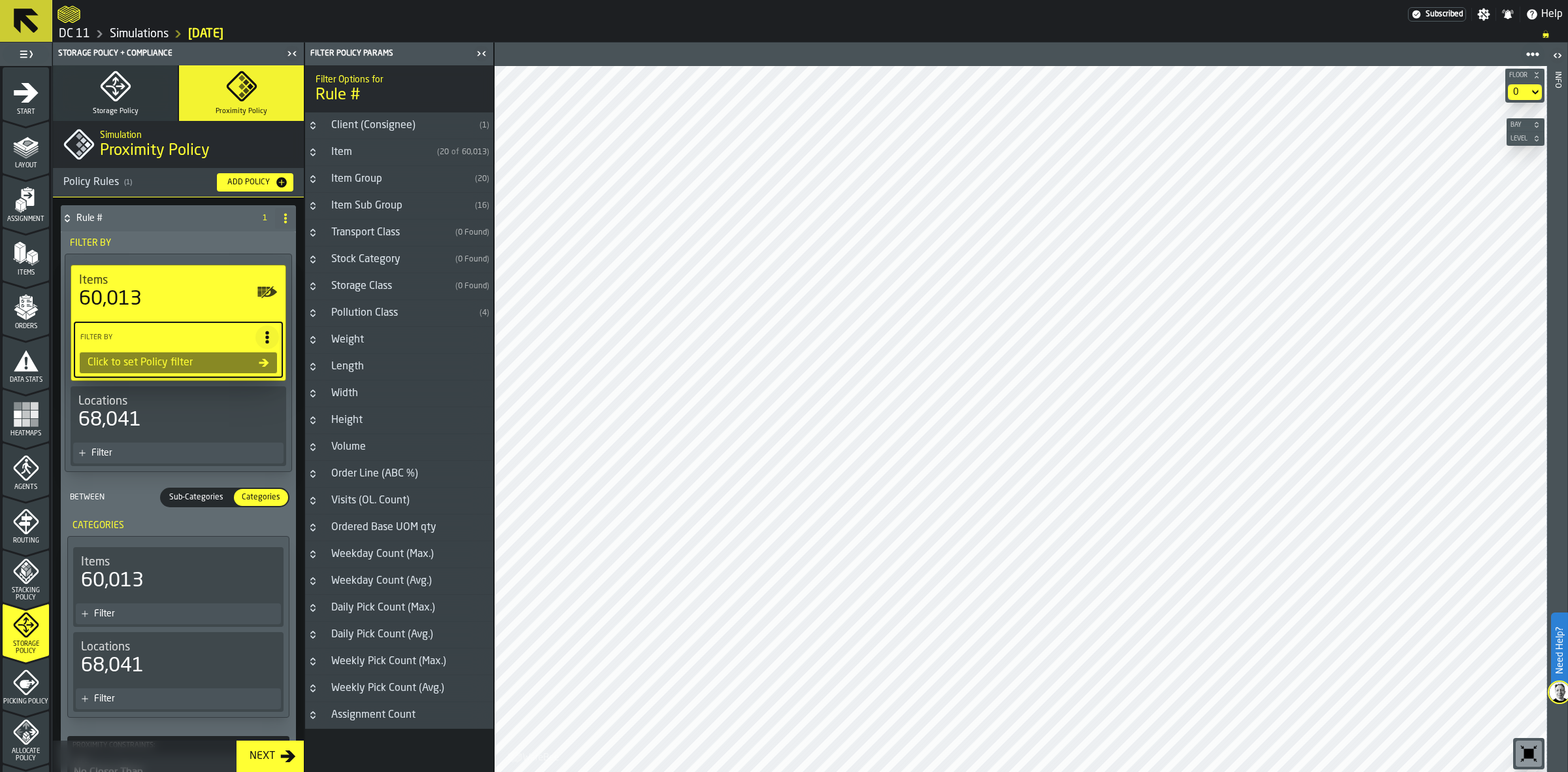
click at [391, 205] on div "Item Sub Group" at bounding box center [396, 206] width 146 height 16
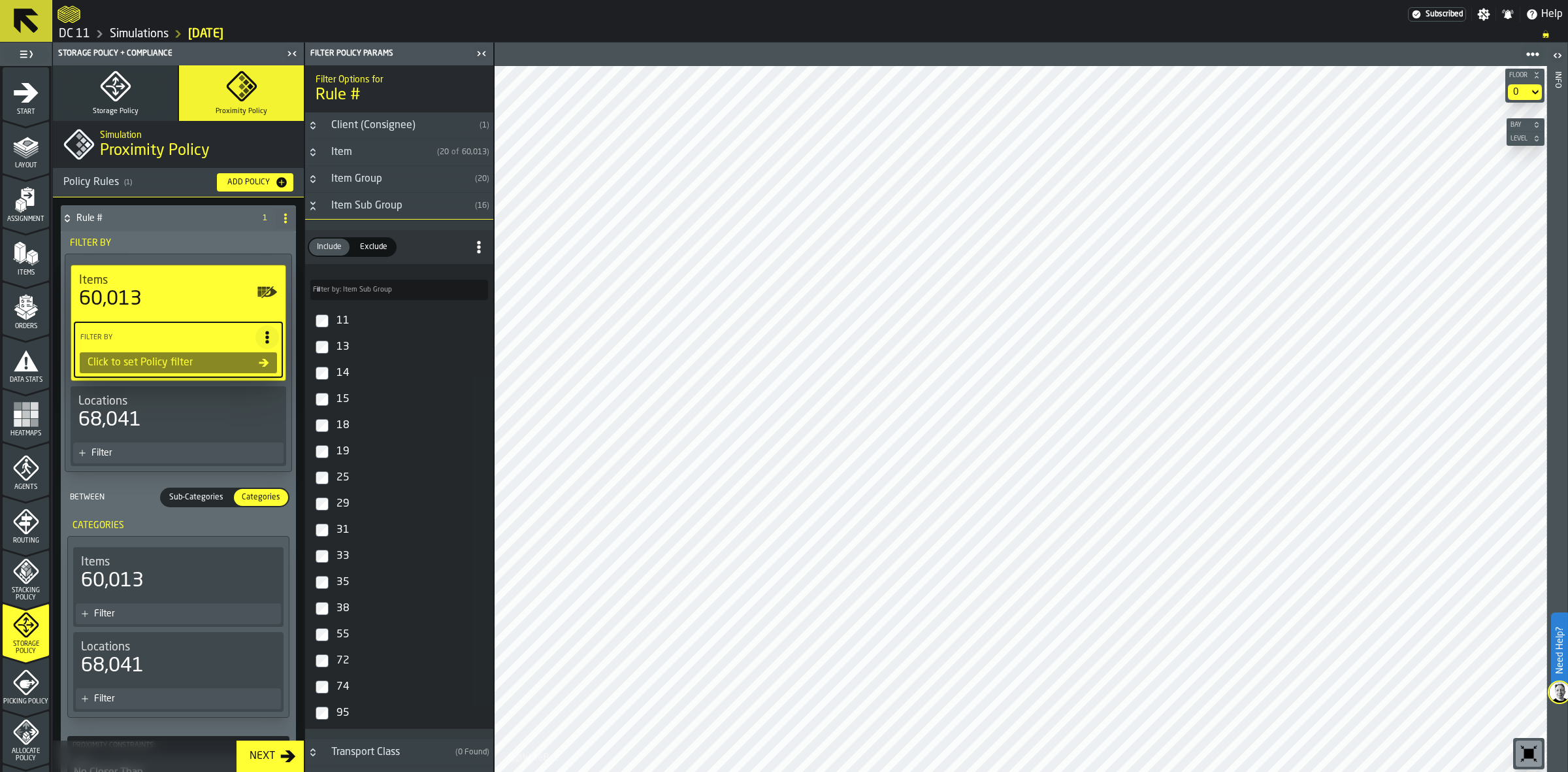
click at [366, 218] on h3 "Item Sub Group ( 16 )" at bounding box center [399, 206] width 188 height 27
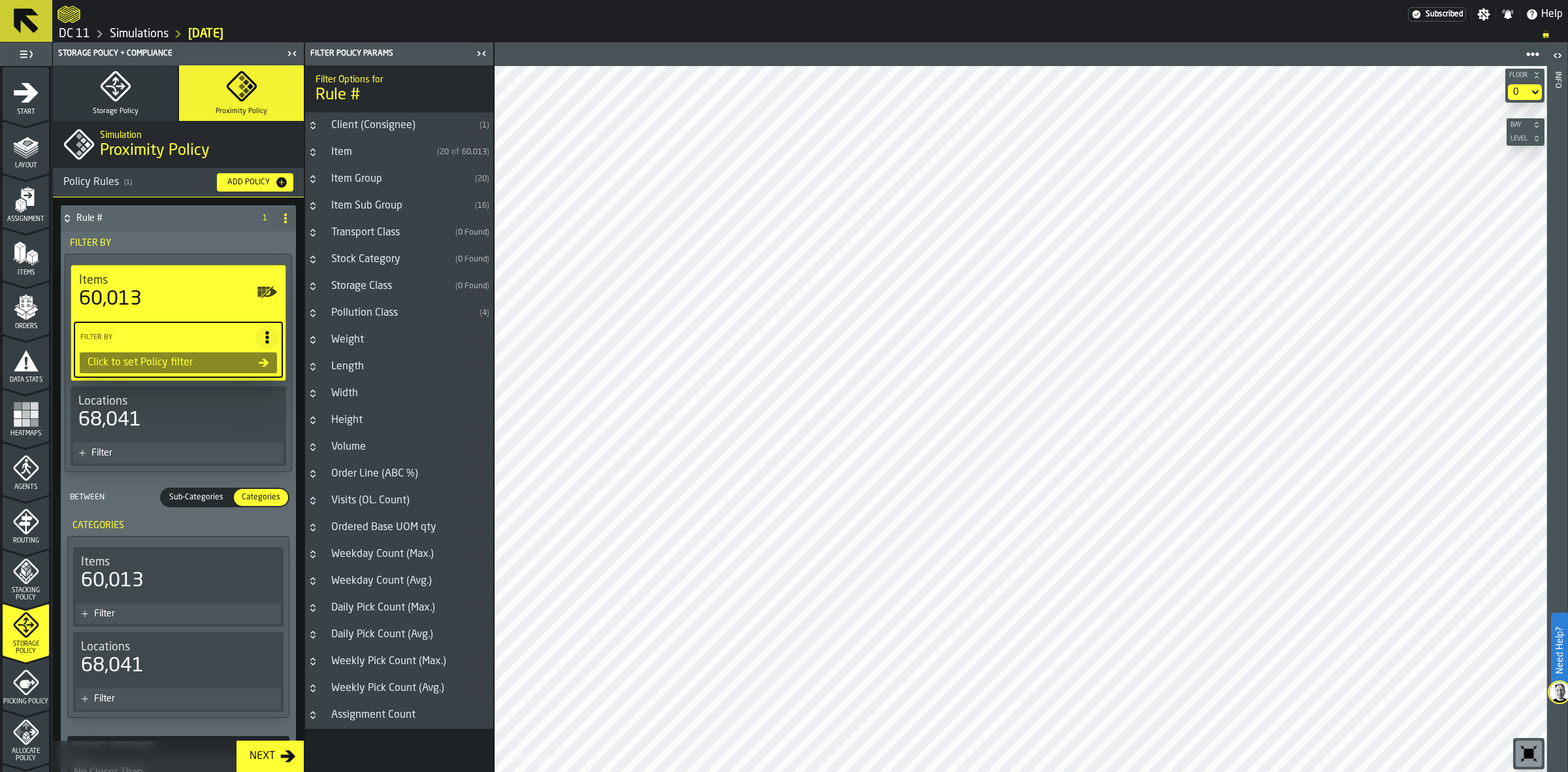
click at [415, 211] on div "Item Sub Group" at bounding box center [396, 206] width 146 height 16
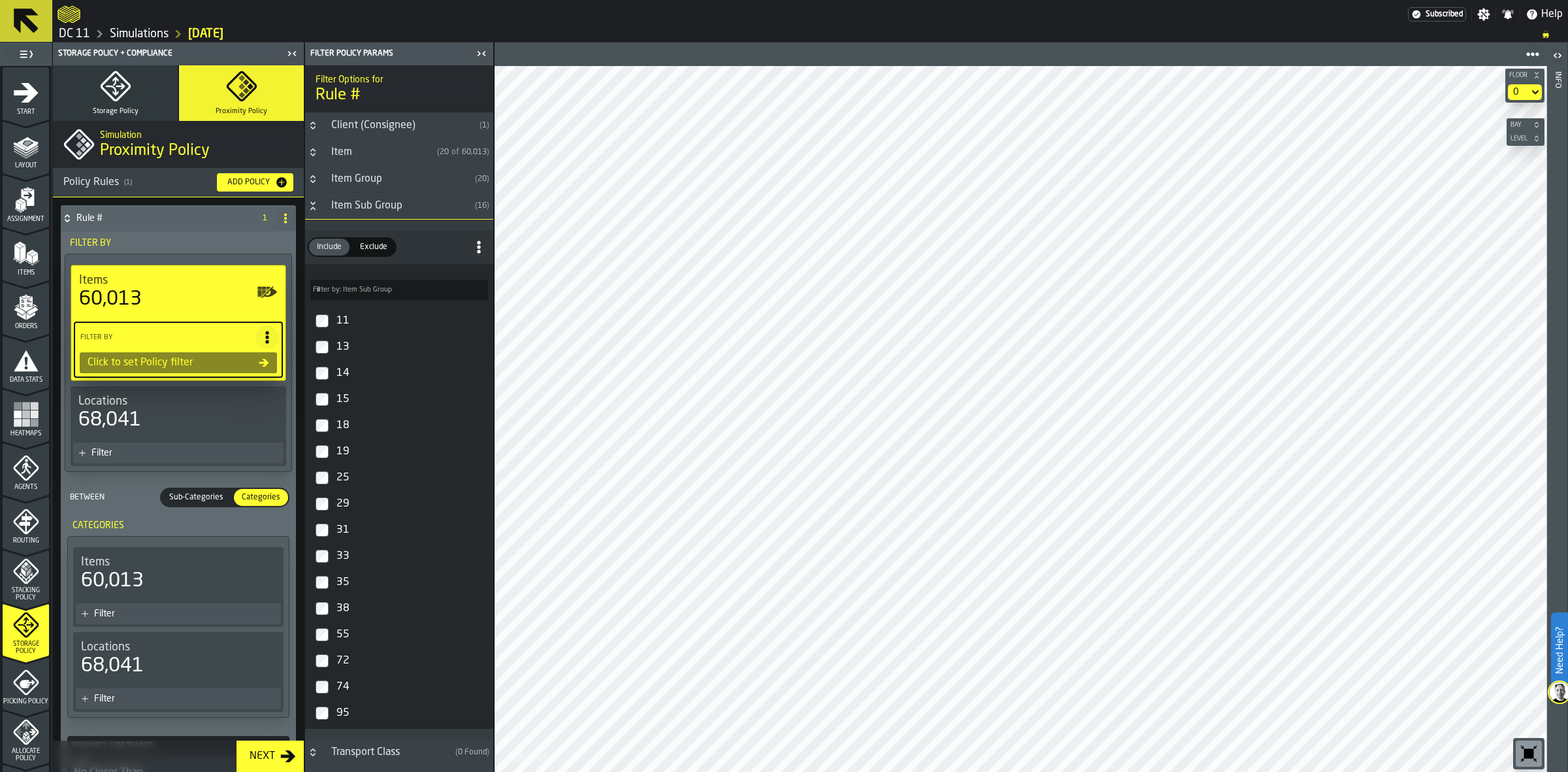
click at [415, 211] on div "Item Sub Group" at bounding box center [396, 206] width 146 height 16
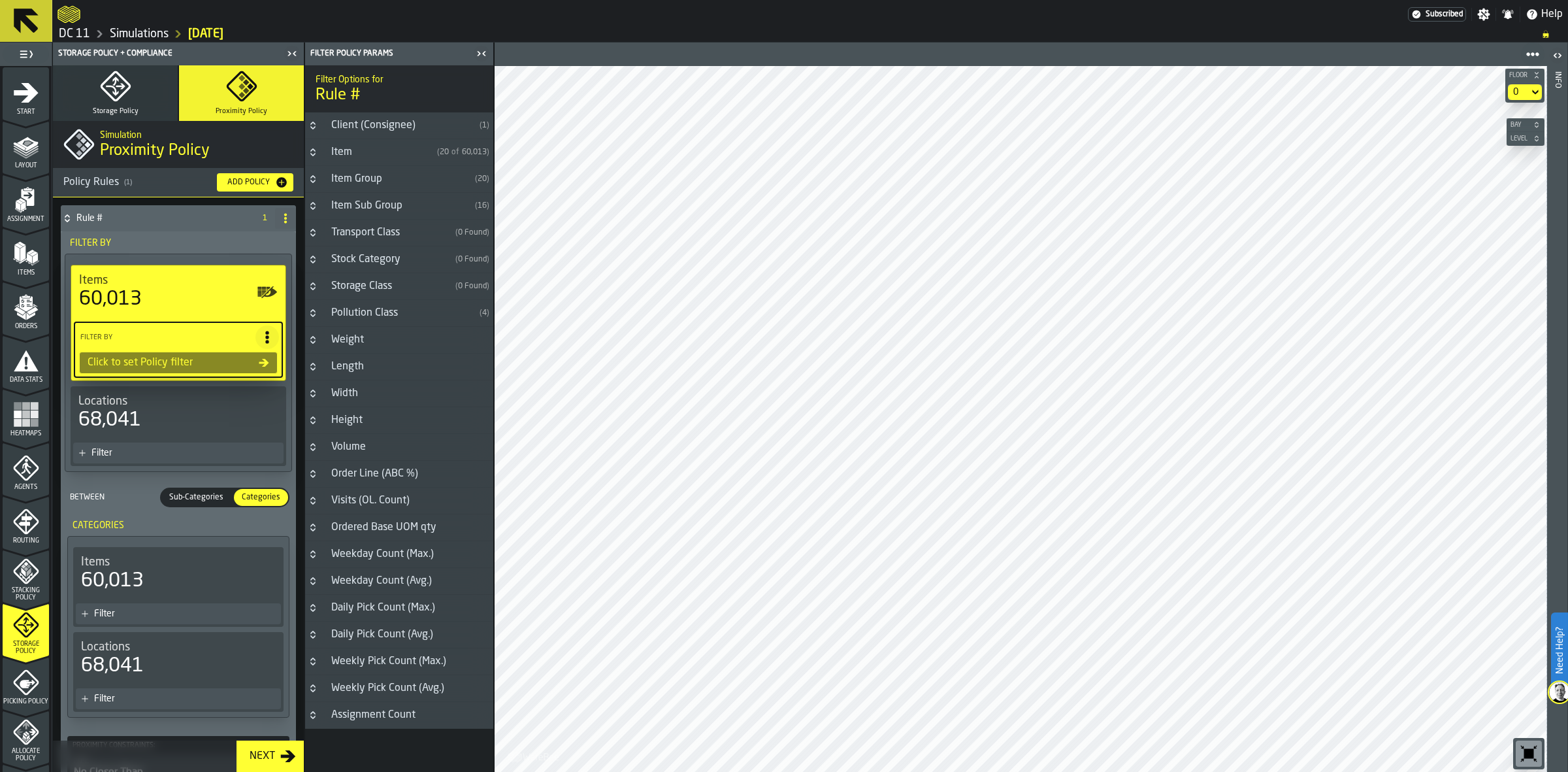
click at [404, 253] on div "Stock Category" at bounding box center [386, 260] width 126 height 16
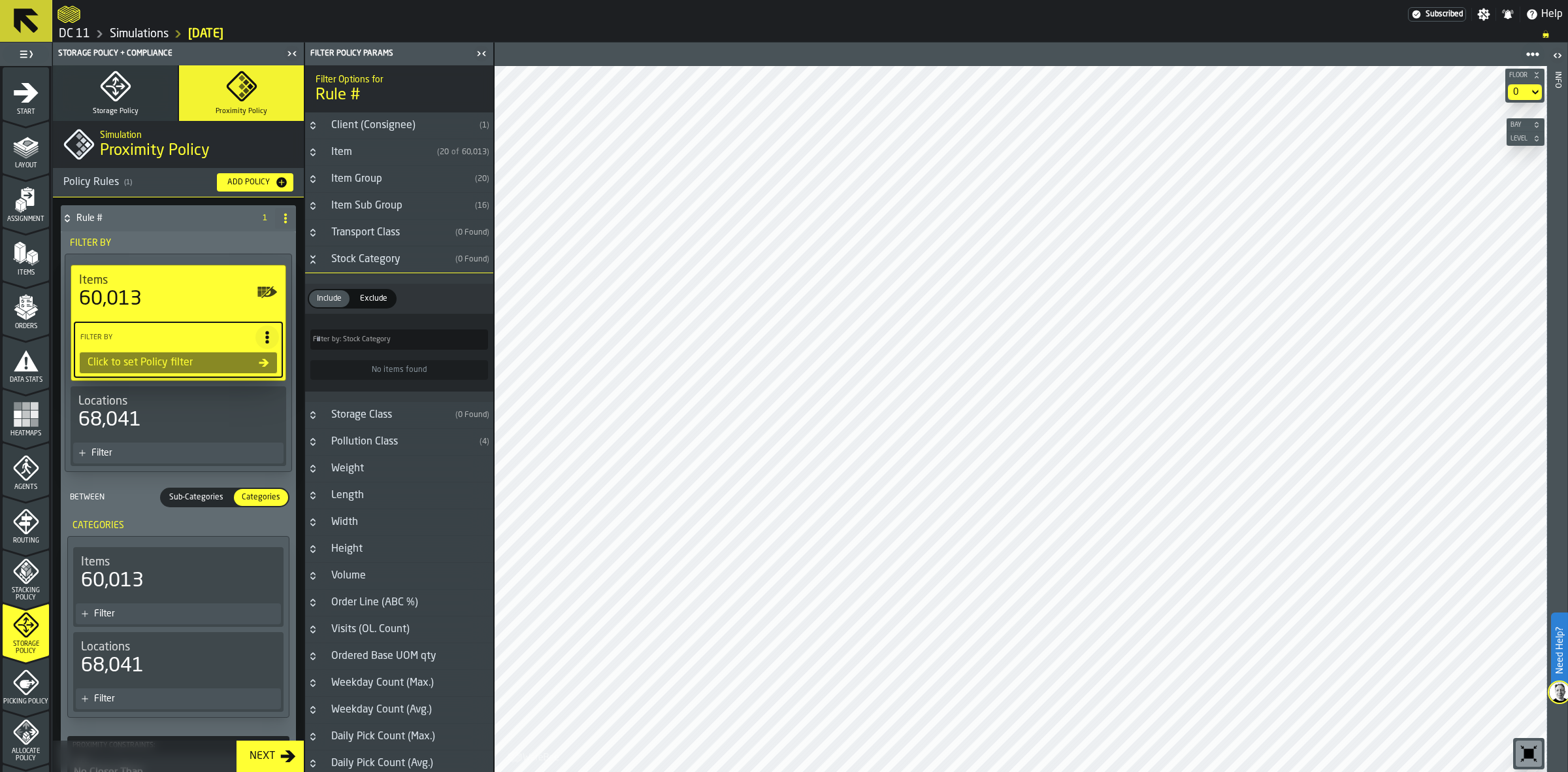
click at [404, 253] on div "Stock Category" at bounding box center [386, 260] width 126 height 16
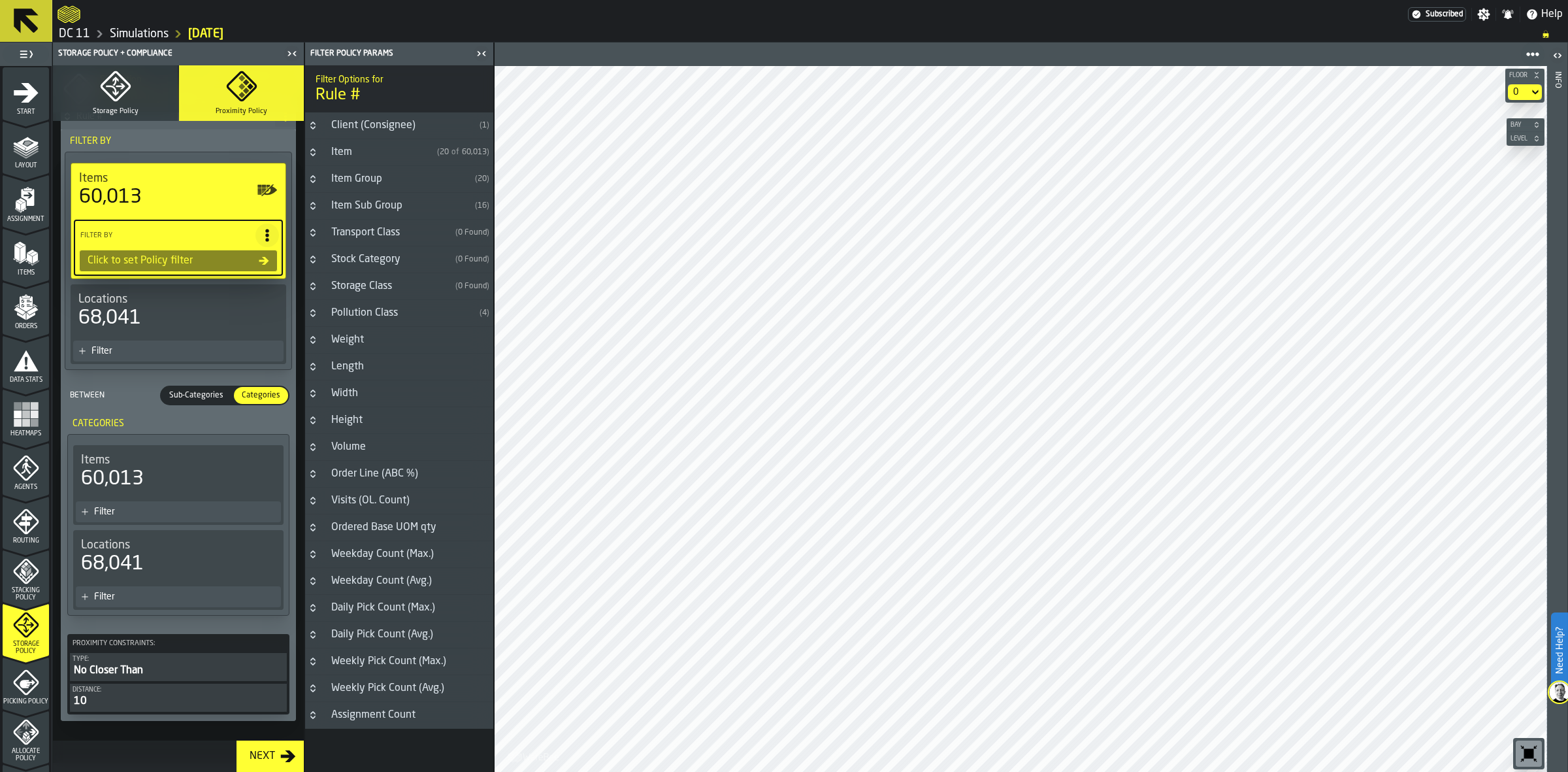
scroll to position [122, 0]
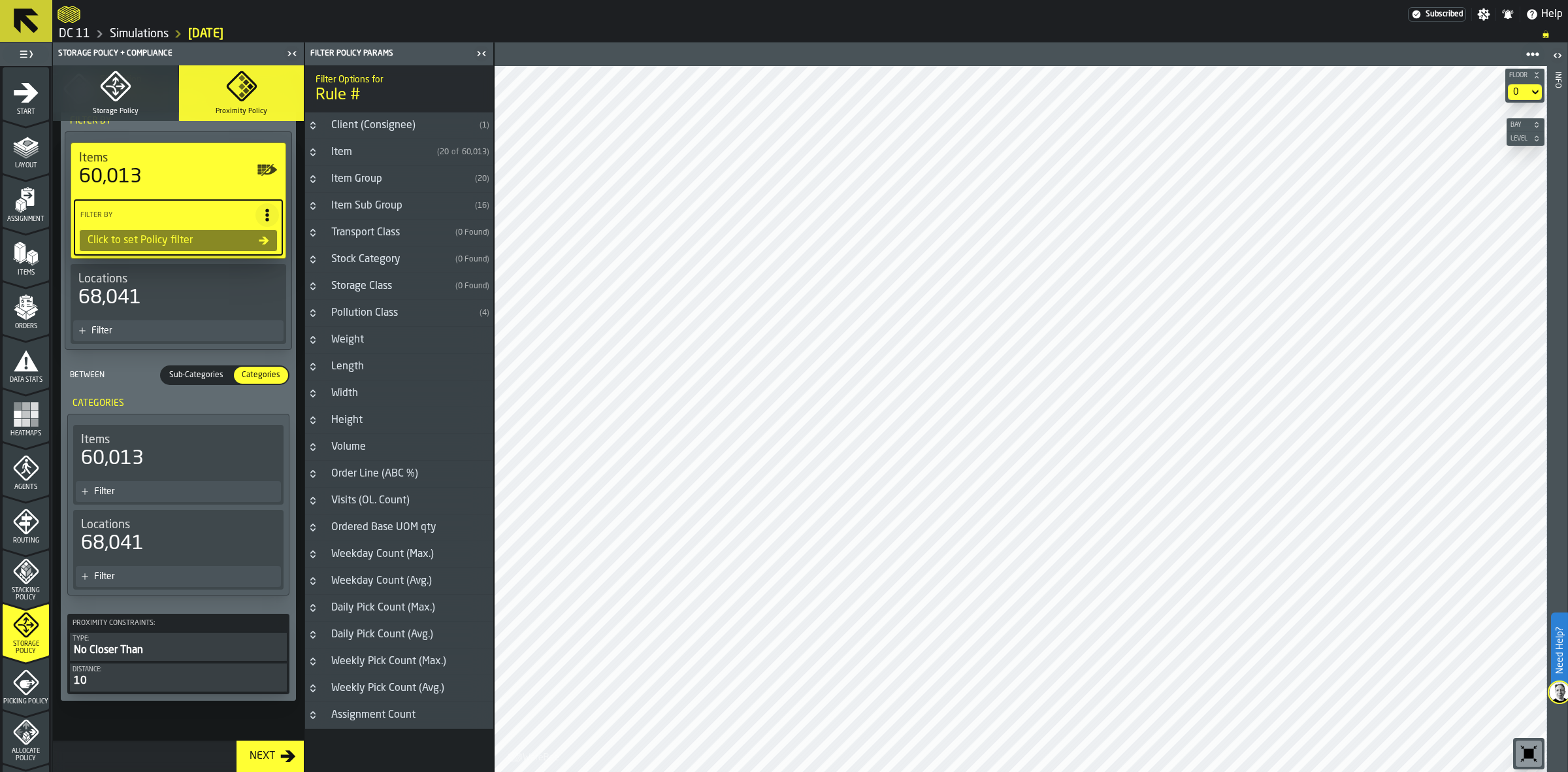
click at [151, 647] on div "No Closer Than" at bounding box center [178, 651] width 212 height 16
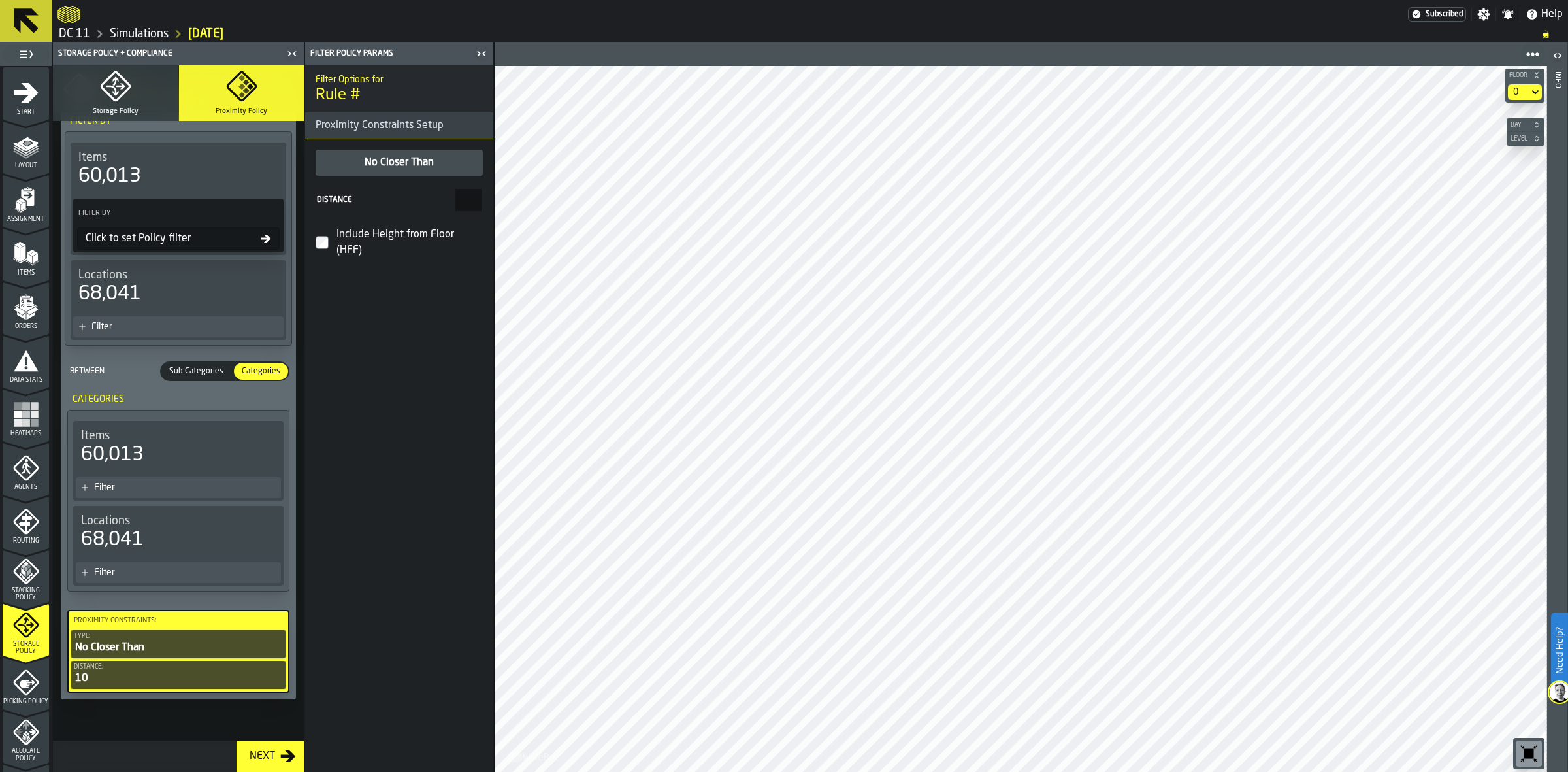
scroll to position [121, 0]
drag, startPoint x: 483, startPoint y: 203, endPoint x: 464, endPoint y: 207, distance: 19.4
click at [464, 207] on input "**" at bounding box center [468, 200] width 26 height 22
drag, startPoint x: 465, startPoint y: 196, endPoint x: 481, endPoint y: 193, distance: 16.3
click at [481, 193] on input "**" at bounding box center [468, 200] width 26 height 22
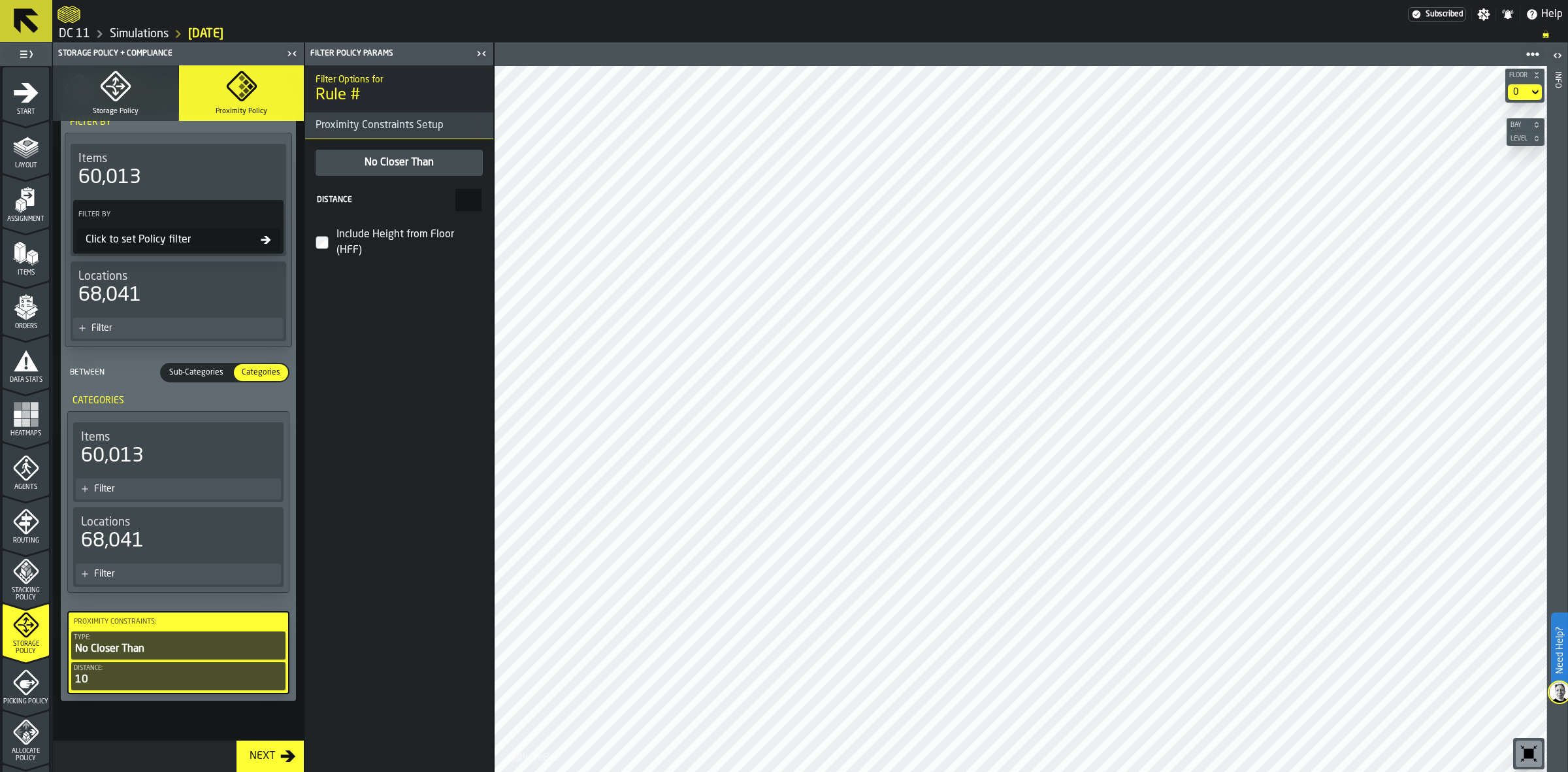
click at [361, 197] on div "Distance" at bounding box center [385, 199] width 136 height 9
click at [455, 197] on input "**" at bounding box center [468, 200] width 26 height 22
click at [175, 370] on span "Sub-Categories" at bounding box center [196, 373] width 65 height 12
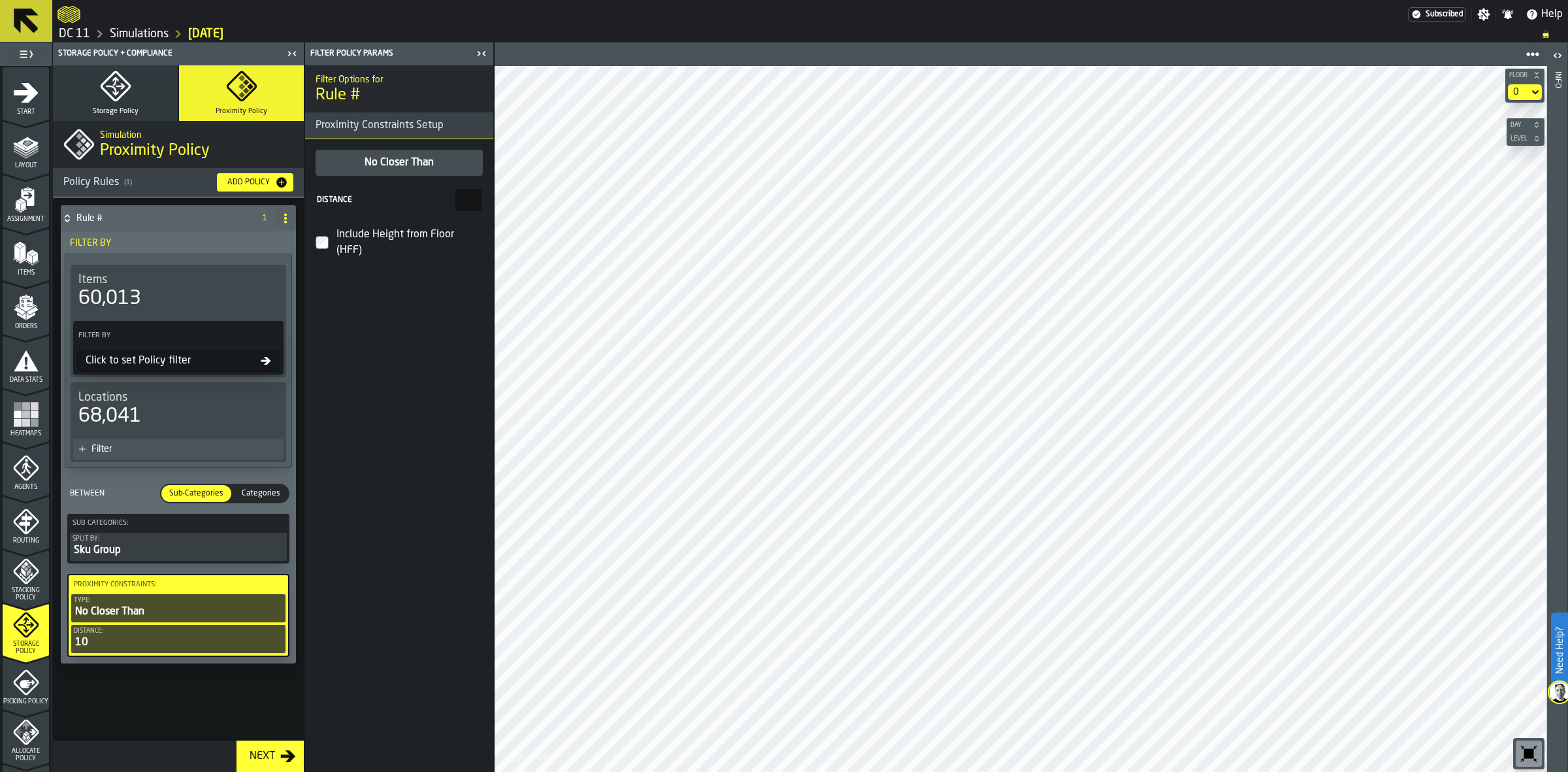
click at [198, 546] on div "Sku Group" at bounding box center [178, 550] width 212 height 16
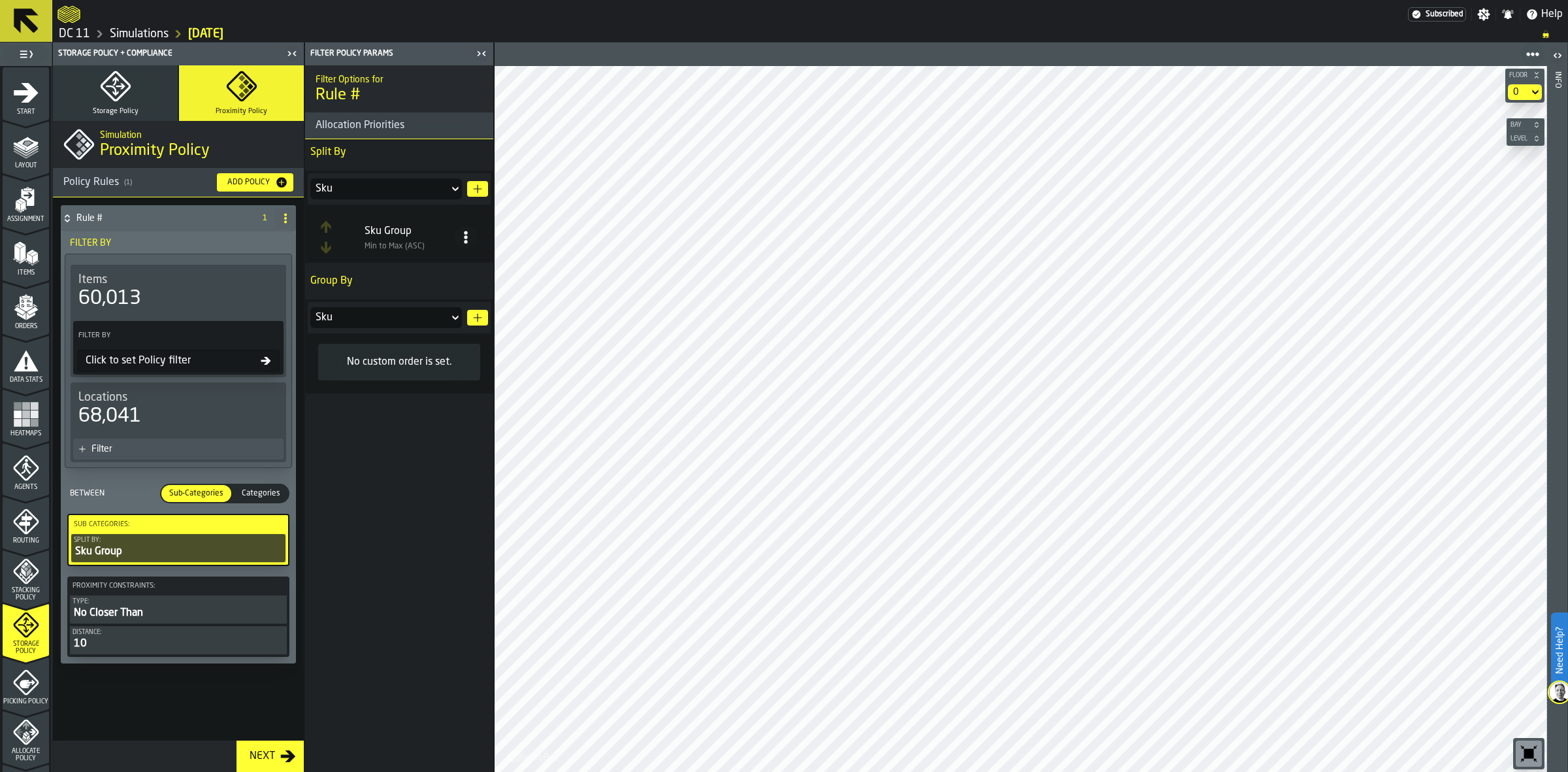
click at [468, 239] on icon at bounding box center [465, 237] width 13 height 13
click at [448, 434] on div "Filter Options for Rule # Allocation Priorities Split By Sku Sku Group Min to M…" at bounding box center [399, 419] width 188 height 706
click at [282, 209] on span at bounding box center [285, 218] width 21 height 21
click at [255, 279] on div "Delete" at bounding box center [233, 276] width 109 height 16
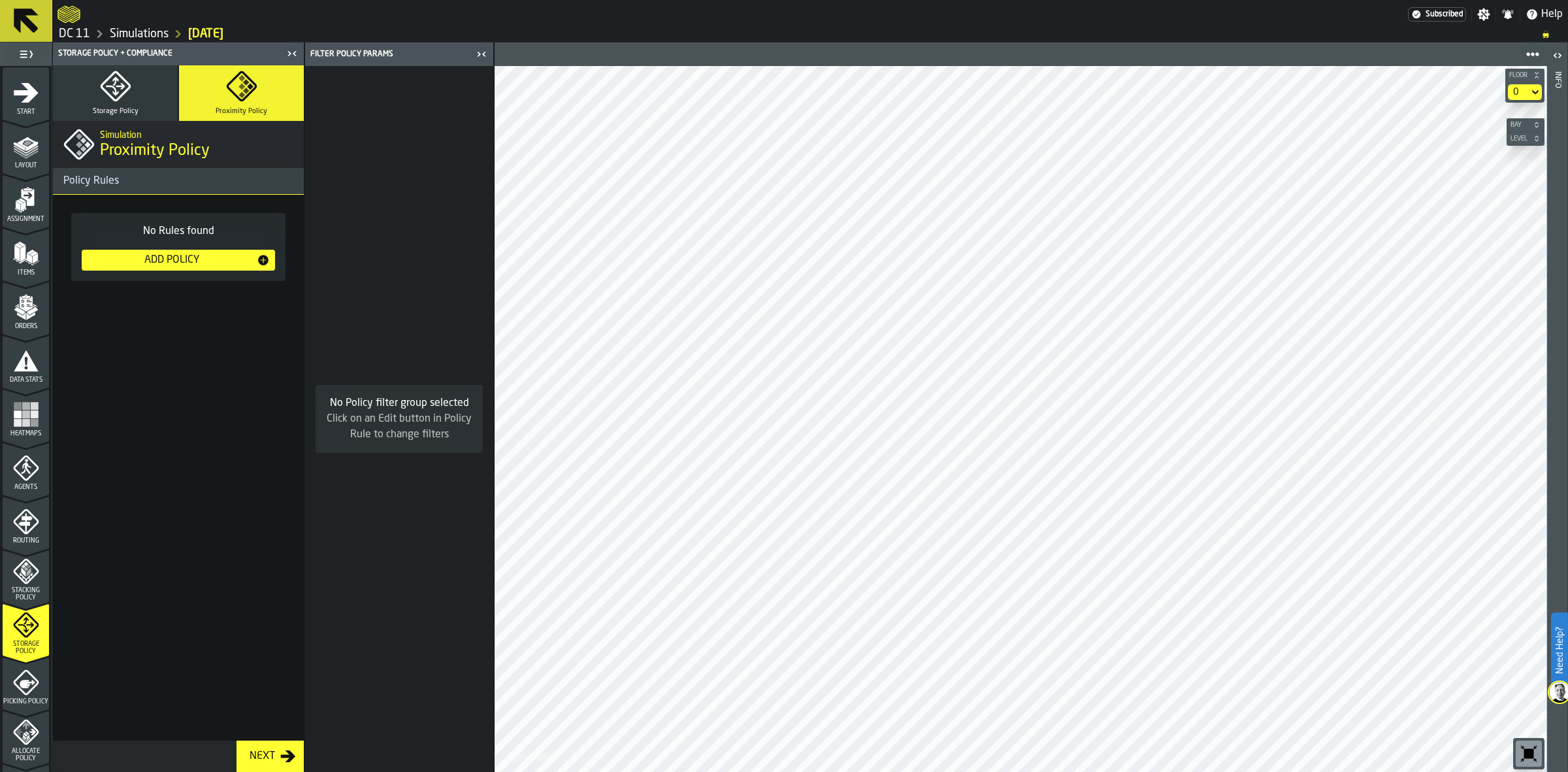
click at [131, 90] on button "Storage Policy" at bounding box center [114, 94] width 124 height 56
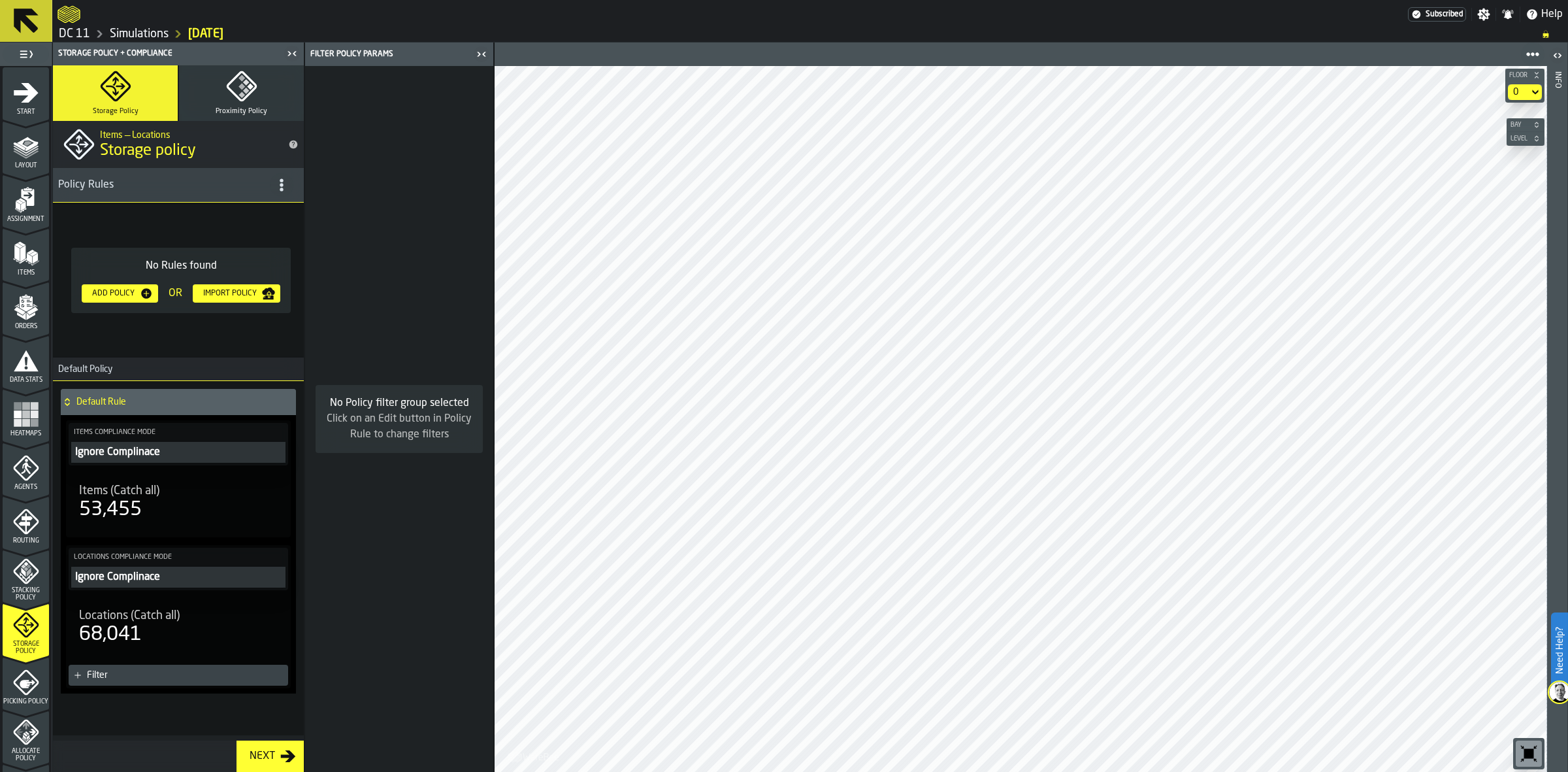
click at [158, 407] on h4 "Default Rule" at bounding box center [183, 402] width 214 height 11
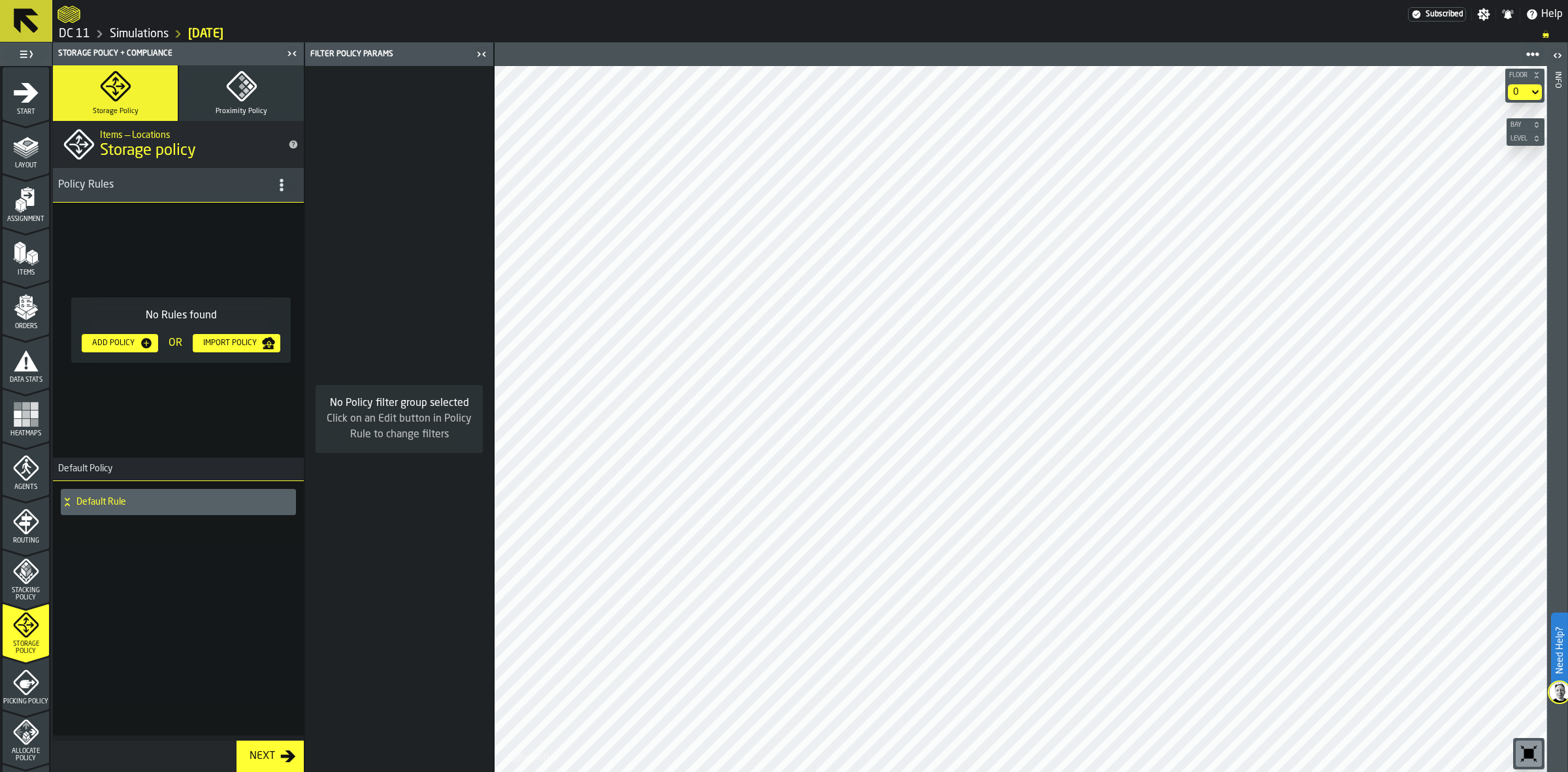
click at [280, 755] on icon "button-Next" at bounding box center [288, 756] width 16 height 16
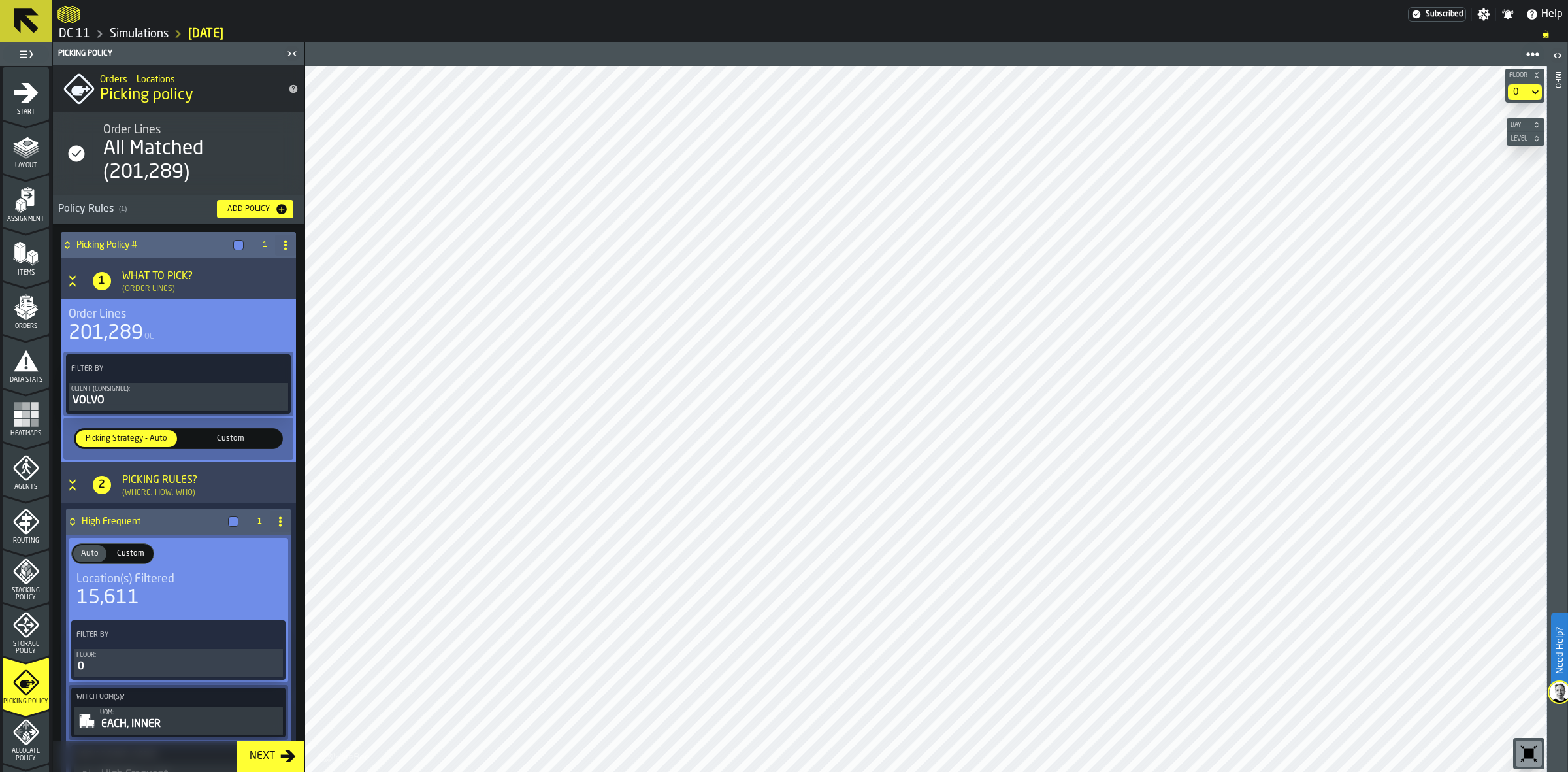
click at [137, 251] on div "Picking Policy #" at bounding box center [154, 245] width 188 height 26
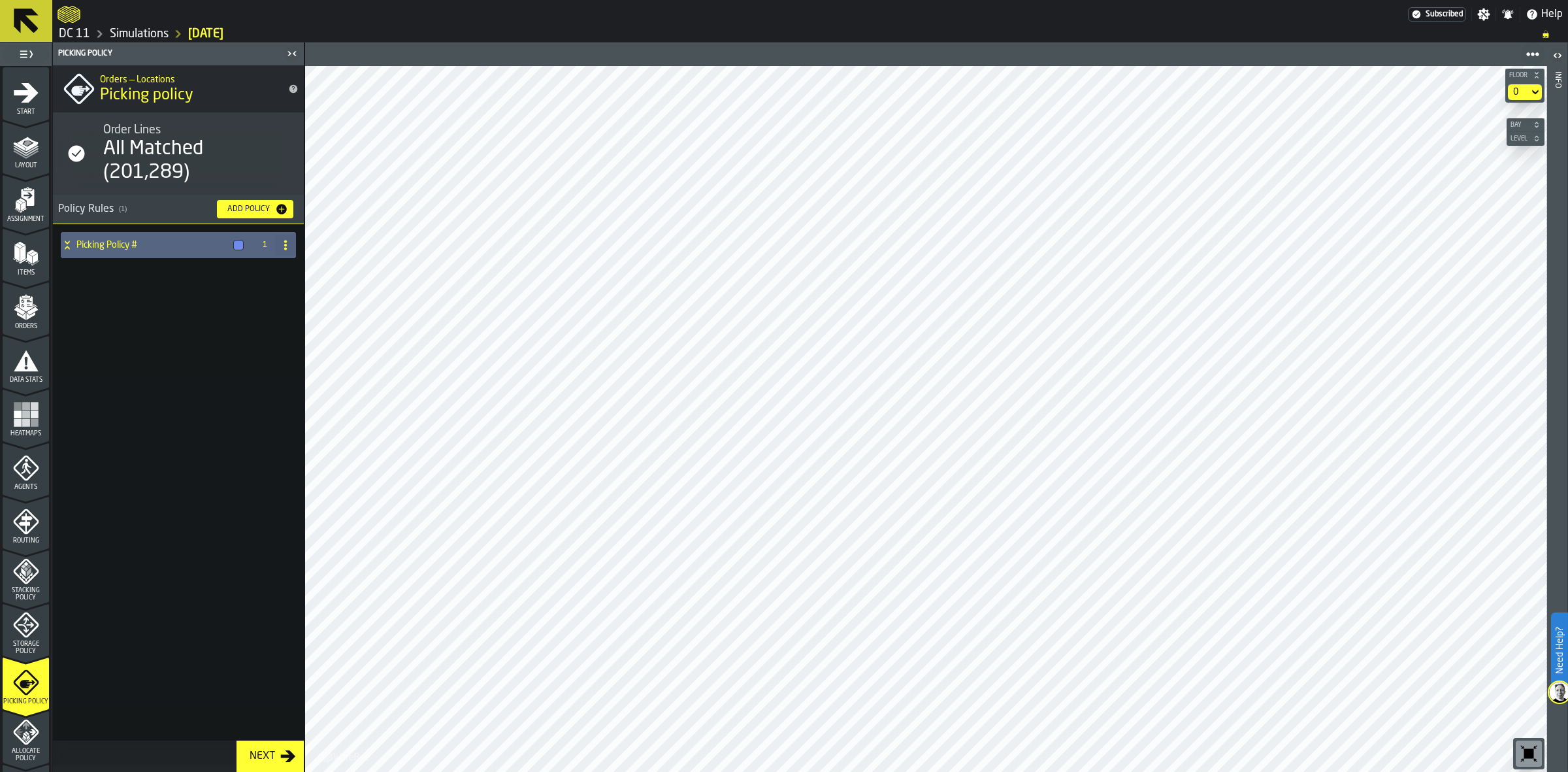
click at [132, 245] on h4 "Picking Policy #" at bounding box center [152, 245] width 151 height 11
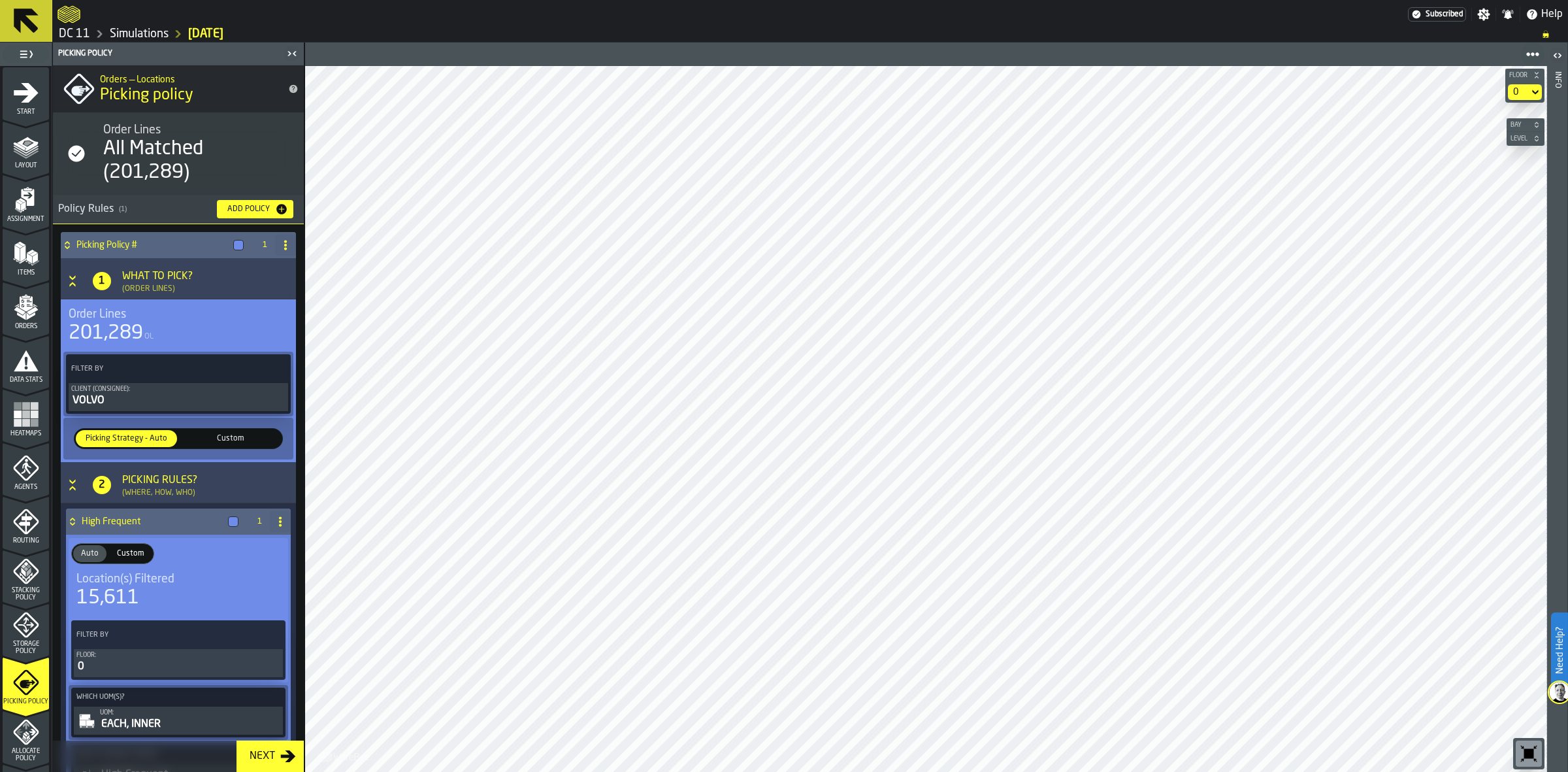
click at [76, 521] on icon at bounding box center [72, 521] width 13 height 11
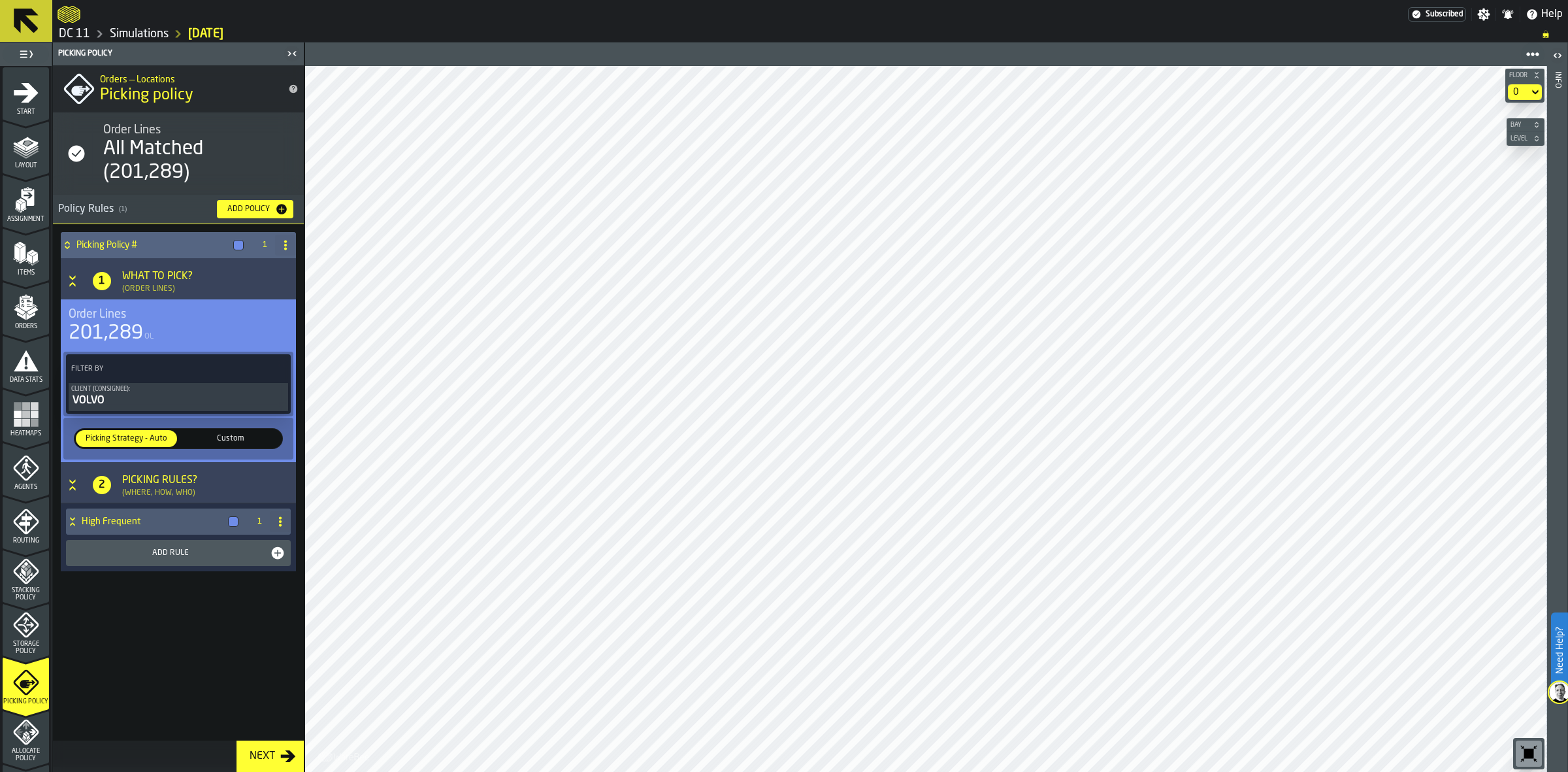
click at [278, 249] on span at bounding box center [285, 245] width 21 height 21
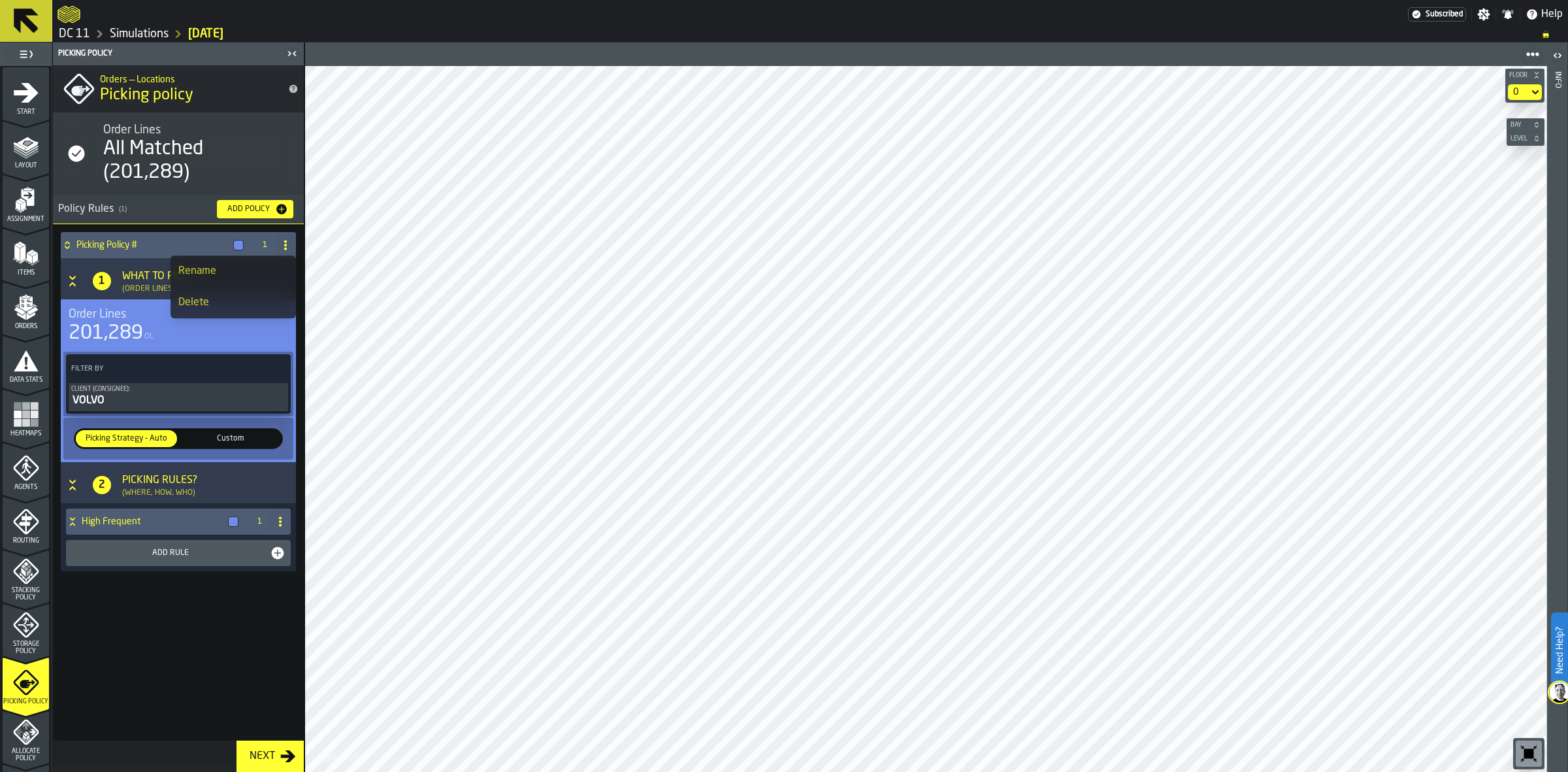
click at [246, 582] on div "Picking Policy # 1 1 What to Pick? (Order Lines) Order Lines 201,289 OL Filter …" at bounding box center [178, 419] width 241 height 378
click at [163, 180] on div "All Matched (201,289)" at bounding box center [198, 160] width 190 height 47
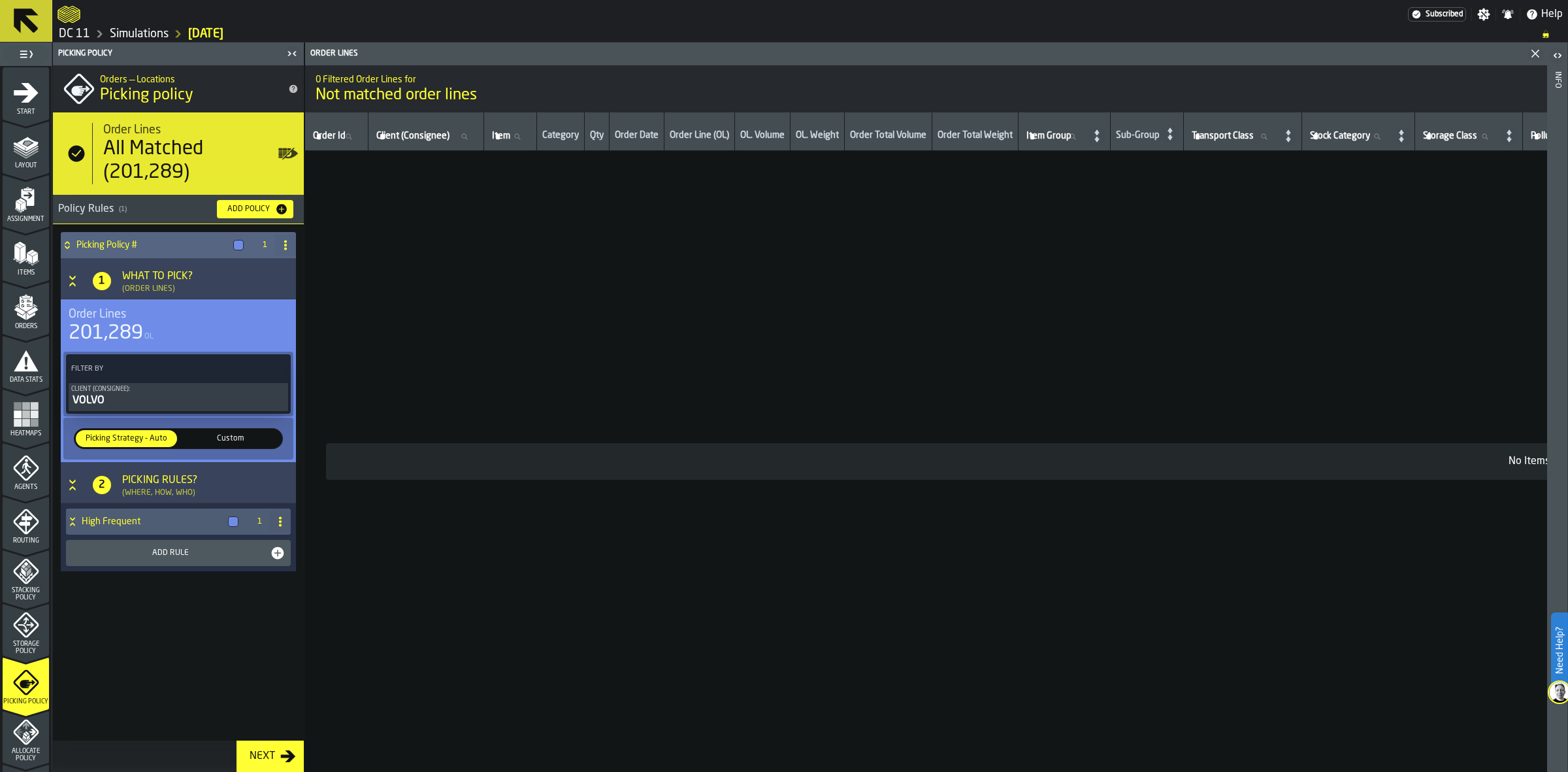
click at [124, 397] on div "VOLVO" at bounding box center [178, 401] width 214 height 16
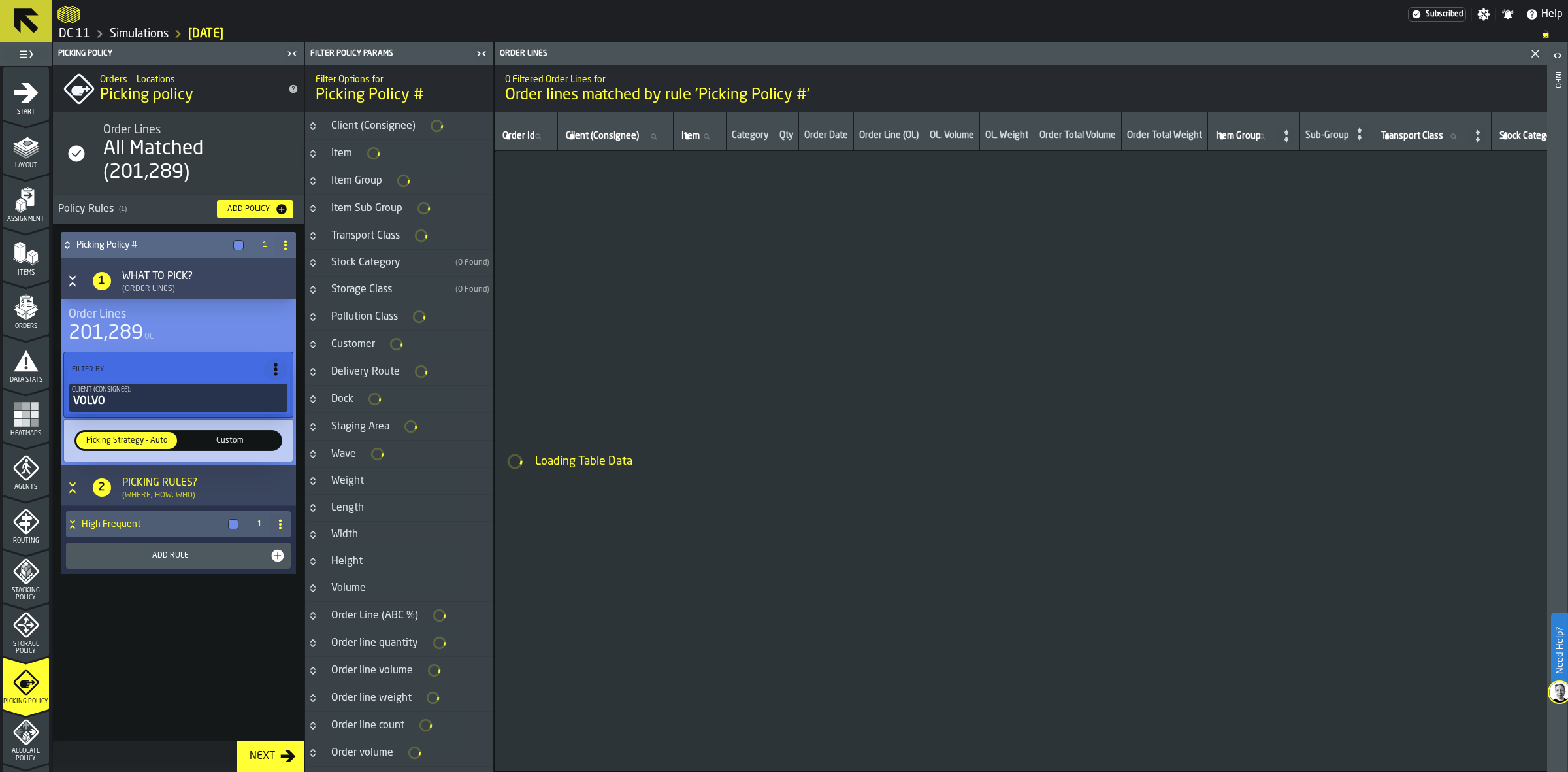
click at [480, 51] on icon "button-toggle-Close me" at bounding box center [481, 54] width 16 height 16
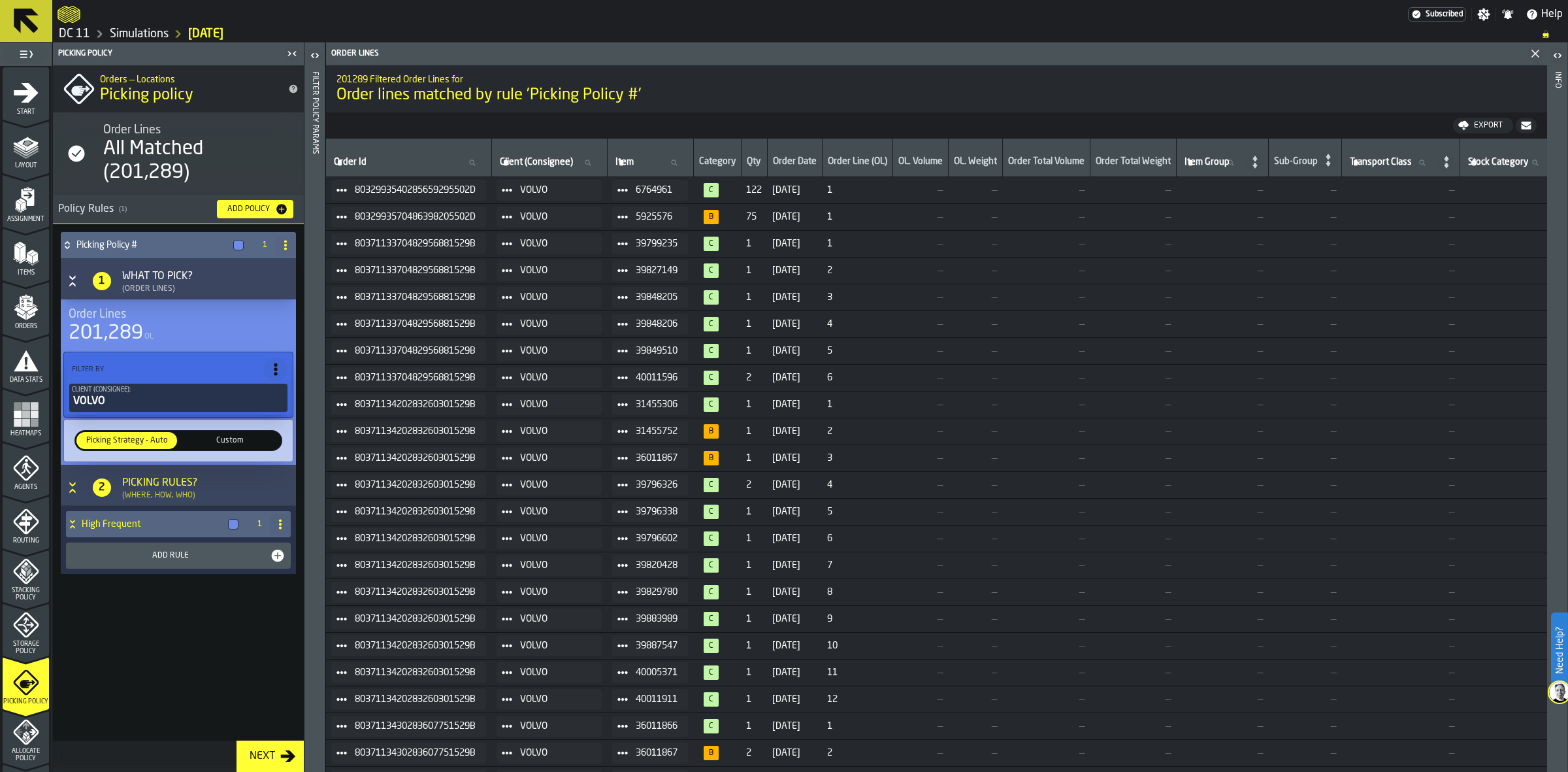
click at [94, 514] on div "High Frequent" at bounding box center [154, 524] width 178 height 26
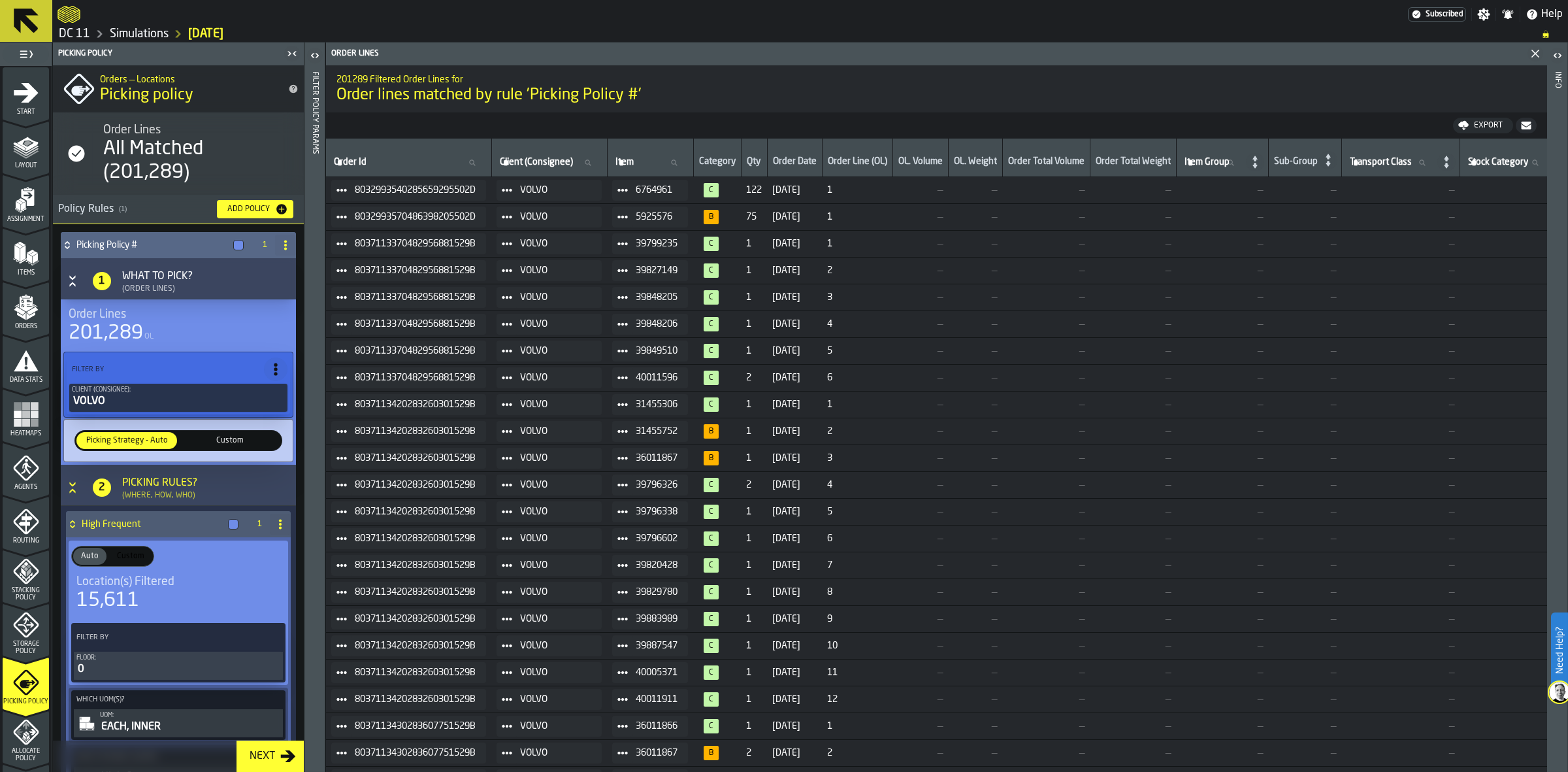
click at [1533, 55] on polygon "Close" at bounding box center [1535, 54] width 9 height 9
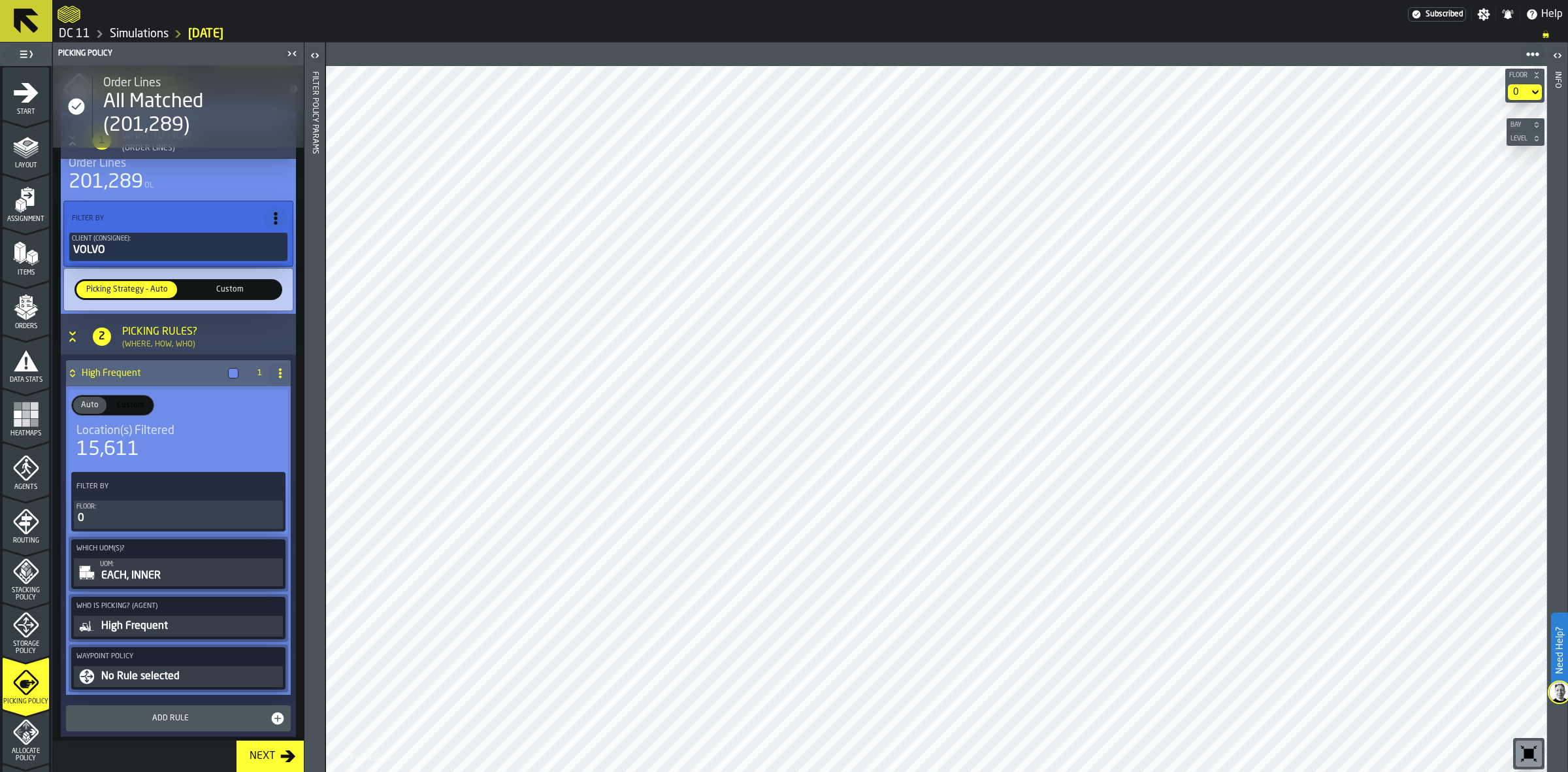
scroll to position [150, 0]
click at [203, 514] on div "0" at bounding box center [178, 519] width 204 height 16
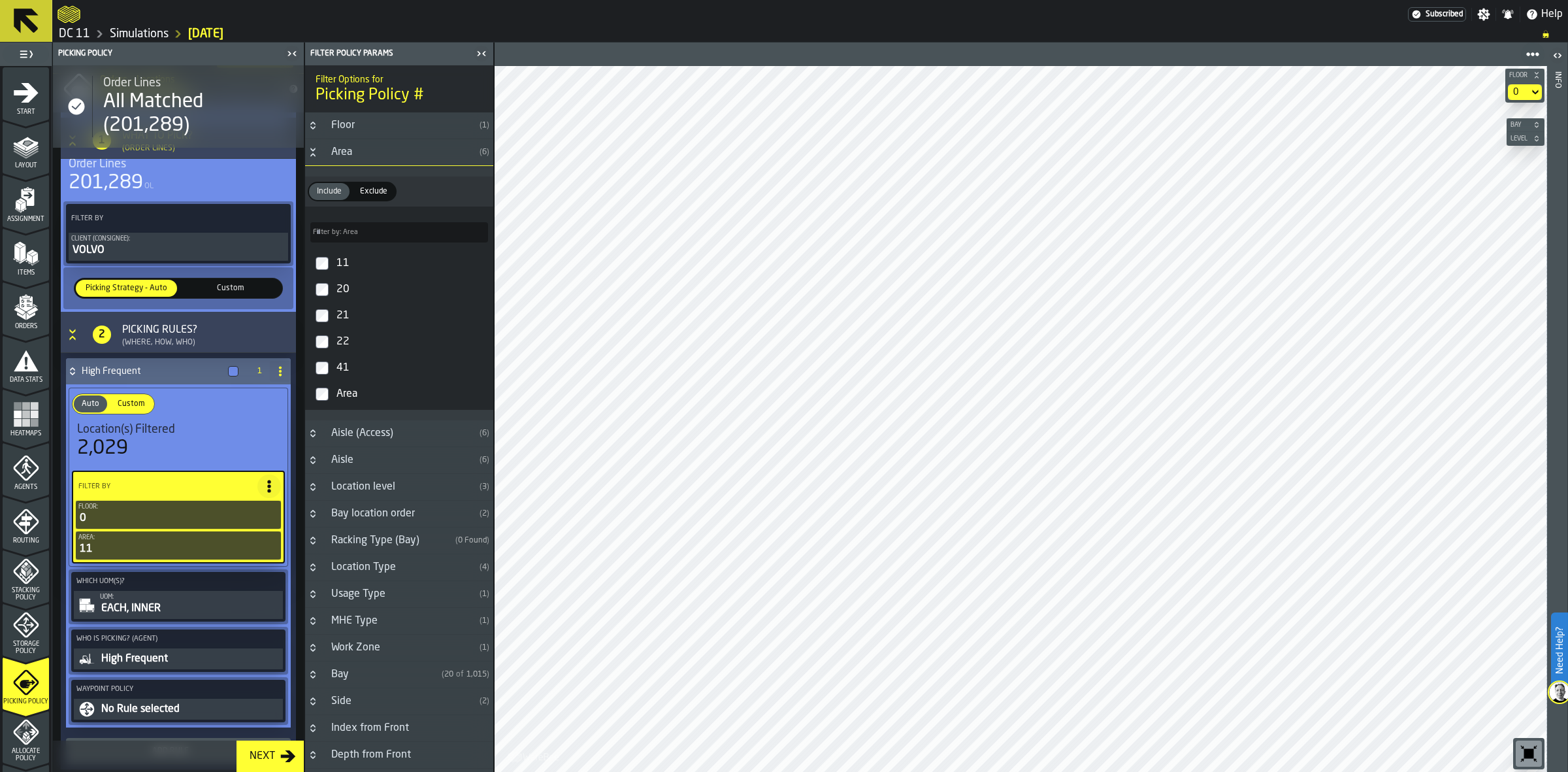
click at [0, 0] on icon "PolicyFilterItem-Floor" at bounding box center [0, 0] width 0 height 0
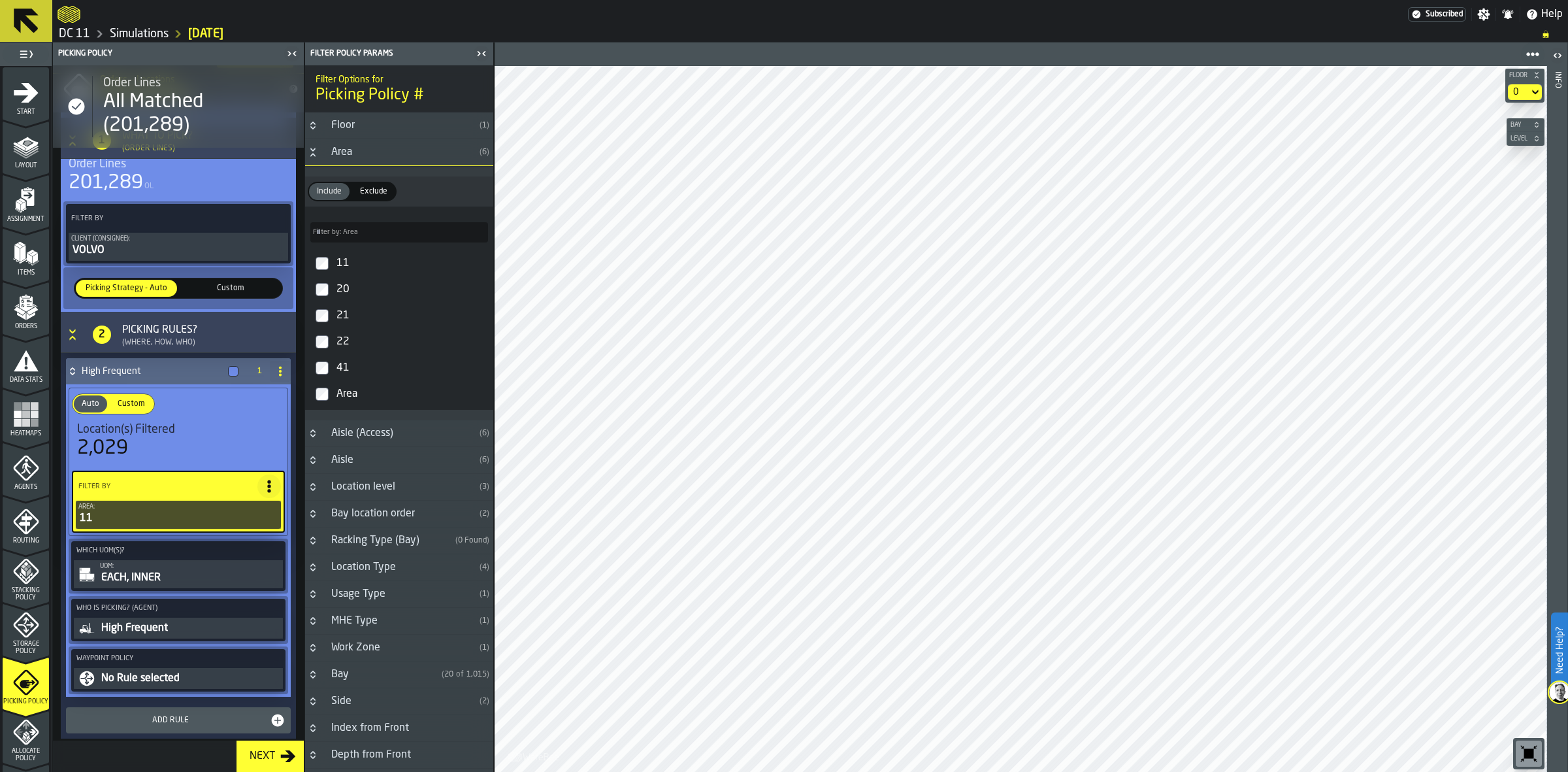
click at [144, 373] on h4 "High Frequent" at bounding box center [152, 371] width 141 height 11
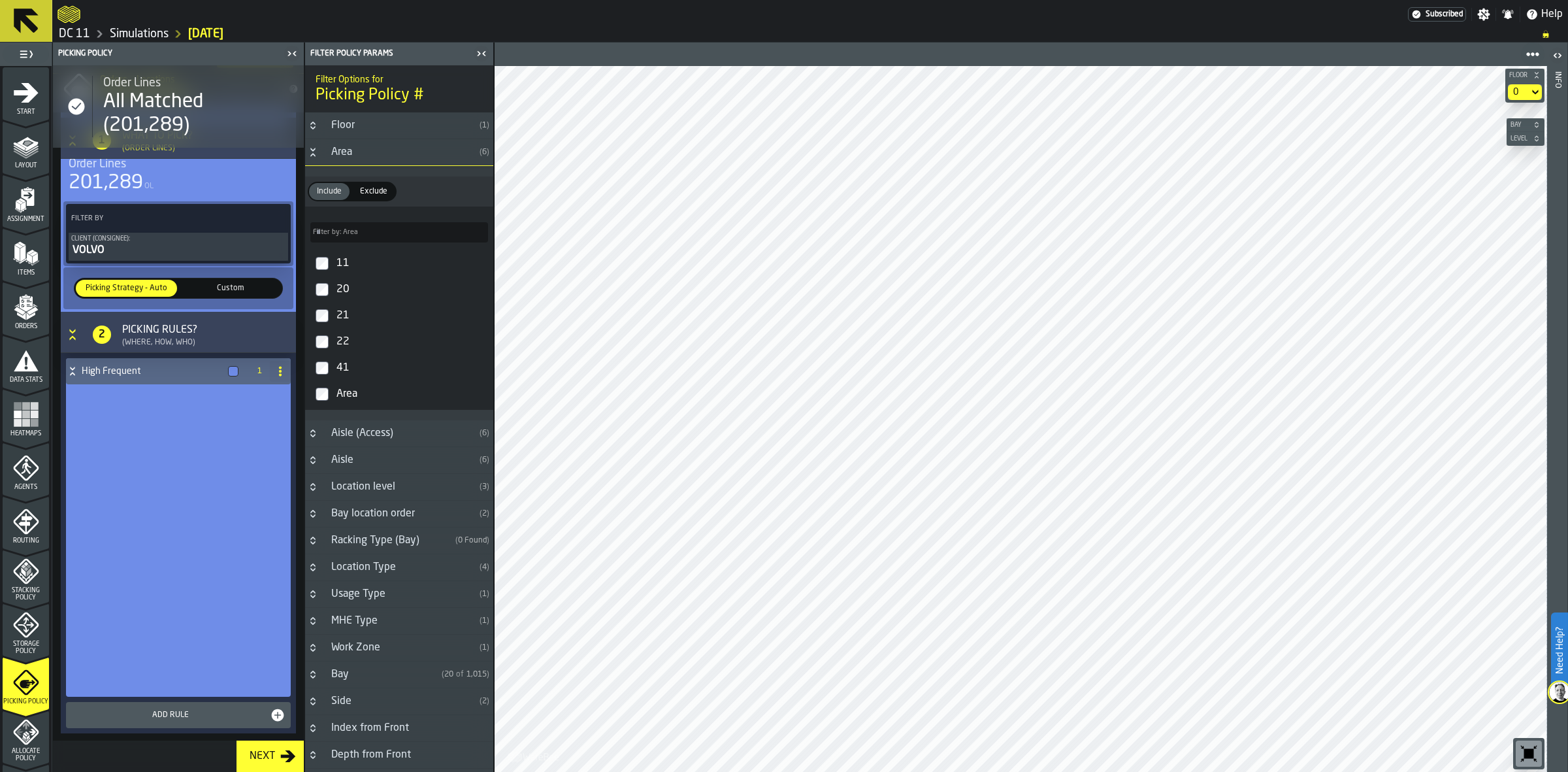
scroll to position [0, 0]
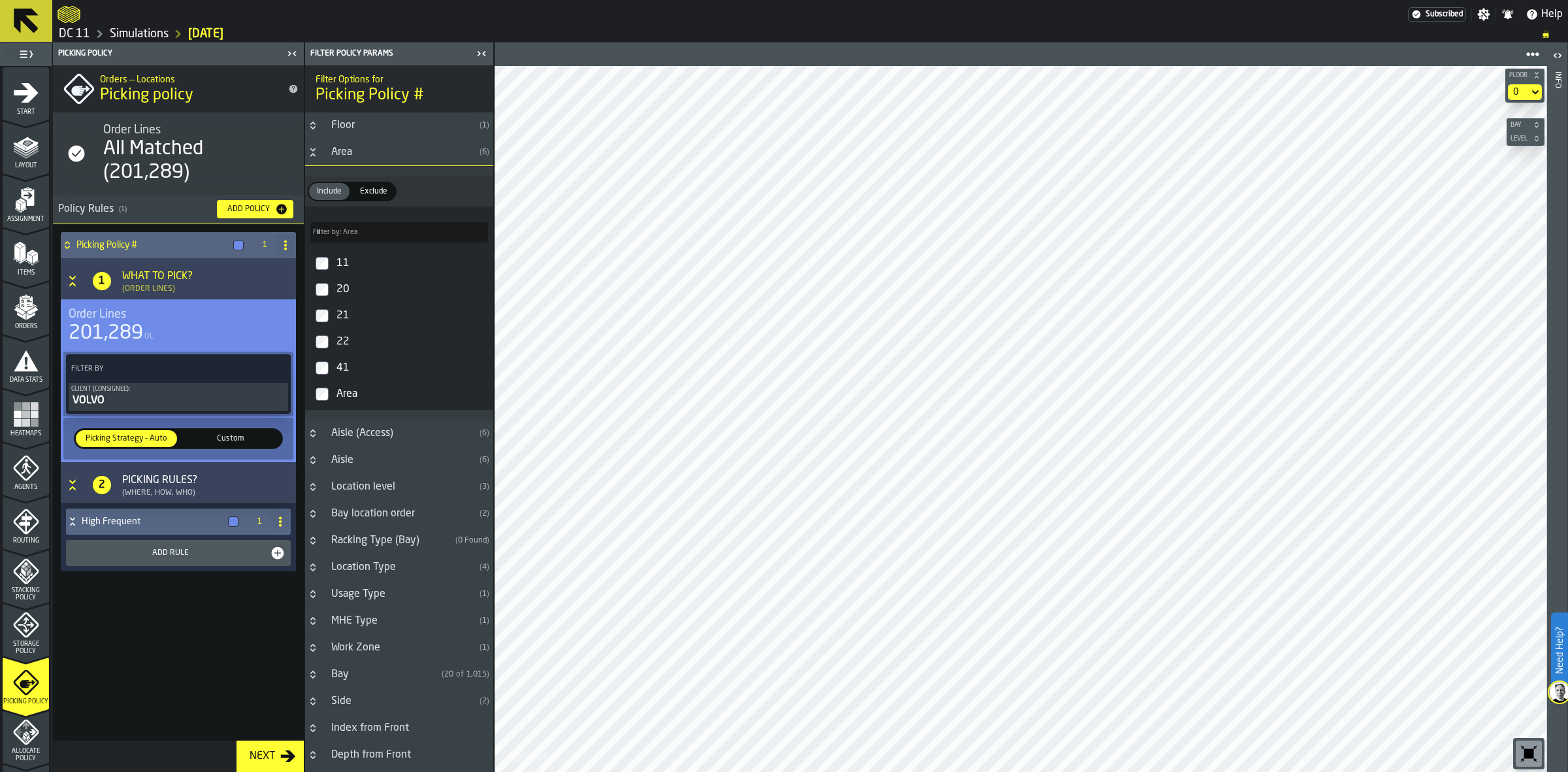
click at [168, 243] on h4 "Picking Policy #" at bounding box center [152, 245] width 151 height 11
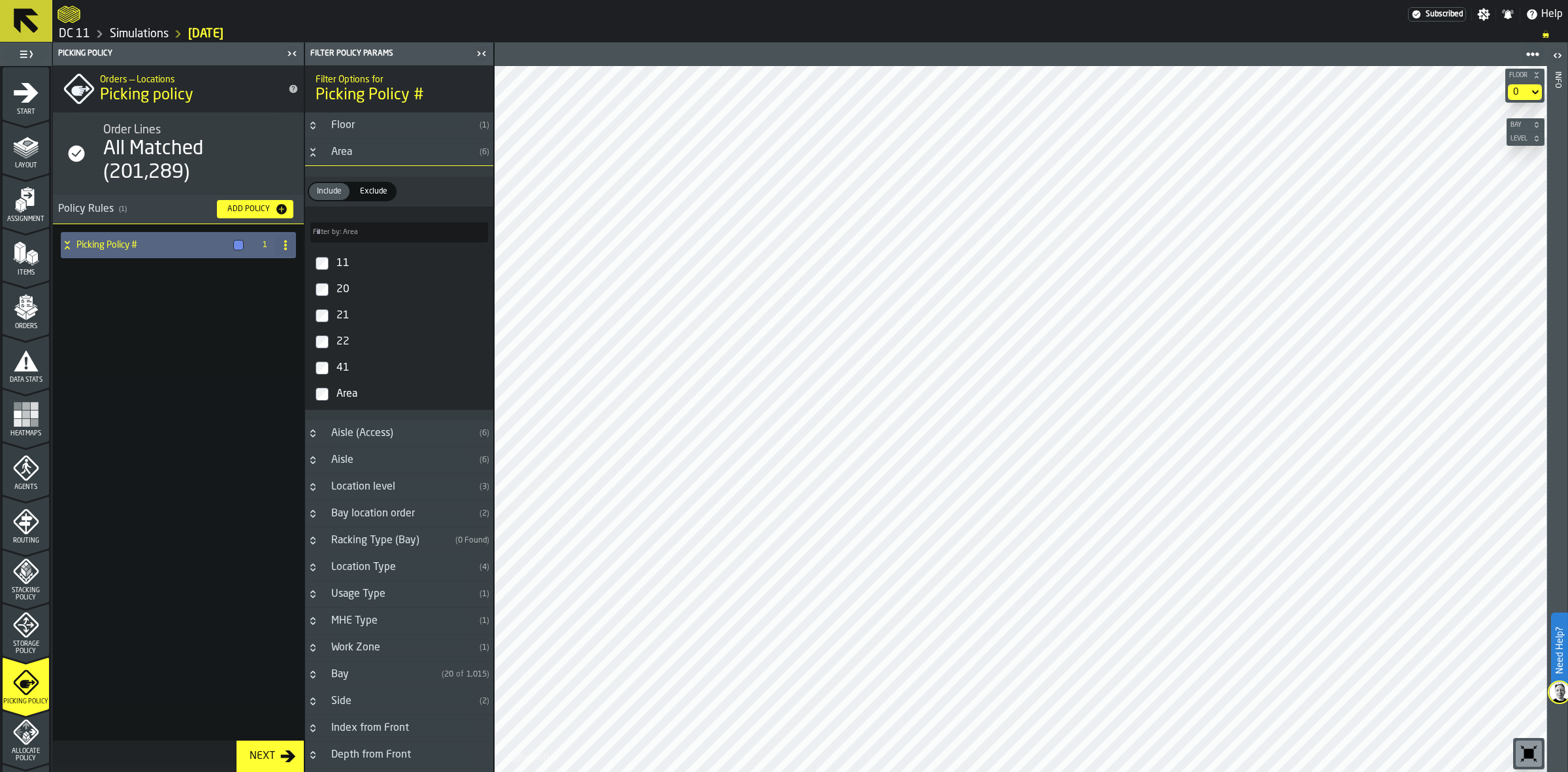
click at [174, 249] on h4 "Picking Policy #" at bounding box center [152, 245] width 151 height 11
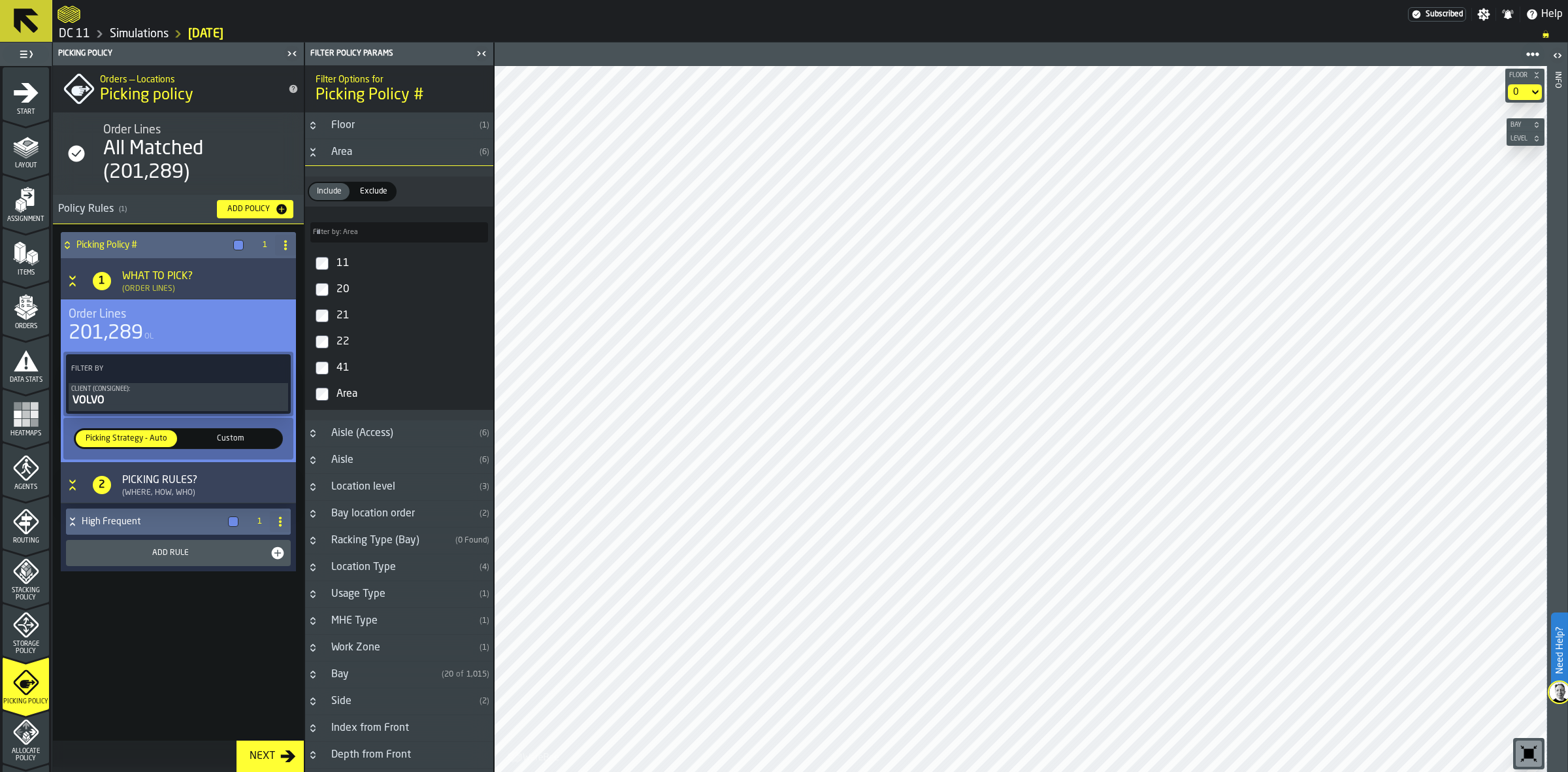
click at [157, 517] on h4 "High Frequent" at bounding box center [152, 521] width 141 height 11
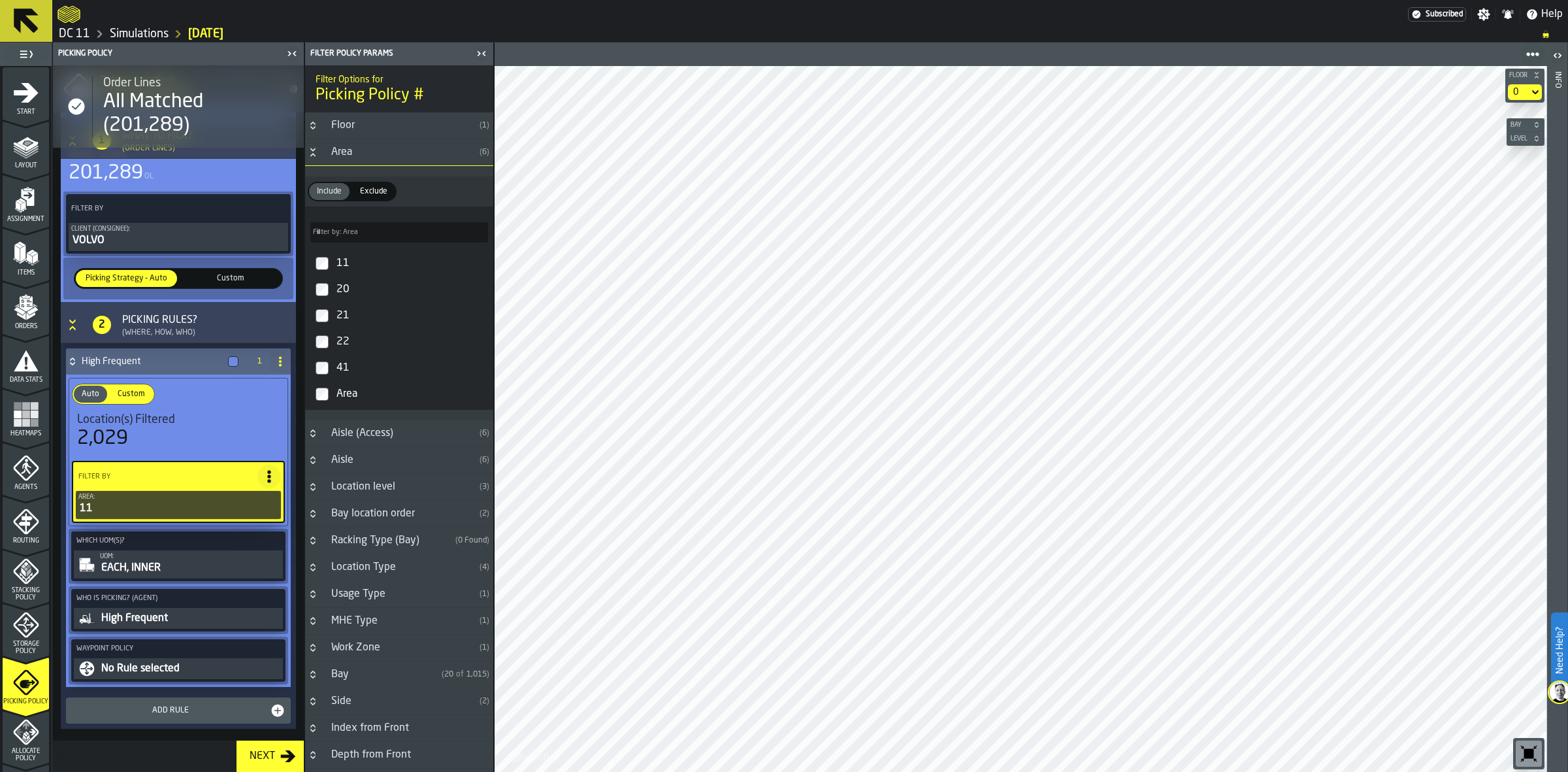
scroll to position [161, 0]
click at [174, 569] on div "EACH, INNER" at bounding box center [190, 567] width 180 height 16
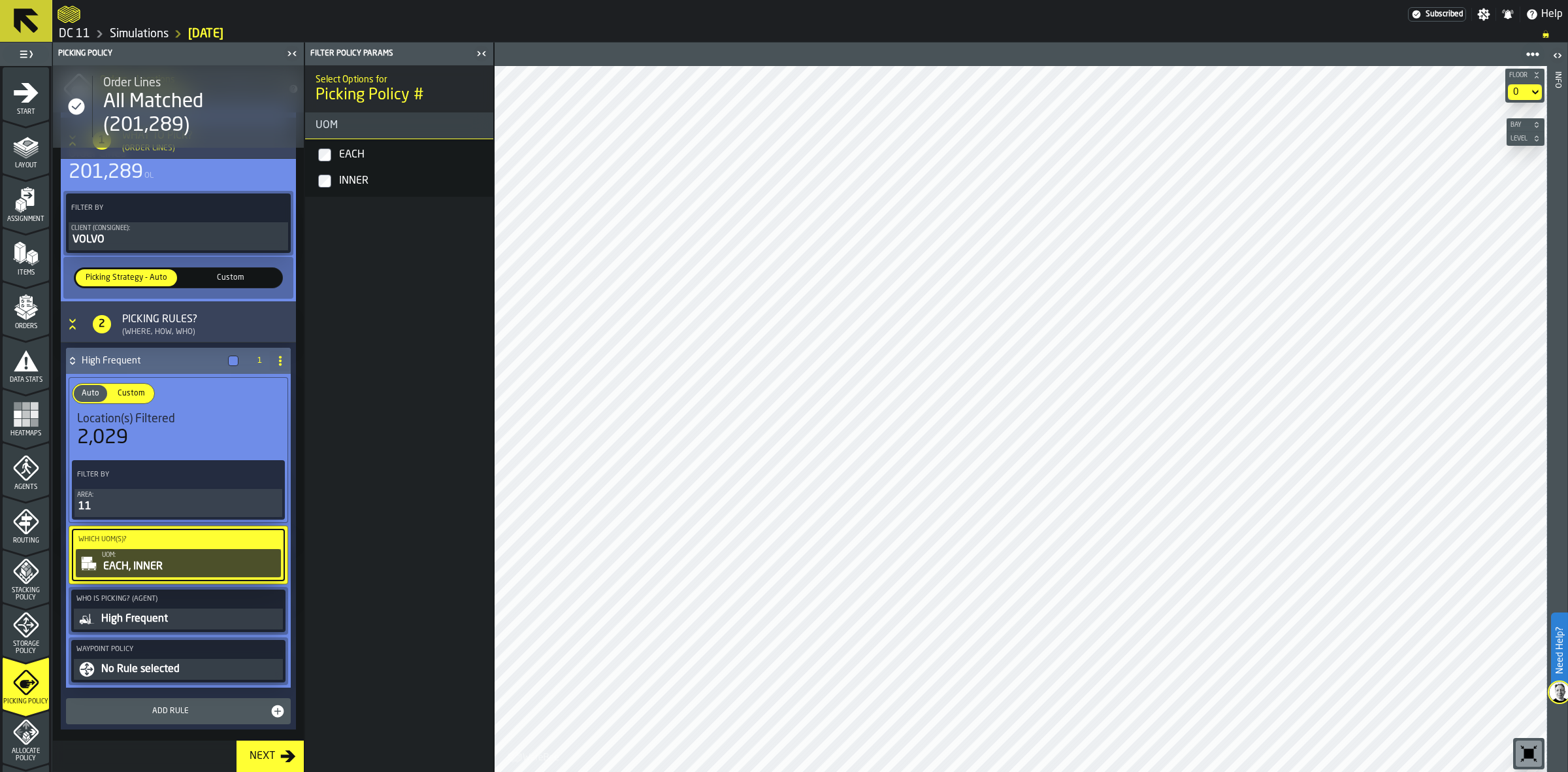
click at [180, 668] on div "No Rule selected" at bounding box center [190, 670] width 180 height 16
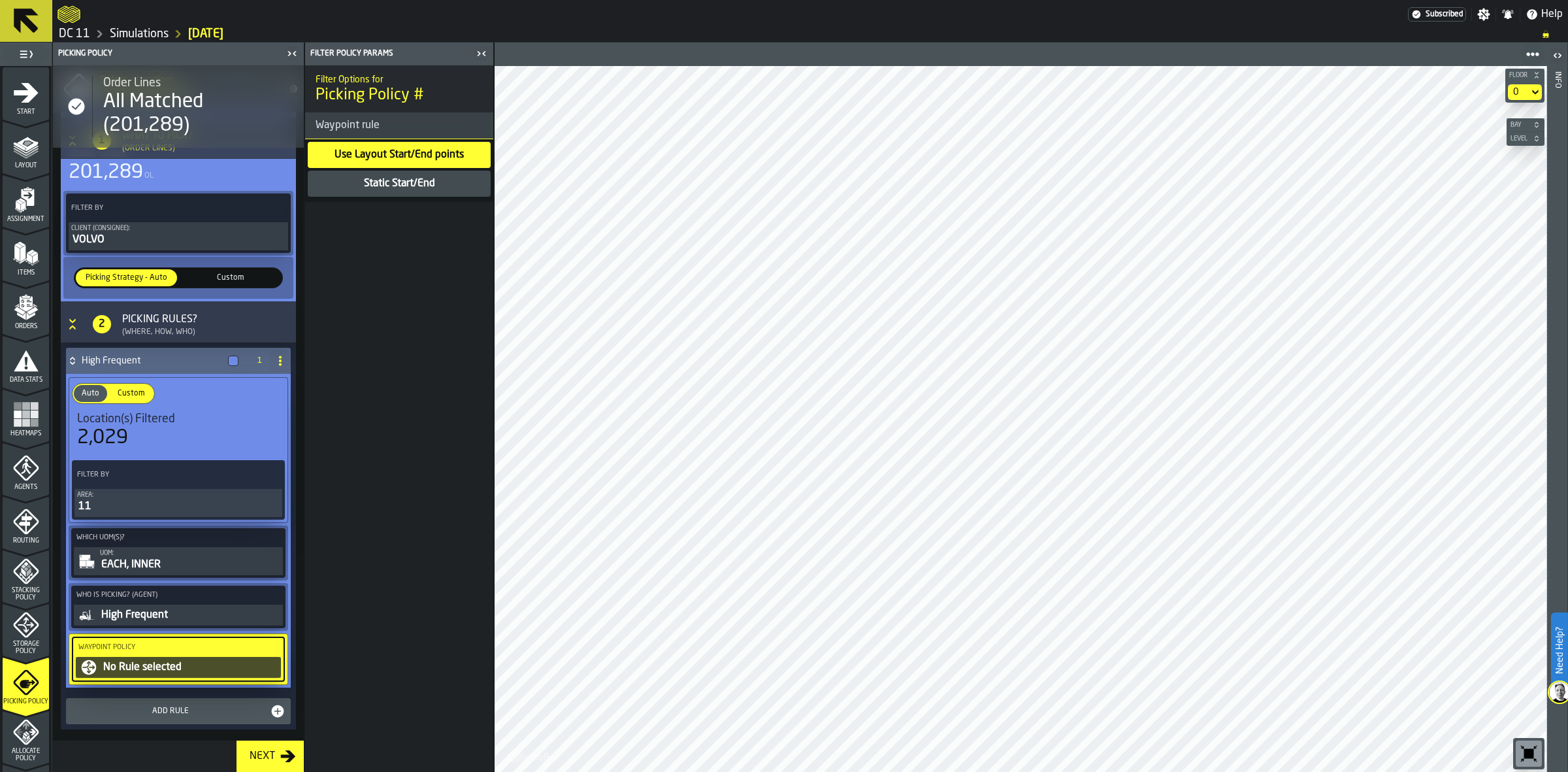
click at [430, 191] on div "Static Start/End" at bounding box center [400, 184] width 74 height 16
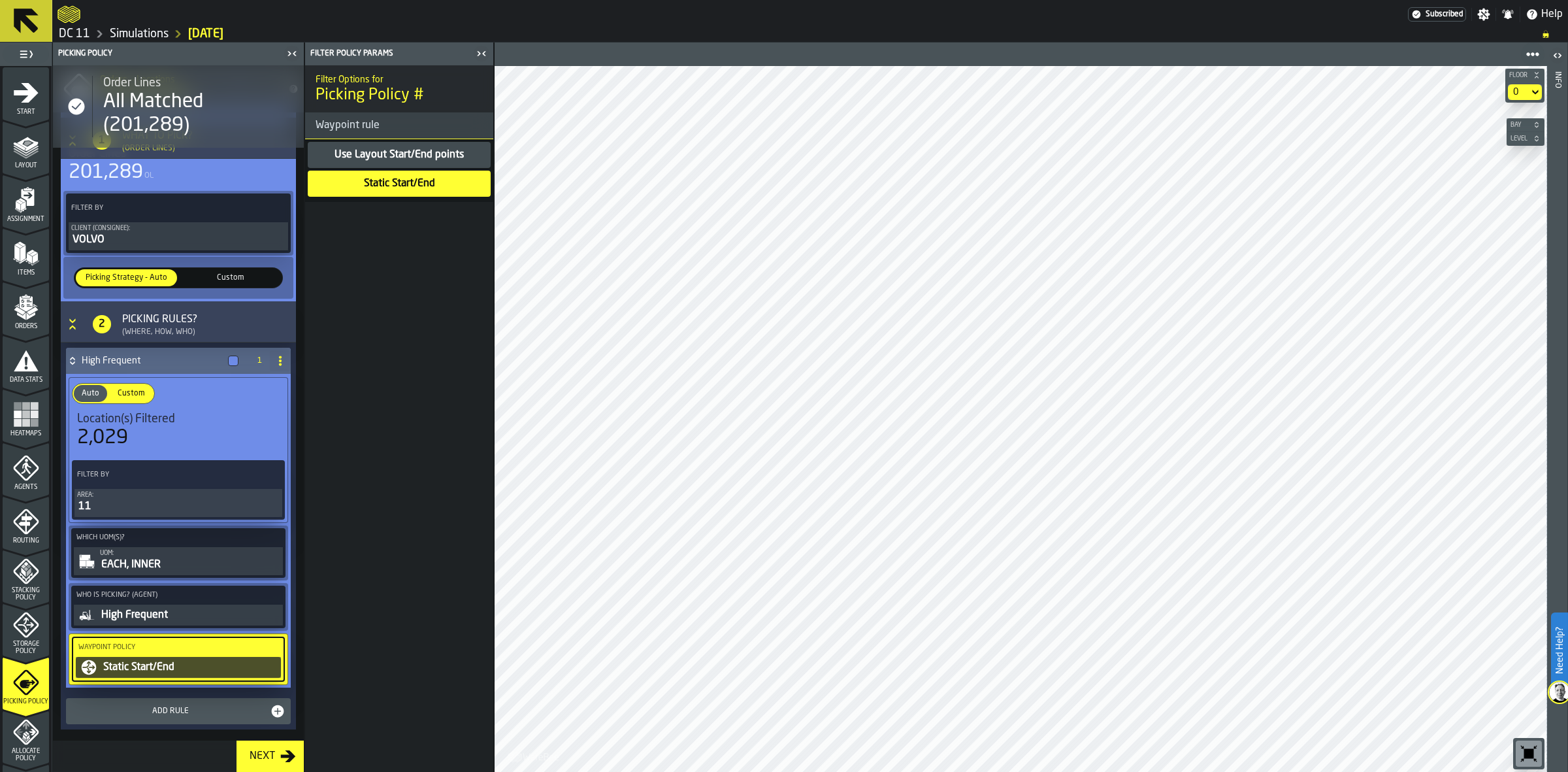
click at [154, 361] on h4 "High Frequent" at bounding box center [152, 360] width 141 height 11
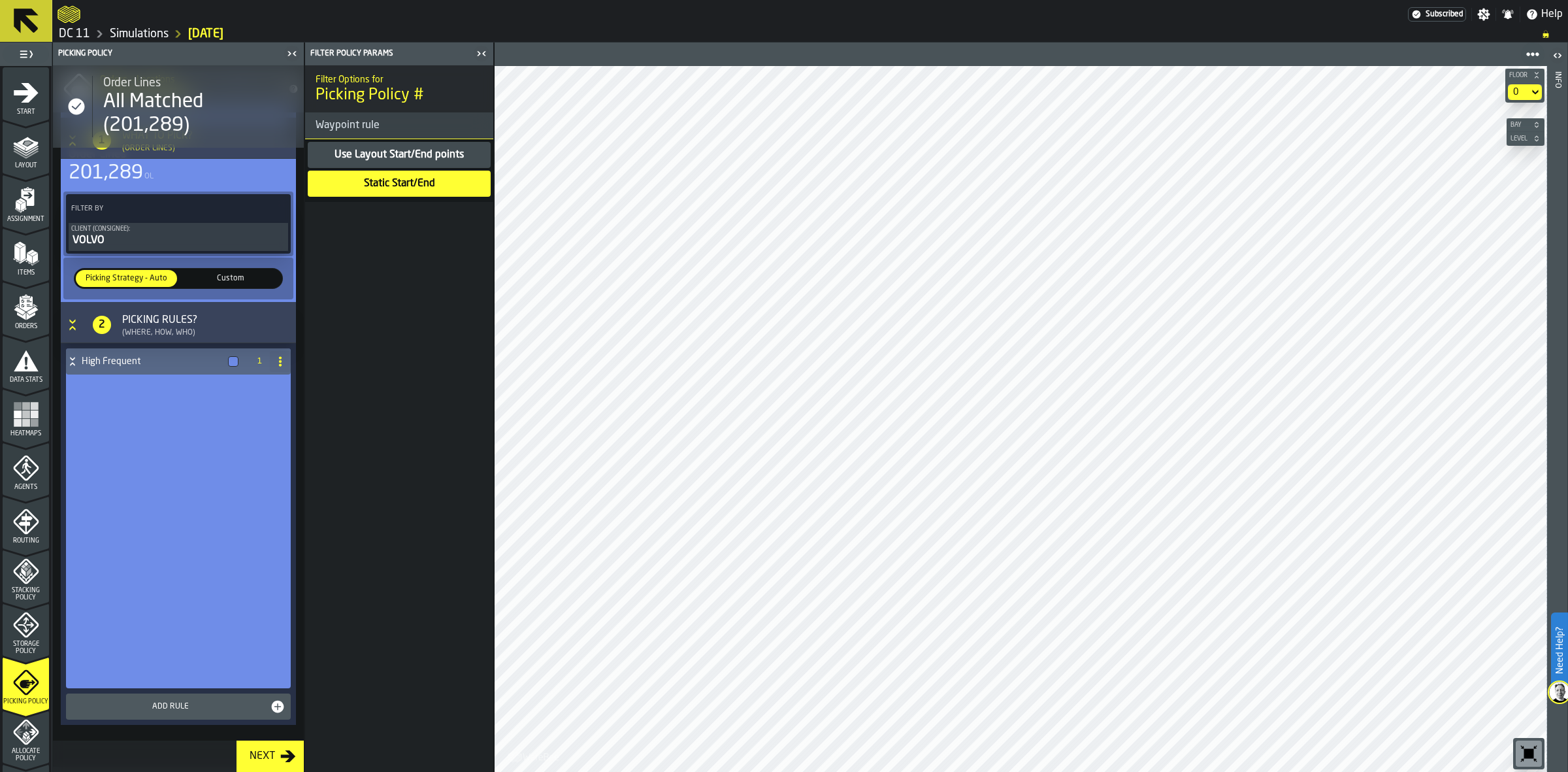
scroll to position [0, 0]
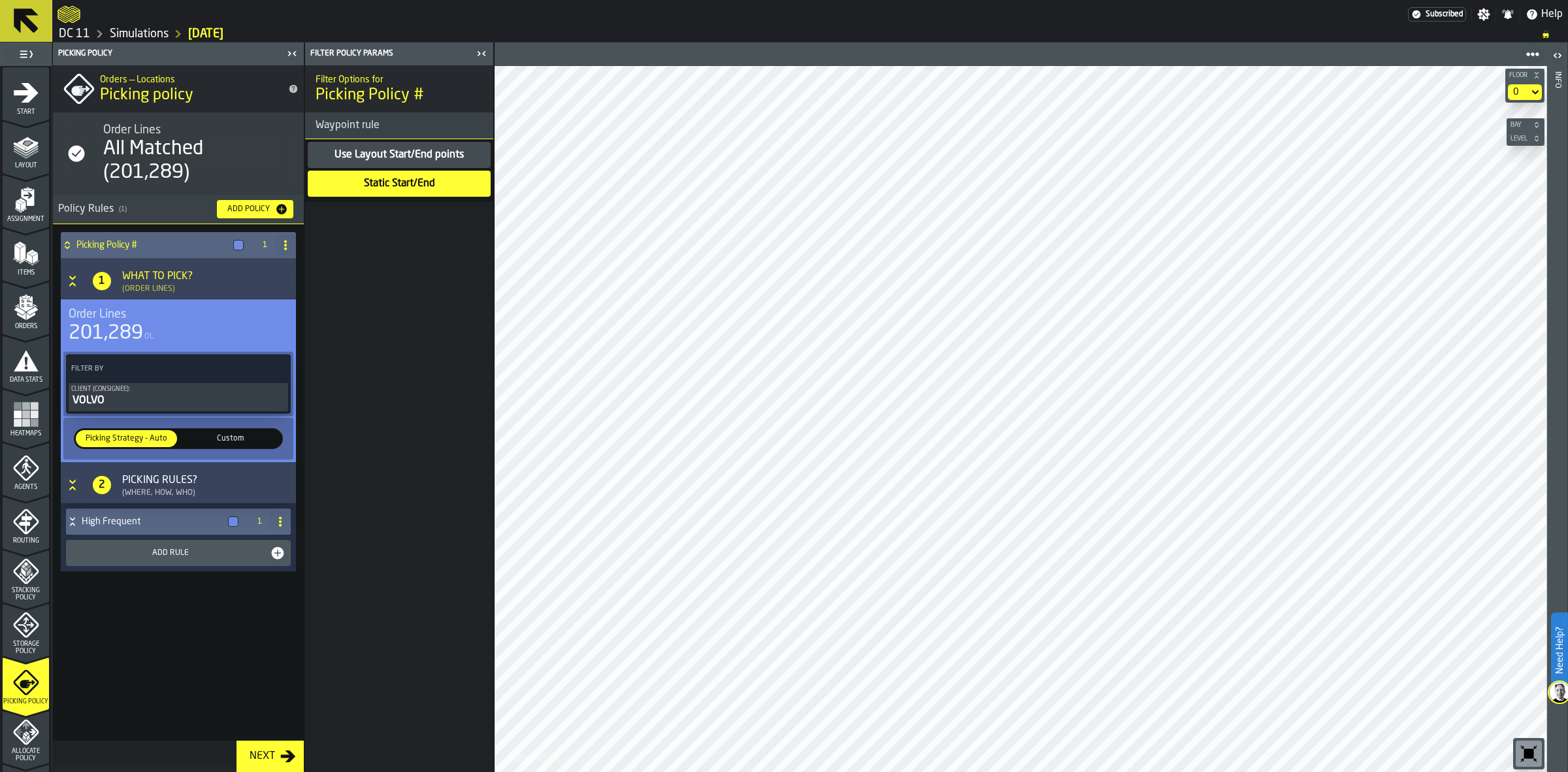
click at [145, 556] on div "Add Rule" at bounding box center [171, 552] width 199 height 9
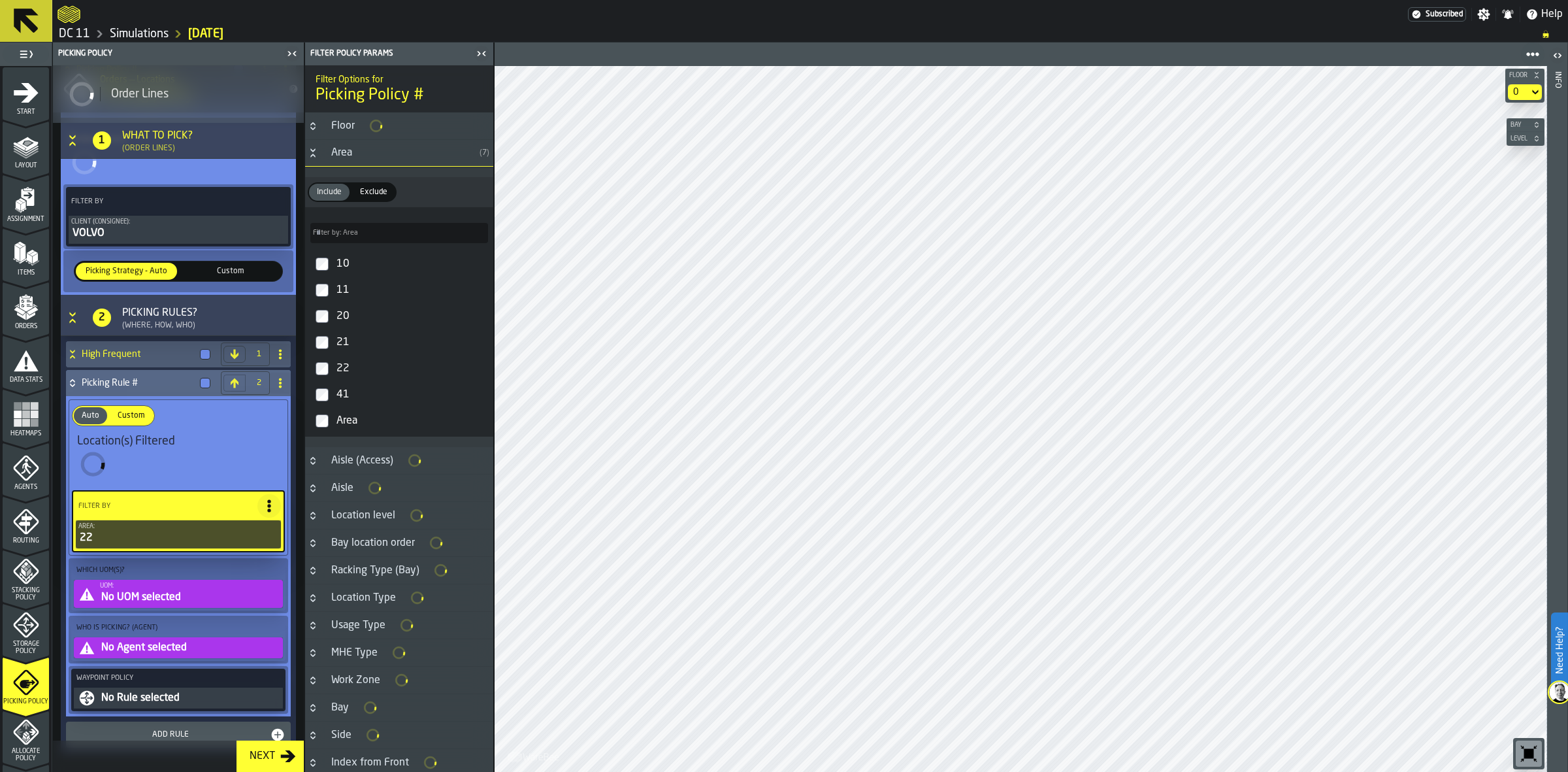
scroll to position [289, 0]
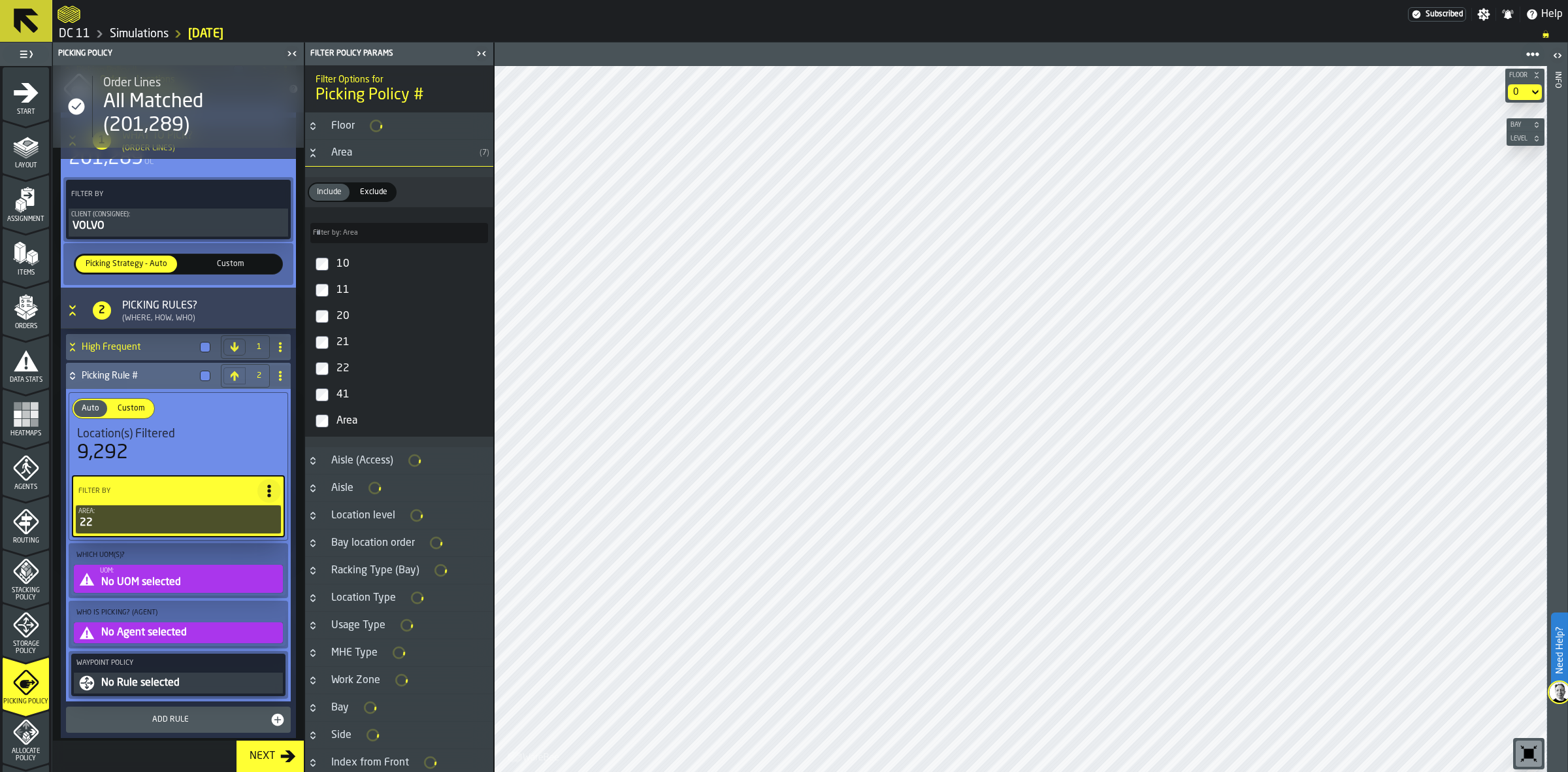
click at [190, 572] on div "UOM:" at bounding box center [190, 570] width 180 height 7
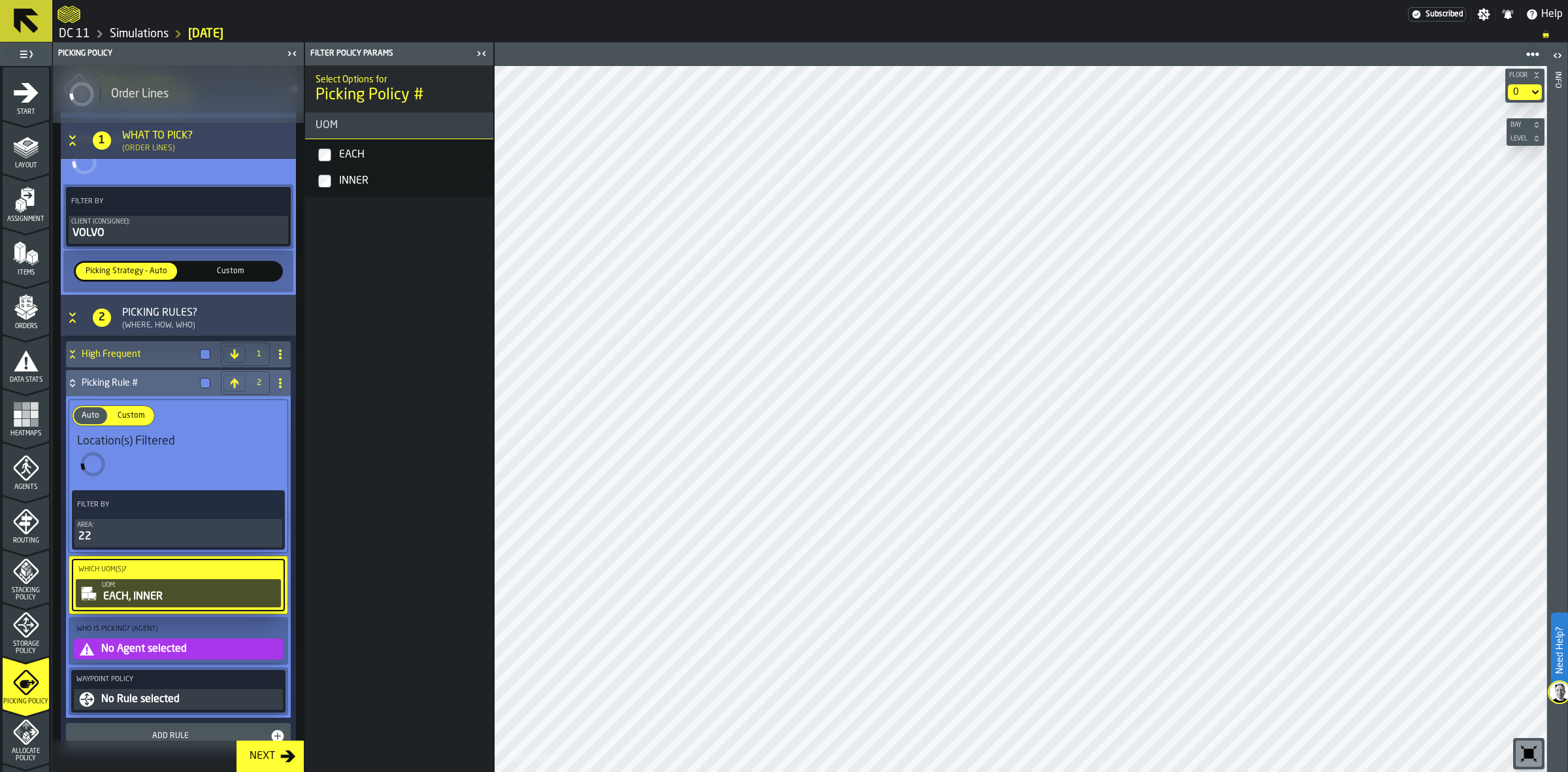
scroll to position [246, 0]
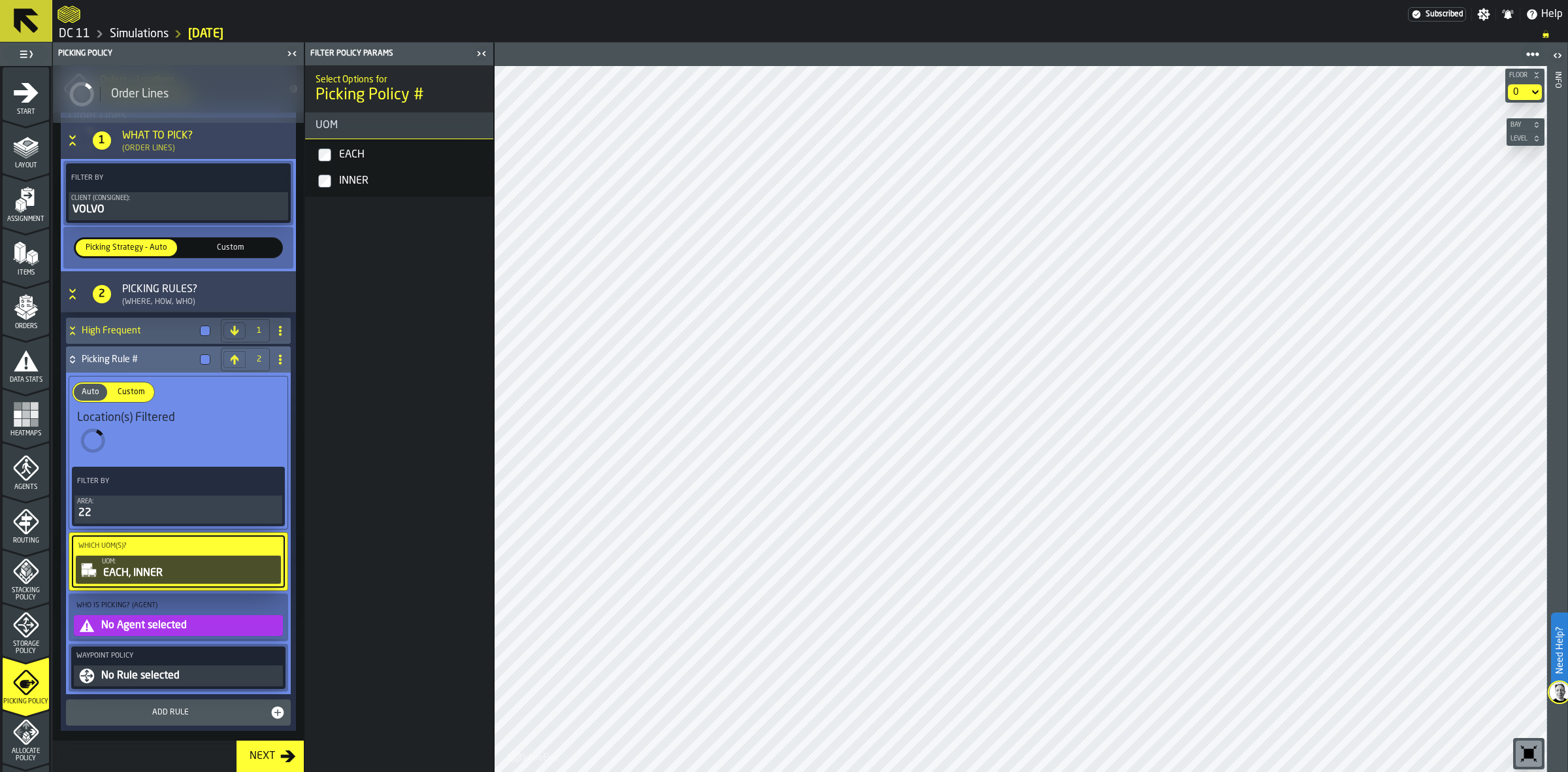
click at [129, 633] on div "No Agent selected" at bounding box center [190, 626] width 180 height 16
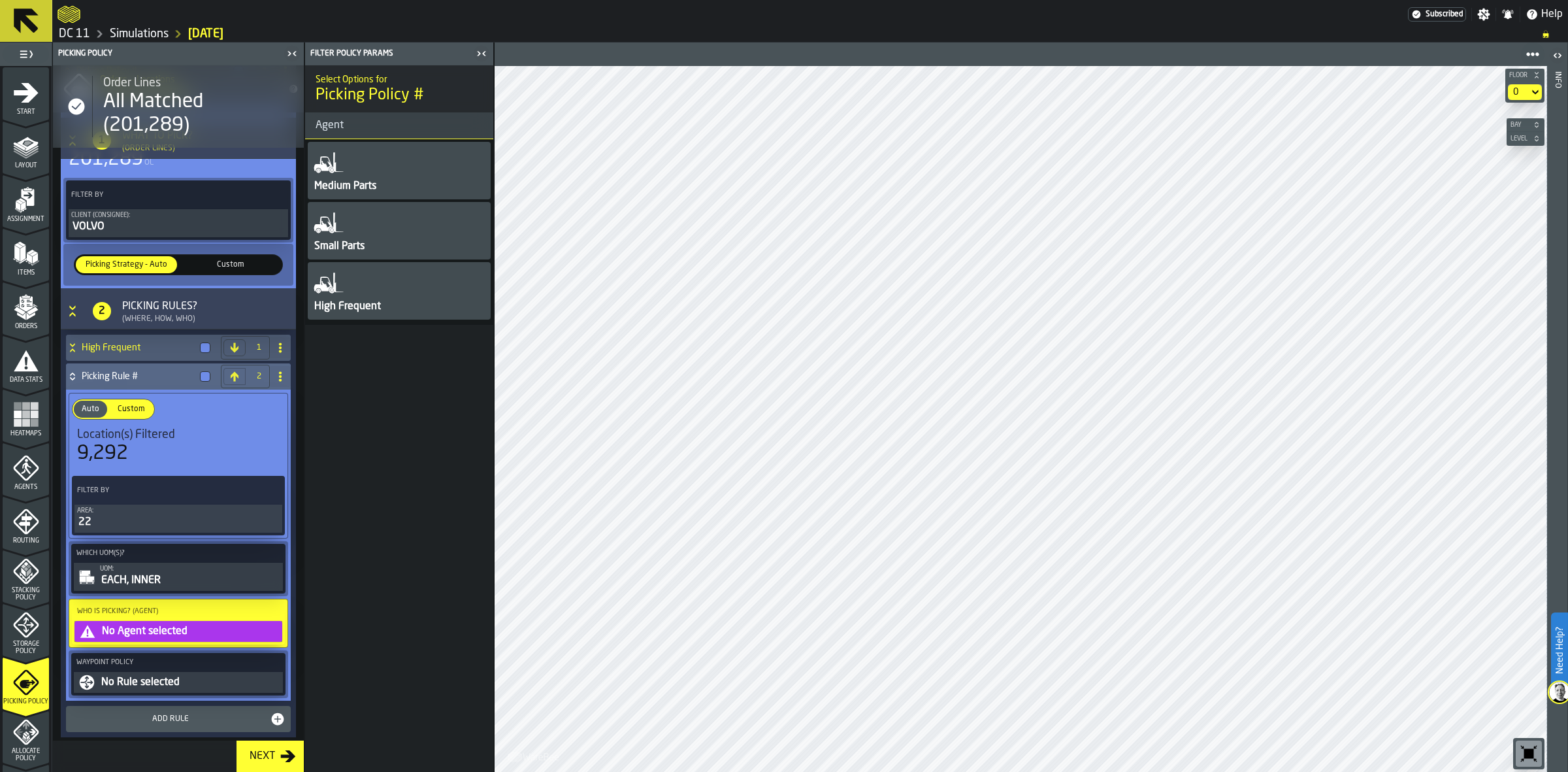
click at [373, 190] on div "Medium Parts" at bounding box center [345, 186] width 65 height 16
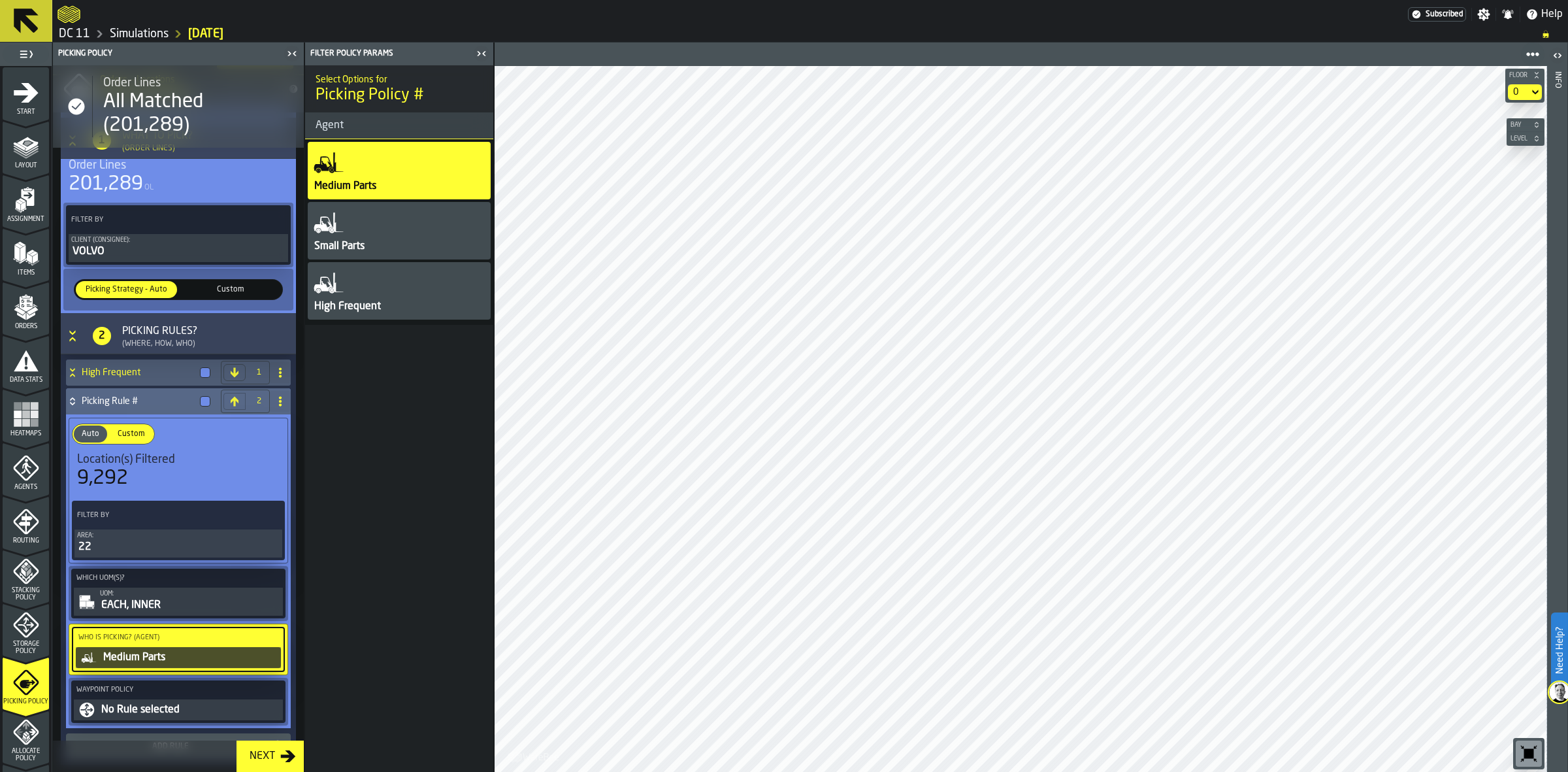
scroll to position [174, 0]
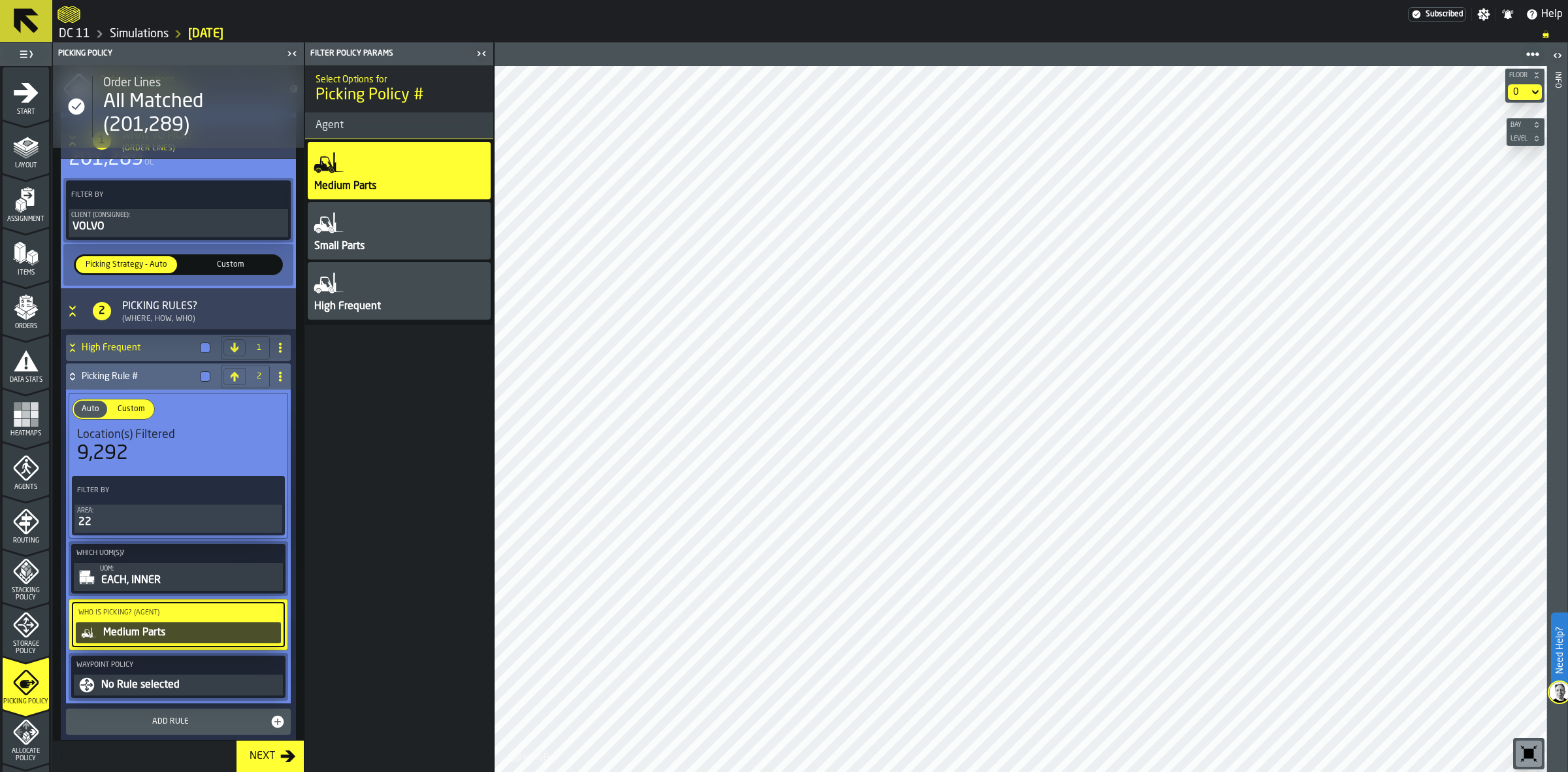
click at [149, 691] on div "No Rule selected" at bounding box center [190, 685] width 180 height 16
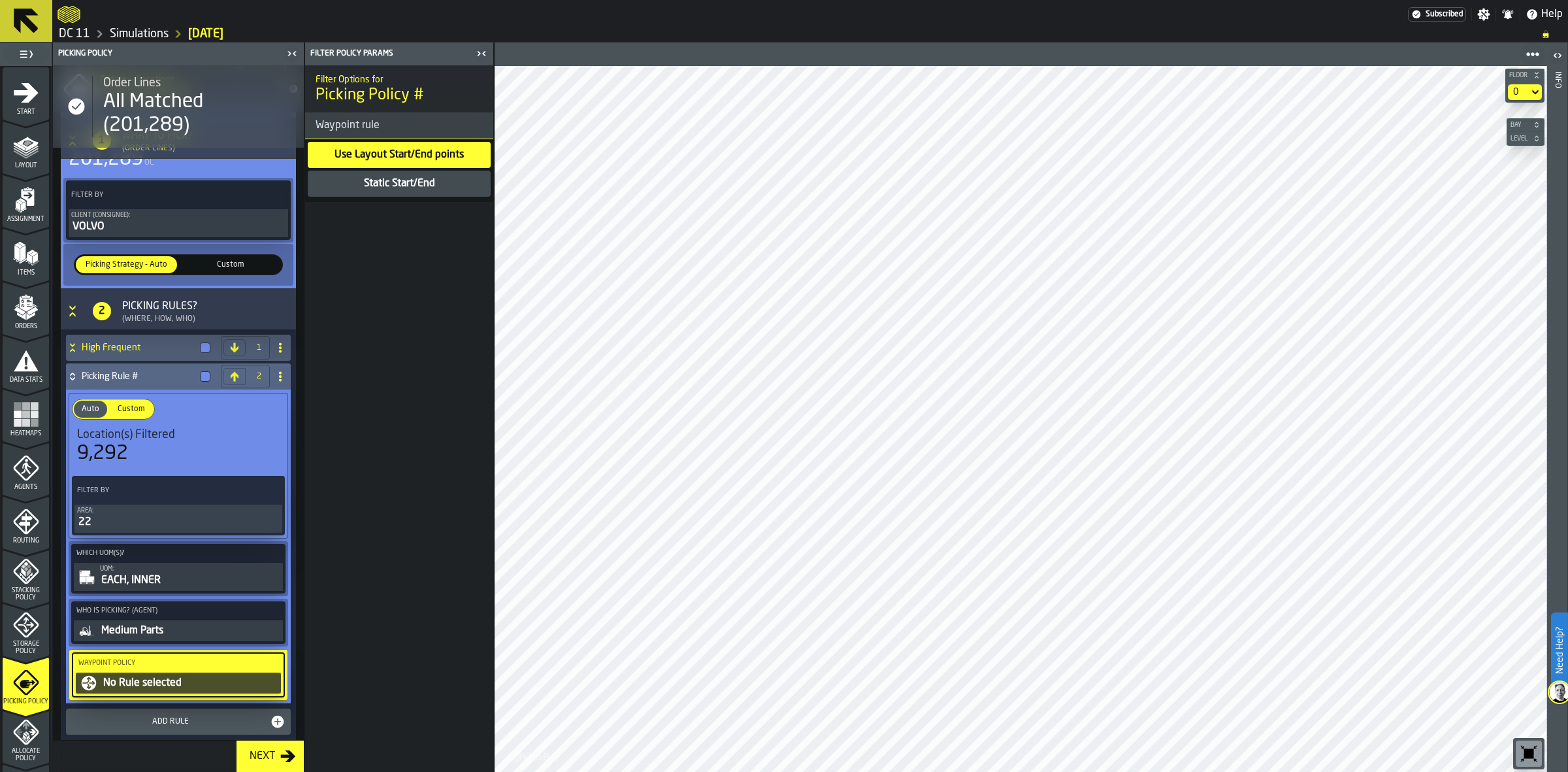
click at [403, 187] on div "Static Start/End" at bounding box center [400, 184] width 74 height 16
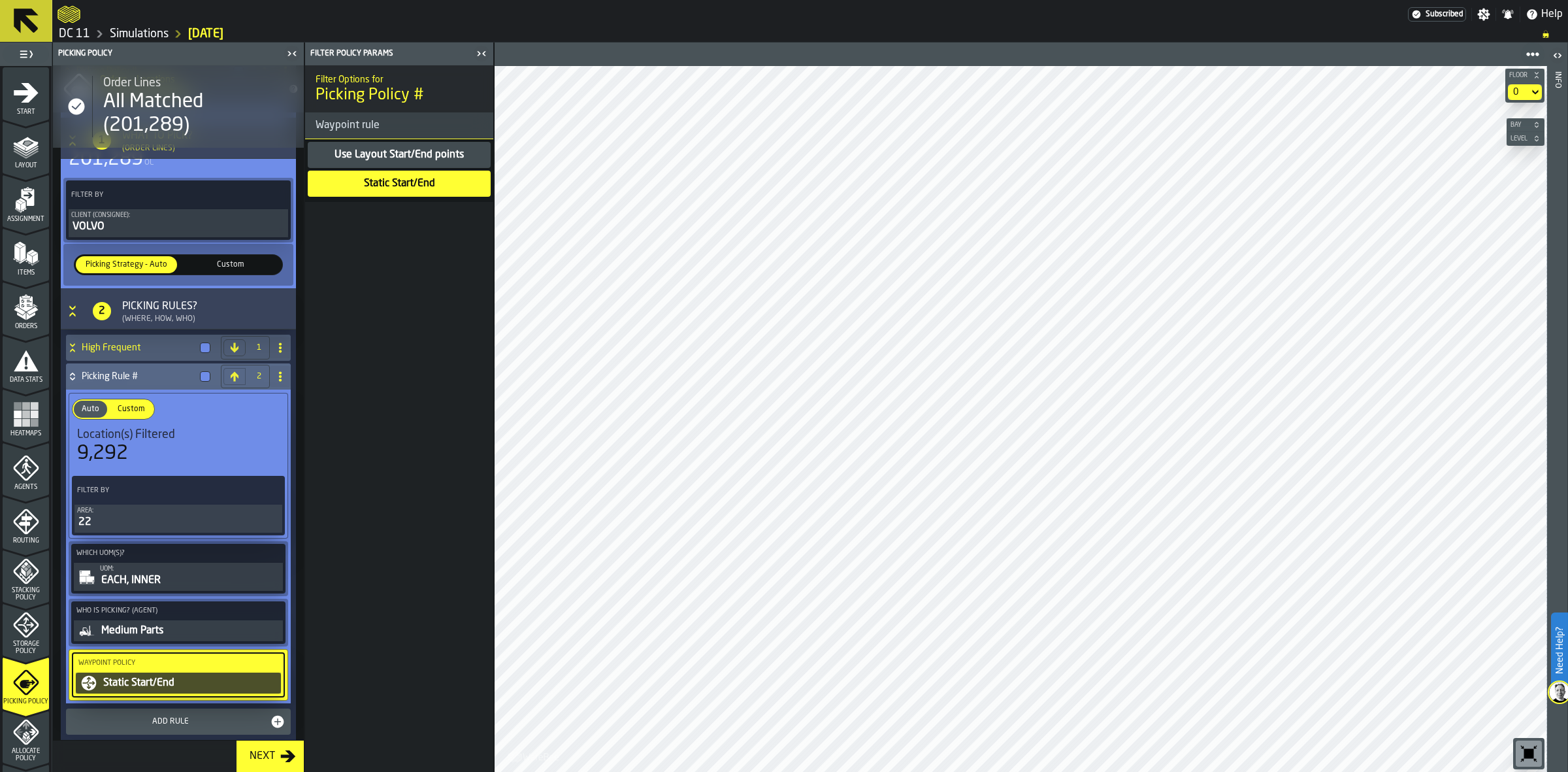
click at [275, 374] on icon at bounding box center [280, 376] width 11 height 11
click at [231, 401] on div "Rename" at bounding box center [225, 403] width 109 height 16
click at [155, 372] on input "**********" at bounding box center [155, 376] width 147 height 22
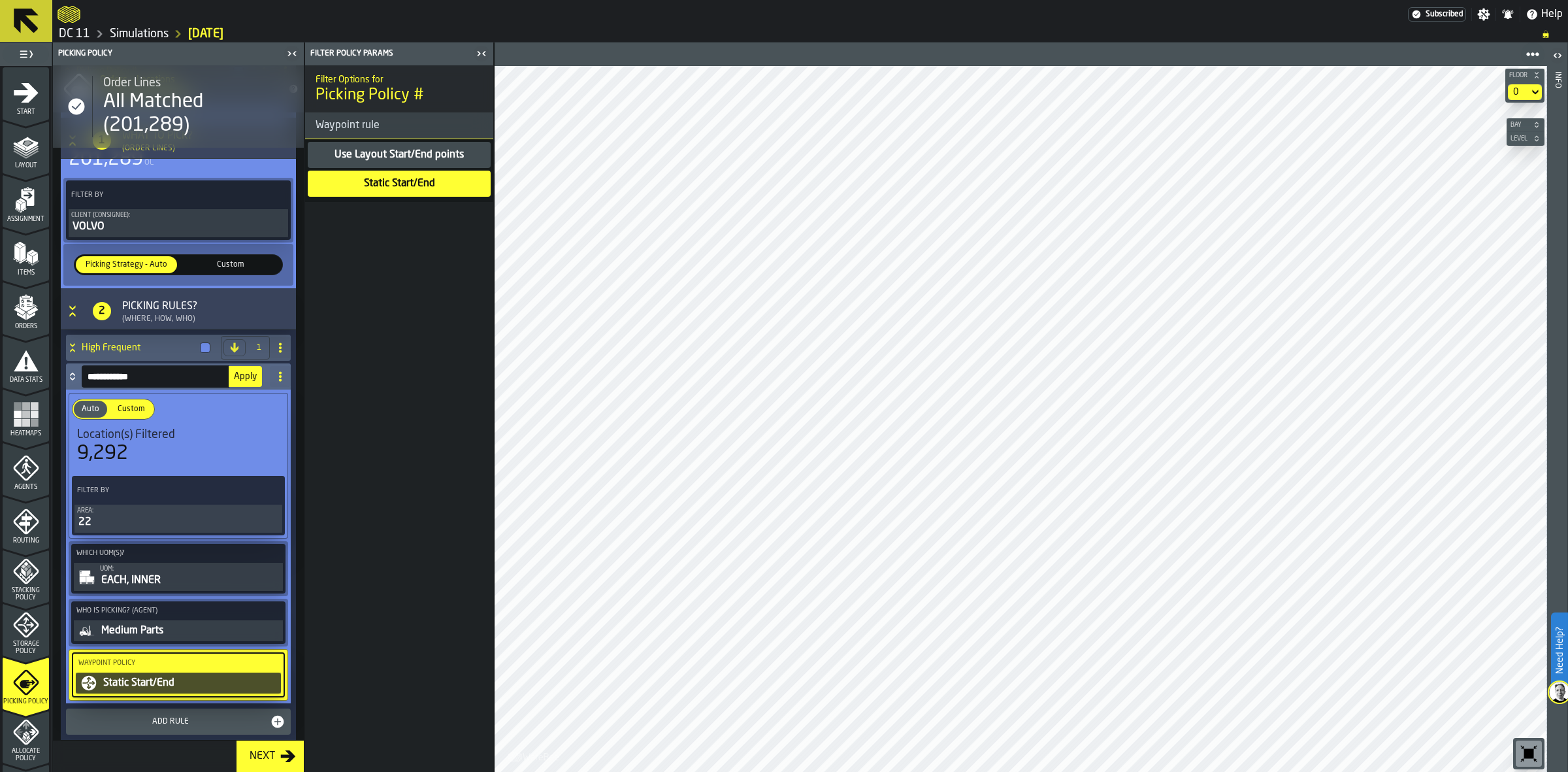
type input "**********"
click at [236, 376] on span "Apply" at bounding box center [245, 376] width 23 height 9
click at [152, 376] on h4 "Medium WA 22" at bounding box center [138, 376] width 113 height 11
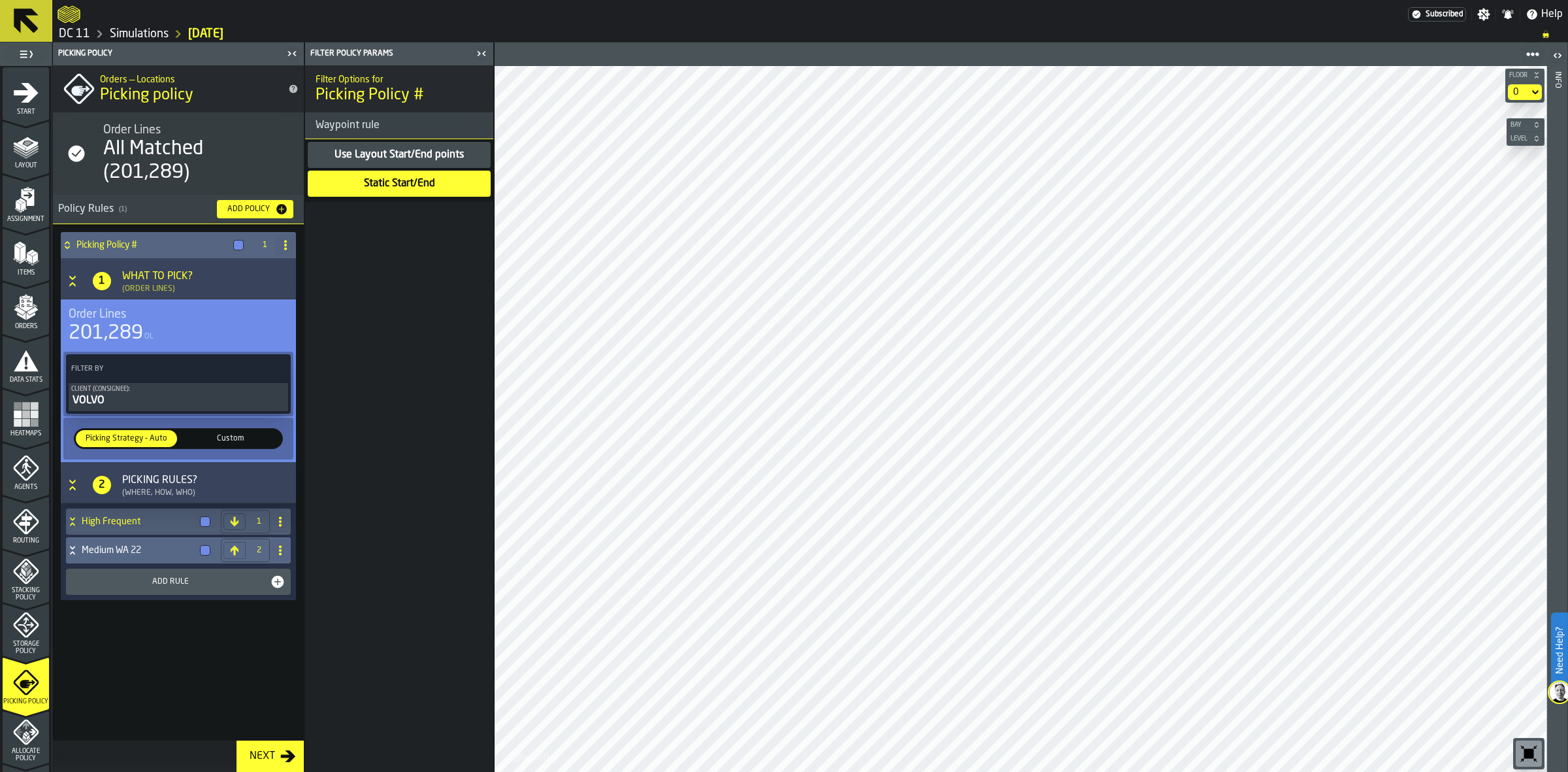
scroll to position [0, 0]
click at [191, 577] on div "Add Rule" at bounding box center [171, 581] width 199 height 9
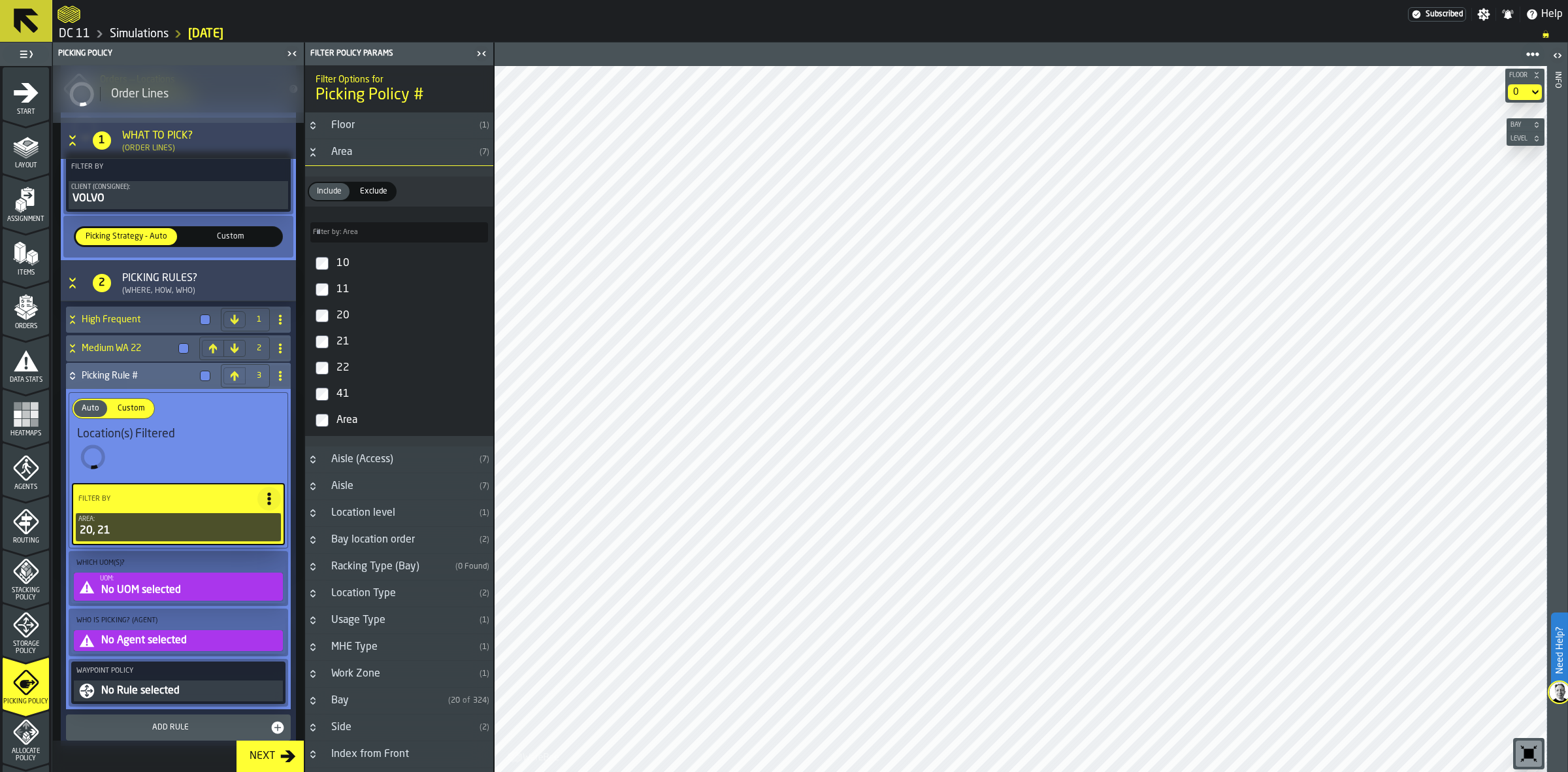
scroll to position [323, 0]
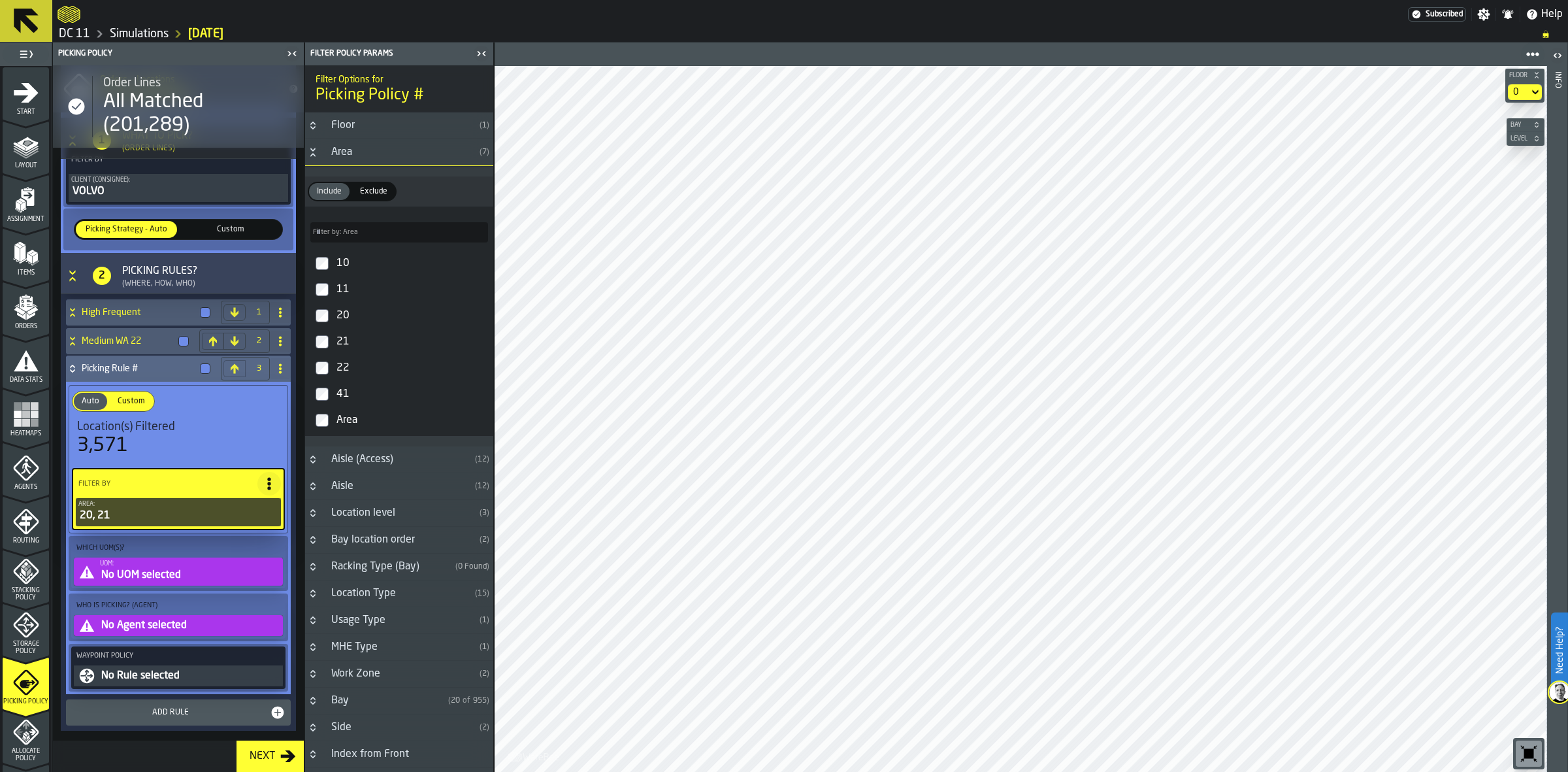
click at [160, 676] on div "No Rule selected" at bounding box center [190, 676] width 180 height 16
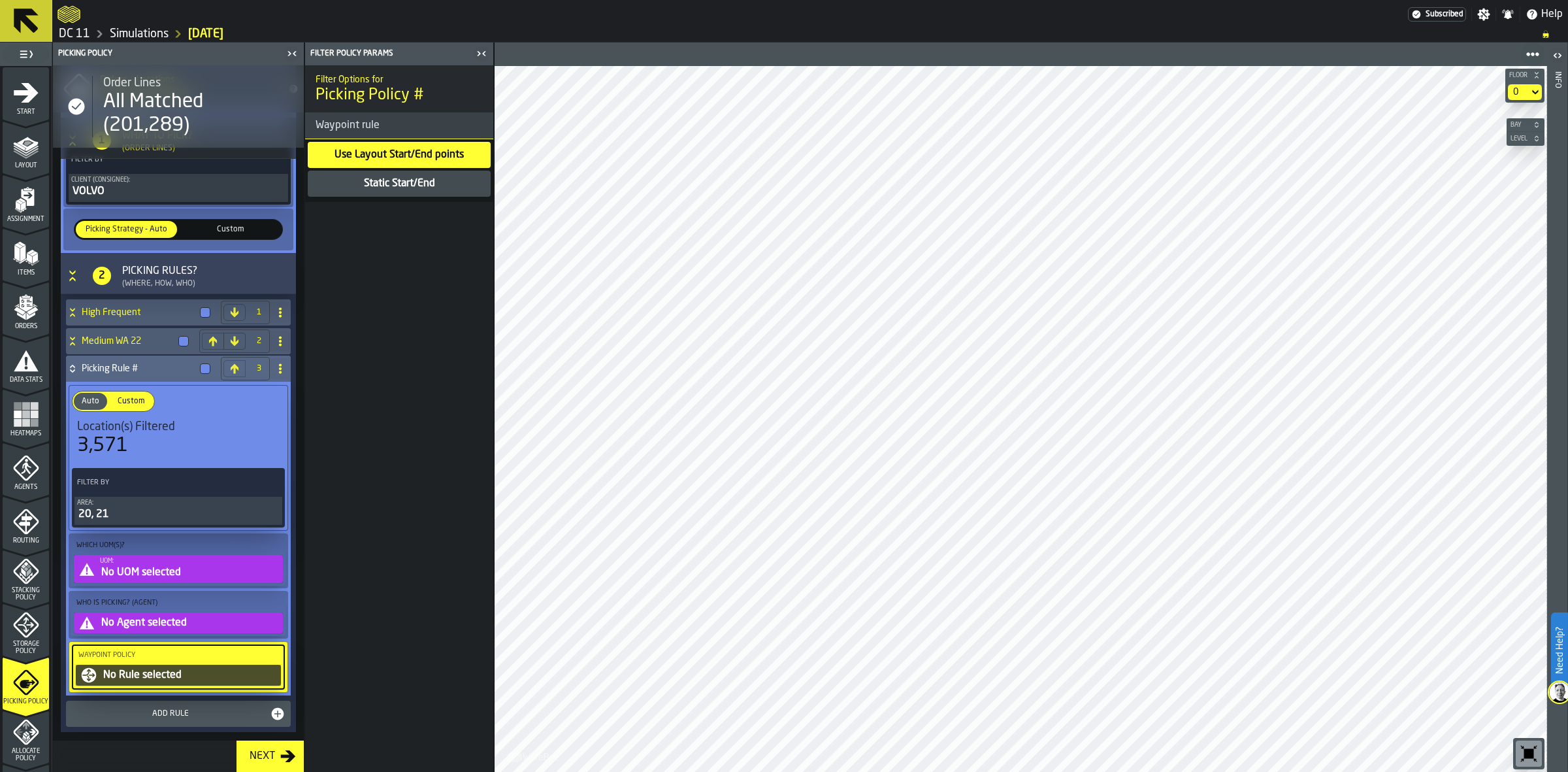
click at [121, 552] on label "Which UOM(s)?" at bounding box center [178, 545] width 209 height 14
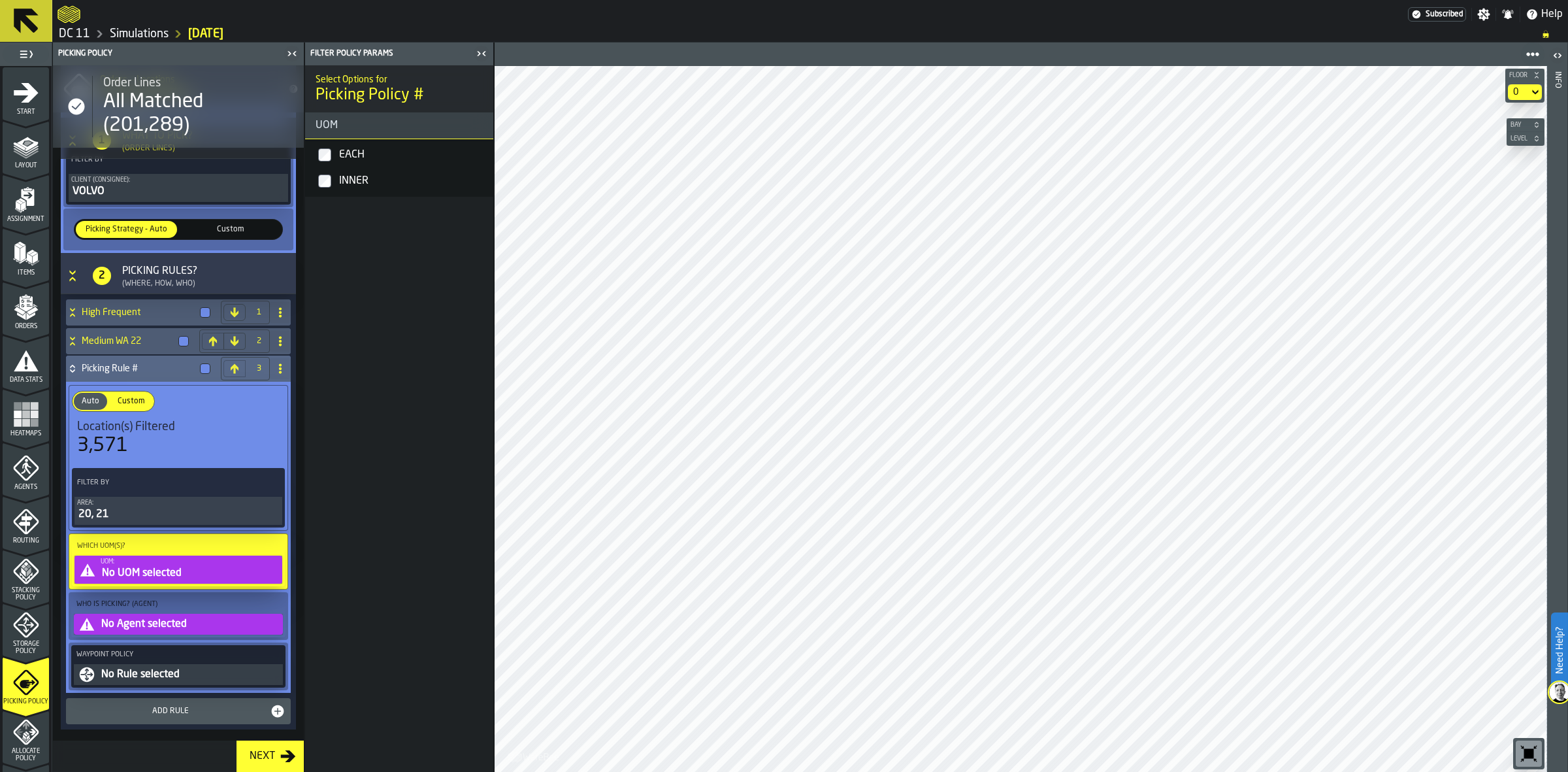
click at [347, 150] on div "EACH" at bounding box center [412, 154] width 151 height 21
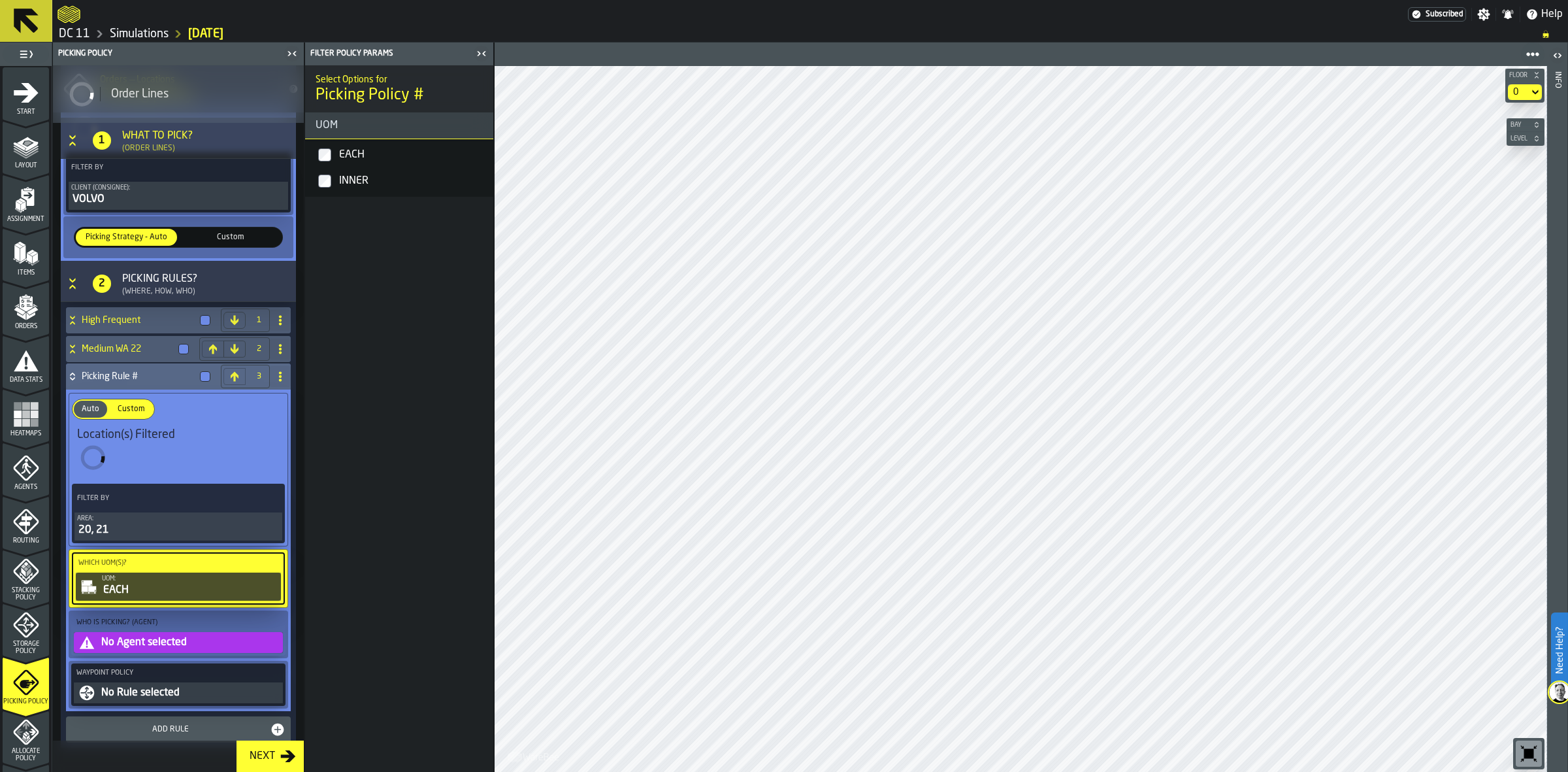
click at [345, 168] on label "INNER" at bounding box center [399, 181] width 183 height 26
click at [186, 626] on label "Who is Picking? (Agent)" at bounding box center [178, 623] width 209 height 14
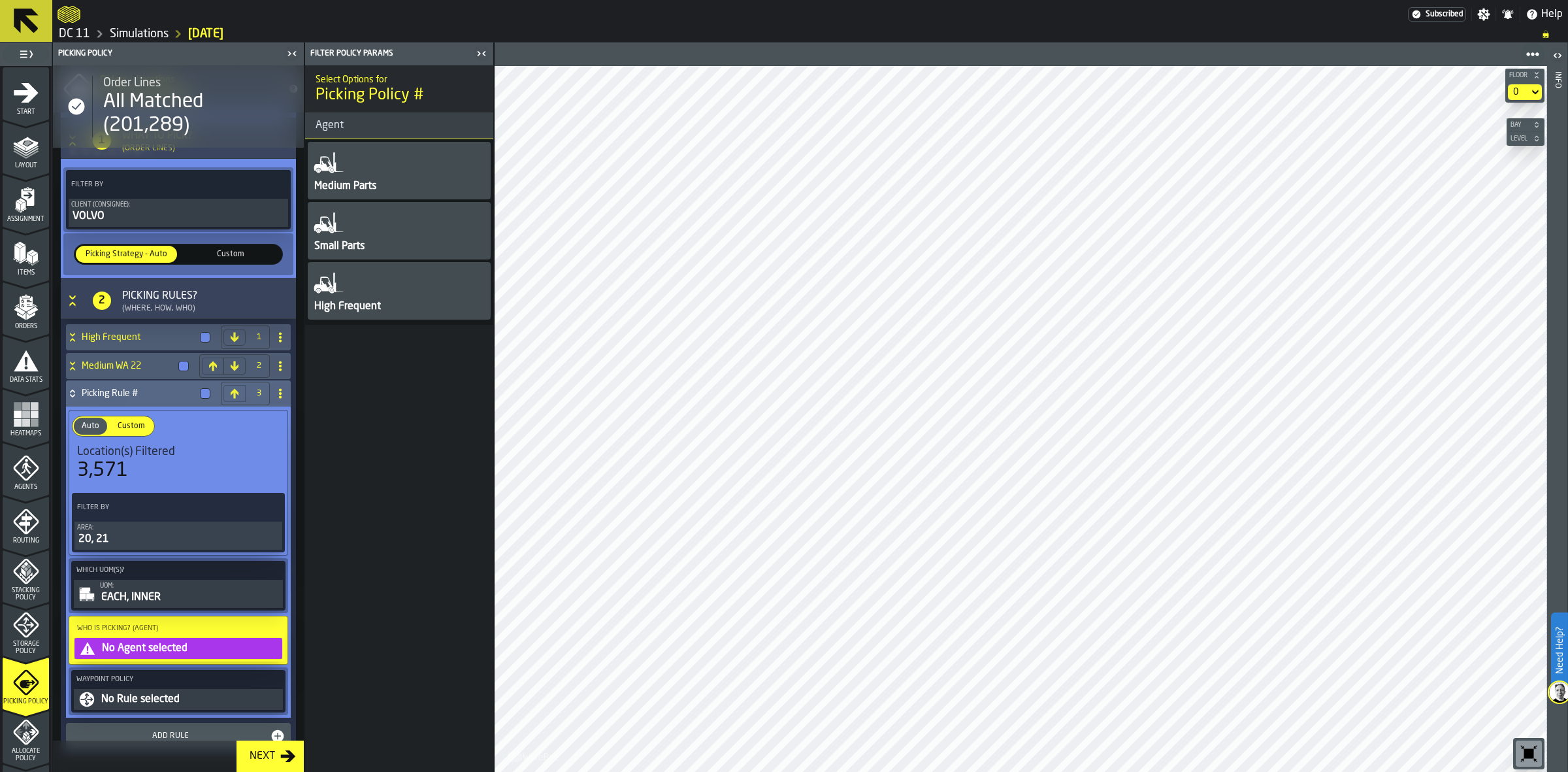
scroll to position [281, 0]
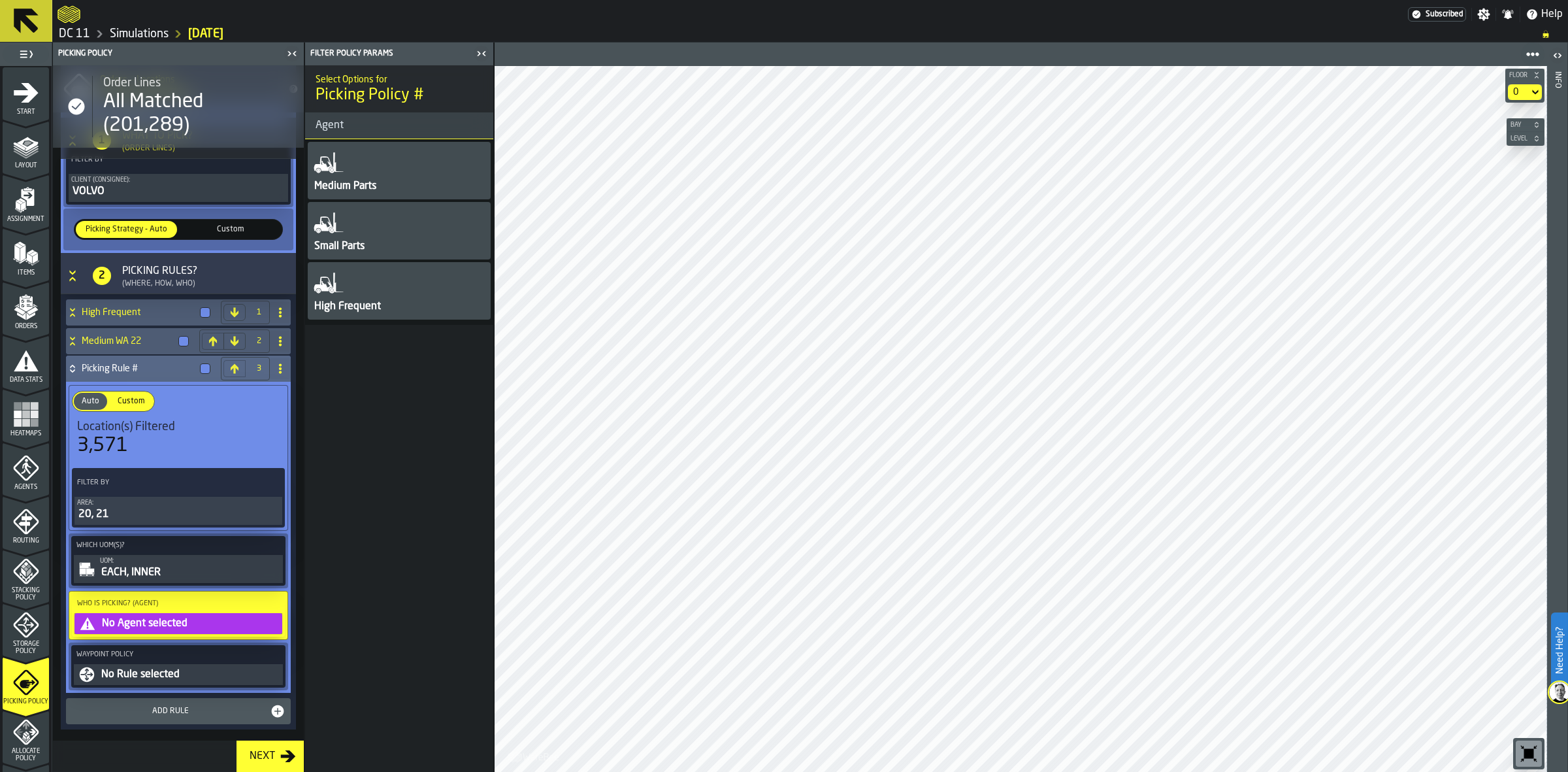
click at [386, 175] on div "Medium Parts" at bounding box center [399, 171] width 183 height 58
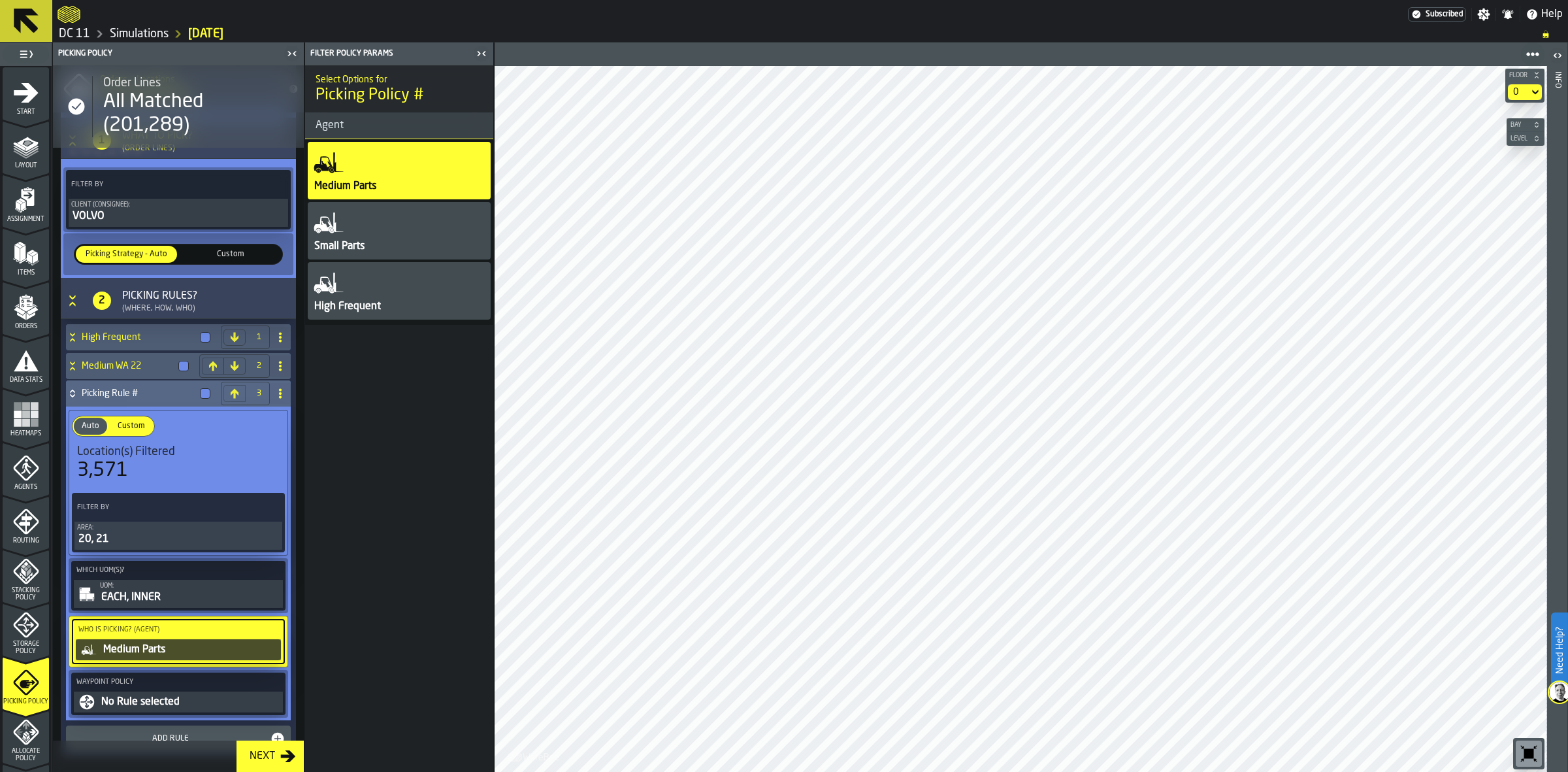
scroll to position [209, 0]
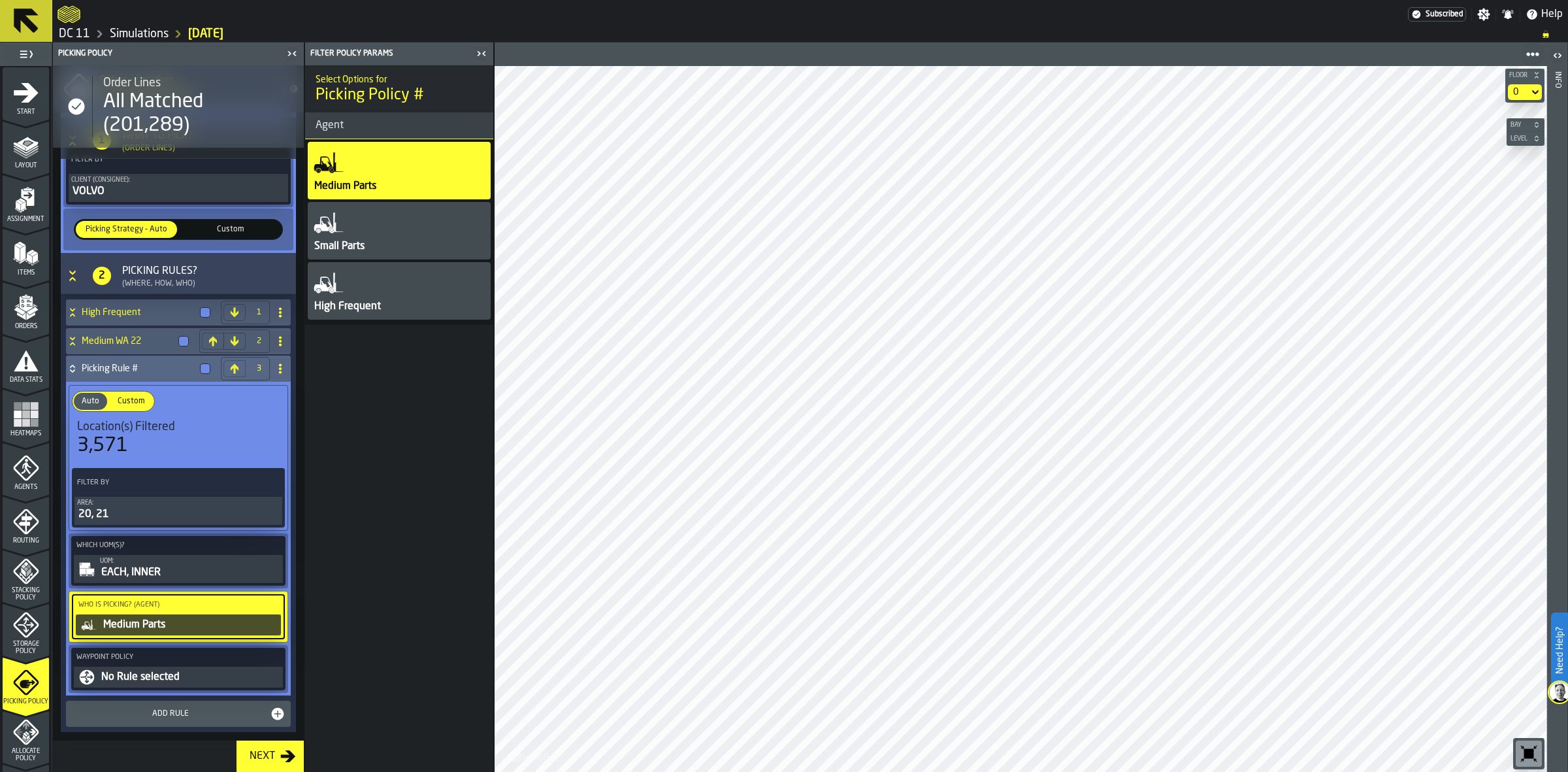
click at [138, 676] on div "No Rule selected" at bounding box center [190, 677] width 180 height 16
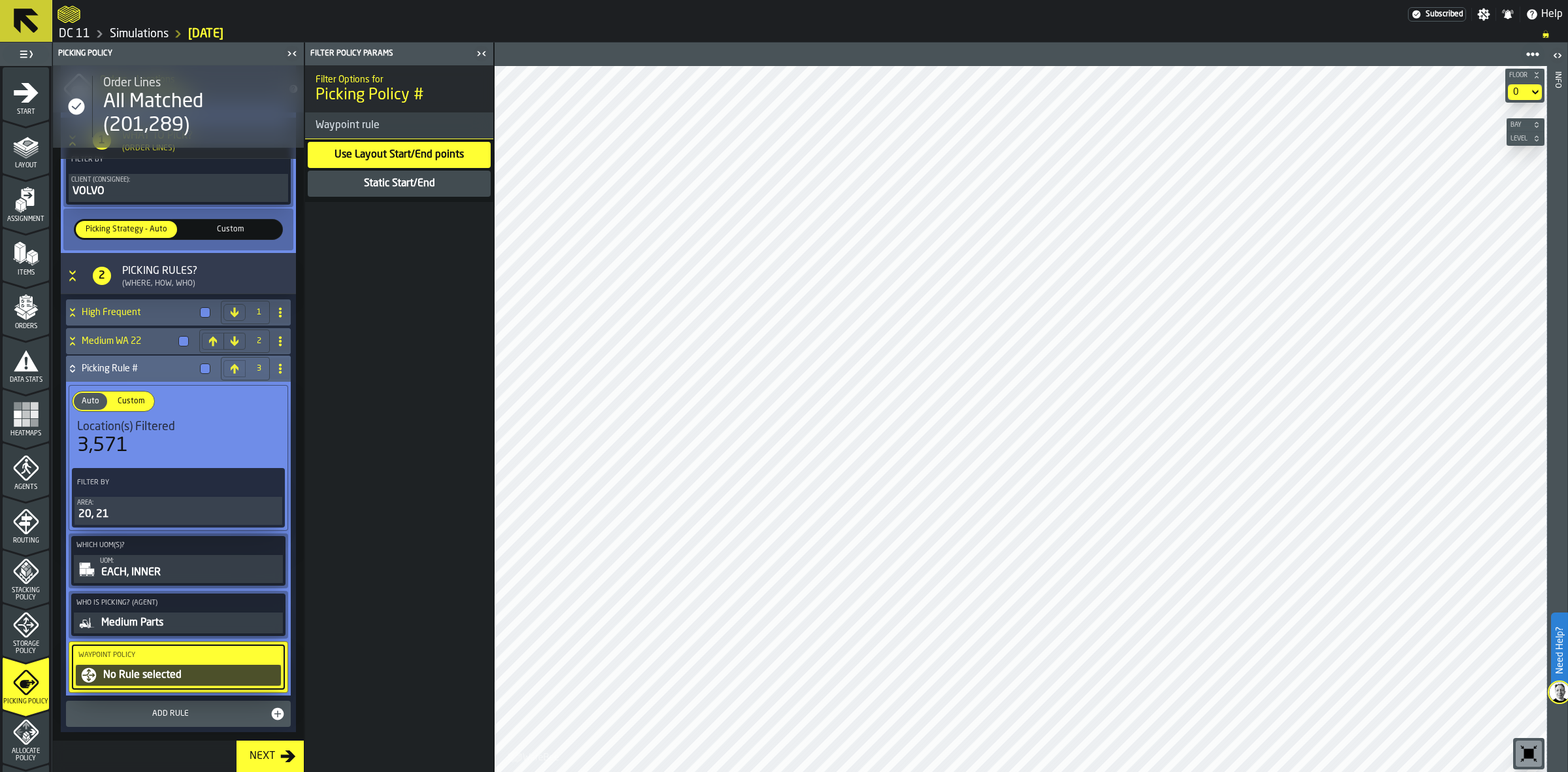
click at [386, 178] on div "Static Start/End" at bounding box center [400, 184] width 74 height 16
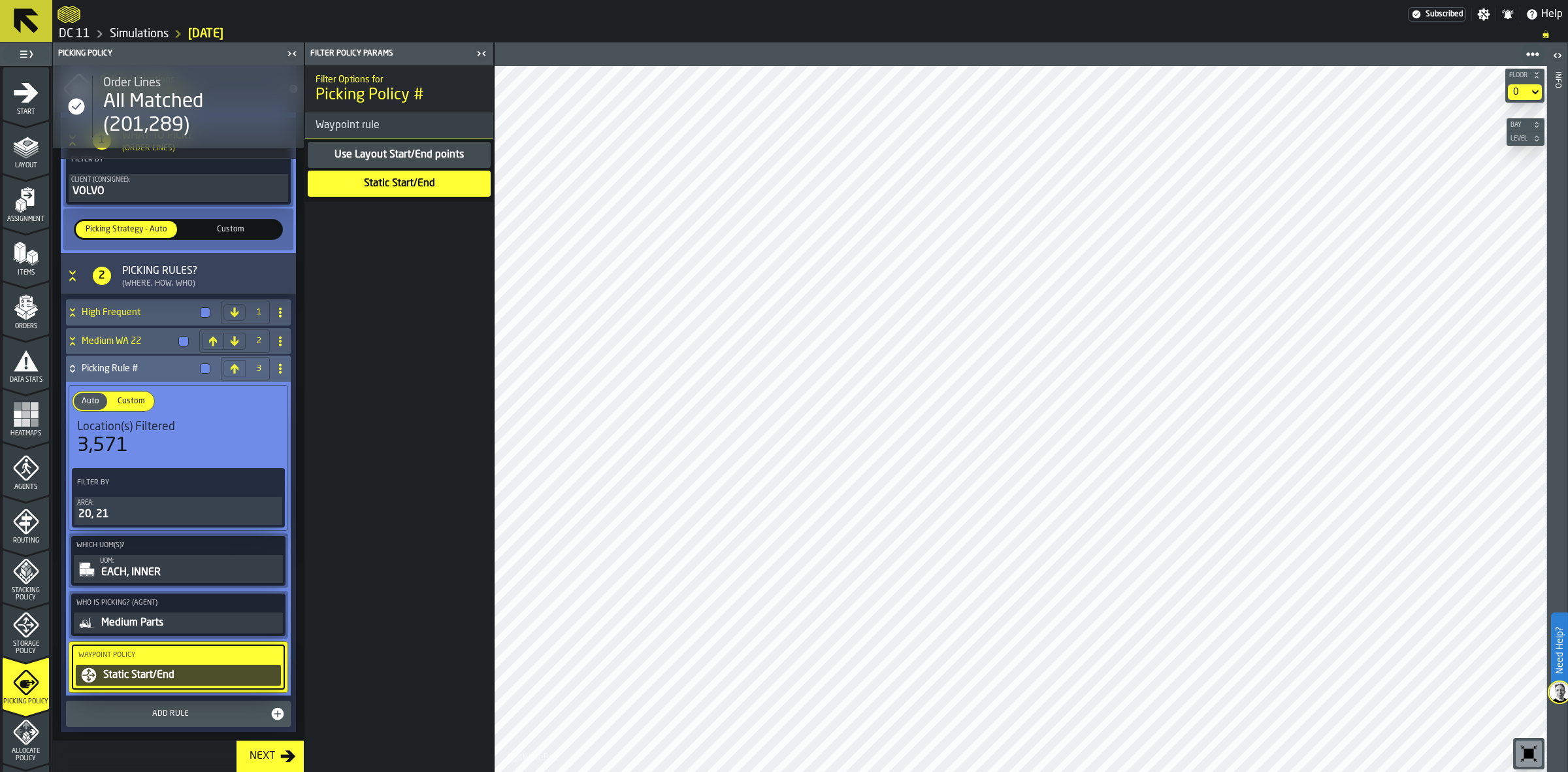
click at [277, 374] on span at bounding box center [279, 368] width 21 height 21
click at [266, 392] on div "Rename" at bounding box center [225, 395] width 109 height 16
click at [159, 368] on input "**********" at bounding box center [155, 368] width 147 height 22
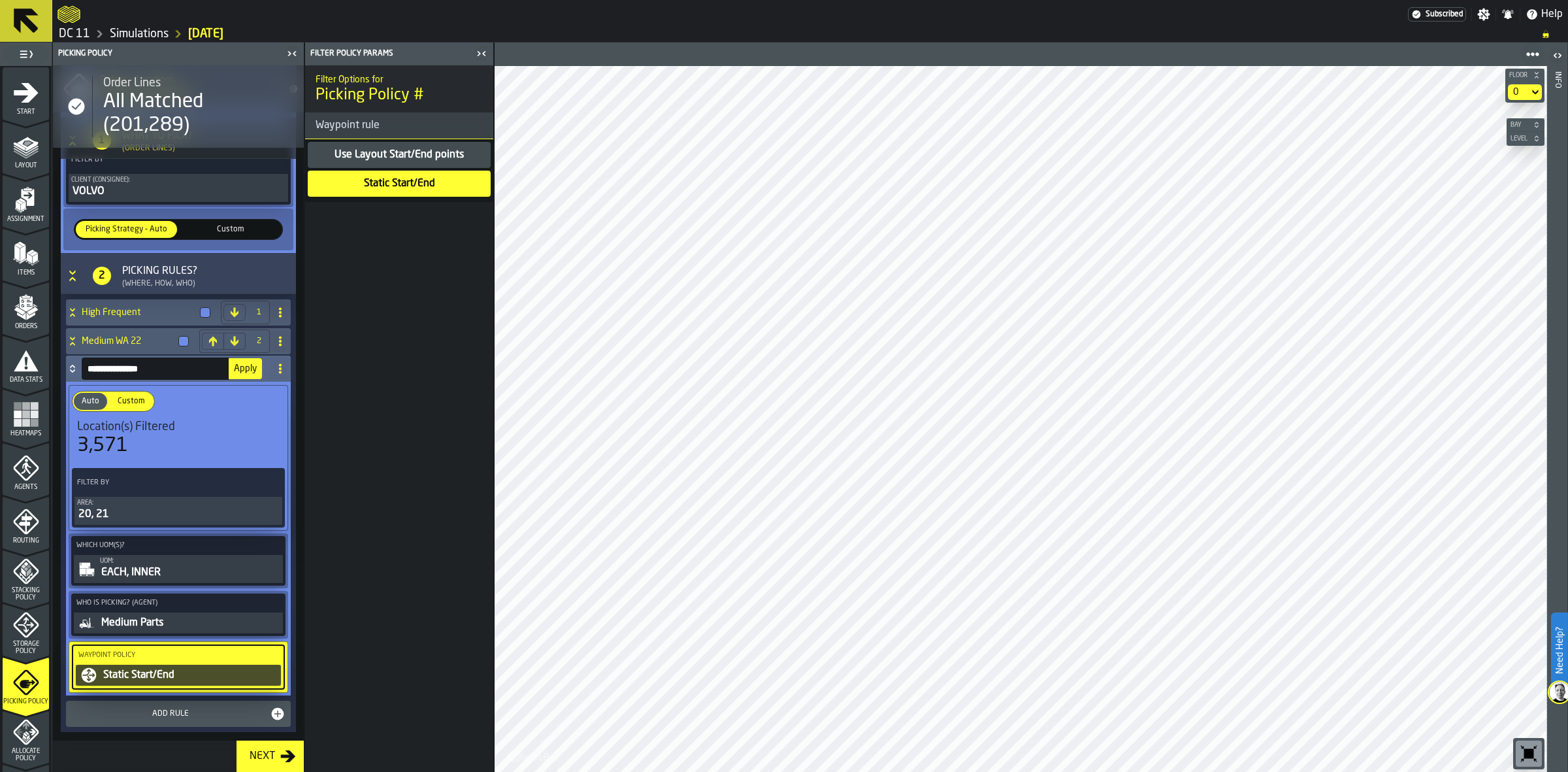
type input "**********"
click at [243, 367] on span "Apply" at bounding box center [245, 368] width 23 height 9
click at [130, 367] on h4 "Medium WA 20,21" at bounding box center [138, 368] width 113 height 11
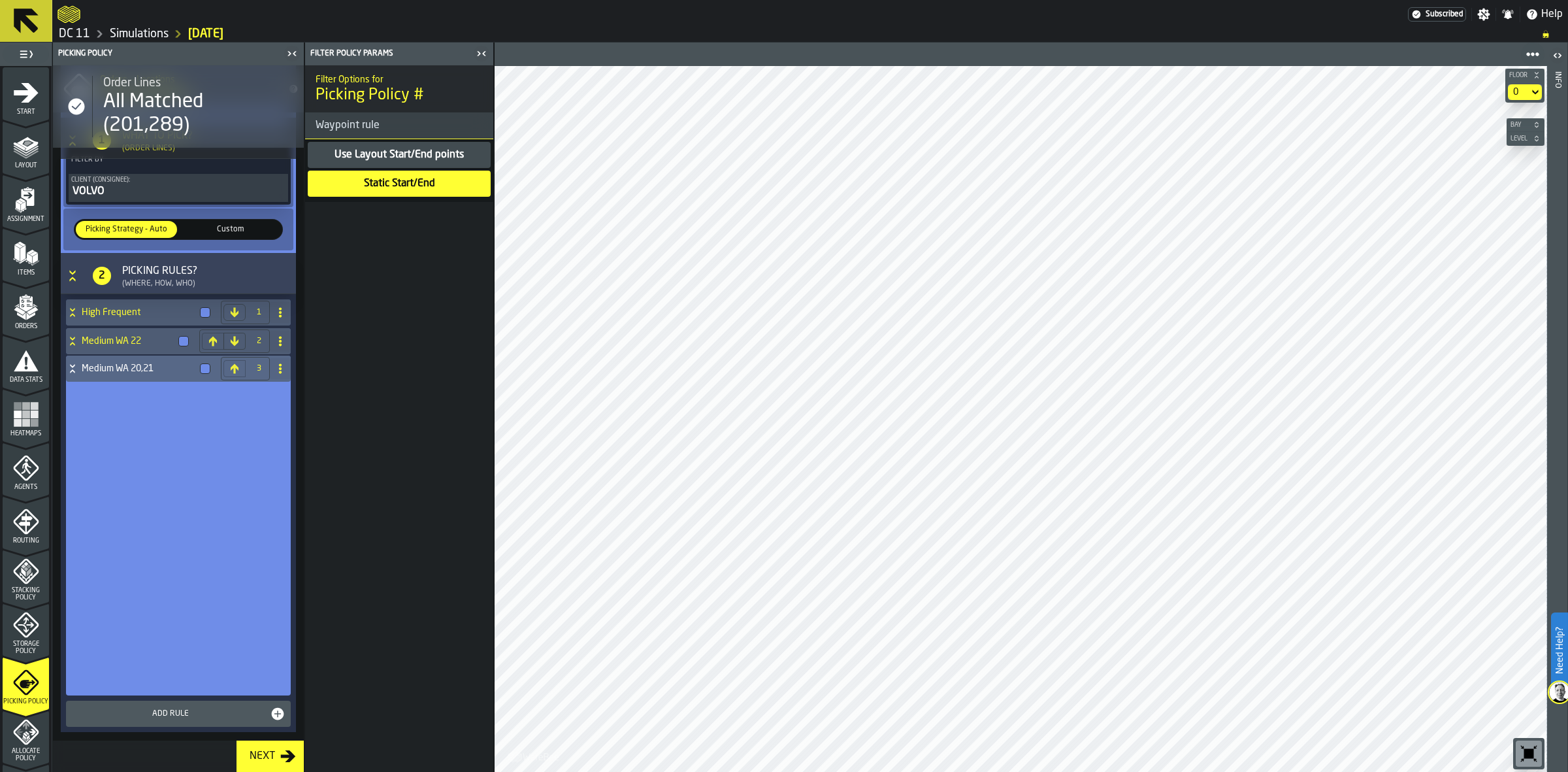
scroll to position [0, 0]
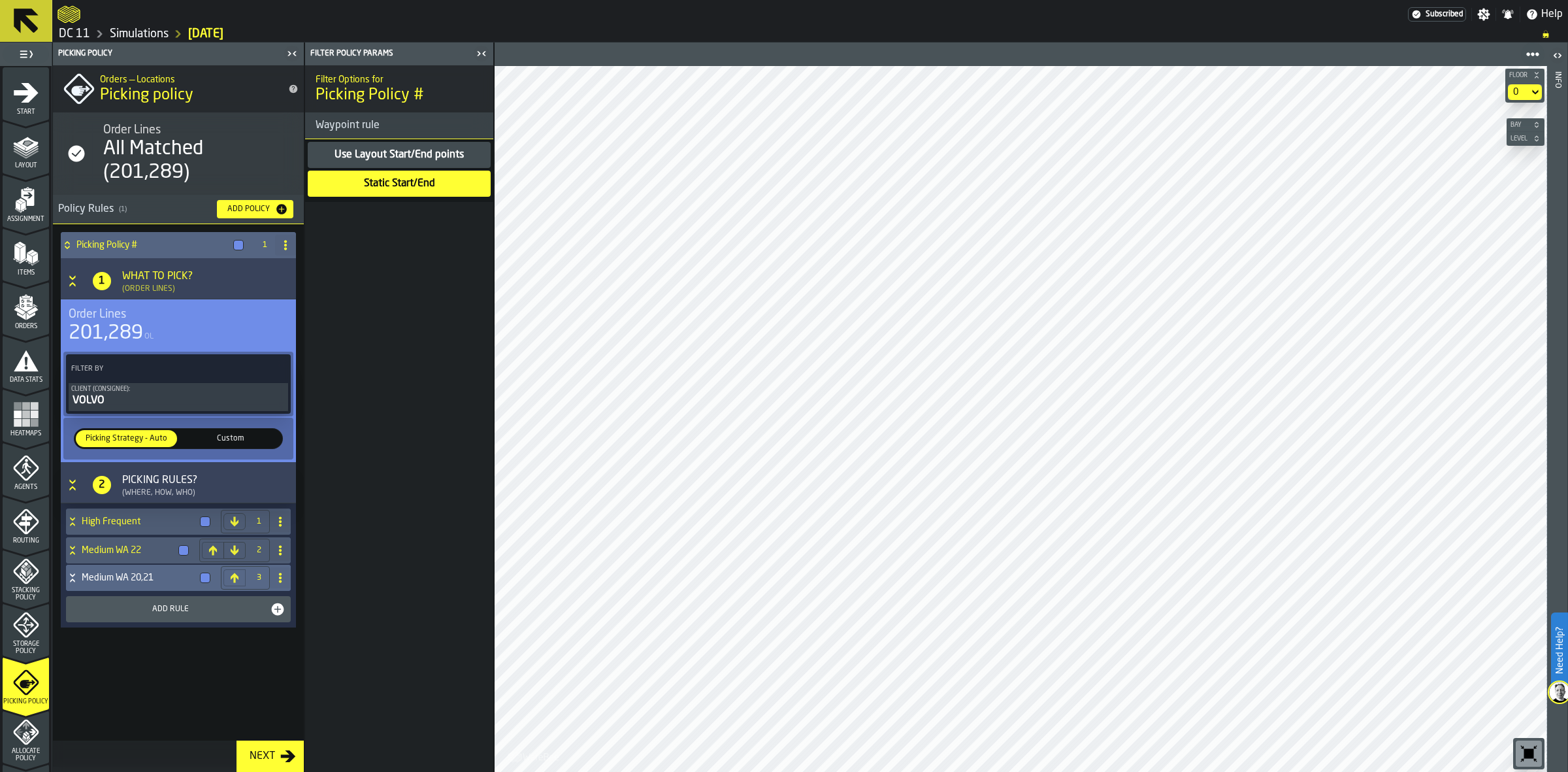
click at [157, 597] on button "Add Rule" at bounding box center [178, 609] width 225 height 26
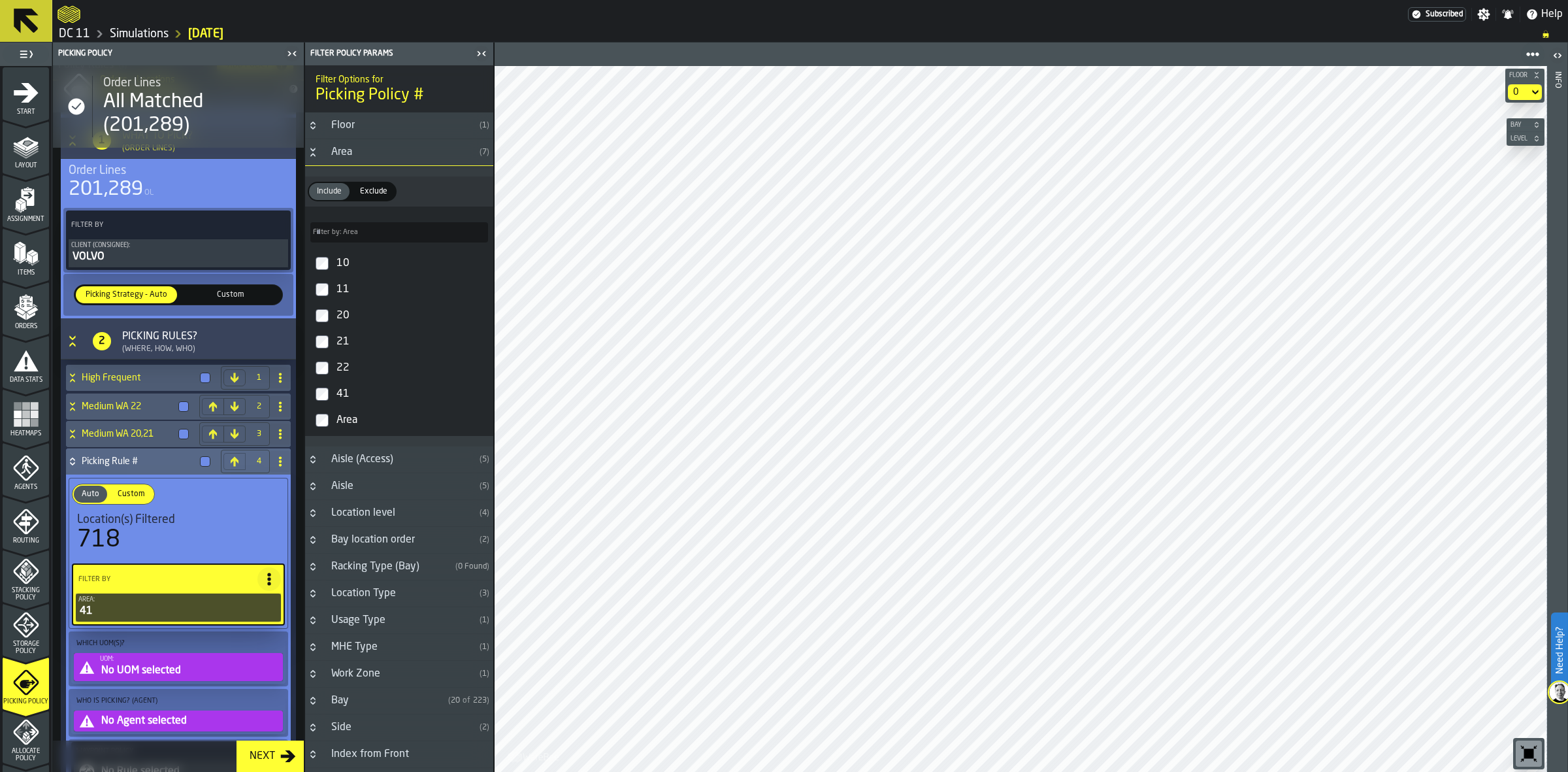
scroll to position [359, 0]
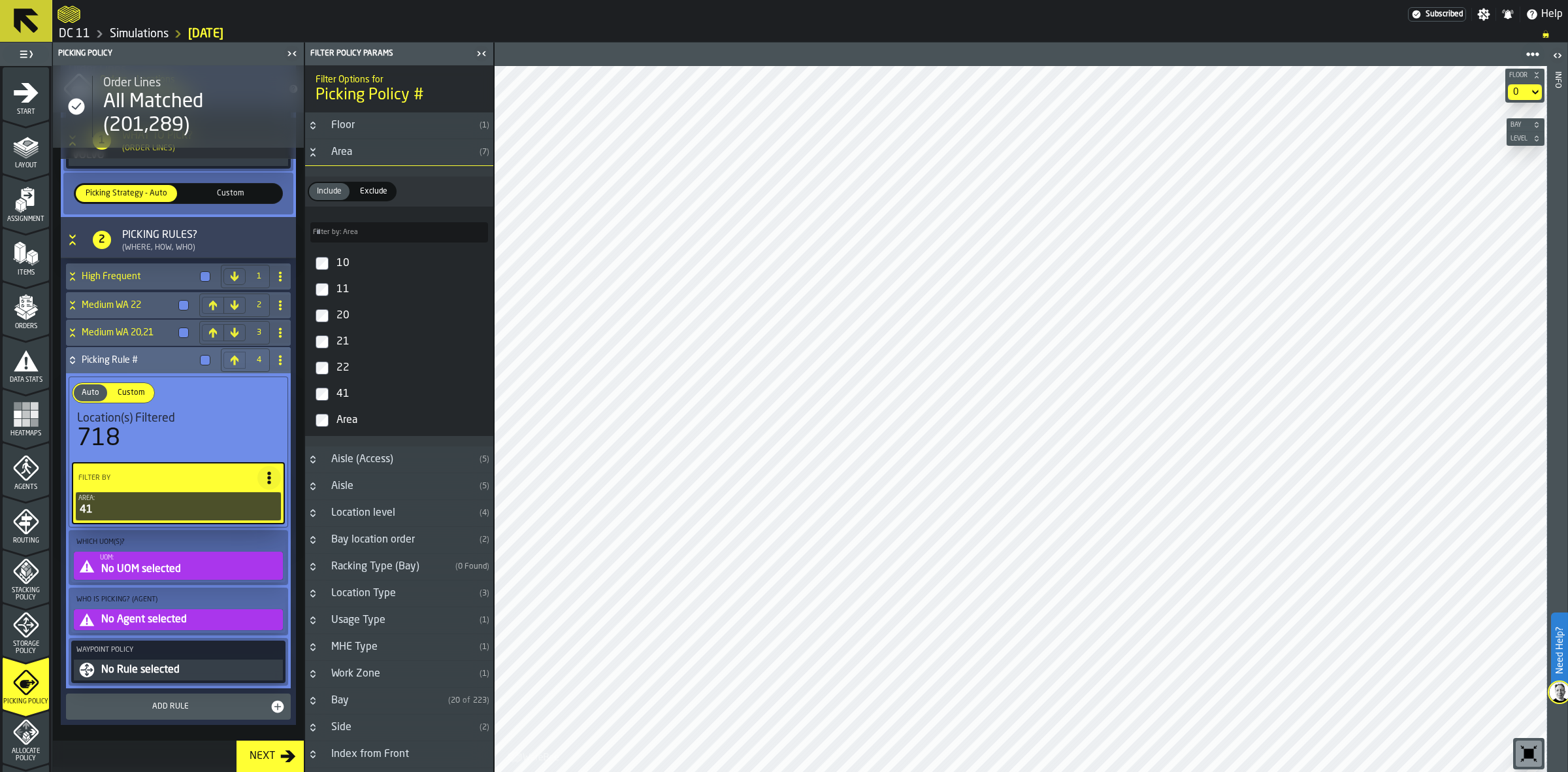
click at [163, 563] on div "No UOM selected" at bounding box center [190, 569] width 180 height 16
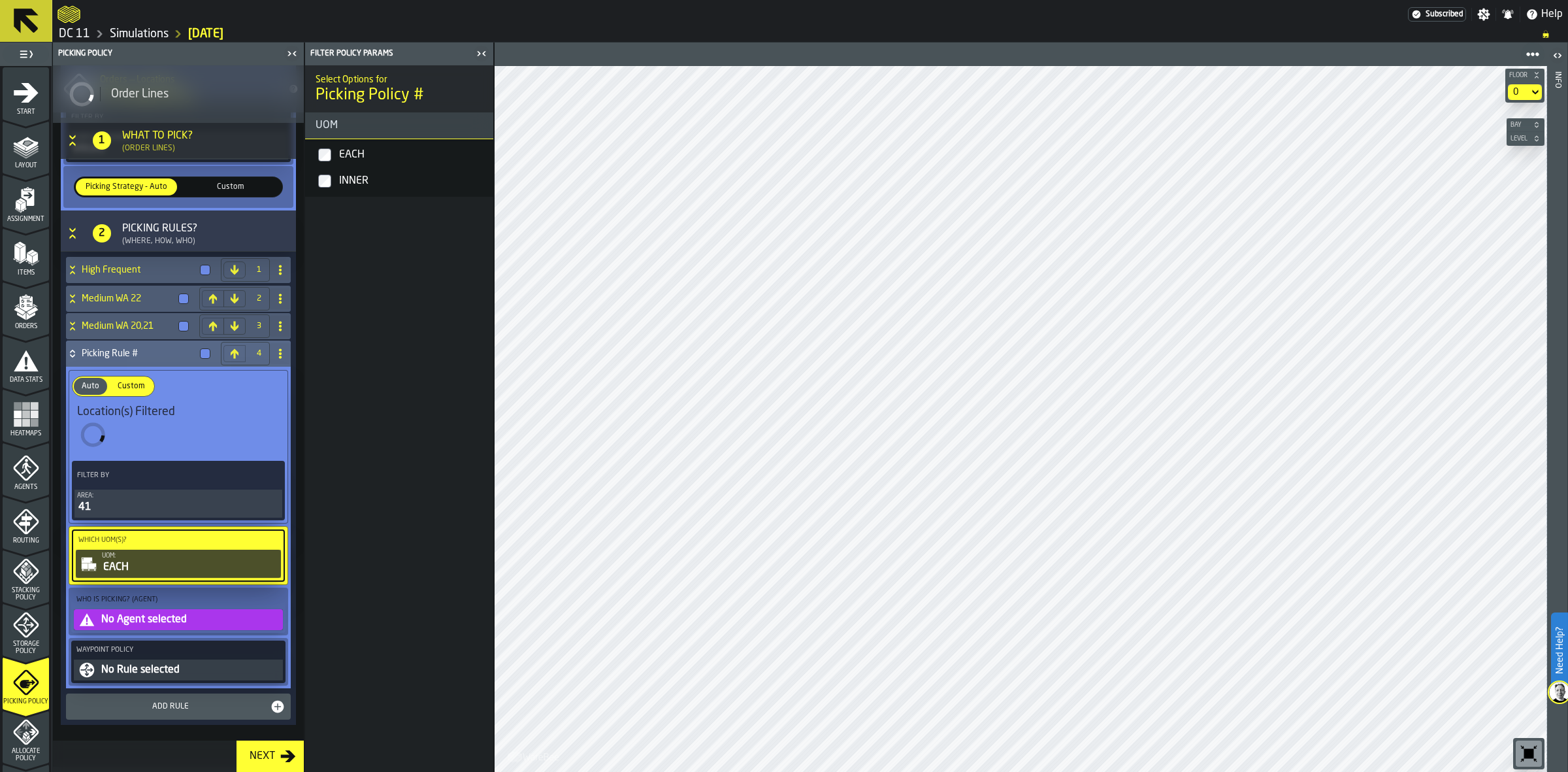
scroll to position [292, 0]
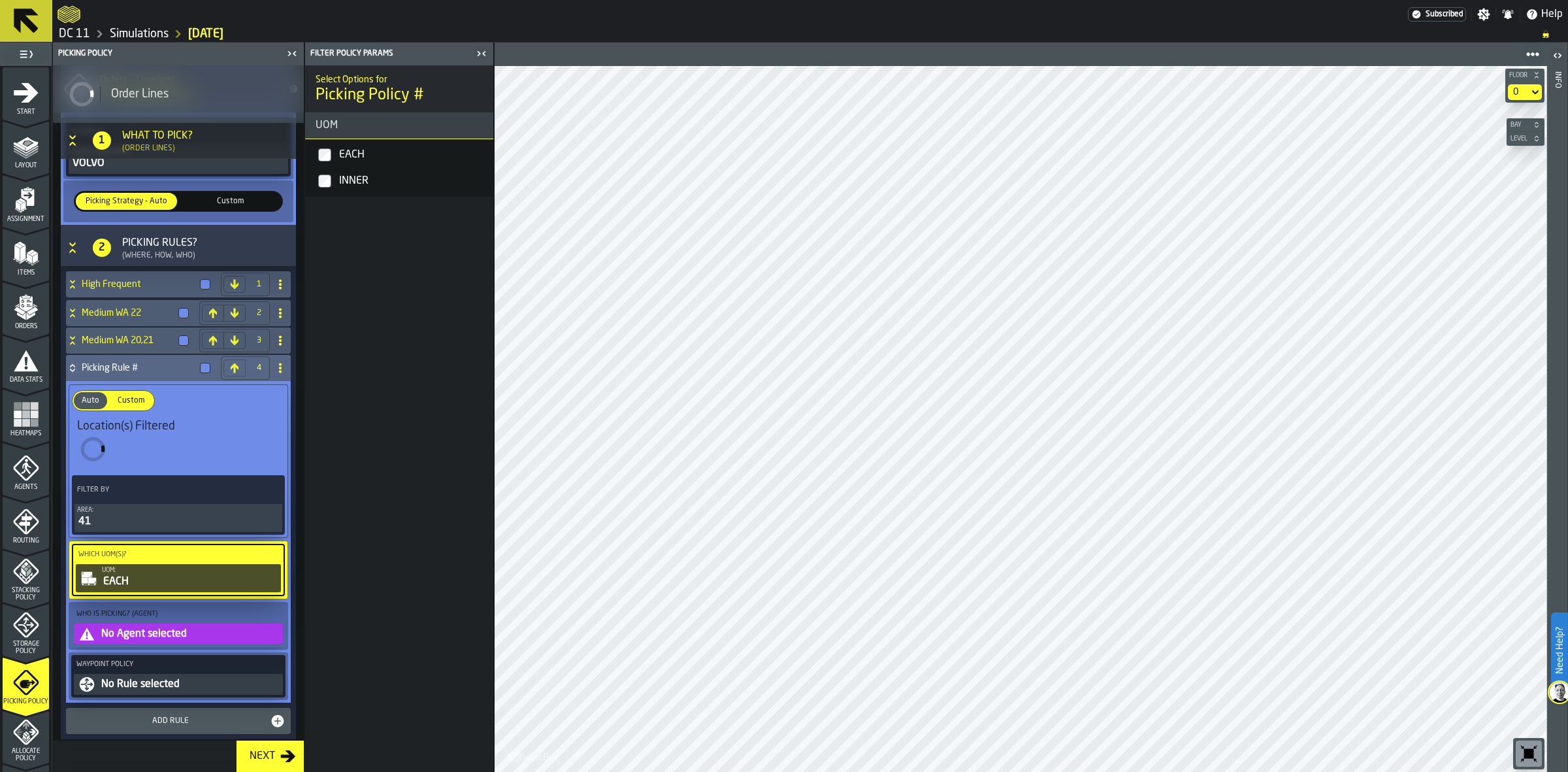
click at [330, 172] on label "INNER" at bounding box center [399, 181] width 183 height 26
click at [219, 628] on div "No Agent selected" at bounding box center [190, 634] width 180 height 16
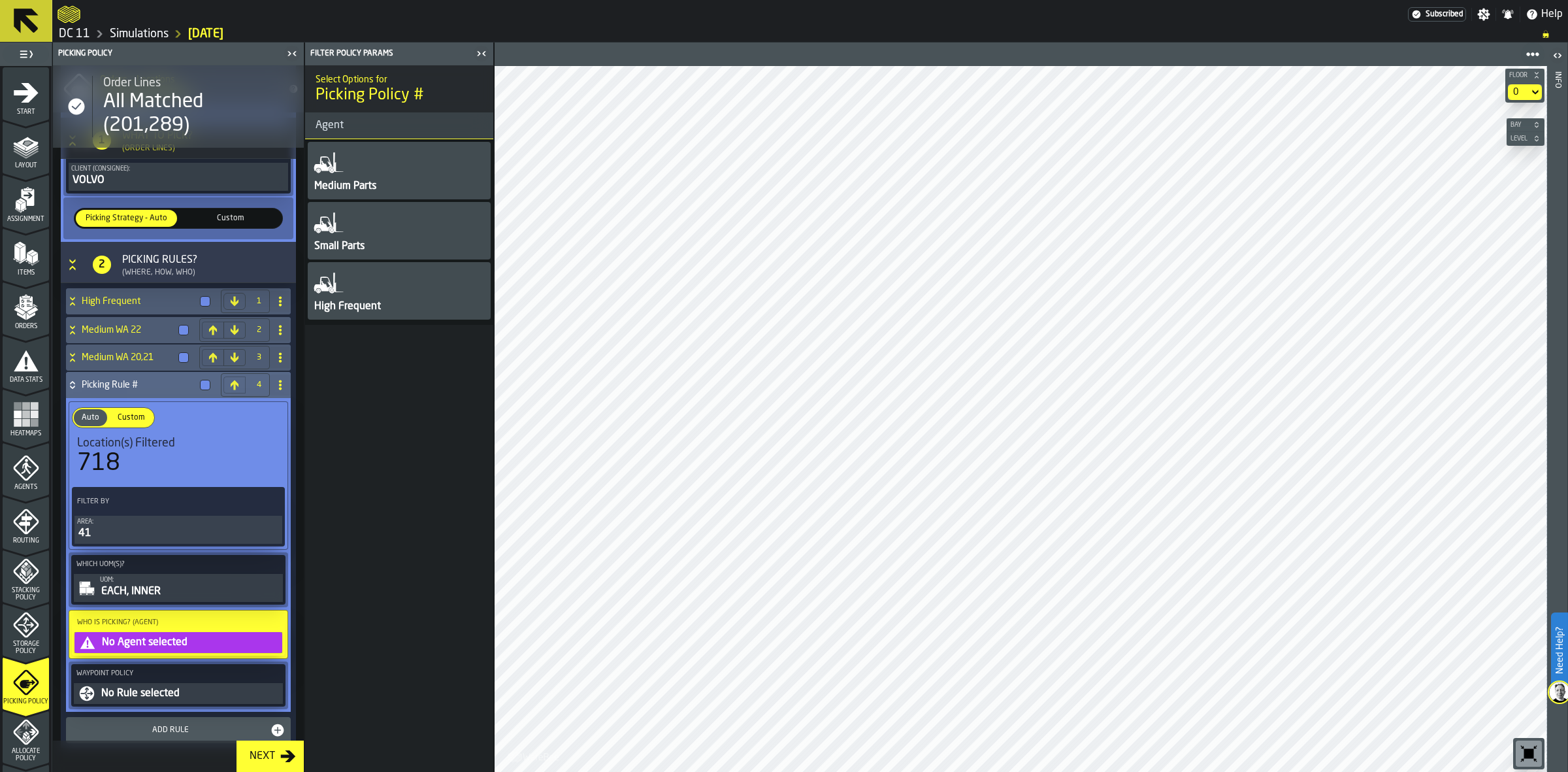
scroll to position [315, 0]
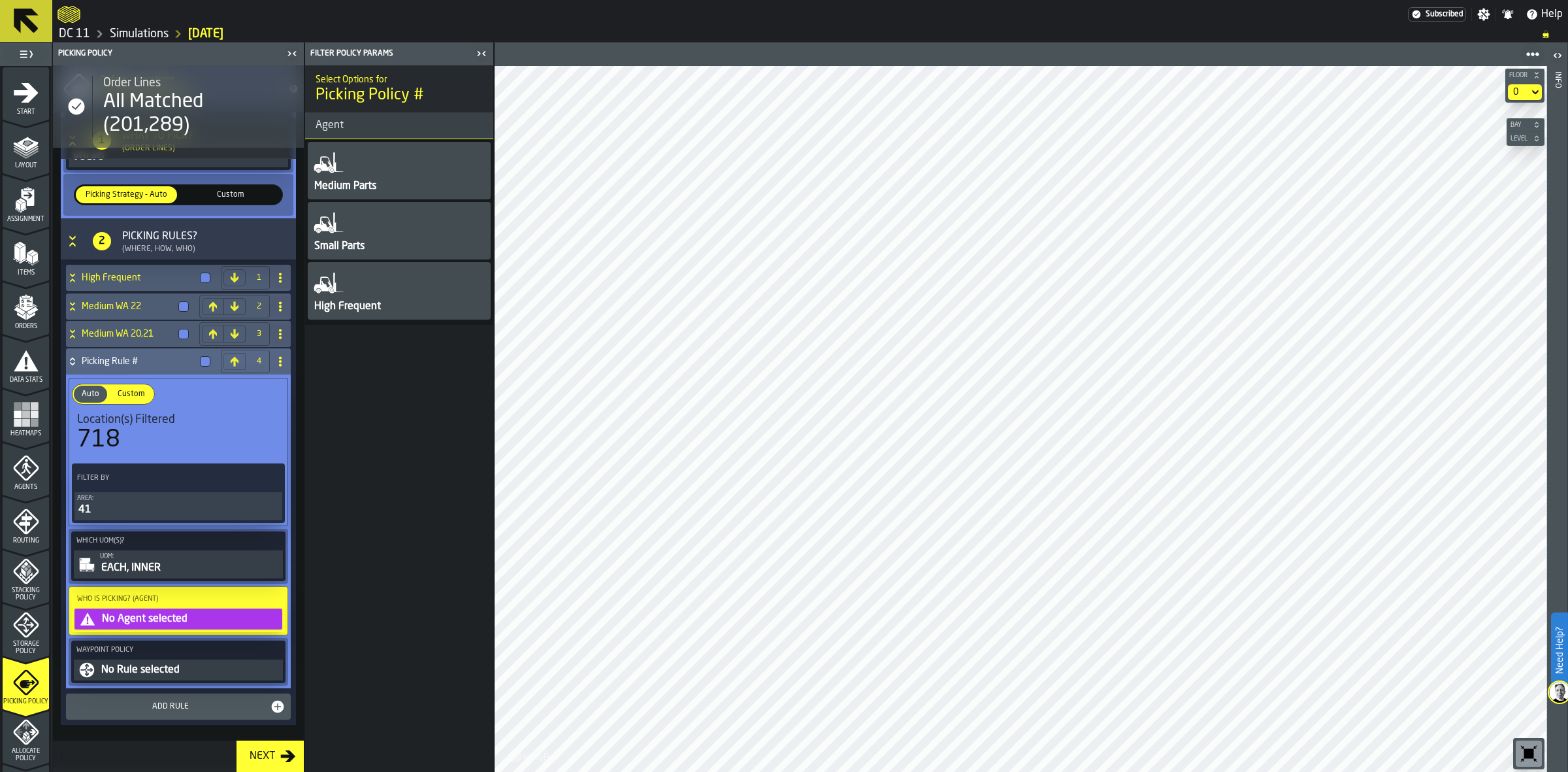
click at [350, 298] on div "High Frequent" at bounding box center [348, 306] width 70 height 16
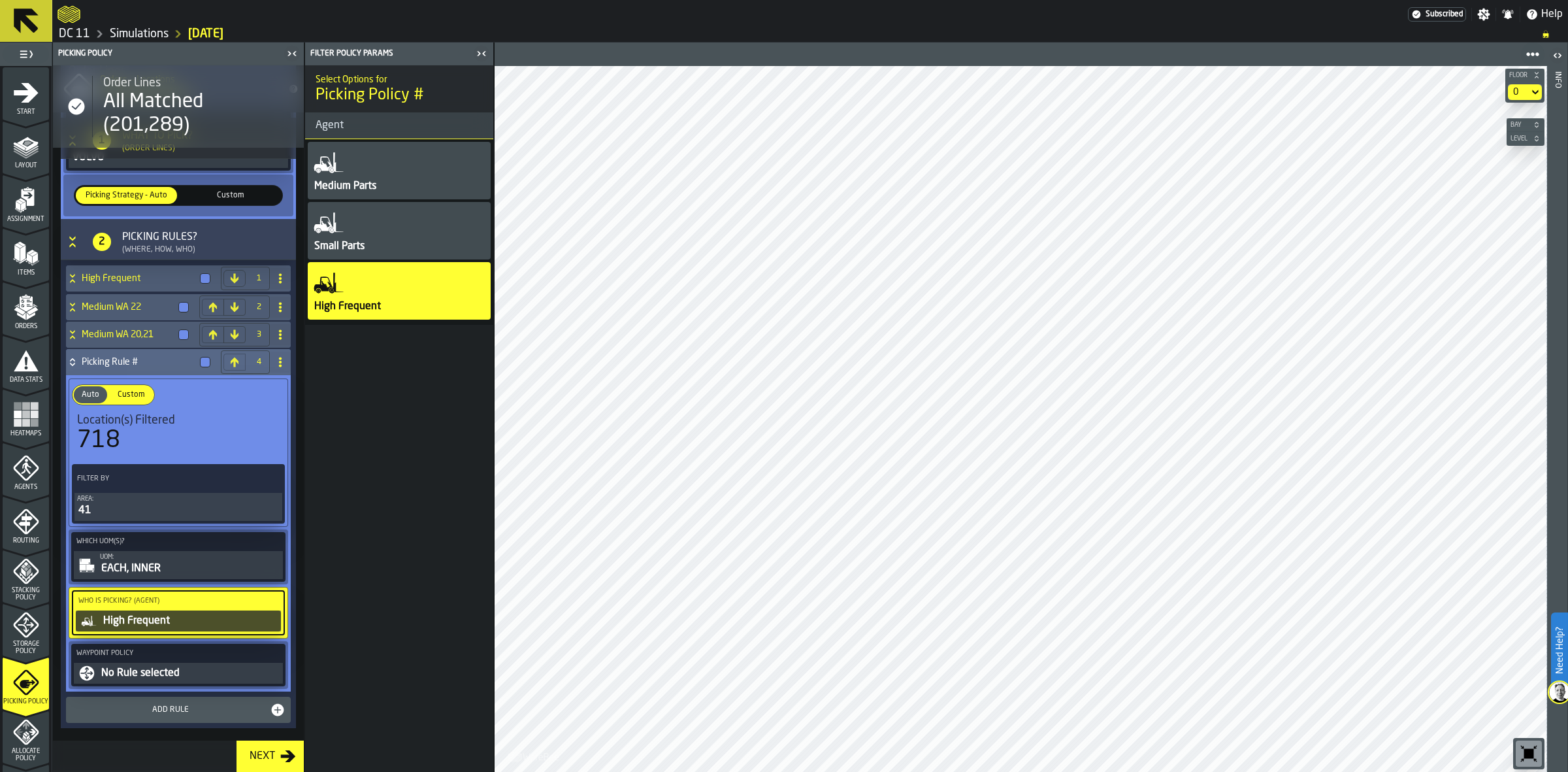
scroll to position [246, 0]
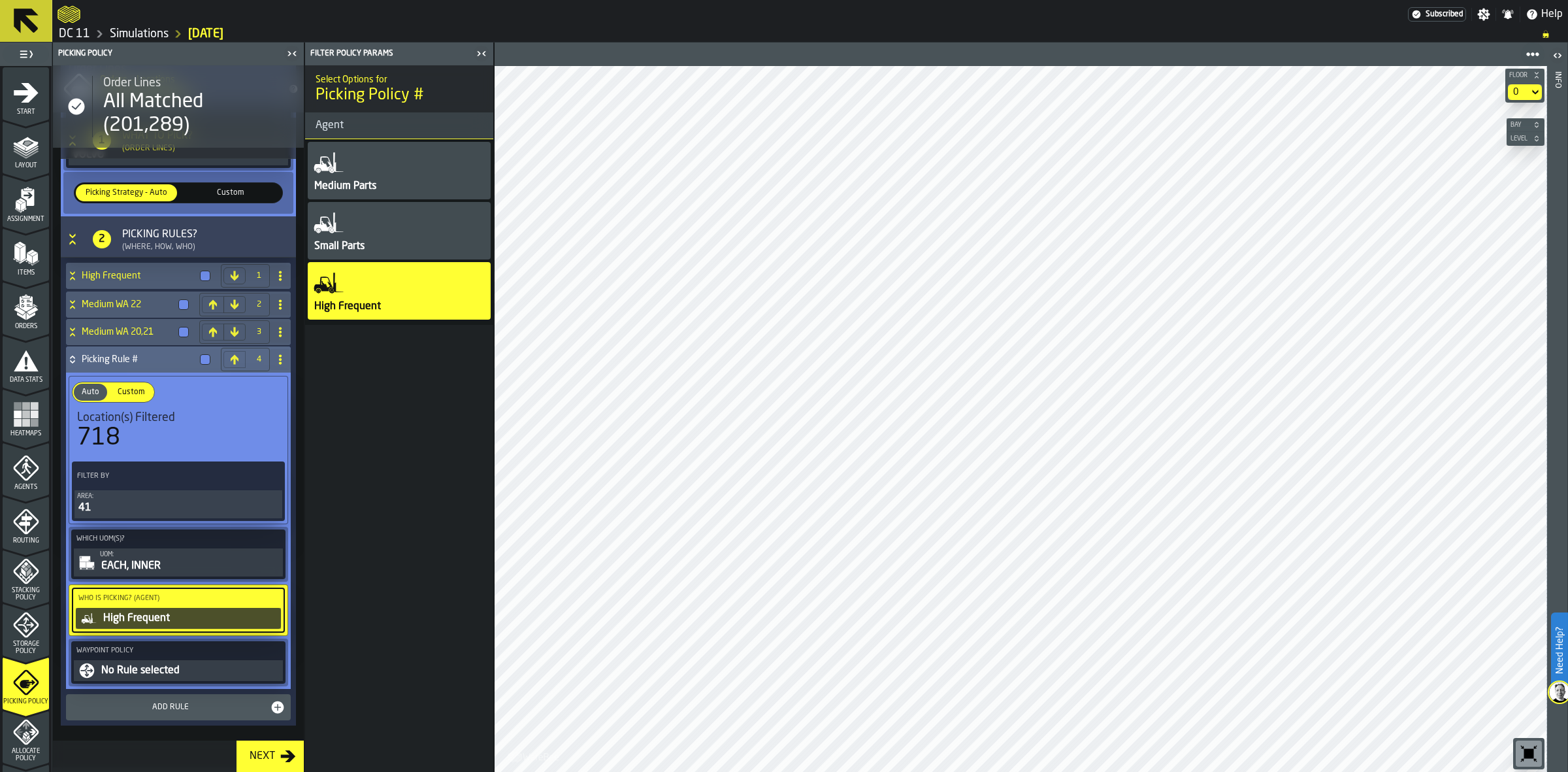
click at [111, 677] on div "No Rule selected" at bounding box center [190, 671] width 180 height 16
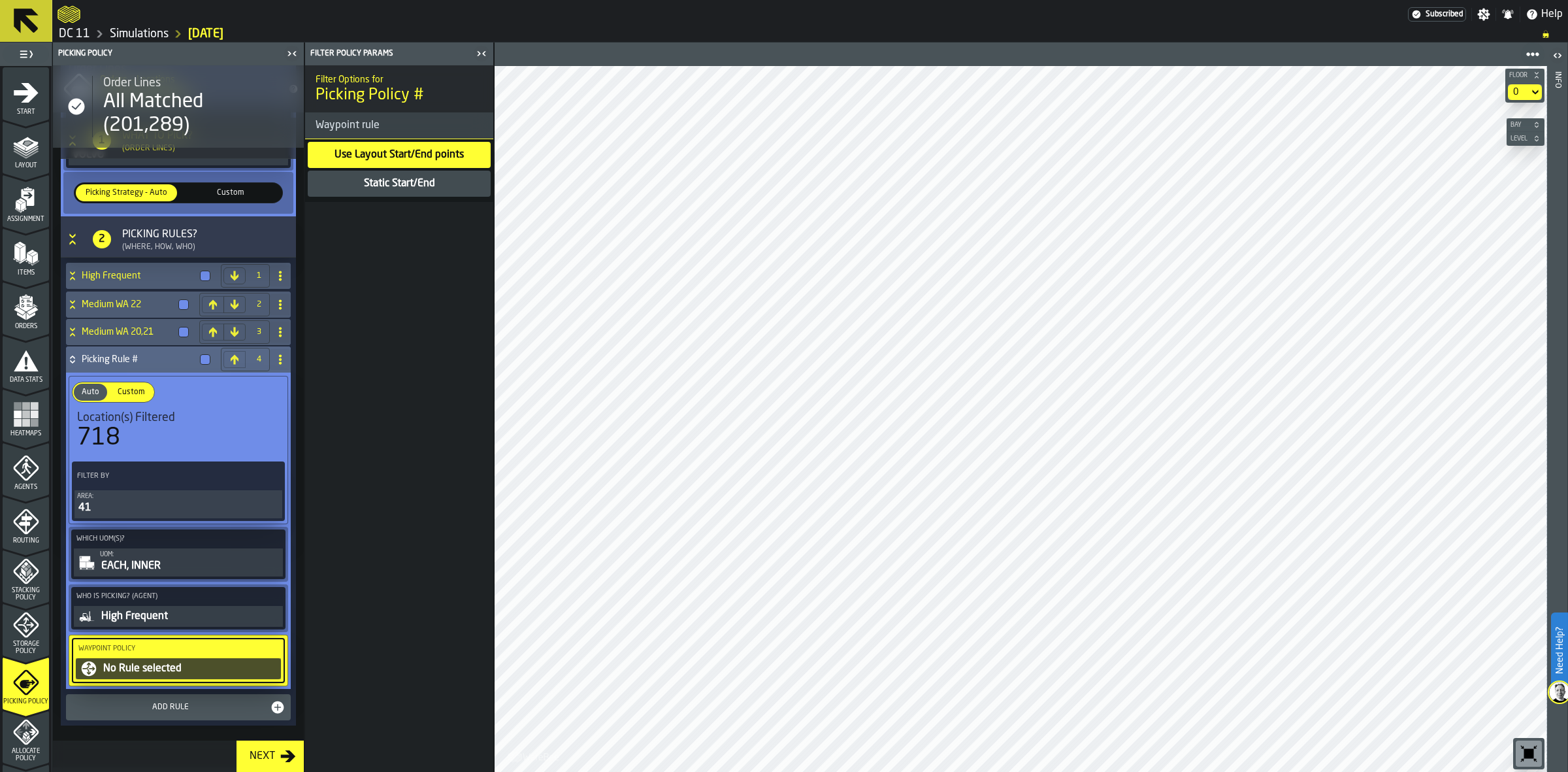
click at [381, 188] on div "Static Start/End" at bounding box center [400, 184] width 74 height 16
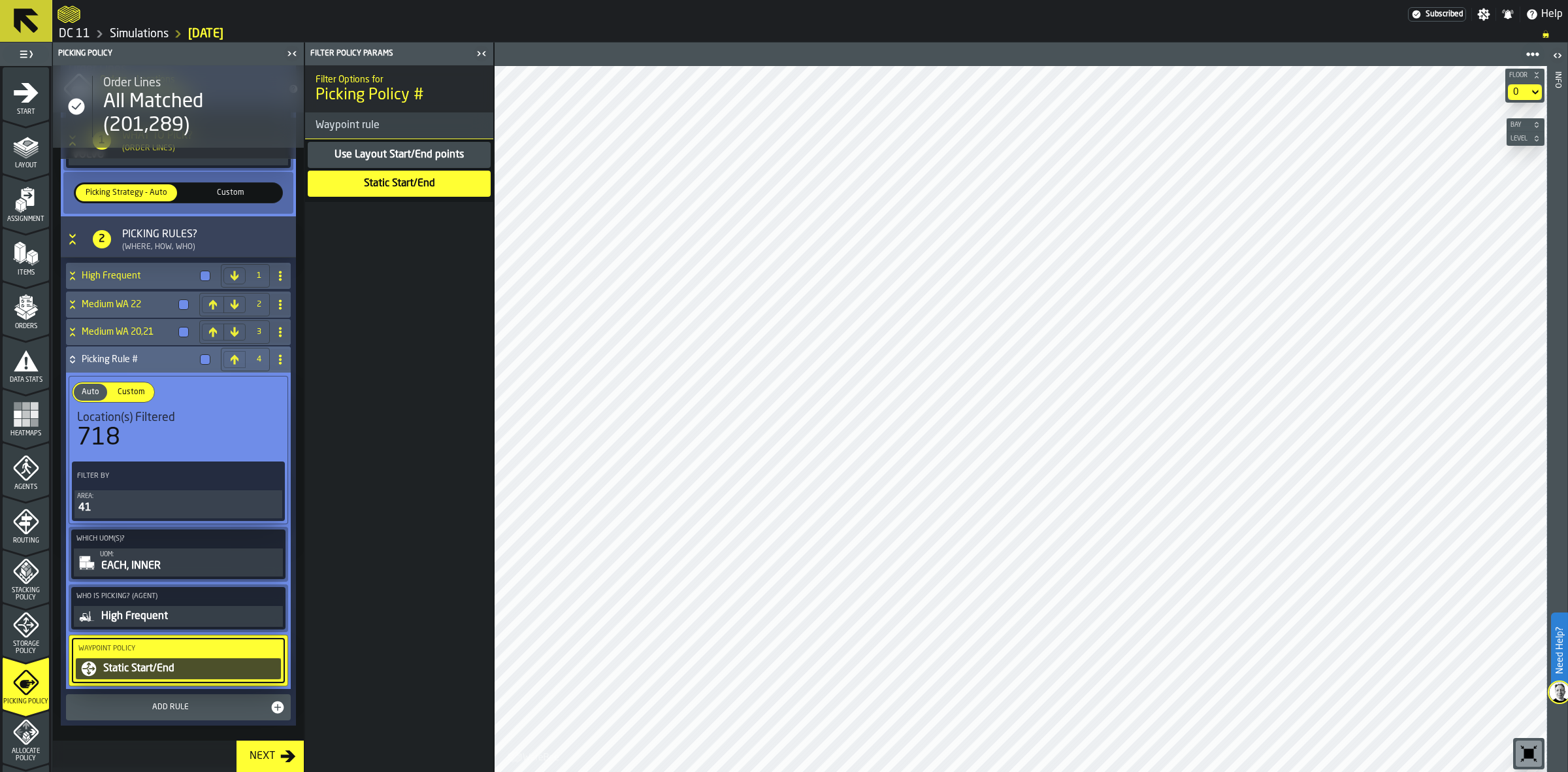
click at [275, 355] on icon at bounding box center [280, 359] width 11 height 11
click at [253, 387] on div "Rename" at bounding box center [225, 386] width 109 height 16
drag, startPoint x: 157, startPoint y: 360, endPoint x: 72, endPoint y: 349, distance: 85.7
click at [72, 349] on div "**********" at bounding box center [165, 359] width 199 height 26
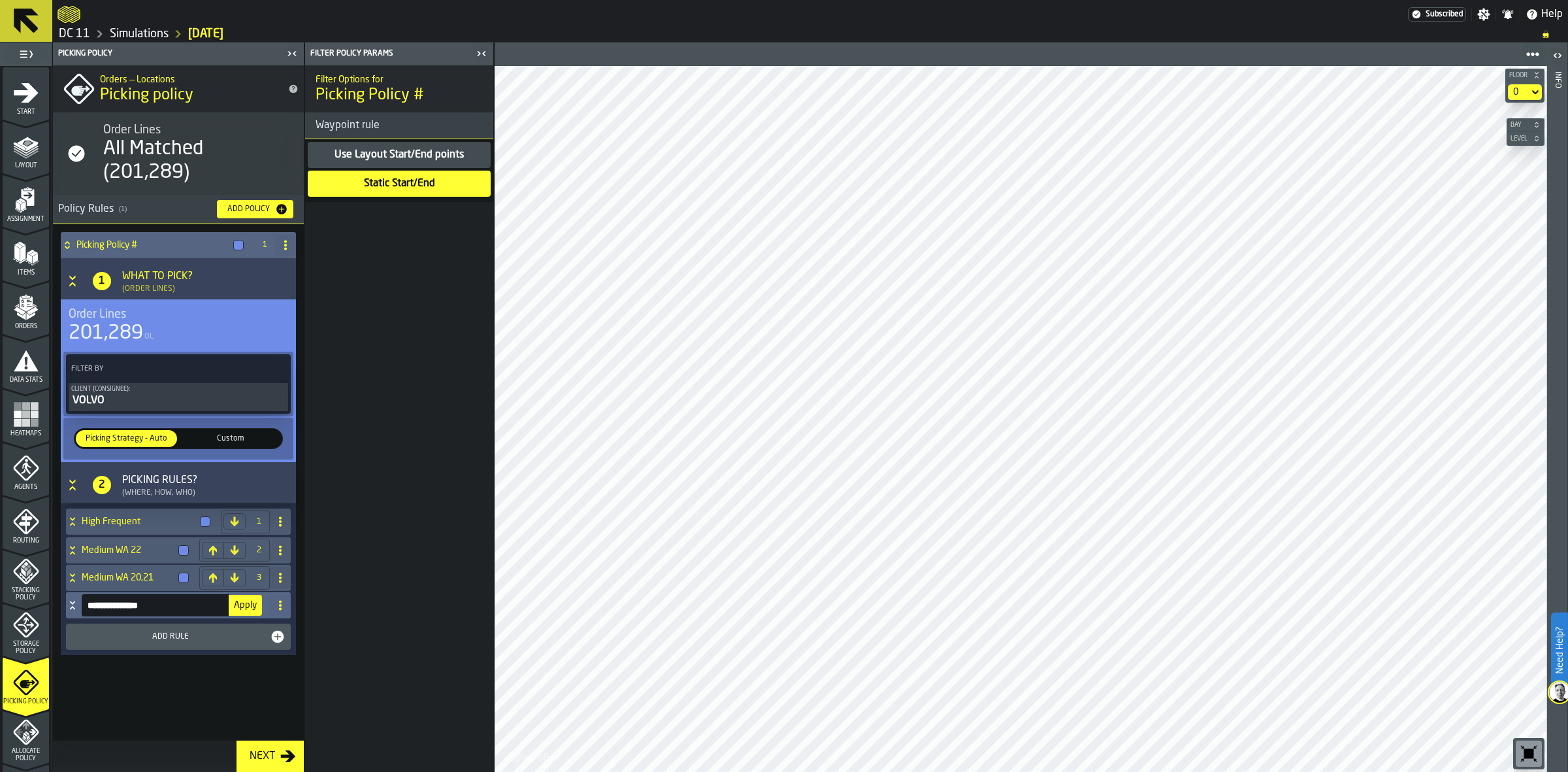
type input "**********"
click at [246, 610] on button "Apply" at bounding box center [246, 605] width 34 height 21
click at [144, 517] on h4 "High Frequent" at bounding box center [138, 521] width 113 height 11
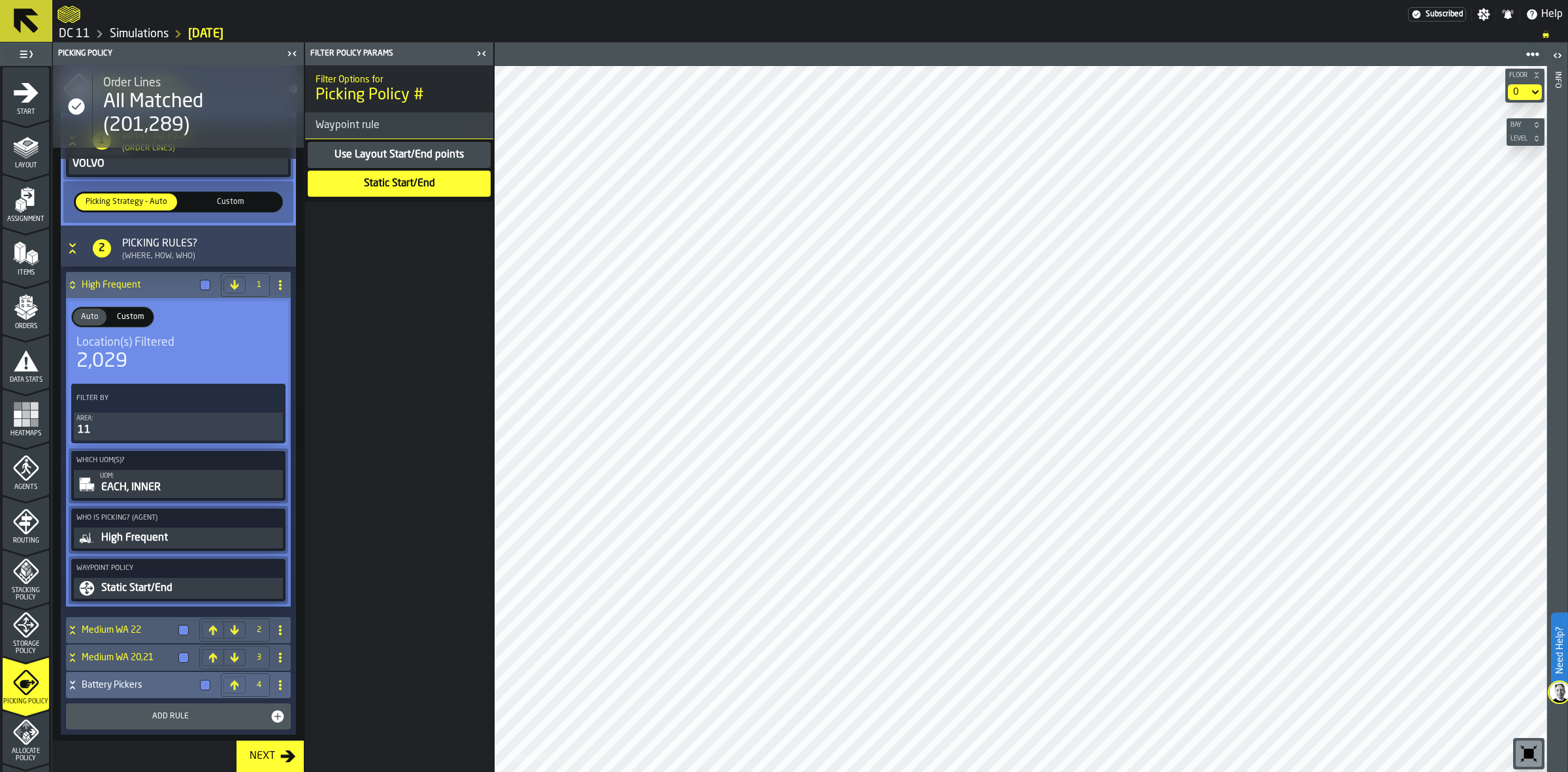
scroll to position [237, 0]
click at [136, 276] on div "High Frequent" at bounding box center [140, 285] width 149 height 26
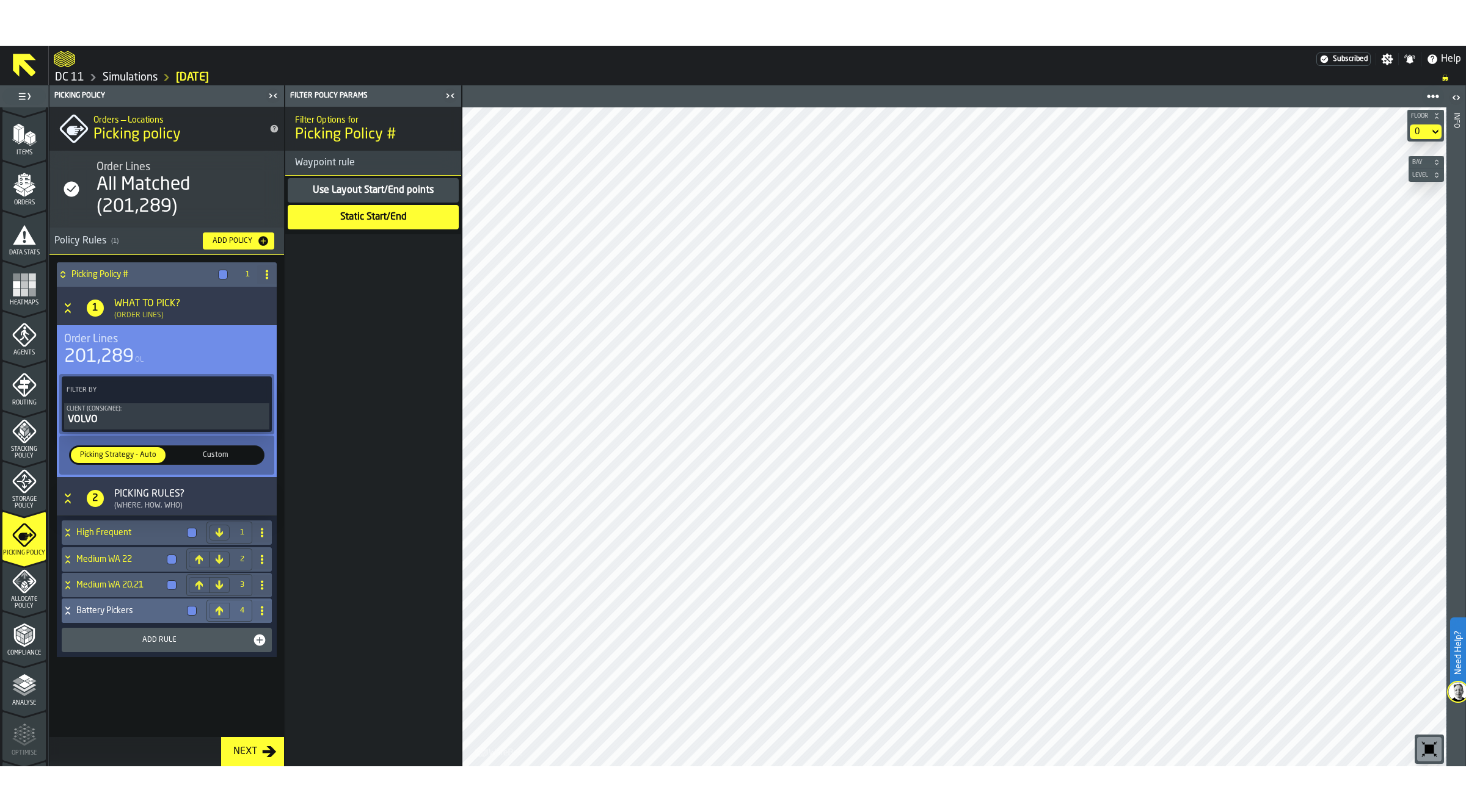
scroll to position [149, 0]
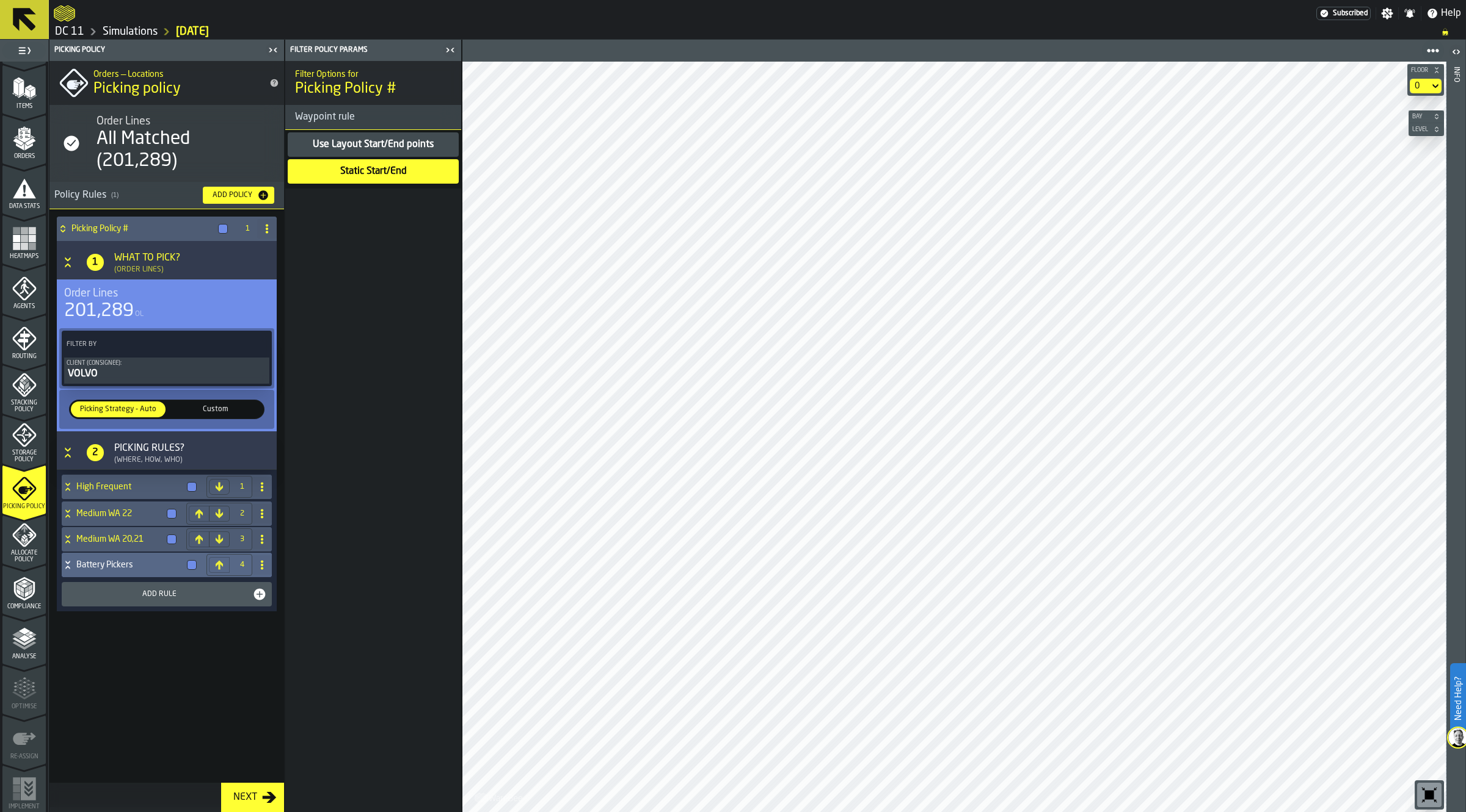
click at [26, 305] on span "Agents" at bounding box center [24, 306] width 44 height 7
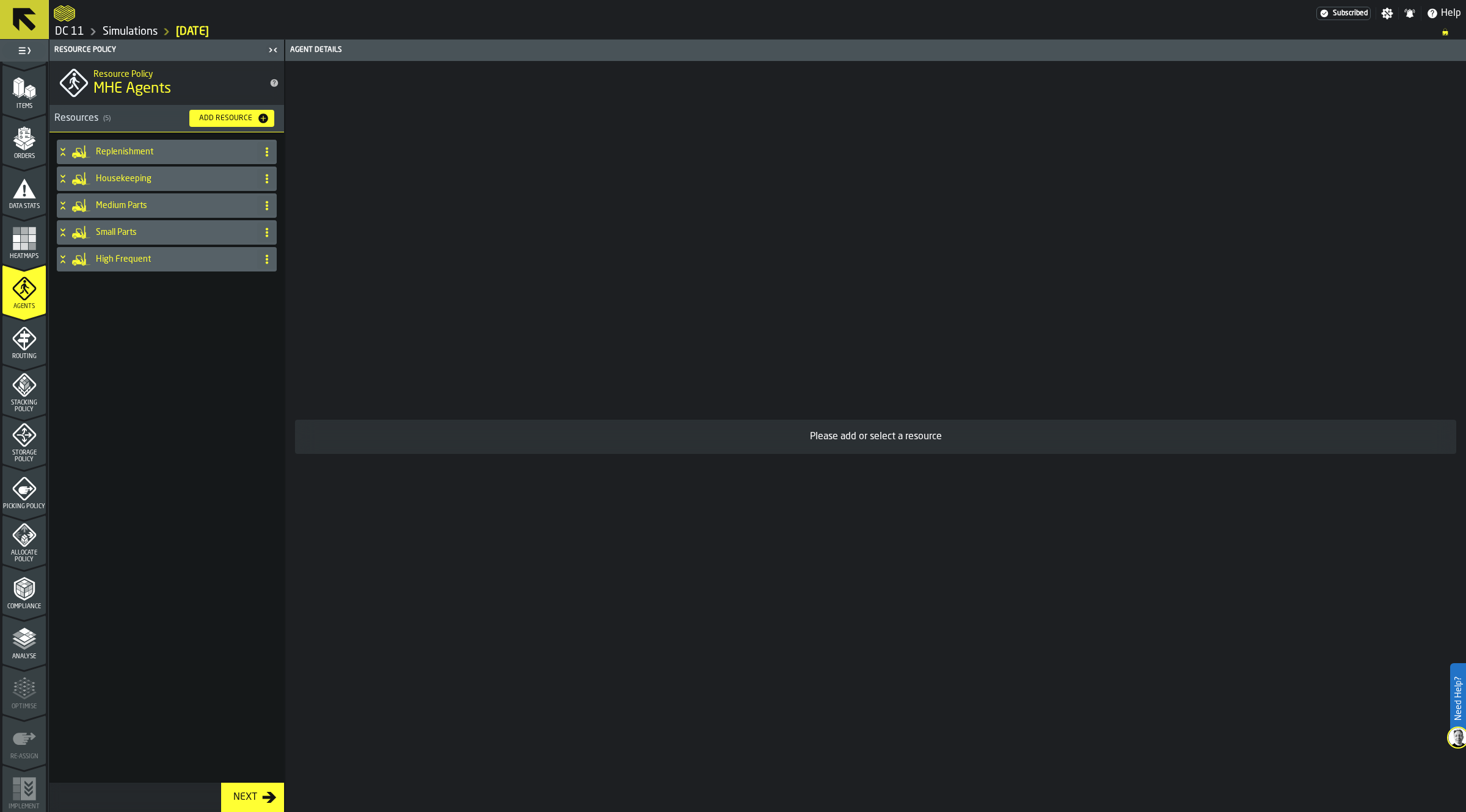
click at [151, 151] on h4 "Replenishment" at bounding box center [174, 151] width 156 height 10
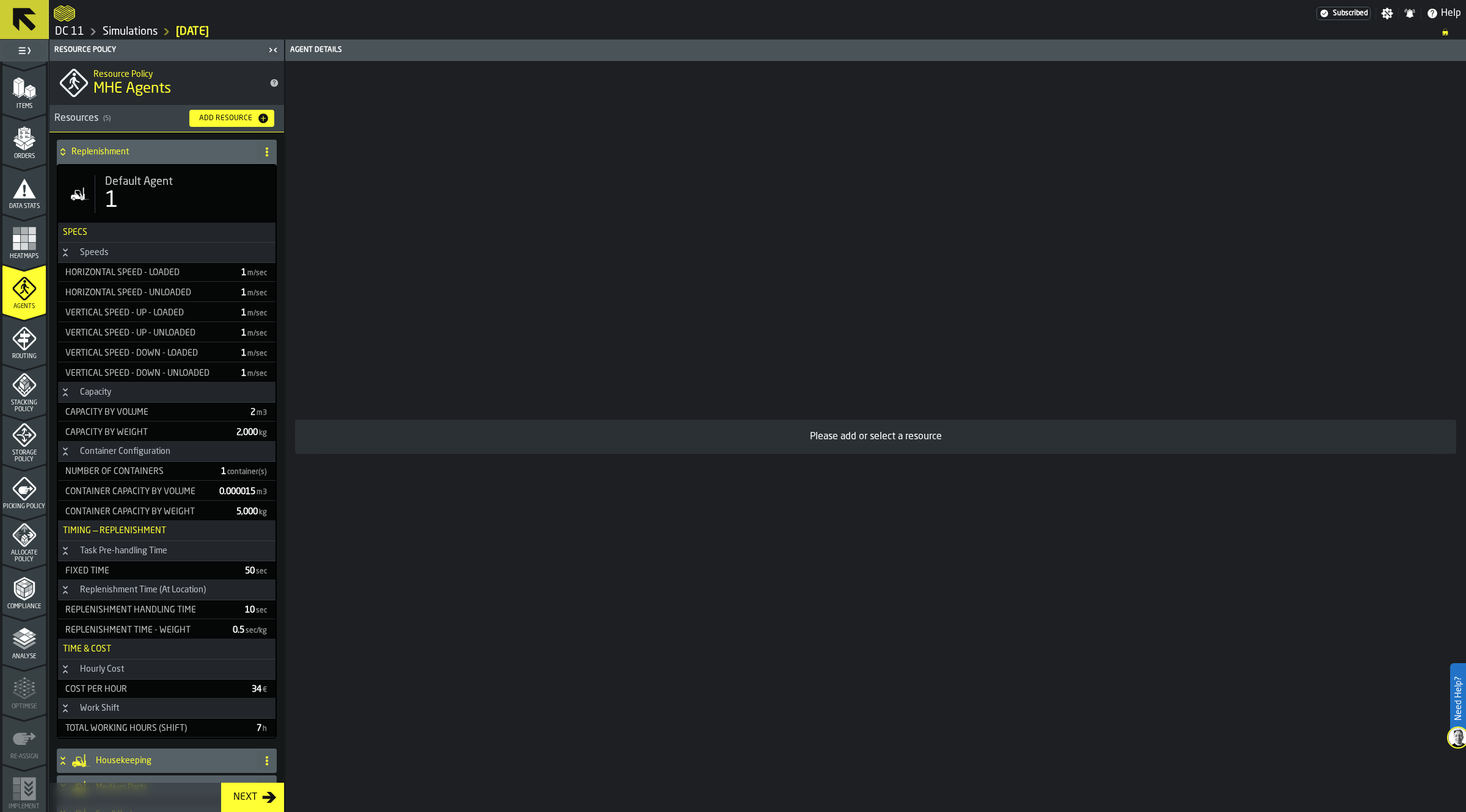
scroll to position [77, 0]
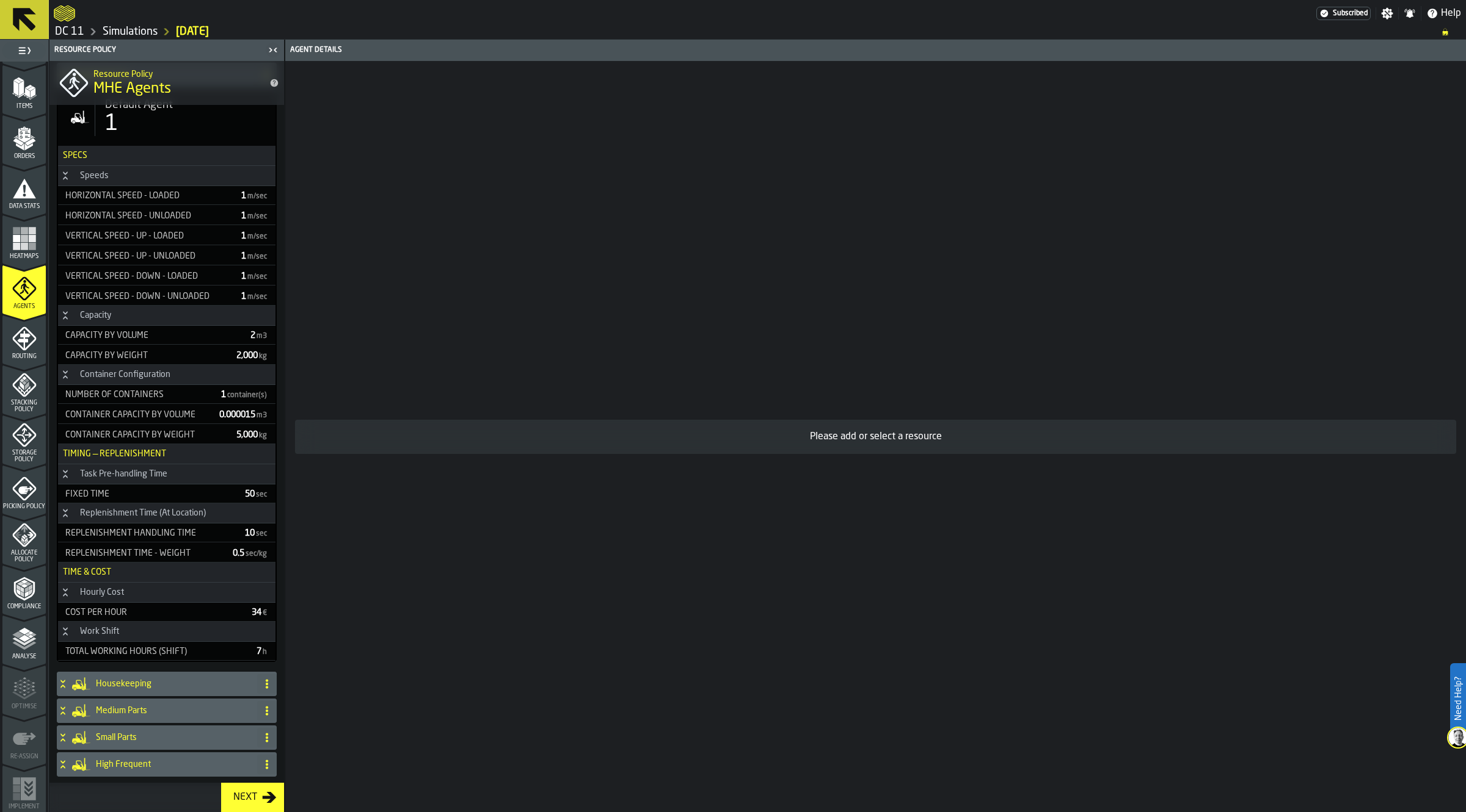
click at [140, 139] on div "Default Agent 1" at bounding box center [166, 117] width 218 height 58
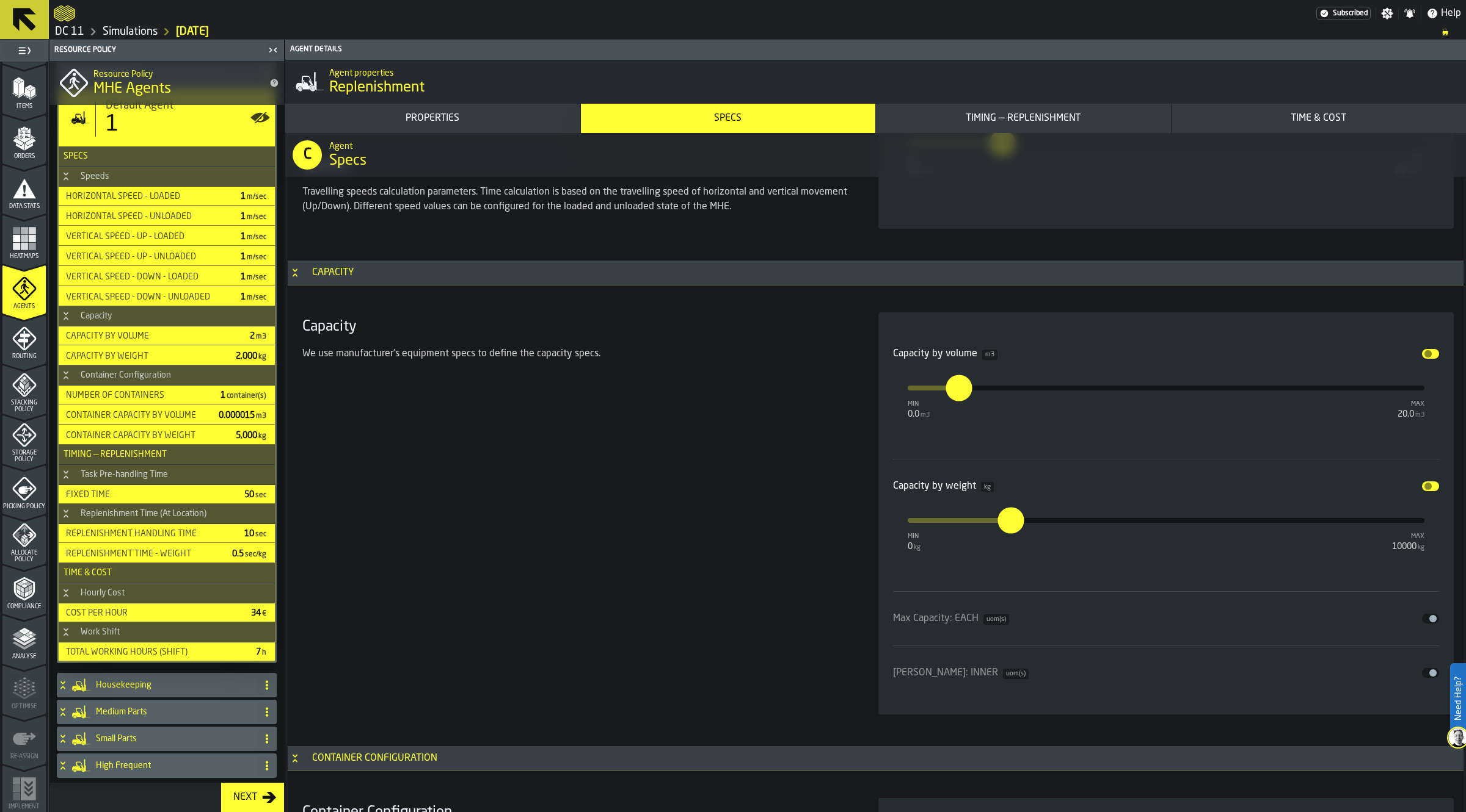
scroll to position [1972, 0]
click at [1427, 352] on span "input-slider-Capacity by volume" at bounding box center [1428, 353] width 7 height 7
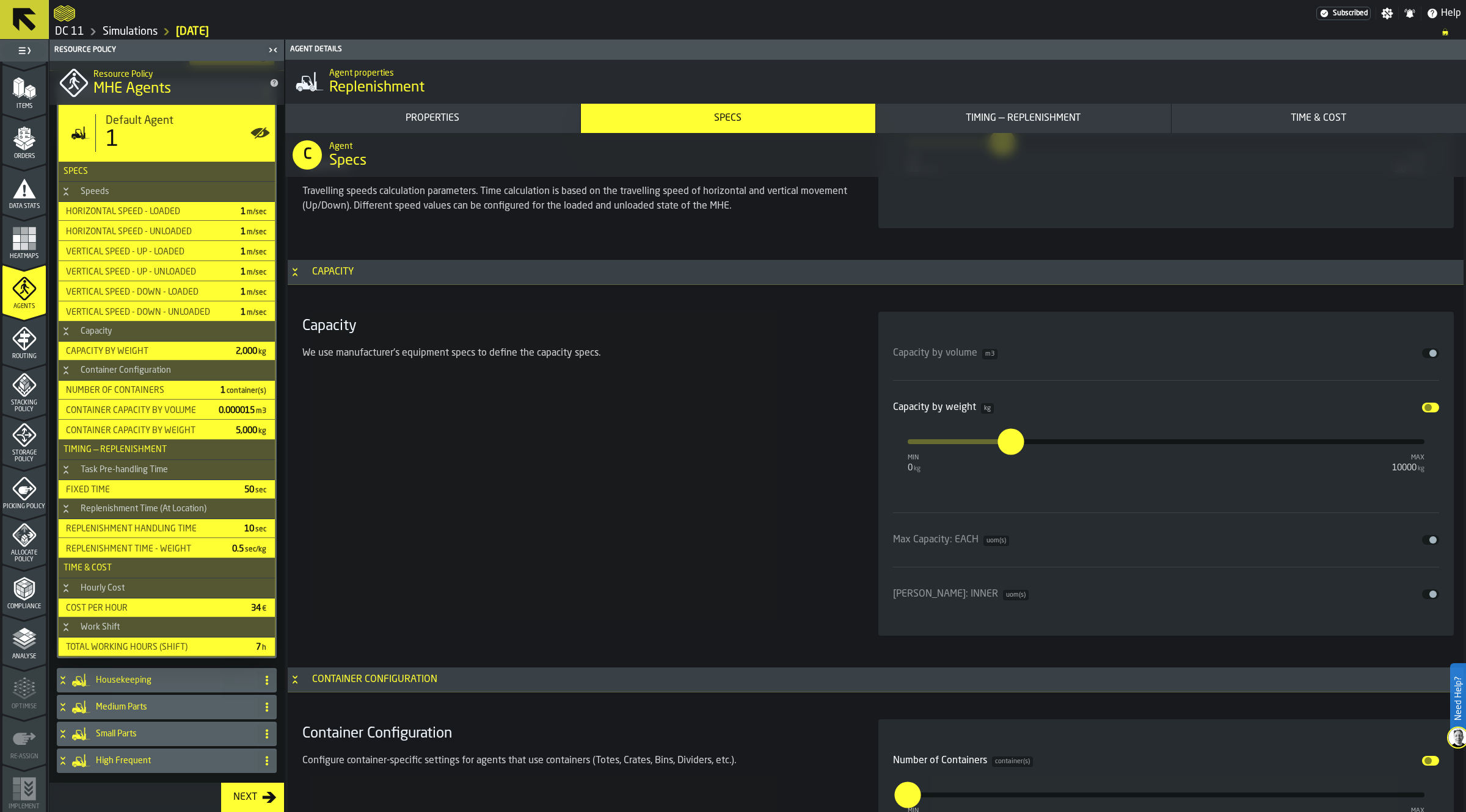
scroll to position [64, 0]
click at [1428, 404] on button "Disable" at bounding box center [1430, 408] width 17 height 10
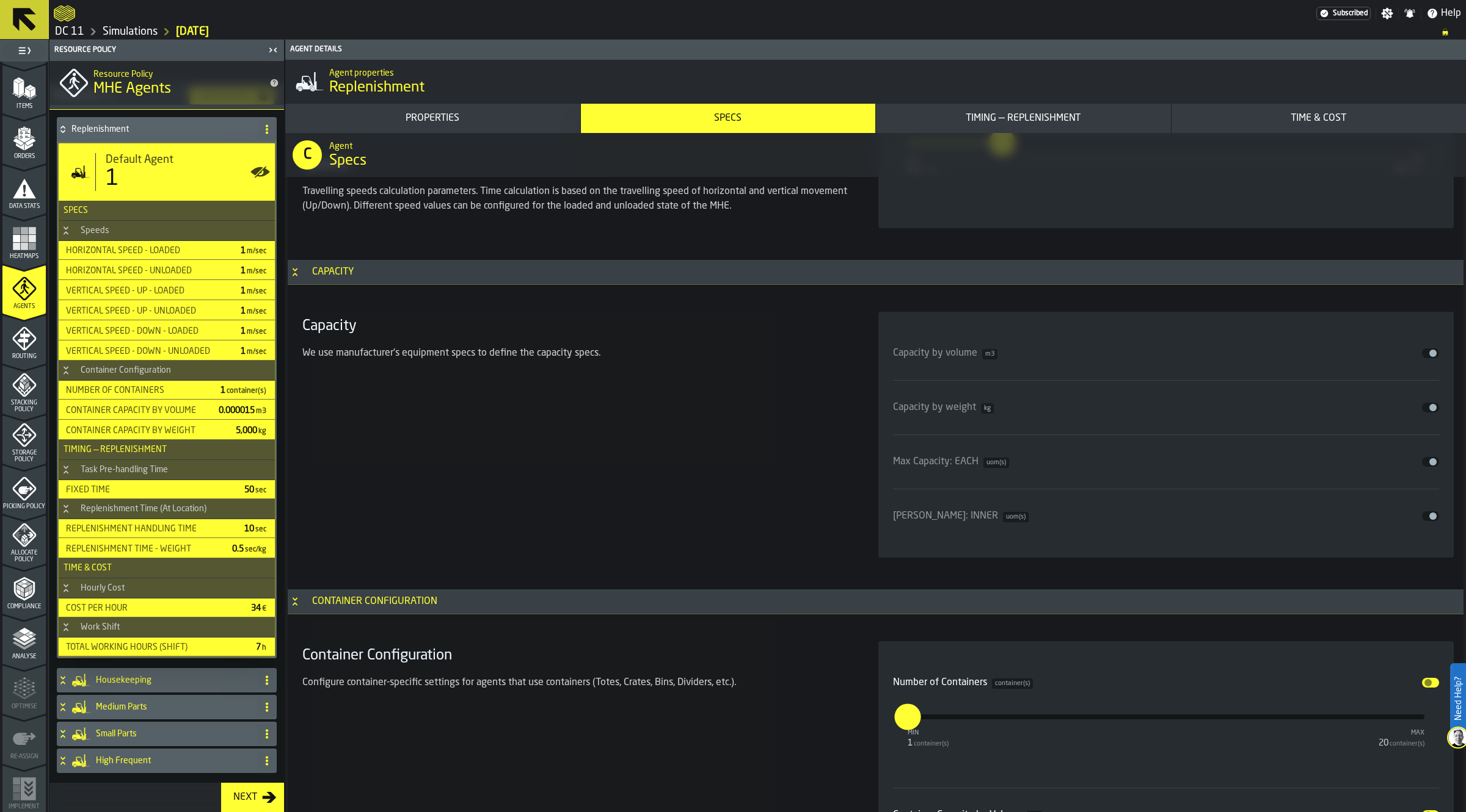
scroll to position [25, 0]
click at [128, 681] on h4 "Housekeeping" at bounding box center [174, 680] width 156 height 10
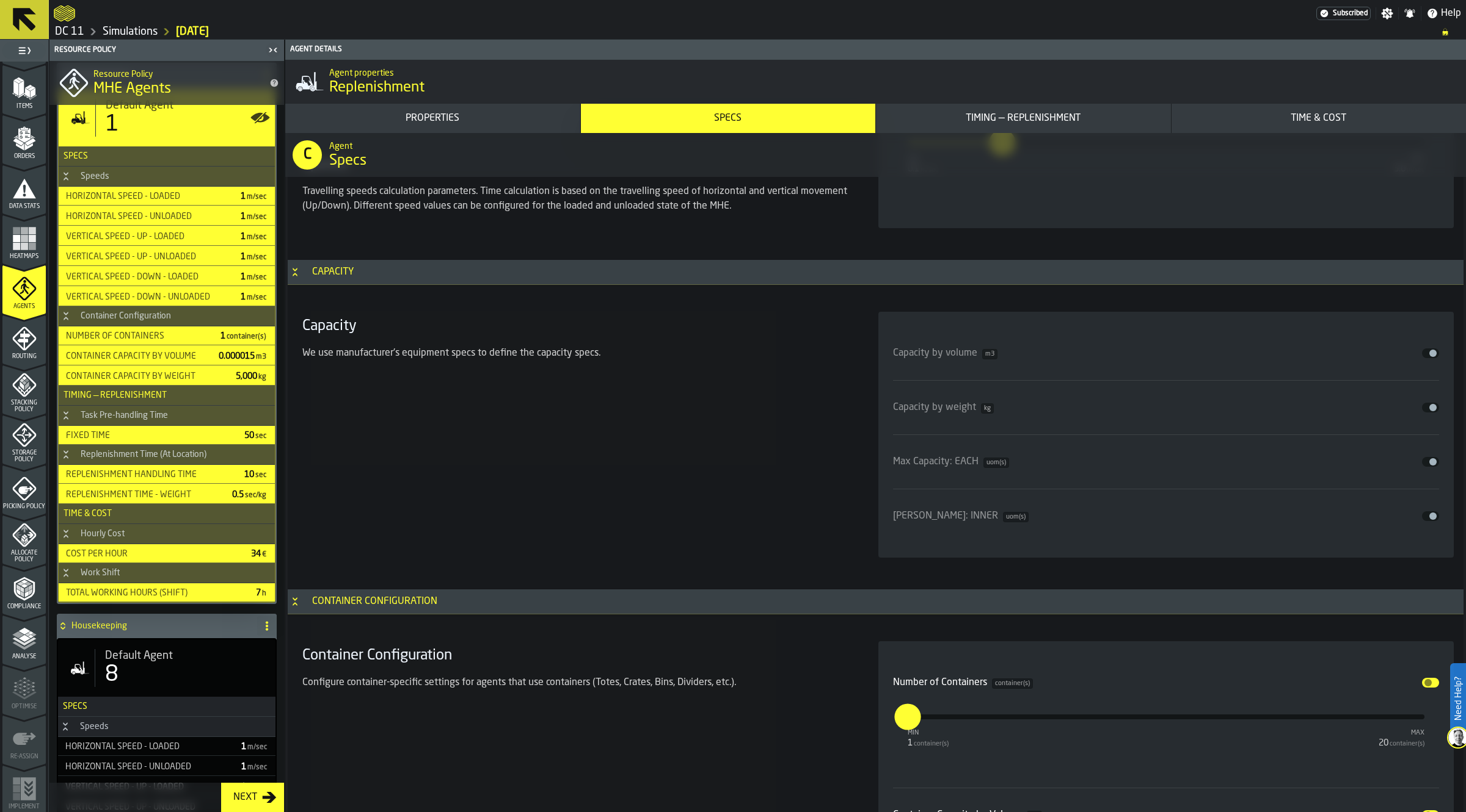
click at [159, 666] on div "8" at bounding box center [185, 674] width 161 height 24
type input "**"
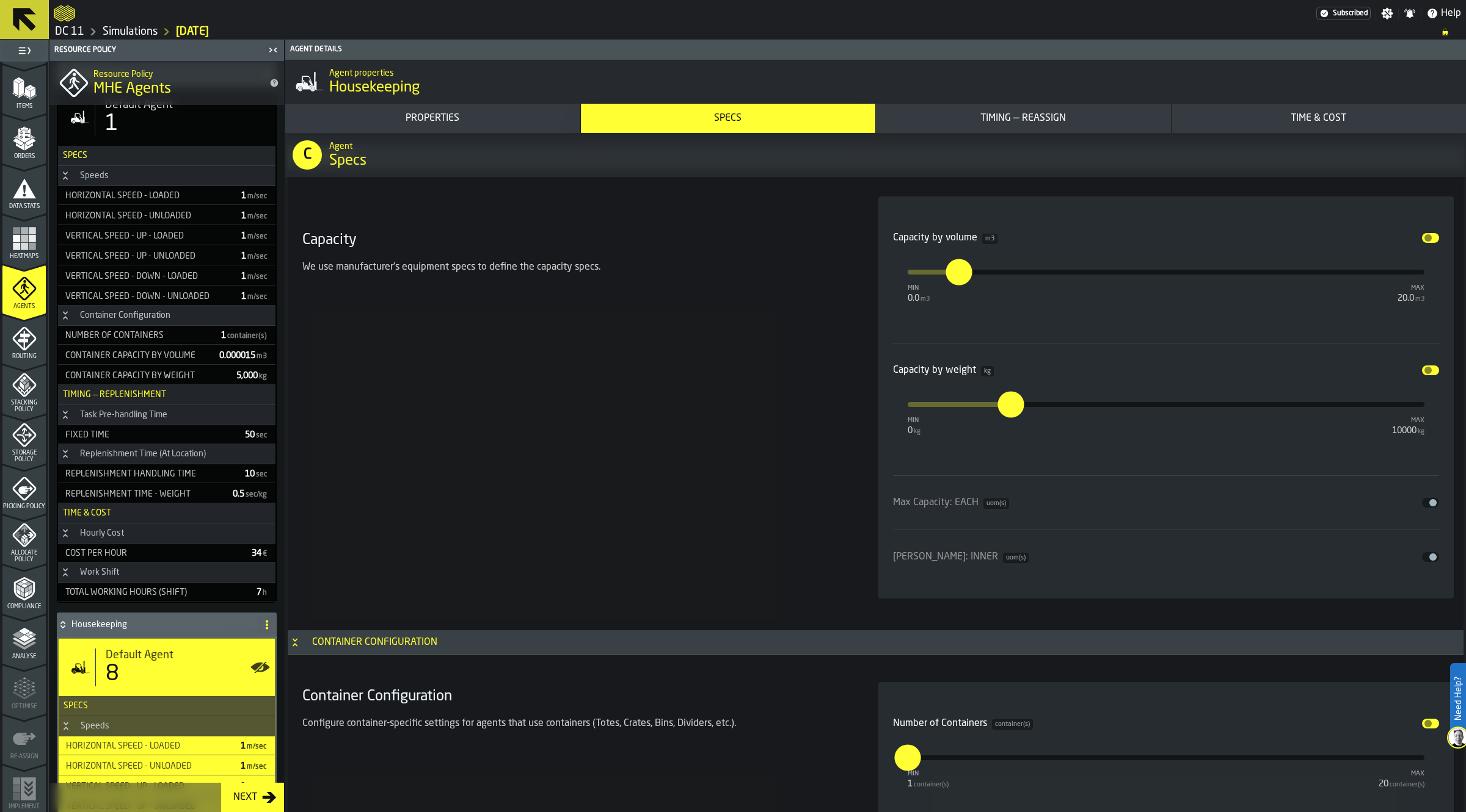
scroll to position [2140, 0]
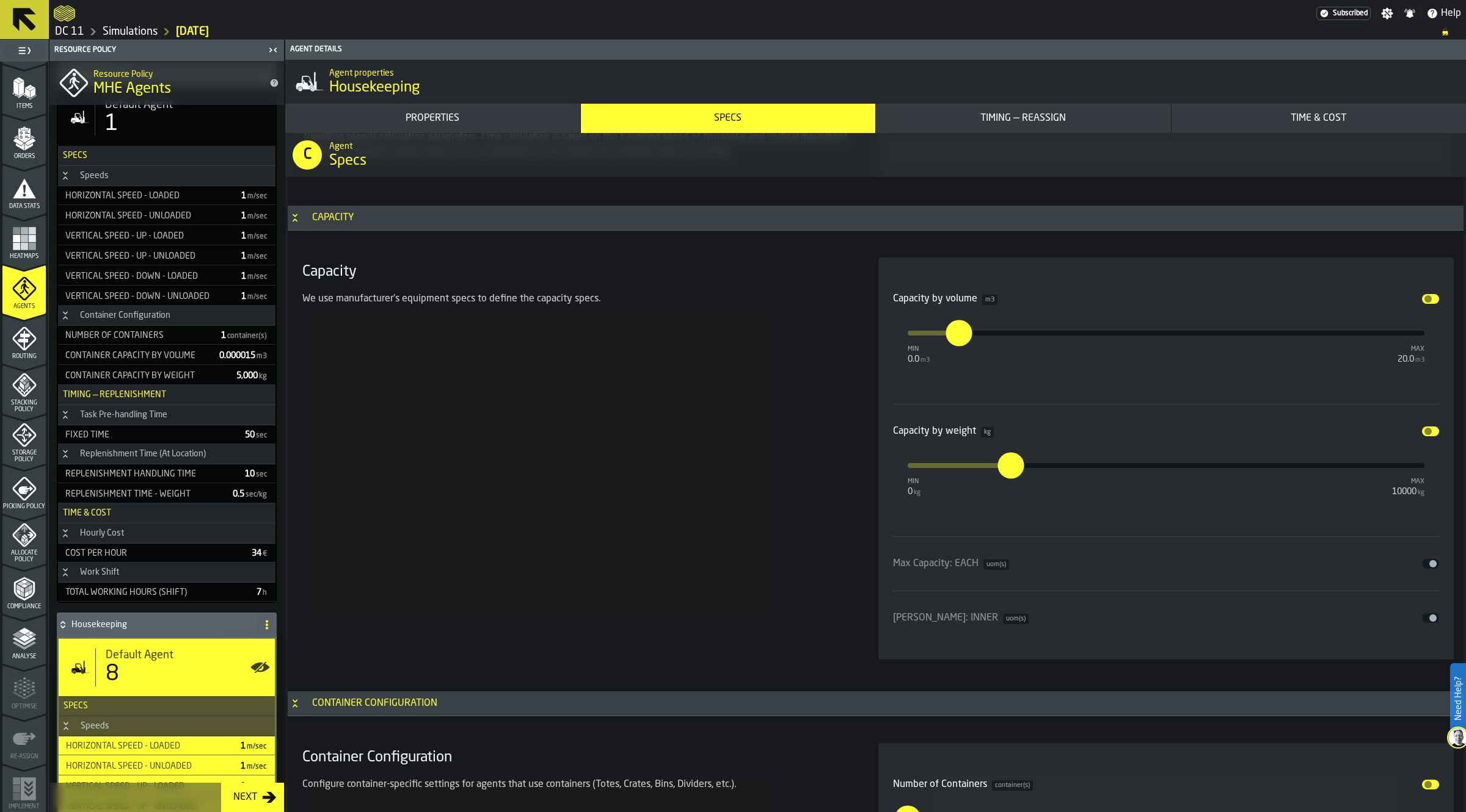
click at [1426, 299] on span "input-slider-Capacity by volume" at bounding box center [1428, 299] width 7 height 7
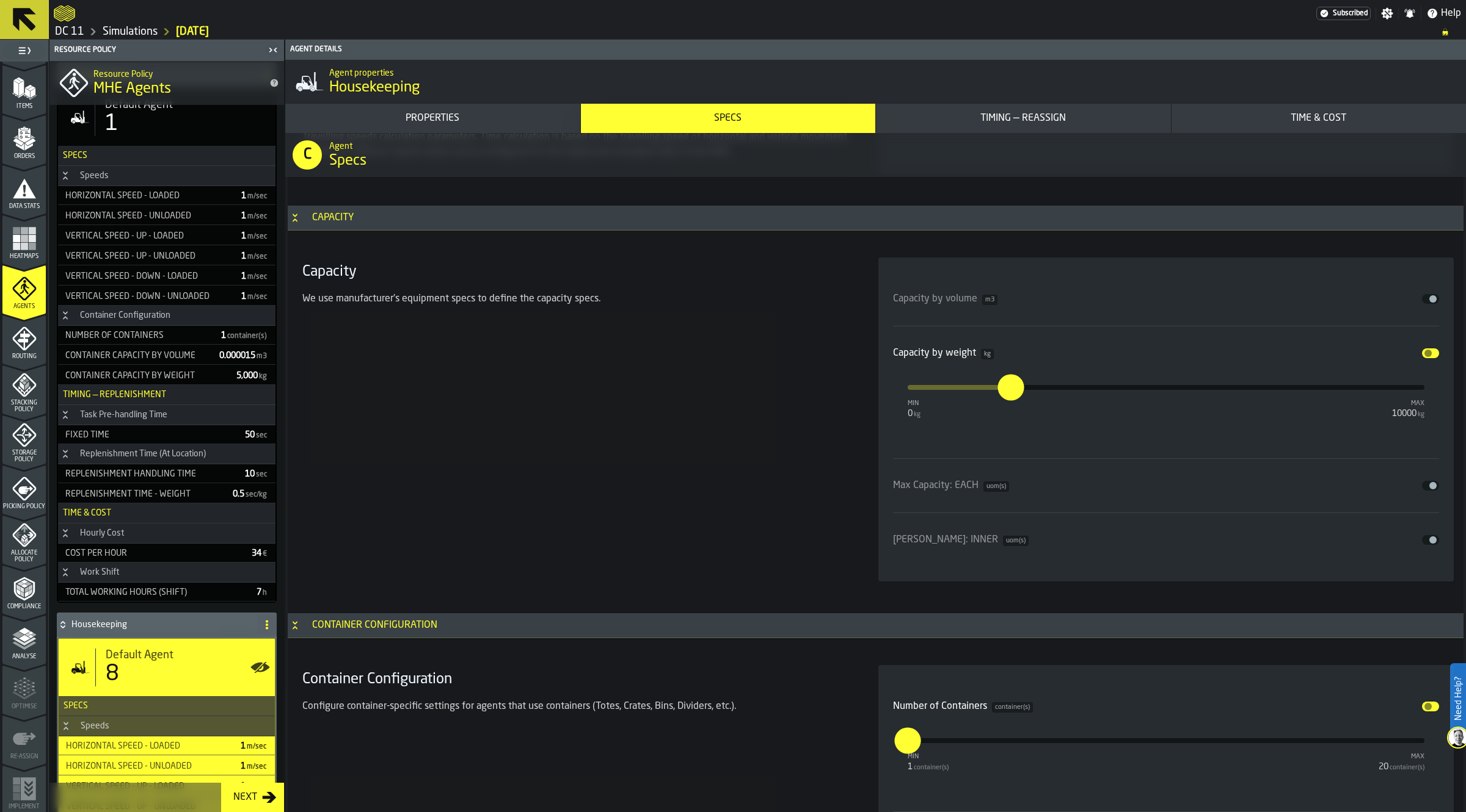
click at [1428, 351] on button "Disable" at bounding box center [1430, 353] width 17 height 10
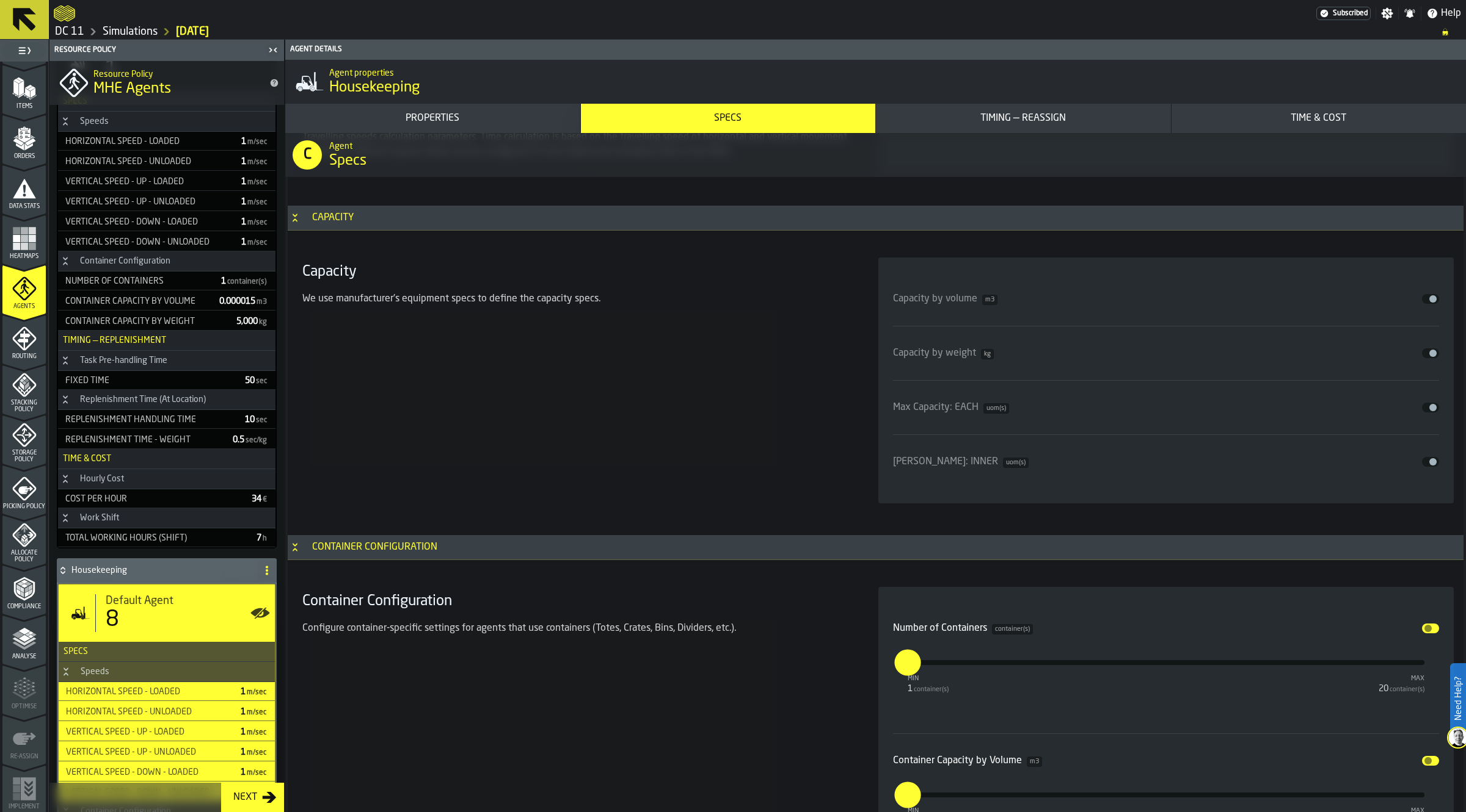
scroll to position [0, 0]
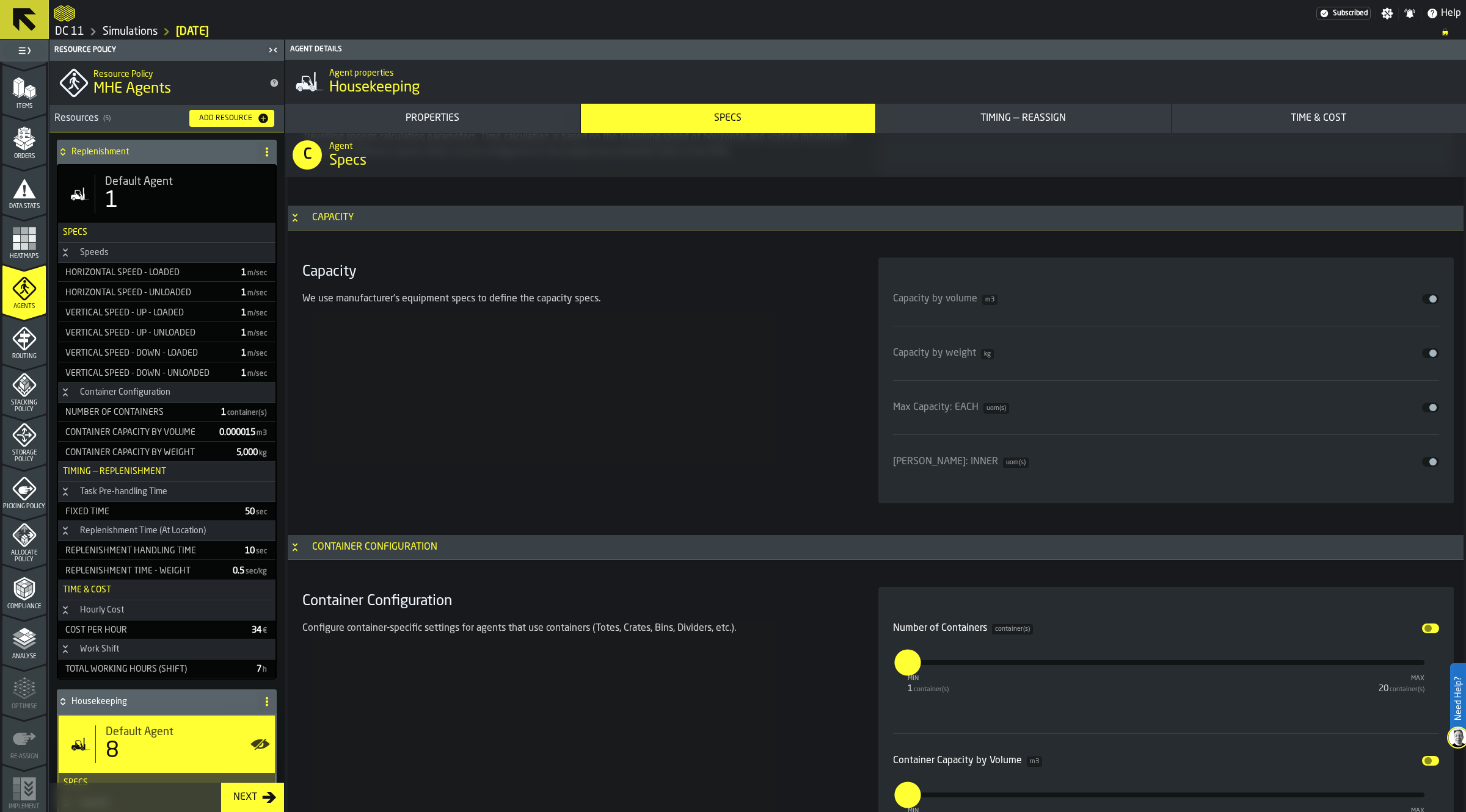
click at [59, 151] on icon at bounding box center [62, 151] width 12 height 10
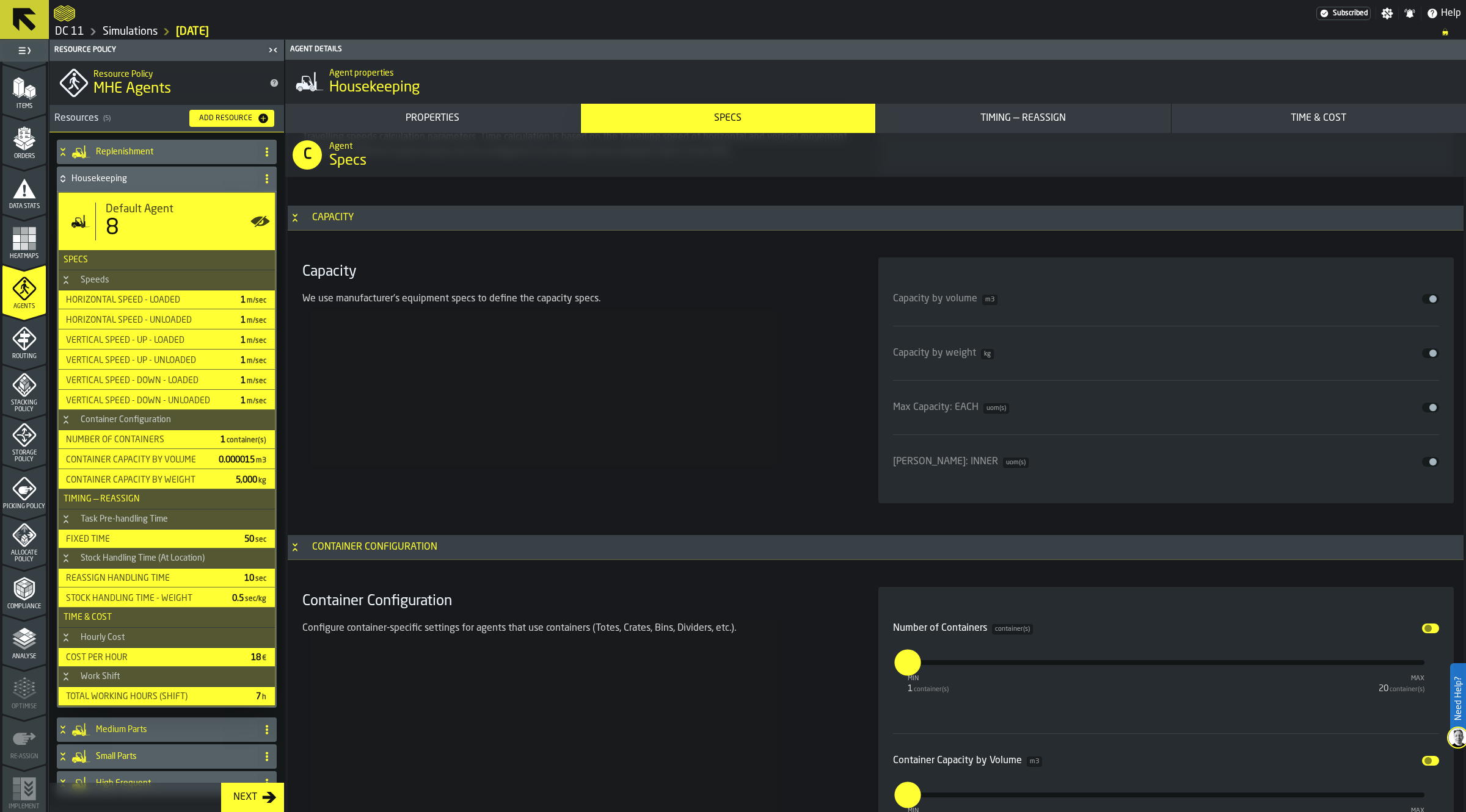
click at [69, 177] on icon at bounding box center [62, 178] width 12 height 10
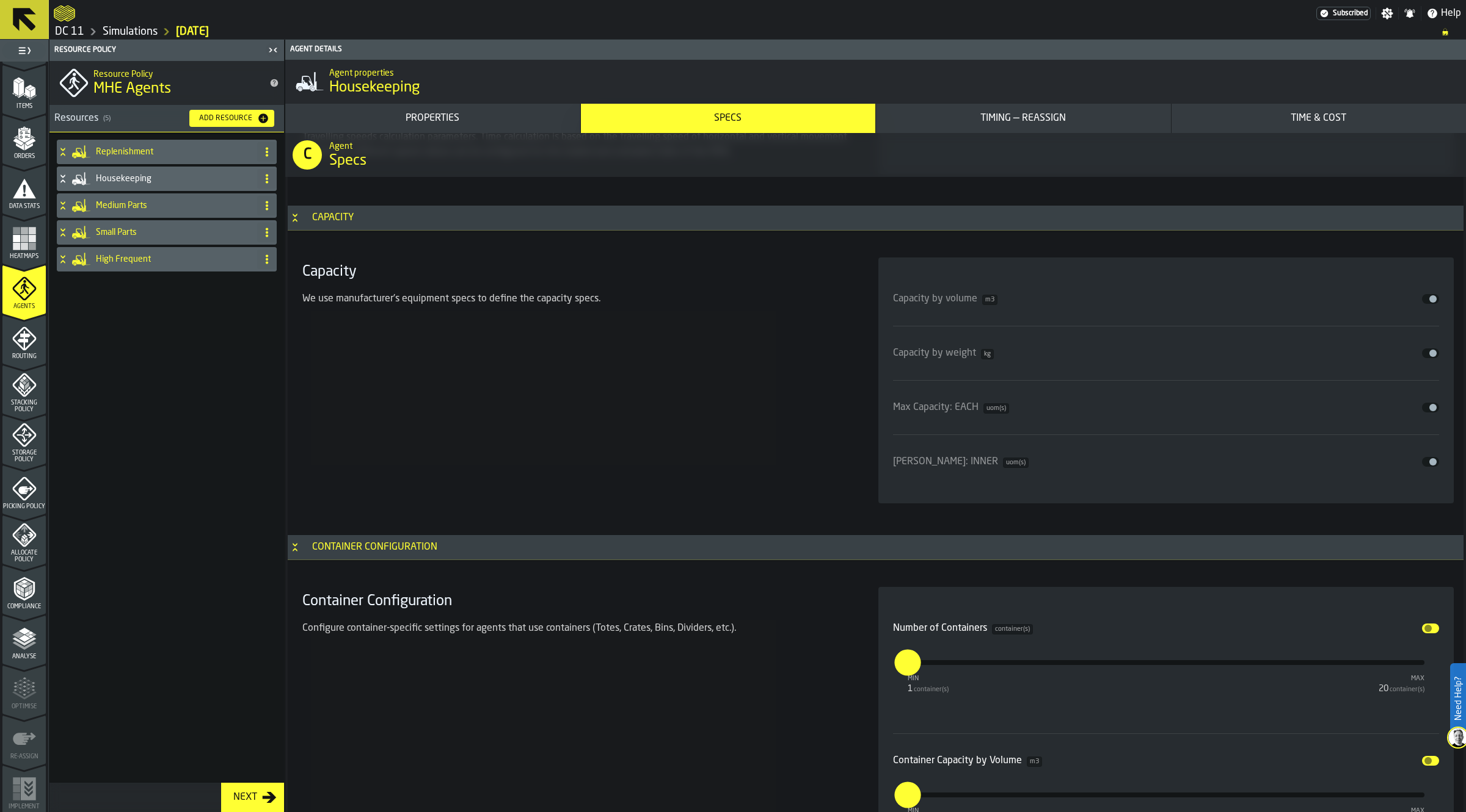
click at [138, 205] on h4 "Medium Parts" at bounding box center [174, 205] width 156 height 10
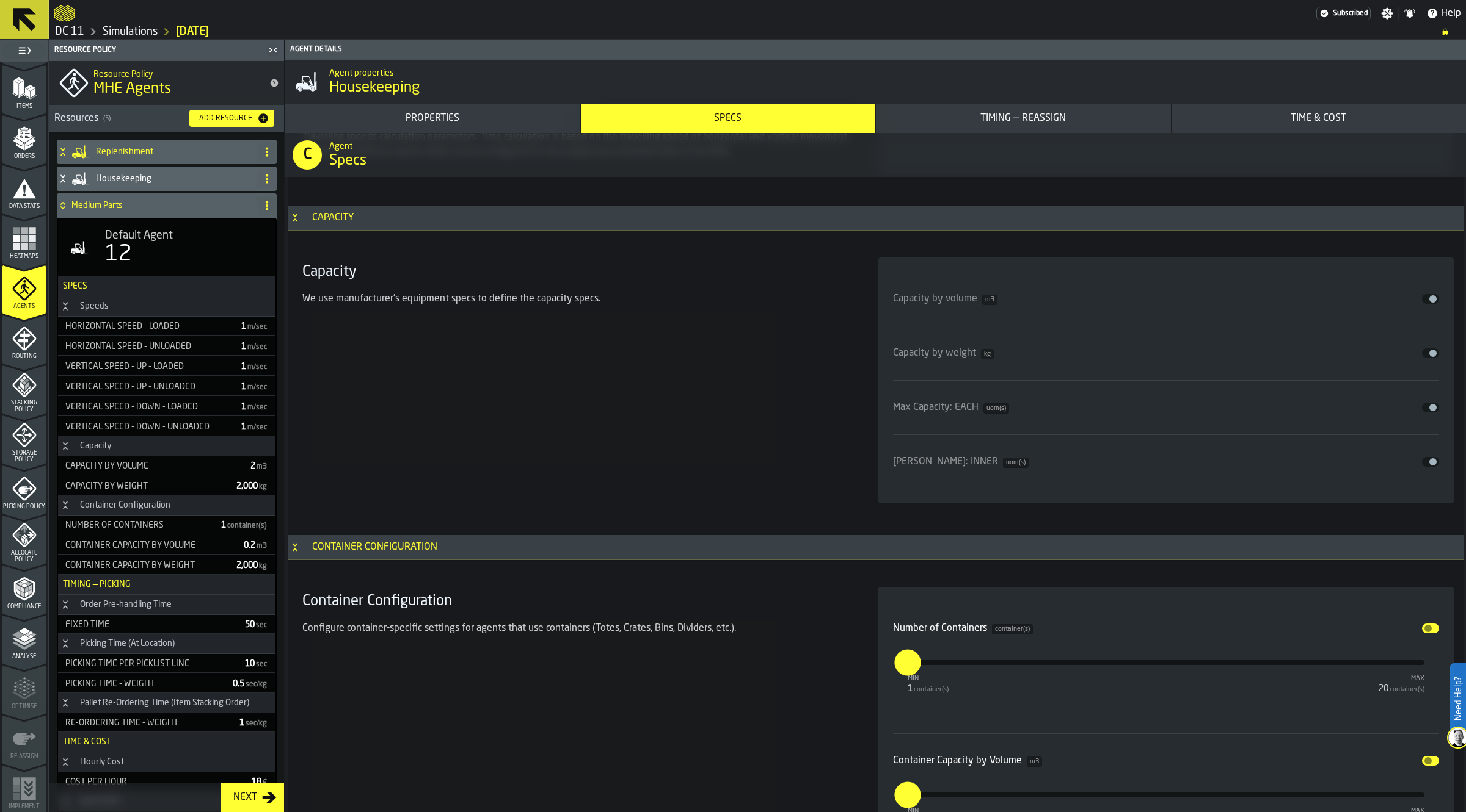
click at [105, 236] on span "Default Agent" at bounding box center [139, 235] width 68 height 13
type input "****"
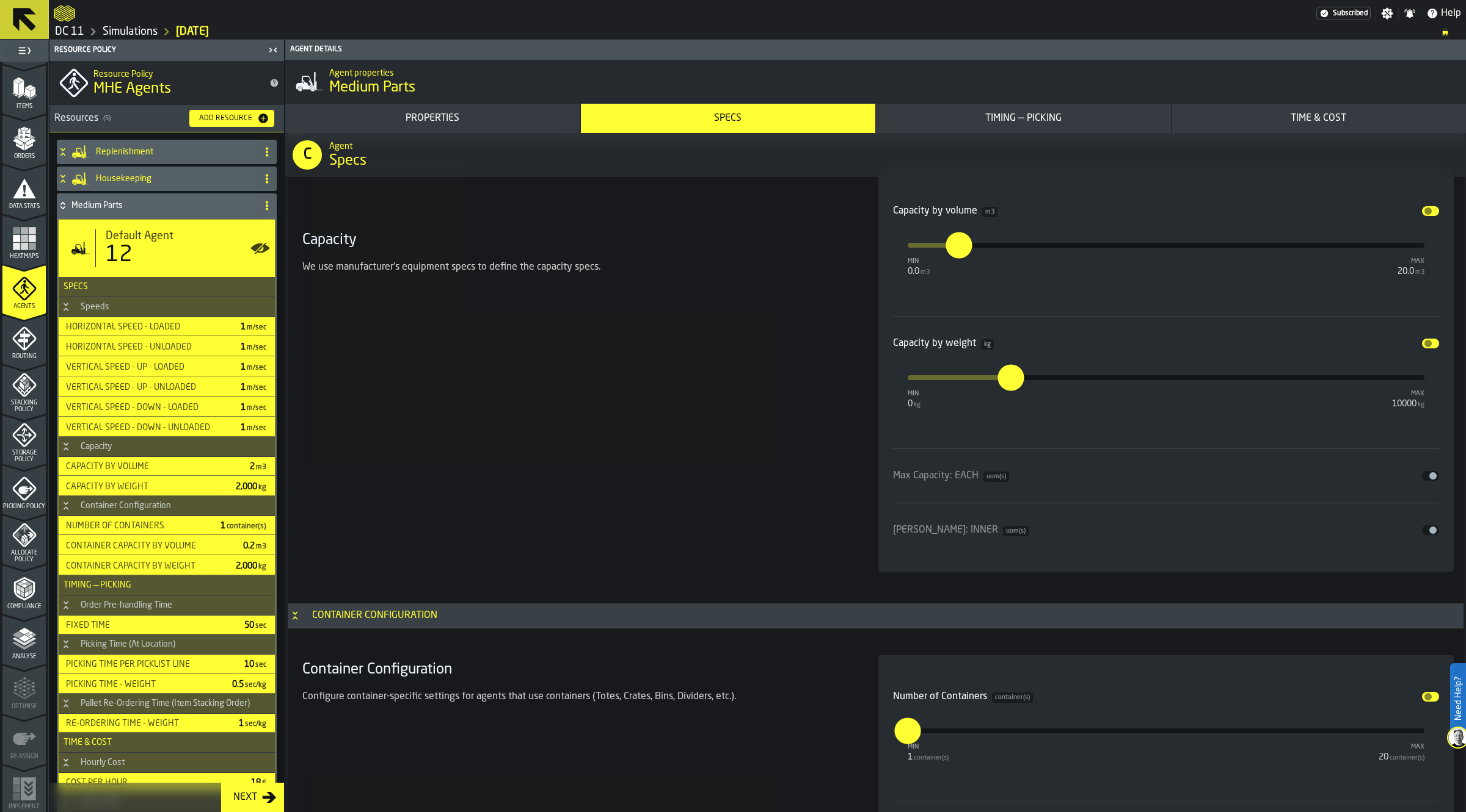
scroll to position [2052, 0]
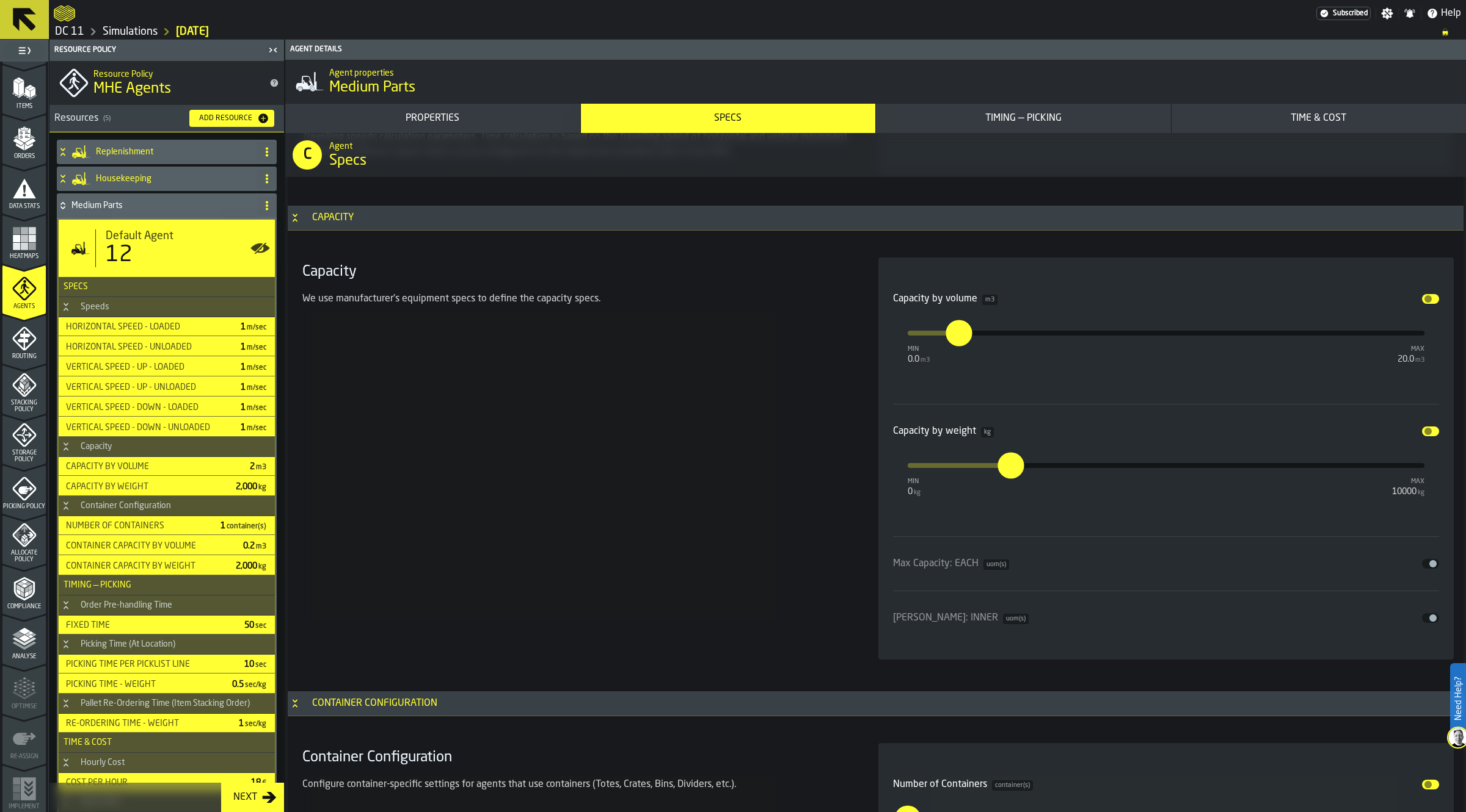
click at [1427, 296] on span "input-slider-Capacity by volume" at bounding box center [1428, 299] width 7 height 7
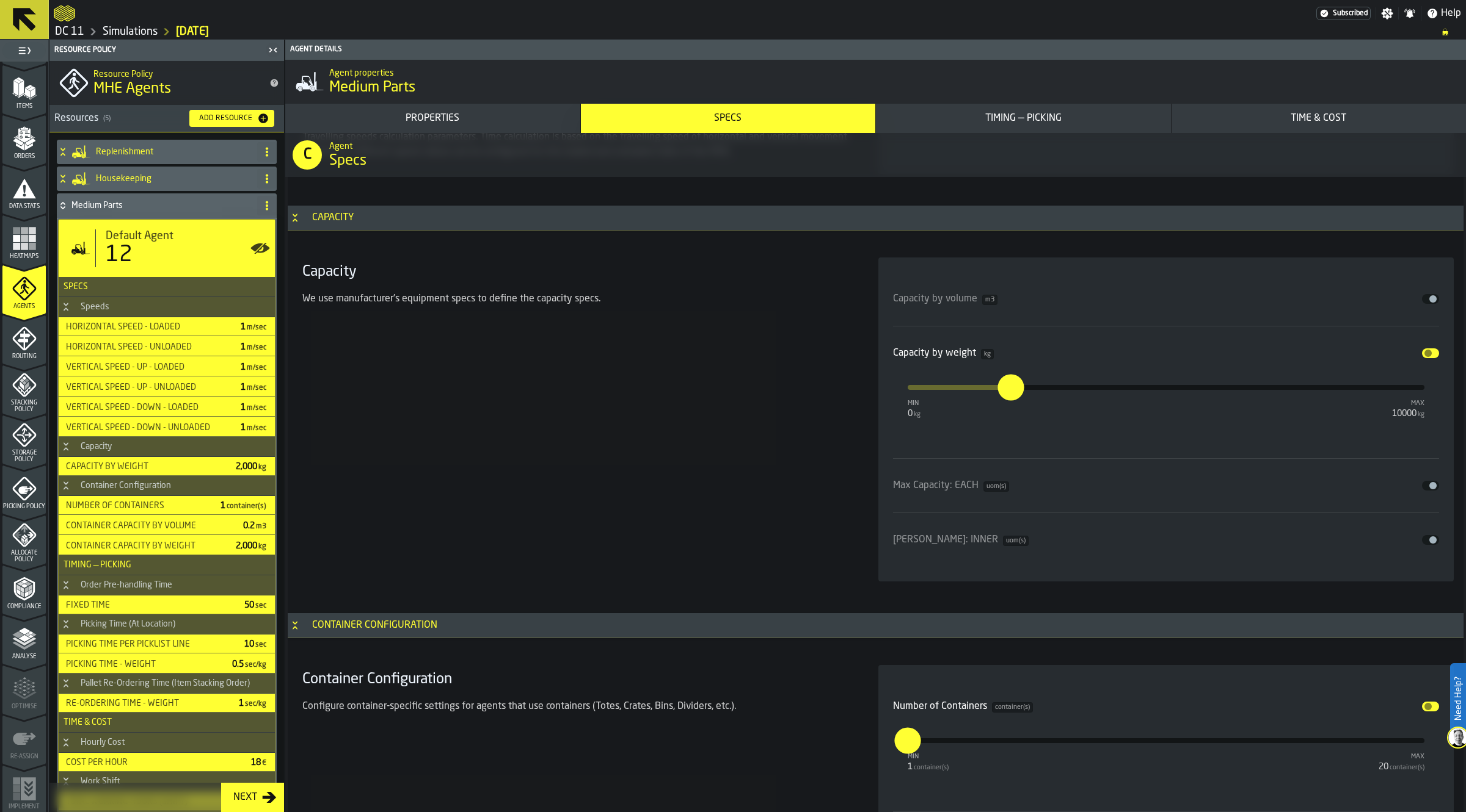
click at [1432, 356] on button "Disable" at bounding box center [1430, 353] width 17 height 10
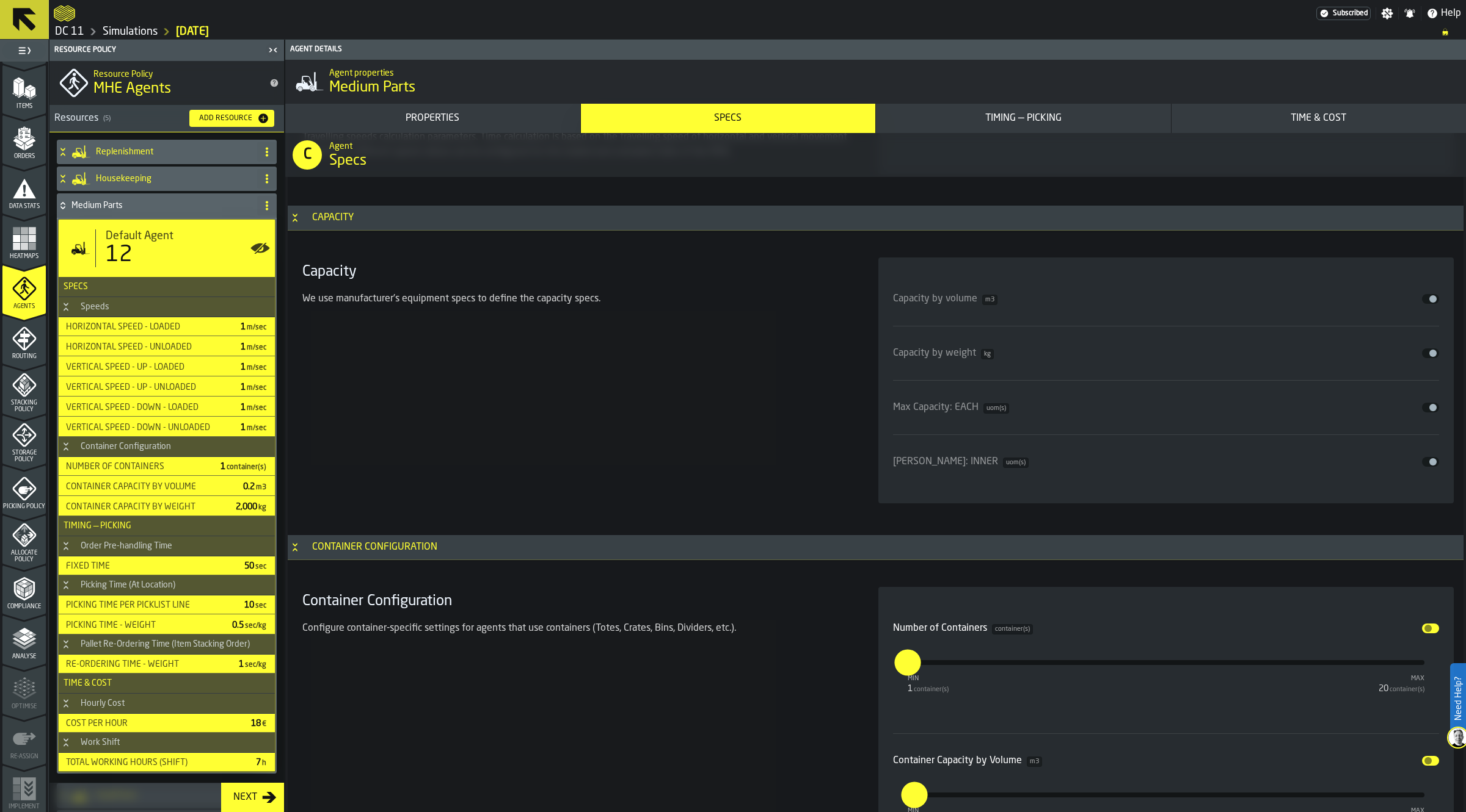
click at [151, 209] on h4 "Medium Parts" at bounding box center [162, 205] width 180 height 10
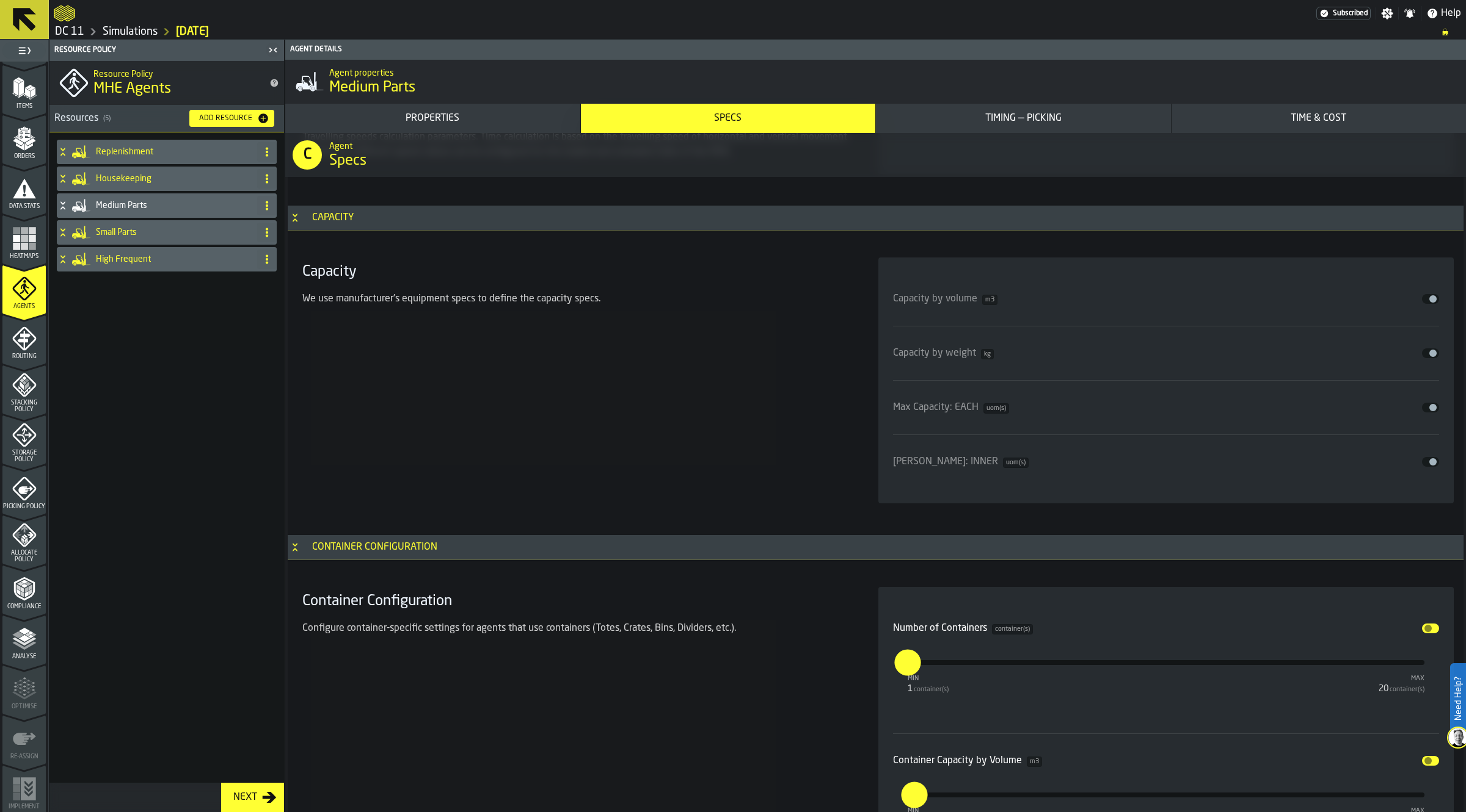
click at [140, 234] on h4 "Small Parts" at bounding box center [174, 232] width 156 height 10
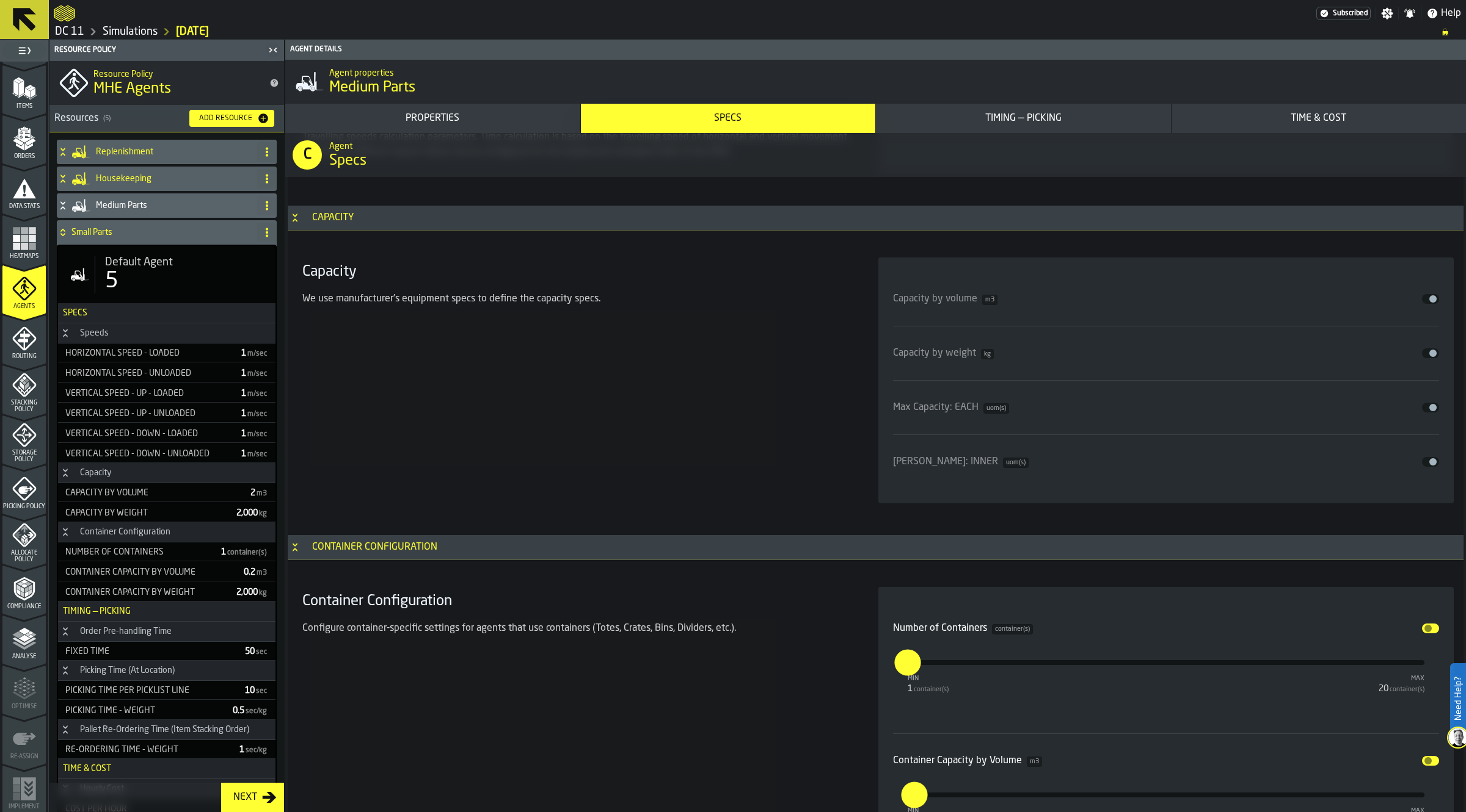
click at [148, 273] on div "5" at bounding box center [185, 282] width 161 height 24
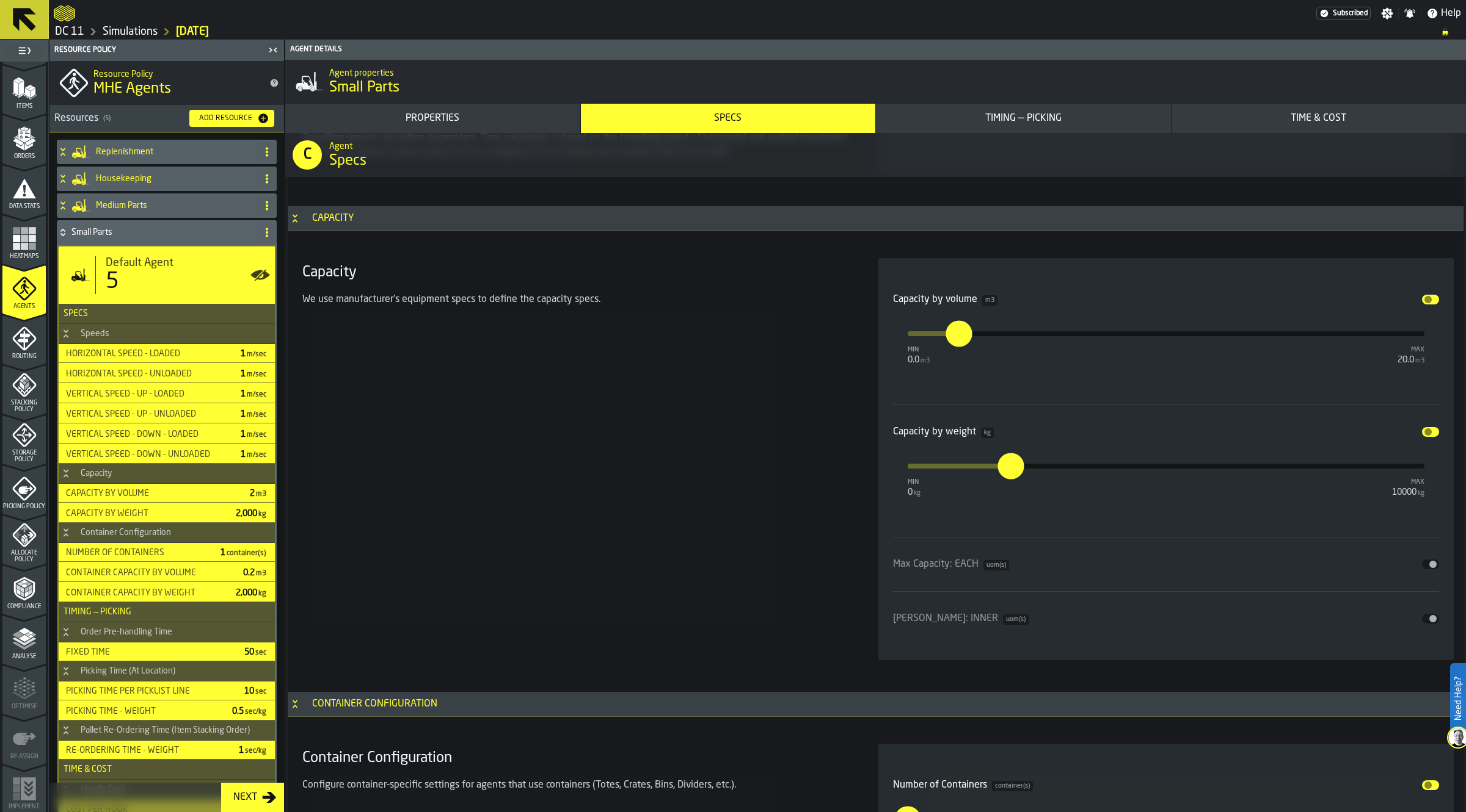
click at [1443, 298] on div "Capacity by volume m3 Disable min 0.0 m3 max 20.0 m3 * Capacity by weight kg Di…" at bounding box center [1166, 459] width 575 height 402
click at [1429, 300] on button "Disable" at bounding box center [1430, 299] width 17 height 10
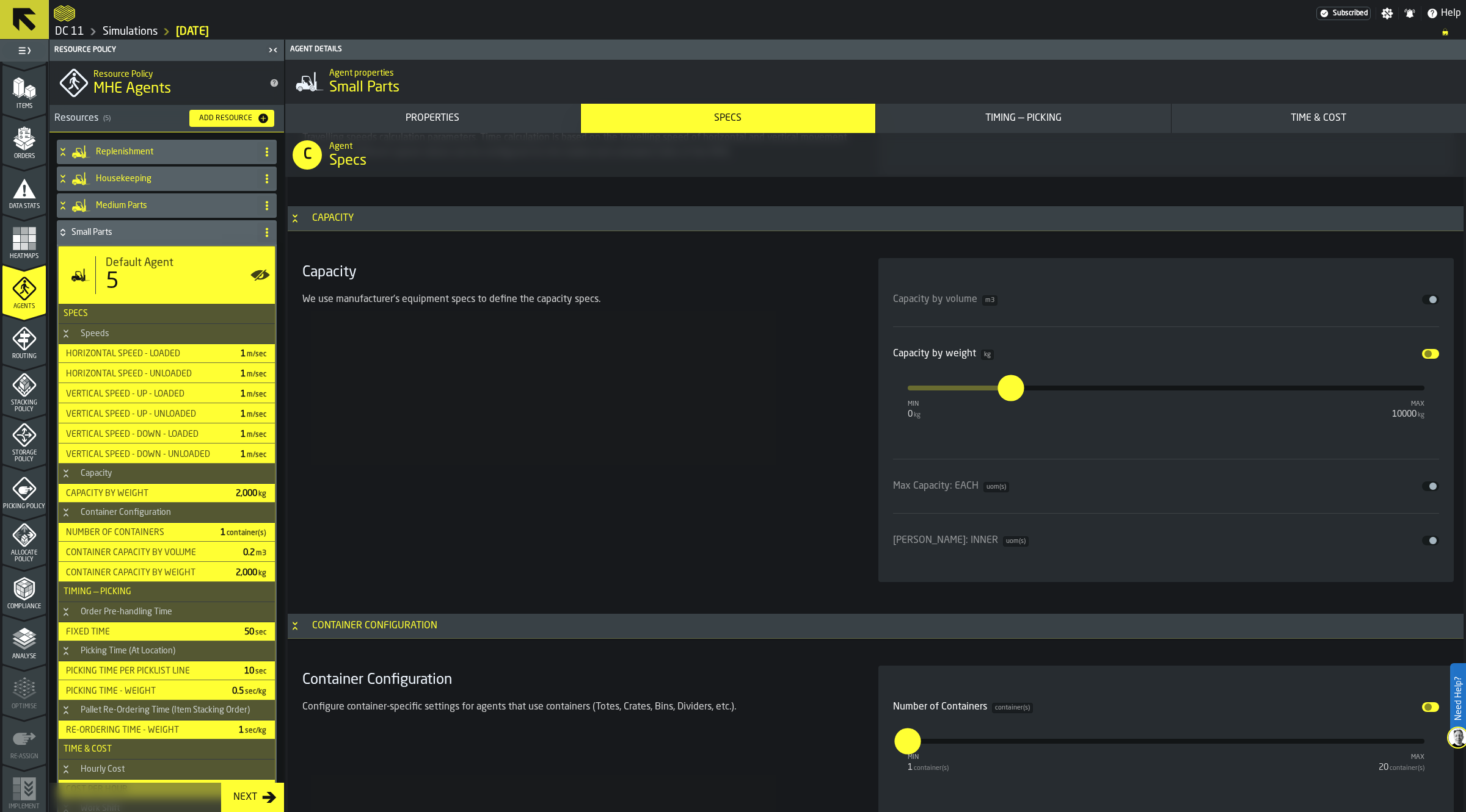
click at [1430, 351] on button "Disable" at bounding box center [1430, 354] width 17 height 10
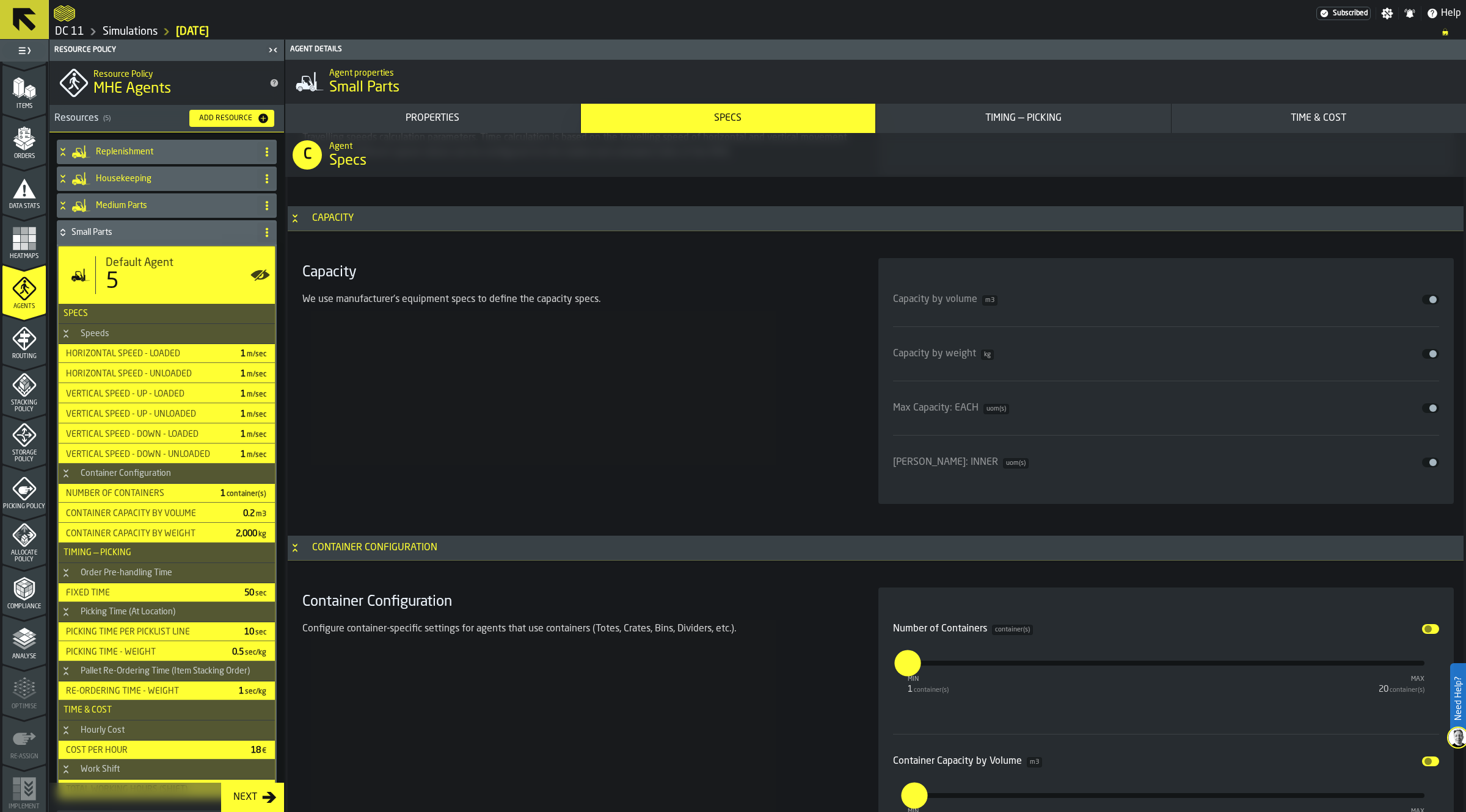
click at [140, 229] on h4 "Small Parts" at bounding box center [162, 232] width 180 height 10
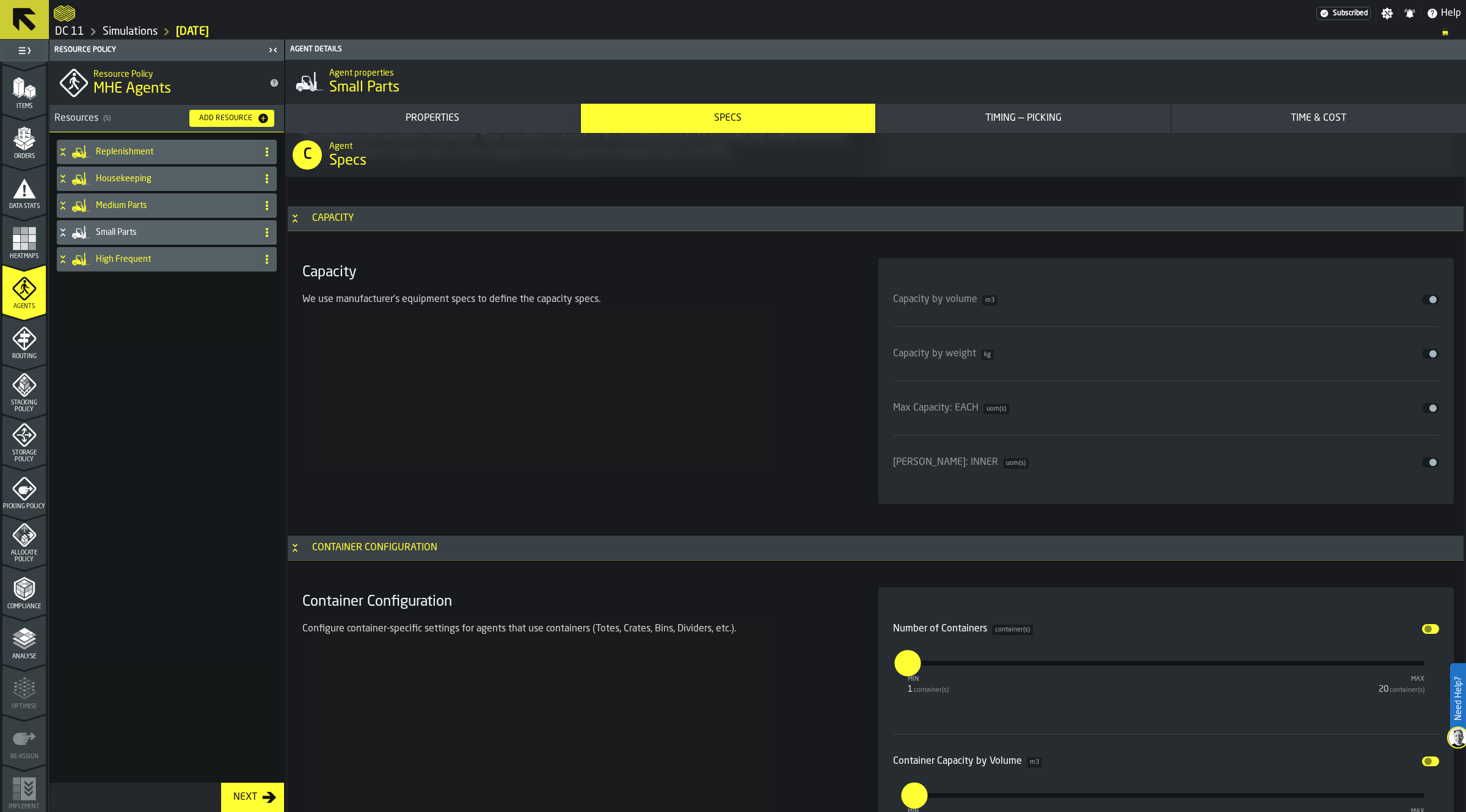
click at [142, 258] on h4 "High Frequent" at bounding box center [174, 259] width 156 height 10
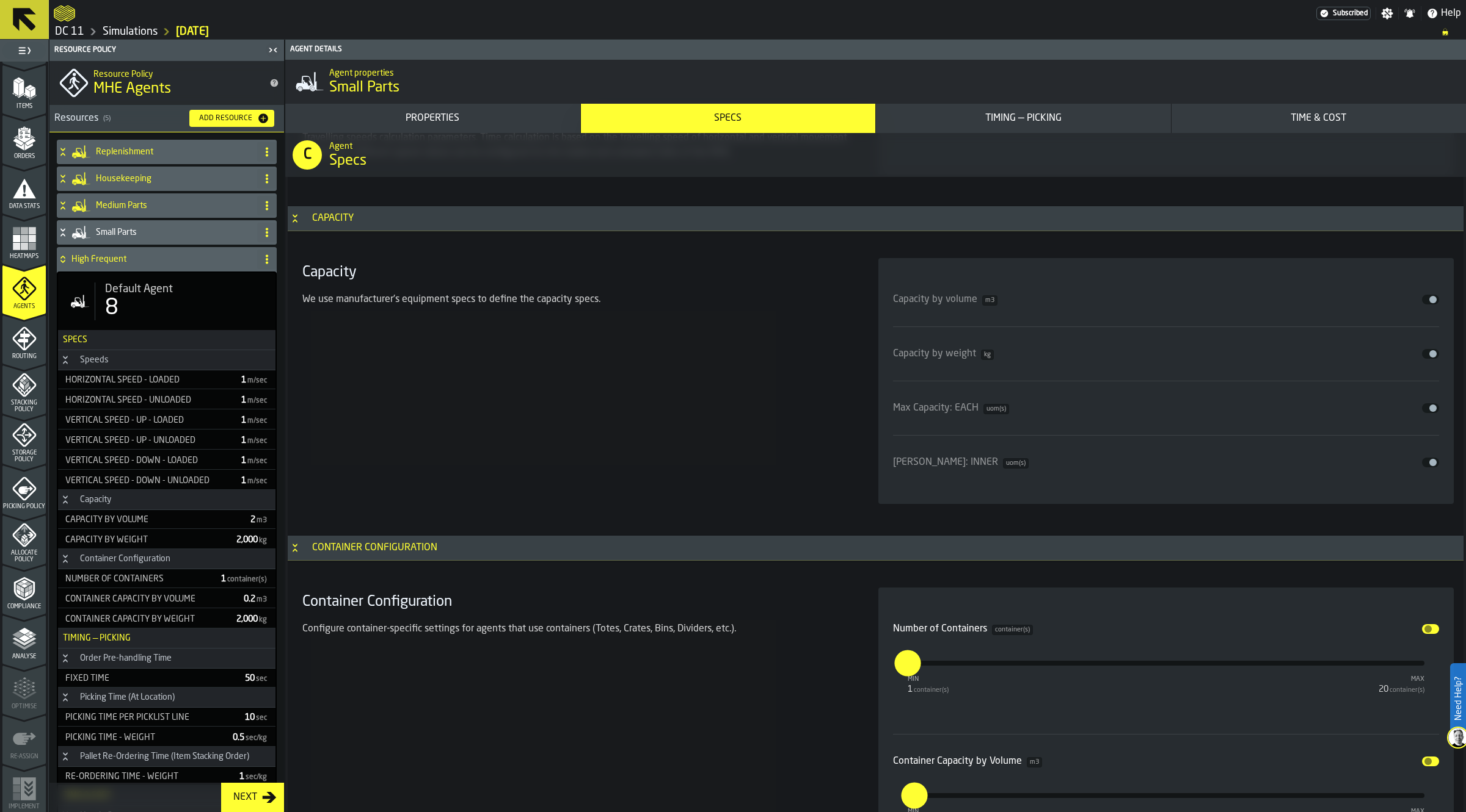
click at [145, 295] on span "Default Agent" at bounding box center [139, 289] width 68 height 13
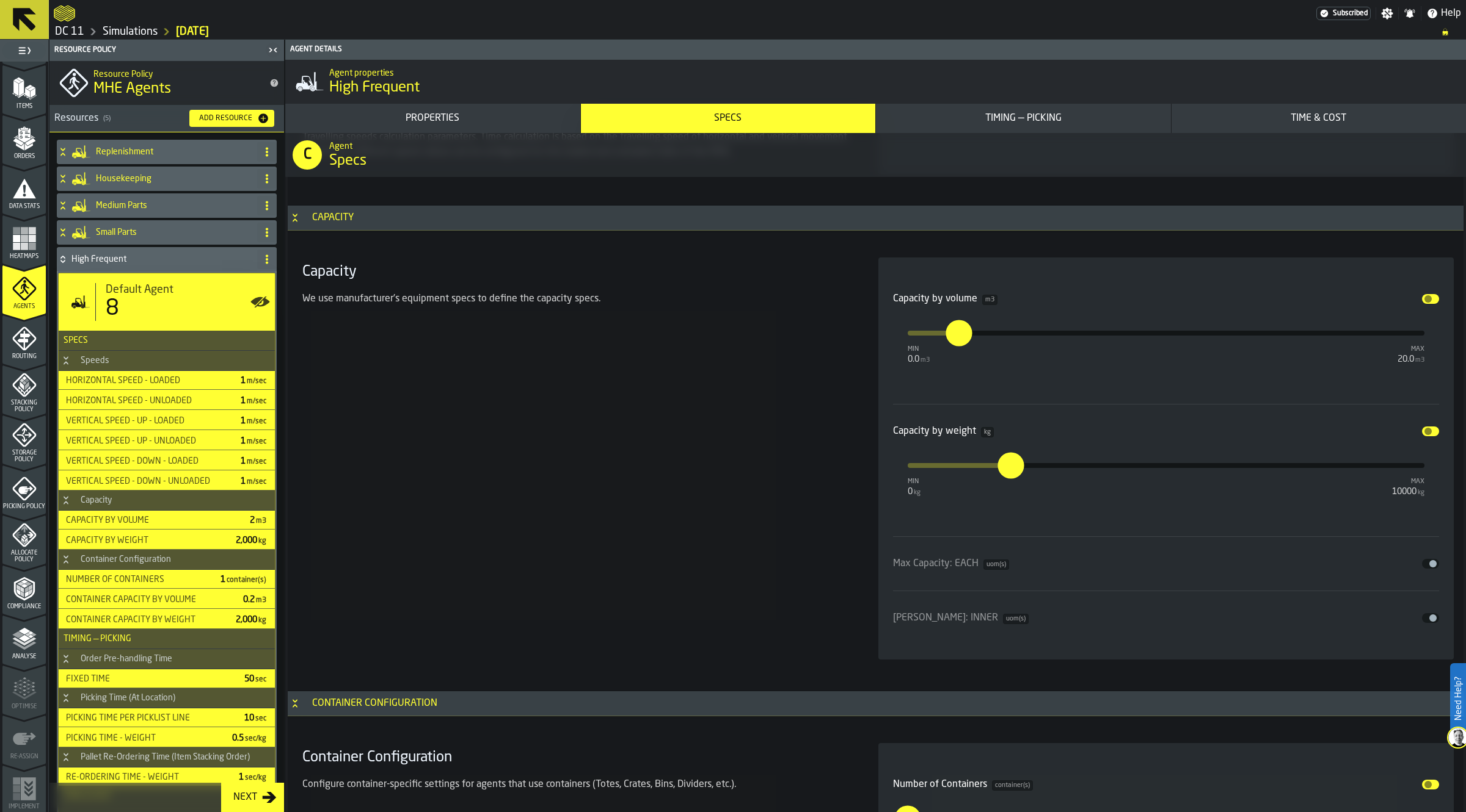
click at [1427, 304] on button "Disable" at bounding box center [1430, 299] width 17 height 10
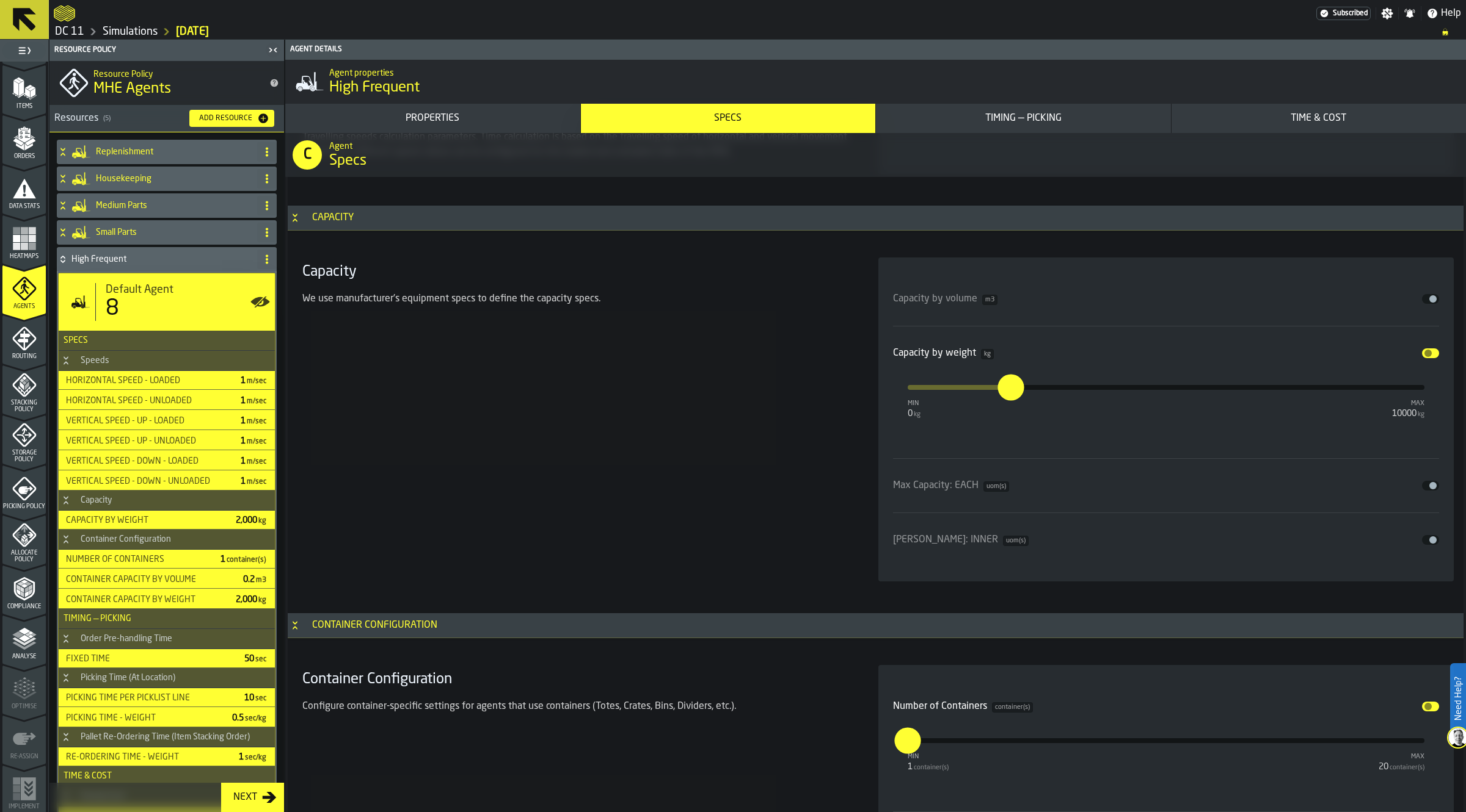
click at [1430, 354] on button "Disable" at bounding box center [1430, 353] width 17 height 10
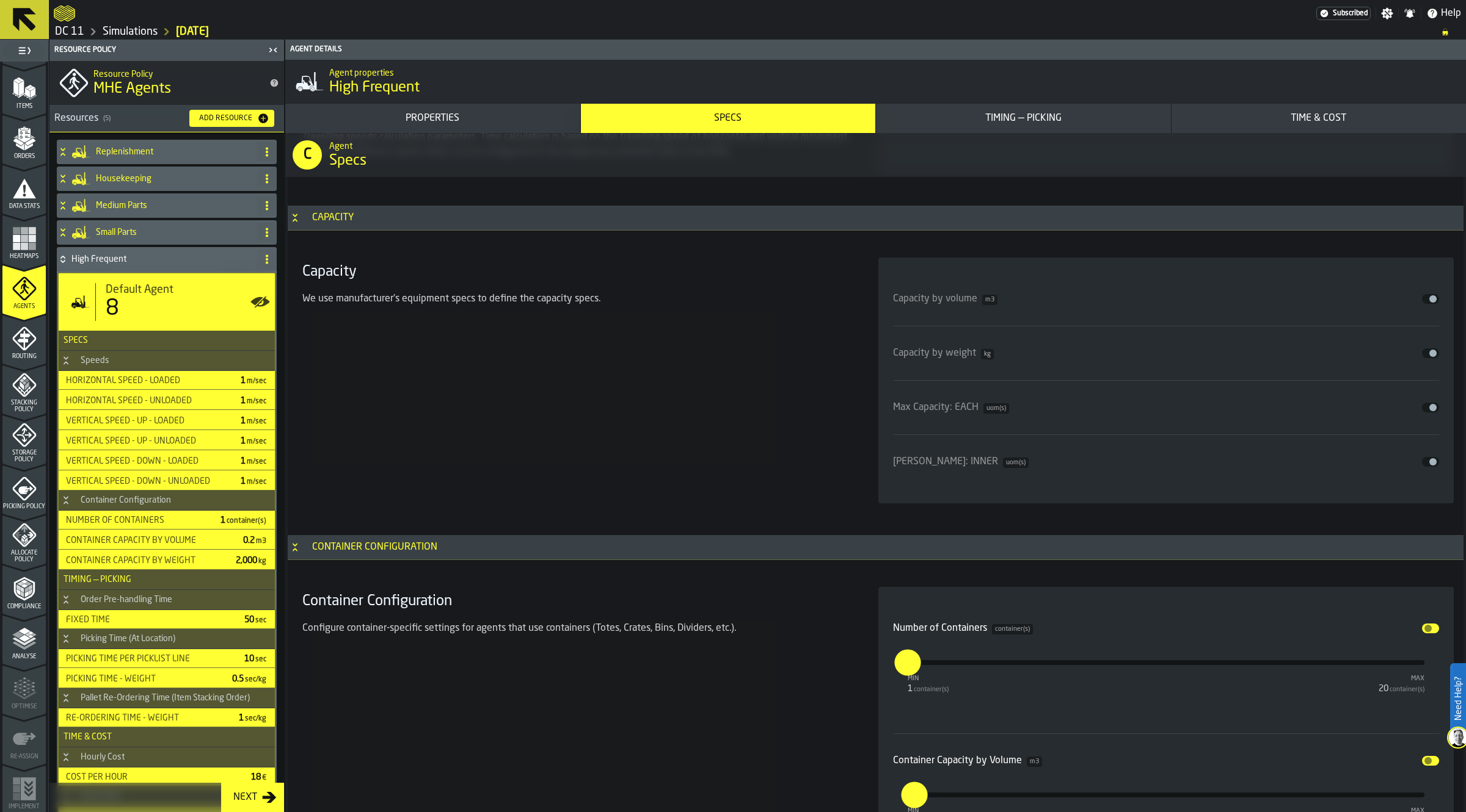
click at [141, 262] on h4 "High Frequent" at bounding box center [162, 259] width 180 height 10
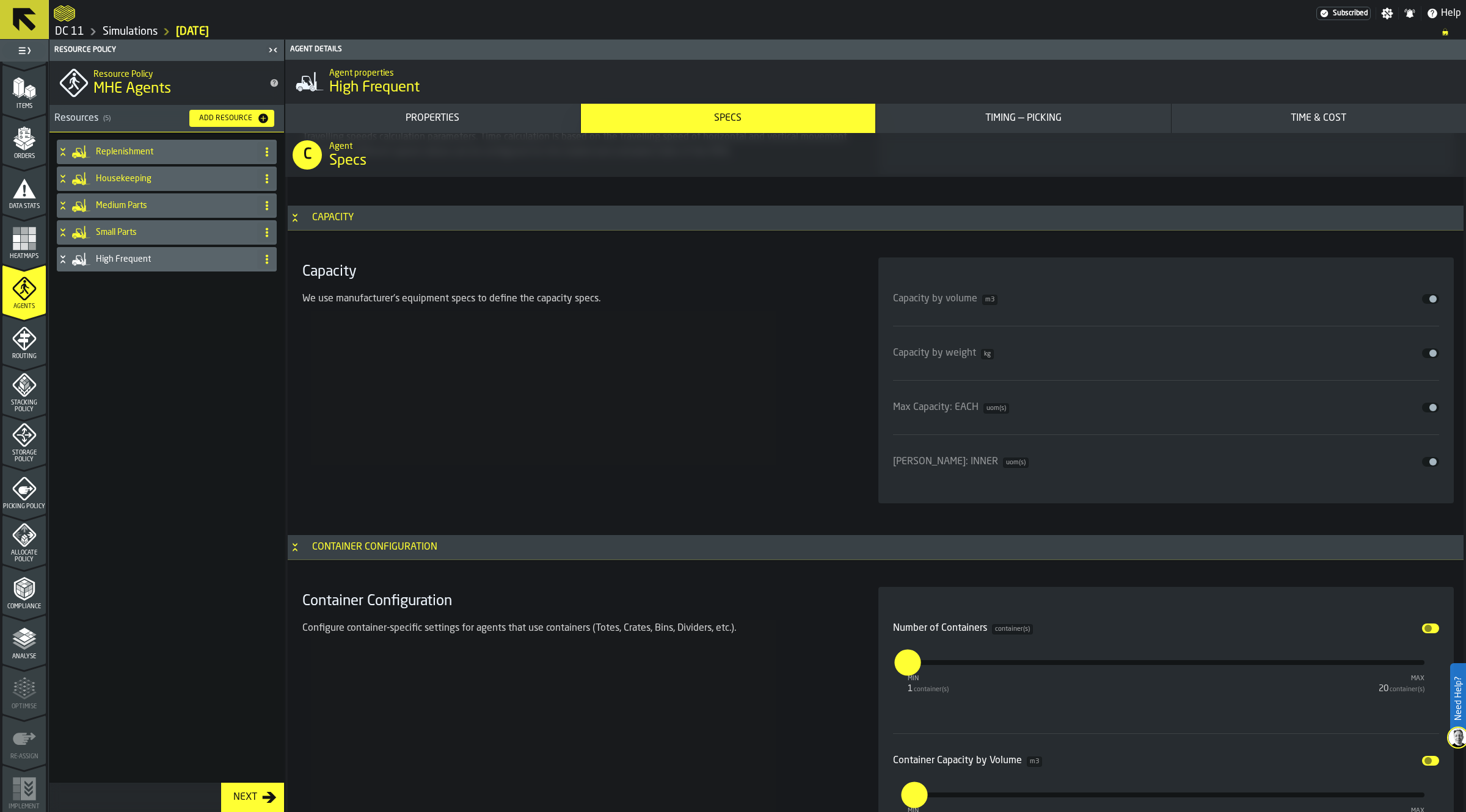
click at [141, 262] on h4 "High Frequent" at bounding box center [174, 259] width 156 height 10
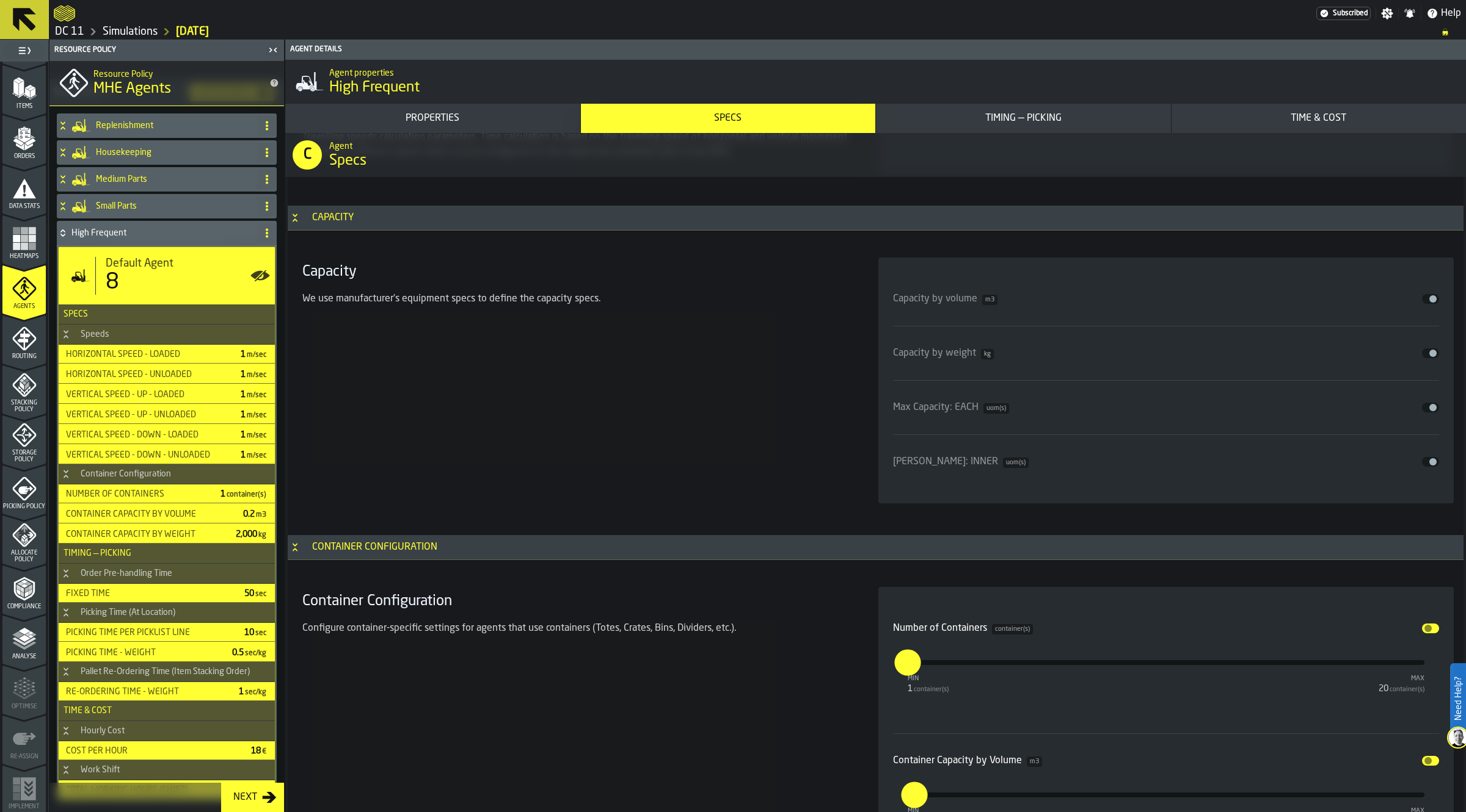
scroll to position [26, 0]
click at [109, 227] on div "High Frequent" at bounding box center [154, 233] width 195 height 24
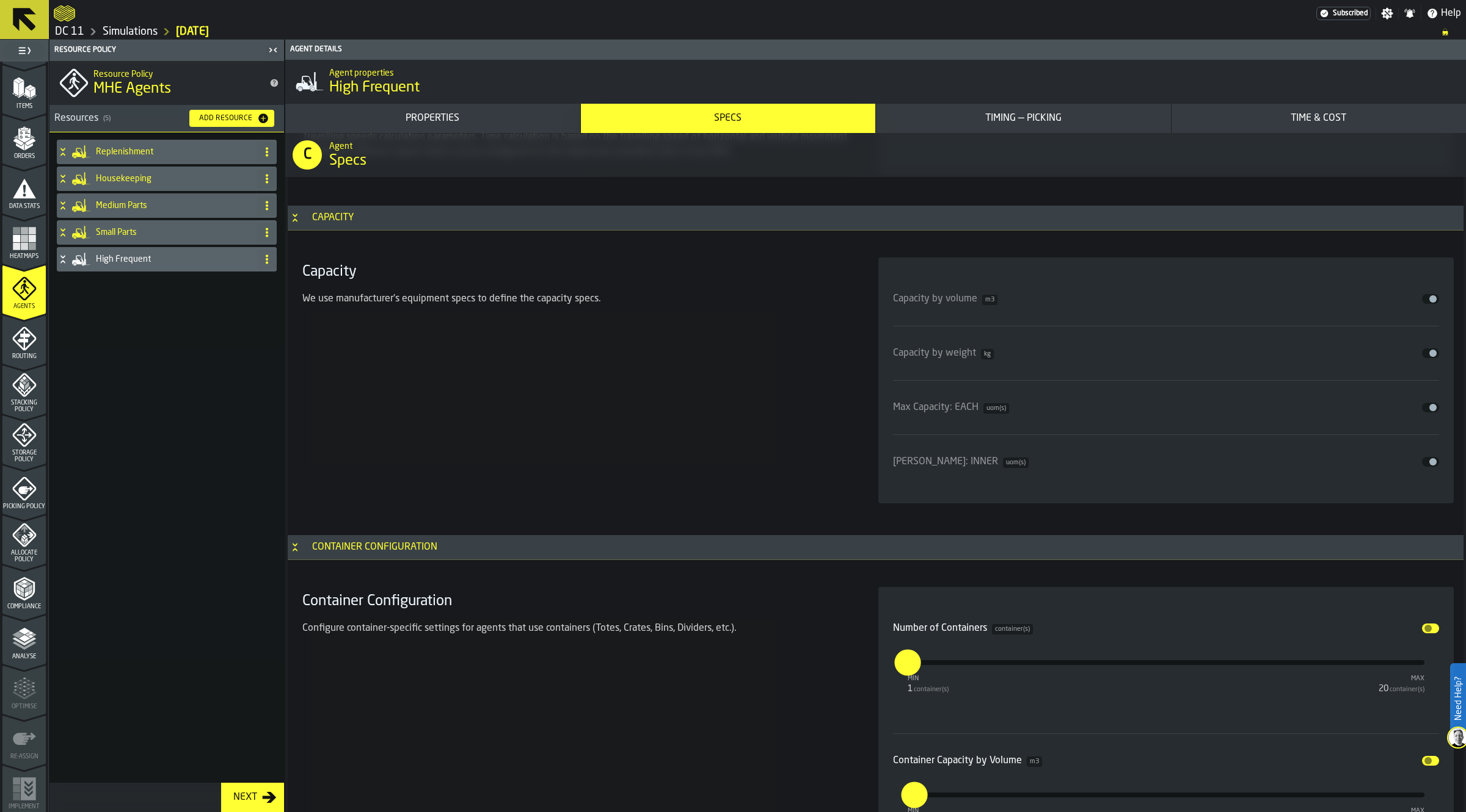
scroll to position [0, 0]
click at [21, 664] on icon "menu Analyse" at bounding box center [24, 664] width 44 height 11
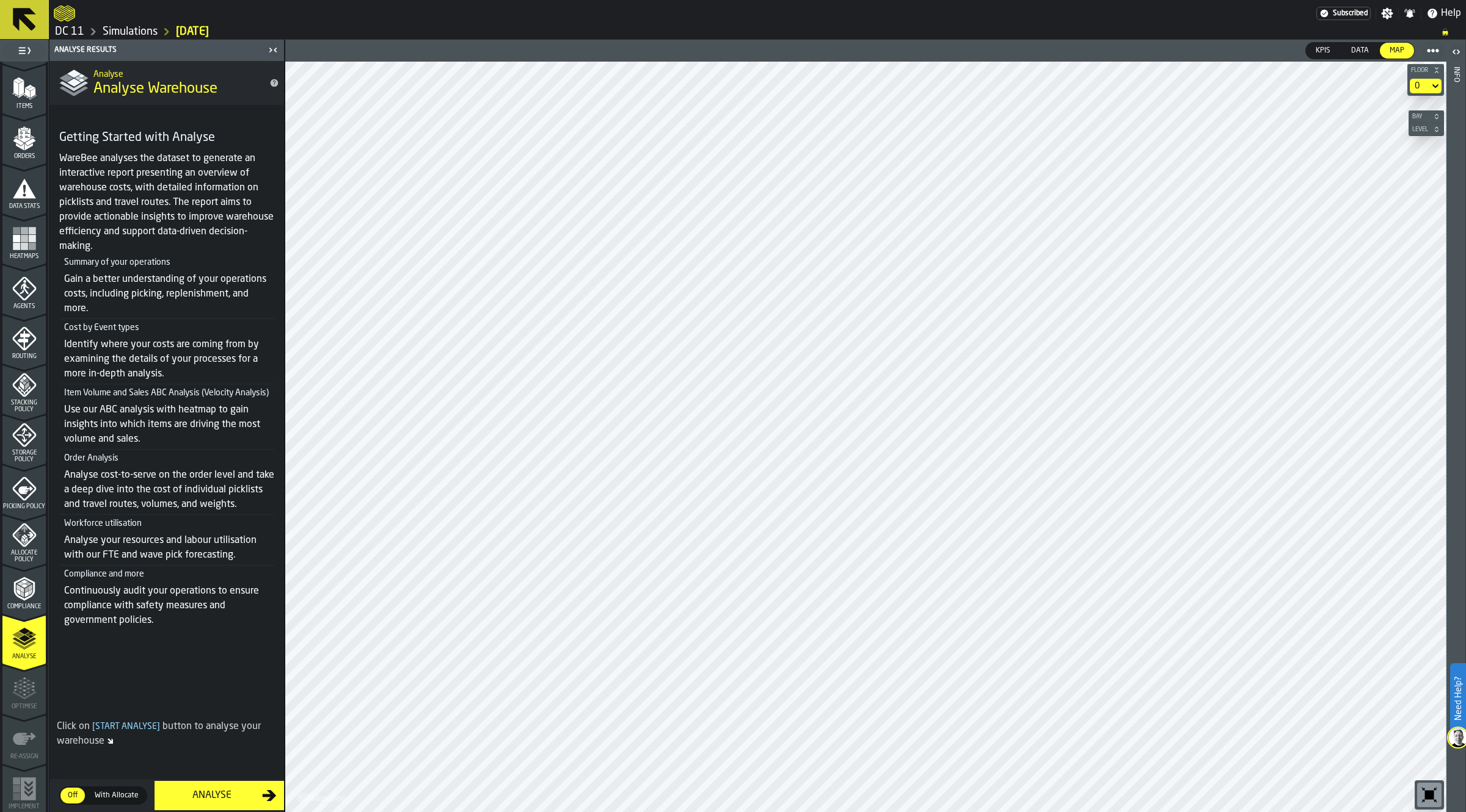
click at [109, 720] on span "With Allocate" at bounding box center [117, 796] width 54 height 11
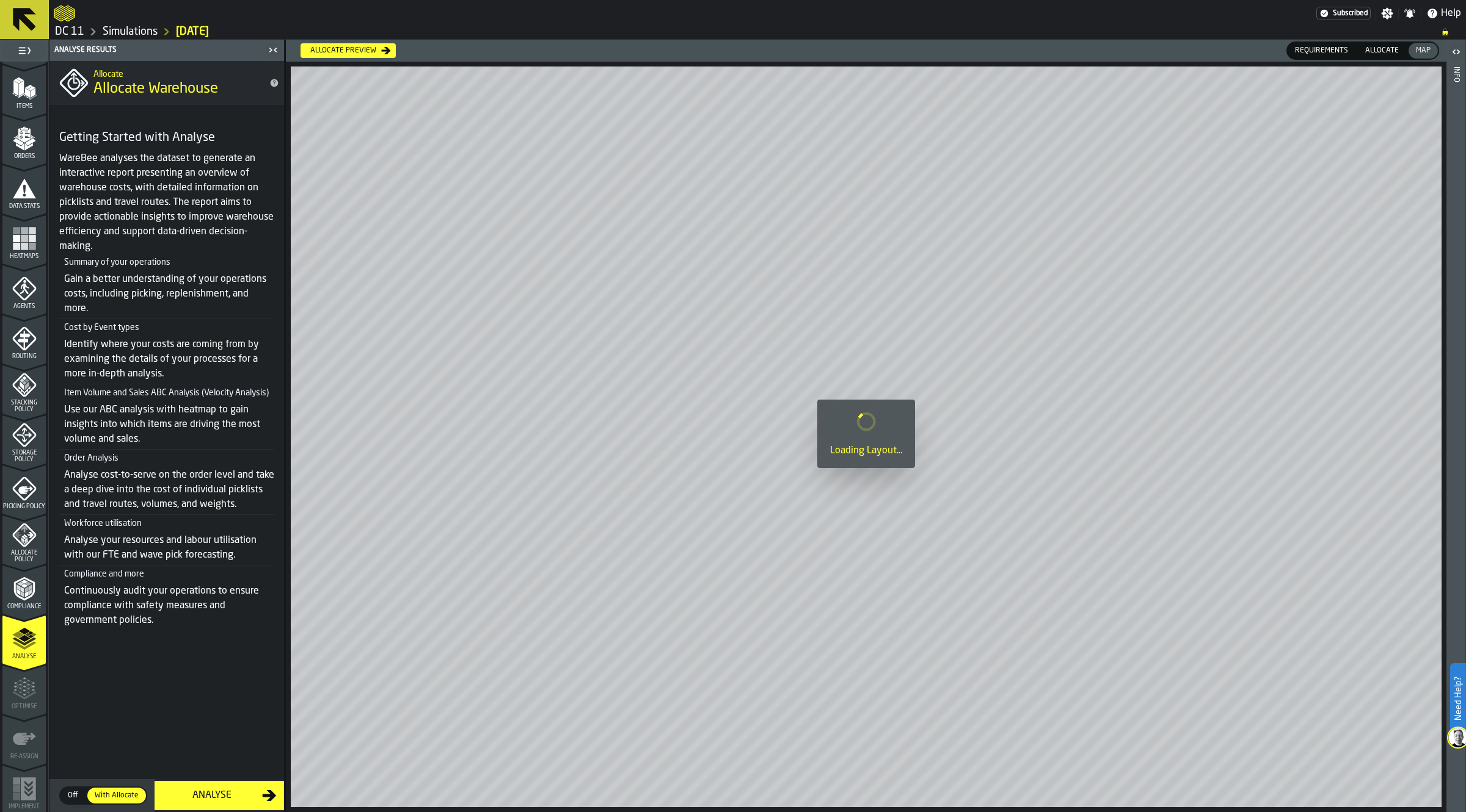
click at [77, 720] on div "Off" at bounding box center [73, 795] width 24 height 16
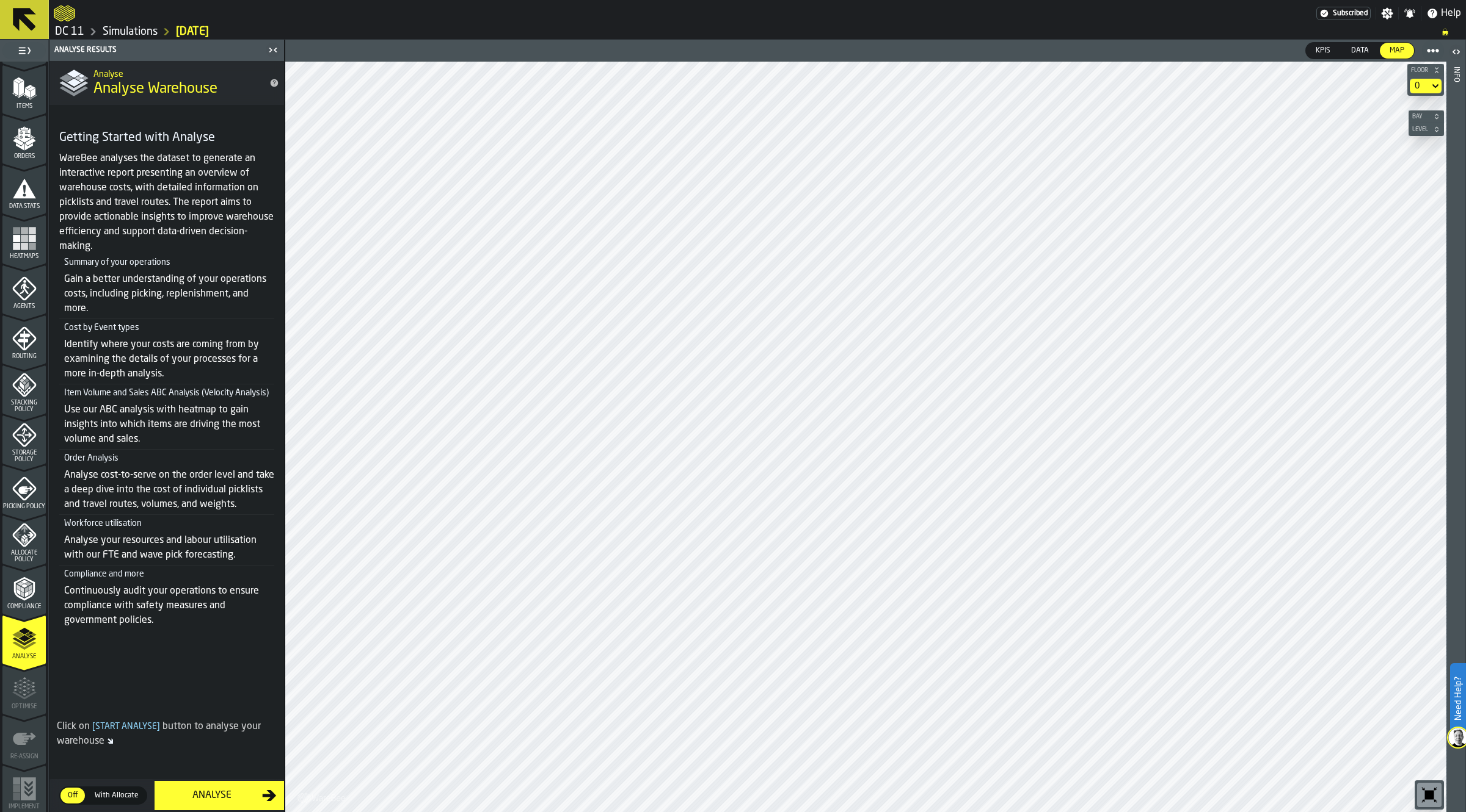
click at [214, 720] on button "Analyse" at bounding box center [218, 796] width 129 height 30
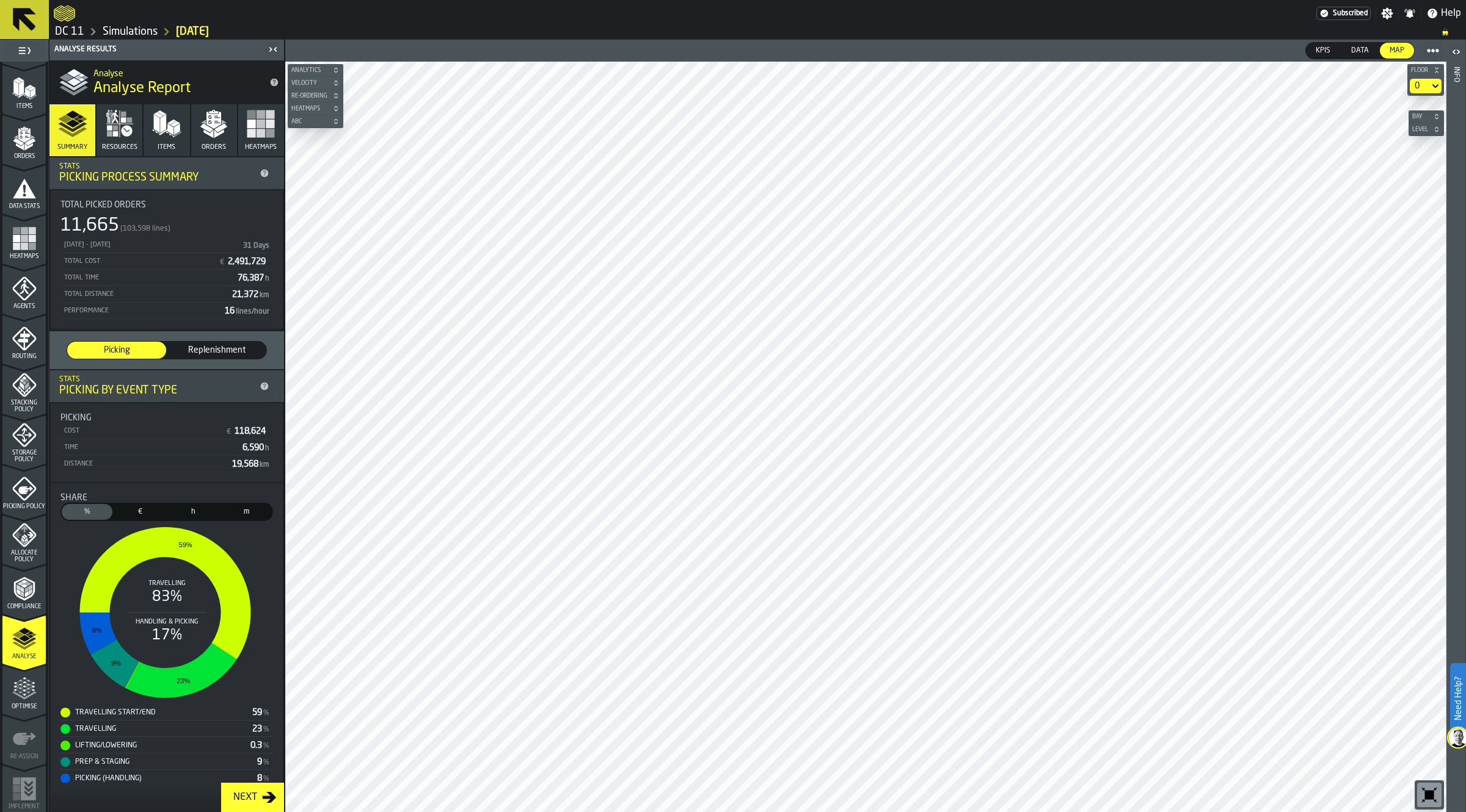
click at [218, 117] on icon "button" at bounding box center [214, 120] width 15 height 17
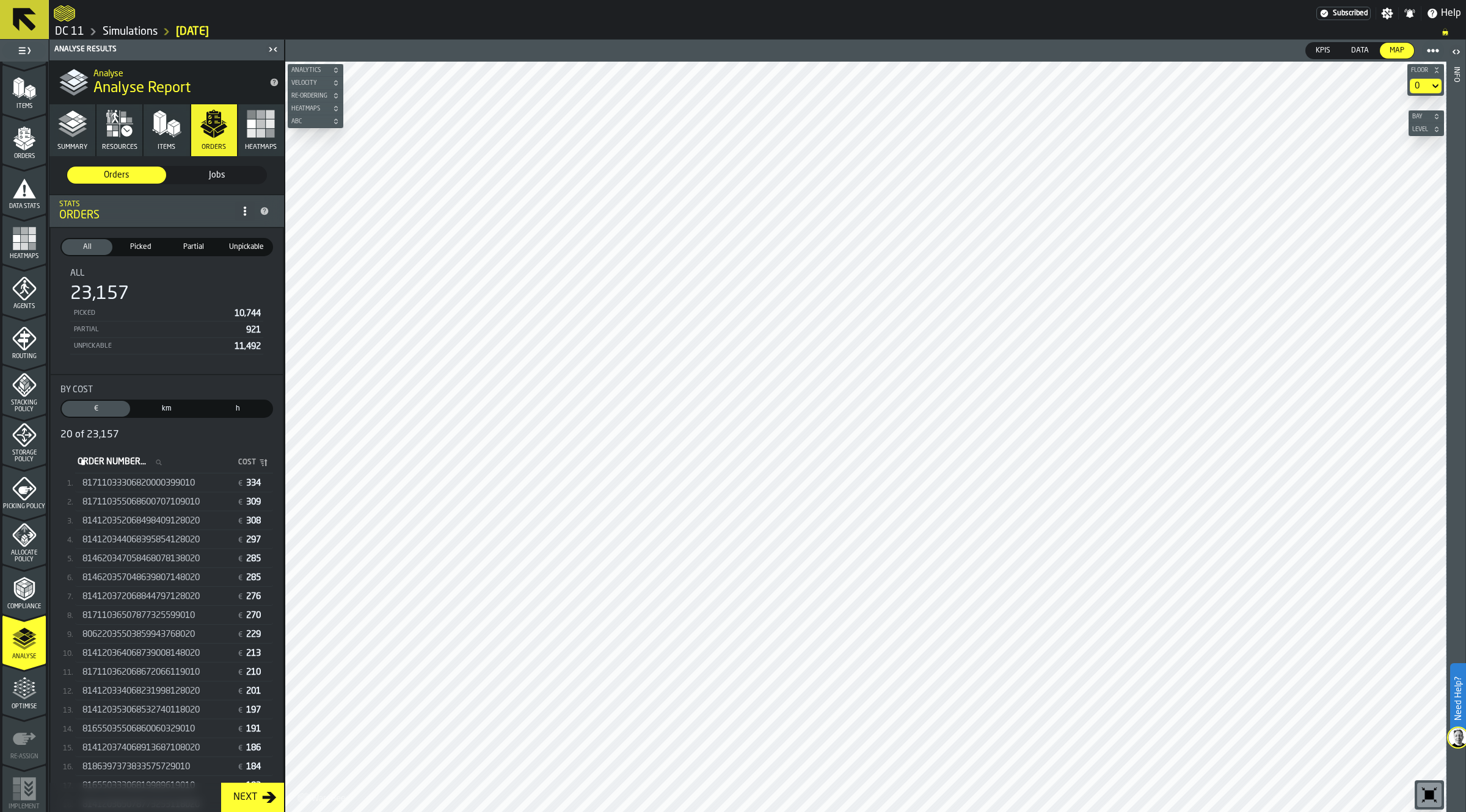
click at [202, 487] on div "81711033306820000399010 € 334" at bounding box center [174, 483] width 198 height 18
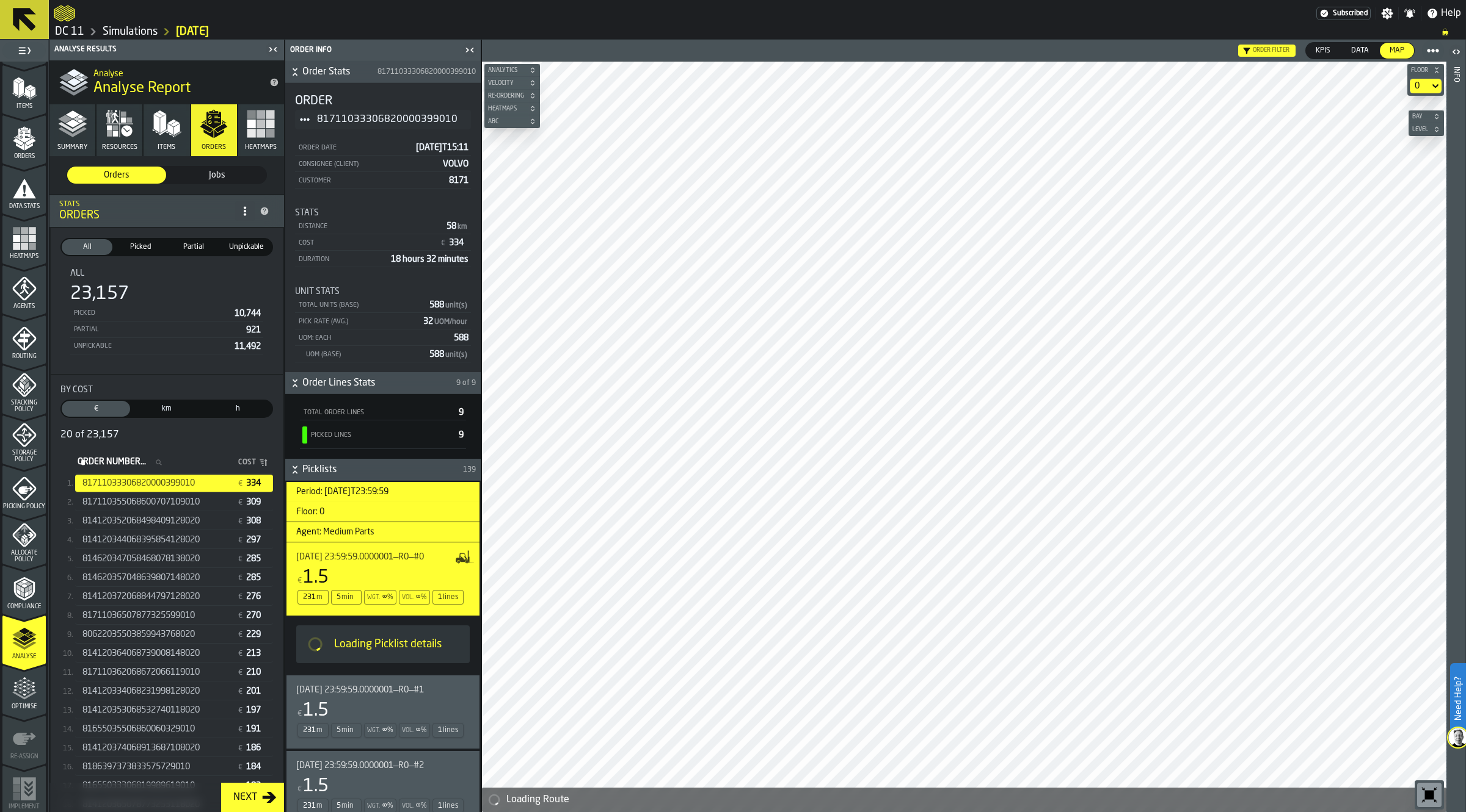
click at [376, 510] on h3 "Floor: 0" at bounding box center [383, 513] width 193 height 20
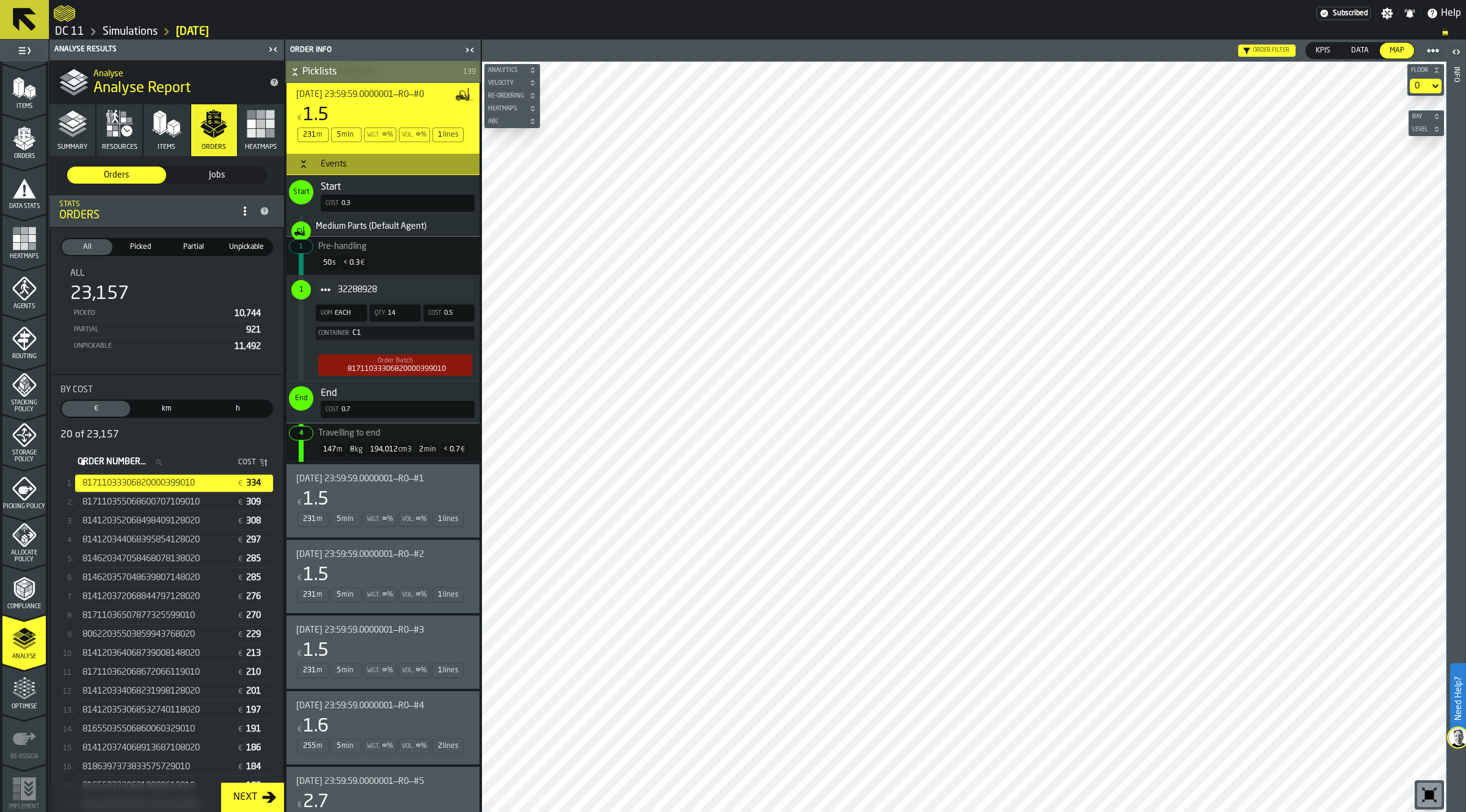
scroll to position [468, 0]
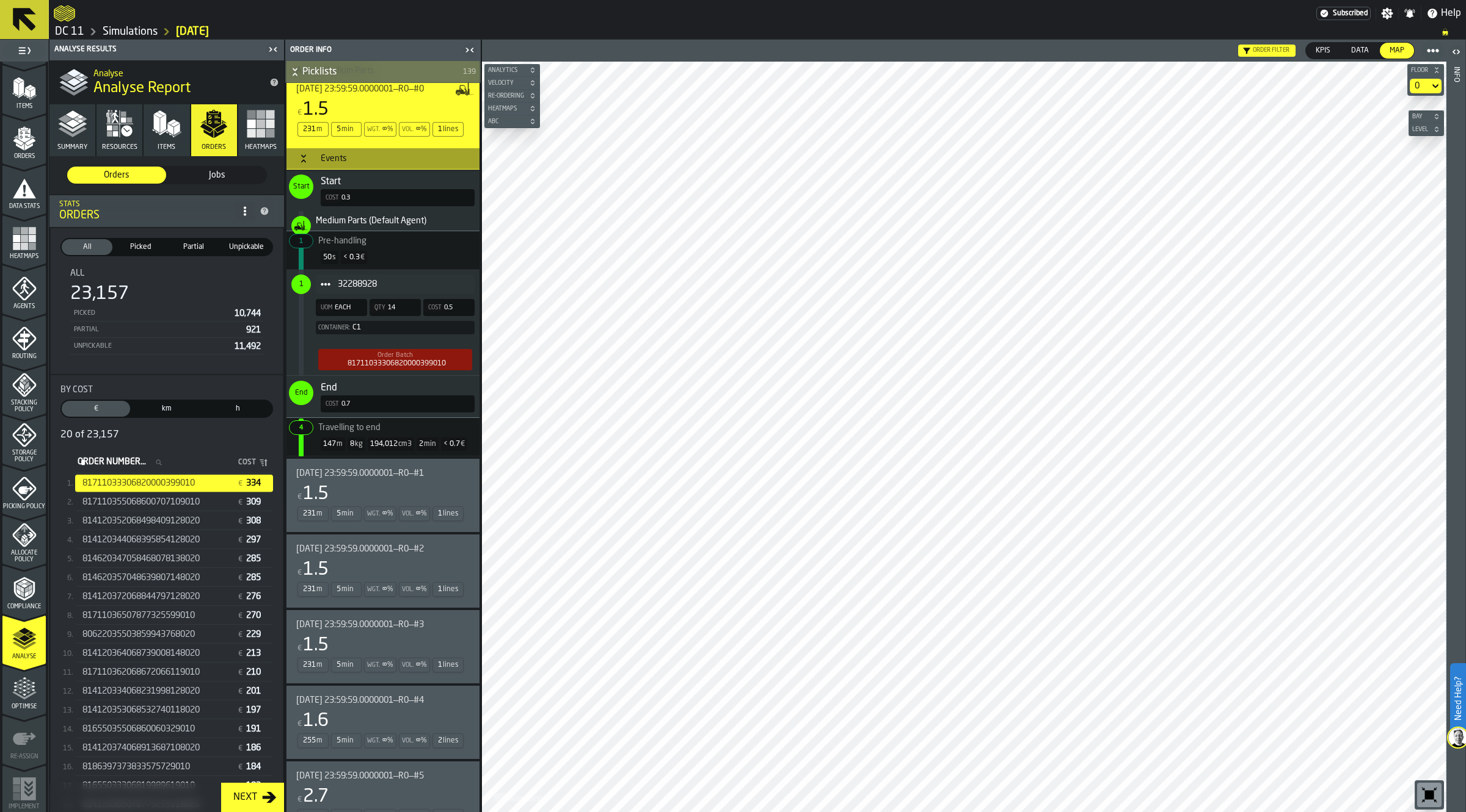
click at [376, 483] on div "2025-08-15 23:59:59.0000001—R0—#1 € 1.5 231 m 5 min Wgt. ∞ % Vol. ∞ % 1 lines" at bounding box center [380, 496] width 168 height 54
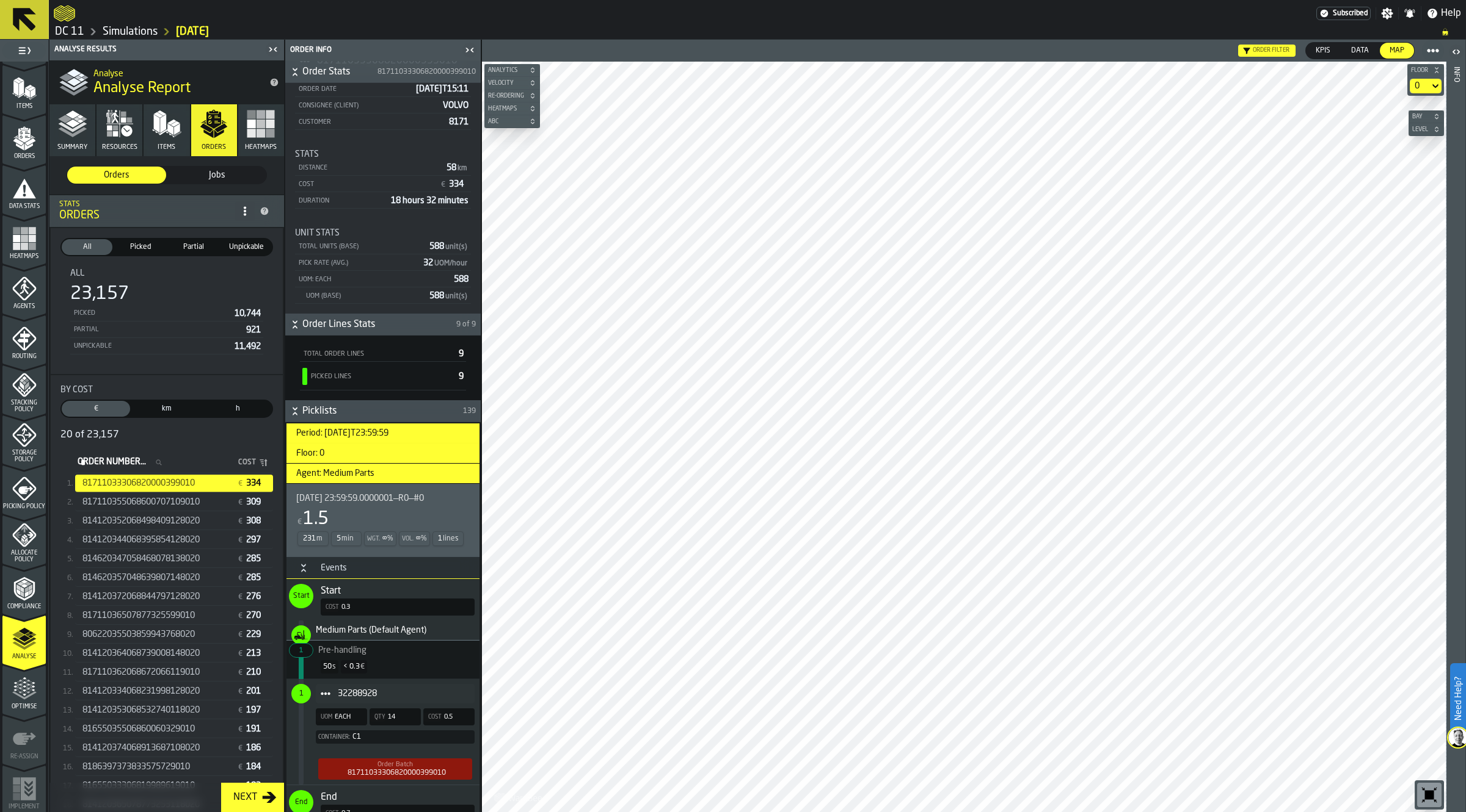
scroll to position [50, 0]
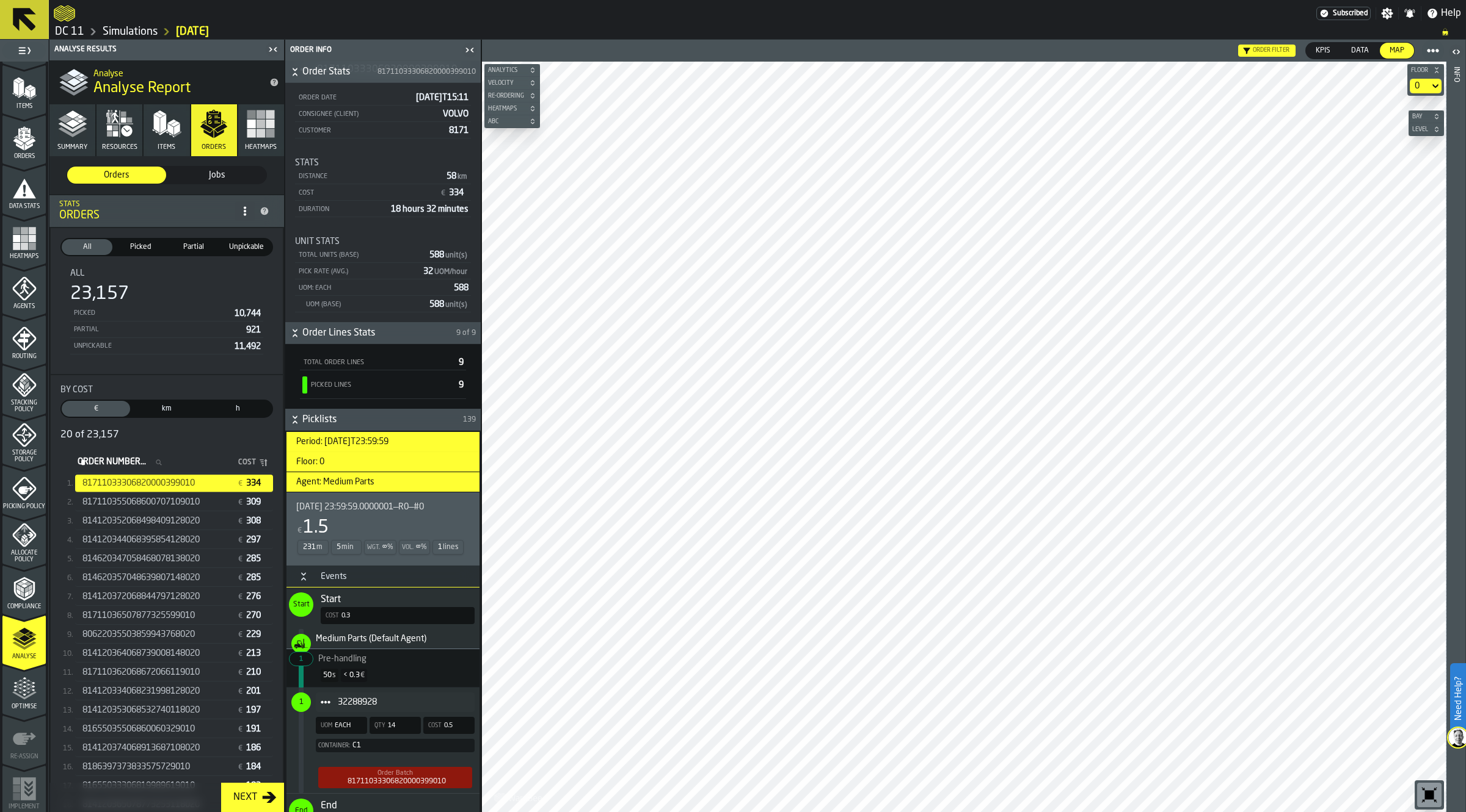
click at [386, 538] on div "€ 1.5" at bounding box center [380, 528] width 168 height 22
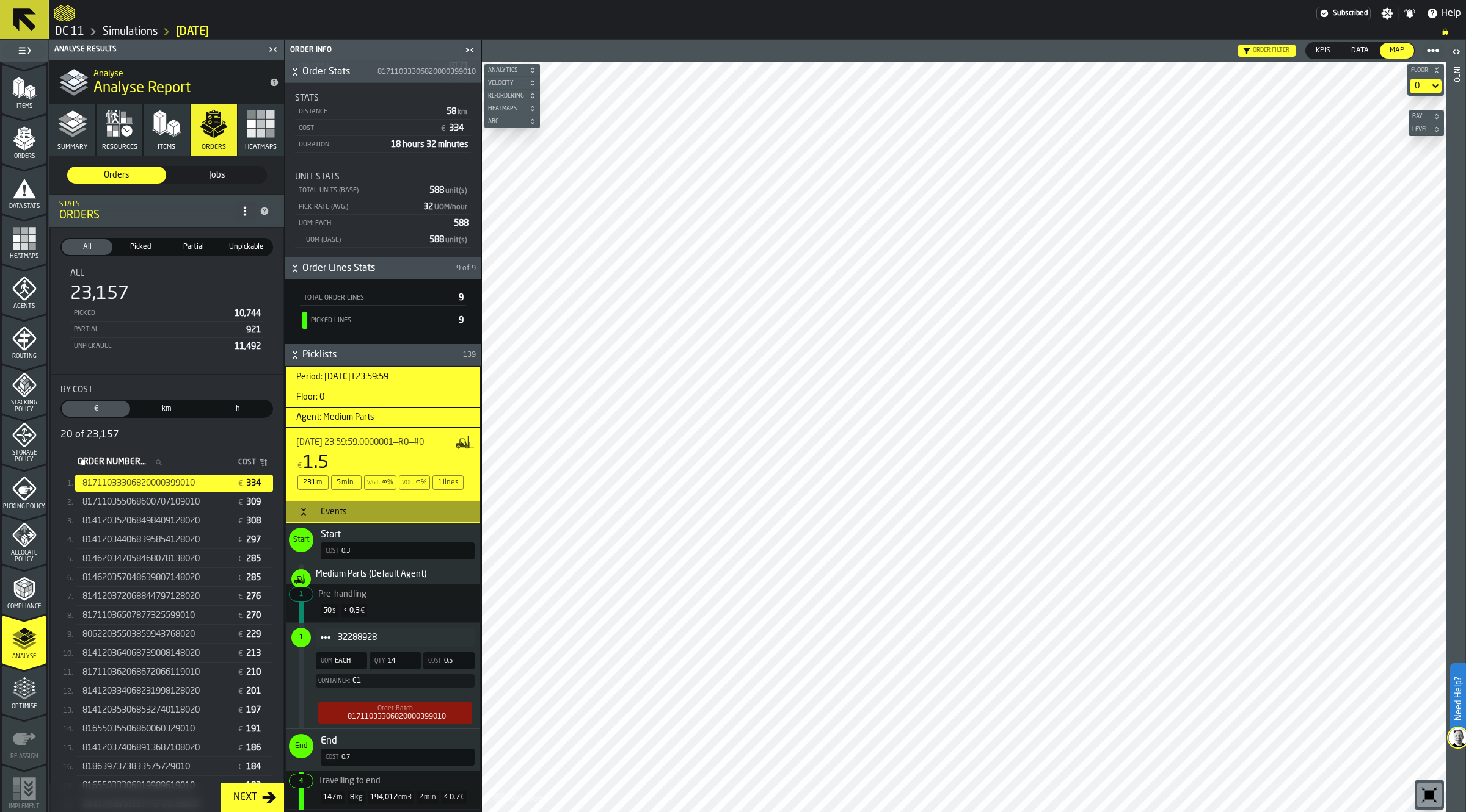
scroll to position [124, 0]
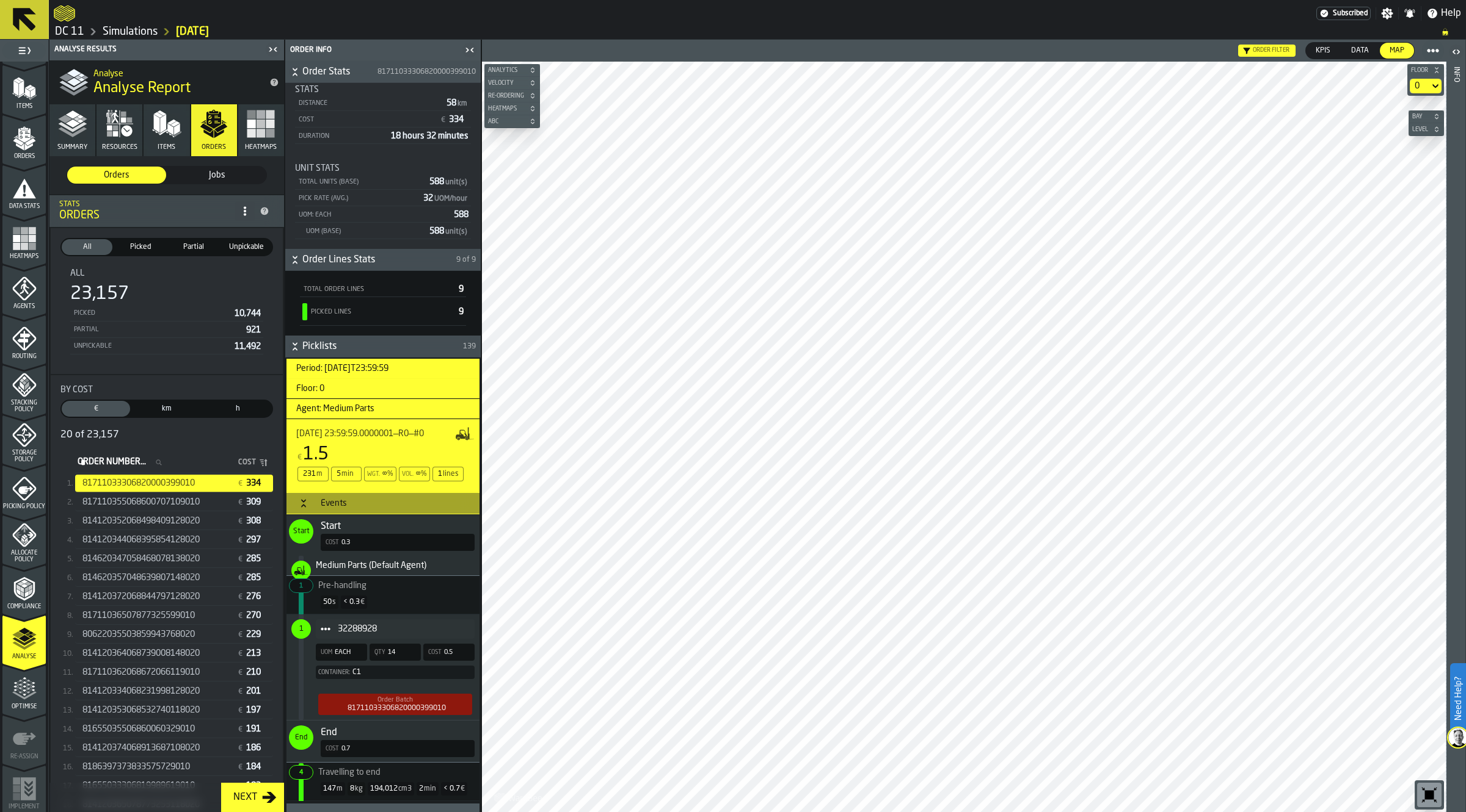
click at [388, 439] on span "2025-08-15 23:59:59.0000001—R0—#0" at bounding box center [360, 434] width 127 height 10
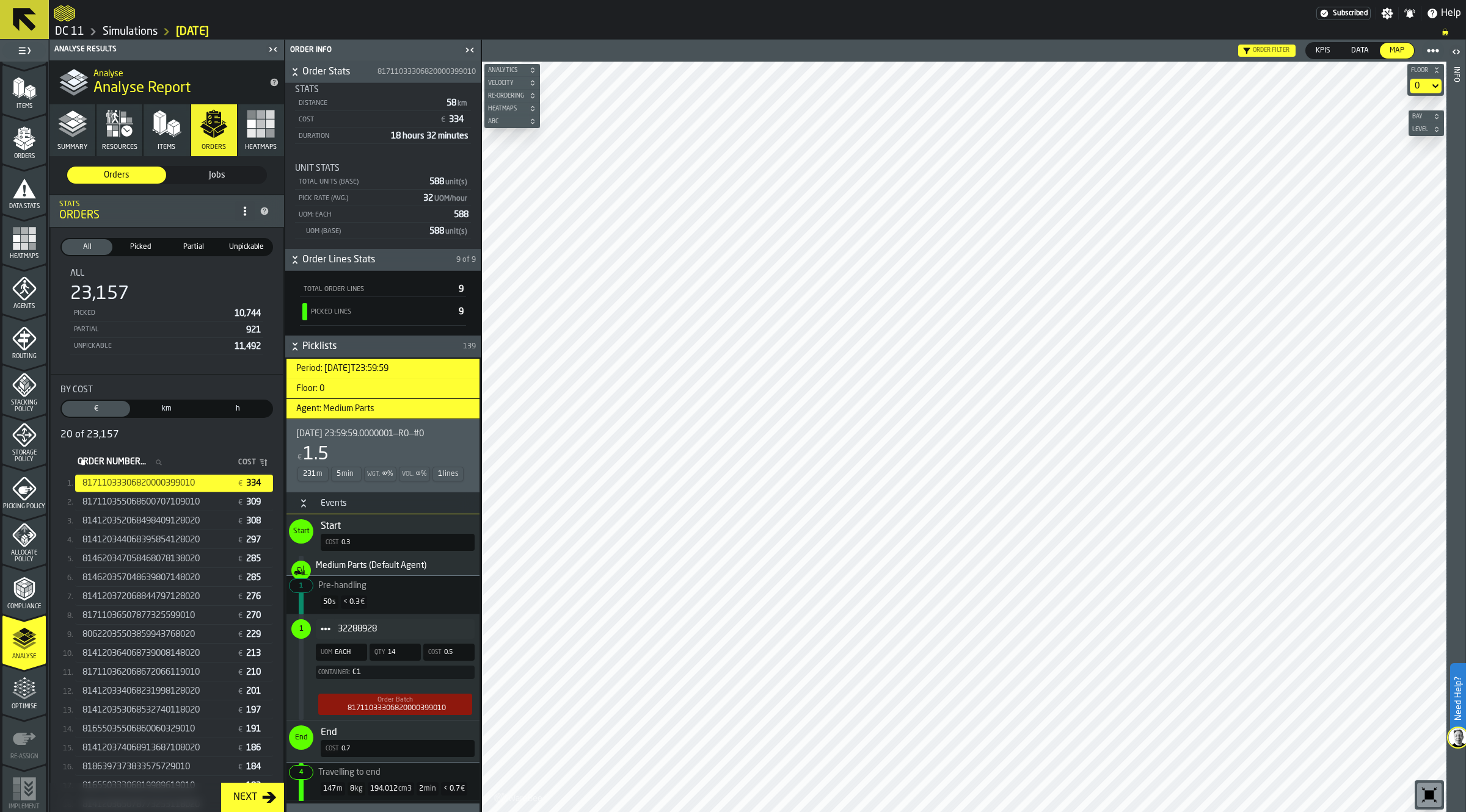
click at [382, 384] on h3 "Floor: 0" at bounding box center [383, 389] width 193 height 20
click at [12, 681] on icon "menu Optimise" at bounding box center [24, 689] width 24 height 24
